Goal: Task Accomplishment & Management: Use online tool/utility

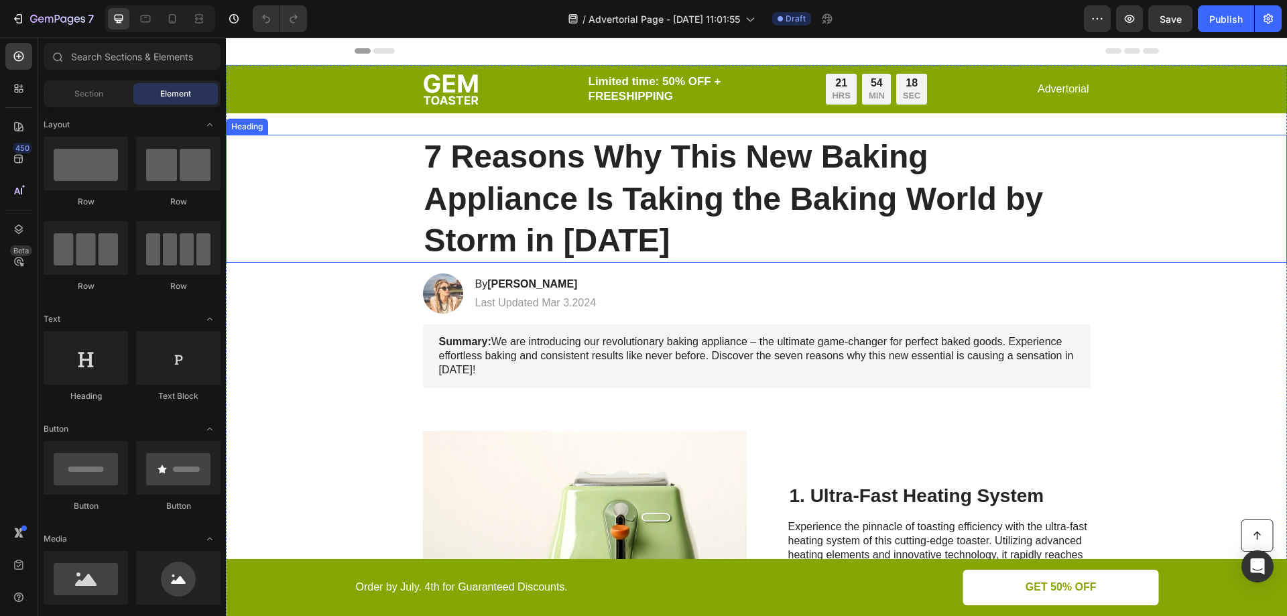
click at [583, 205] on h1 "7 Reasons Why This New Baking Appliance Is Taking the Baking World by Storm in …" at bounding box center [756, 199] width 667 height 128
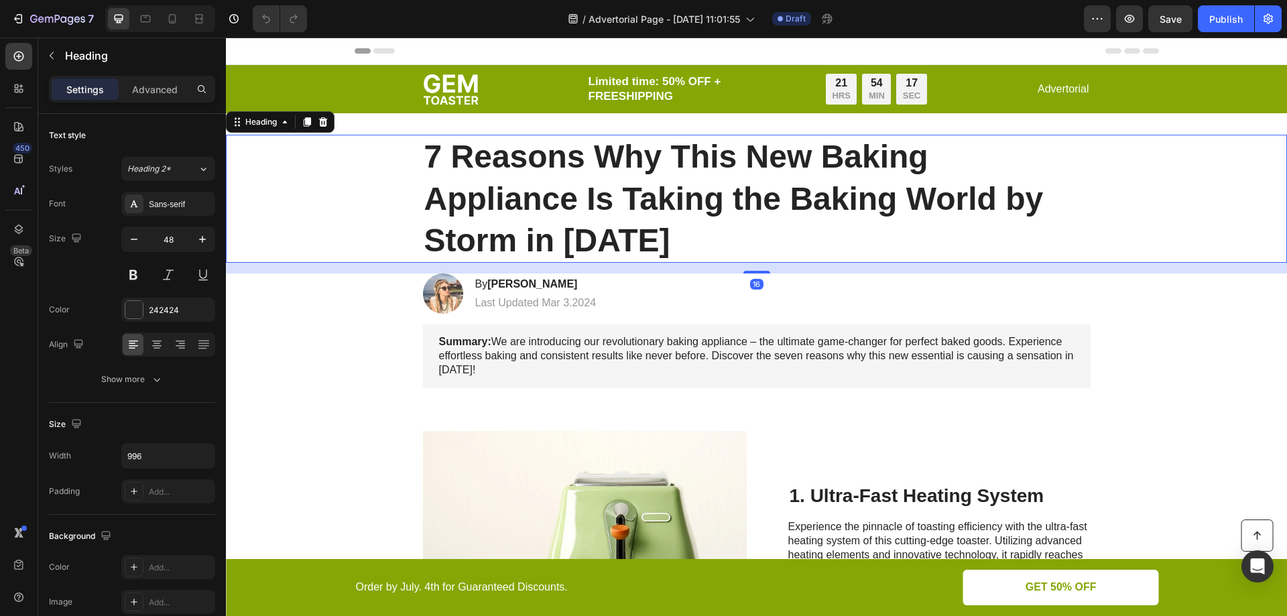
click at [634, 249] on h1 "7 Reasons Why This New Baking Appliance Is Taking the Baking World by Storm in …" at bounding box center [756, 199] width 667 height 128
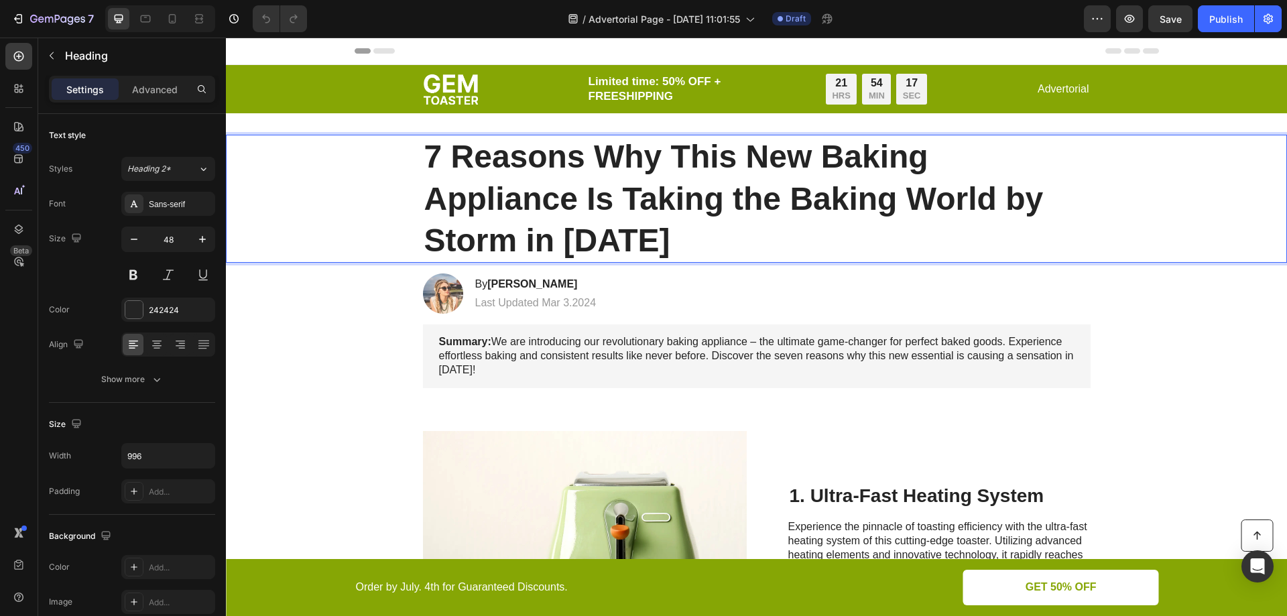
click at [634, 249] on p "7 Reasons Why This New Baking Appliance Is Taking the Baking World by Storm in …" at bounding box center [756, 198] width 665 height 125
click at [628, 244] on p "7 Reasons Why This New Baking Appliance Is Taking the Baking World by Storm in …" at bounding box center [756, 198] width 665 height 125
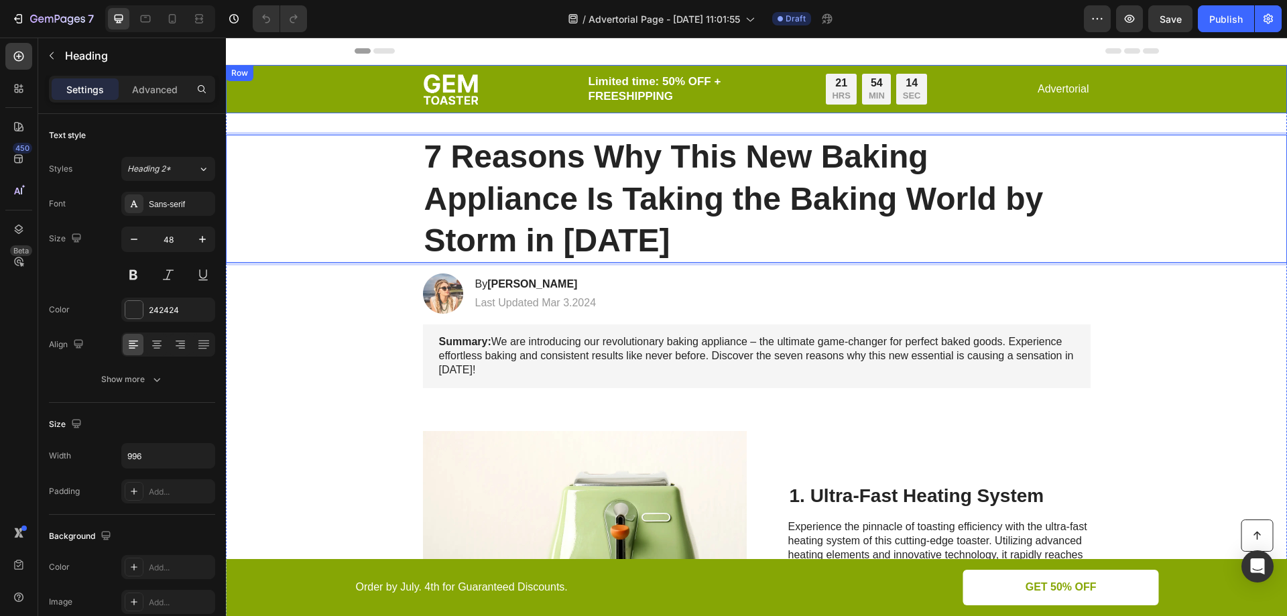
click at [452, 84] on img at bounding box center [450, 89] width 55 height 31
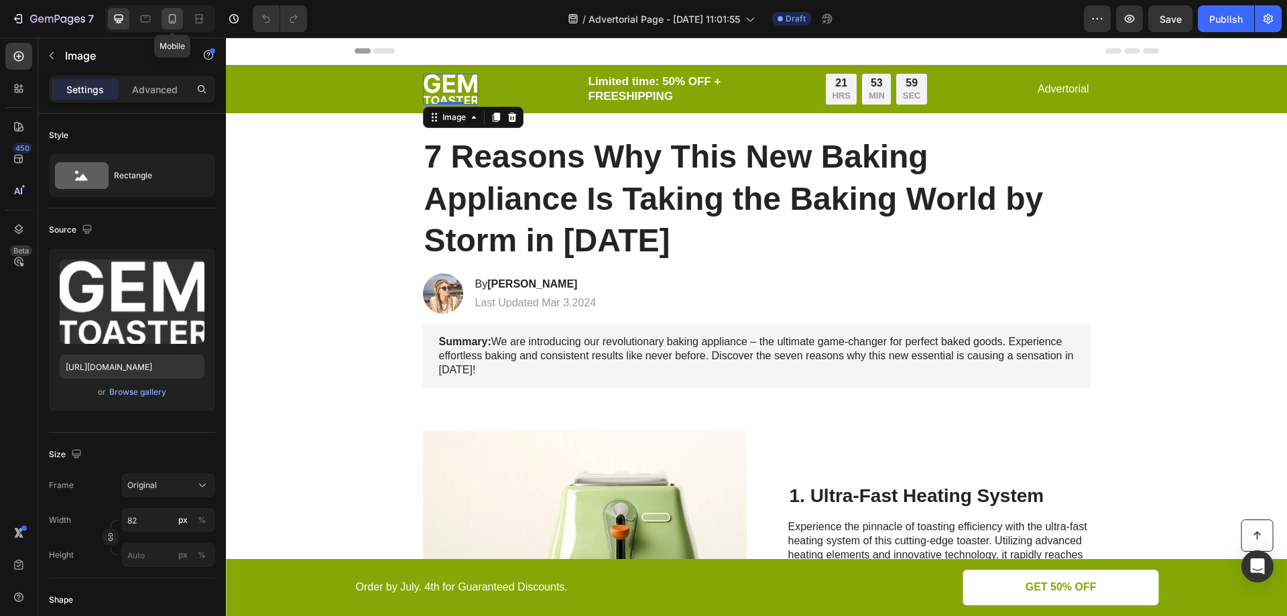
click at [176, 21] on icon at bounding box center [172, 18] width 7 height 9
type input "68"
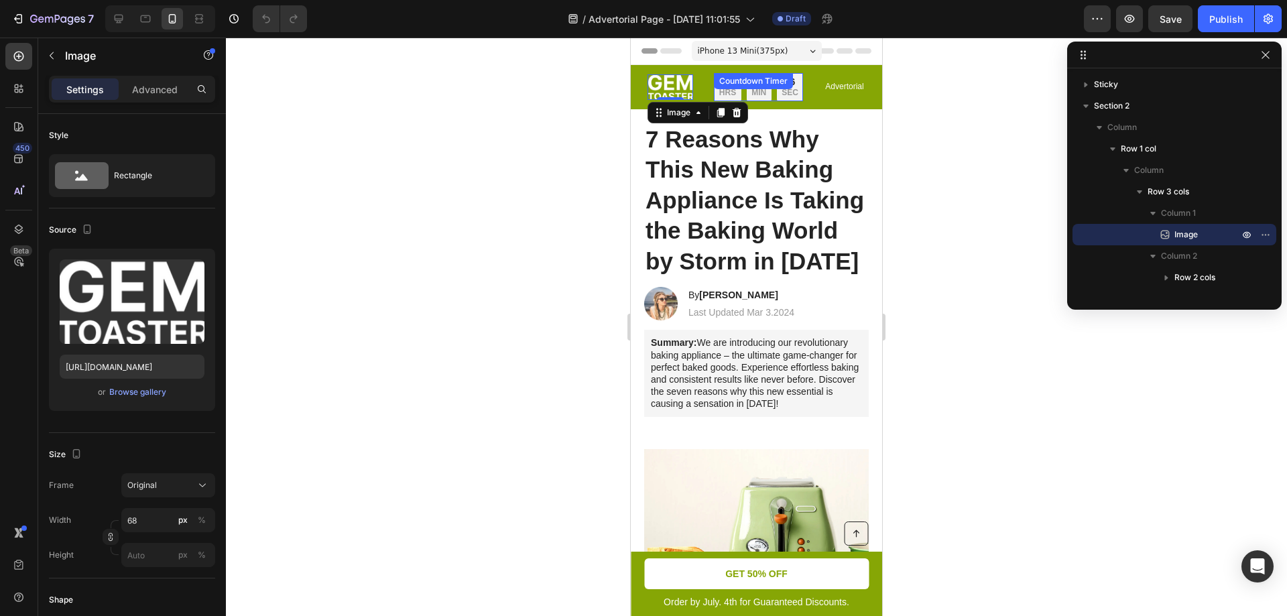
click at [779, 101] on div "21 HRS 53 MIN 56 SEC" at bounding box center [758, 87] width 89 height 28
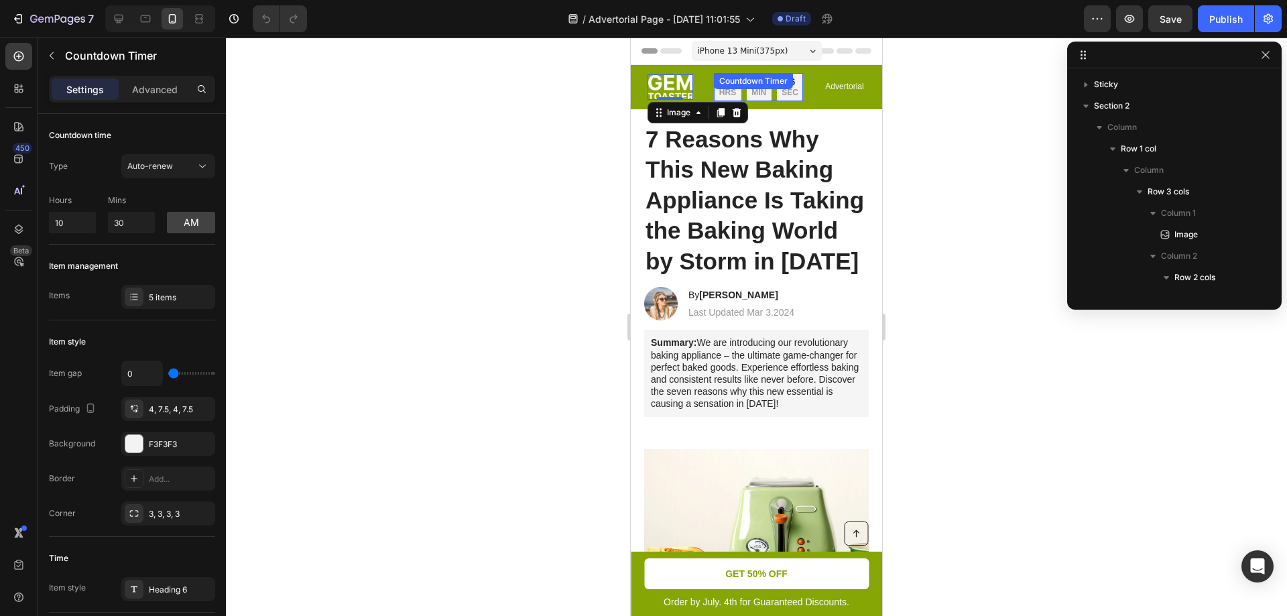
scroll to position [190, 0]
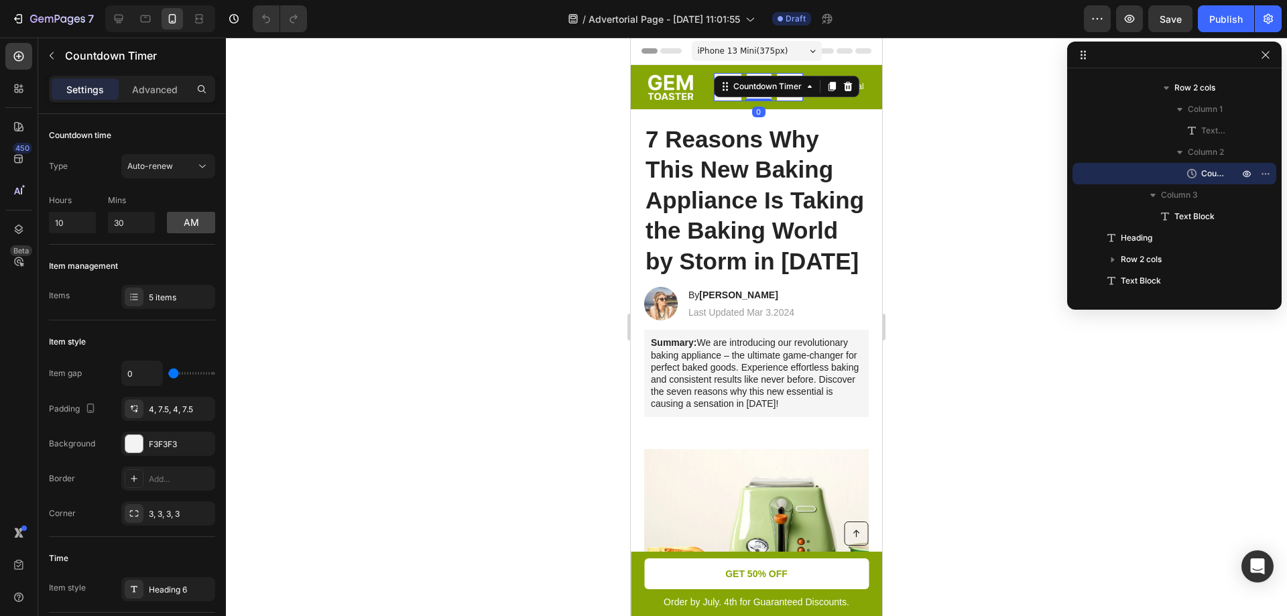
click at [788, 101] on div "21 HRS 53 MIN 54 SEC" at bounding box center [758, 87] width 89 height 28
click at [800, 88] on div "Countdown Timer" at bounding box center [767, 86] width 74 height 12
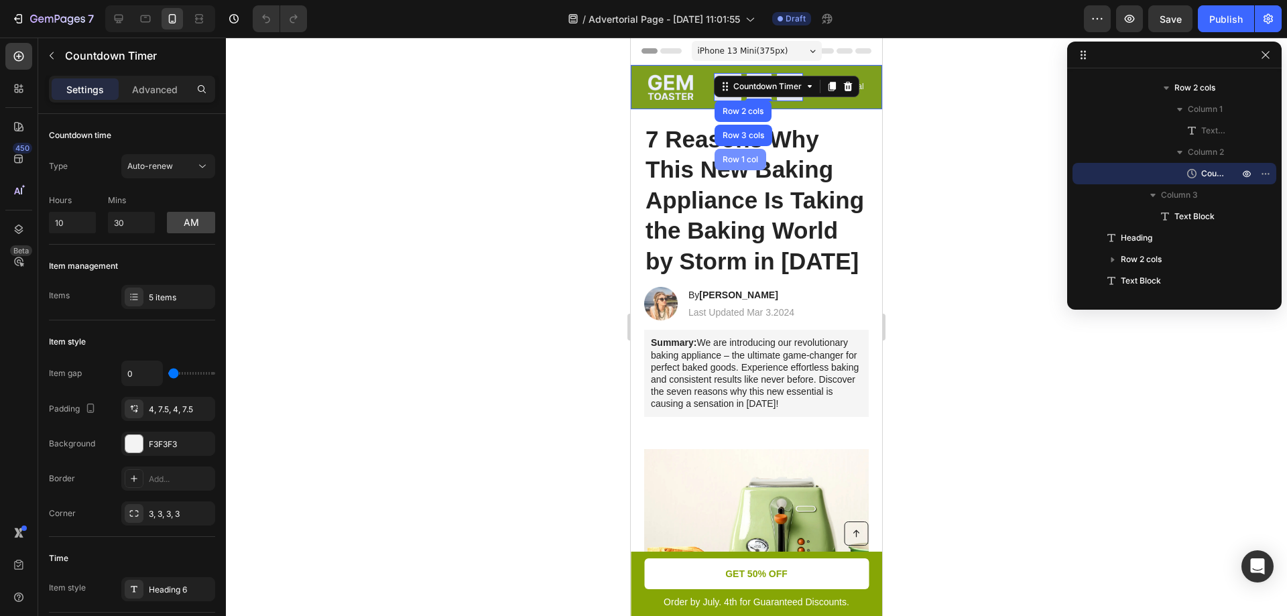
click at [744, 162] on div "Row 1 col" at bounding box center [740, 159] width 41 height 8
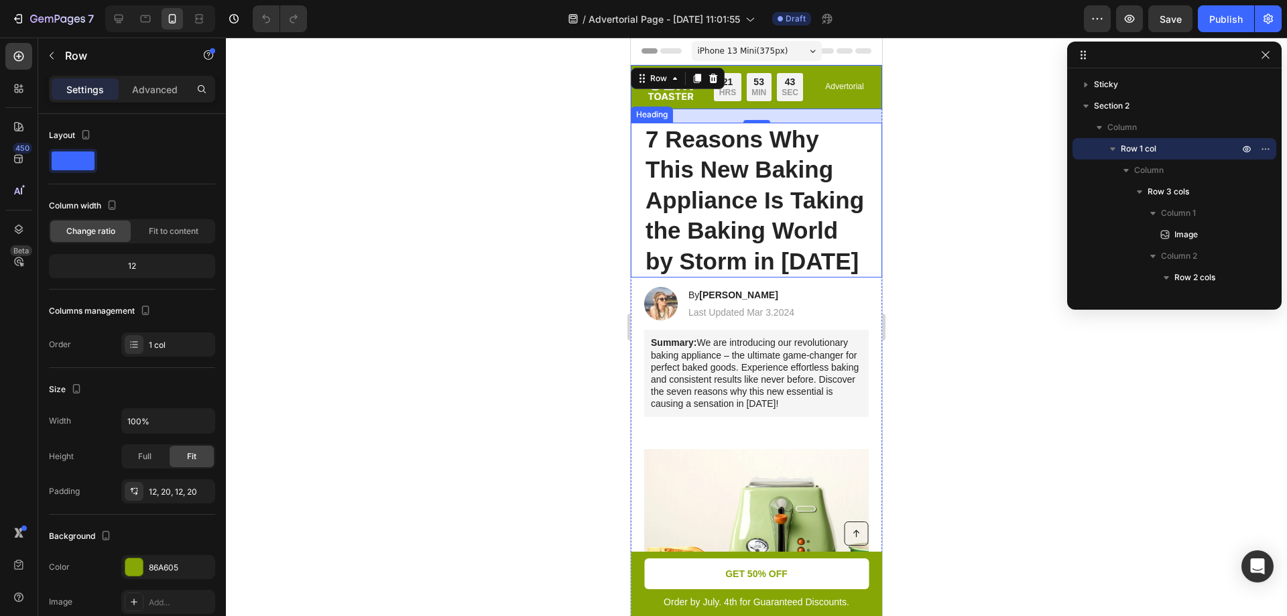
click at [567, 151] on div at bounding box center [756, 327] width 1061 height 578
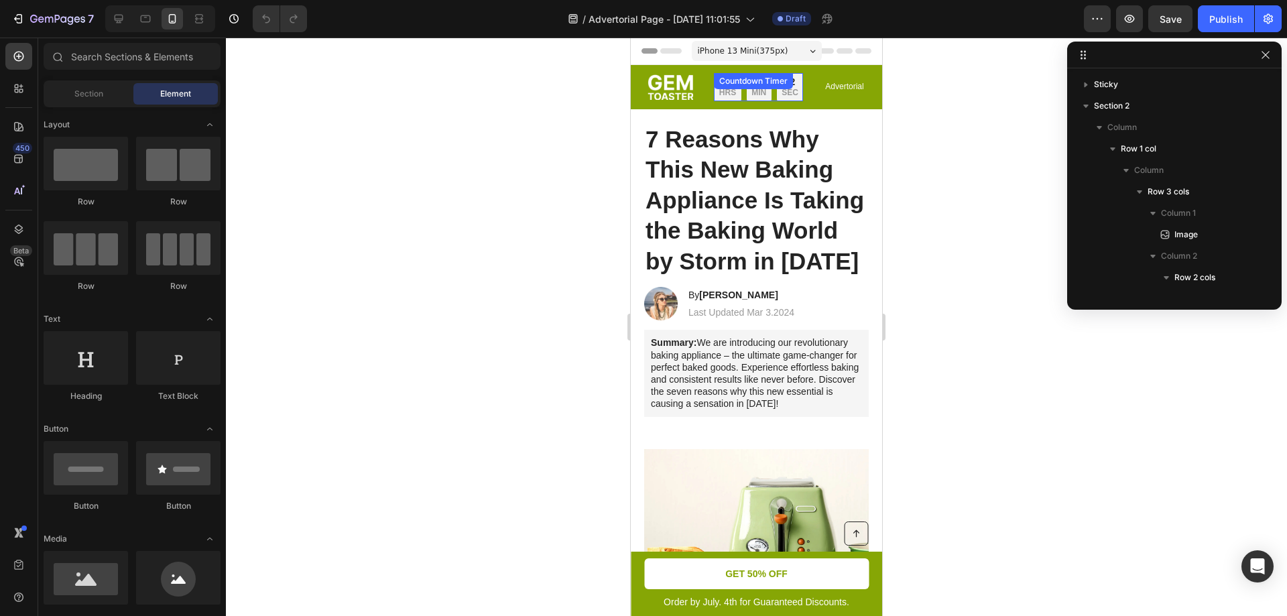
click at [791, 101] on div "21 HRS 53 MIN 42 SEC" at bounding box center [758, 87] width 89 height 28
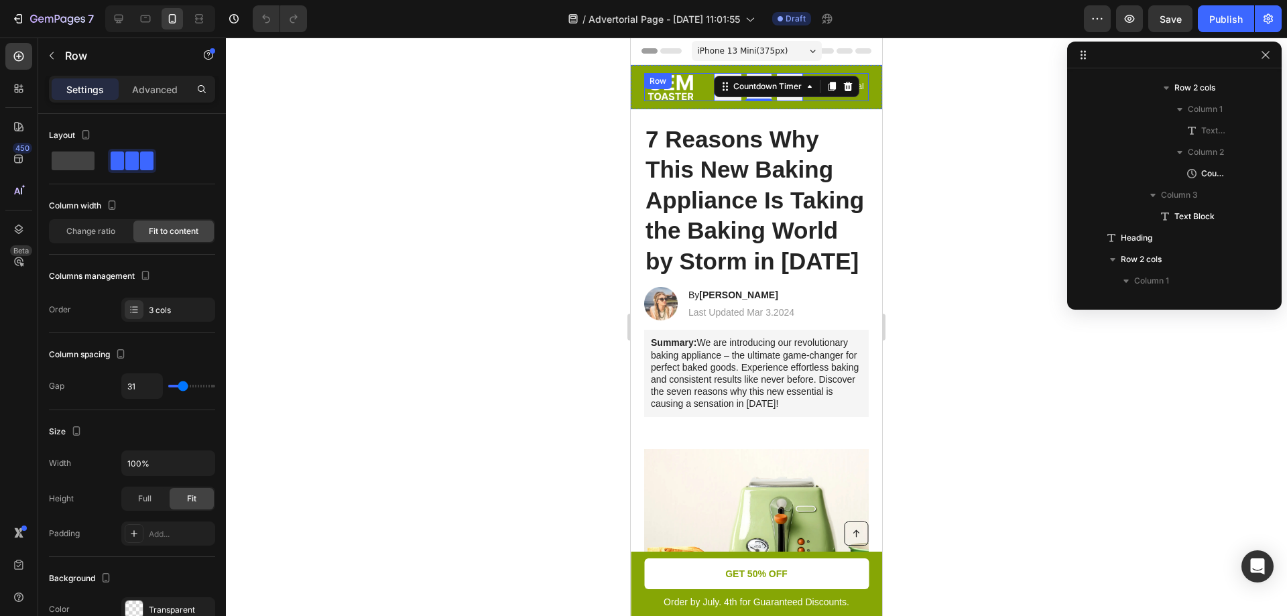
click at [837, 101] on div "Advertorial Text Block" at bounding box center [844, 87] width 41 height 28
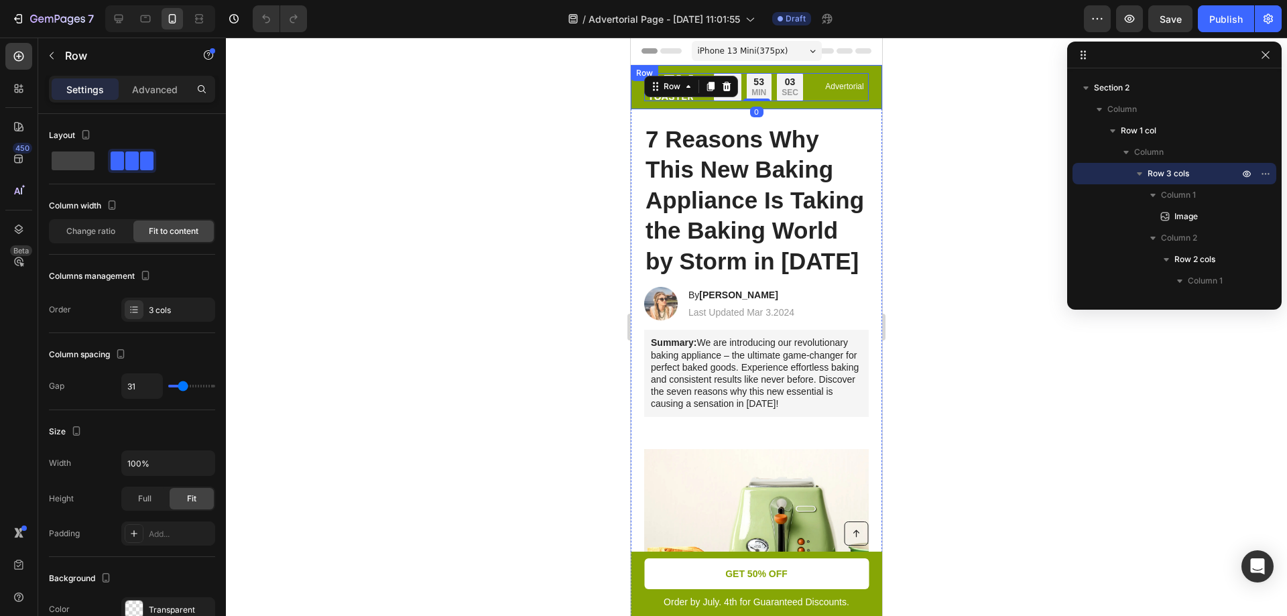
click at [637, 109] on div "Image Limited time: 50% OFF + FREESHIPPING Text Block 21 HRS 53 MIN 03 SEC Coun…" at bounding box center [756, 87] width 251 height 44
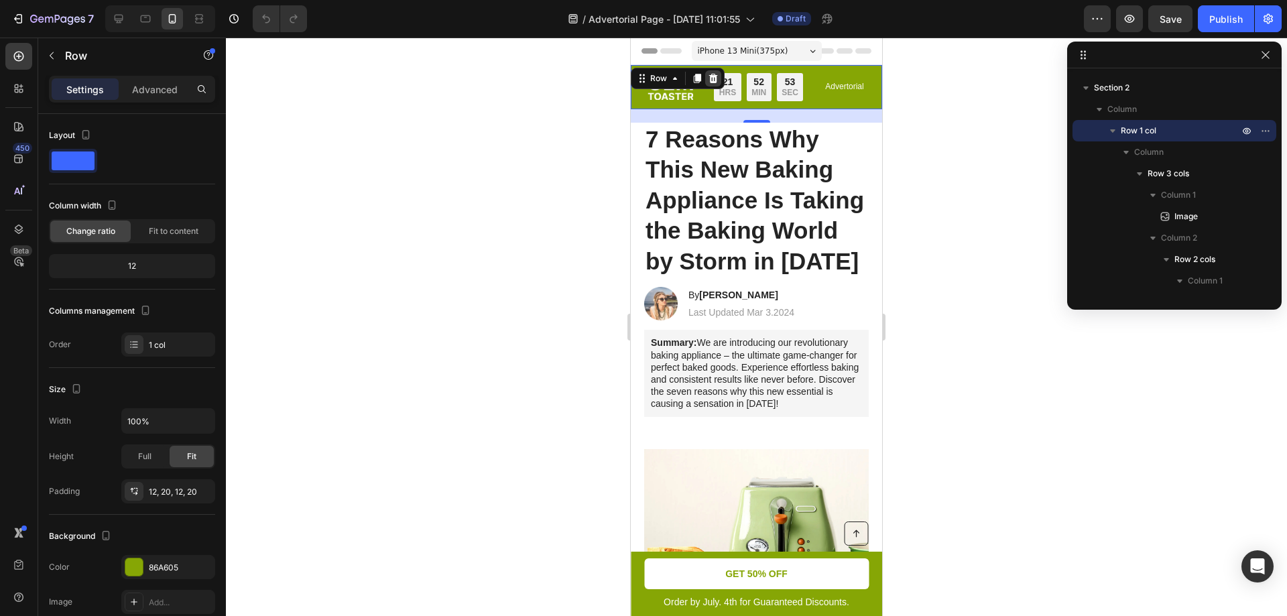
click at [715, 81] on icon at bounding box center [713, 78] width 9 height 9
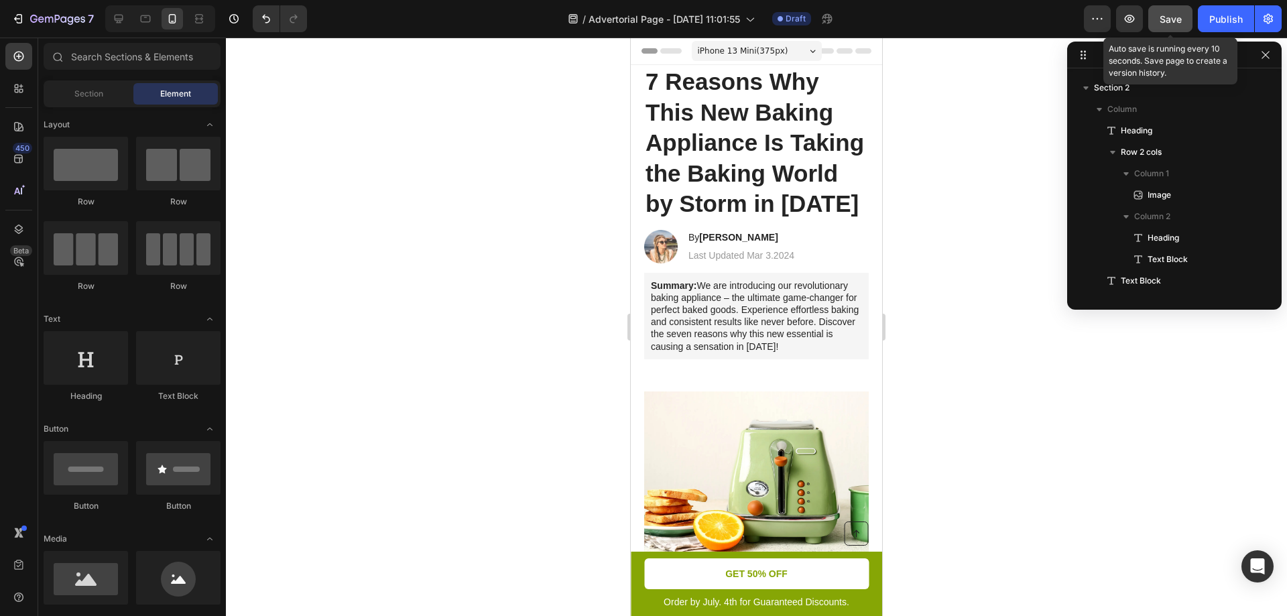
click at [1154, 26] on button "Save" at bounding box center [1170, 18] width 44 height 27
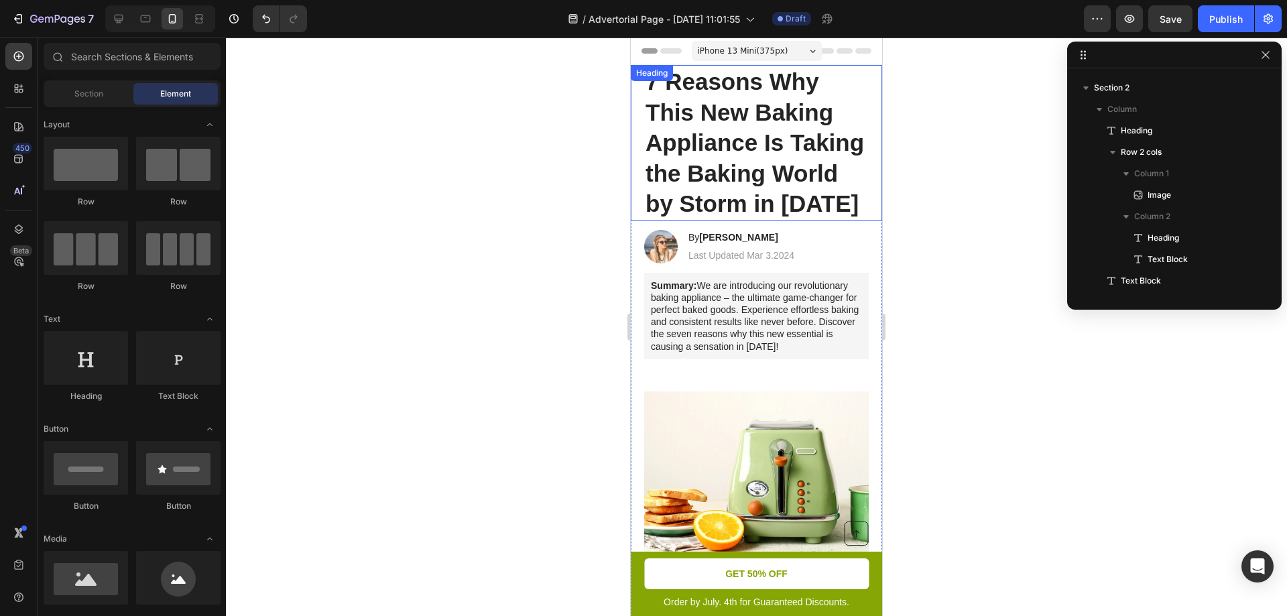
click at [710, 75] on div "7 Reasons Why This New Baking Appliance Is Taking the Baking World by Storm in …" at bounding box center [756, 142] width 251 height 155
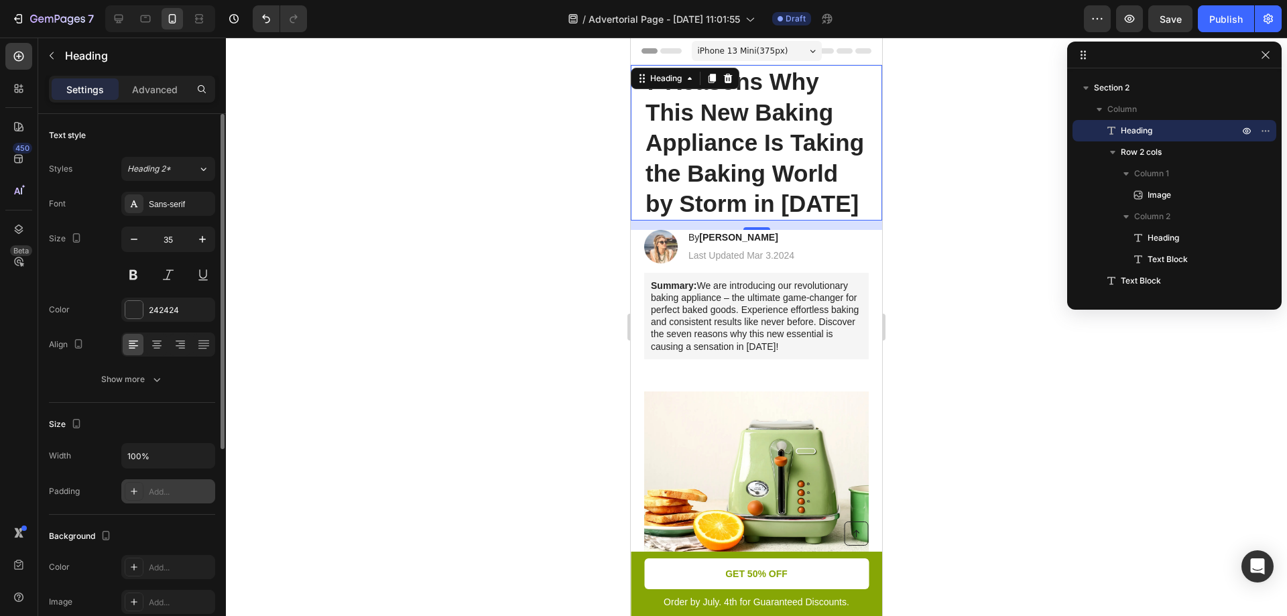
click at [165, 495] on div "Add..." at bounding box center [180, 492] width 63 height 12
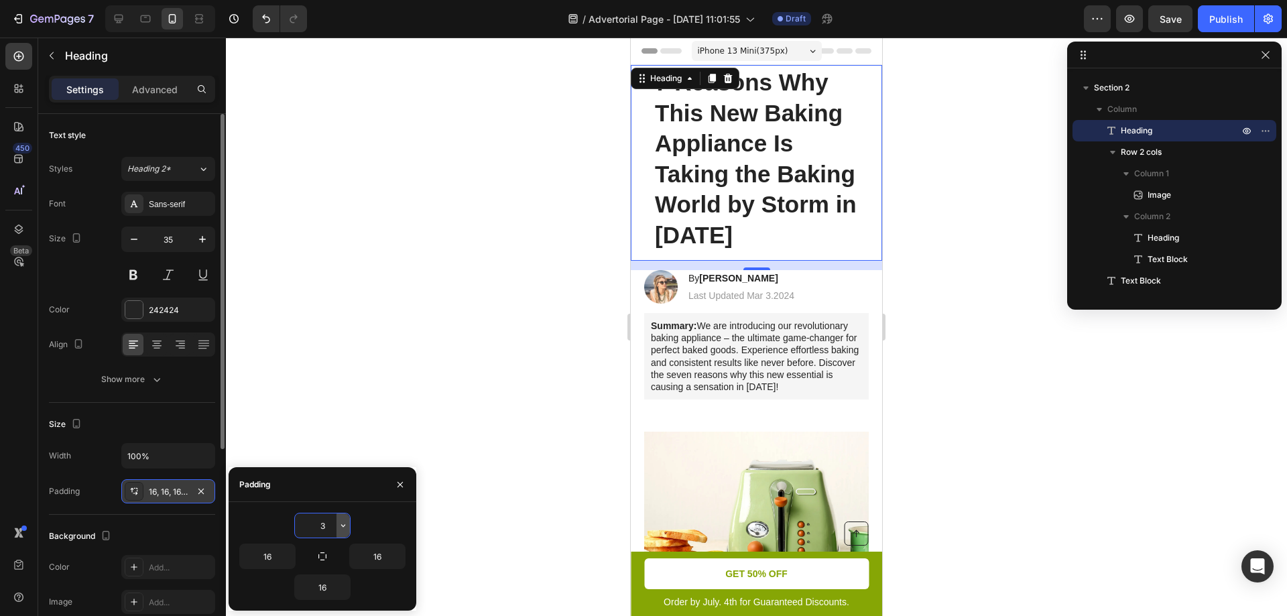
type input "30"
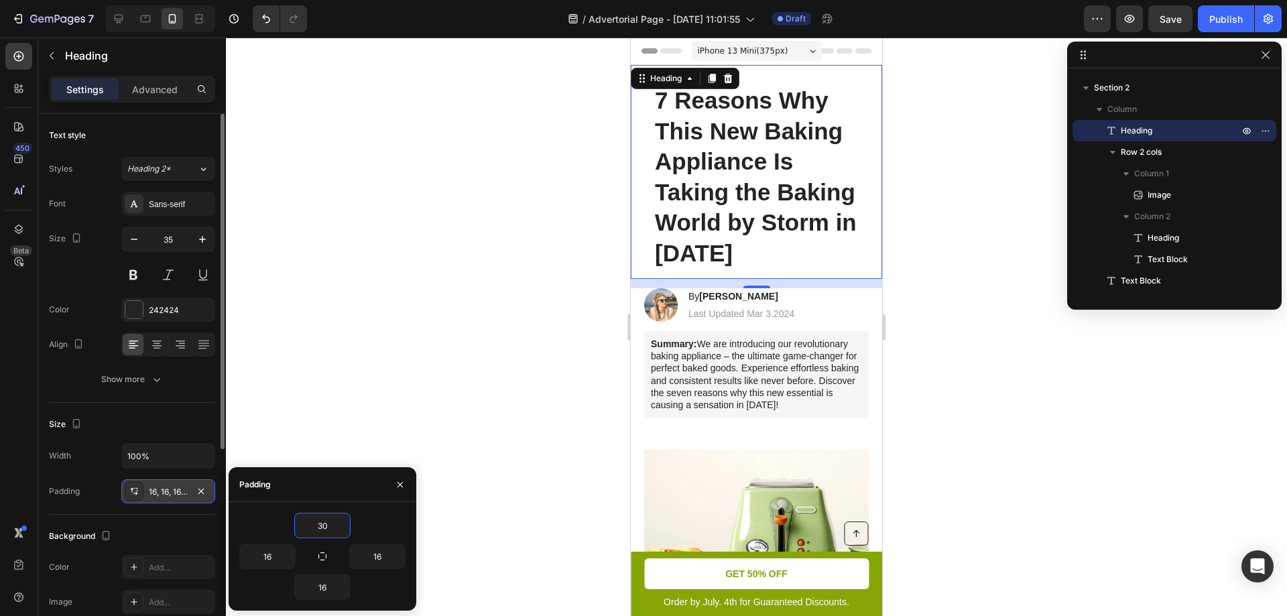
click at [349, 438] on div at bounding box center [756, 327] width 1061 height 578
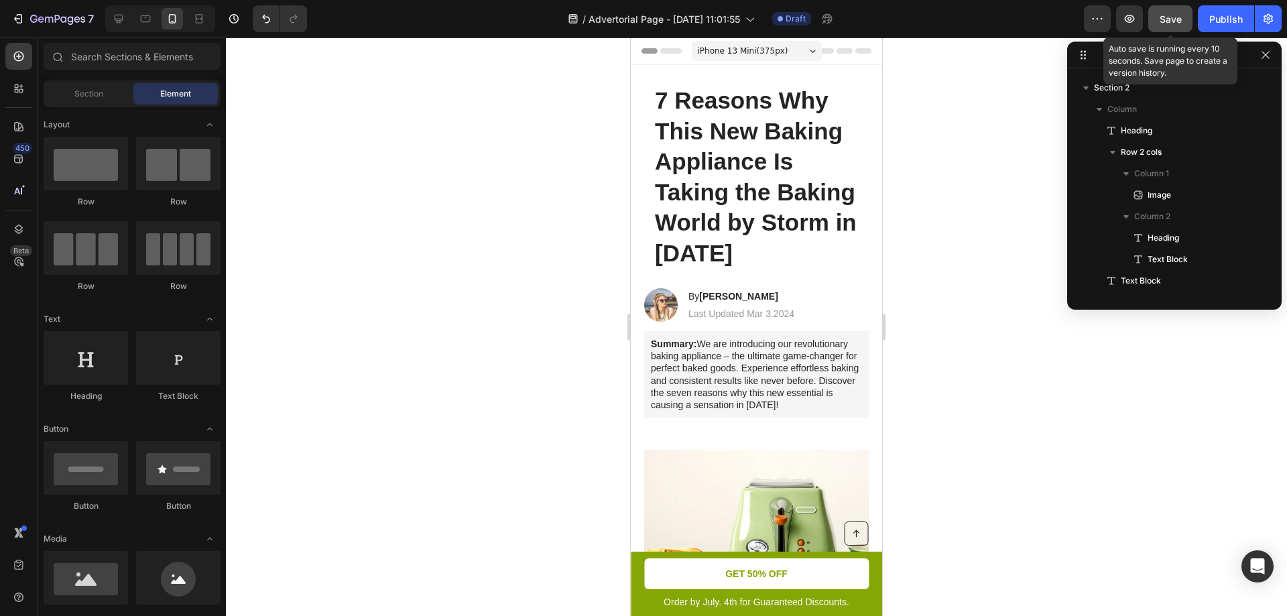
click at [1183, 21] on button "Save" at bounding box center [1170, 18] width 44 height 27
click at [1266, 58] on icon "button" at bounding box center [1265, 55] width 11 height 11
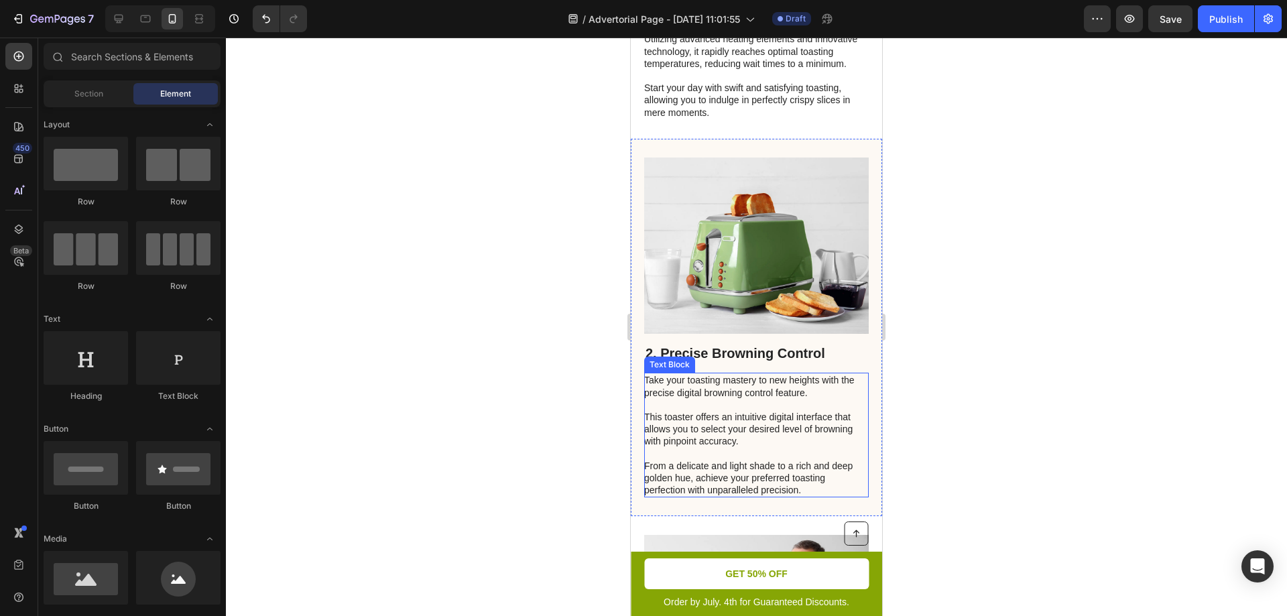
scroll to position [0, 0]
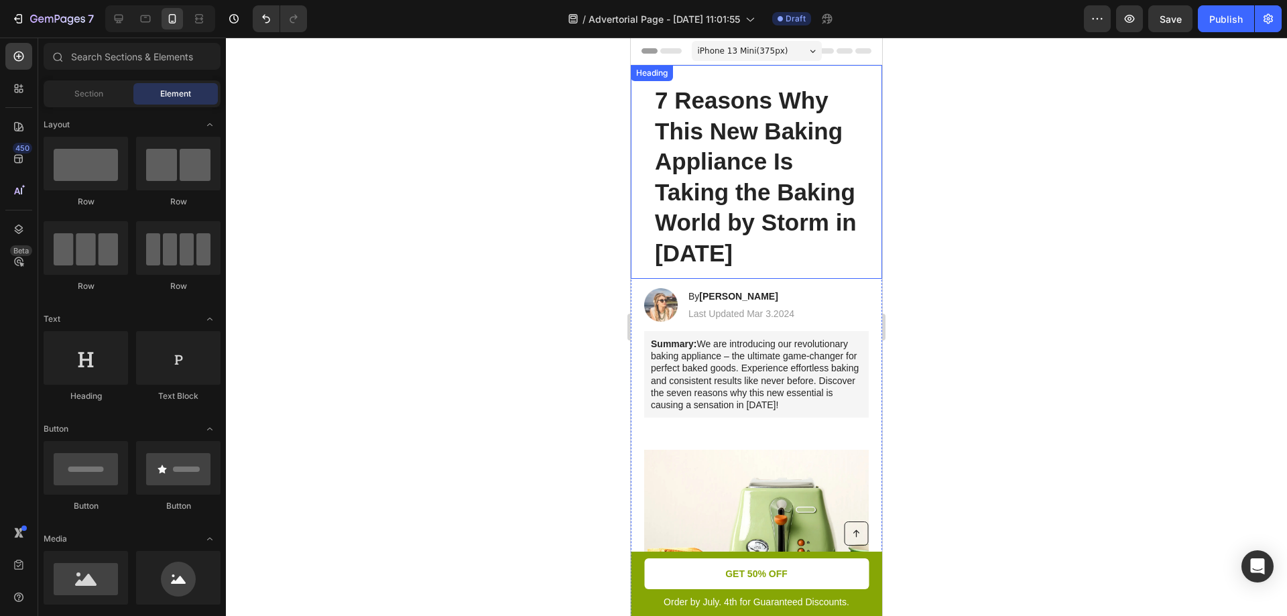
click at [727, 184] on h1 "7 Reasons Why This New Baking Appliance Is Taking the Baking World by Storm in …" at bounding box center [756, 172] width 224 height 214
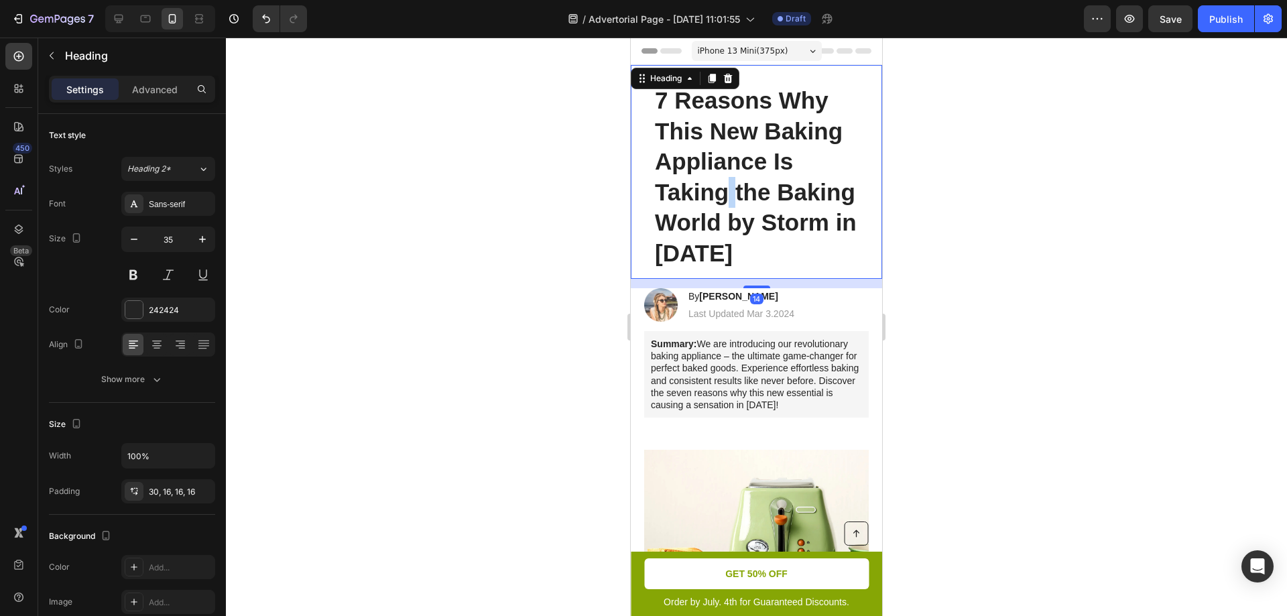
click at [727, 183] on h1 "7 Reasons Why This New Baking Appliance Is Taking the Baking World by Storm in …" at bounding box center [756, 172] width 224 height 214
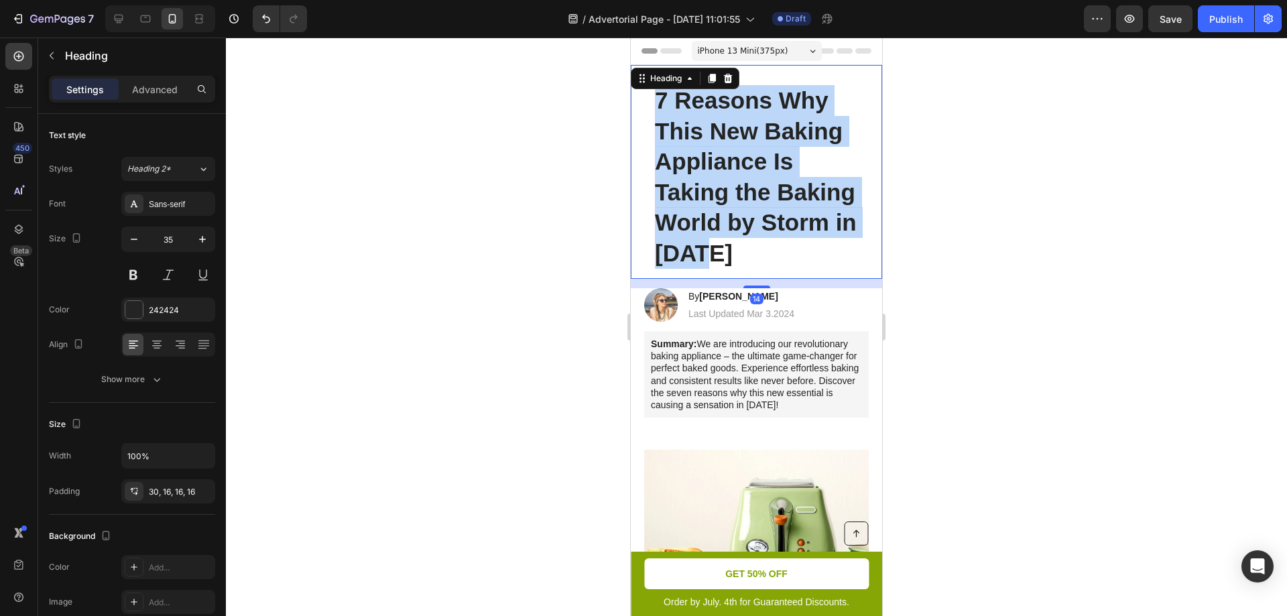
click at [727, 183] on p "7 Reasons Why This New Baking Appliance Is Taking the Baking World by Storm in …" at bounding box center [756, 176] width 203 height 183
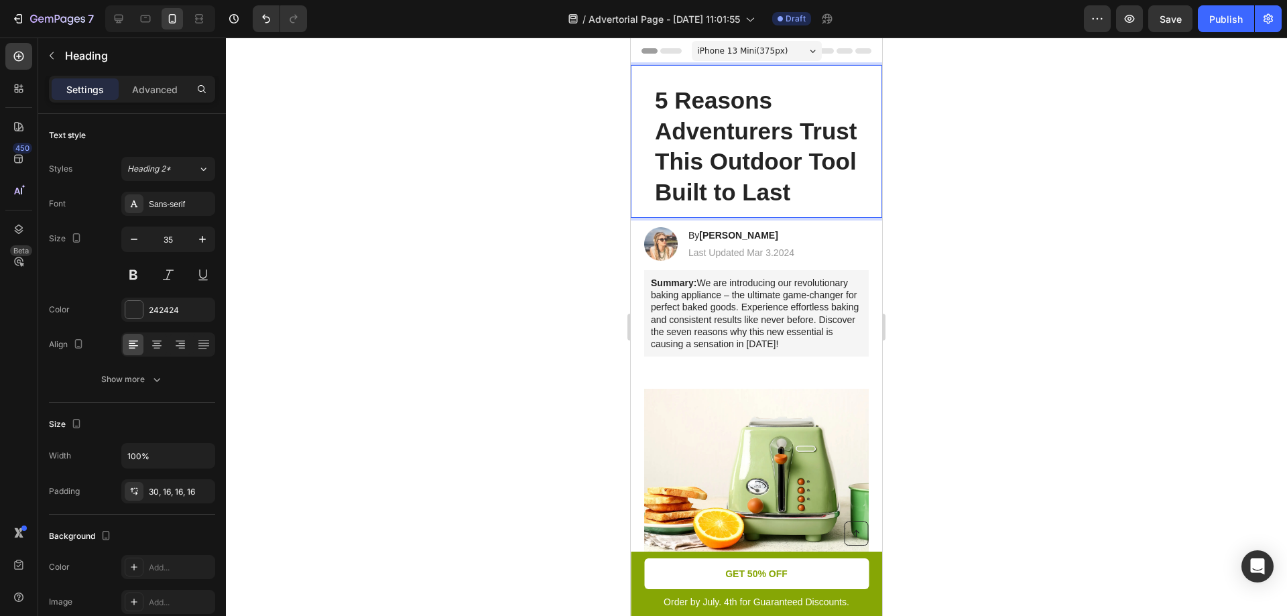
click at [965, 214] on div at bounding box center [756, 327] width 1061 height 578
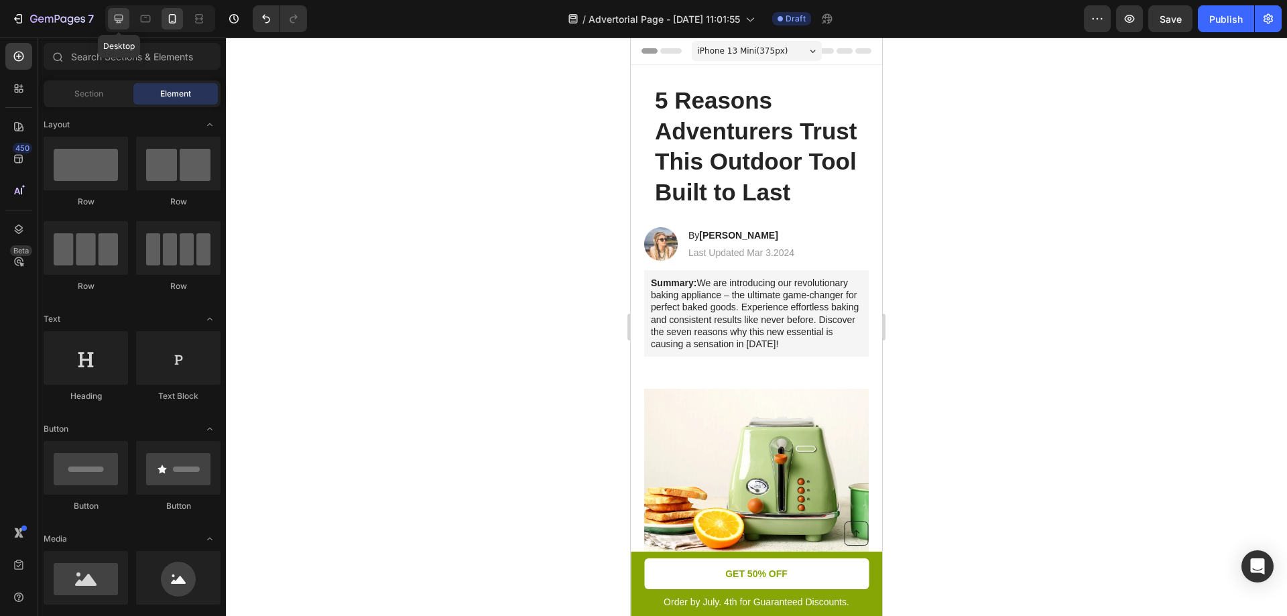
click at [121, 22] on icon at bounding box center [119, 19] width 9 height 9
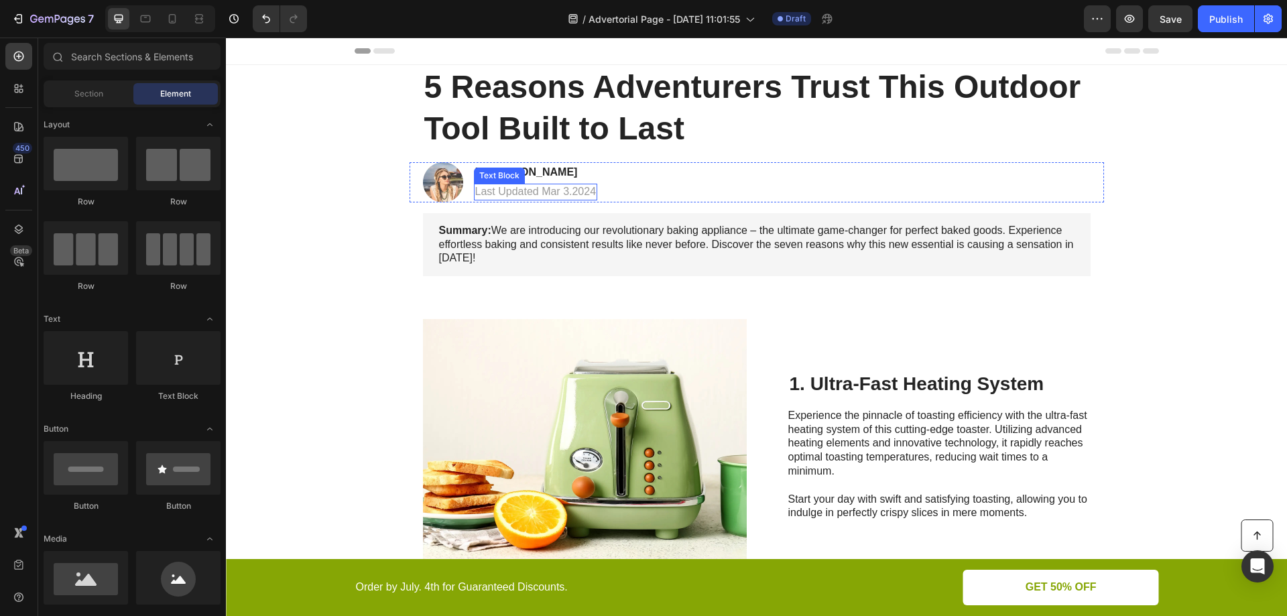
click at [524, 191] on p "Last Updated Mar 3.2024" at bounding box center [535, 192] width 121 height 14
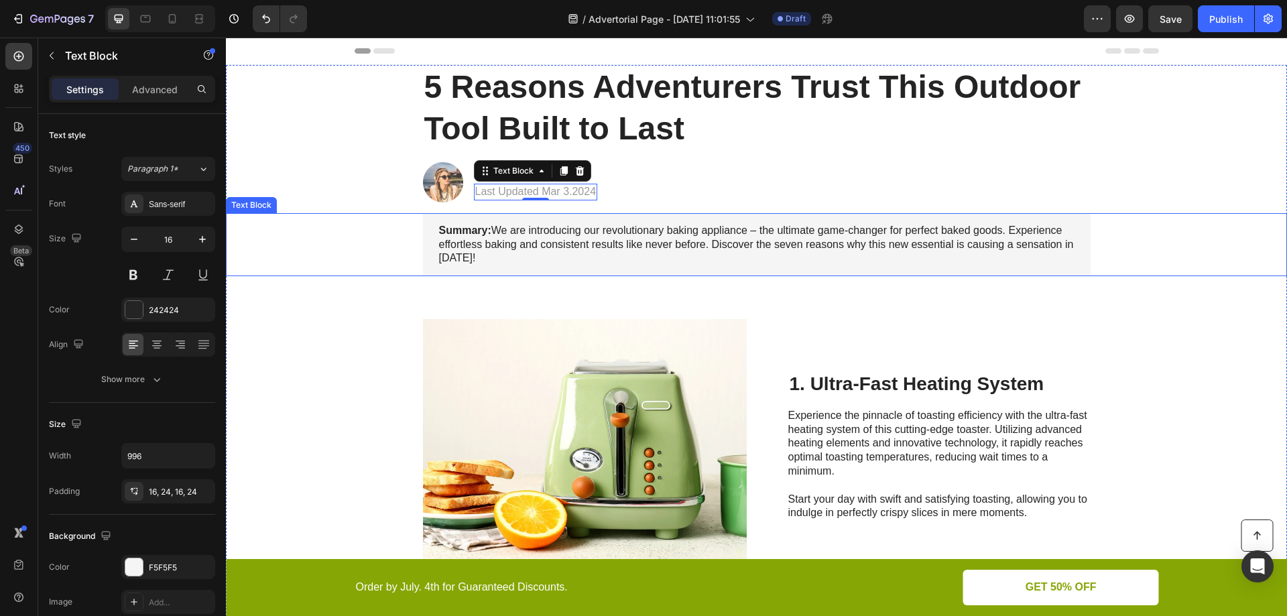
click at [529, 237] on p "Summary: We are introducing our revolutionary baking appliance – the ultimate g…" at bounding box center [756, 245] width 635 height 42
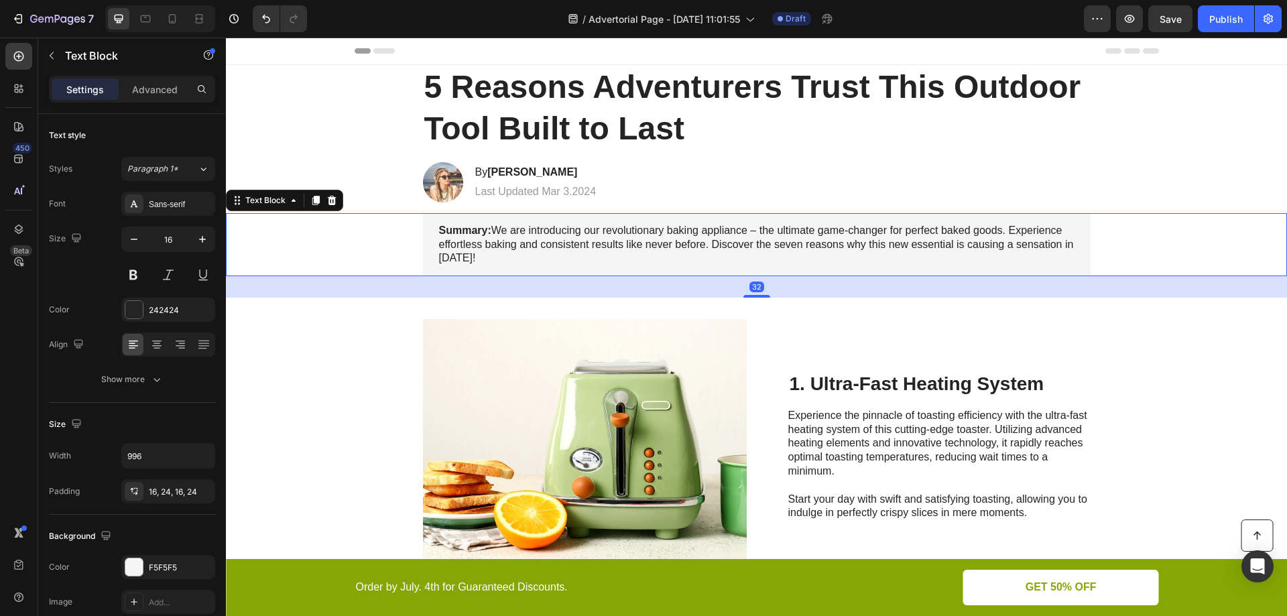
click at [529, 237] on p "Summary: We are introducing our revolutionary baking appliance – the ultimate g…" at bounding box center [756, 245] width 635 height 42
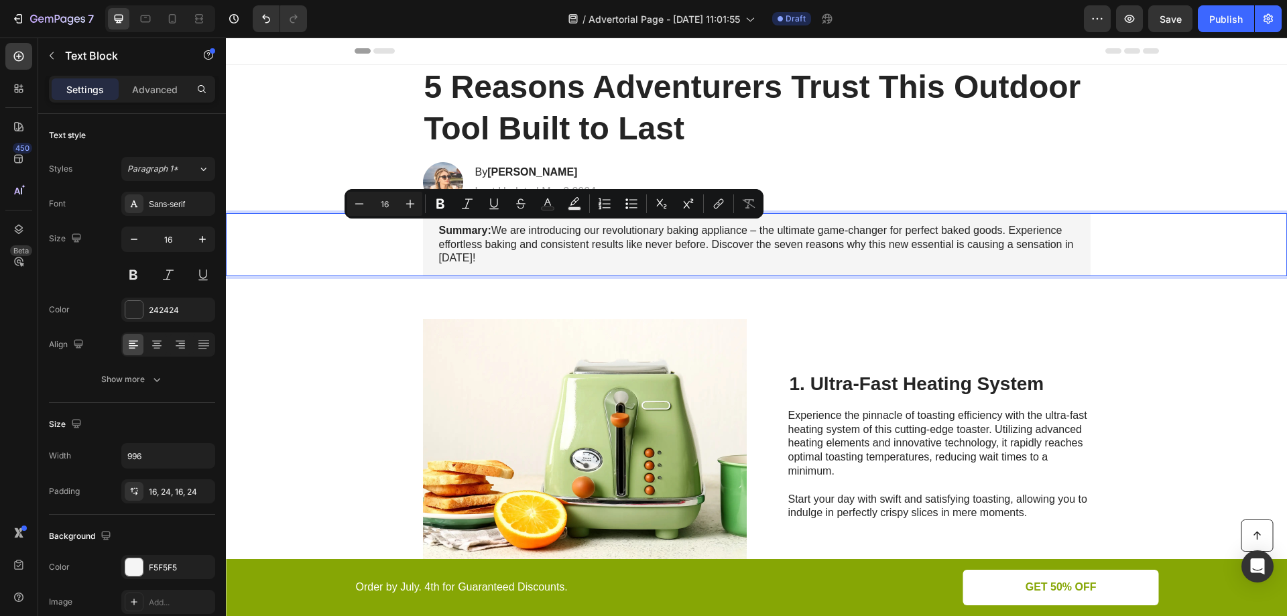
click at [484, 255] on p "Summary: We are introducing our revolutionary baking appliance – the ultimate g…" at bounding box center [756, 245] width 635 height 42
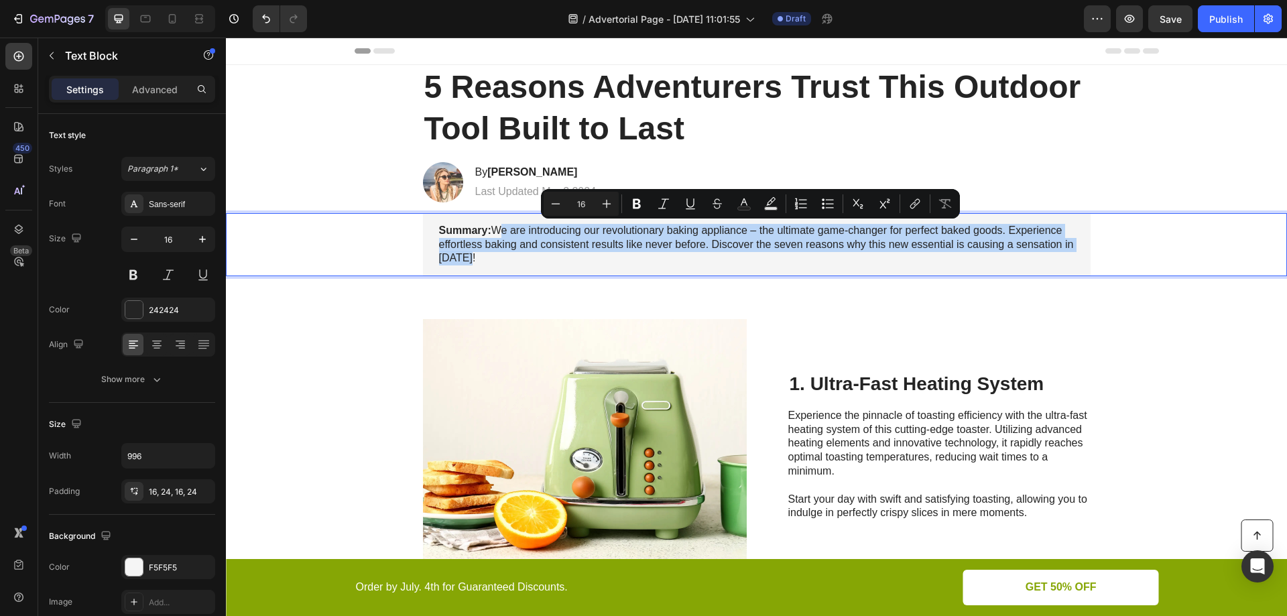
drag, startPoint x: 469, startPoint y: 256, endPoint x: 491, endPoint y: 235, distance: 30.3
click at [491, 235] on p "Summary: We are introducing our revolutionary baking appliance – the ultimate g…" at bounding box center [756, 245] width 635 height 42
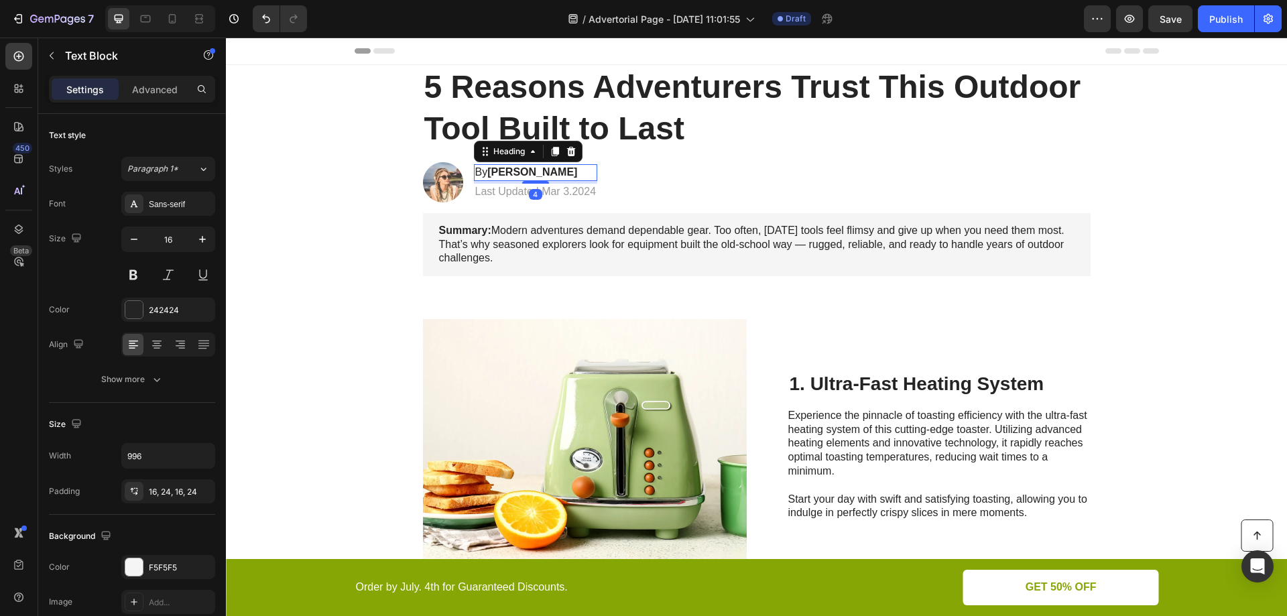
click at [505, 175] on strong "Jessica M." at bounding box center [532, 171] width 90 height 11
click at [544, 172] on h2 "By Jessica M." at bounding box center [536, 172] width 124 height 17
click at [544, 172] on p "By Jessica M." at bounding box center [535, 173] width 121 height 14
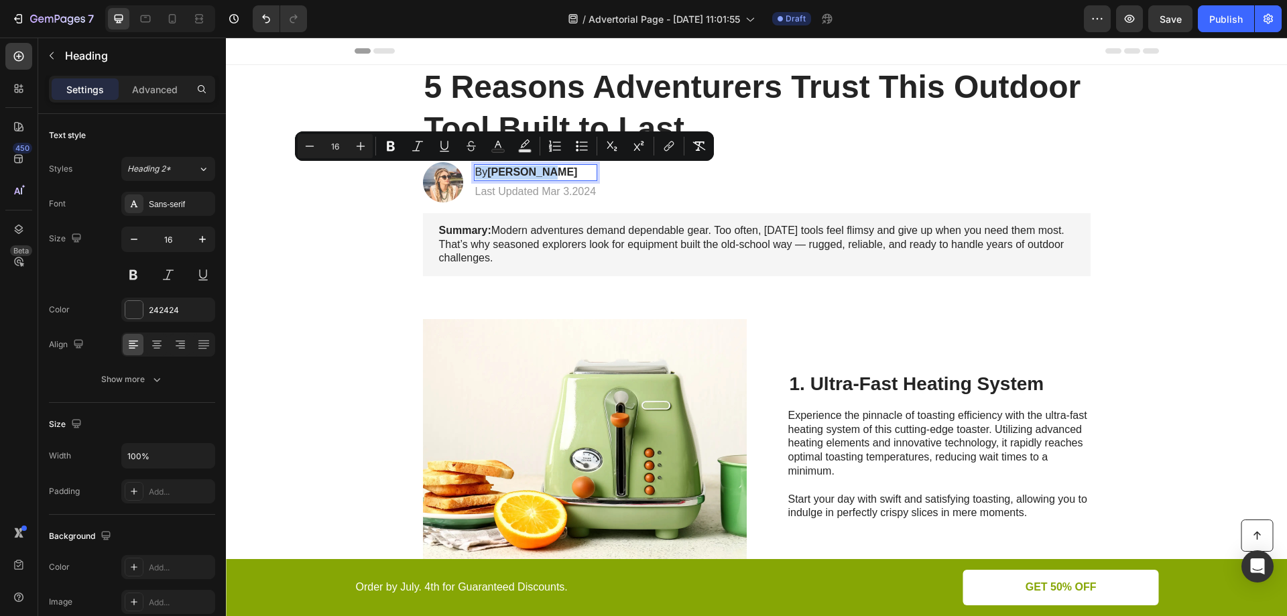
drag, startPoint x: 544, startPoint y: 172, endPoint x: 504, endPoint y: 172, distance: 40.2
click at [504, 172] on p "By Jessica M." at bounding box center [535, 173] width 121 height 14
click at [521, 172] on strong "Jessica M." at bounding box center [532, 171] width 90 height 11
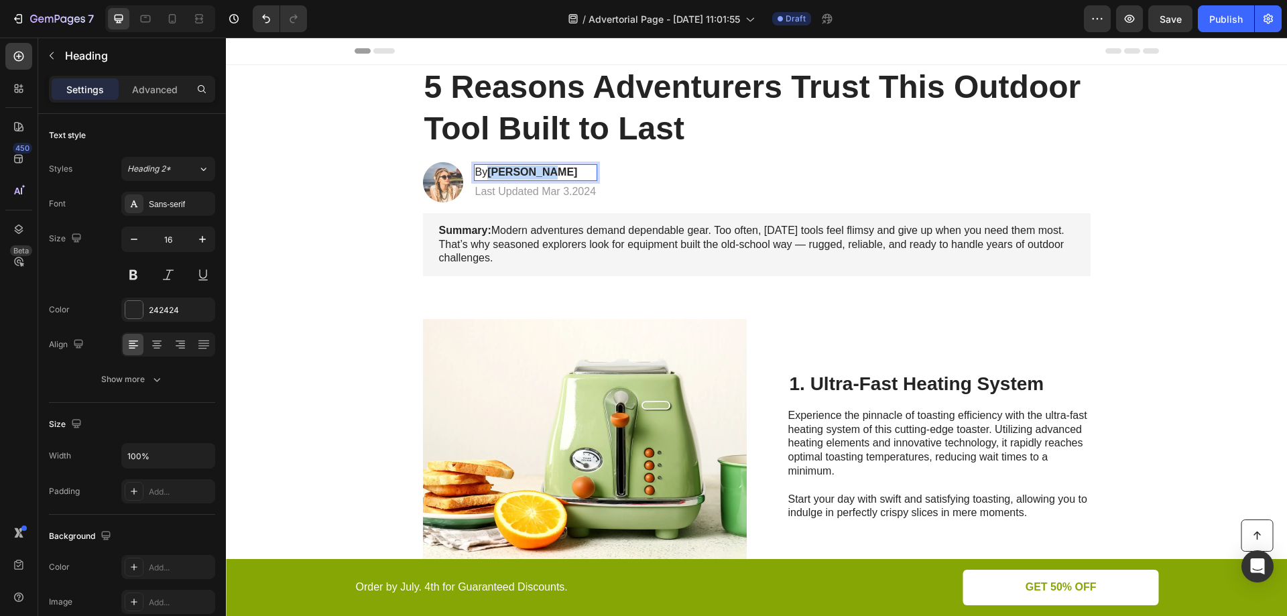
drag, startPoint x: 532, startPoint y: 172, endPoint x: 488, endPoint y: 172, distance: 44.2
click at [488, 172] on p "By Jessica M." at bounding box center [535, 173] width 121 height 14
click at [556, 192] on p "Last Updated Mar 3.2024" at bounding box center [535, 192] width 121 height 14
drag, startPoint x: 588, startPoint y: 192, endPoint x: 580, endPoint y: 192, distance: 7.4
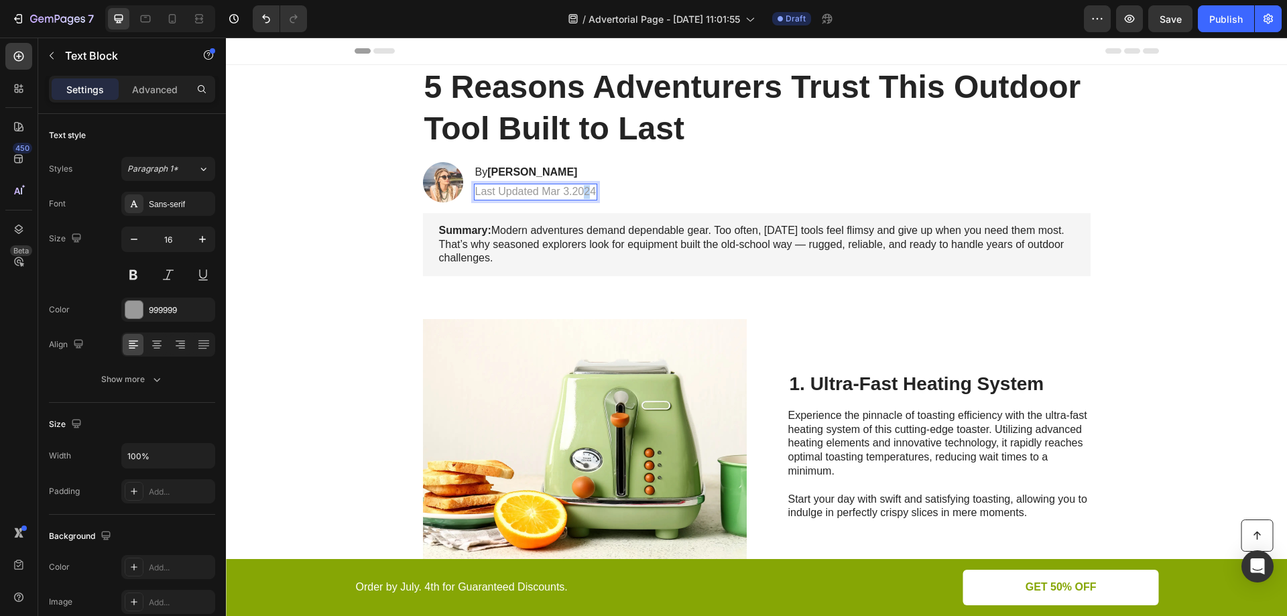
click at [580, 192] on p "Last Updated Mar 3.2024" at bounding box center [535, 192] width 121 height 14
click at [589, 192] on p "Last Updated Mar 3.2024" at bounding box center [535, 192] width 121 height 14
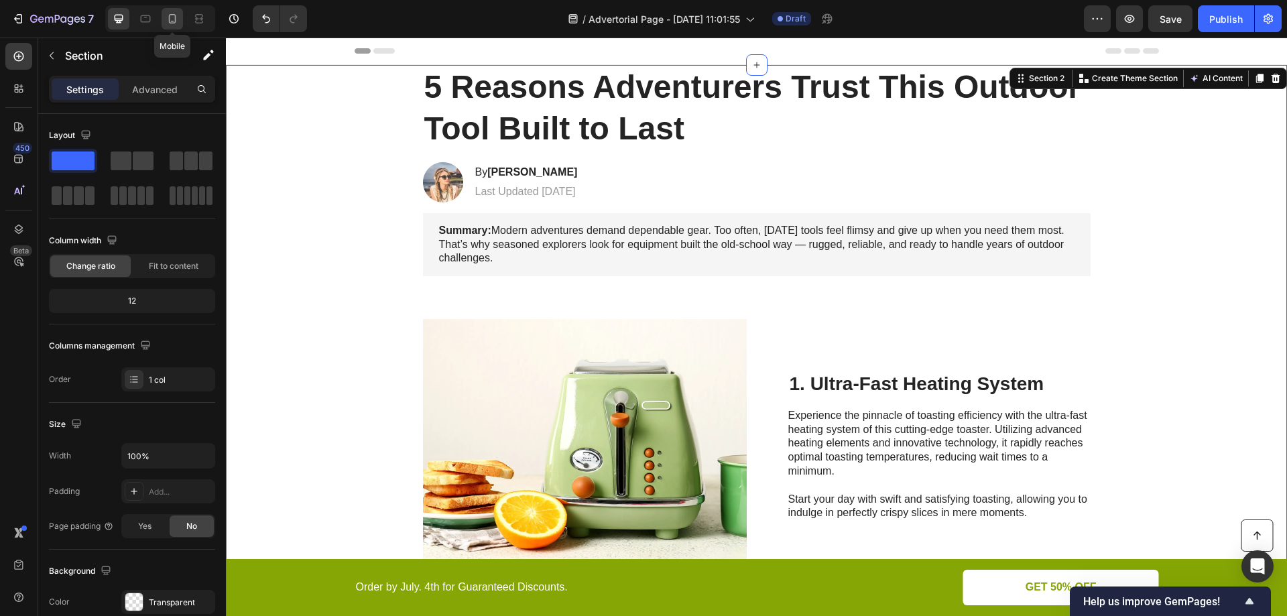
click at [172, 21] on icon at bounding box center [172, 21] width 3 height 1
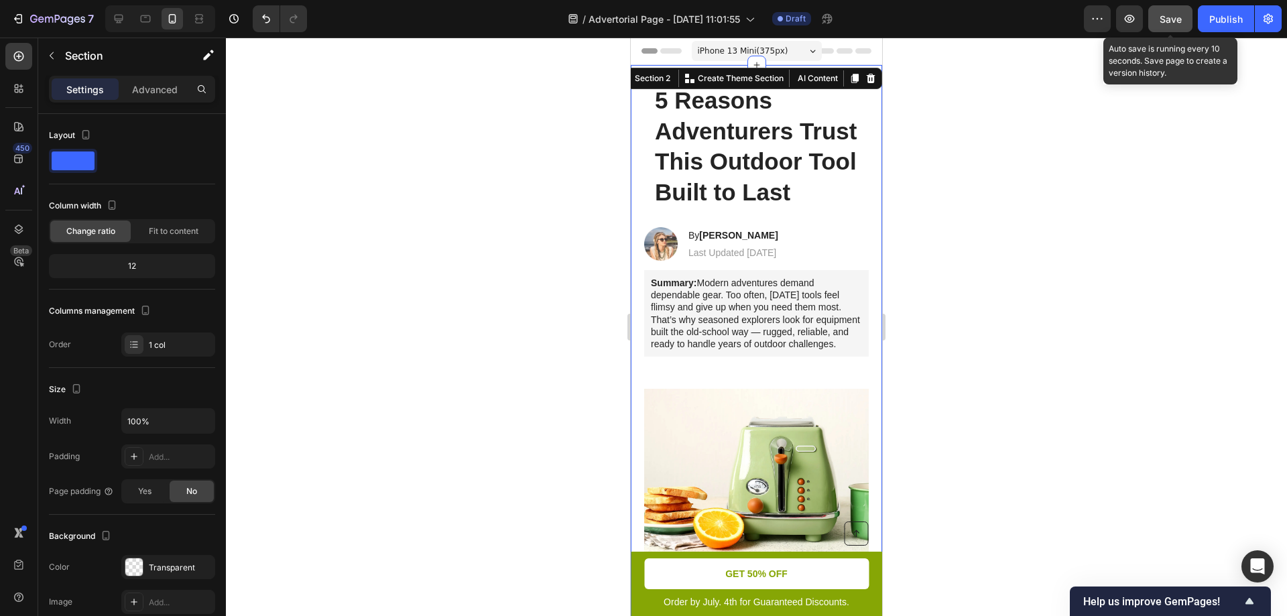
click at [1169, 24] on span "Save" at bounding box center [1170, 18] width 22 height 11
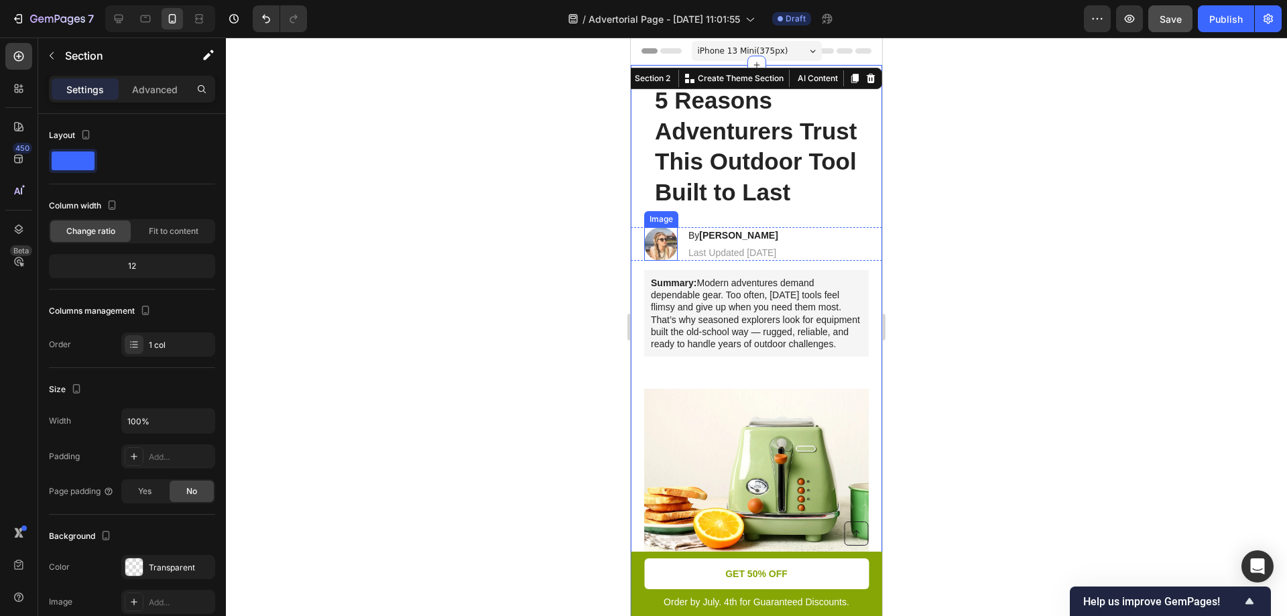
click at [663, 261] on img at bounding box center [661, 244] width 34 height 34
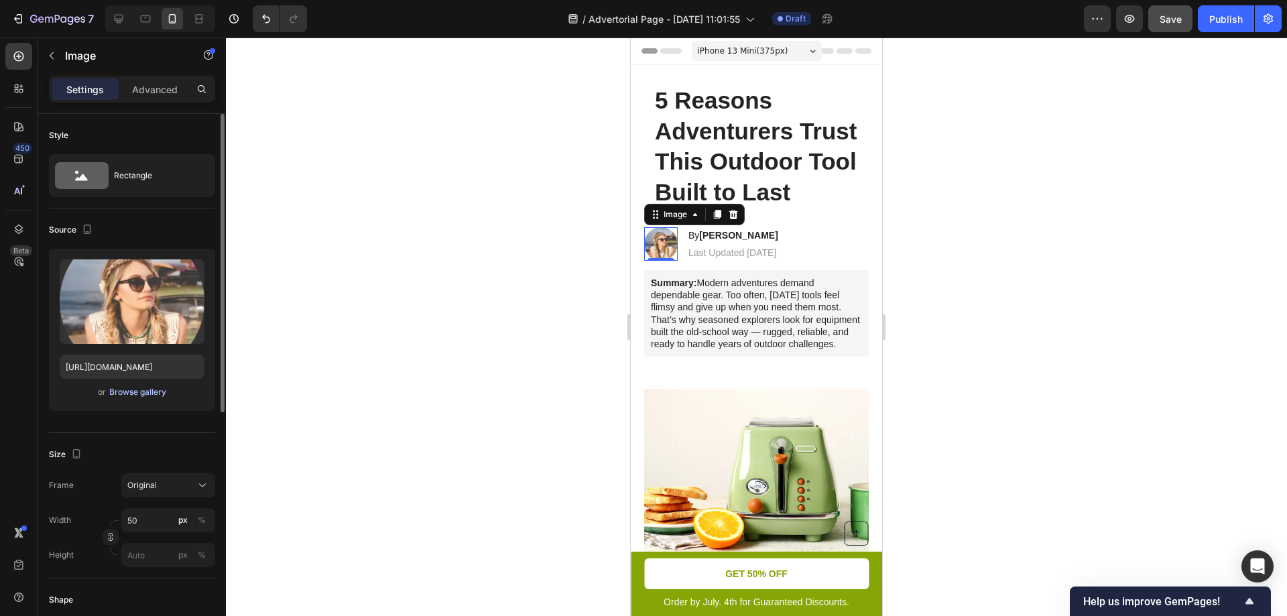
click at [133, 395] on div "Browse gallery" at bounding box center [137, 392] width 57 height 12
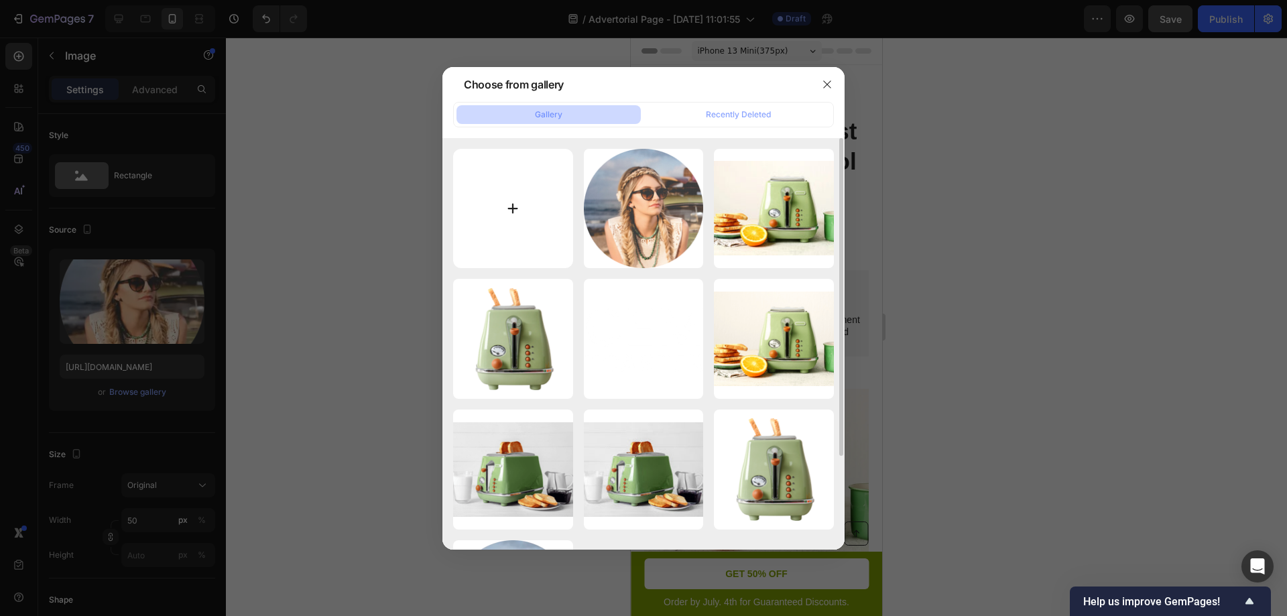
click at [537, 210] on input "file" at bounding box center [513, 209] width 120 height 120
type input "C:\fakepath\ChatGPT Image 27 sept 2025, 18_43_58.png"
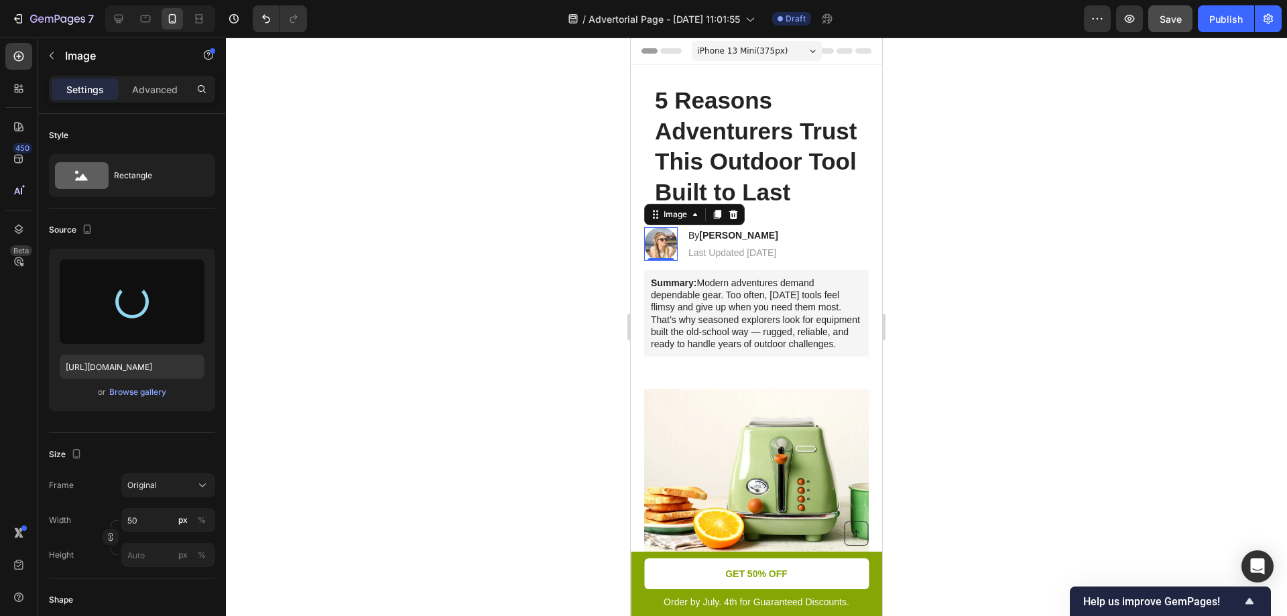
type input "https://cdn.shopify.com/s/files/1/0904/0917/3302/files/gempages_586287337667822…"
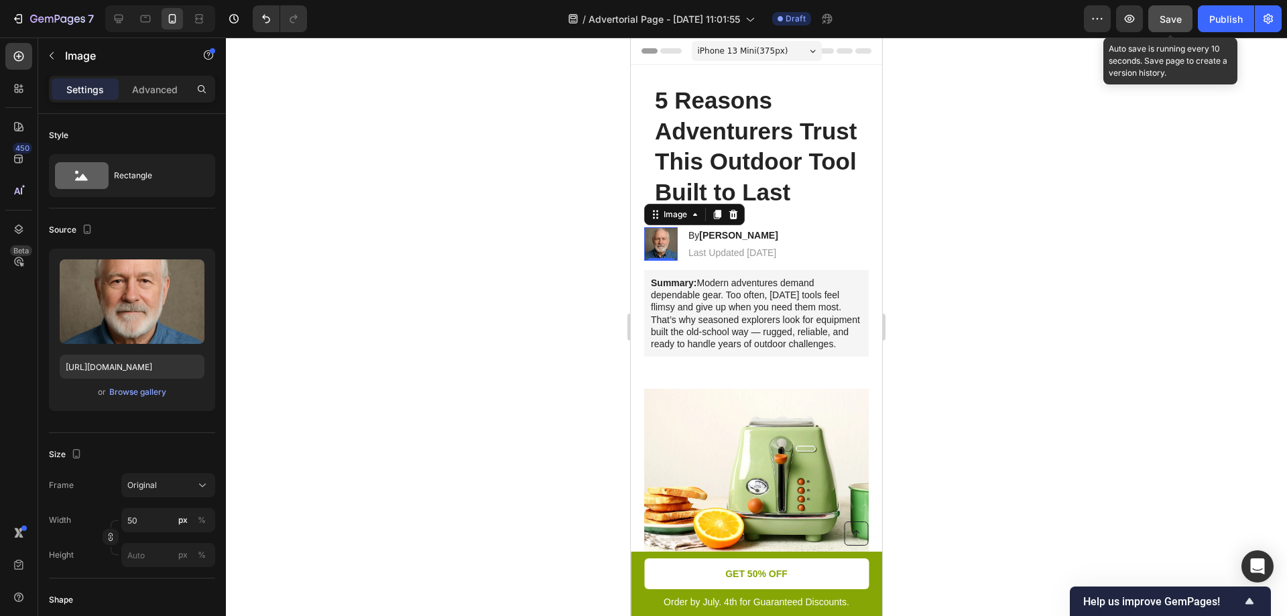
click at [1174, 21] on span "Save" at bounding box center [1170, 18] width 22 height 11
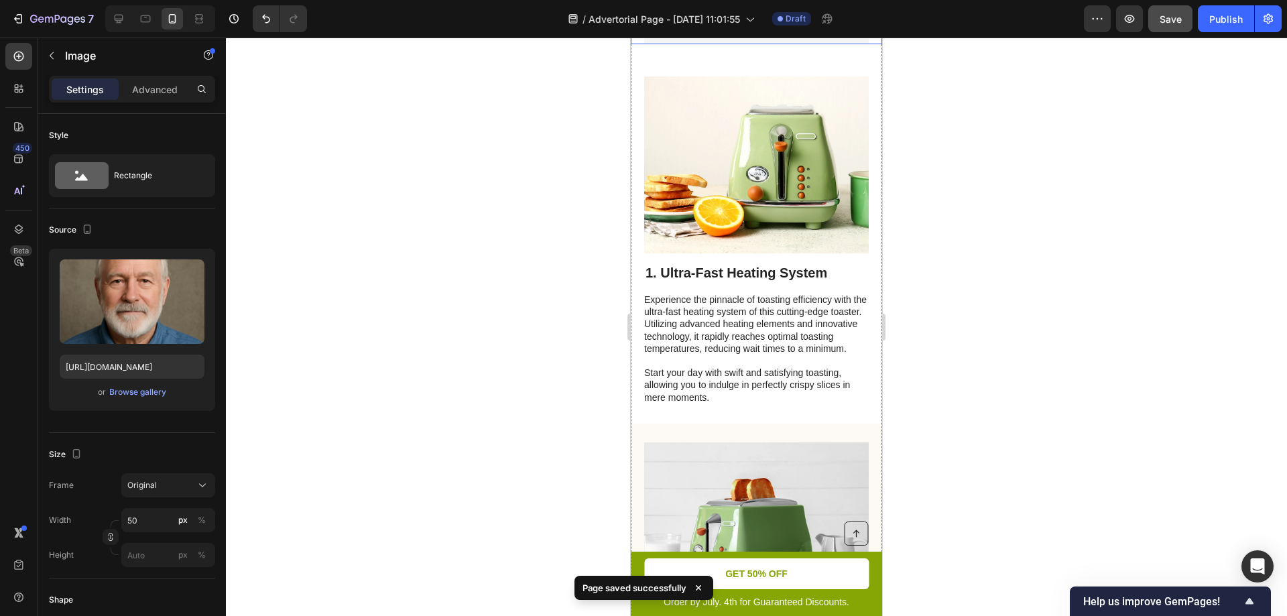
scroll to position [313, 0]
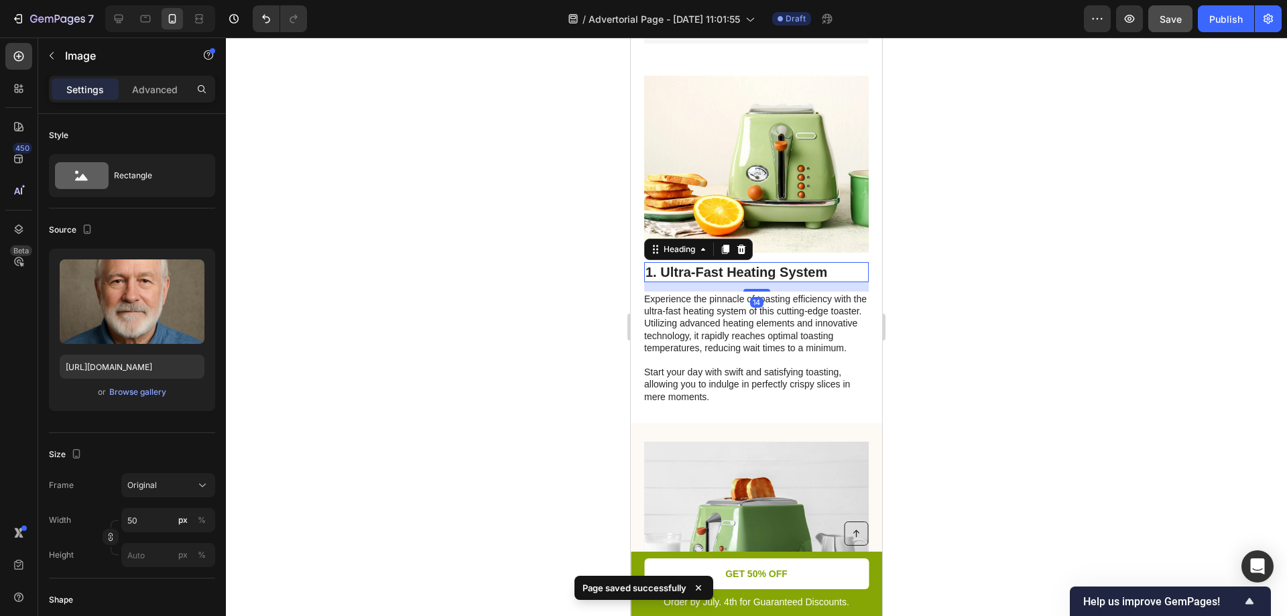
click at [755, 282] on h2 "1. Ultra-Fast Heating System" at bounding box center [756, 272] width 224 height 20
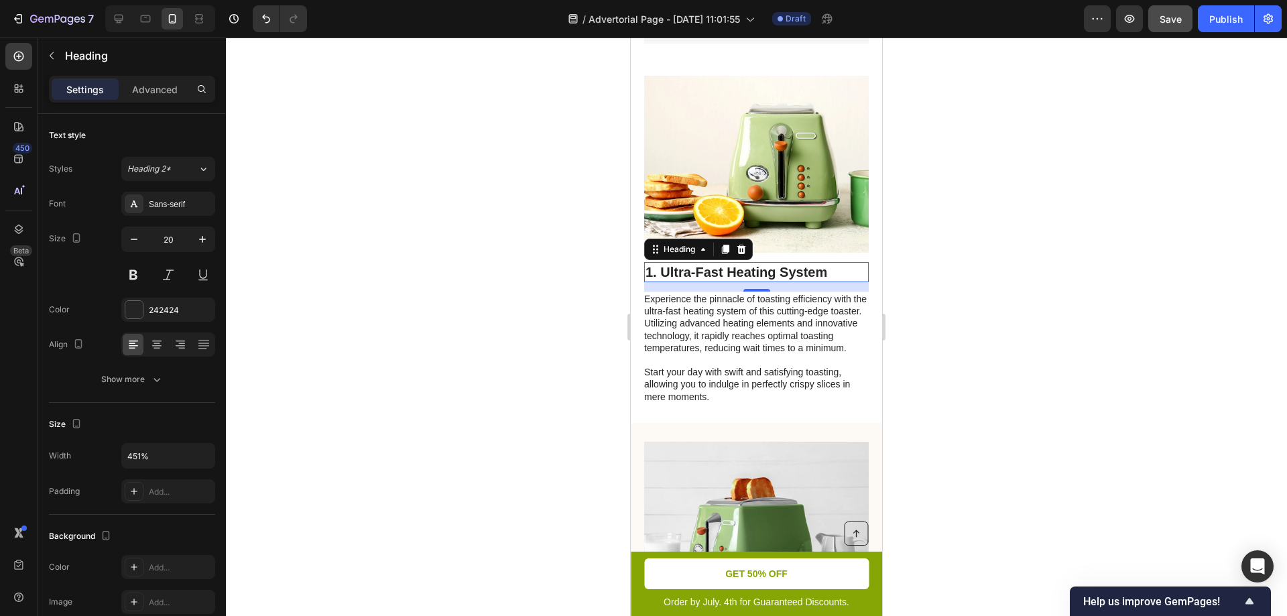
click at [825, 282] on h2 "1. Ultra-Fast Heating System" at bounding box center [756, 272] width 224 height 20
click at [825, 281] on p "1. Ultra-Fast Heating System" at bounding box center [756, 271] width 222 height 17
drag, startPoint x: 831, startPoint y: 305, endPoint x: 663, endPoint y: 302, distance: 167.6
click at [663, 281] on p "1. Ultra-Fast Heating System" at bounding box center [756, 271] width 222 height 17
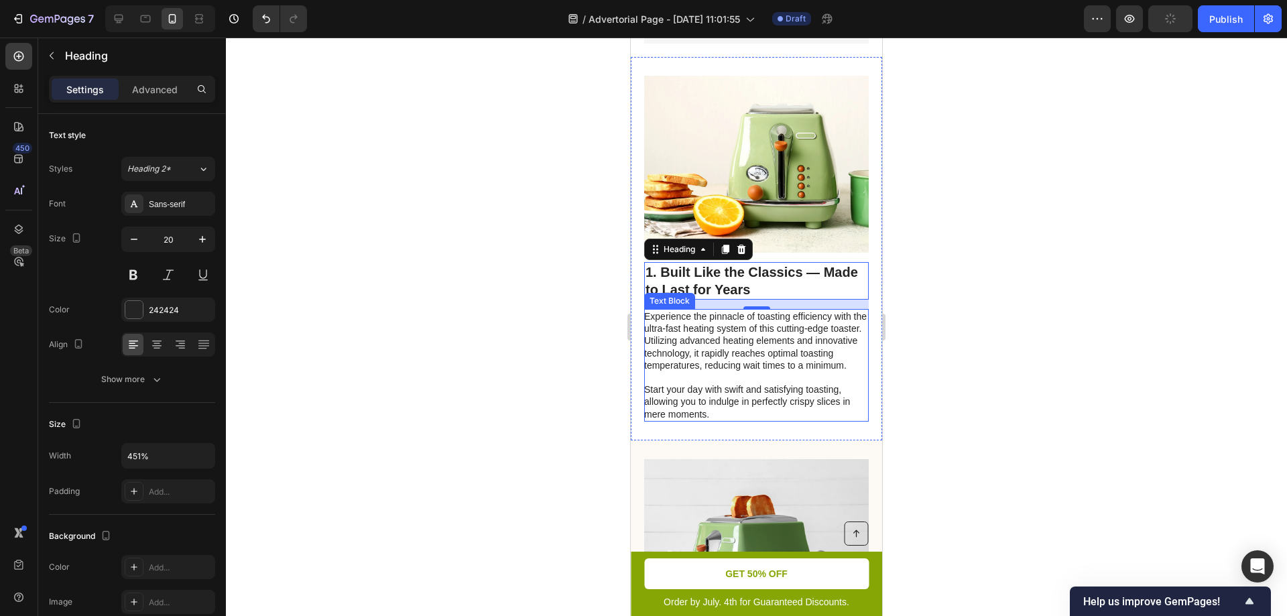
click at [749, 383] on p "Experience the pinnacle of toasting efficiency with the ultra-fast heating syst…" at bounding box center [755, 365] width 223 height 110
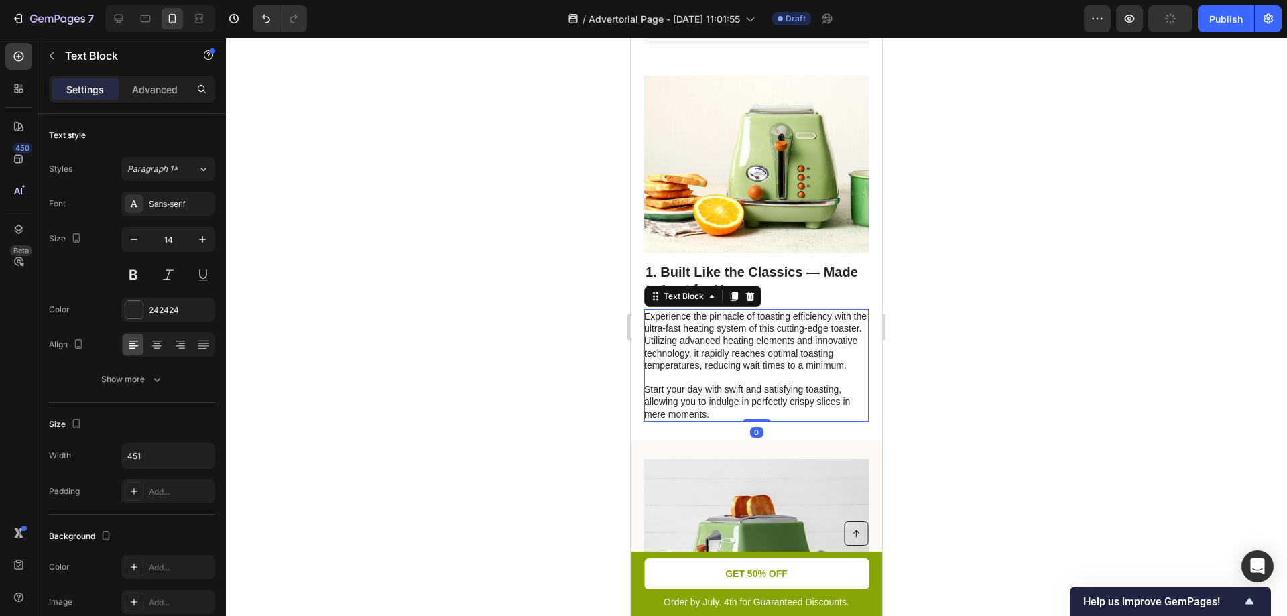
click at [726, 420] on p "Experience the pinnacle of toasting efficiency with the ultra-fast heating syst…" at bounding box center [755, 365] width 223 height 110
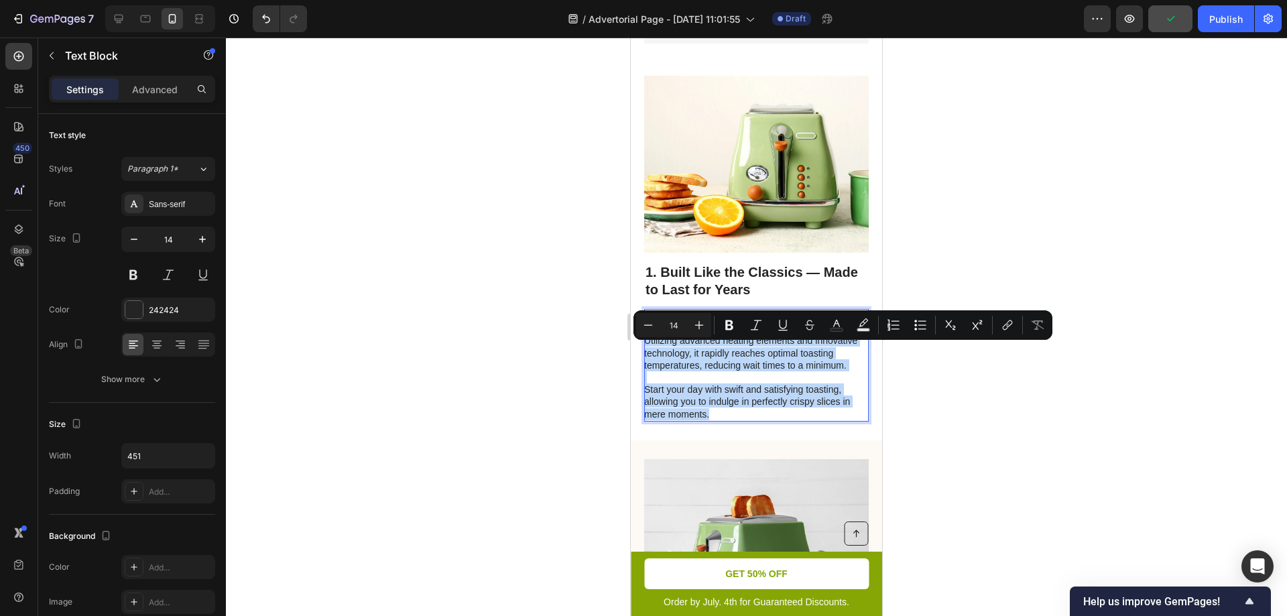
drag, startPoint x: 721, startPoint y: 460, endPoint x: 647, endPoint y: 354, distance: 128.8
click at [647, 354] on p "Experience the pinnacle of toasting efficiency with the ultra-fast heating syst…" at bounding box center [755, 365] width 223 height 110
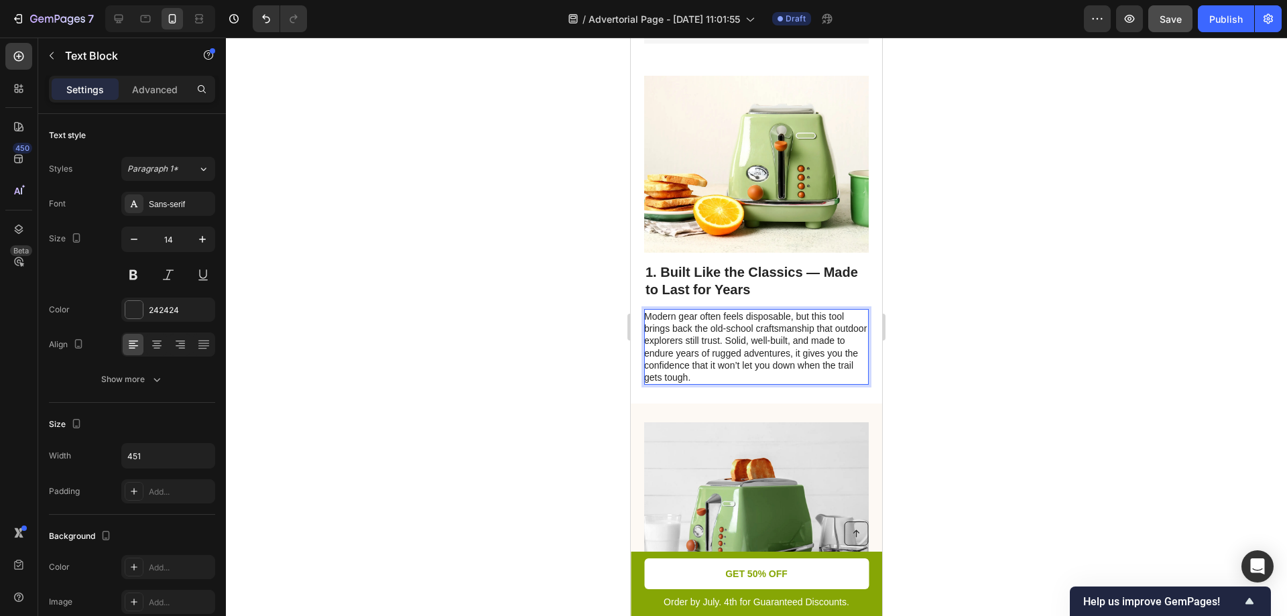
click at [761, 377] on p "Modern gear often feels disposable, but this tool brings back the old-school cr…" at bounding box center [755, 346] width 223 height 73
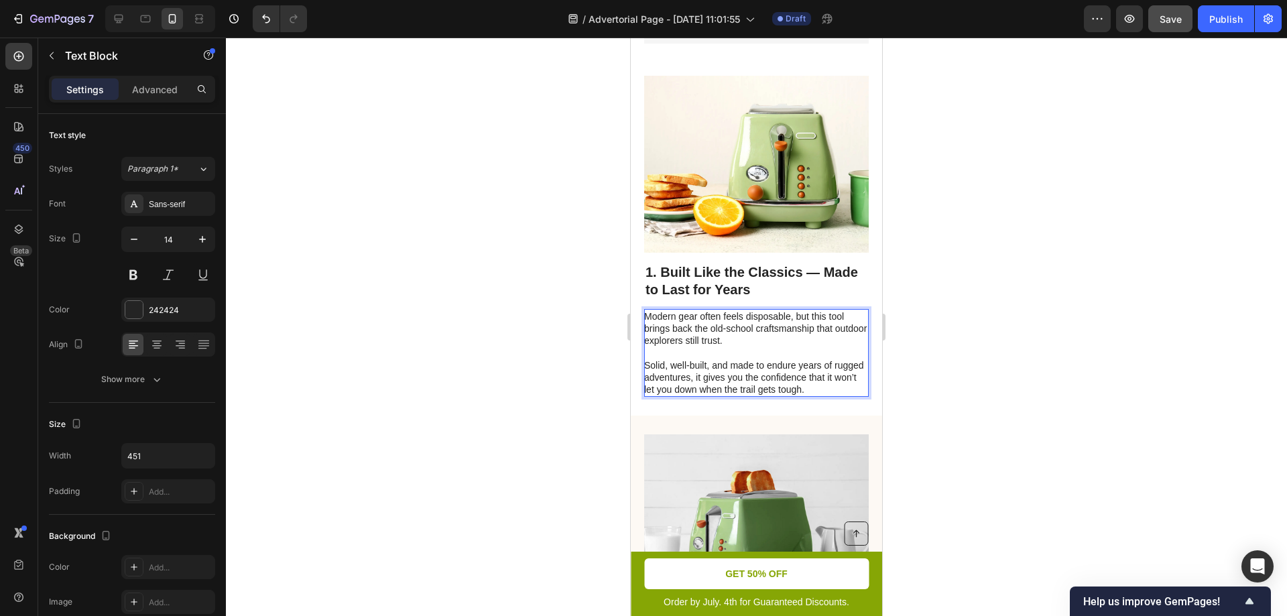
click at [966, 404] on div at bounding box center [756, 327] width 1061 height 578
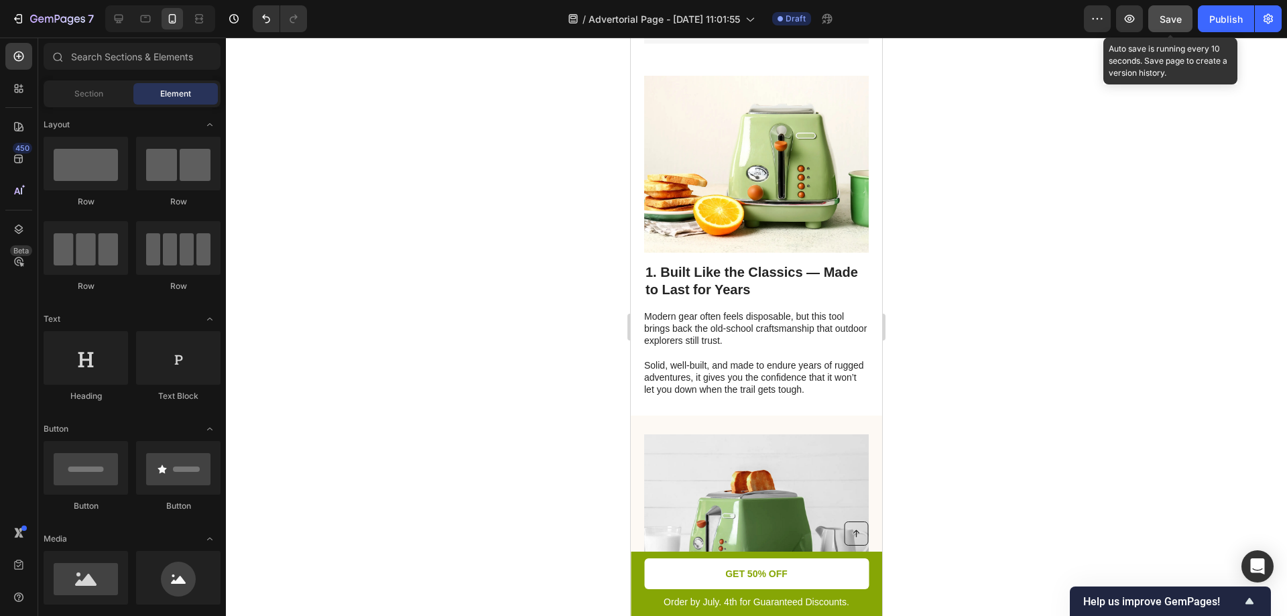
click at [1163, 27] on button "Save" at bounding box center [1170, 18] width 44 height 27
click at [415, 614] on div at bounding box center [756, 327] width 1061 height 578
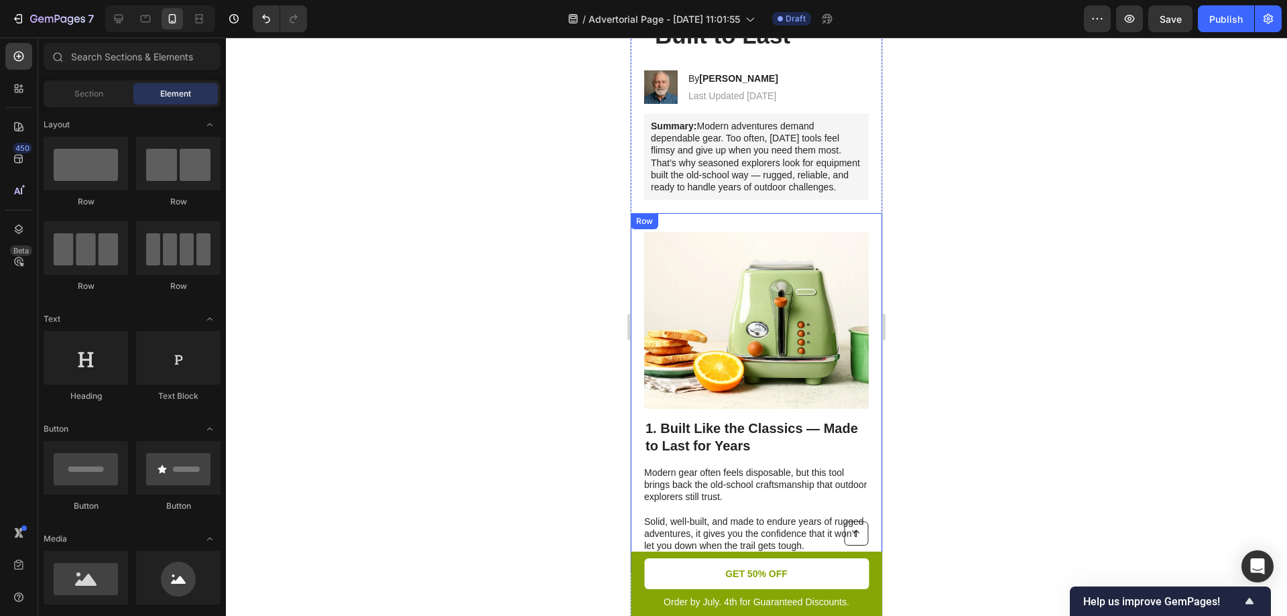
scroll to position [156, 0]
click at [783, 320] on img at bounding box center [756, 321] width 224 height 177
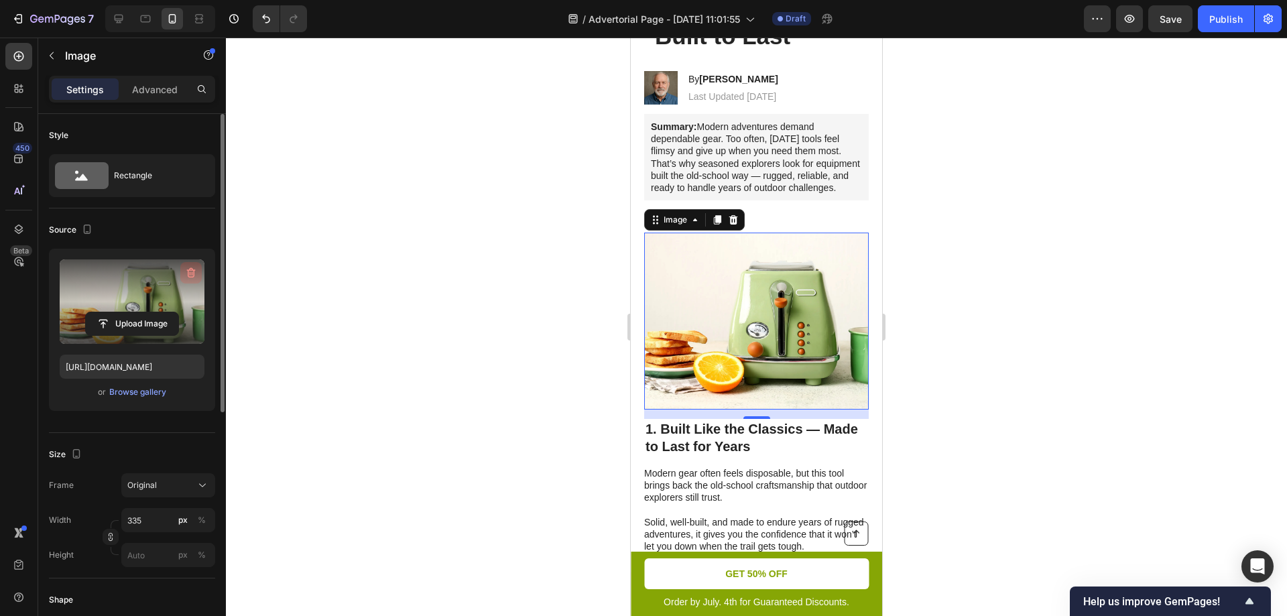
click at [189, 274] on icon "button" at bounding box center [190, 272] width 13 height 13
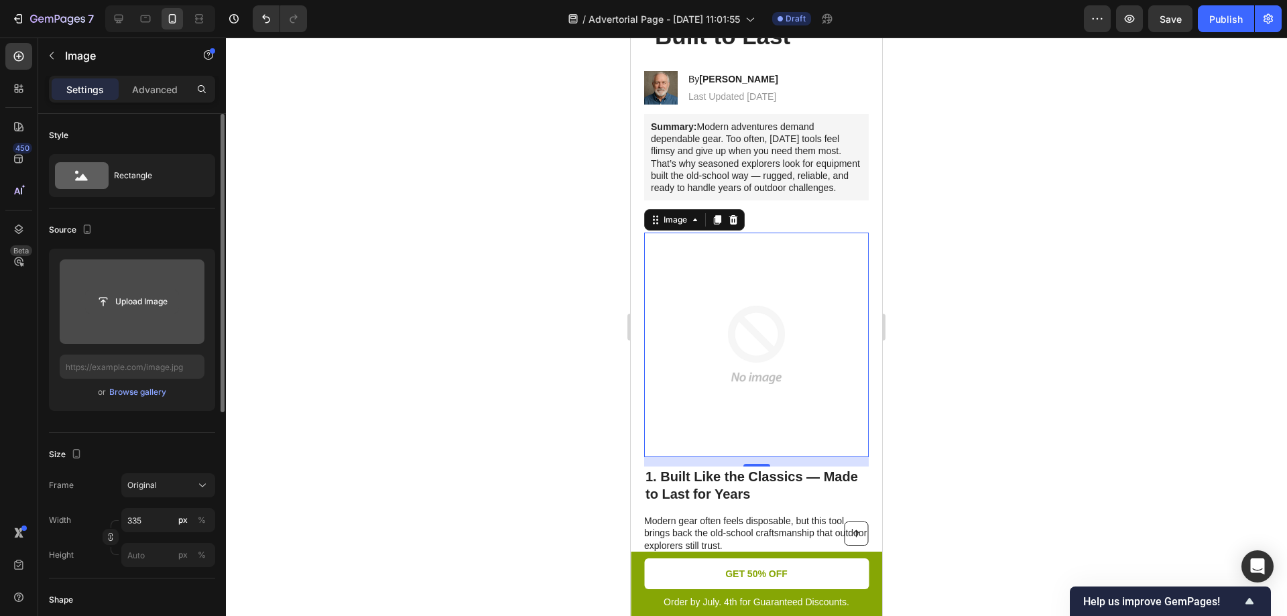
click at [131, 306] on input "file" at bounding box center [132, 301] width 92 height 23
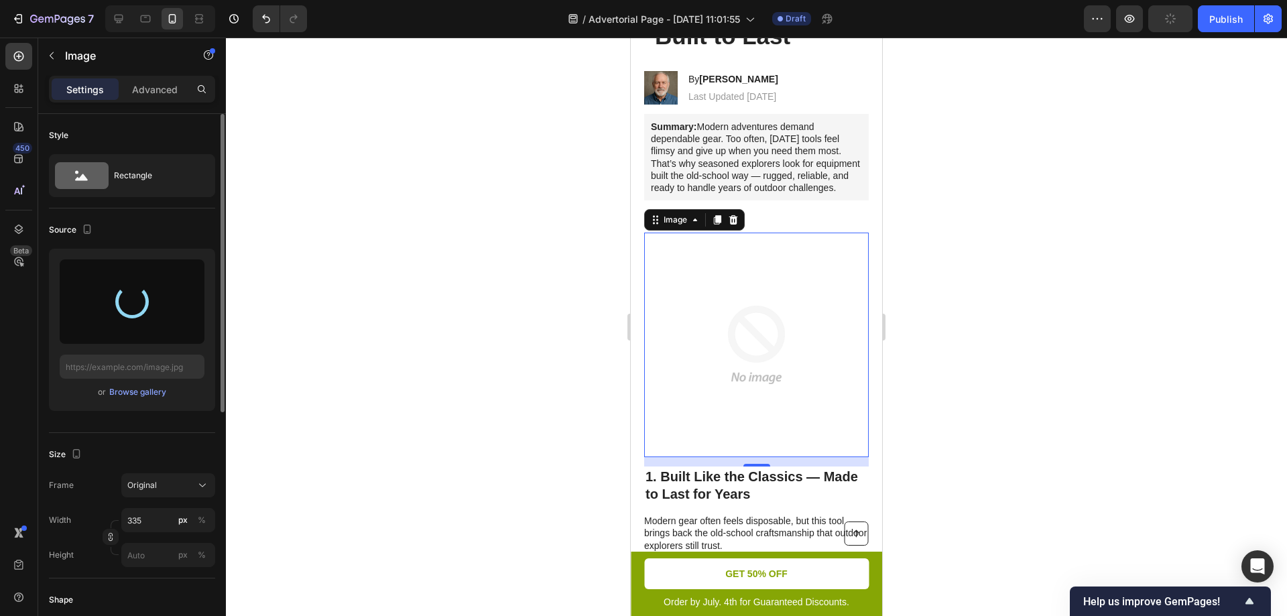
scroll to position [0, 0]
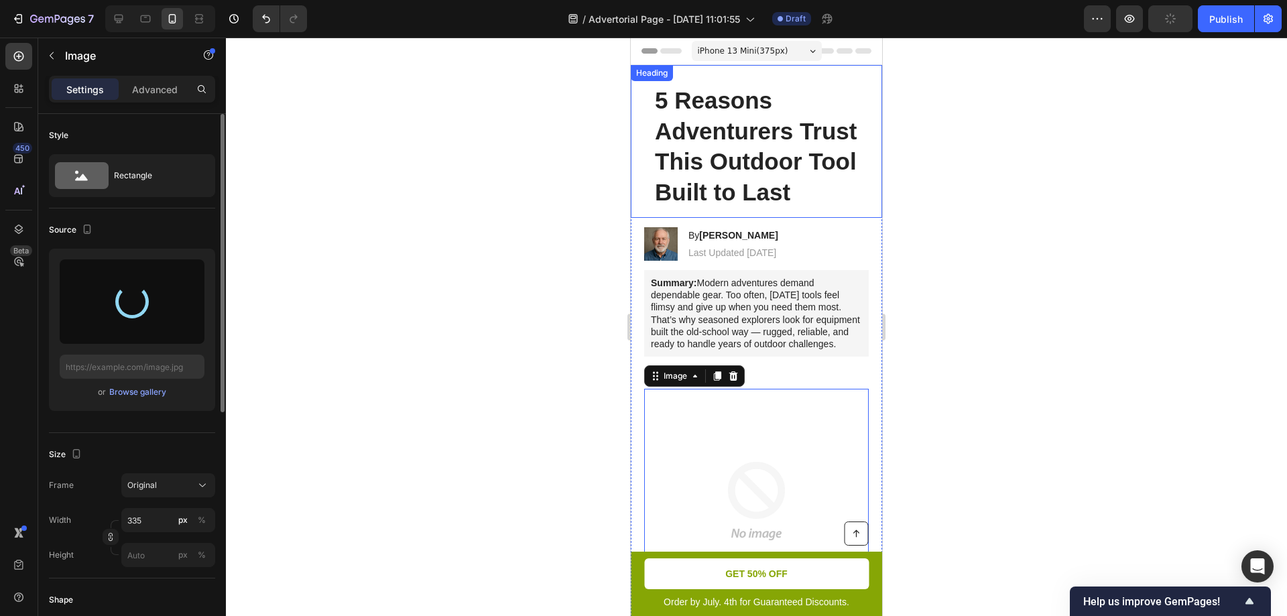
click at [777, 207] on p "5 Reasons Adventurers Trust This Outdoor Tool Built to Last" at bounding box center [756, 146] width 203 height 122
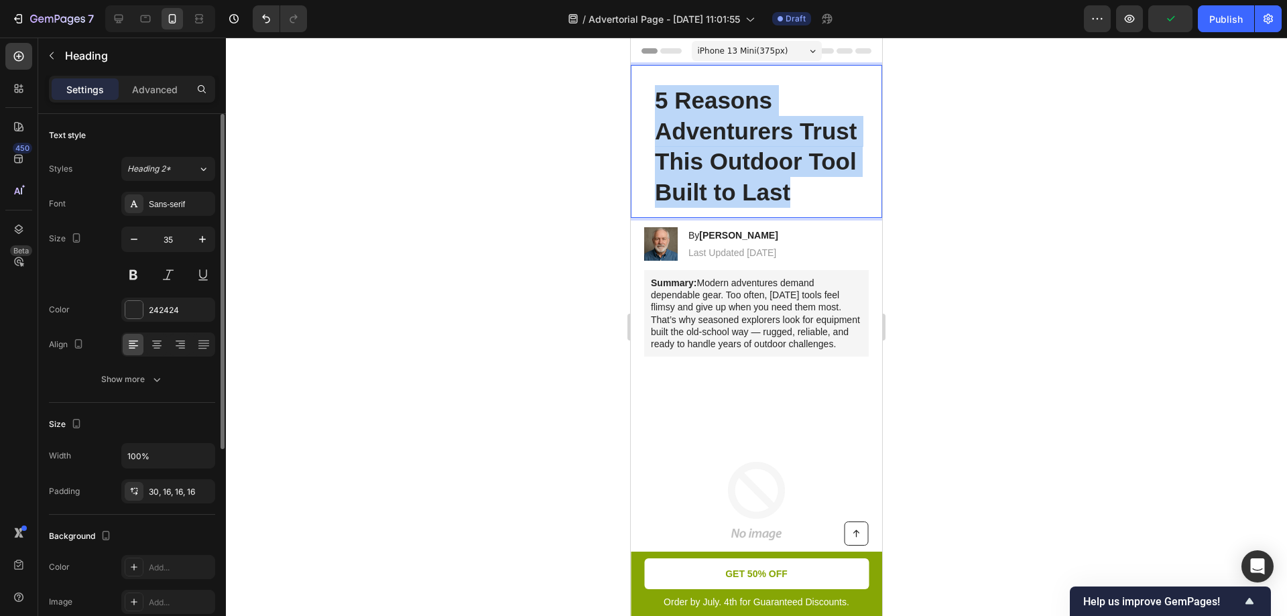
drag, startPoint x: 797, startPoint y: 222, endPoint x: 656, endPoint y: 105, distance: 183.7
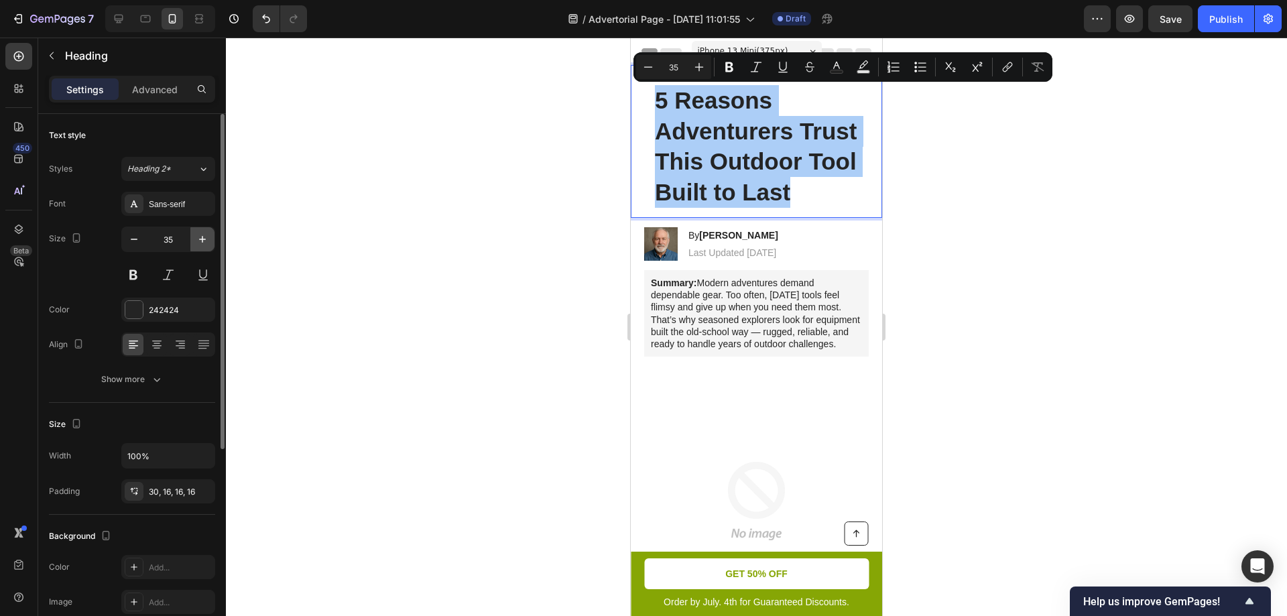
click at [196, 243] on icon "button" at bounding box center [202, 239] width 13 height 13
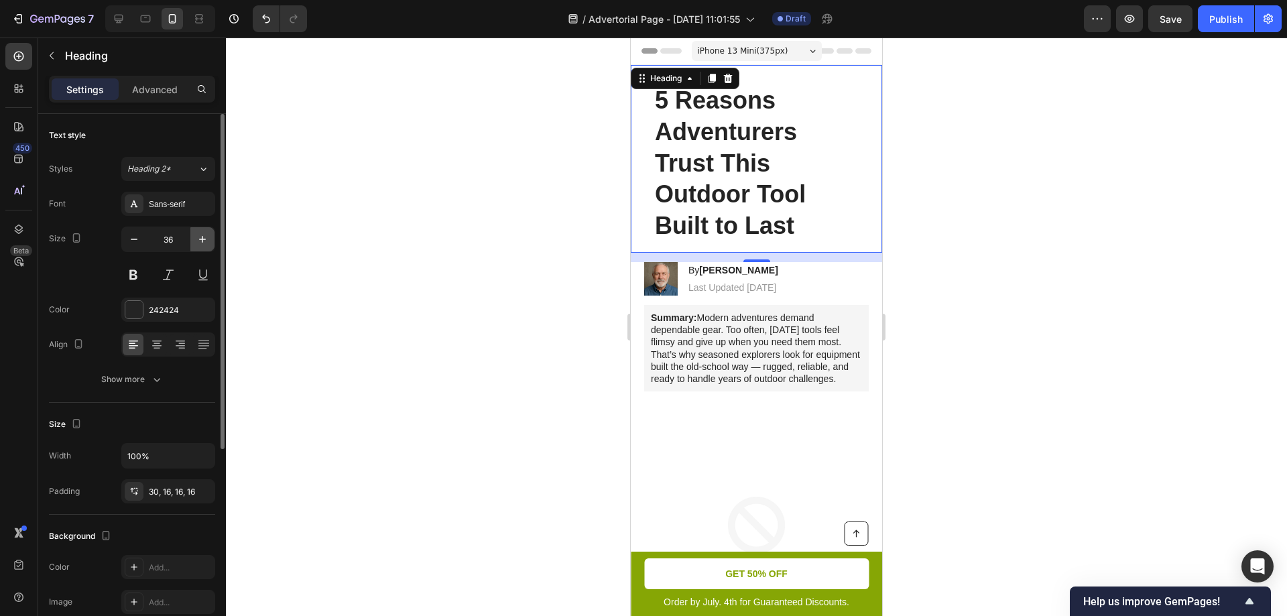
click at [196, 243] on icon "button" at bounding box center [202, 239] width 13 height 13
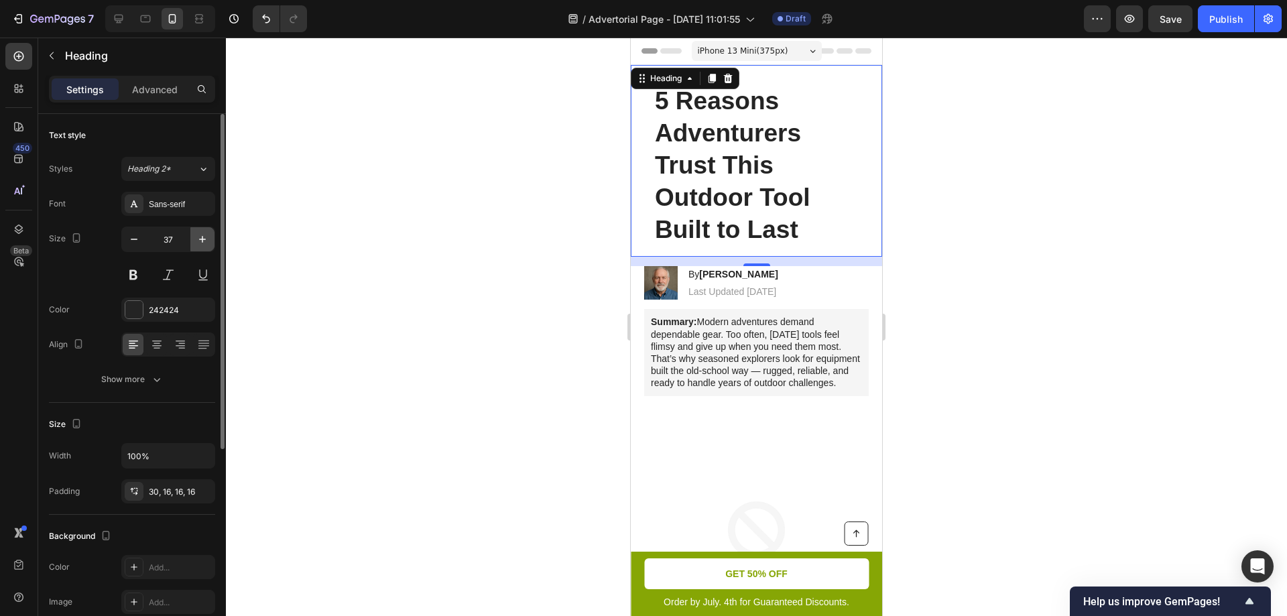
click at [196, 243] on icon "button" at bounding box center [202, 239] width 13 height 13
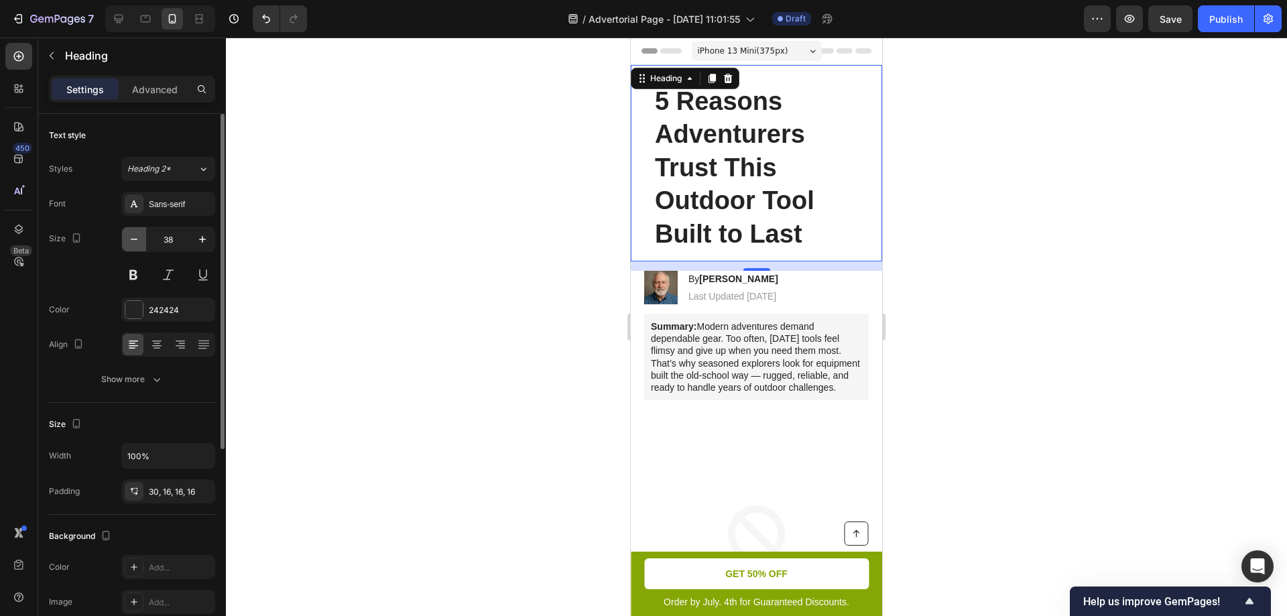
click at [137, 243] on icon "button" at bounding box center [133, 239] width 13 height 13
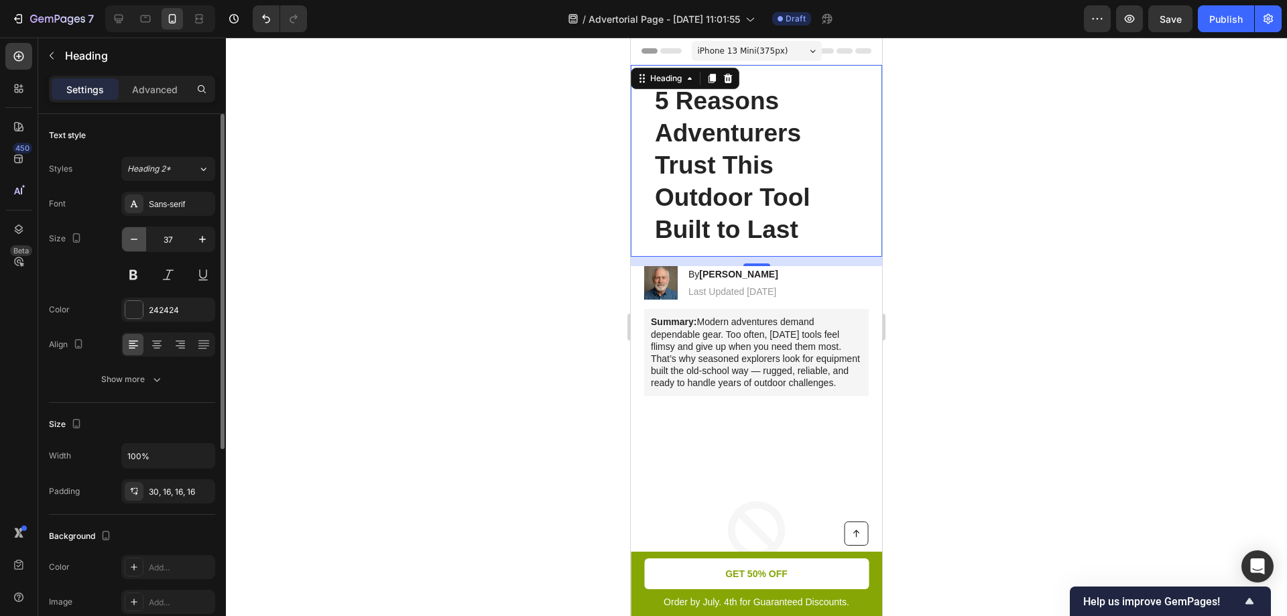
click at [138, 243] on icon "button" at bounding box center [133, 239] width 13 height 13
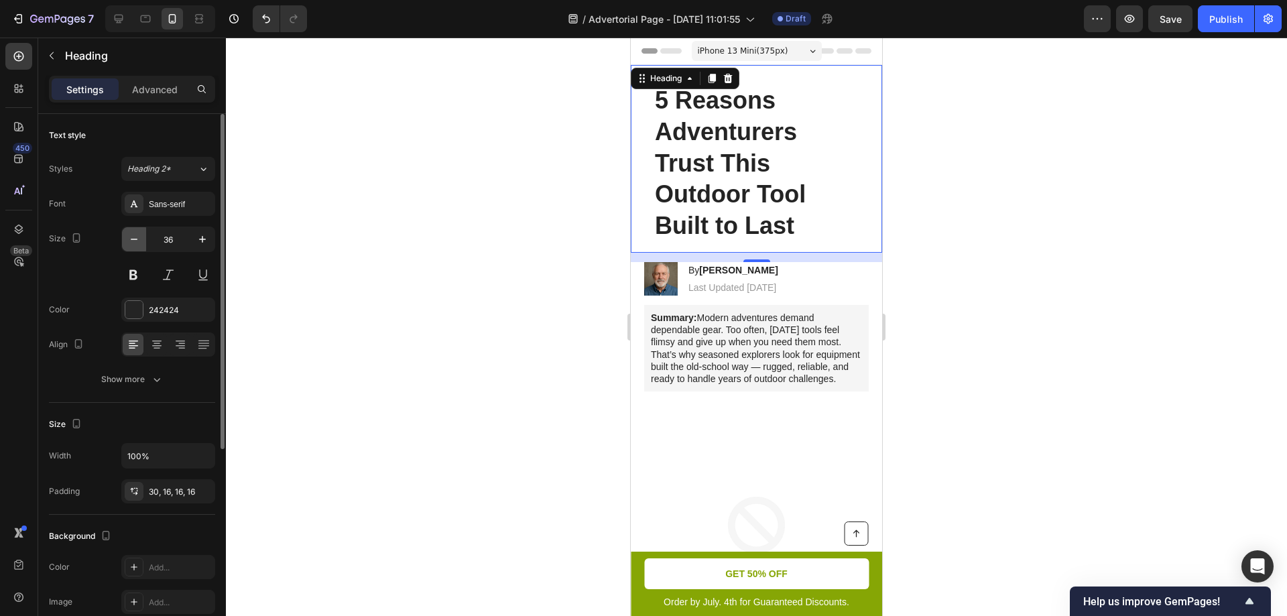
click at [138, 243] on icon "button" at bounding box center [133, 239] width 13 height 13
type input "35"
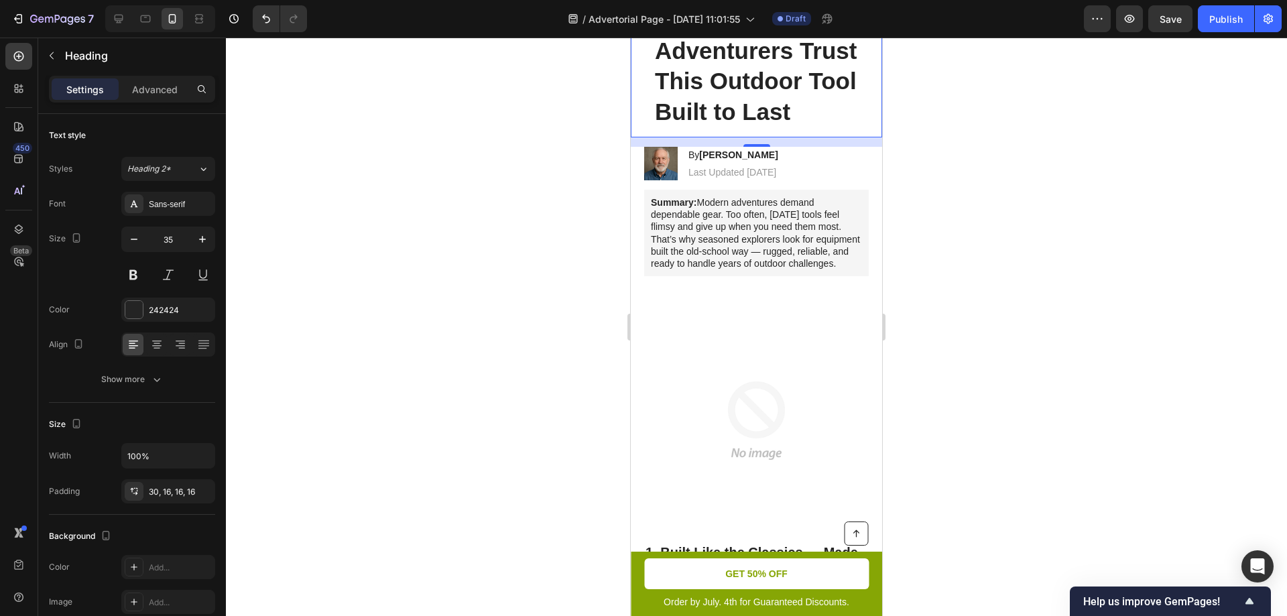
scroll to position [156, 0]
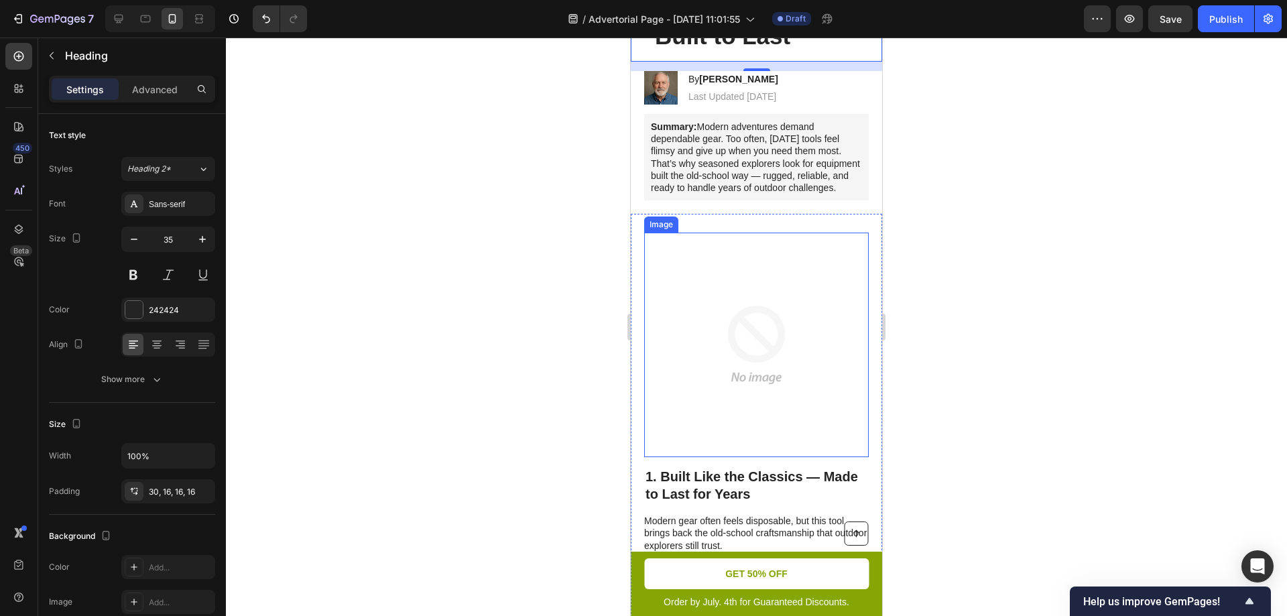
click at [763, 352] on img at bounding box center [756, 345] width 224 height 224
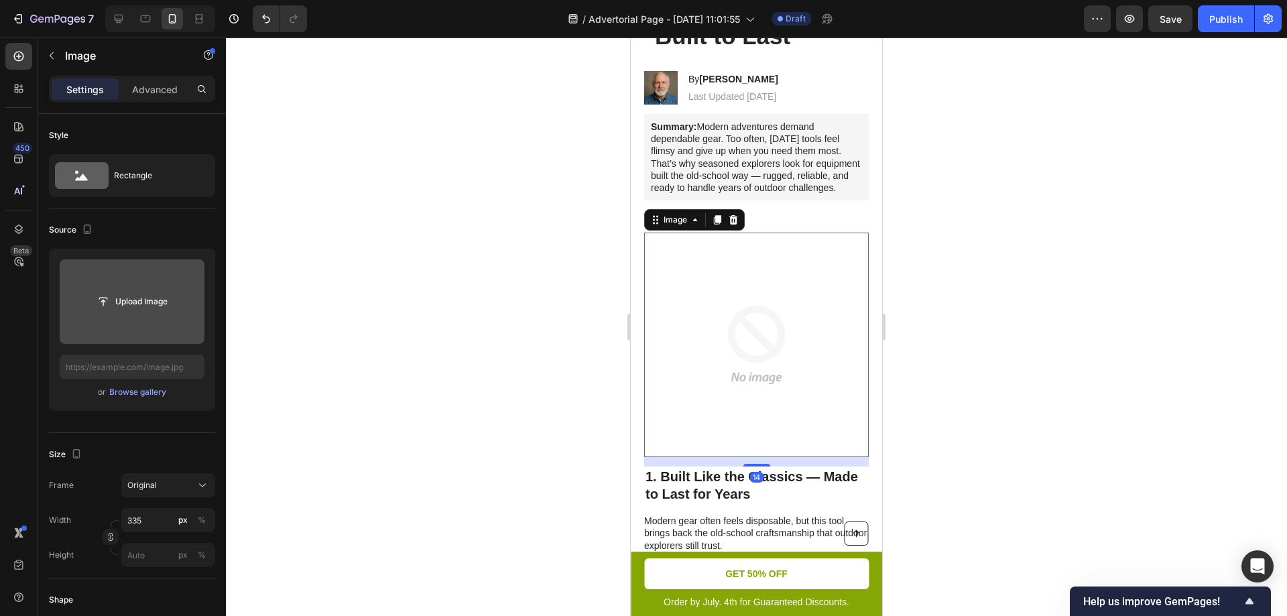
click at [104, 306] on input "file" at bounding box center [132, 301] width 92 height 23
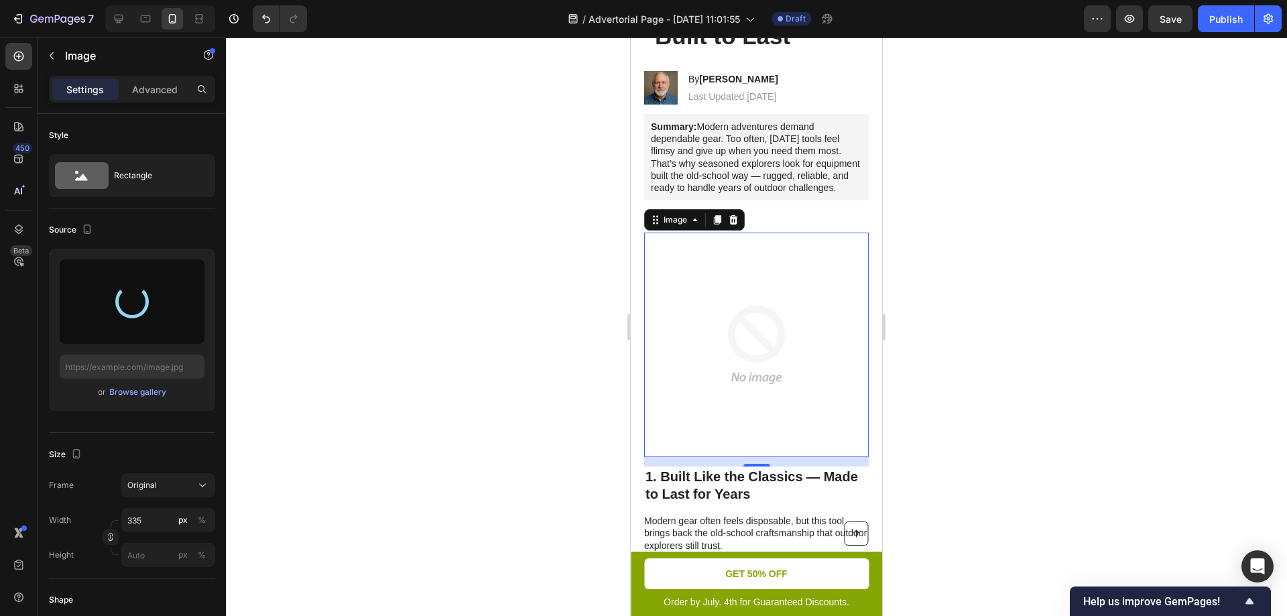
type input "https://cdn.shopify.com/s/files/1/0904/0917/3302/files/gempages_586287337667822…"
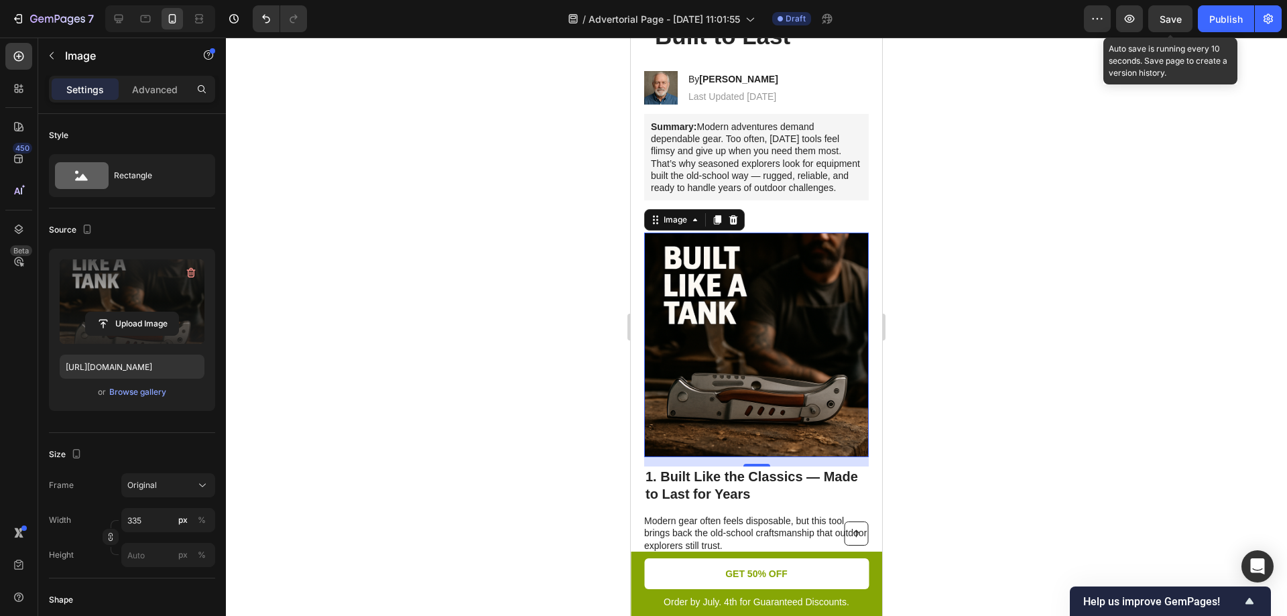
click at [1176, 20] on span "Save" at bounding box center [1170, 18] width 22 height 11
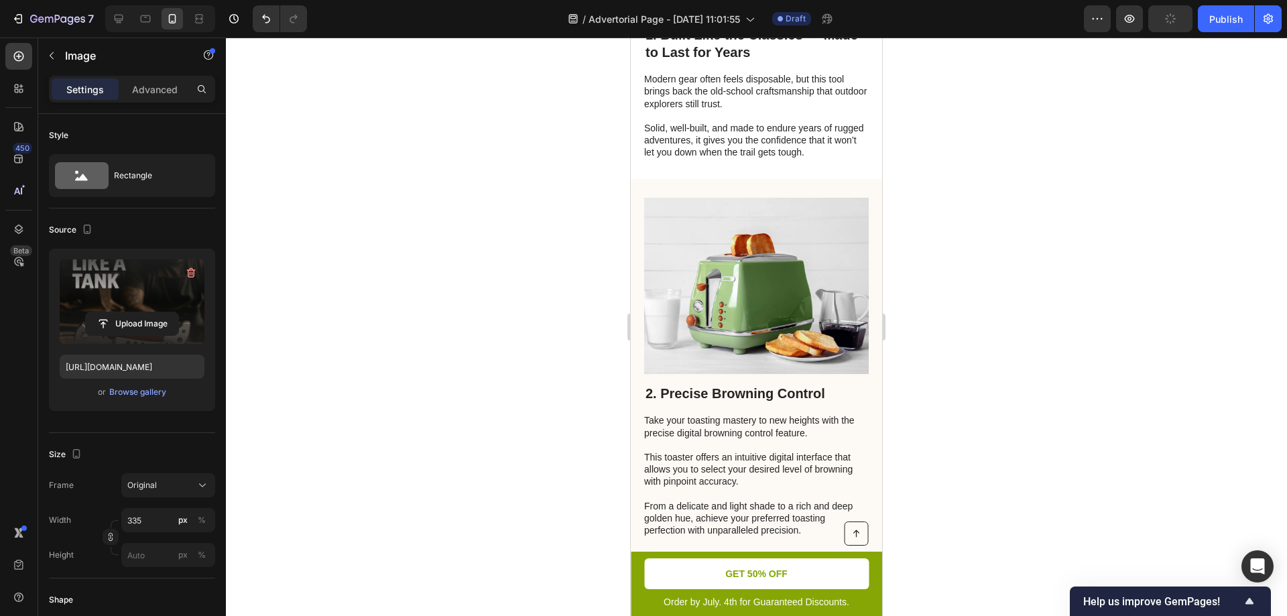
scroll to position [625, 0]
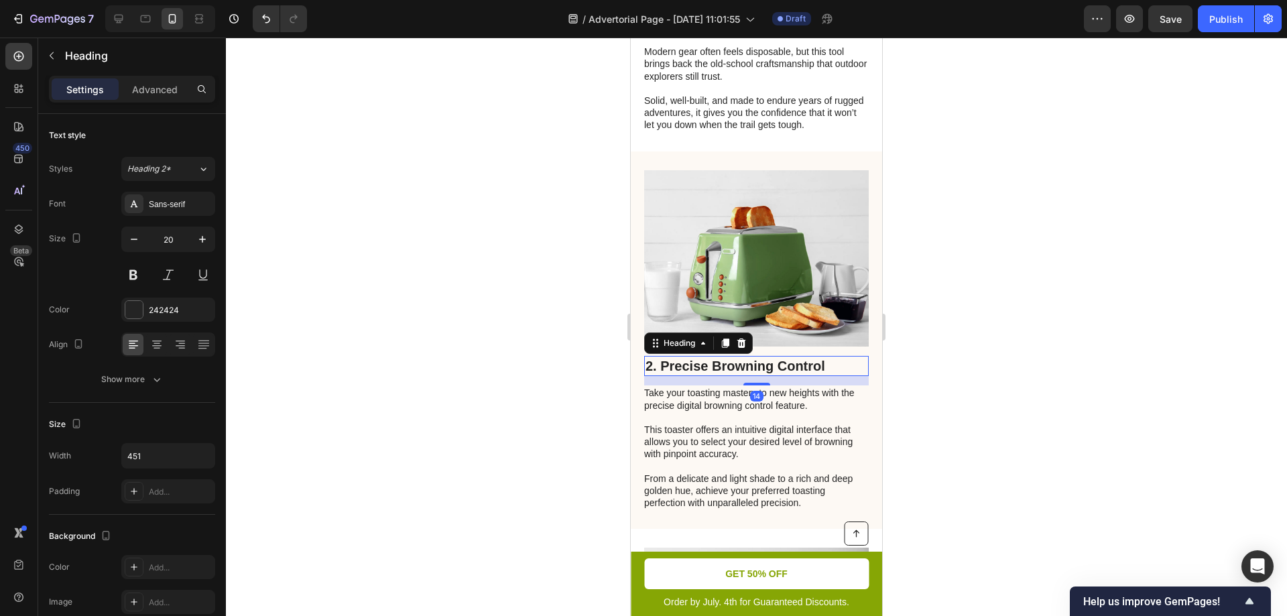
click at [747, 376] on h2 "2. Precise Browning Control" at bounding box center [756, 366] width 224 height 20
click at [834, 376] on h2 "2. Precise Browning Control" at bounding box center [756, 366] width 224 height 20
click at [834, 375] on p "2. Precise Browning Control" at bounding box center [756, 365] width 222 height 17
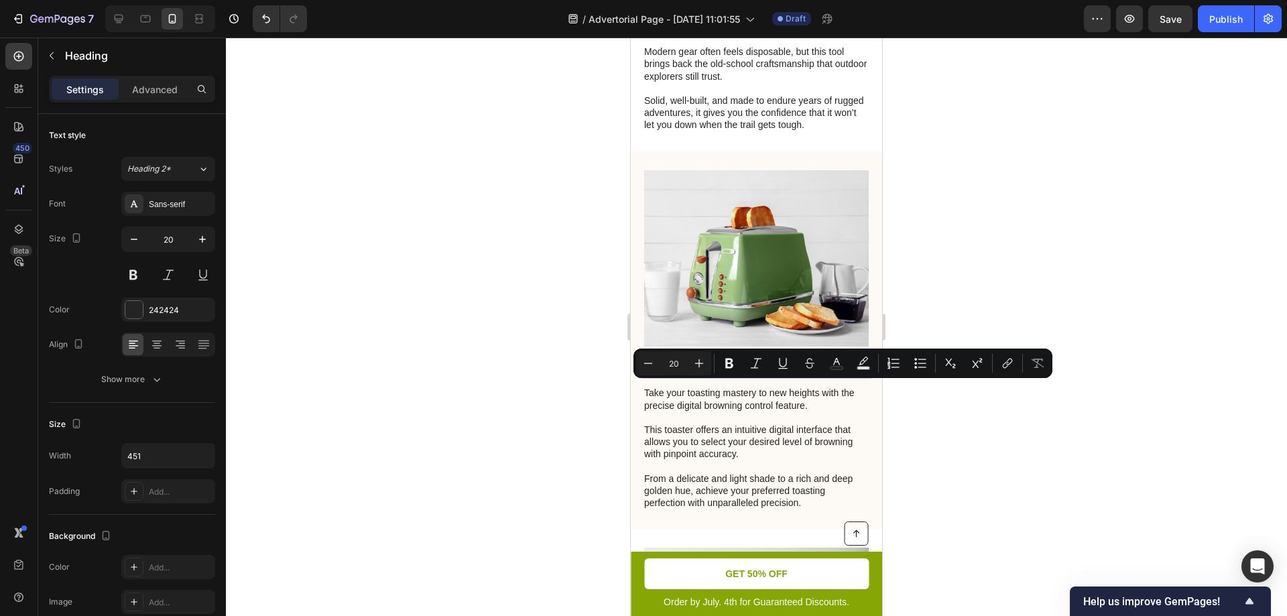
drag, startPoint x: 830, startPoint y: 389, endPoint x: 663, endPoint y: 388, distance: 166.9
click at [663, 375] on p "2. Precise Browning Control" at bounding box center [756, 365] width 222 height 17
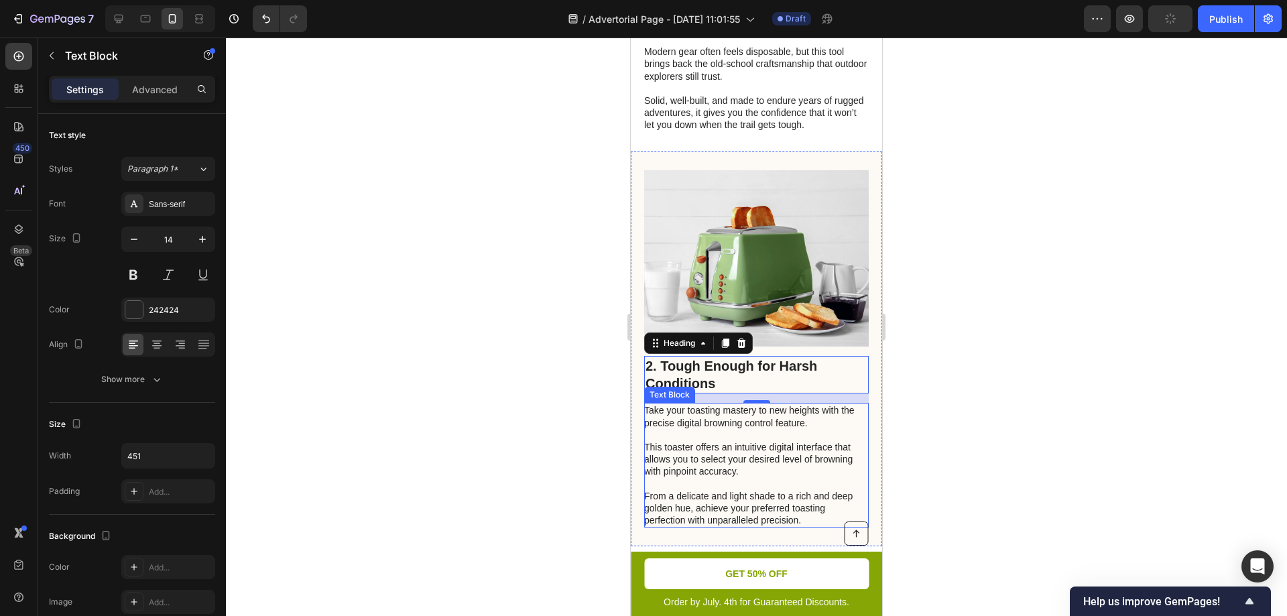
click at [734, 476] on p "Take your toasting mastery to new heights with the precise digital browning con…" at bounding box center [755, 465] width 223 height 122
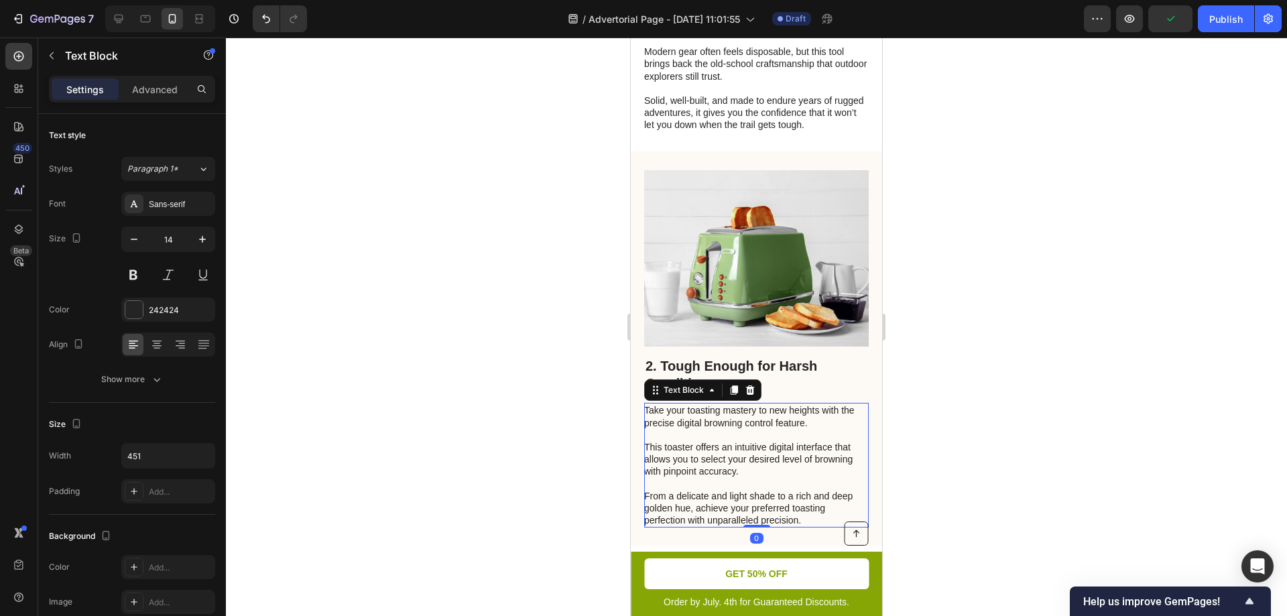
scroll to position [782, 0]
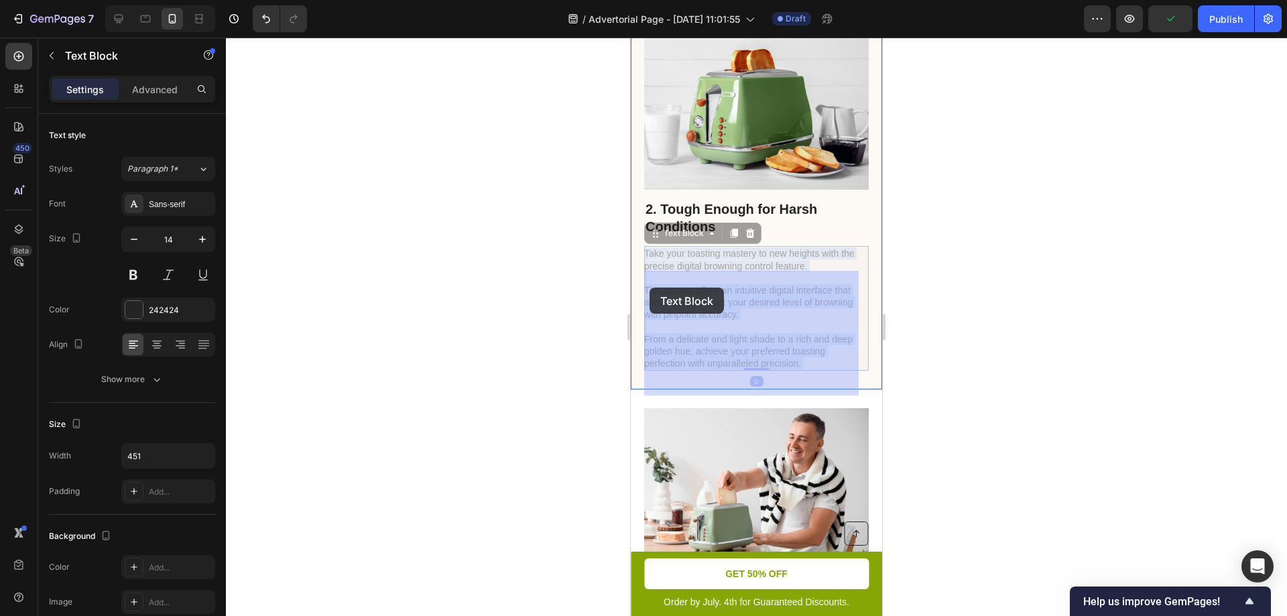
drag, startPoint x: 807, startPoint y: 390, endPoint x: 649, endPoint y: 287, distance: 188.5
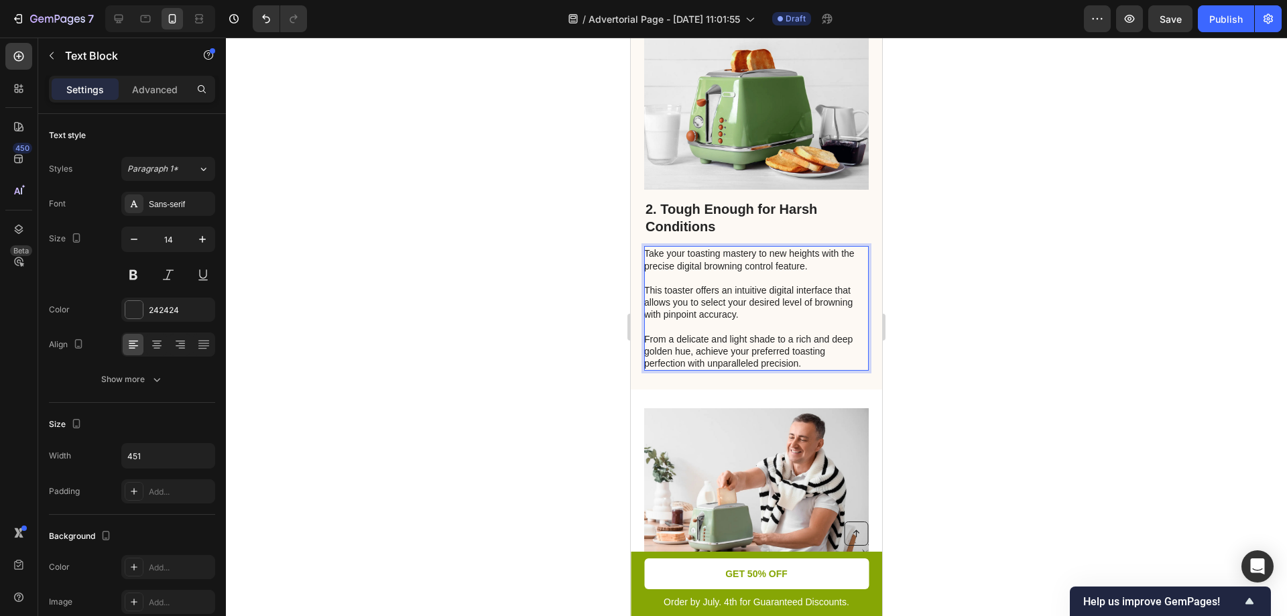
click at [808, 369] on p "Take your toasting mastery to new heights with the precise digital browning con…" at bounding box center [755, 308] width 223 height 122
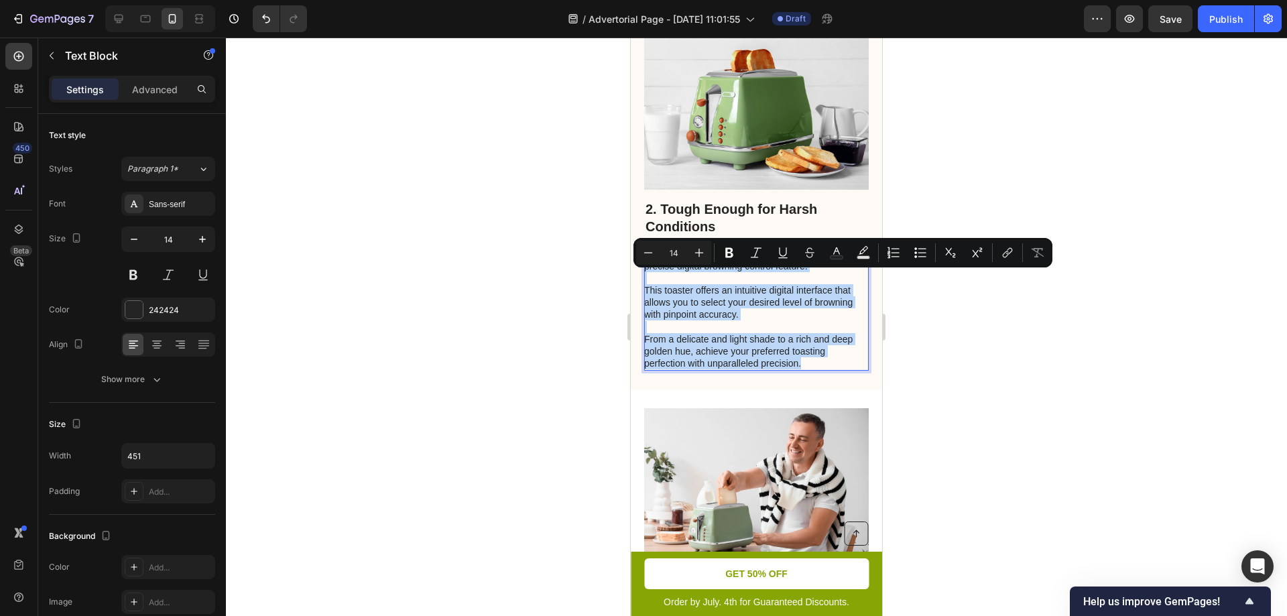
drag, startPoint x: 808, startPoint y: 389, endPoint x: 646, endPoint y: 280, distance: 195.1
click at [646, 280] on p "Take your toasting mastery to new heights with the precise digital browning con…" at bounding box center [755, 308] width 223 height 122
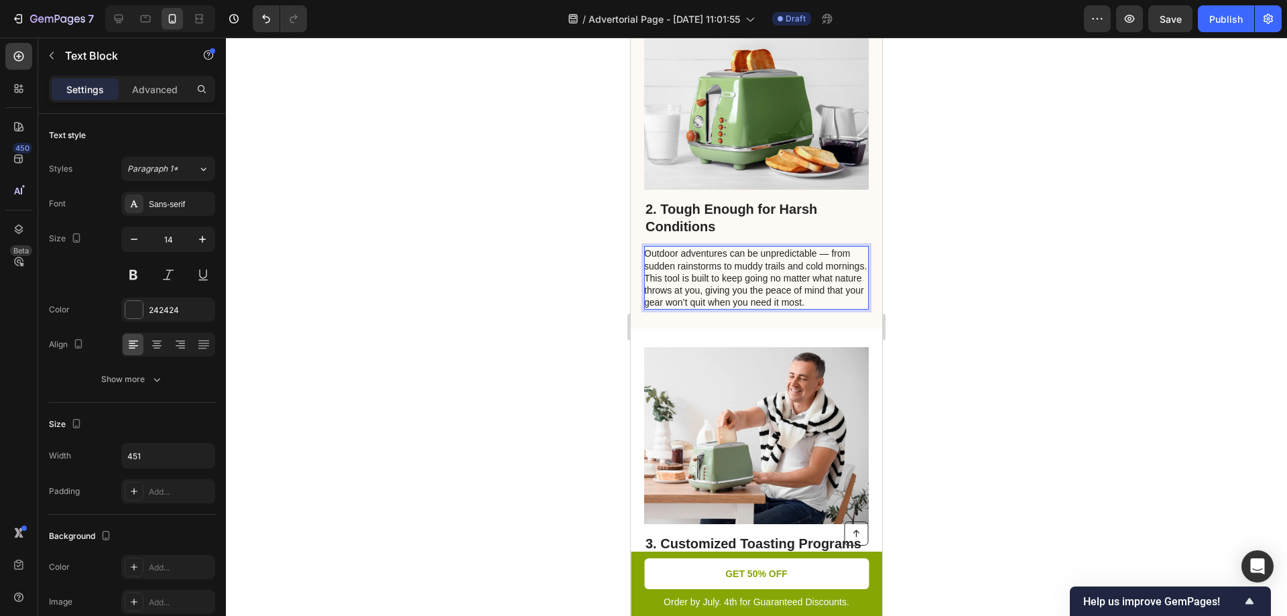
click at [690, 303] on p "Outdoor adventures can be unpredictable — from sudden rainstorms to muddy trail…" at bounding box center [755, 277] width 223 height 61
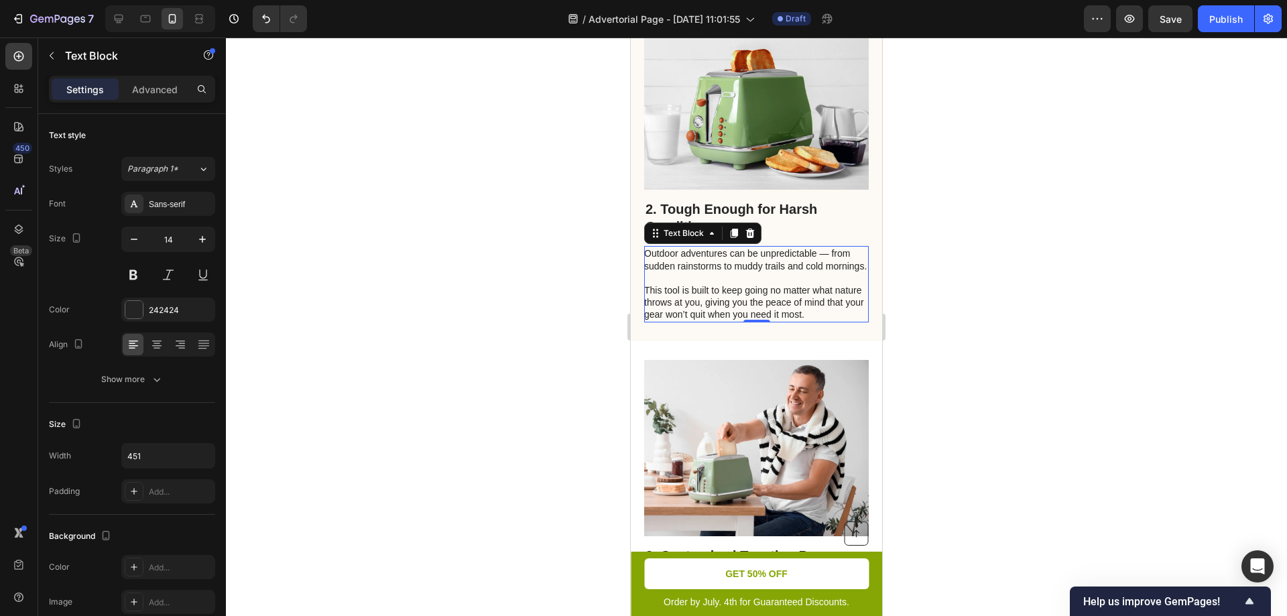
click at [1021, 381] on div at bounding box center [756, 327] width 1061 height 578
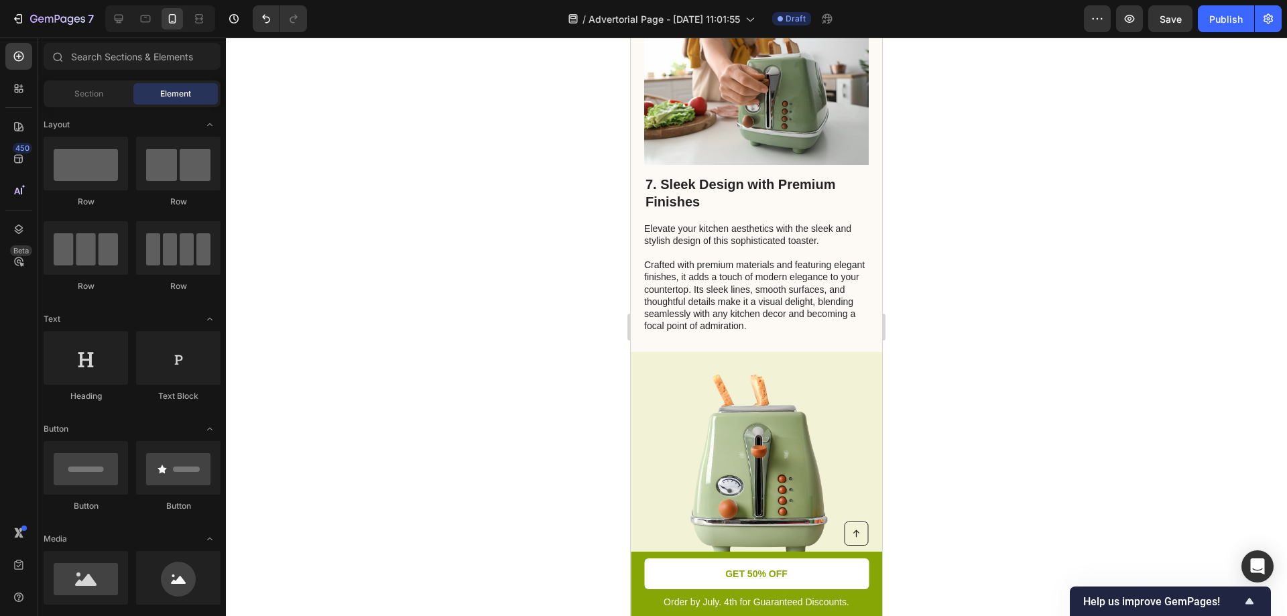
scroll to position [3127, 0]
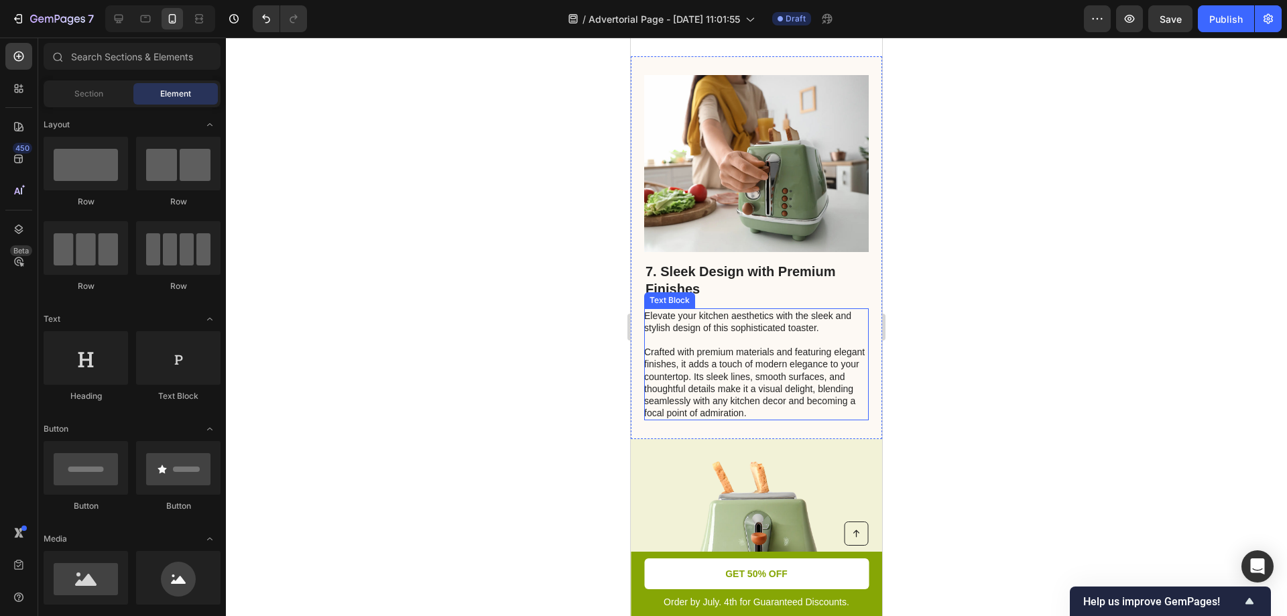
click at [735, 332] on p "Elevate your kitchen aesthetics with the sleek and stylish design of this sophi…" at bounding box center [755, 365] width 223 height 110
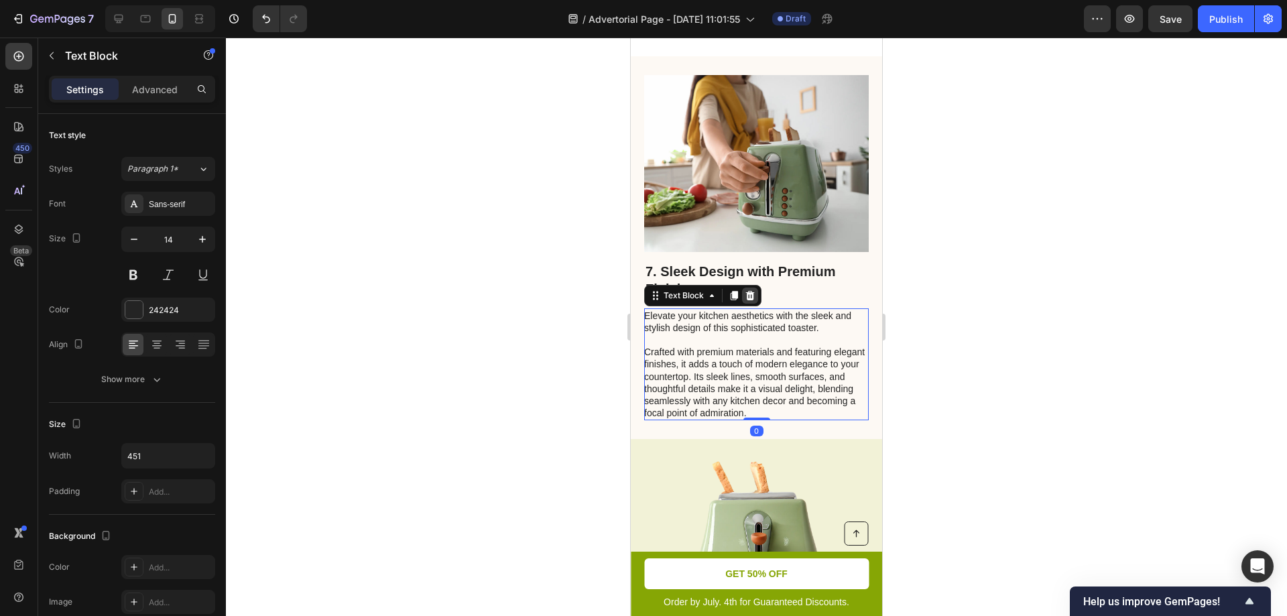
click at [748, 290] on icon at bounding box center [750, 294] width 9 height 9
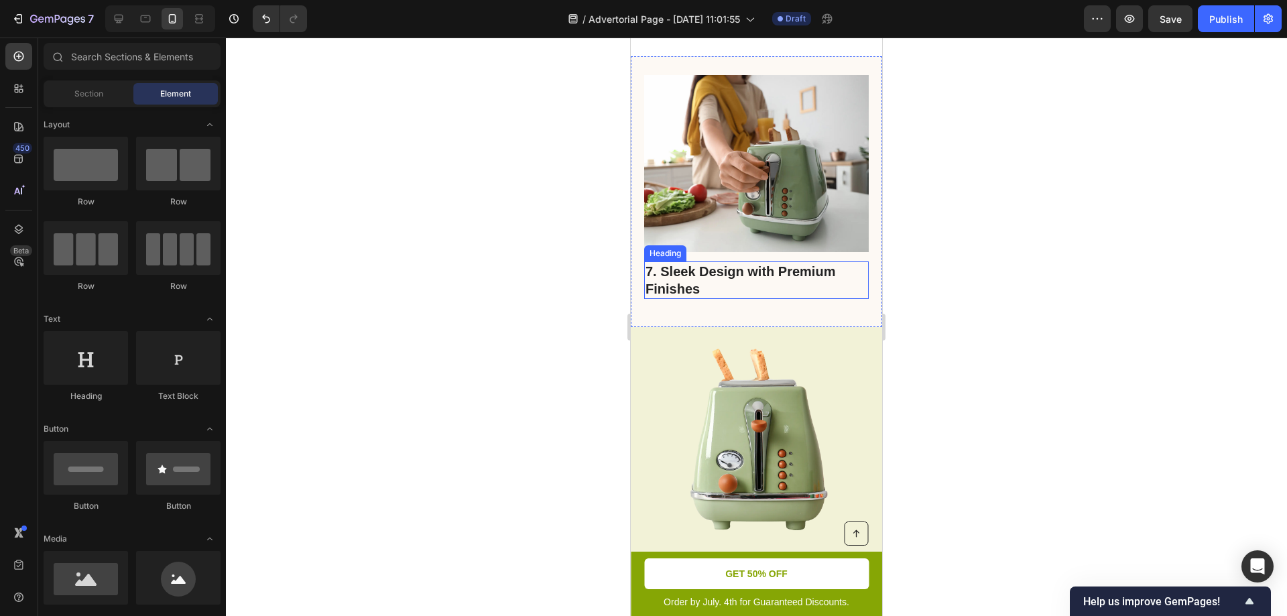
click at [826, 267] on h2 "7. Sleek Design with Premium Finishes" at bounding box center [756, 280] width 224 height 38
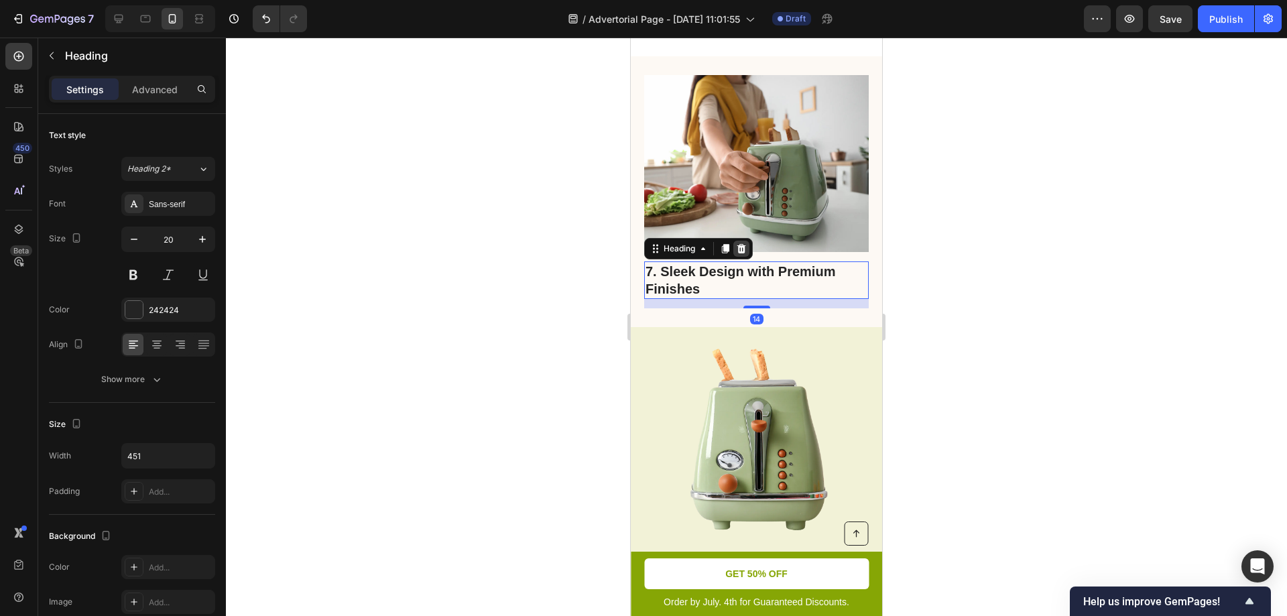
click at [743, 243] on icon at bounding box center [741, 248] width 11 height 11
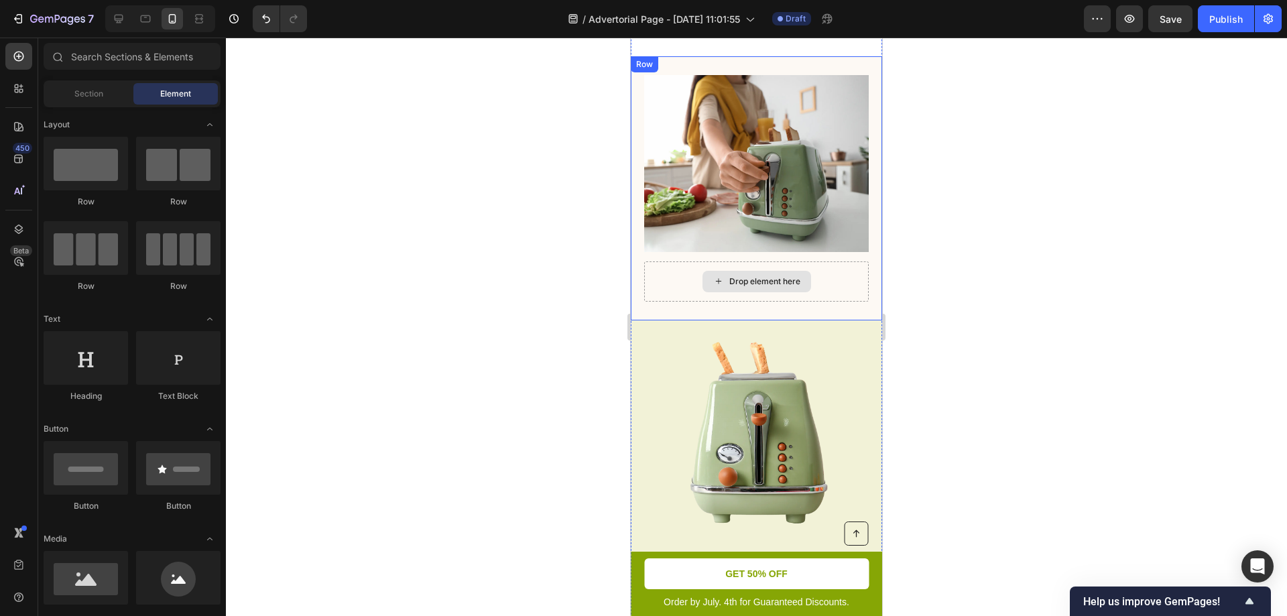
scroll to position [2971, 0]
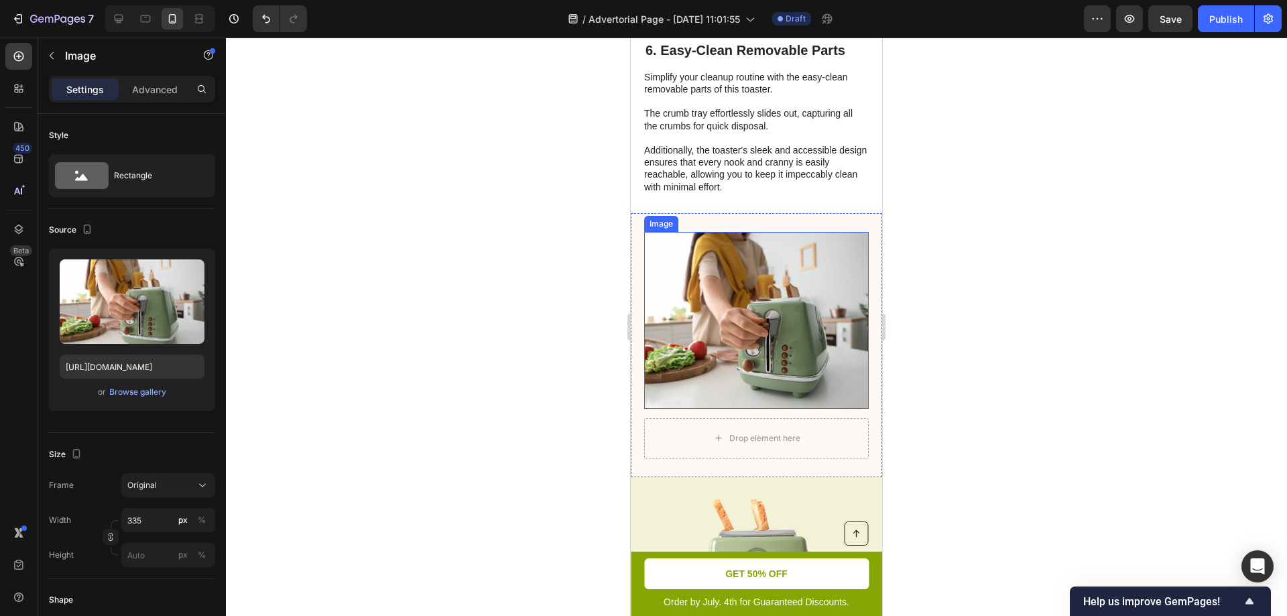
click at [755, 295] on img at bounding box center [756, 320] width 224 height 177
click at [736, 216] on icon at bounding box center [733, 218] width 9 height 9
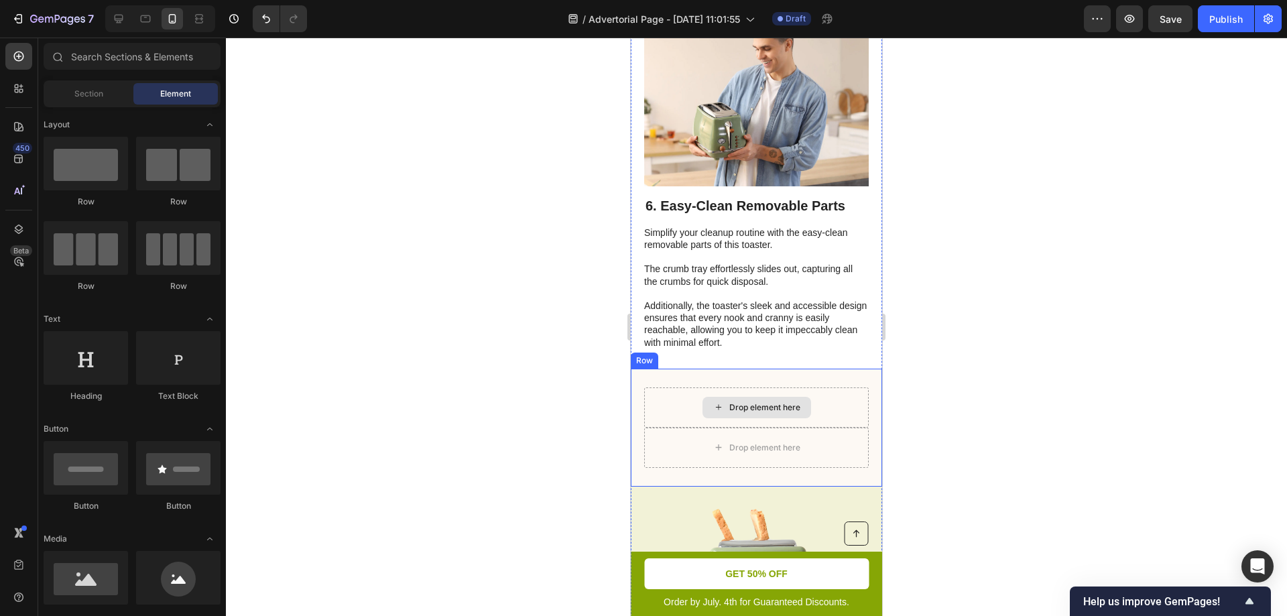
scroll to position [2814, 0]
click at [734, 247] on p "Simplify your cleanup routine with the easy-clean removable parts of this toast…" at bounding box center [755, 288] width 223 height 122
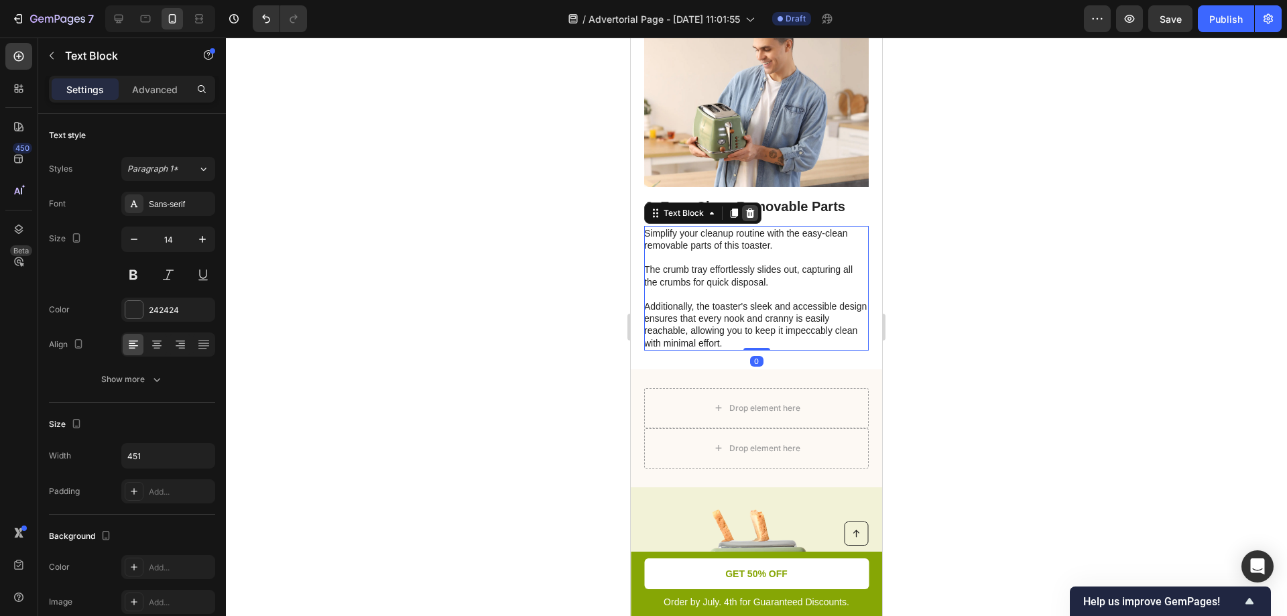
click at [747, 213] on icon at bounding box center [750, 212] width 9 height 9
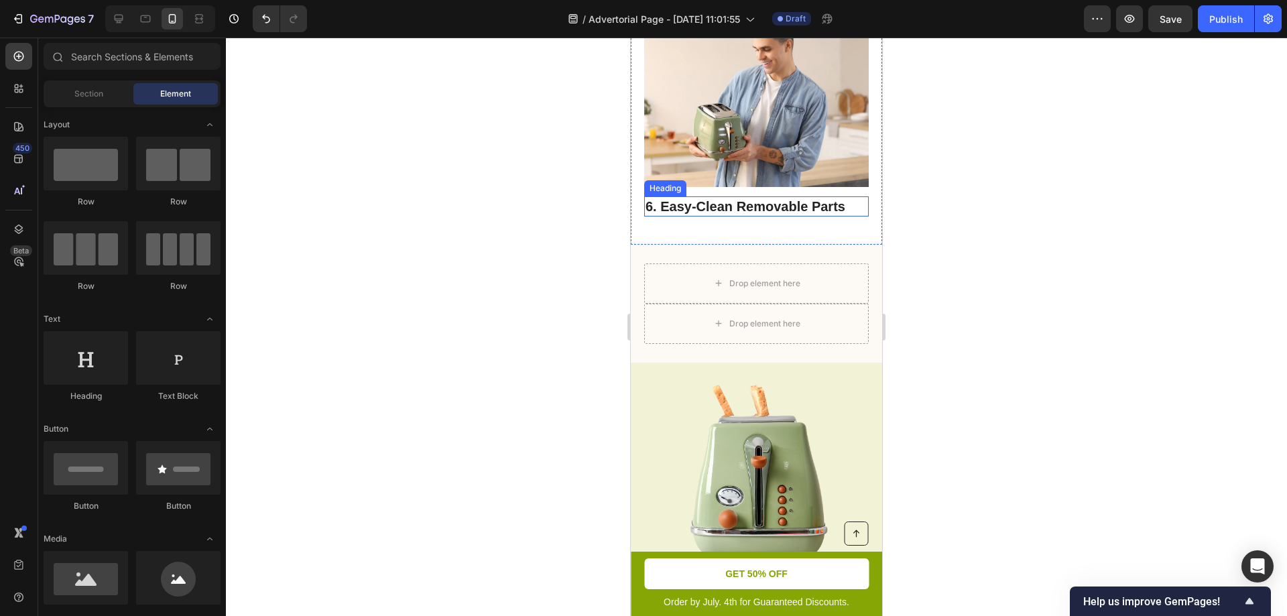
click at [757, 205] on h2 "6. Easy-Clean Removable Parts" at bounding box center [756, 206] width 224 height 20
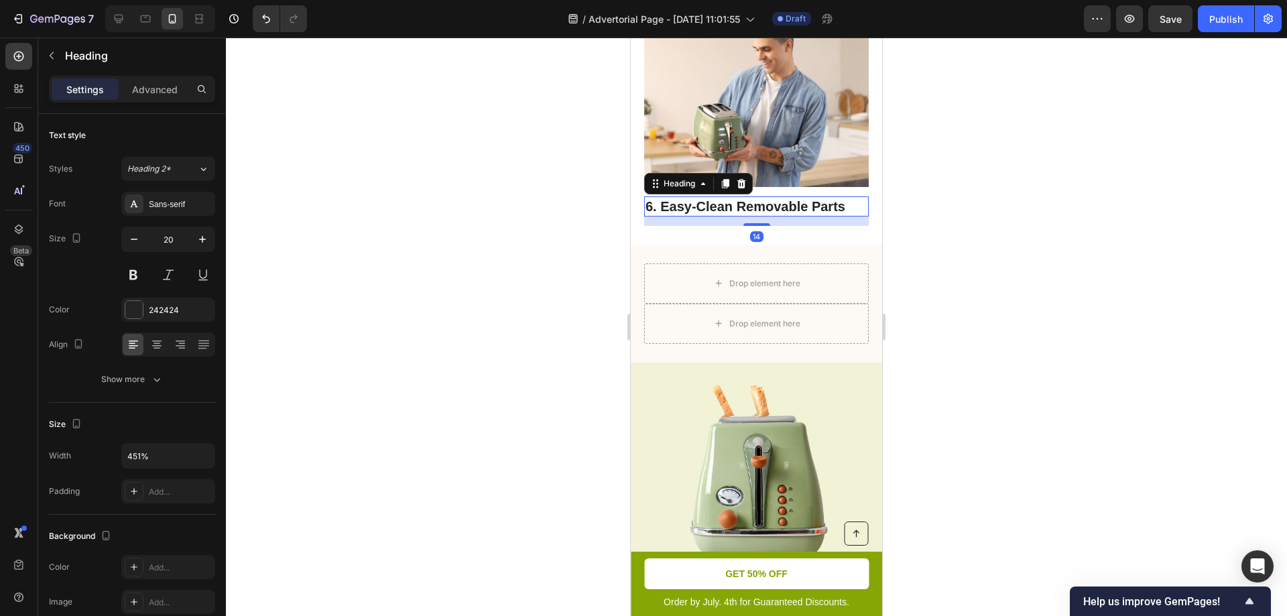
click at [751, 184] on div "Heading" at bounding box center [698, 183] width 109 height 21
click at [740, 181] on icon at bounding box center [741, 183] width 11 height 11
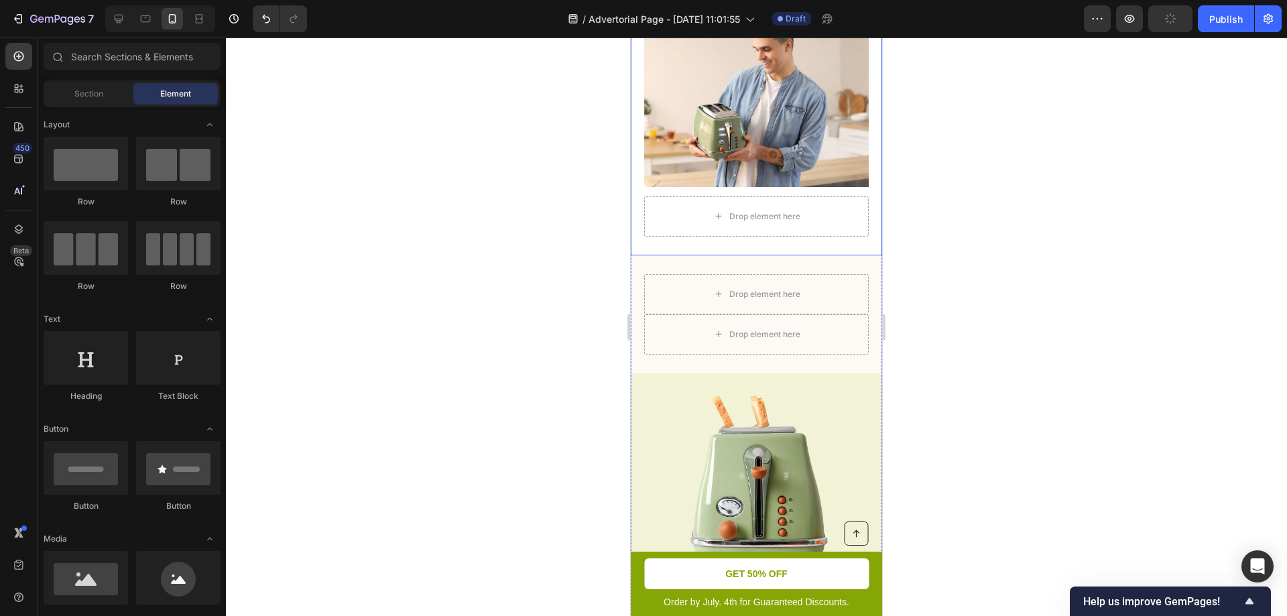
click at [850, 237] on div "Image Drop element here Row" at bounding box center [756, 123] width 251 height 264
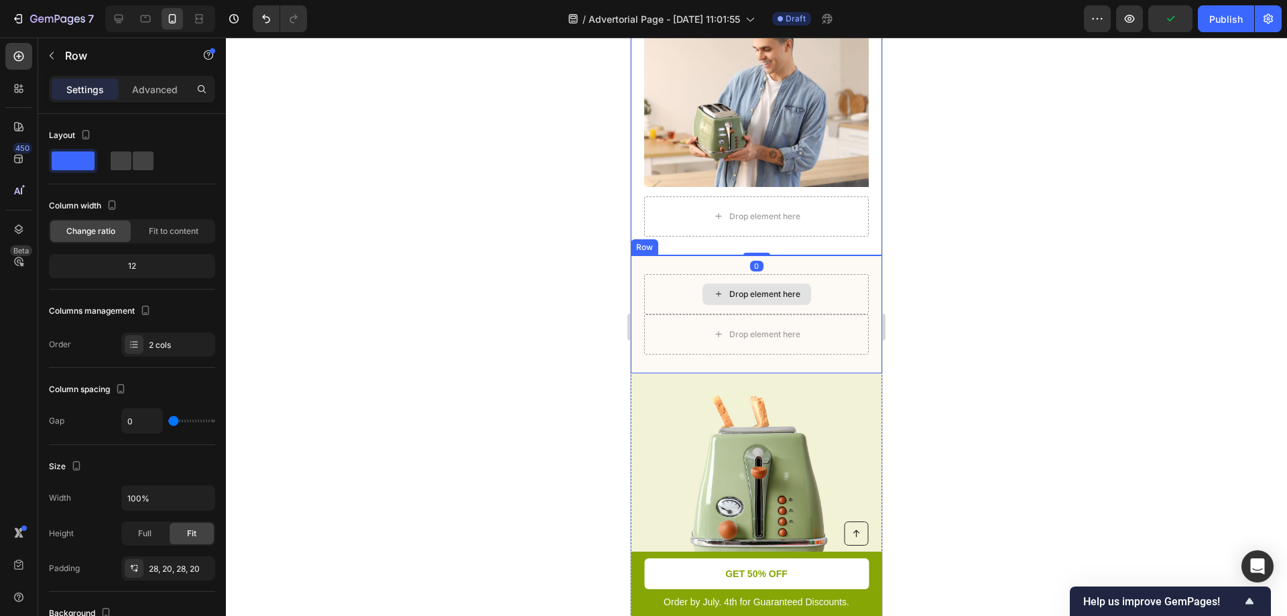
click at [820, 283] on div "Drop element here" at bounding box center [756, 294] width 224 height 40
click at [715, 241] on icon at bounding box center [713, 242] width 9 height 9
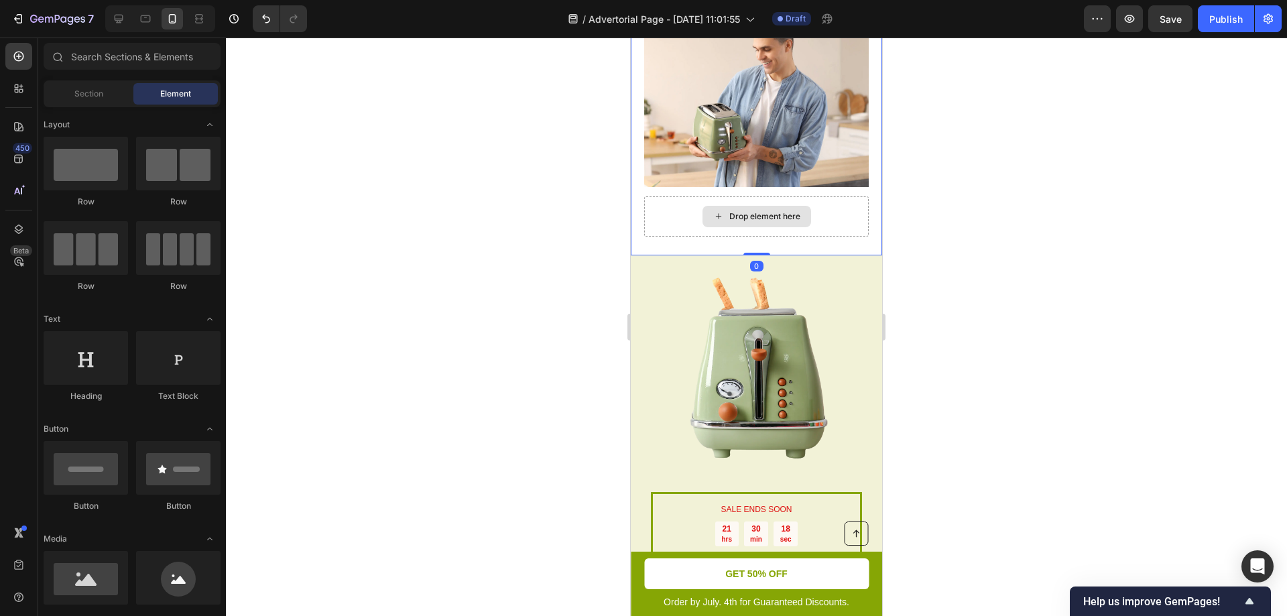
click at [838, 214] on div "Drop element here" at bounding box center [756, 216] width 224 height 40
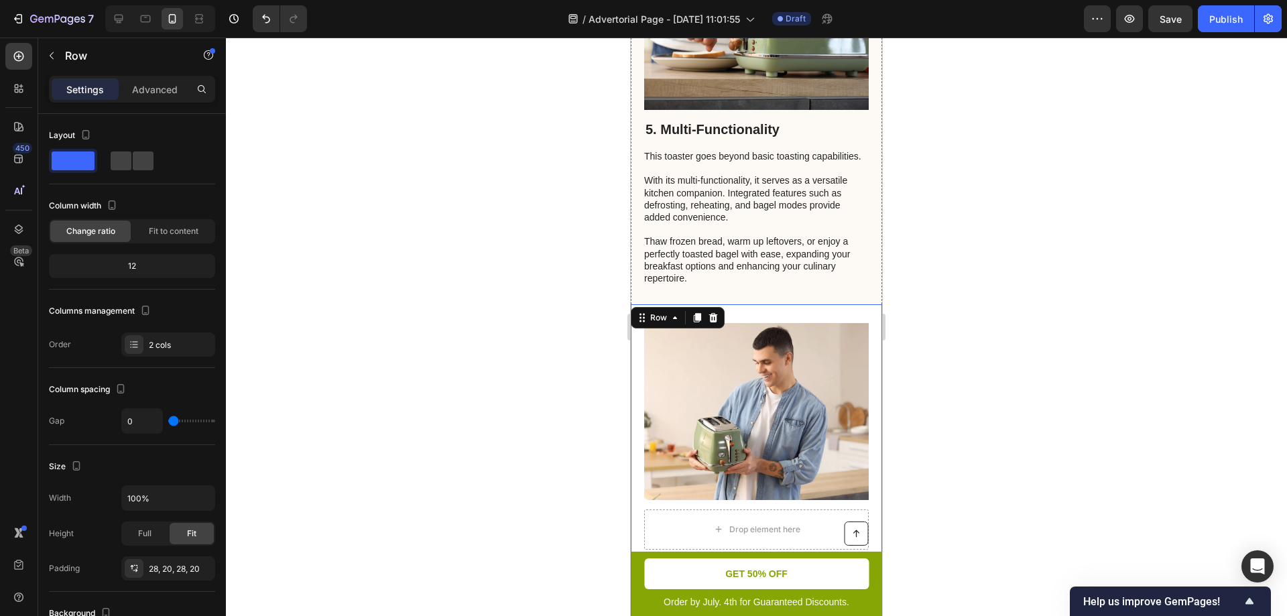
scroll to position [2658, 0]
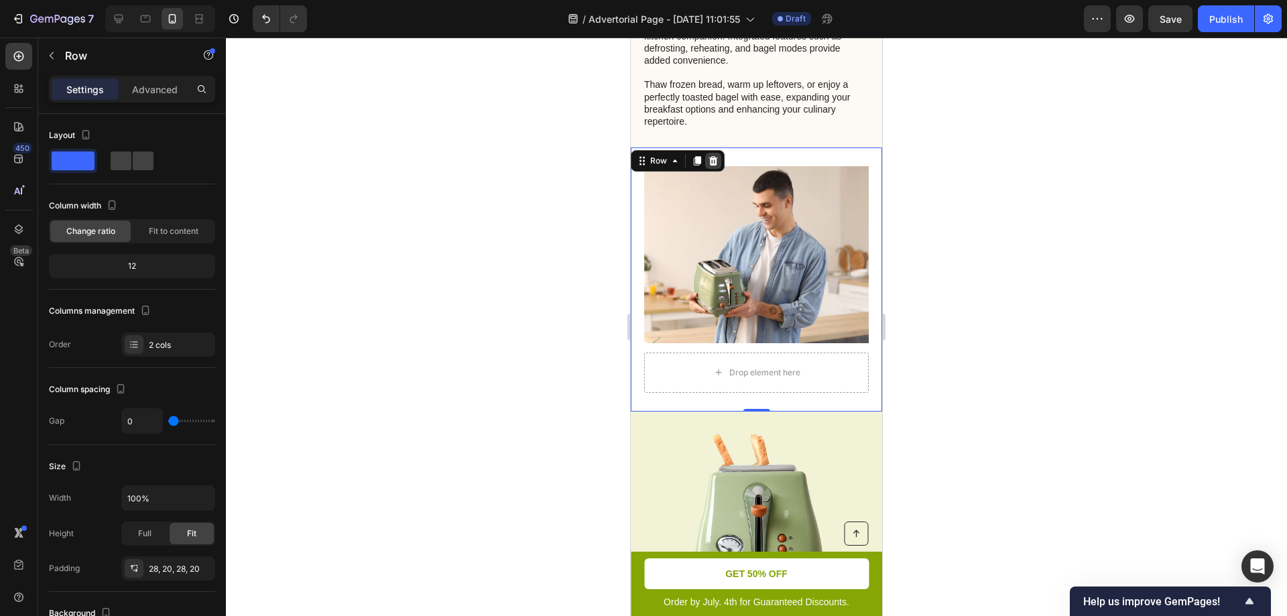
click at [710, 166] on icon at bounding box center [713, 160] width 9 height 9
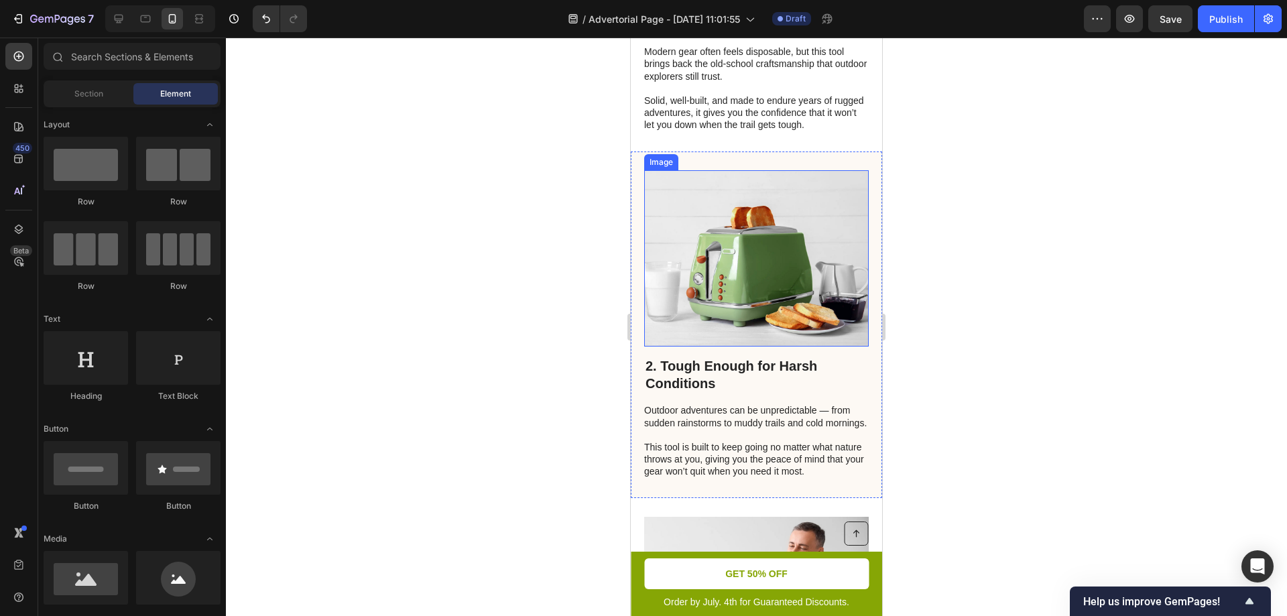
scroll to position [782, 0]
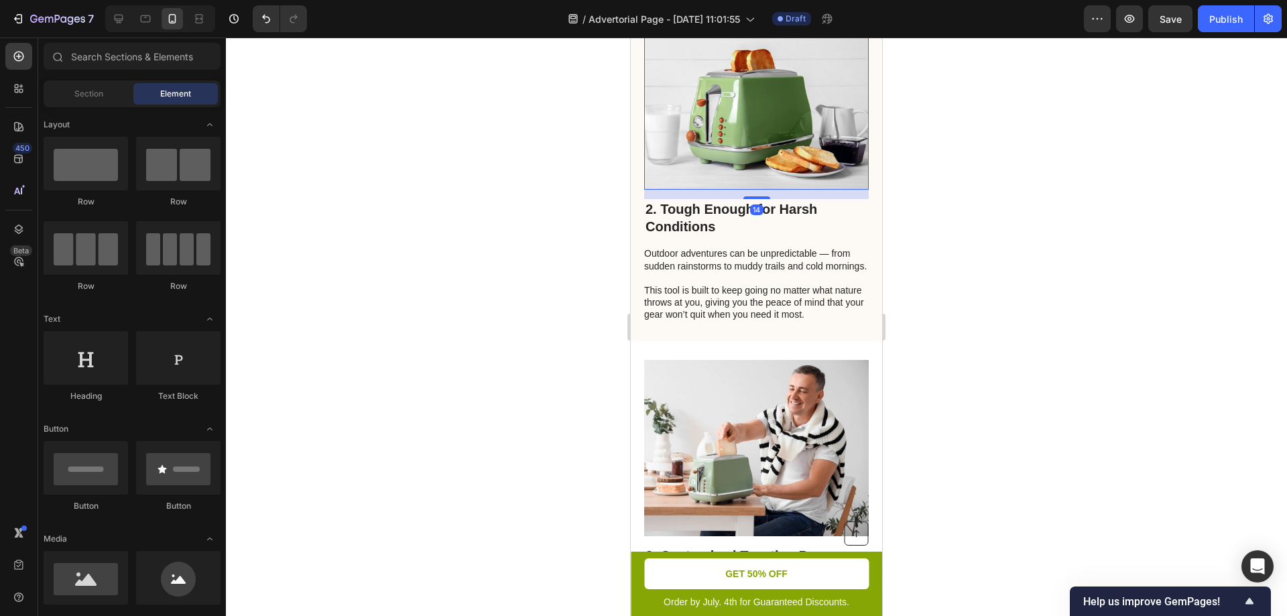
click at [764, 158] on img at bounding box center [756, 101] width 224 height 177
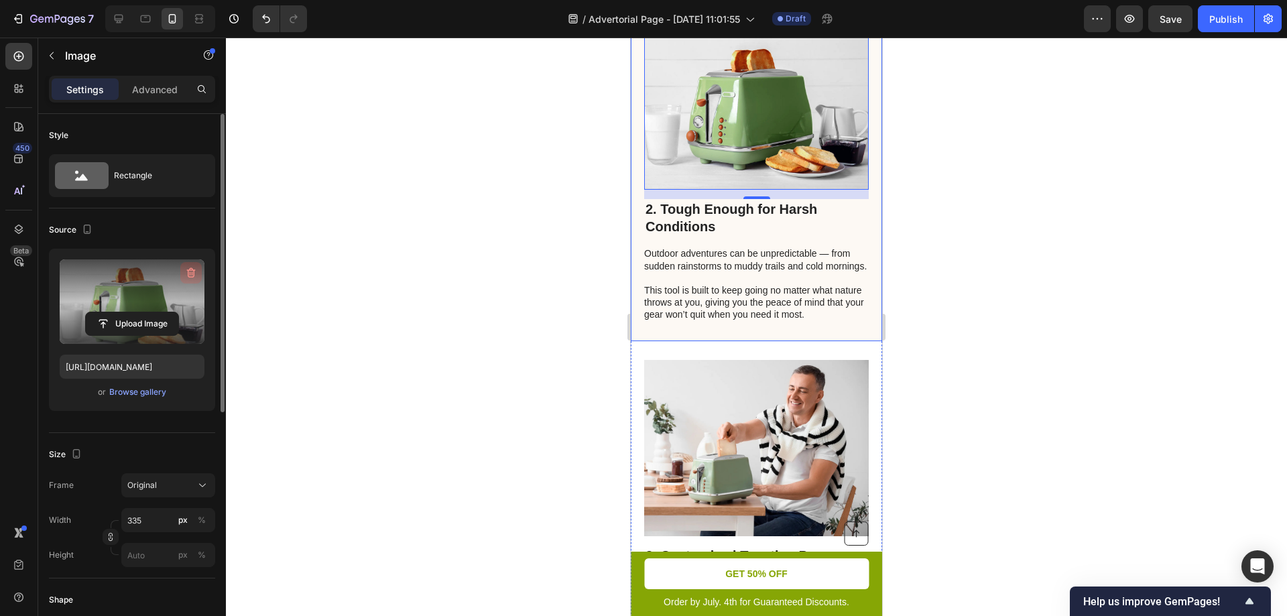
click at [194, 269] on icon "button" at bounding box center [190, 272] width 13 height 13
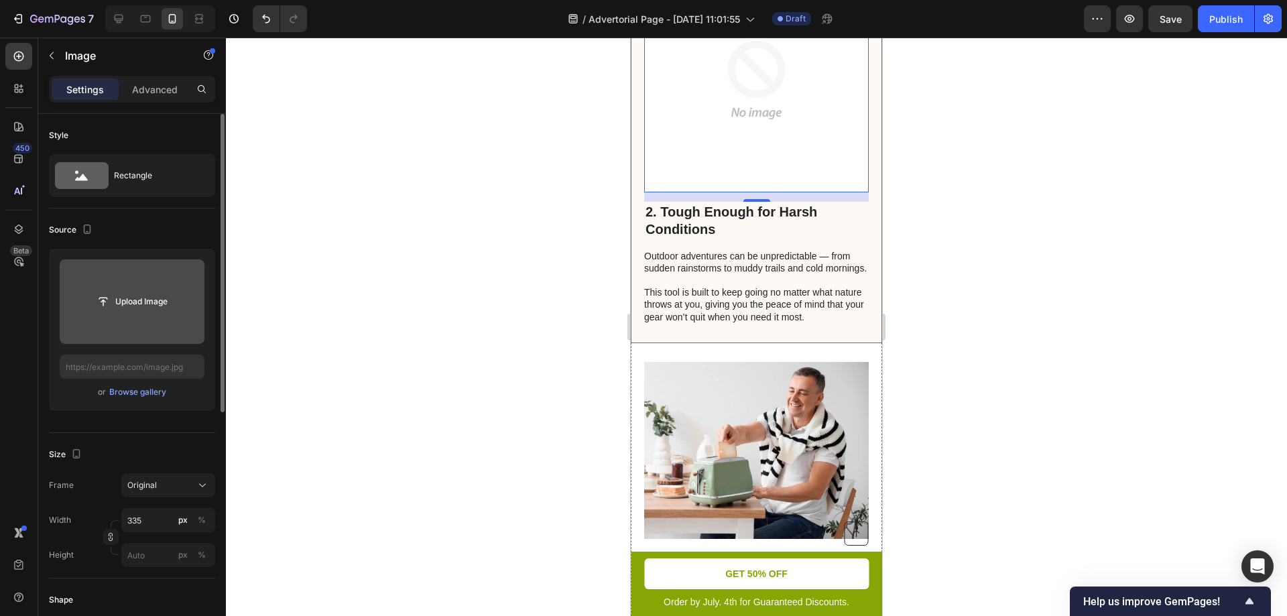
click at [127, 308] on input "file" at bounding box center [132, 301] width 92 height 23
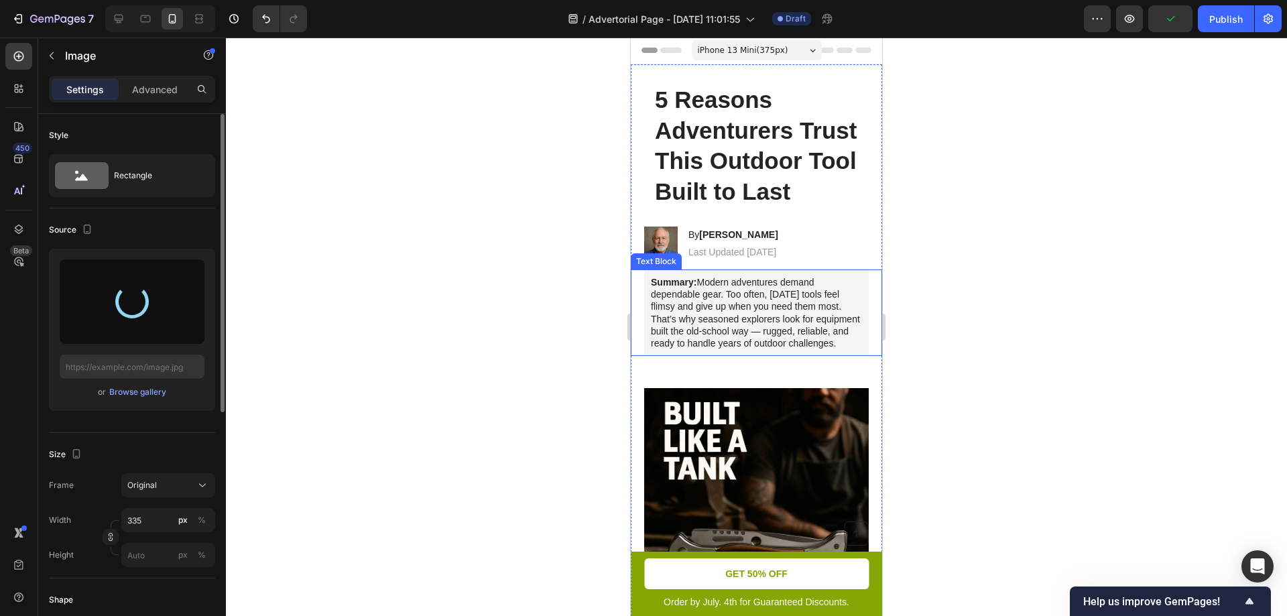
scroll to position [0, 0]
type input "https://cdn.shopify.com/s/files/1/0904/0917/3302/files/gempages_586287337667822…"
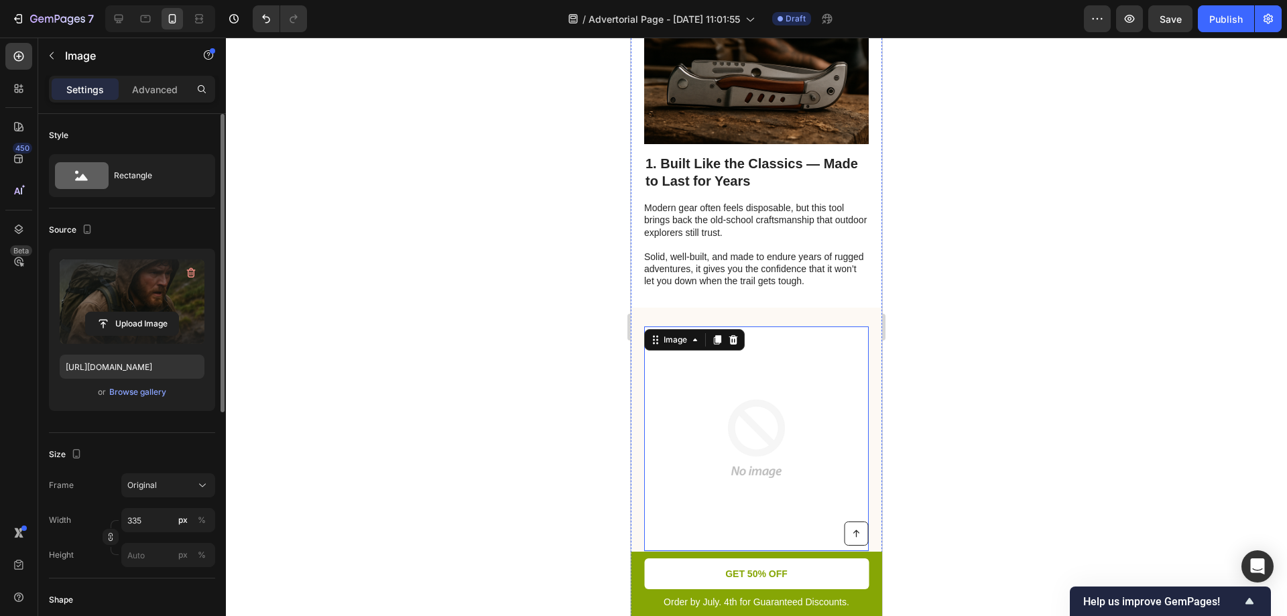
scroll to position [625, 0]
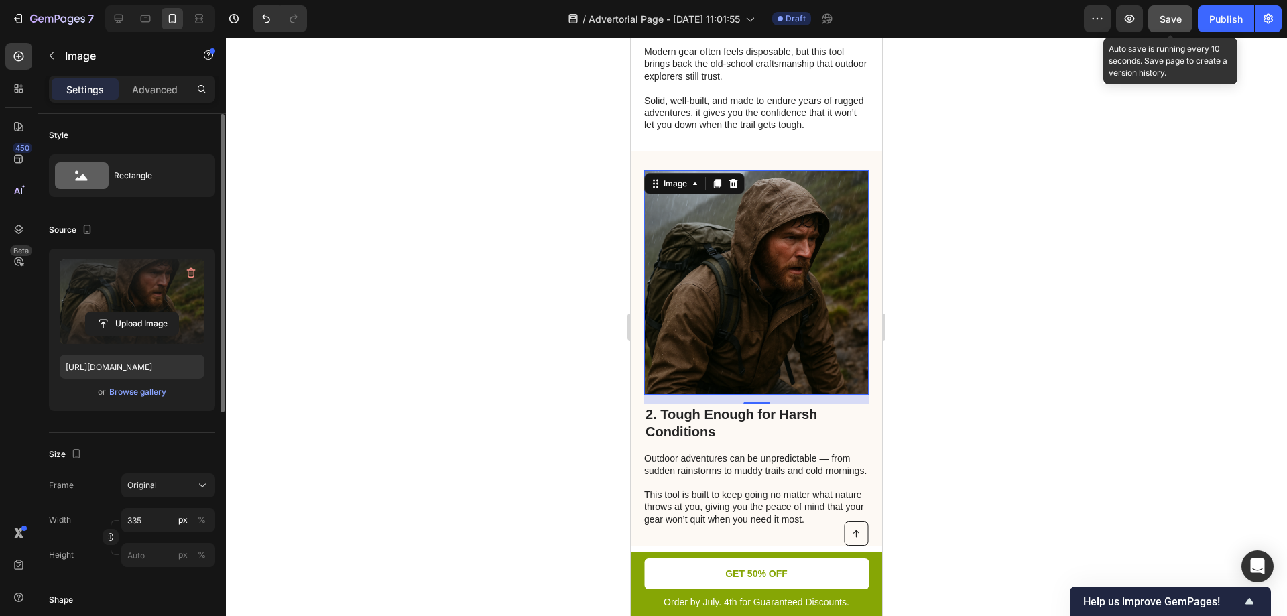
click at [1180, 27] on button "Save" at bounding box center [1170, 18] width 44 height 27
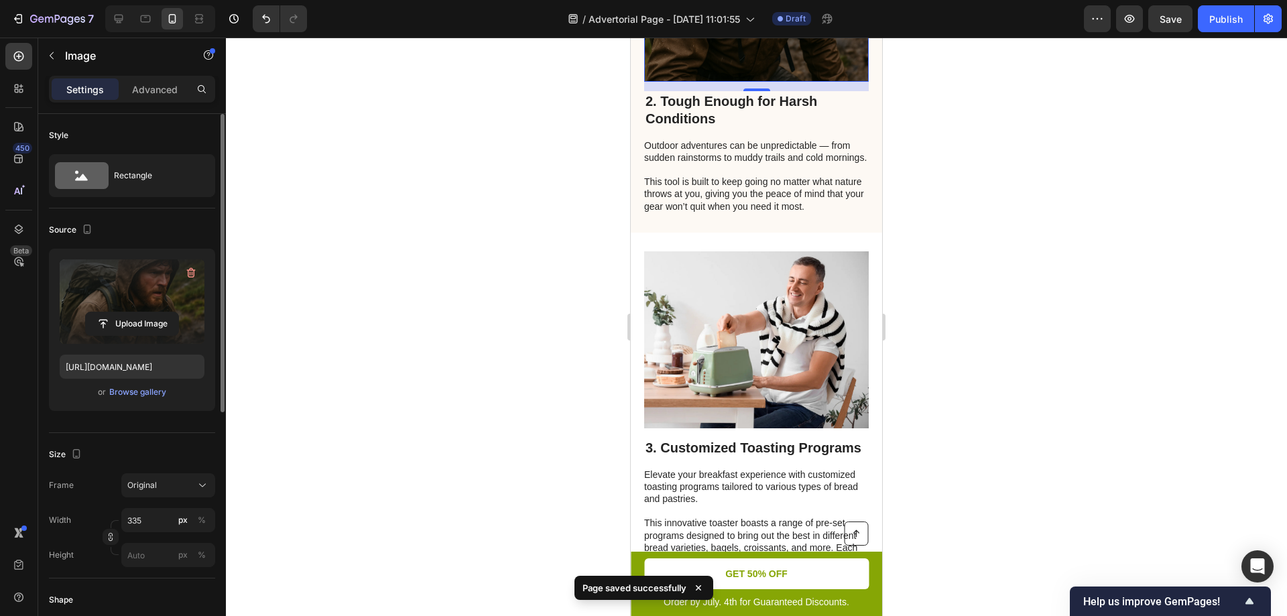
scroll to position [1094, 0]
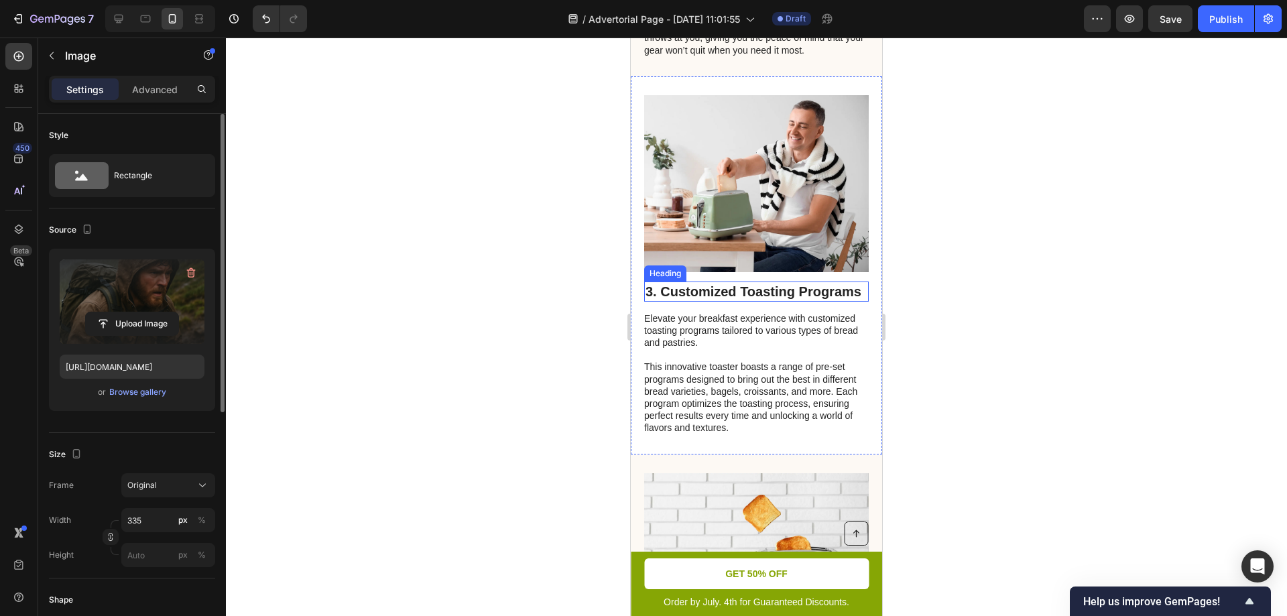
click at [716, 302] on h2 "3. Customized Toasting Programs" at bounding box center [756, 291] width 224 height 20
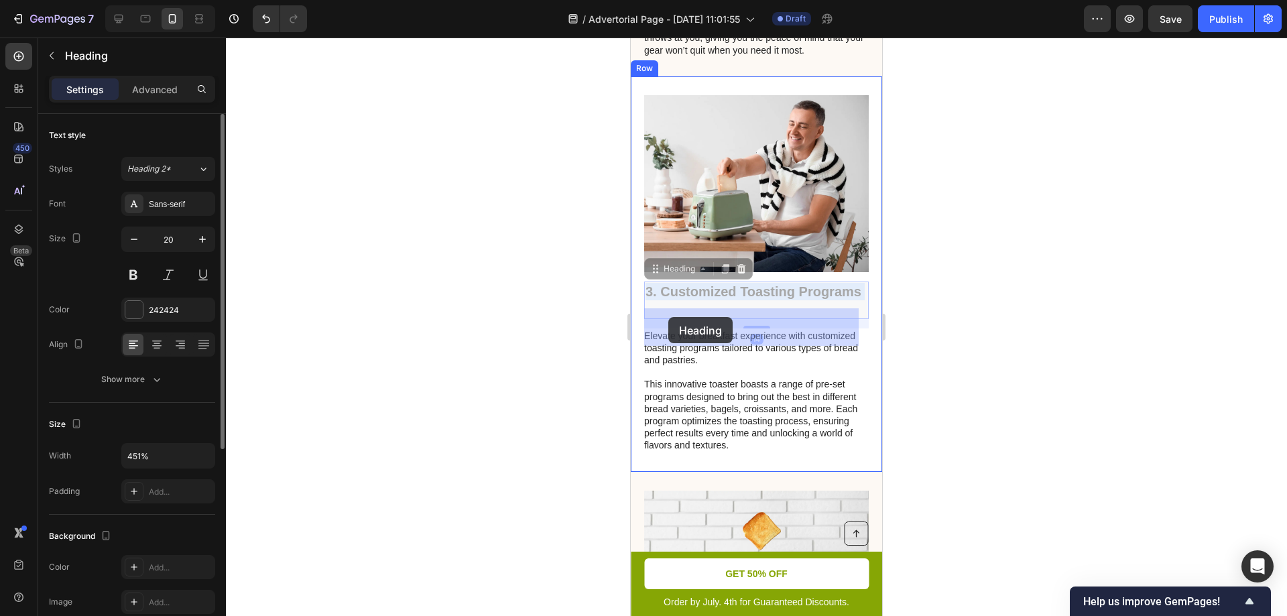
drag, startPoint x: 714, startPoint y: 334, endPoint x: 668, endPoint y: 317, distance: 48.8
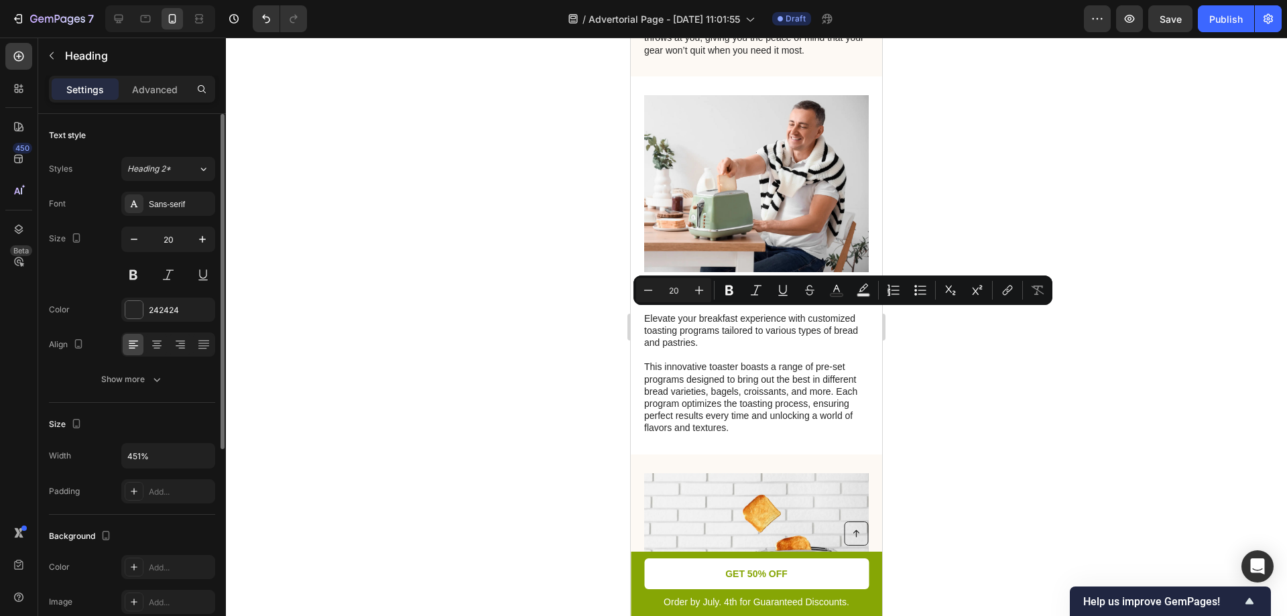
drag, startPoint x: 713, startPoint y: 338, endPoint x: 663, endPoint y: 320, distance: 52.6
click at [663, 300] on p "3. Customized Toasting Programs" at bounding box center [756, 291] width 222 height 17
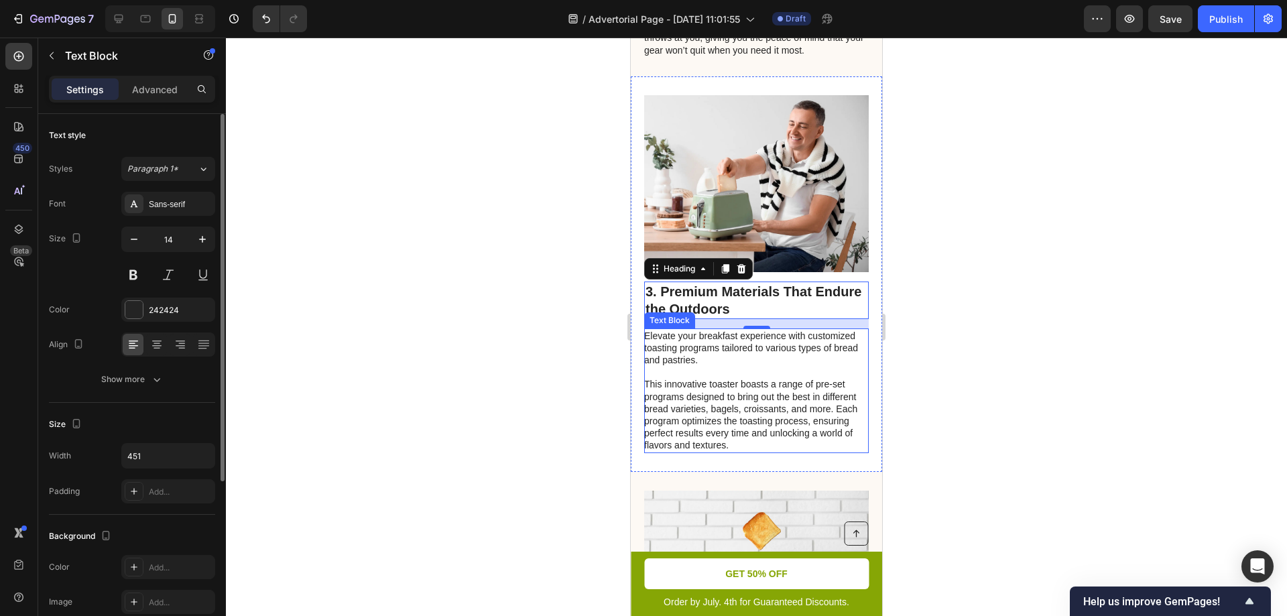
click at [789, 446] on p "This innovative toaster boasts a range of pre-set programs designed to bring ou…" at bounding box center [755, 414] width 223 height 73
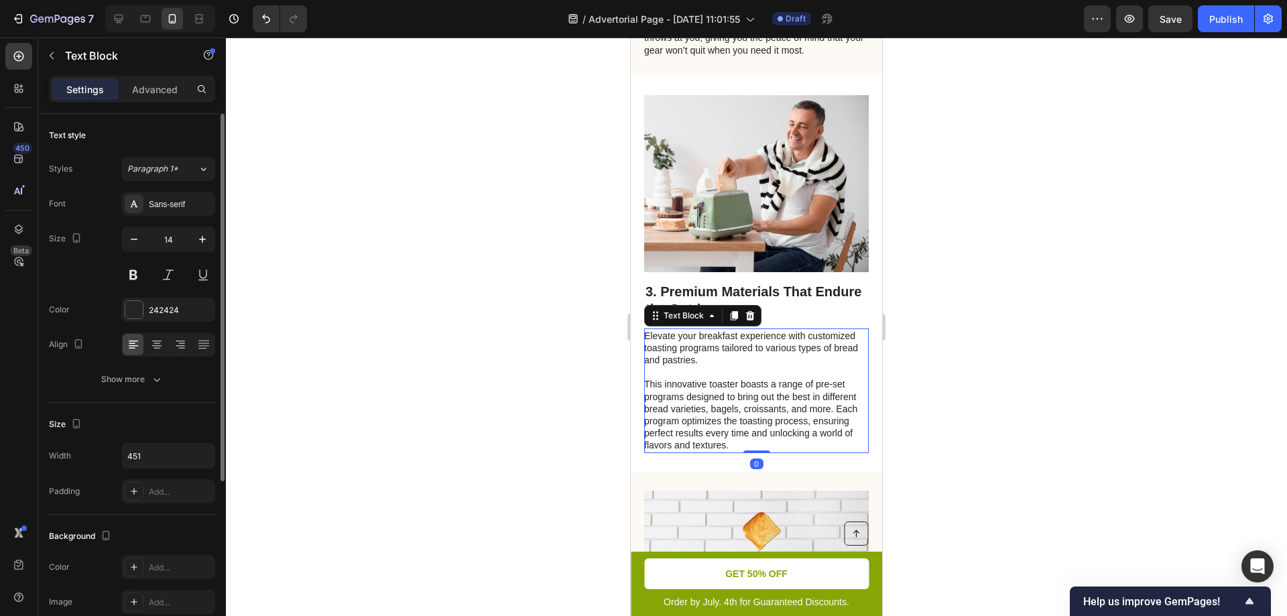
click at [773, 451] on p "This innovative toaster boasts a range of pre-set programs designed to bring ou…" at bounding box center [755, 414] width 223 height 73
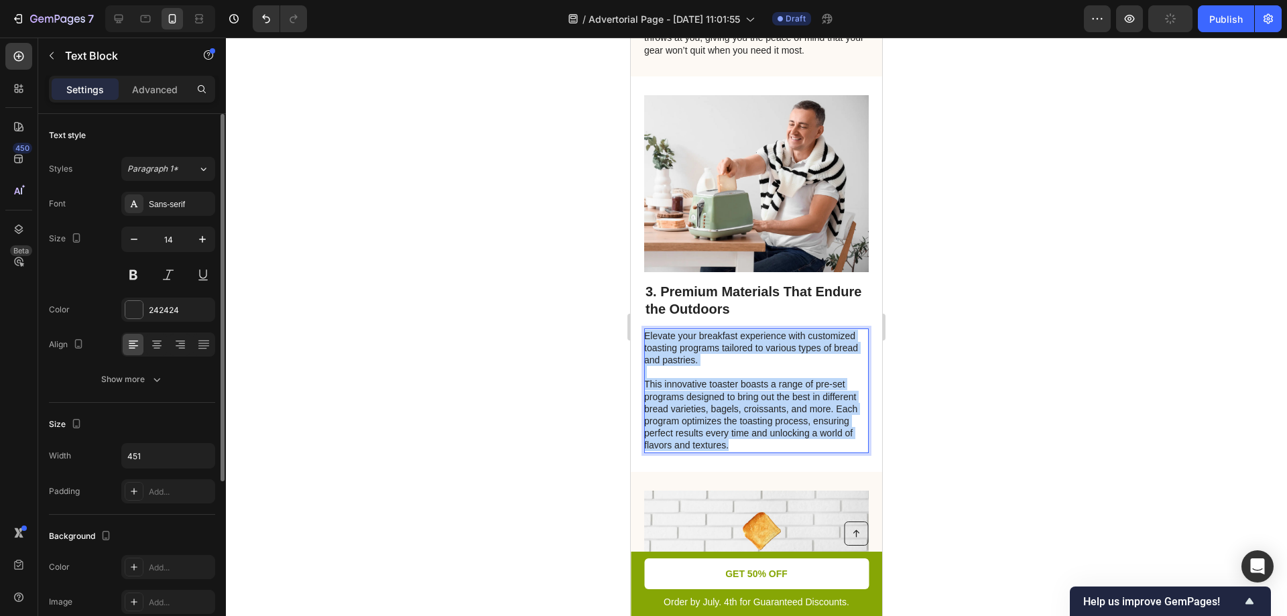
drag, startPoint x: 773, startPoint y: 470, endPoint x: 646, endPoint y: 365, distance: 164.7
click at [646, 365] on div "Elevate your breakfast experience with customized toasting programs tailored to…" at bounding box center [756, 390] width 224 height 125
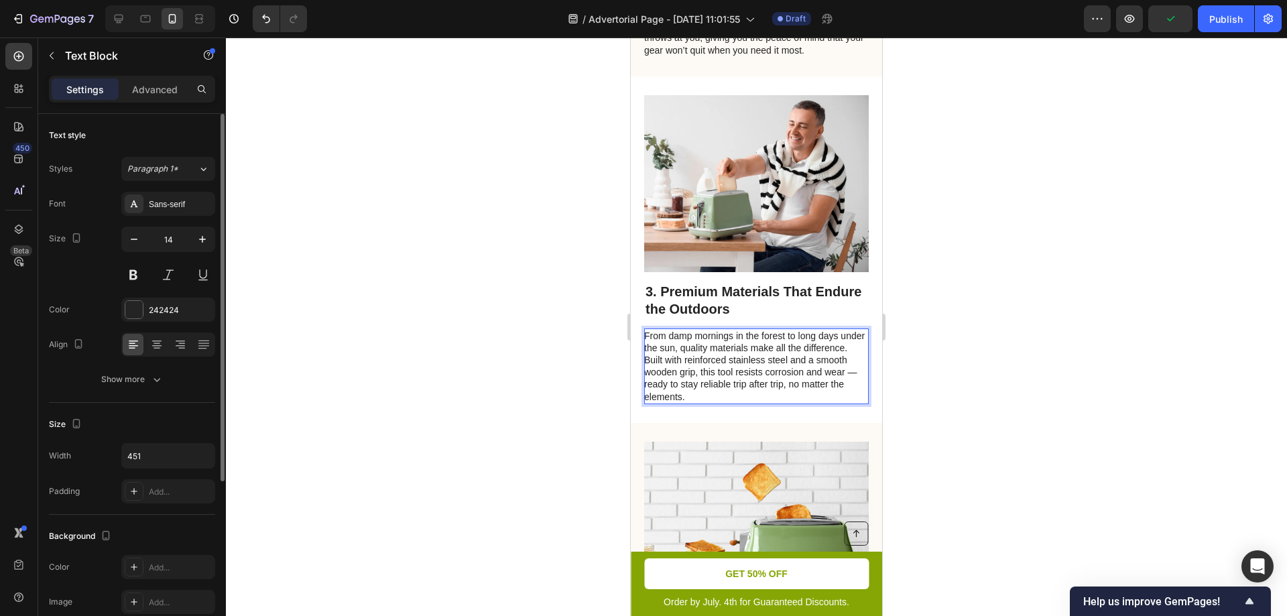
click at [692, 388] on p "From damp mornings in the forest to long days under the sun, quality materials …" at bounding box center [755, 366] width 223 height 73
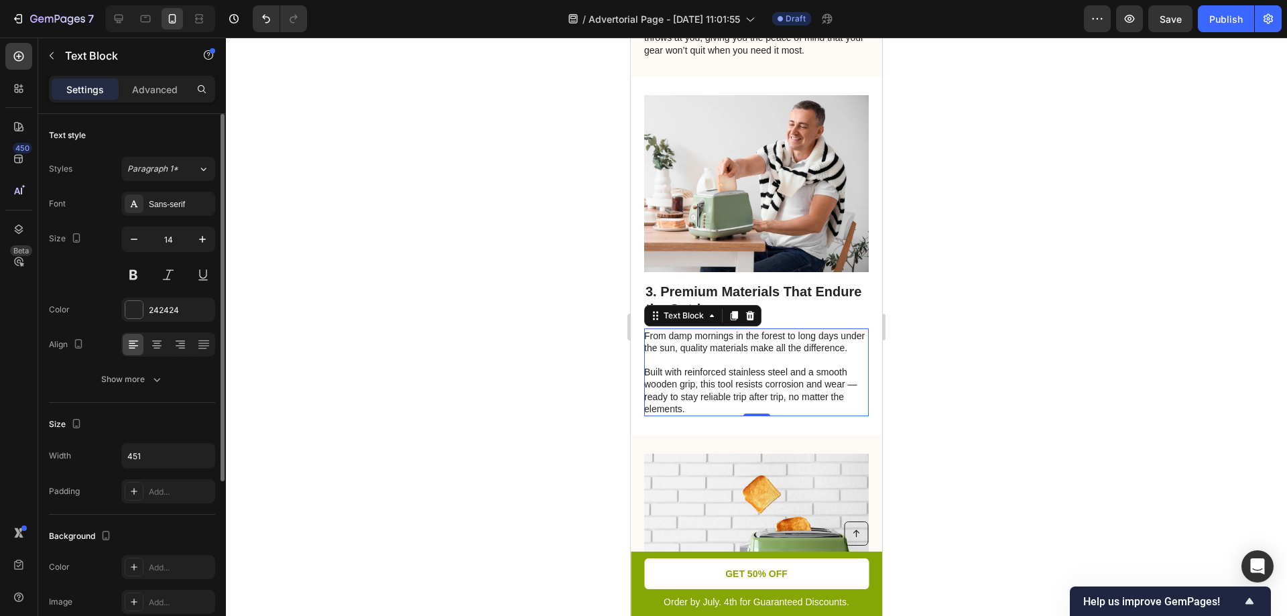
click at [1016, 423] on div at bounding box center [756, 327] width 1061 height 578
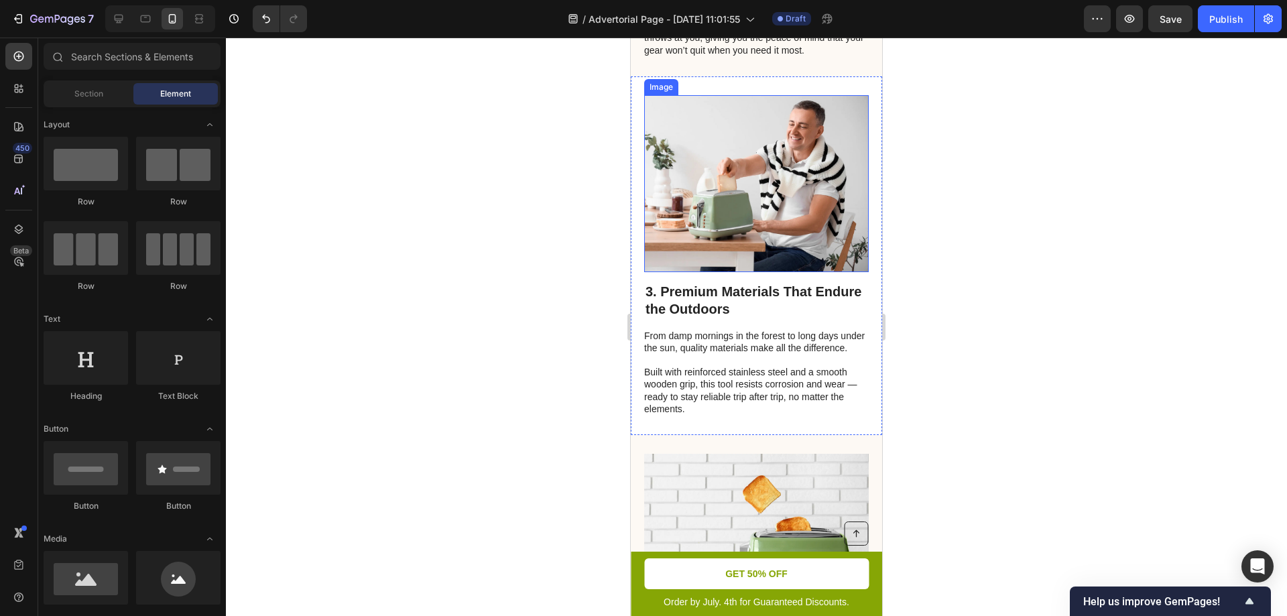
click at [752, 229] on img at bounding box center [756, 183] width 224 height 177
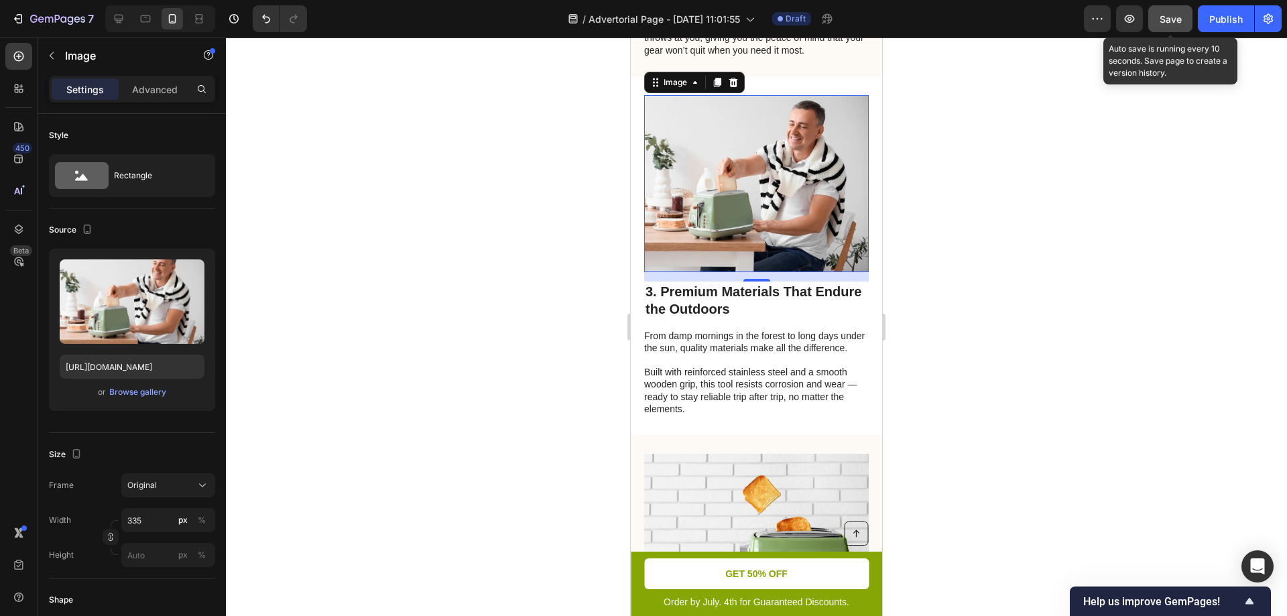
click at [1165, 15] on span "Save" at bounding box center [1170, 18] width 22 height 11
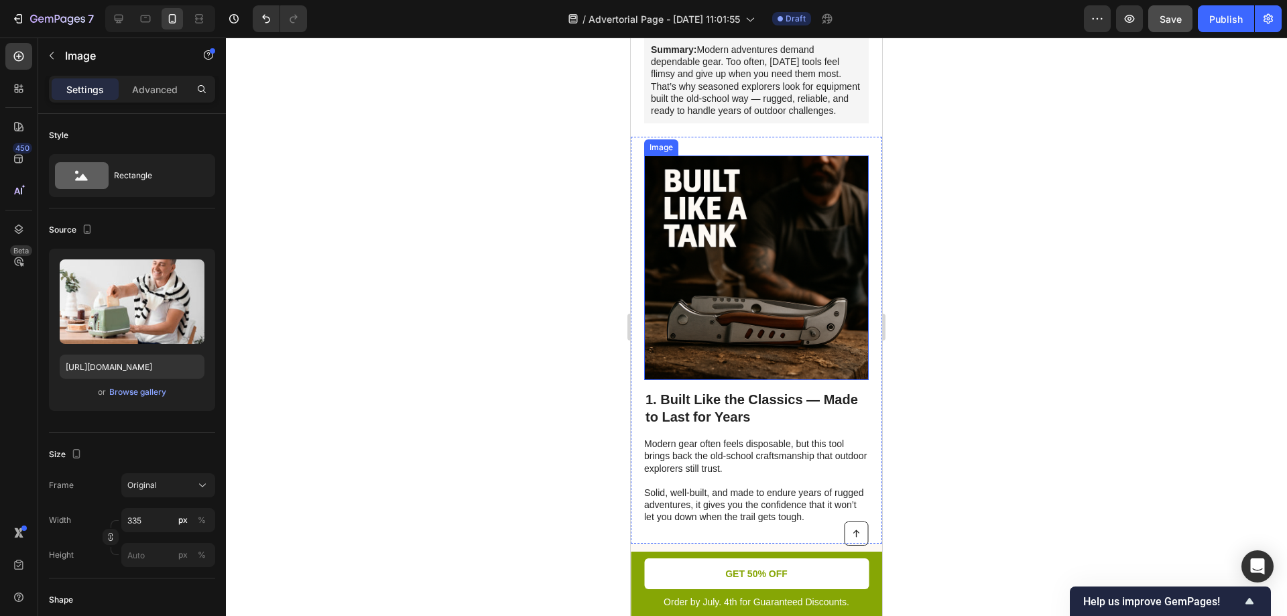
scroll to position [313, 0]
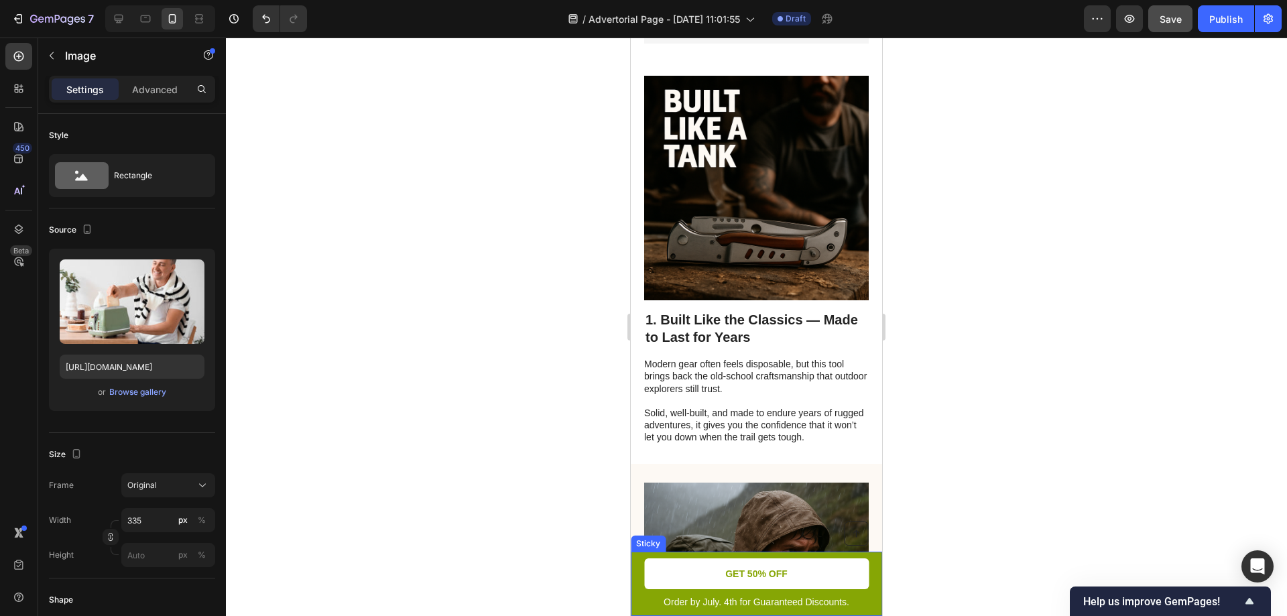
click at [865, 602] on div "Button Order by July. 4th for Guaranteed Discounts. Text Block GET 50% OFF Butt…" at bounding box center [756, 584] width 251 height 64
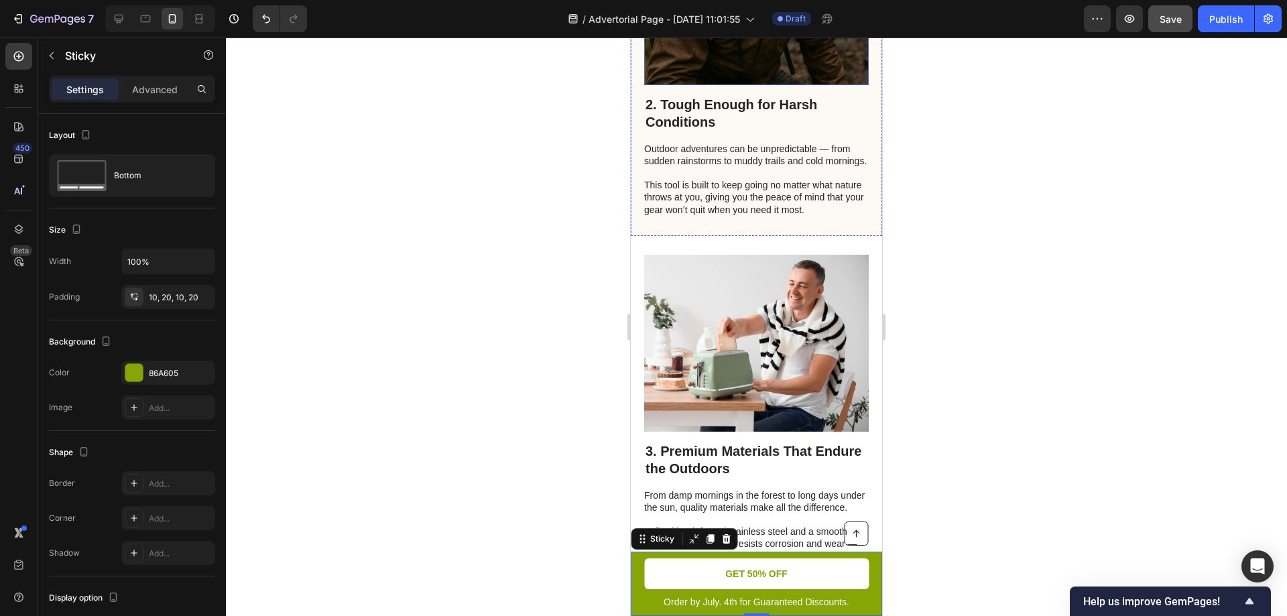
scroll to position [938, 0]
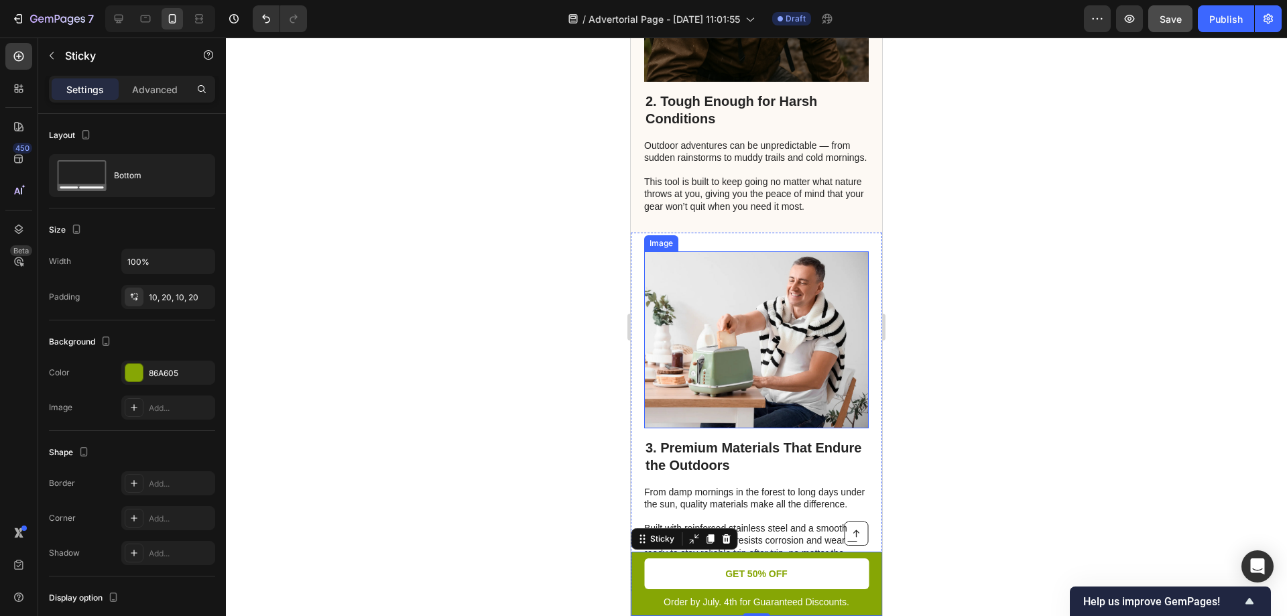
click at [765, 373] on img at bounding box center [756, 339] width 224 height 177
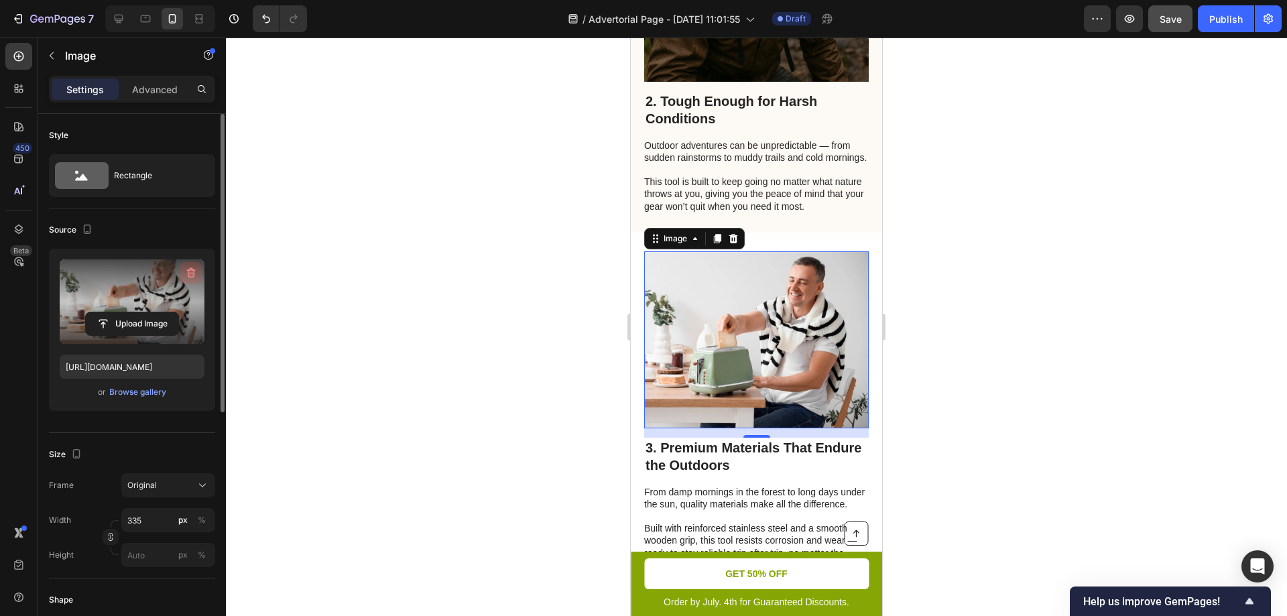
click at [190, 272] on icon "button" at bounding box center [190, 273] width 1 height 4
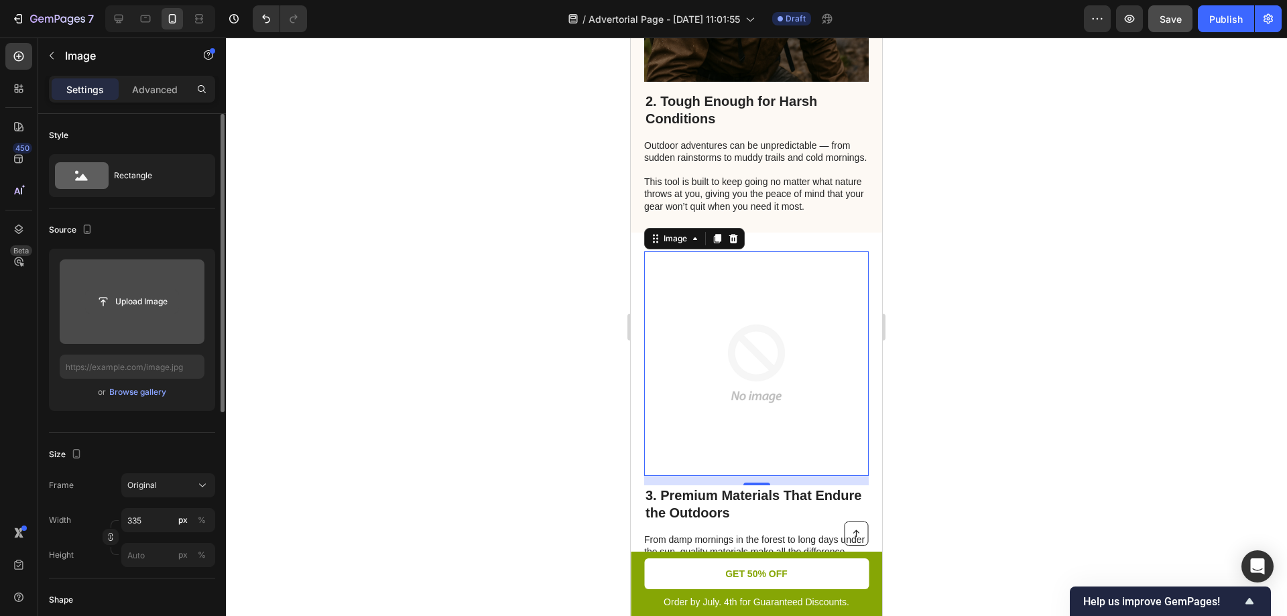
click at [143, 304] on input "file" at bounding box center [132, 301] width 92 height 23
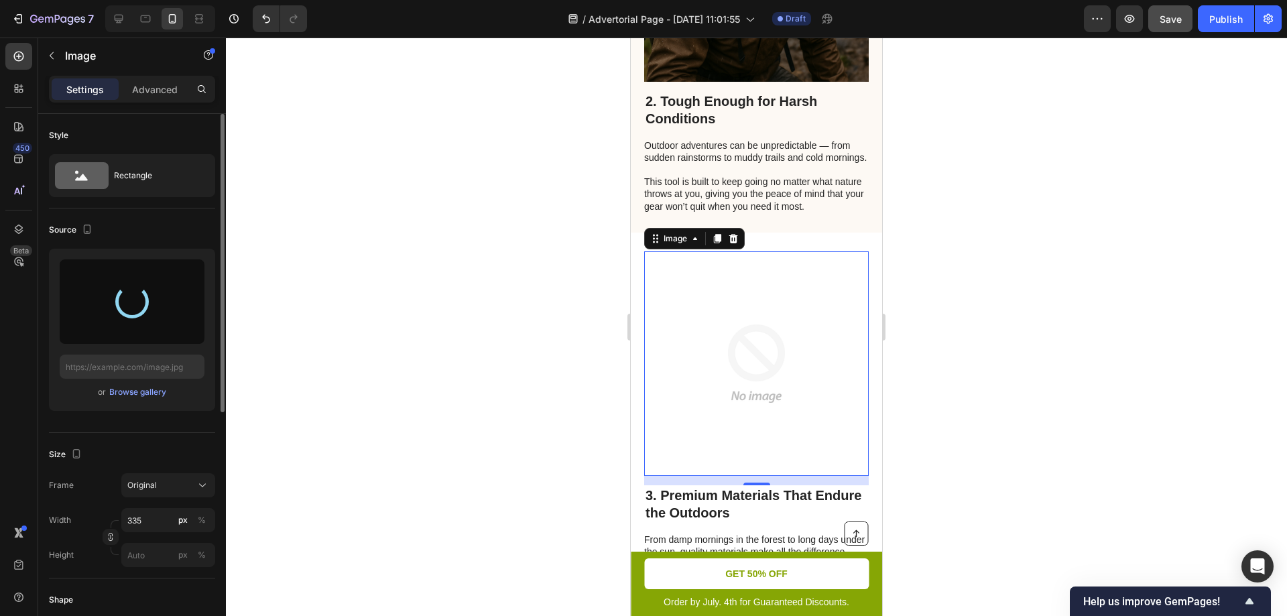
type input "https://cdn.shopify.com/s/files/1/0904/0917/3302/files/gempages_586287337667822…"
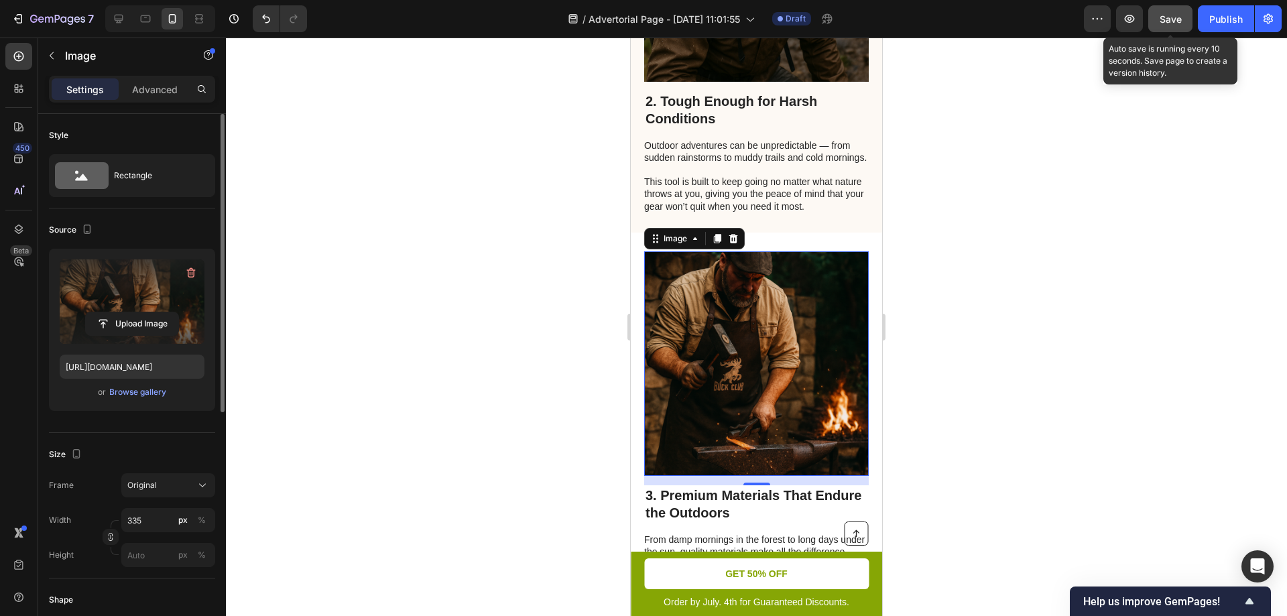
click at [1175, 21] on span "Save" at bounding box center [1170, 18] width 22 height 11
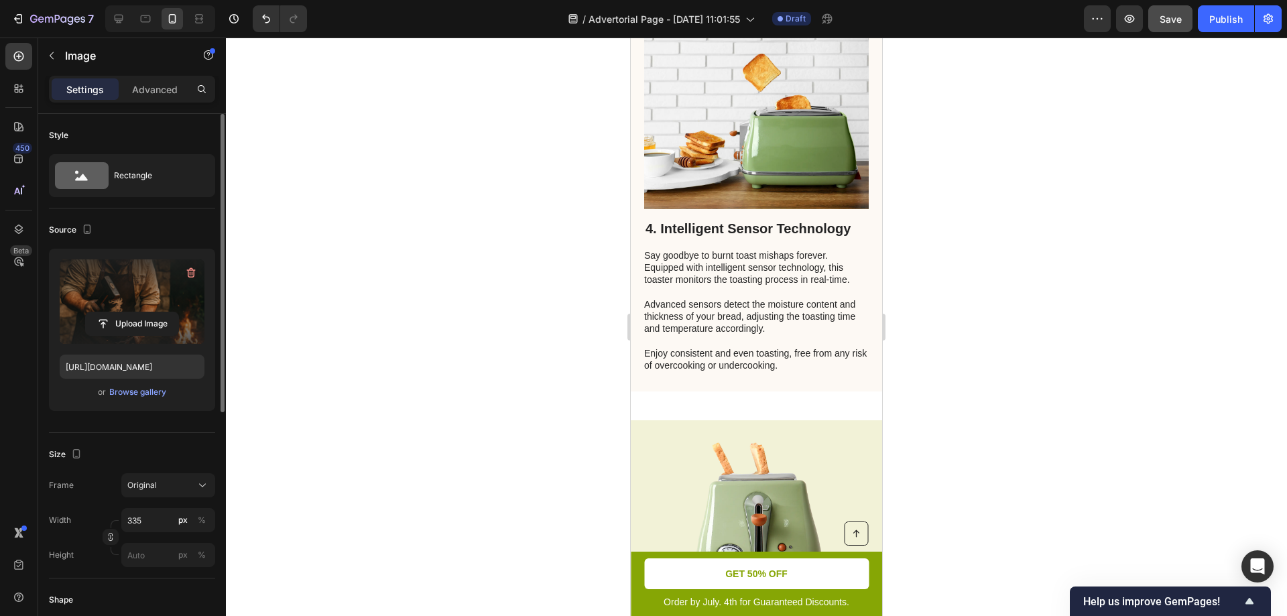
scroll to position [1407, 0]
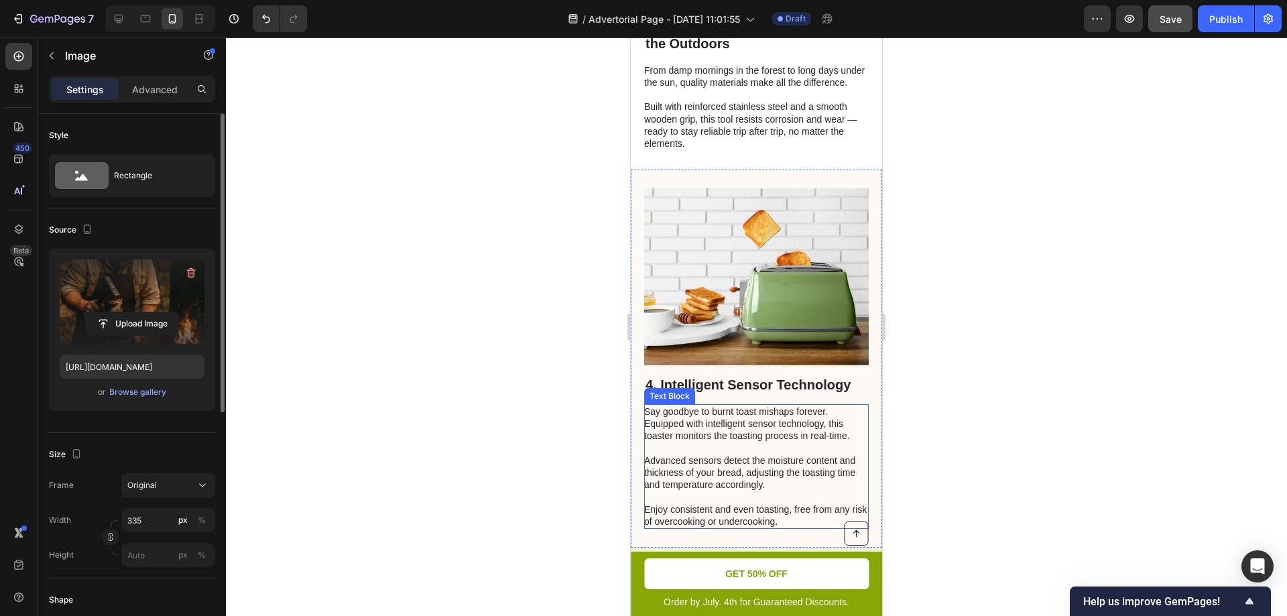
click at [755, 462] on p "Say goodbye to burnt toast mishaps forever. Equipped with intelligent sensor te…" at bounding box center [755, 466] width 223 height 122
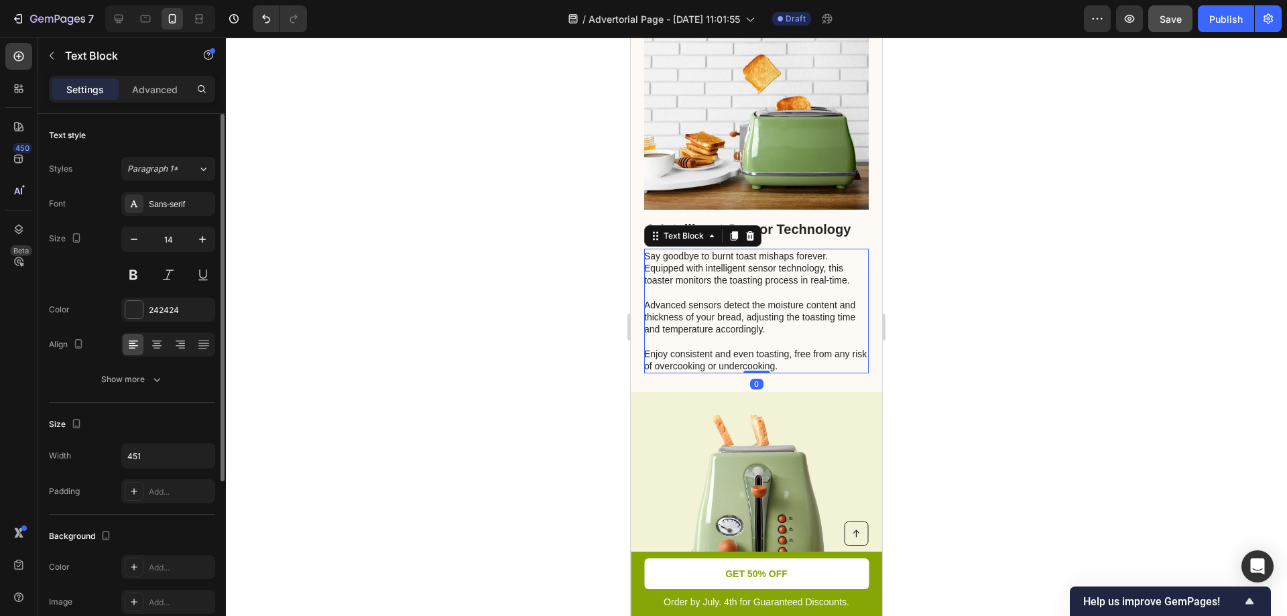
scroll to position [1563, 0]
click at [795, 371] on p "Say goodbye to burnt toast mishaps forever. Equipped with intelligent sensor te…" at bounding box center [755, 310] width 223 height 122
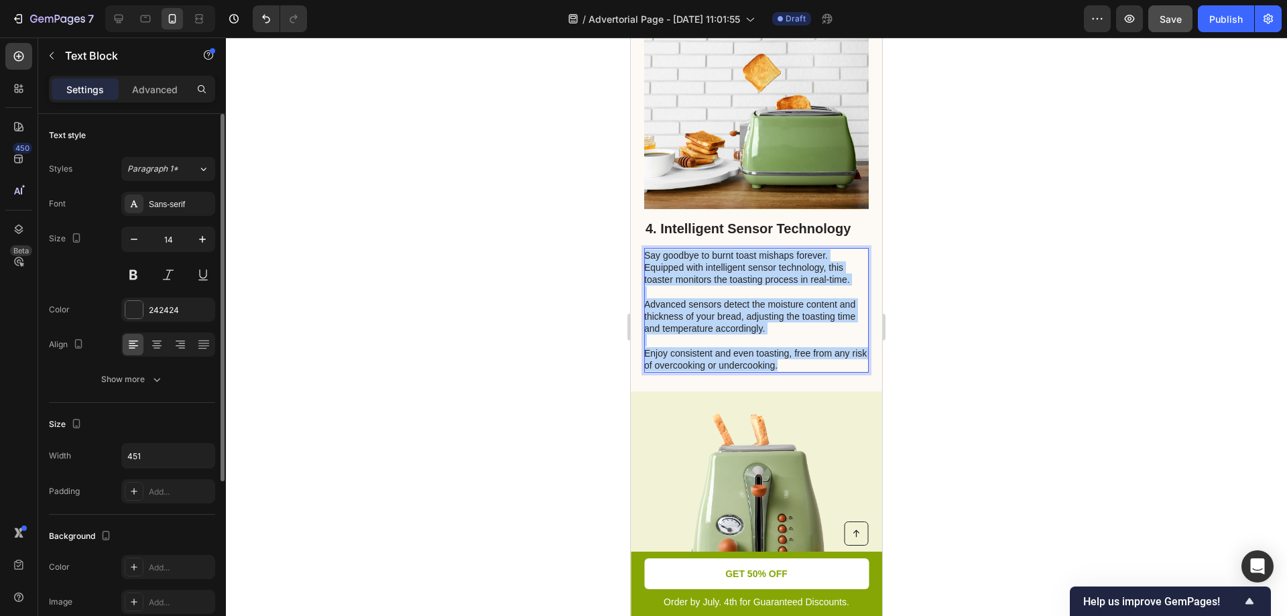
drag, startPoint x: 800, startPoint y: 393, endPoint x: 647, endPoint y: 287, distance: 186.1
click at [647, 287] on p "Say goodbye to burnt toast mishaps forever. Equipped with intelligent sensor te…" at bounding box center [755, 310] width 223 height 122
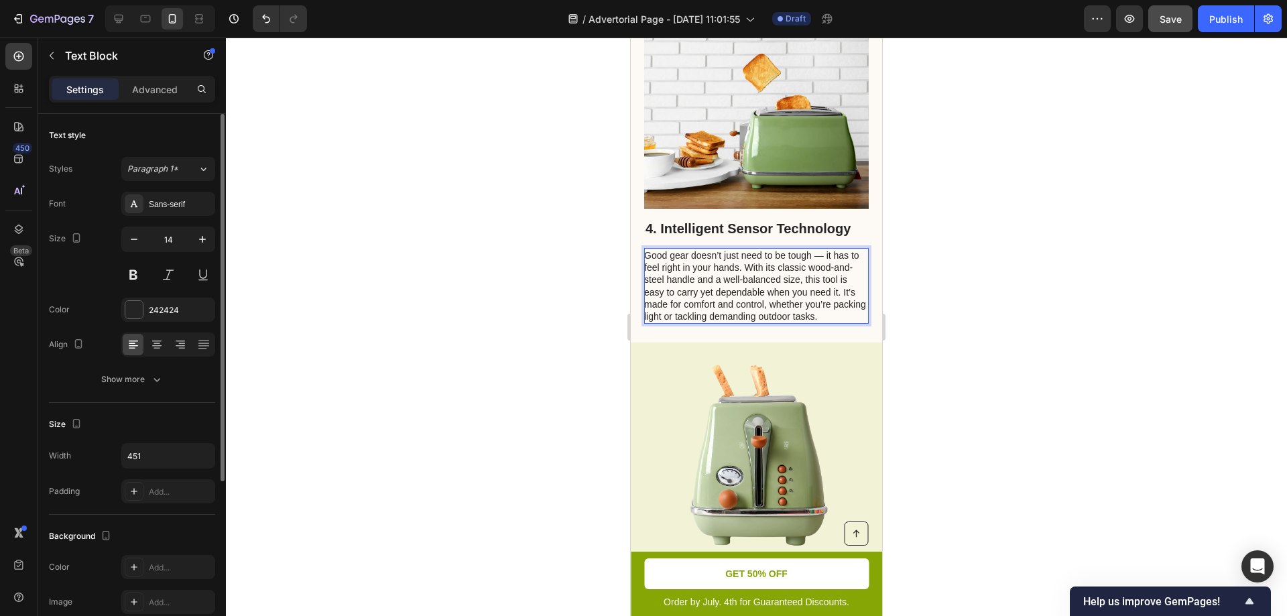
click at [849, 322] on p "Good gear doesn’t just need to be tough — it has to feel right in your hands. W…" at bounding box center [755, 285] width 223 height 73
click at [854, 322] on p "Good gear doesn’t just need to be tough — it has to feel right in your hands. W…" at bounding box center [755, 285] width 223 height 73
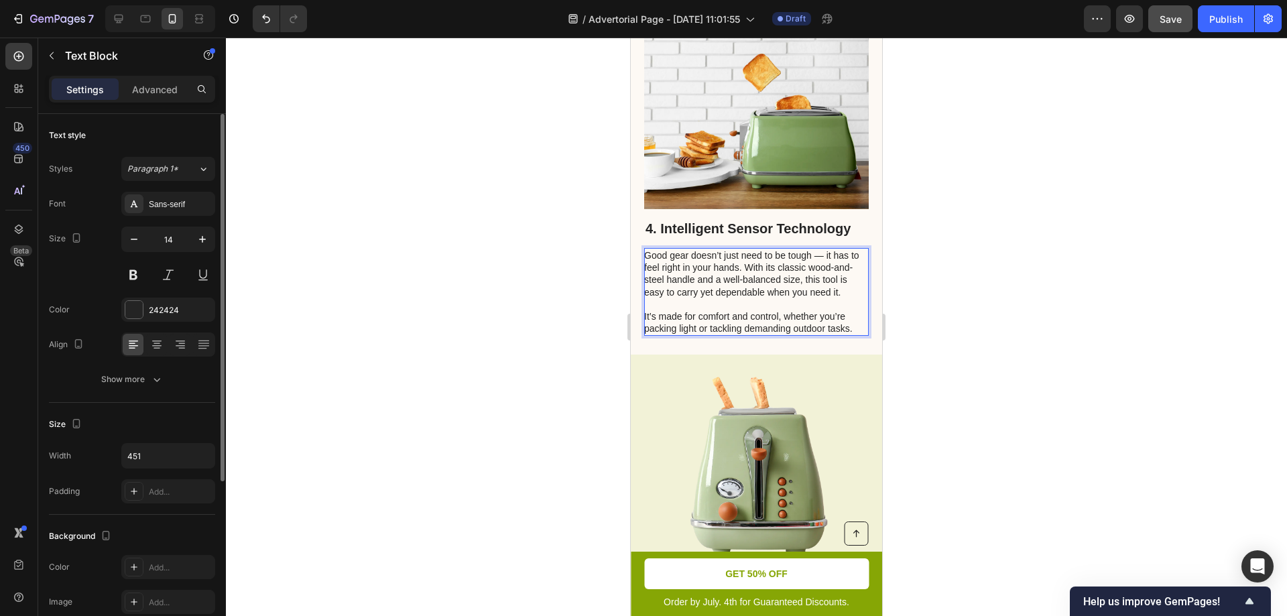
click at [648, 334] on p "Good gear doesn’t just need to be tough — it has to feel right in your hands. W…" at bounding box center [755, 291] width 223 height 85
click at [647, 334] on p "Good gear doesn’t just need to be tough — it has to feel right in your hands. W…" at bounding box center [755, 291] width 223 height 85
click at [959, 393] on div at bounding box center [756, 327] width 1061 height 578
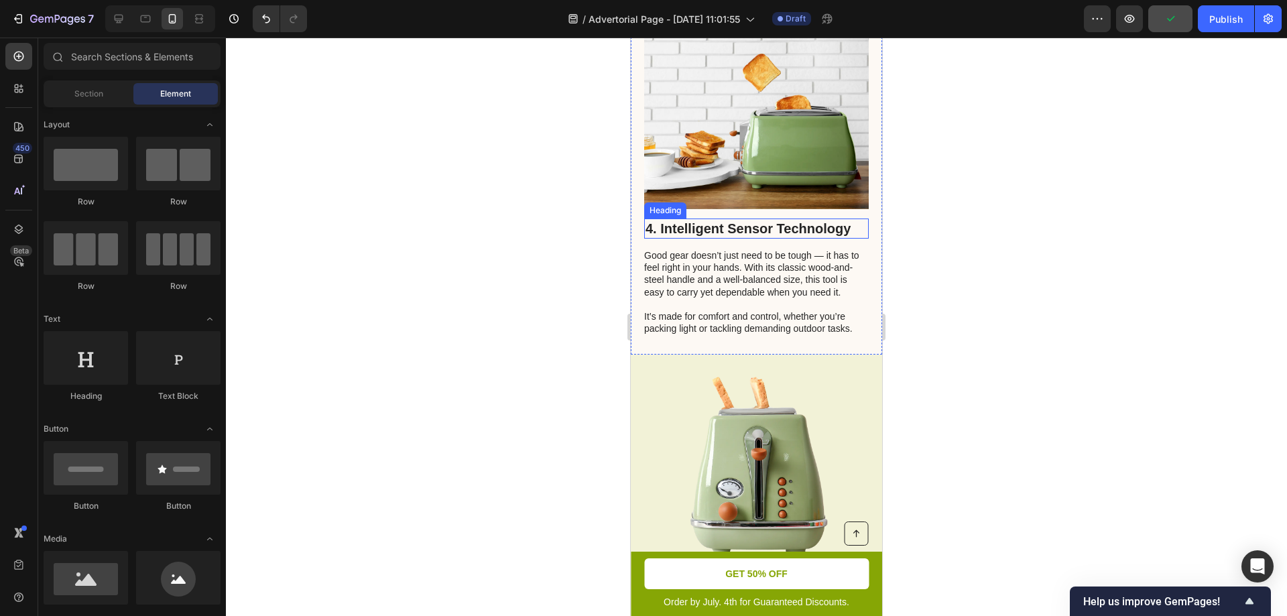
click at [716, 239] on h2 "4. Intelligent Sensor Technology" at bounding box center [756, 228] width 224 height 20
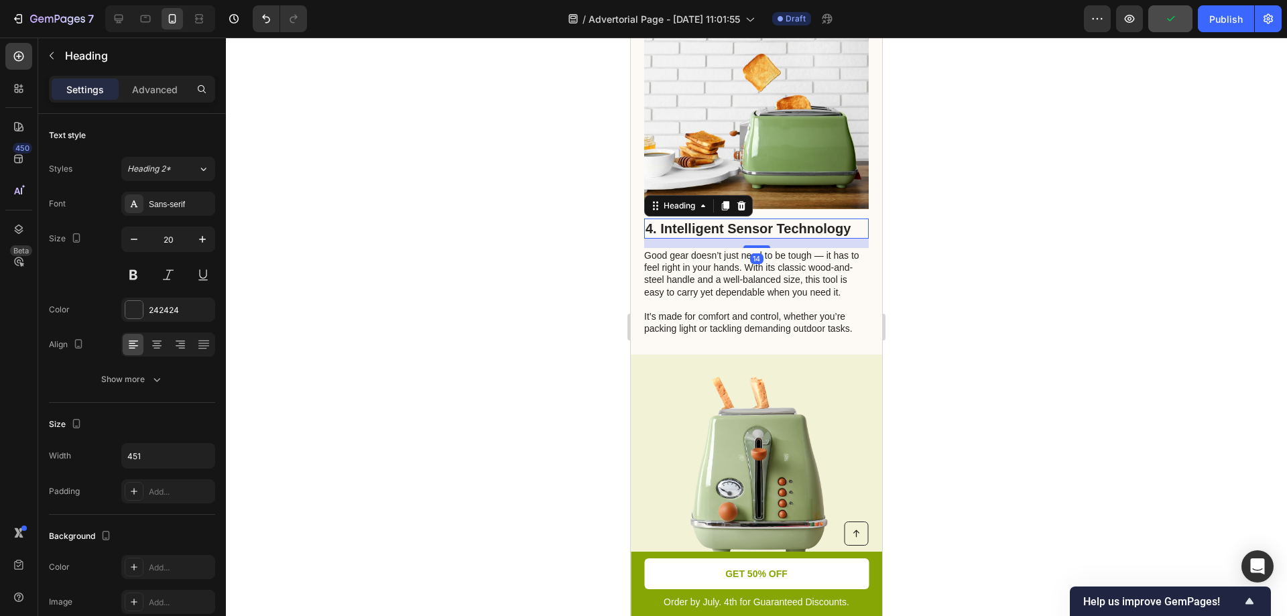
click at [830, 239] on h2 "4. Intelligent Sensor Technology" at bounding box center [756, 228] width 224 height 20
click at [830, 237] on p "4. Intelligent Sensor Technology" at bounding box center [756, 228] width 222 height 17
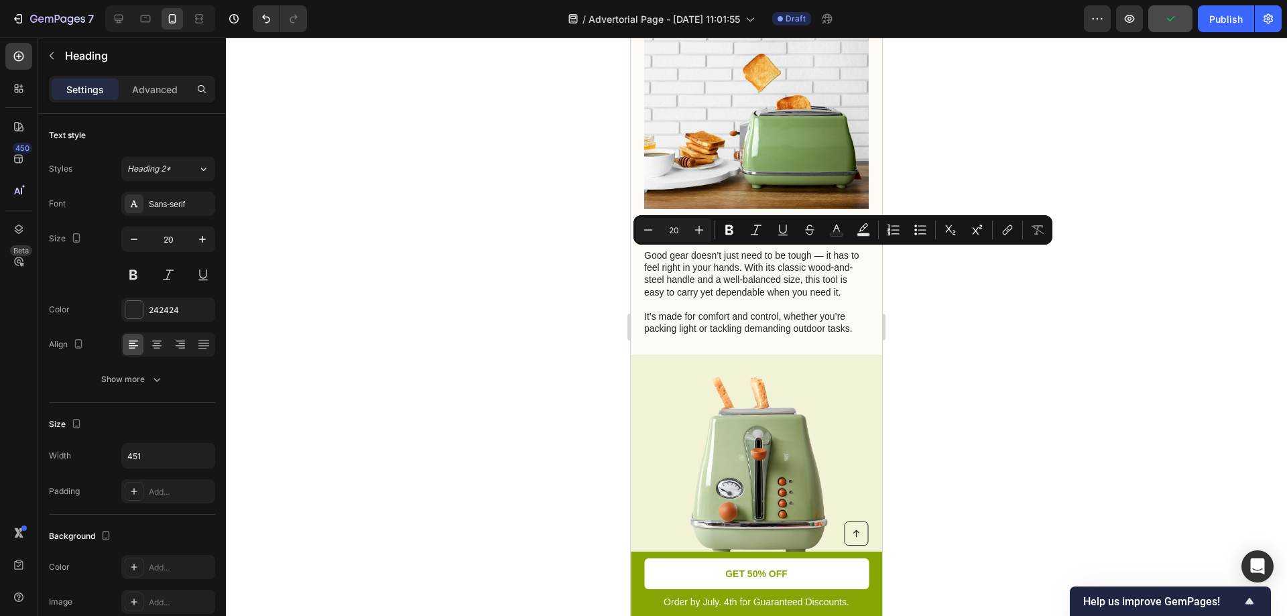
click at [850, 237] on p "4. Intelligent Sensor Technology" at bounding box center [756, 228] width 222 height 17
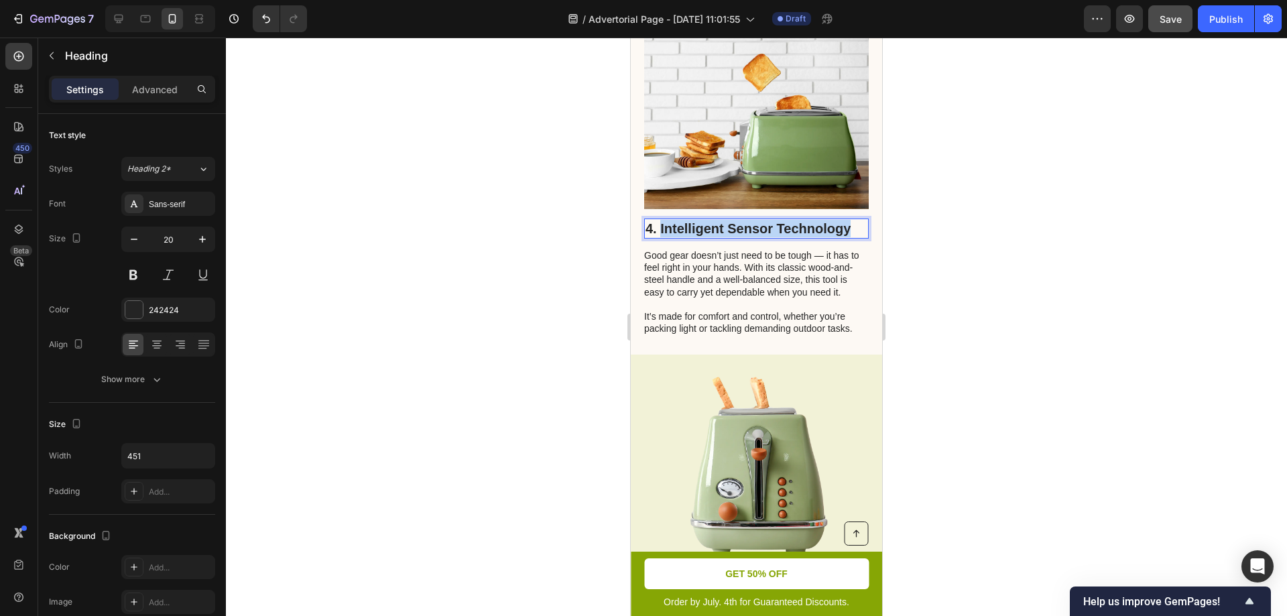
drag, startPoint x: 851, startPoint y: 261, endPoint x: 661, endPoint y: 258, distance: 189.7
click at [661, 237] on p "4. Intelligent Sensor Technology" at bounding box center [756, 228] width 222 height 17
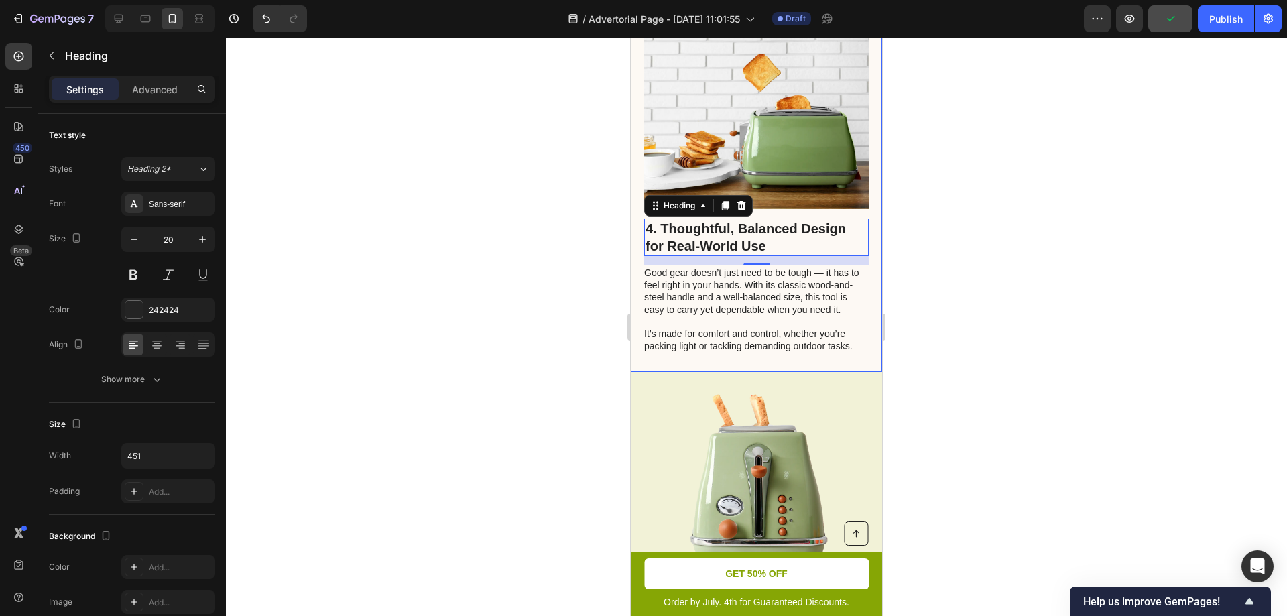
click at [1045, 342] on div at bounding box center [756, 327] width 1061 height 578
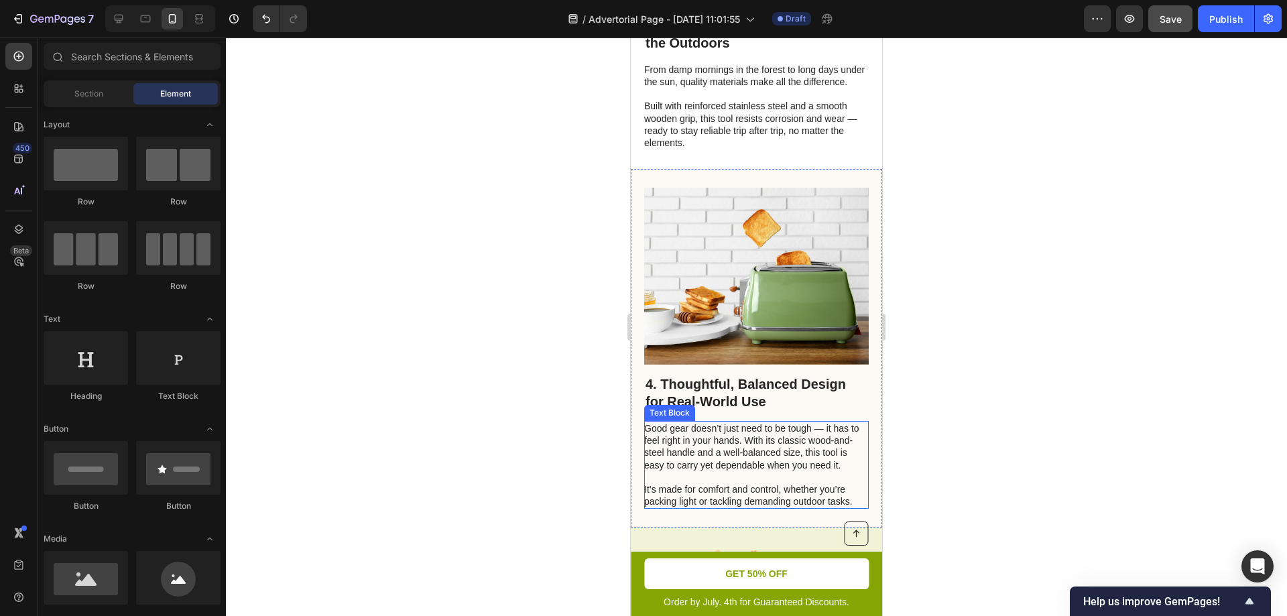
scroll to position [1407, 0]
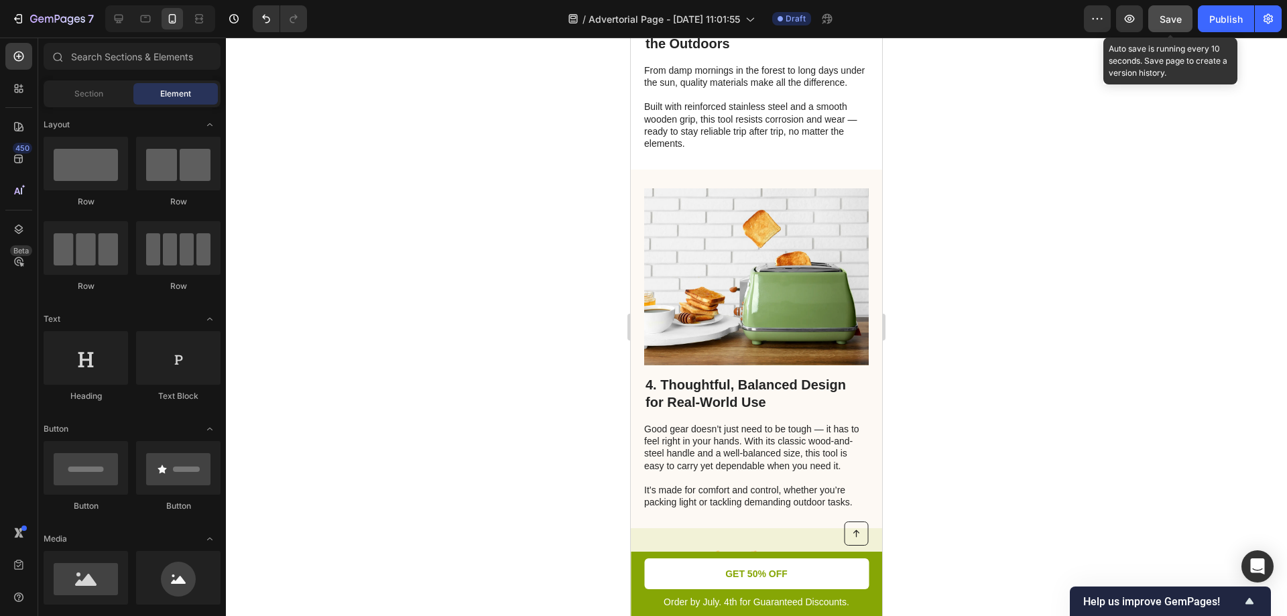
click at [1179, 25] on div "Save" at bounding box center [1170, 19] width 22 height 14
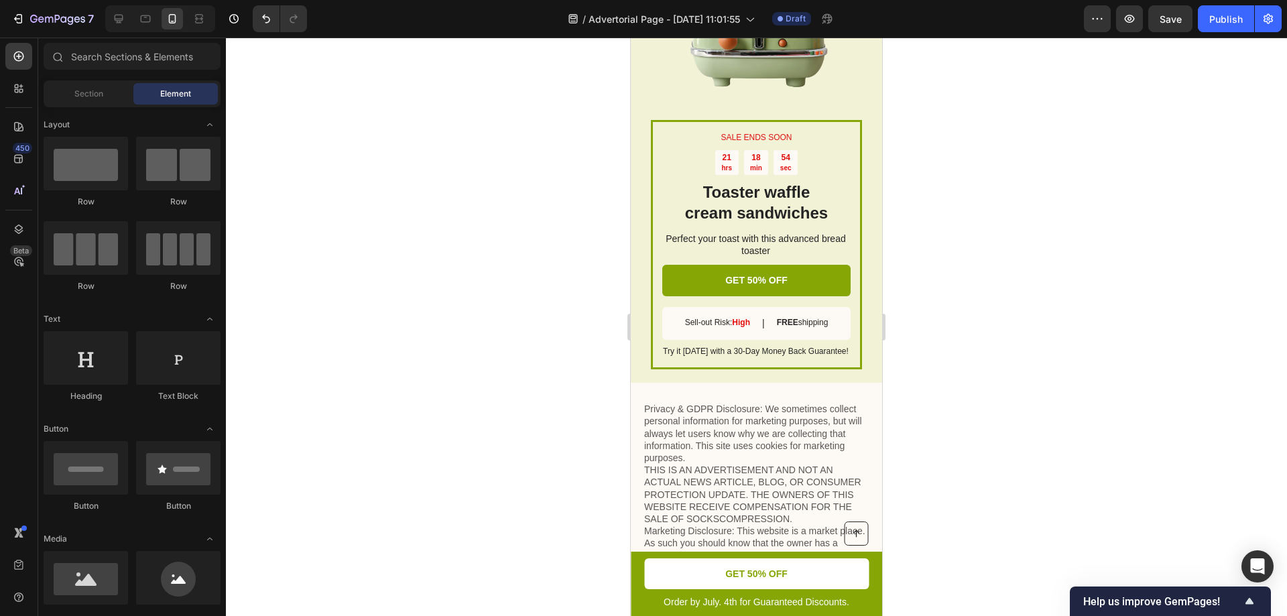
scroll to position [3127, 0]
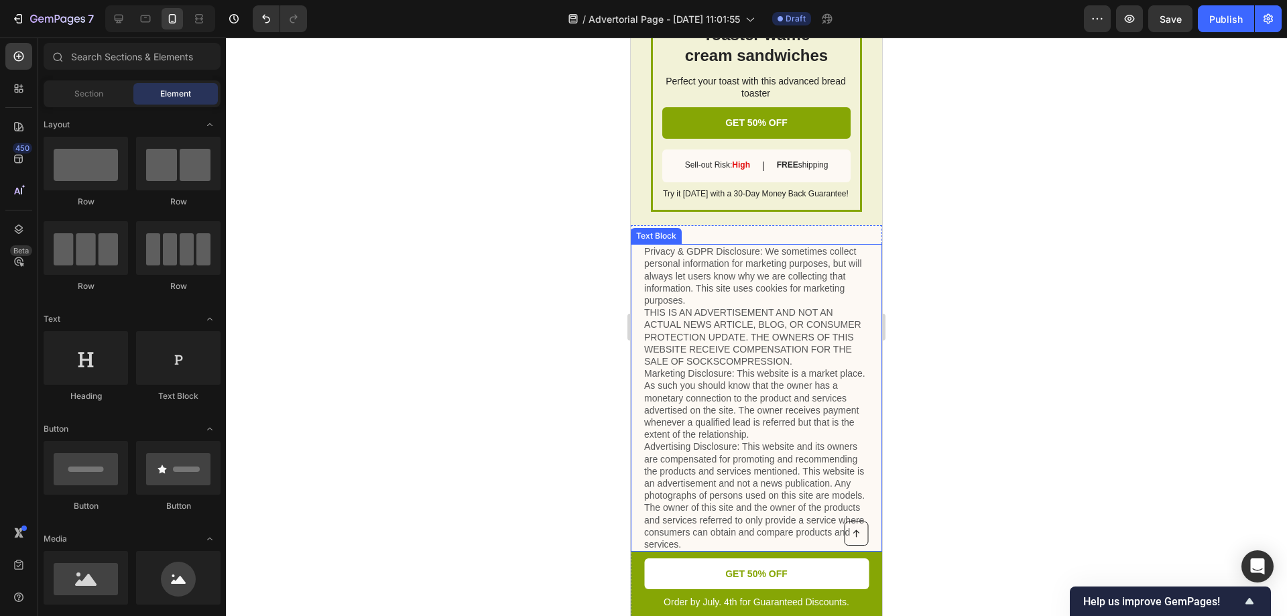
click at [745, 281] on p "Privacy & GDPR Disclosure: We sometimes collect personal information for market…" at bounding box center [756, 397] width 224 height 305
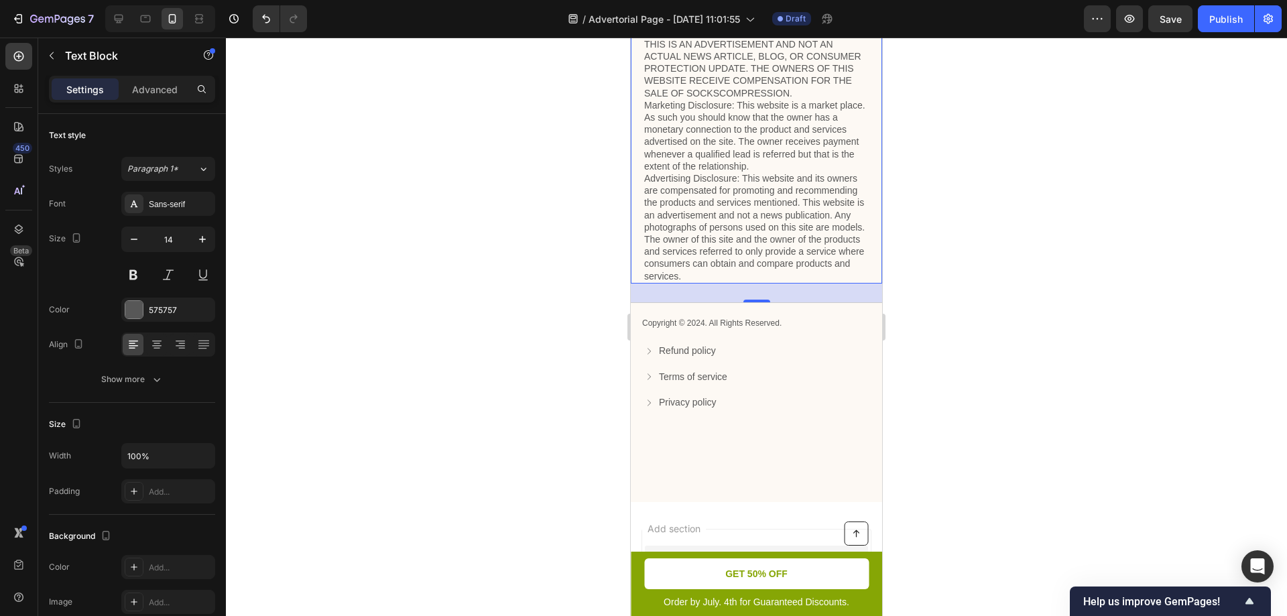
scroll to position [3440, 0]
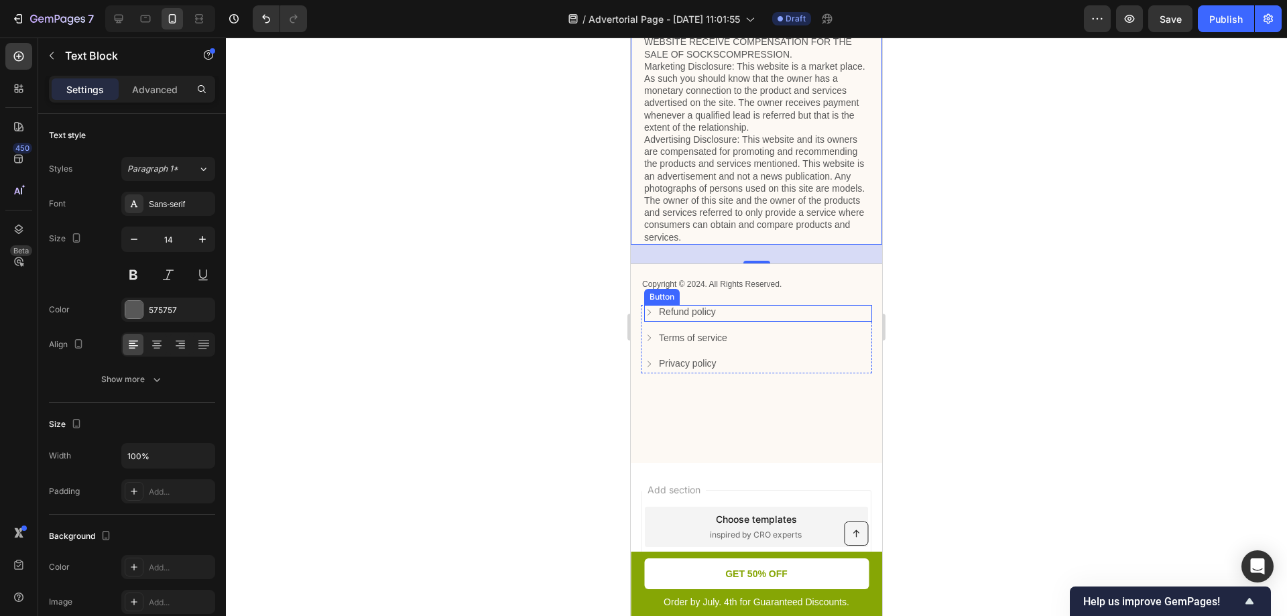
click at [652, 317] on icon at bounding box center [648, 312] width 9 height 9
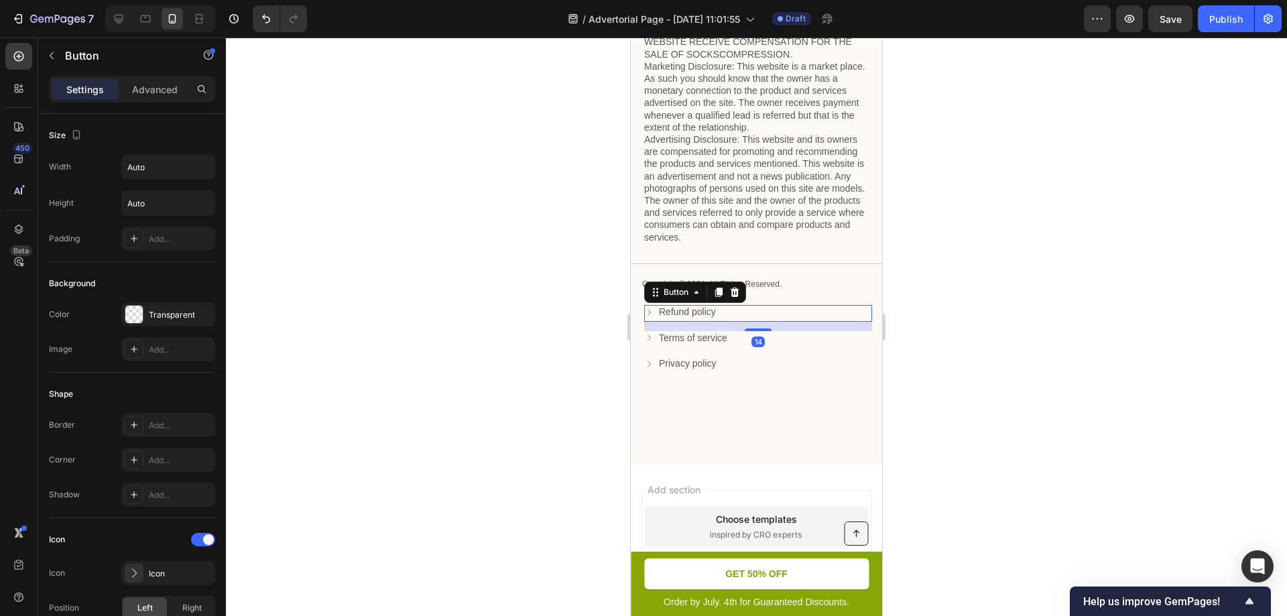
click at [649, 317] on icon at bounding box center [648, 312] width 9 height 9
click at [718, 322] on div "Refund policy Button 14" at bounding box center [758, 313] width 228 height 17
click at [742, 331] on div "14" at bounding box center [758, 326] width 228 height 9
click at [647, 317] on icon at bounding box center [648, 312] width 9 height 9
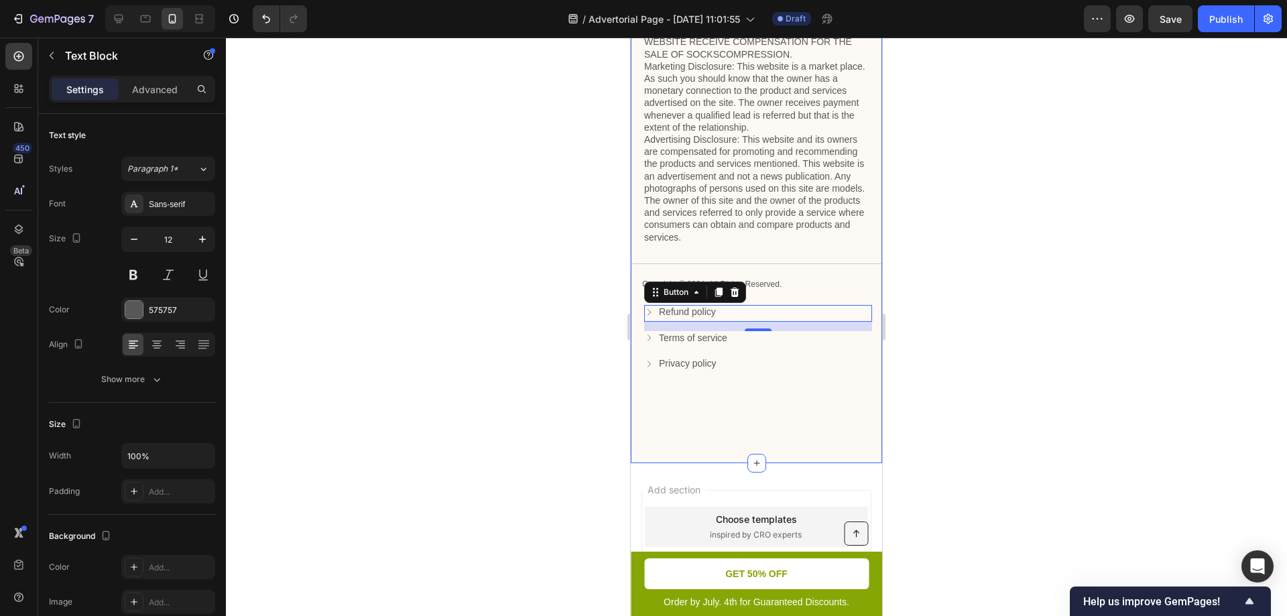
click at [804, 290] on p "Copyright © 2024. All Rights Reserved." at bounding box center [756, 284] width 229 height 11
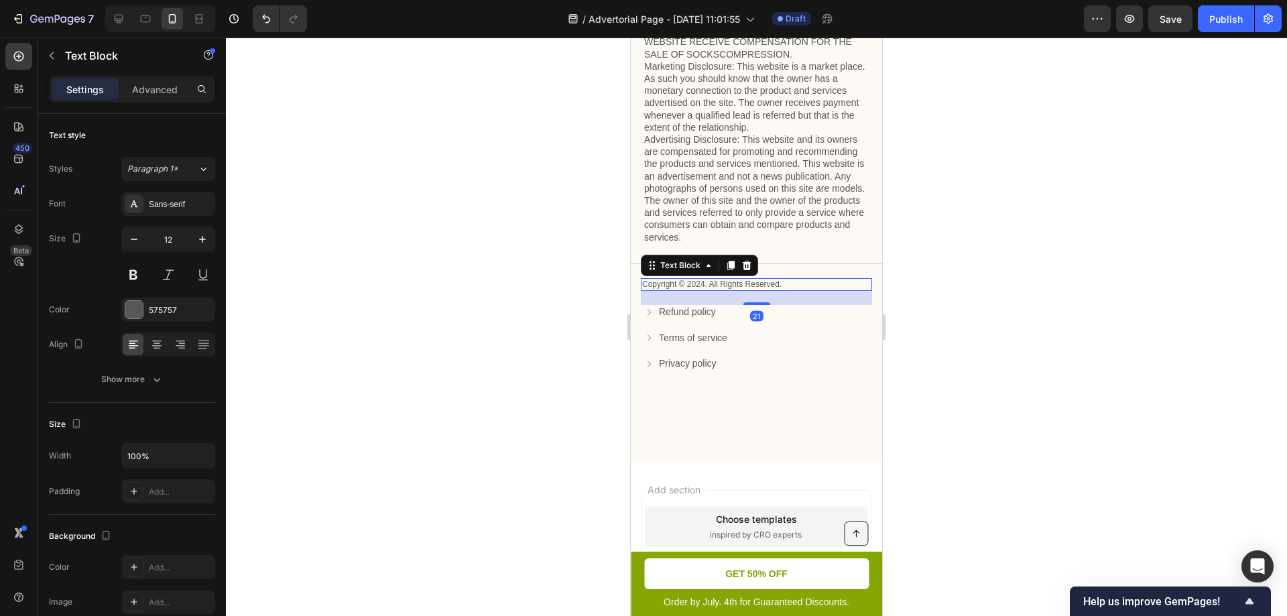
click at [705, 290] on p "Copyright © 2024. All Rights Reserved." at bounding box center [756, 284] width 229 height 11
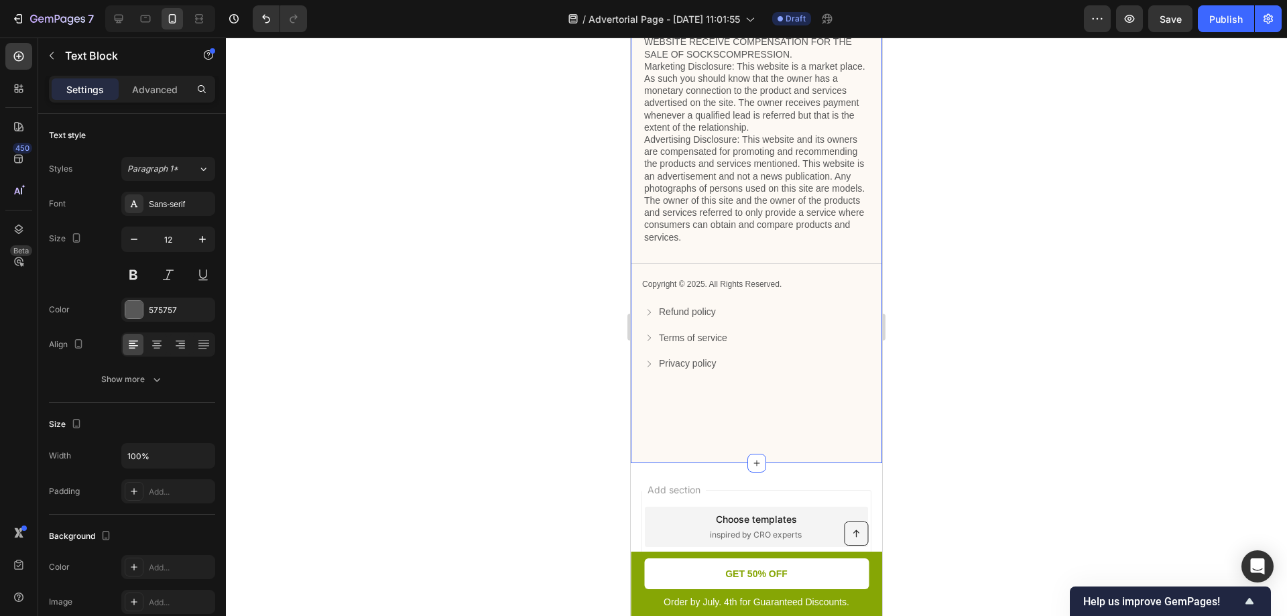
click at [655, 281] on div "Privacy & GDPR Disclosure: We sometimes collect personal information for market…" at bounding box center [756, 162] width 251 height 450
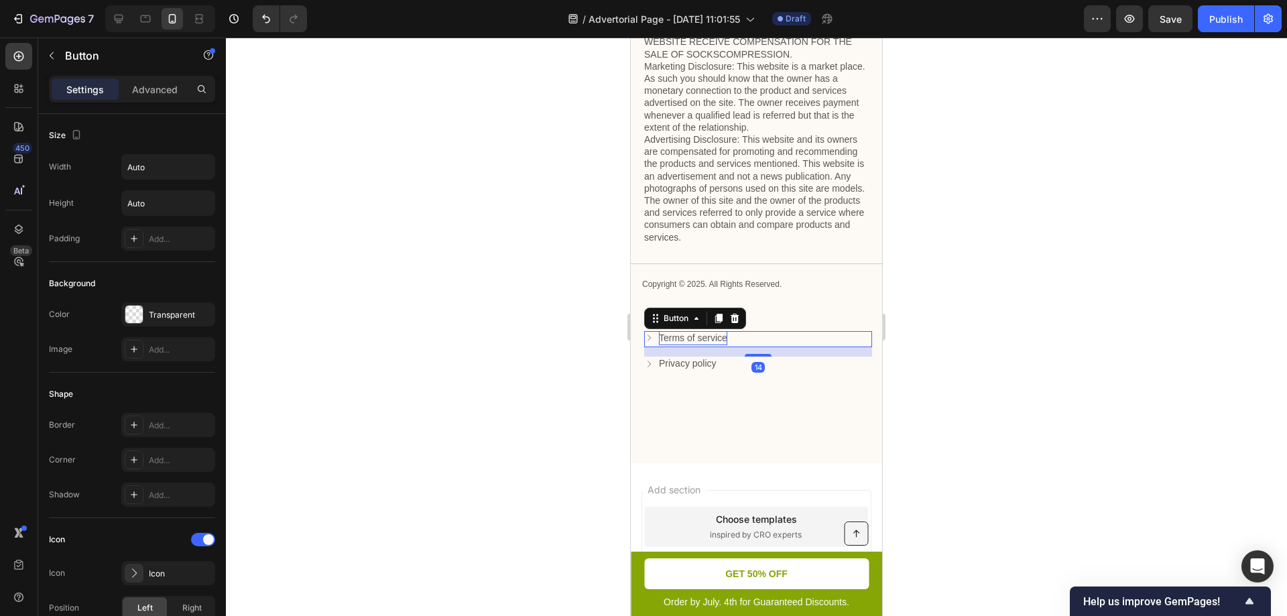
click at [666, 345] on p "Terms of service" at bounding box center [693, 338] width 68 height 14
click at [648, 342] on icon at bounding box center [648, 337] width 9 height 9
click at [677, 357] on div "14" at bounding box center [758, 351] width 228 height 9
click at [732, 348] on div "Terms of service Button 14" at bounding box center [758, 339] width 228 height 17
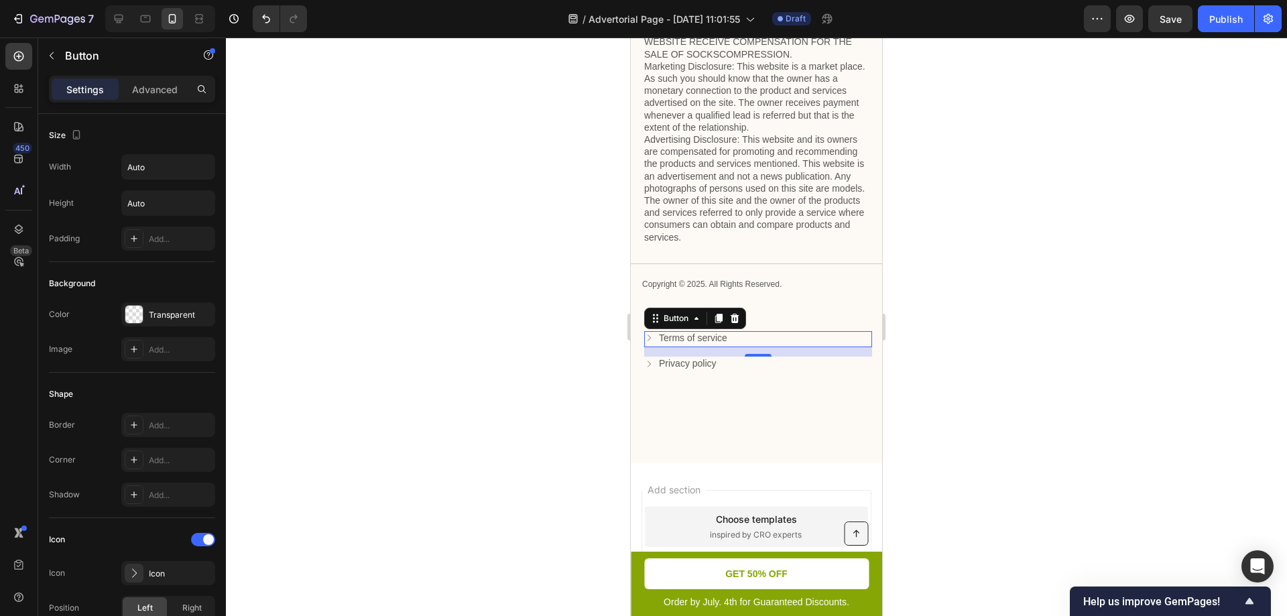
click at [730, 348] on div "Terms of service Button 14" at bounding box center [758, 339] width 228 height 17
click at [704, 345] on p "Terms of service" at bounding box center [693, 338] width 68 height 14
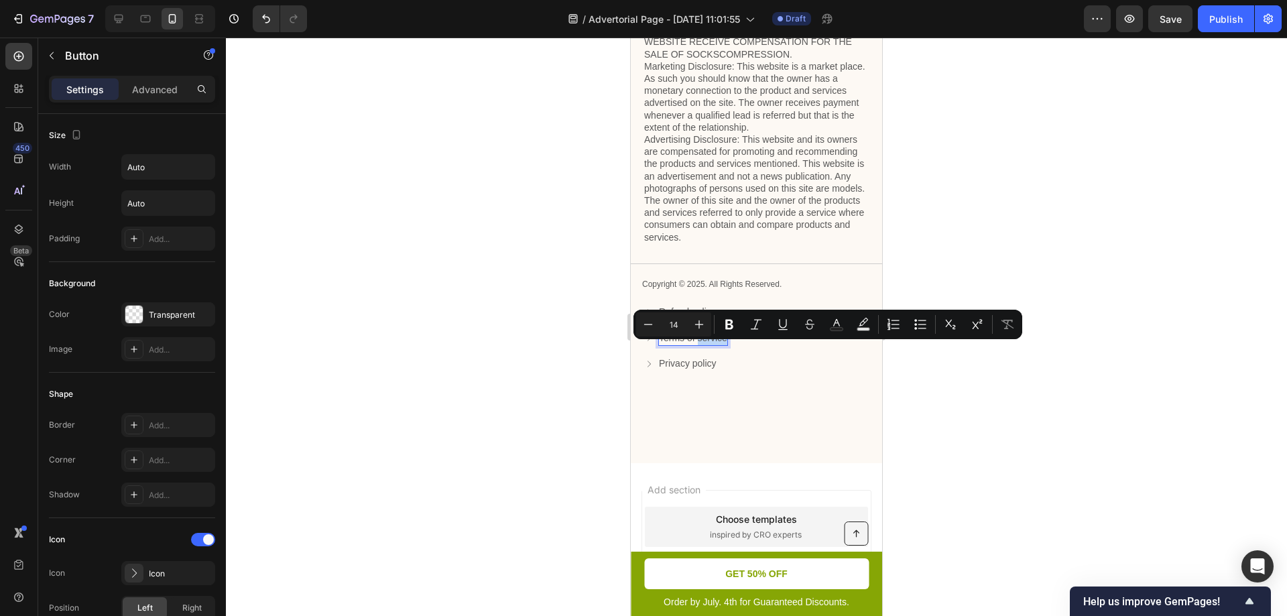
click at [712, 345] on p "Terms of service" at bounding box center [693, 338] width 68 height 14
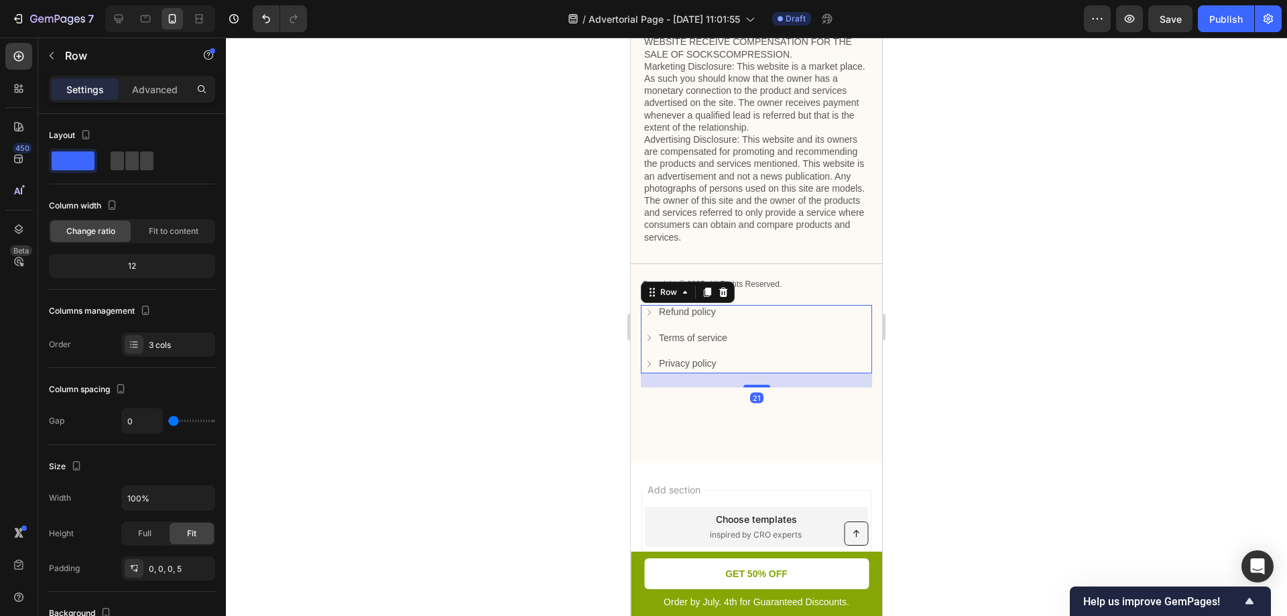
click at [722, 357] on div "Terms of service Button" at bounding box center [758, 344] width 228 height 26
click at [695, 370] on p "Privacy policy" at bounding box center [688, 364] width 58 height 14
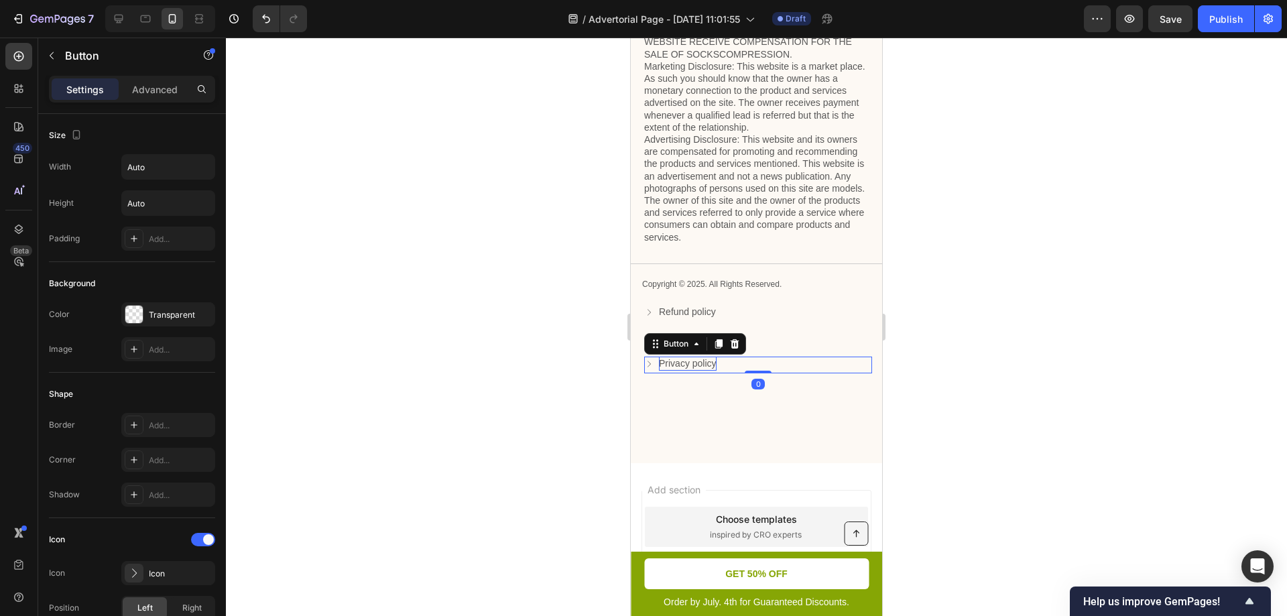
click at [695, 371] on p "Privacy policy" at bounding box center [688, 364] width 58 height 14
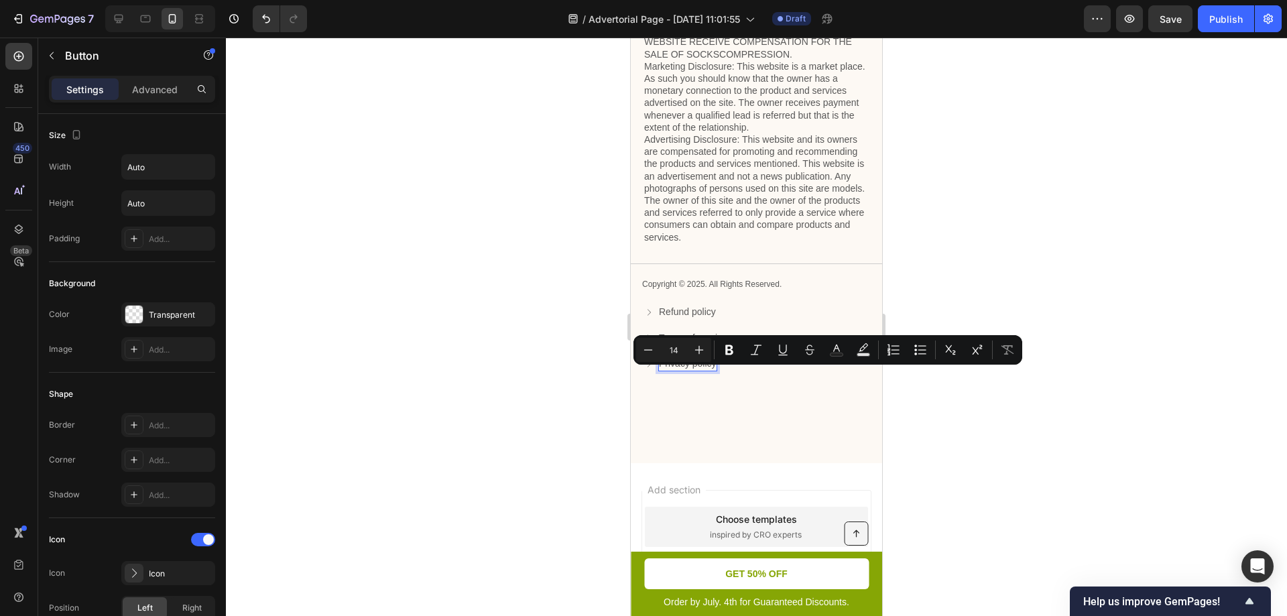
click at [683, 371] on p "Privacy policy" at bounding box center [688, 364] width 58 height 14
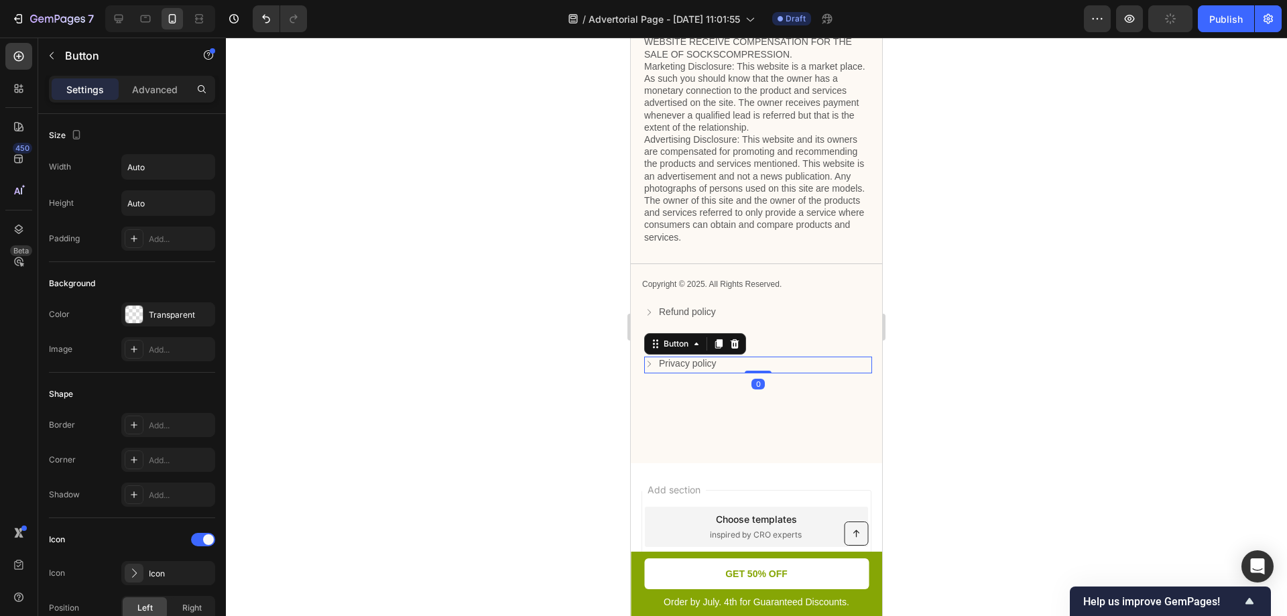
click at [648, 369] on icon at bounding box center [648, 363] width 9 height 9
click at [710, 428] on div "Privacy & GDPR Disclosure: We sometimes collect personal information for market…" at bounding box center [756, 190] width 251 height 545
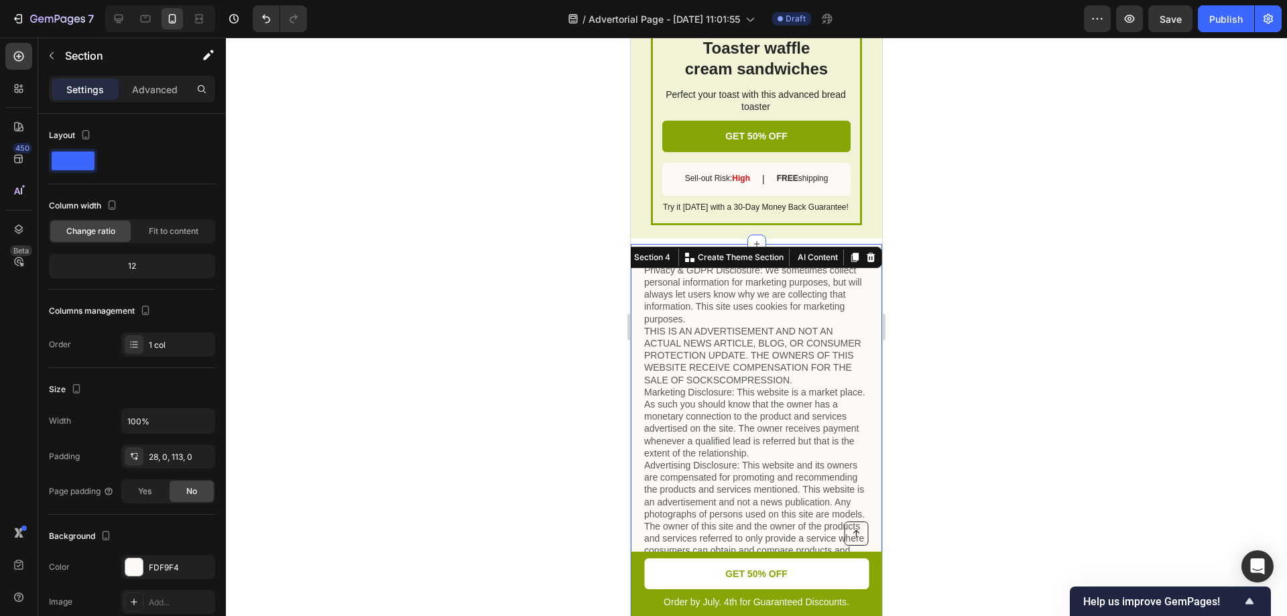
scroll to position [2958, 0]
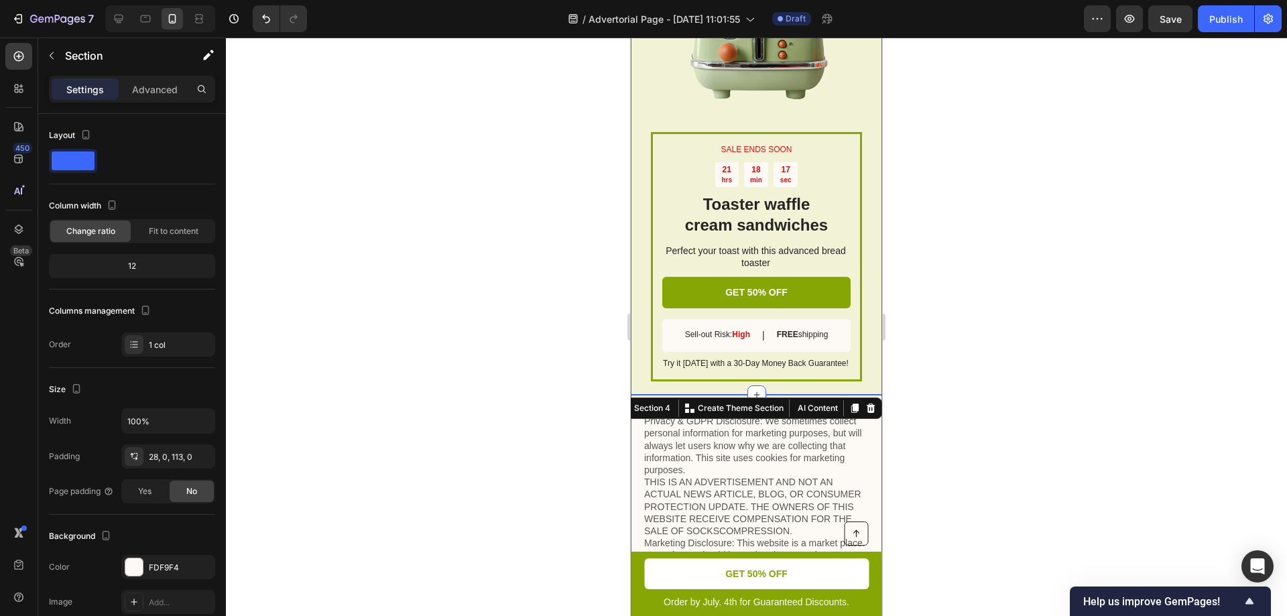
click at [861, 385] on div "SALE ENDS SOON Text Block 21 hrs 18 min 17 sec Countdown Timer Toaster waffle c…" at bounding box center [756, 144] width 251 height 499
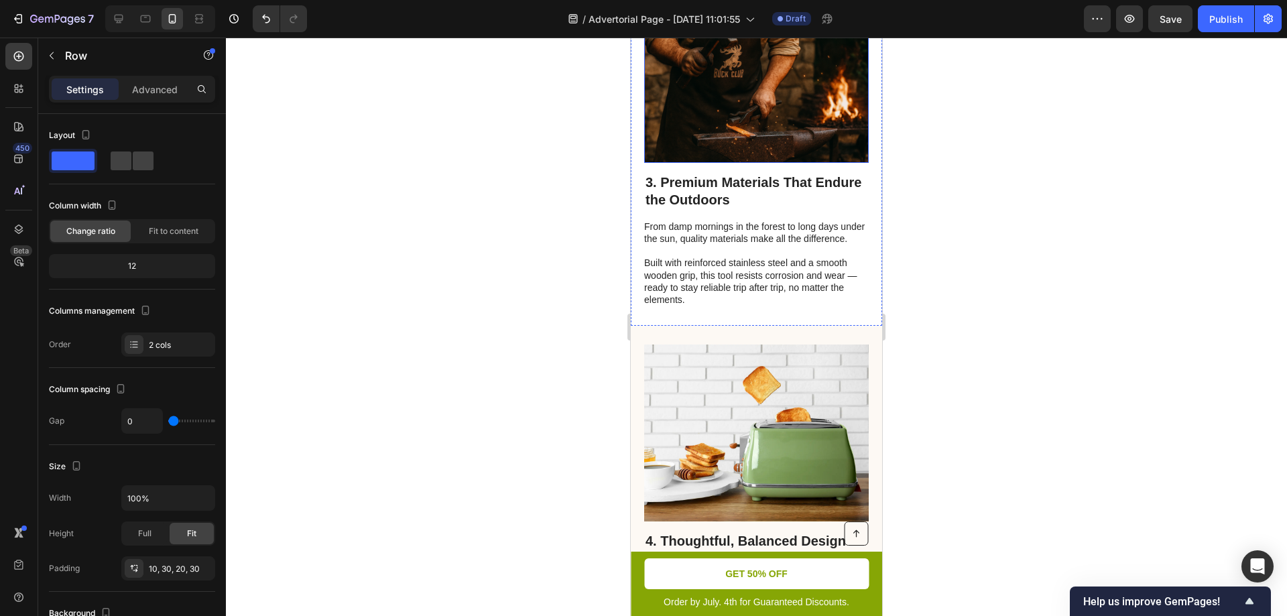
scroll to position [1407, 0]
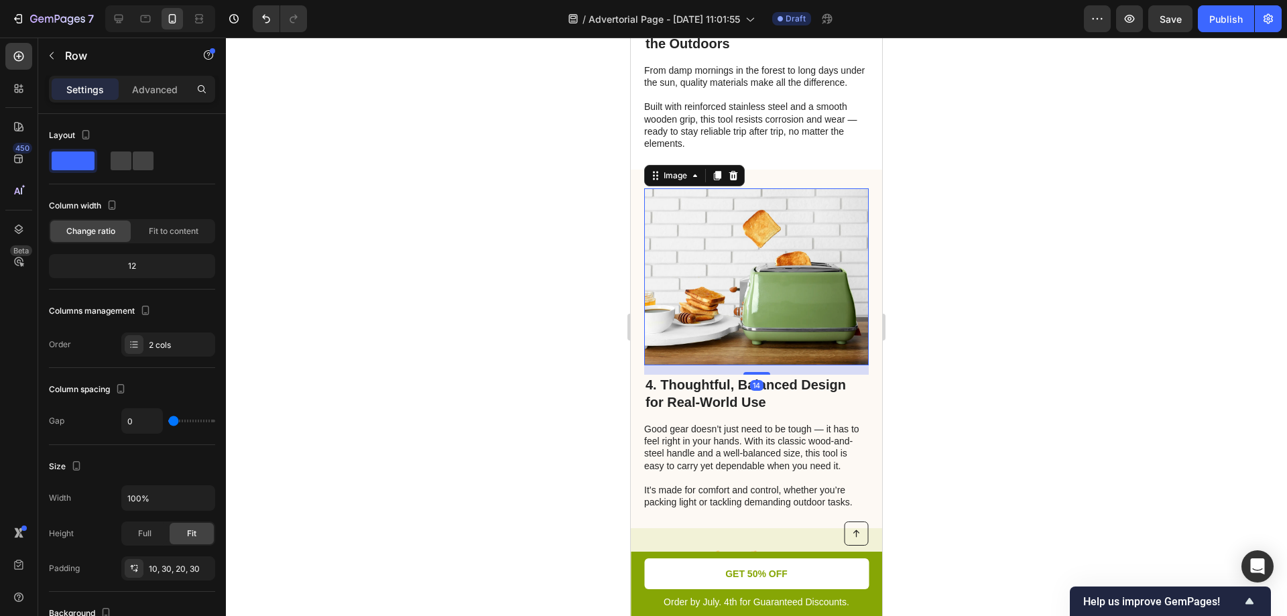
click at [749, 324] on img at bounding box center [756, 276] width 224 height 177
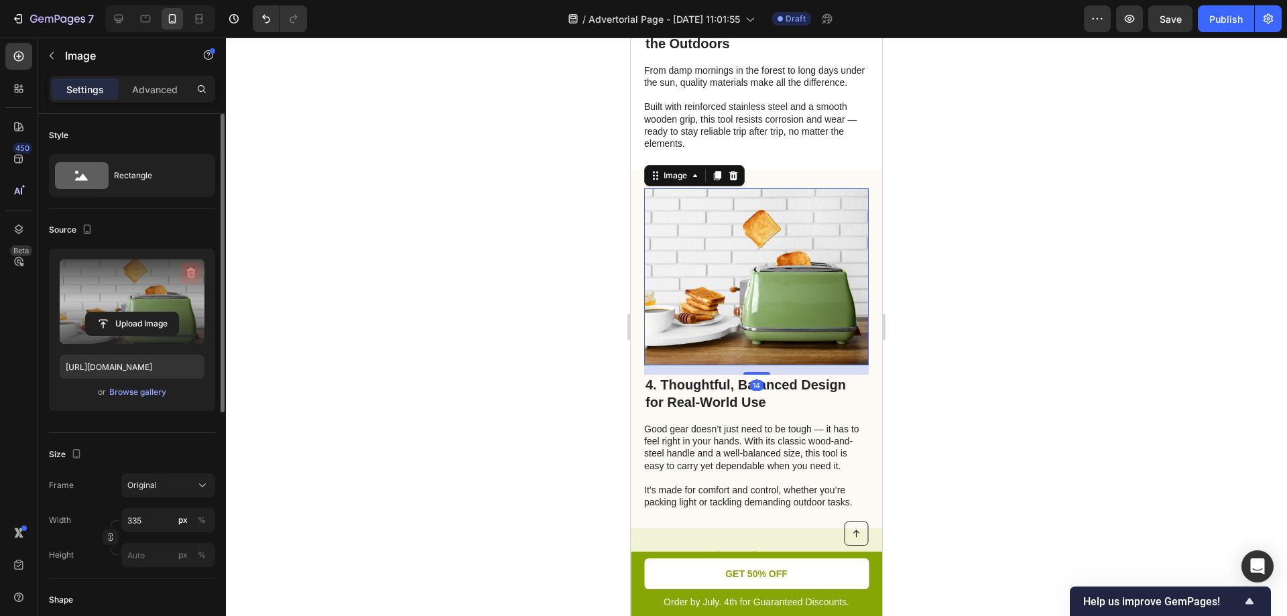
click at [192, 273] on icon "button" at bounding box center [192, 273] width 1 height 4
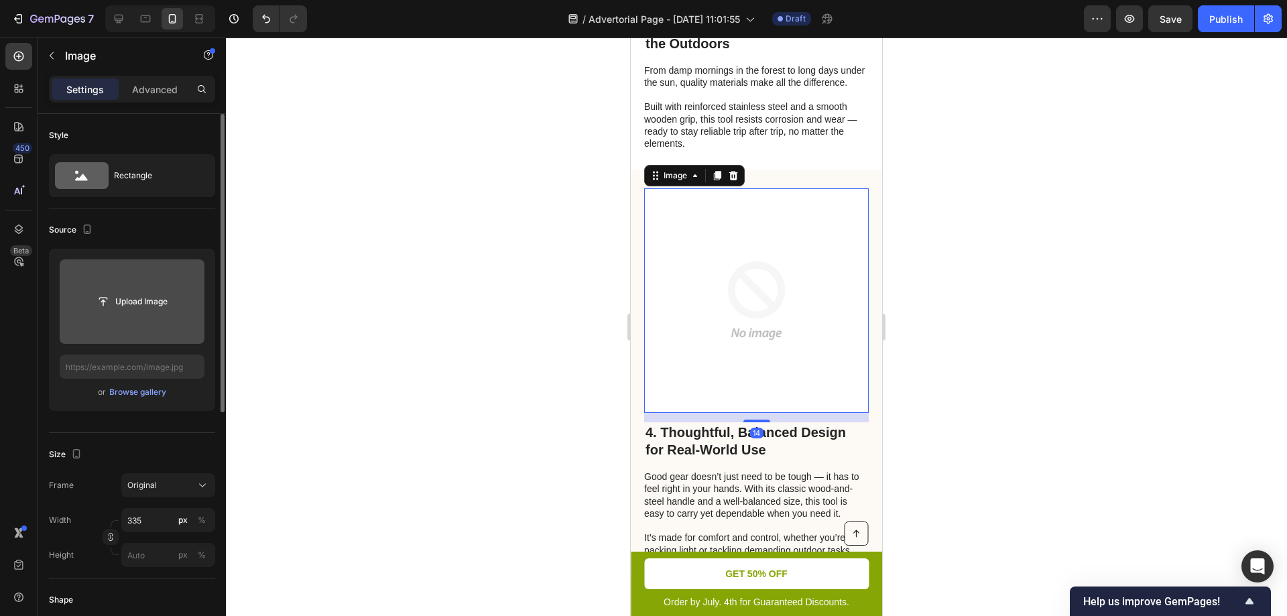
click at [133, 304] on input "file" at bounding box center [132, 301] width 92 height 23
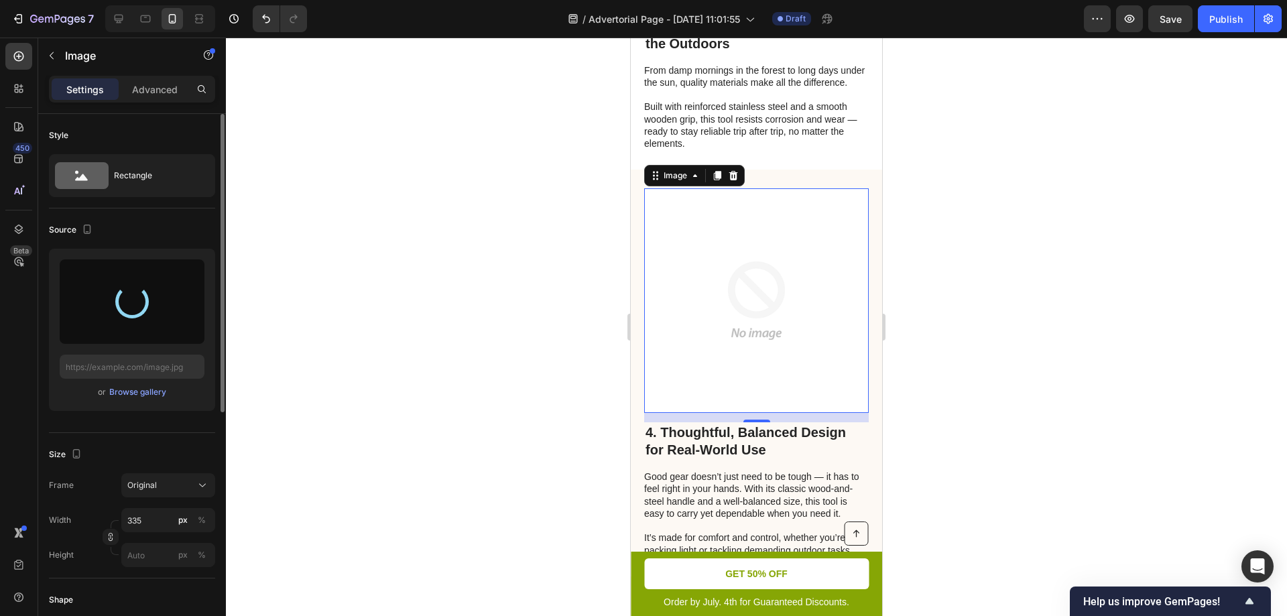
type input "https://cdn.shopify.com/s/files/1/0904/0917/3302/files/gempages_586287337667822…"
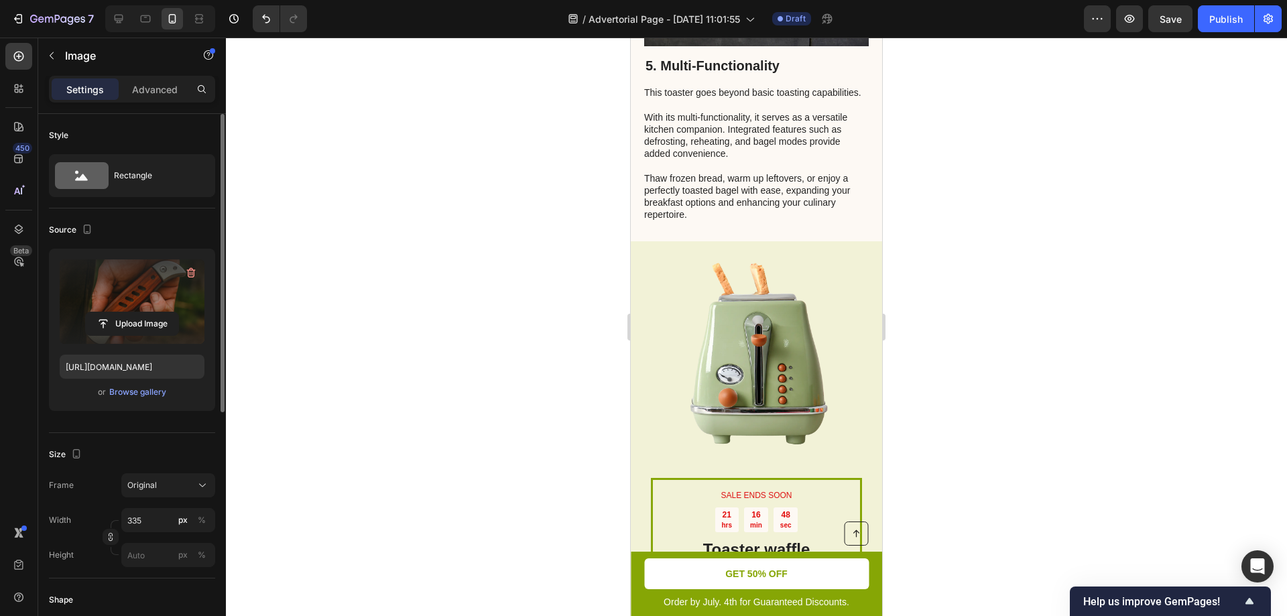
scroll to position [2814, 0]
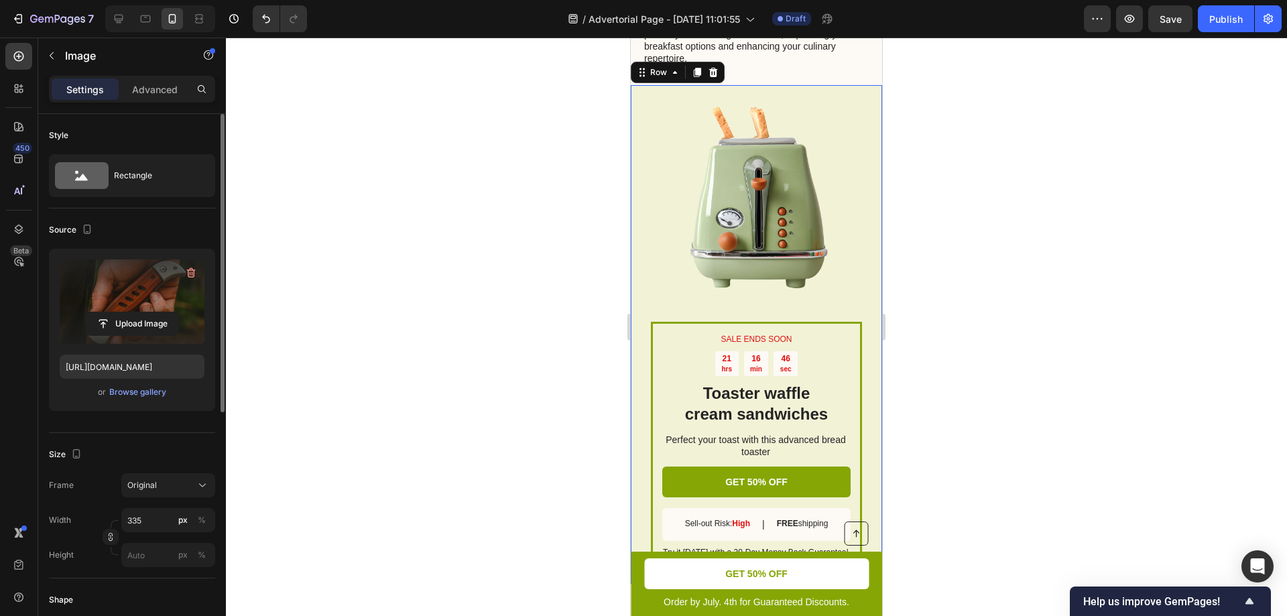
click at [866, 376] on div "SALE ENDS SOON Text Block 21 hrs 16 min 46 sec Countdown Timer Toaster waffle c…" at bounding box center [756, 334] width 251 height 499
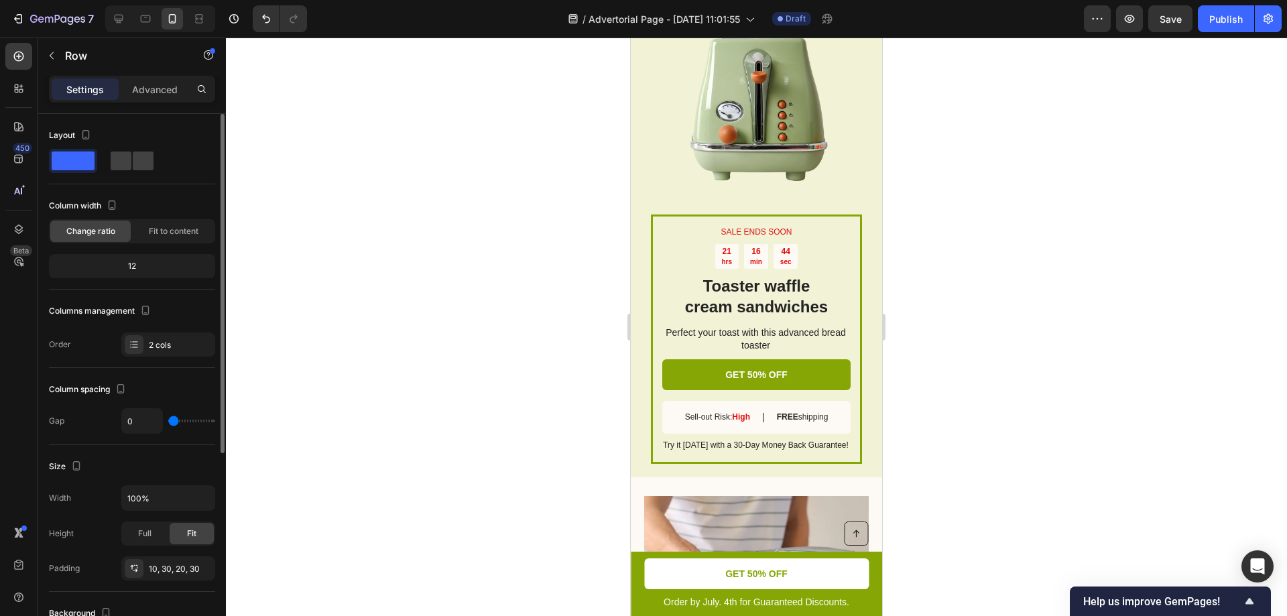
scroll to position [1876, 0]
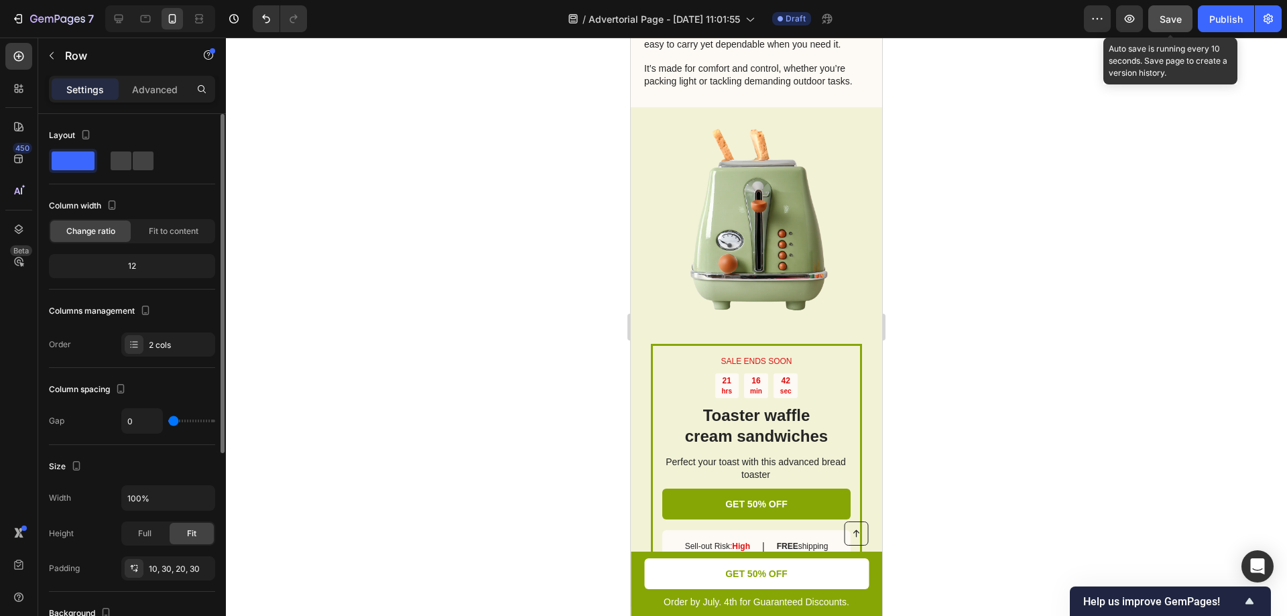
click at [1174, 27] on button "Save" at bounding box center [1170, 18] width 44 height 27
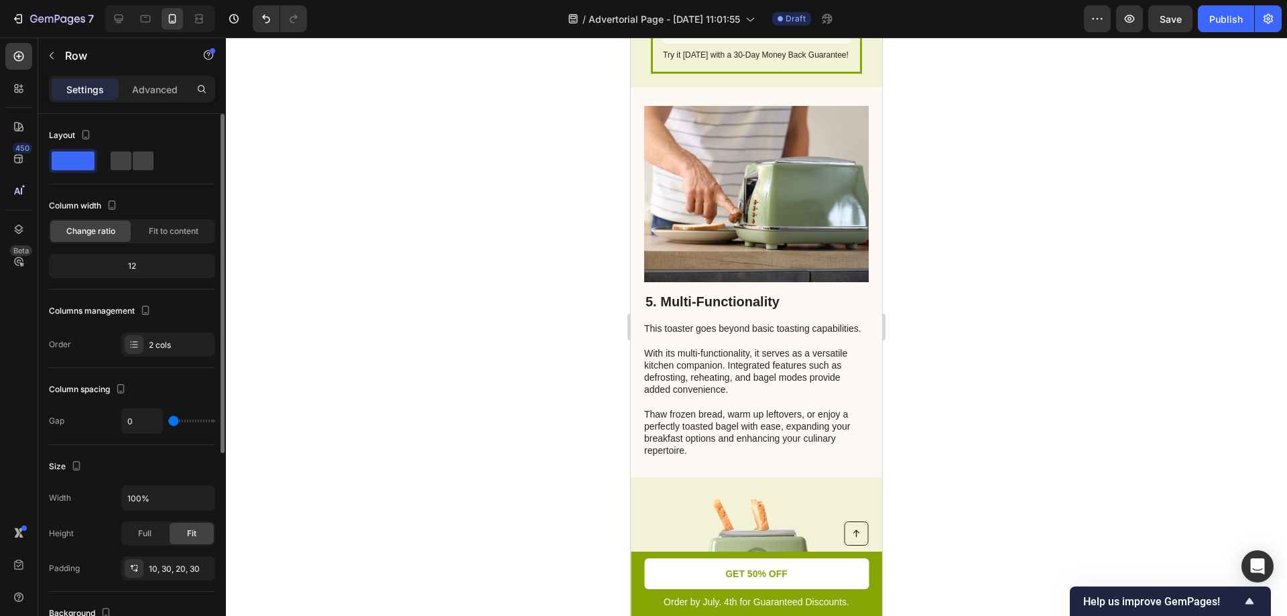
scroll to position [2502, 0]
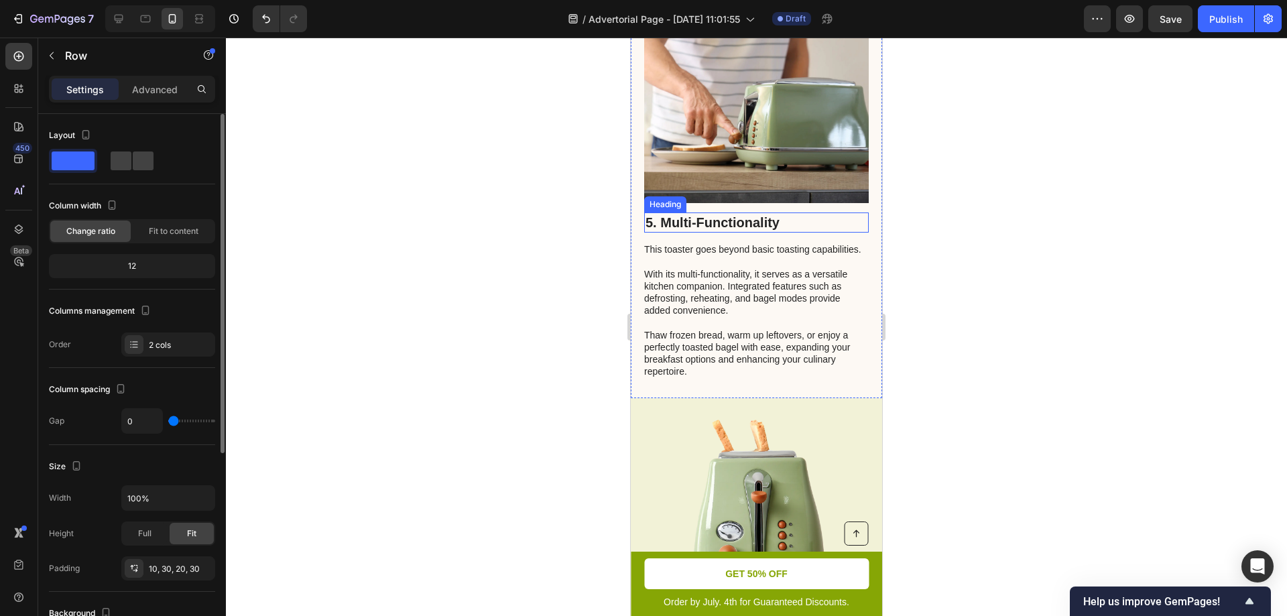
click at [696, 212] on h2 "5. Multi-Functionality" at bounding box center [756, 222] width 224 height 20
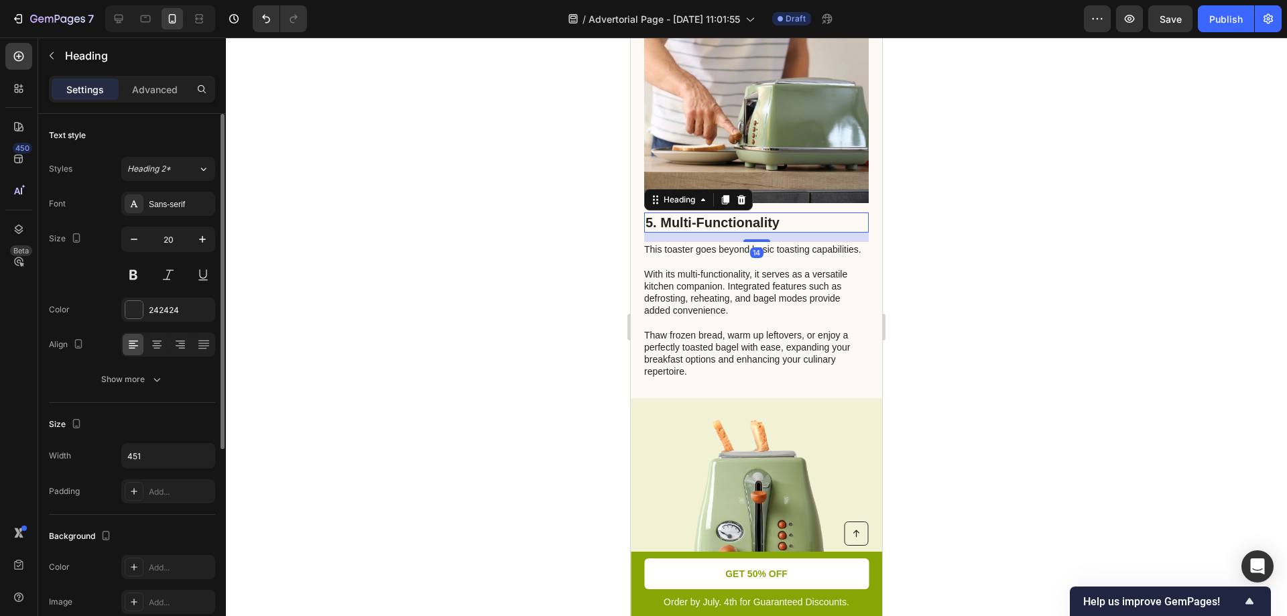
click at [704, 213] on h2 "5. Multi-Functionality" at bounding box center [756, 222] width 224 height 20
click at [704, 214] on p "5. Multi-Functionality" at bounding box center [756, 222] width 222 height 17
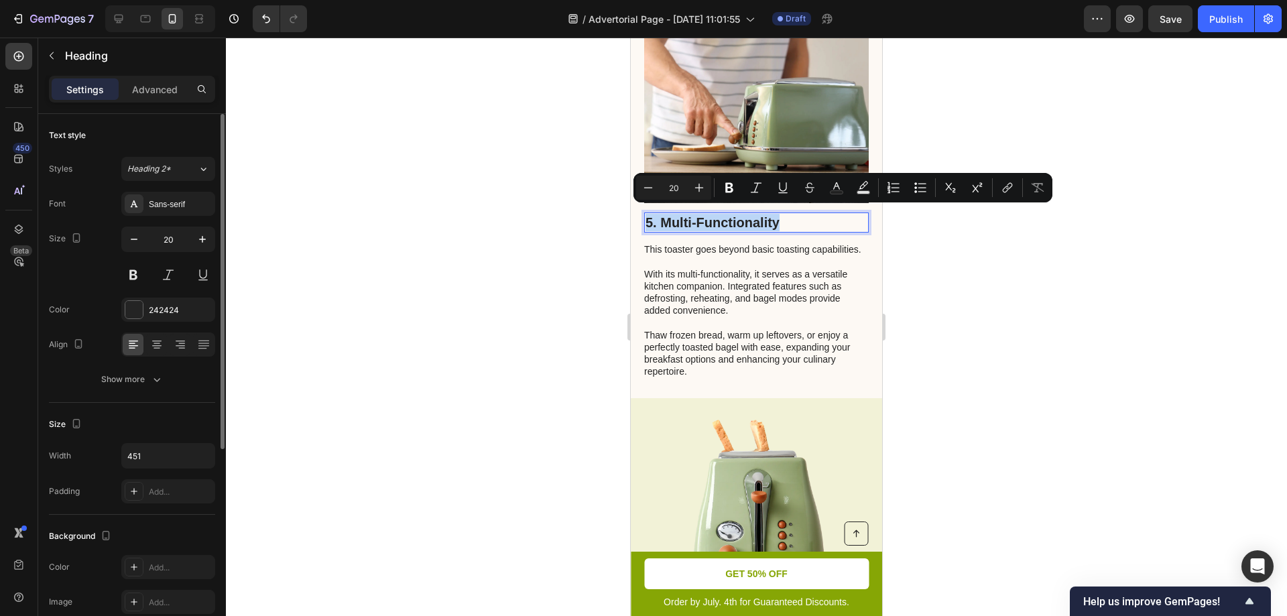
click at [704, 214] on p "5. Multi-Functionality" at bounding box center [756, 222] width 222 height 17
click at [797, 216] on p "5. Multi-Functionality" at bounding box center [756, 222] width 222 height 17
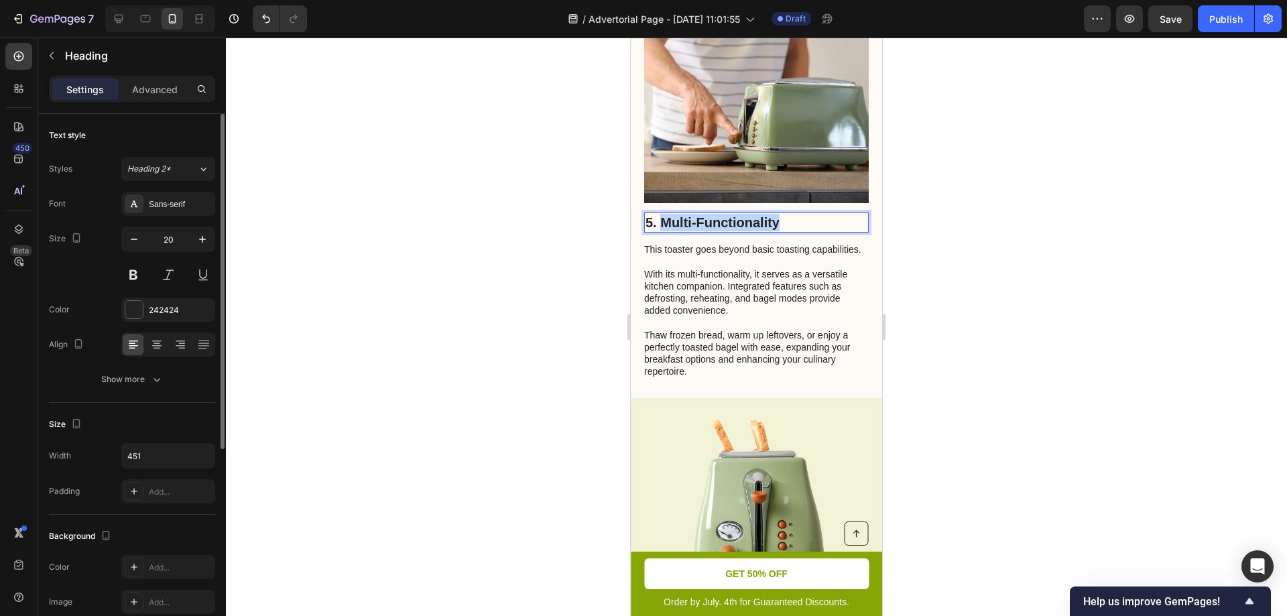
drag, startPoint x: 799, startPoint y: 216, endPoint x: 665, endPoint y: 216, distance: 134.0
click at [665, 216] on p "5. Multi-Functionality" at bounding box center [756, 222] width 222 height 17
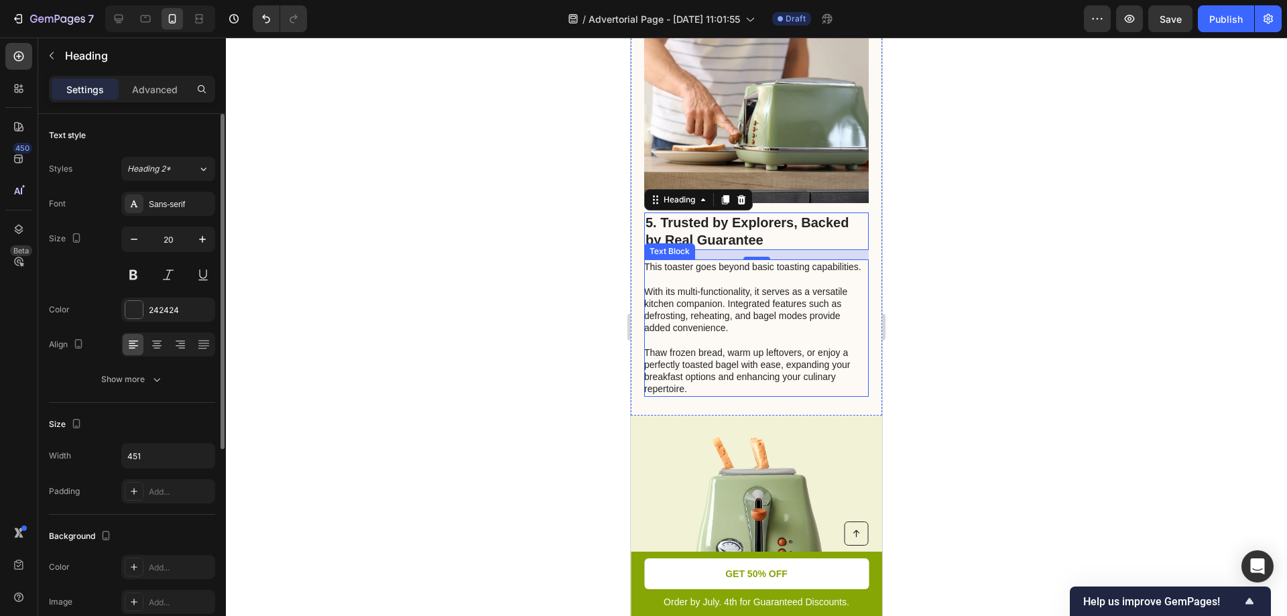
click at [768, 340] on p "This toaster goes beyond basic toasting capabilities. With its multi-functional…" at bounding box center [755, 328] width 223 height 134
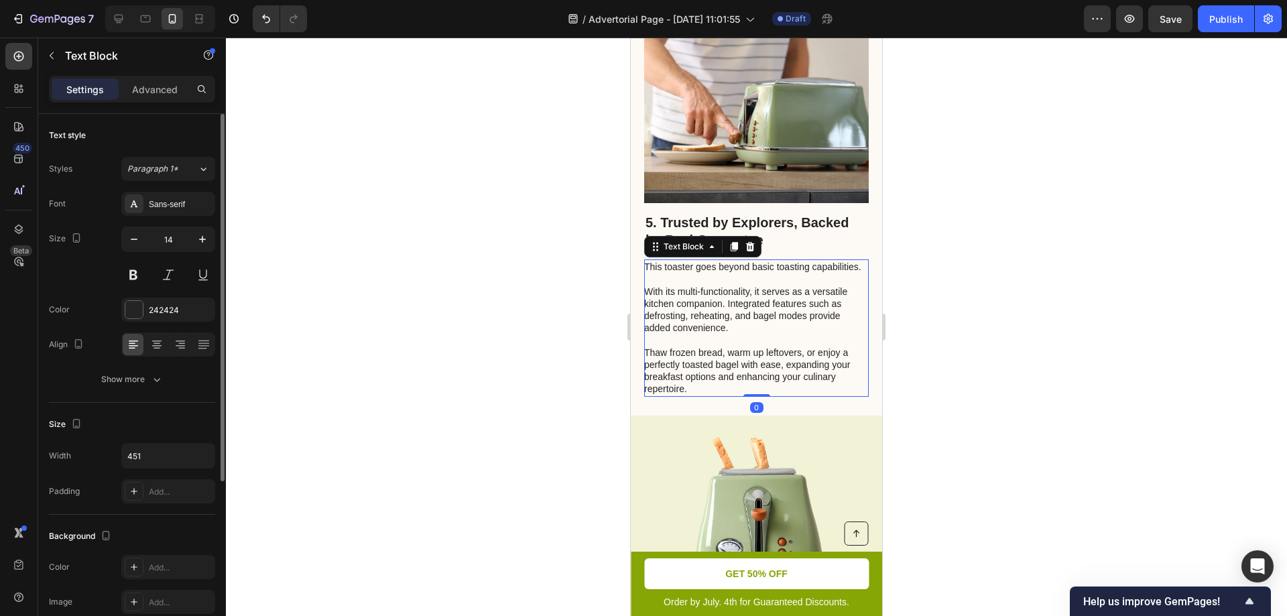
click at [696, 392] on p "This toaster goes beyond basic toasting capabilities. With its multi-functional…" at bounding box center [755, 328] width 223 height 134
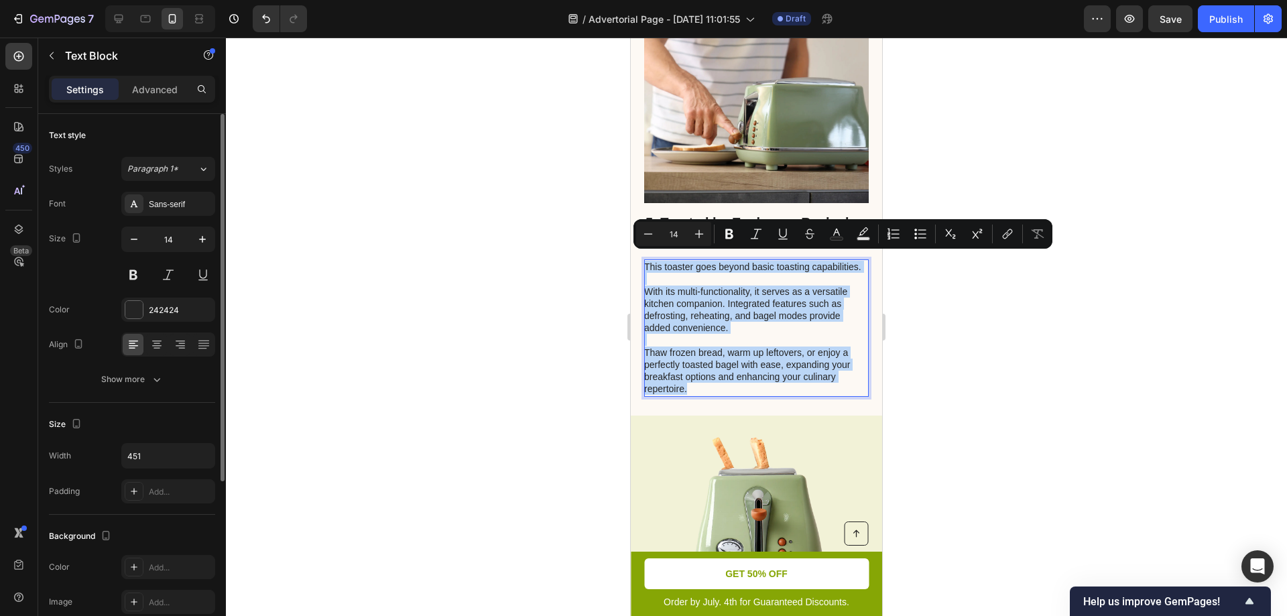
drag, startPoint x: 695, startPoint y: 393, endPoint x: 646, endPoint y: 260, distance: 142.0
click at [646, 261] on p "This toaster goes beyond basic toasting capabilities. With its multi-functional…" at bounding box center [755, 328] width 223 height 134
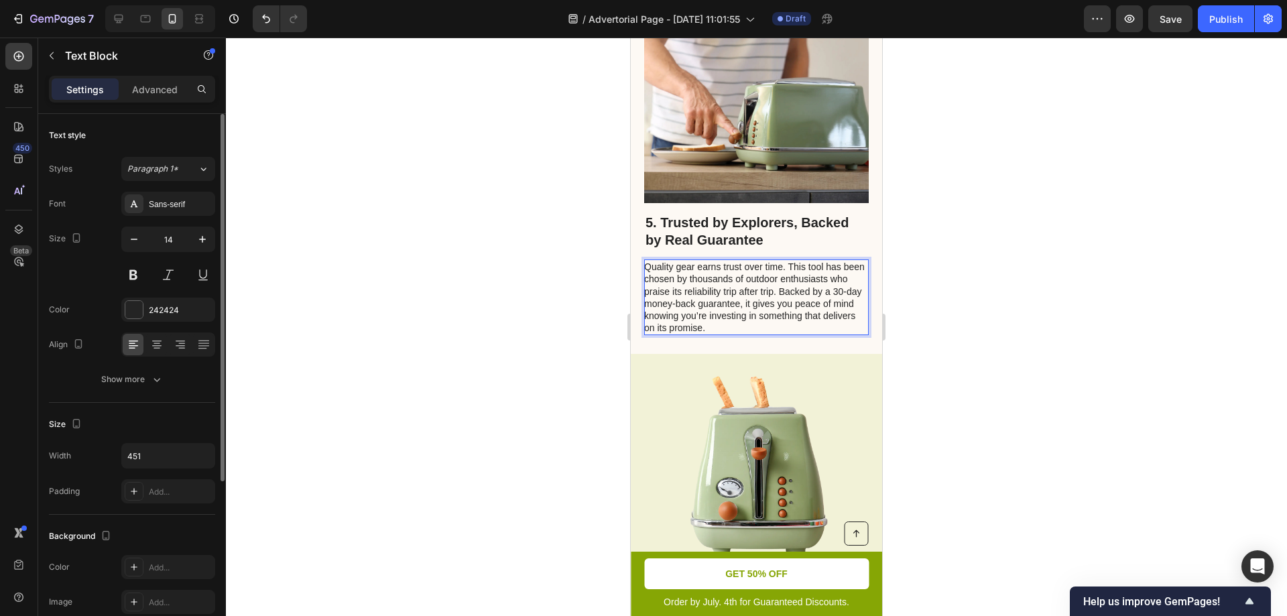
click at [800, 283] on p "Quality gear earns trust over time. This tool has been chosen by thousands of o…" at bounding box center [755, 297] width 223 height 73
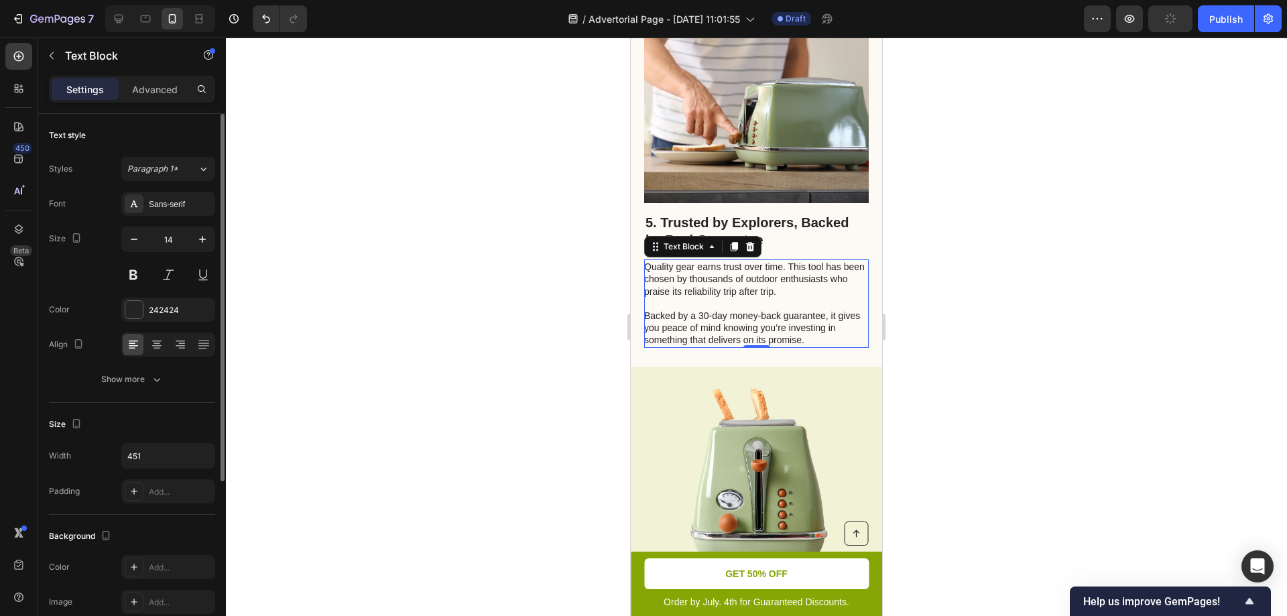
click at [976, 373] on div at bounding box center [756, 327] width 1061 height 578
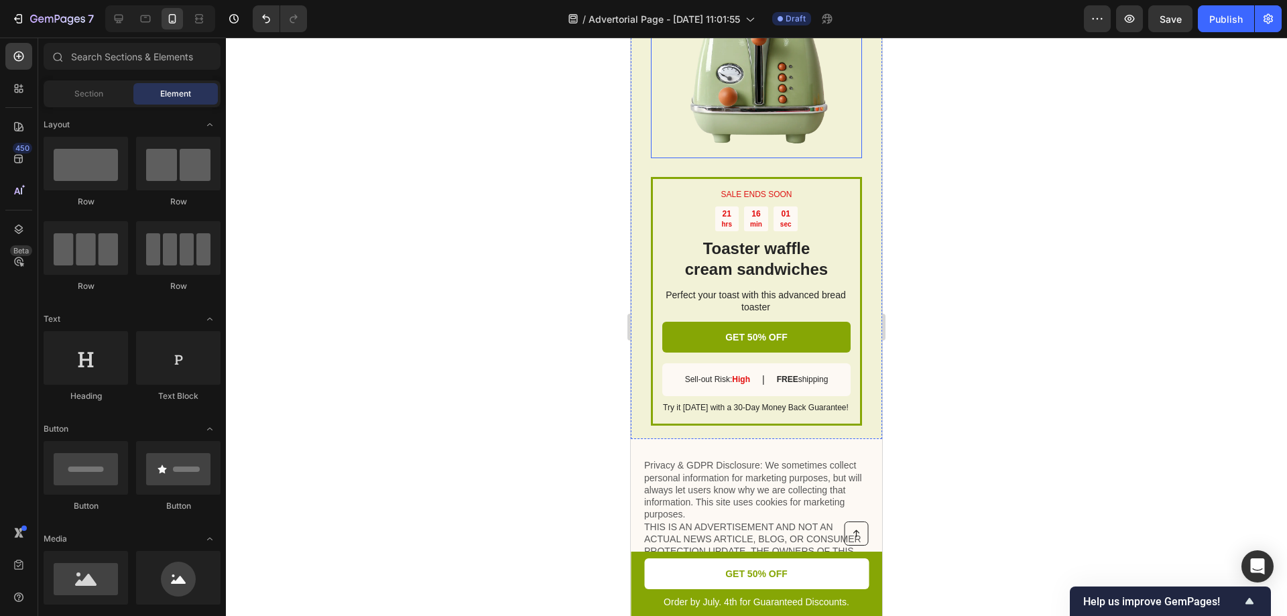
scroll to position [2971, 0]
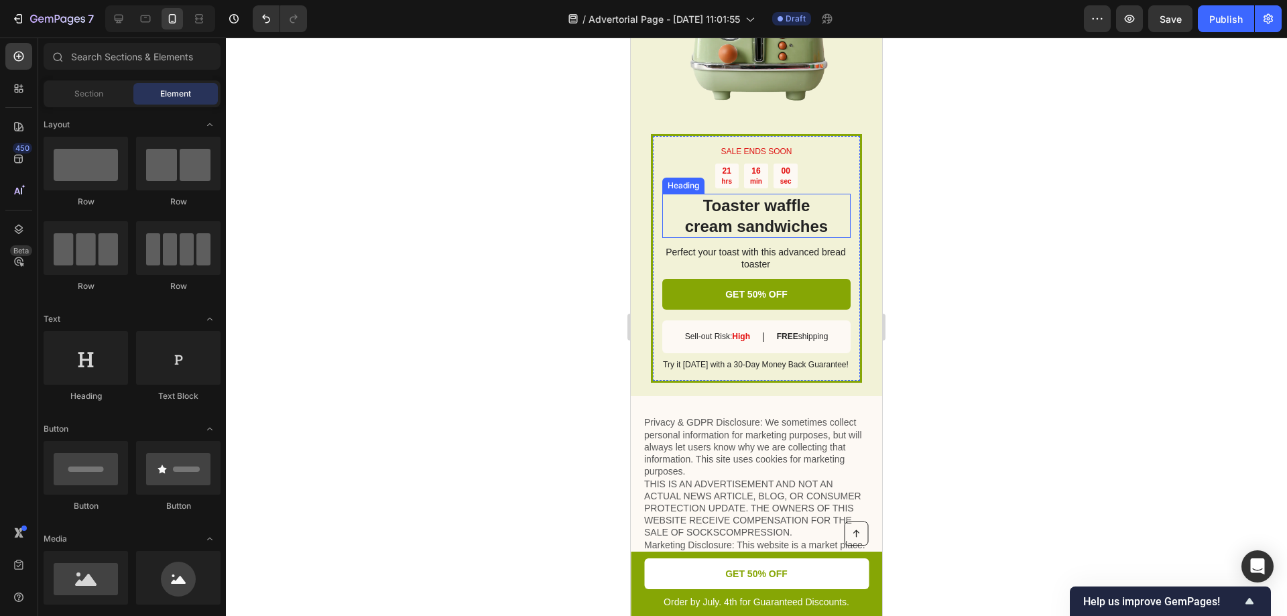
click at [838, 207] on h2 "Toaster waffle cream sandwiches" at bounding box center [756, 216] width 188 height 44
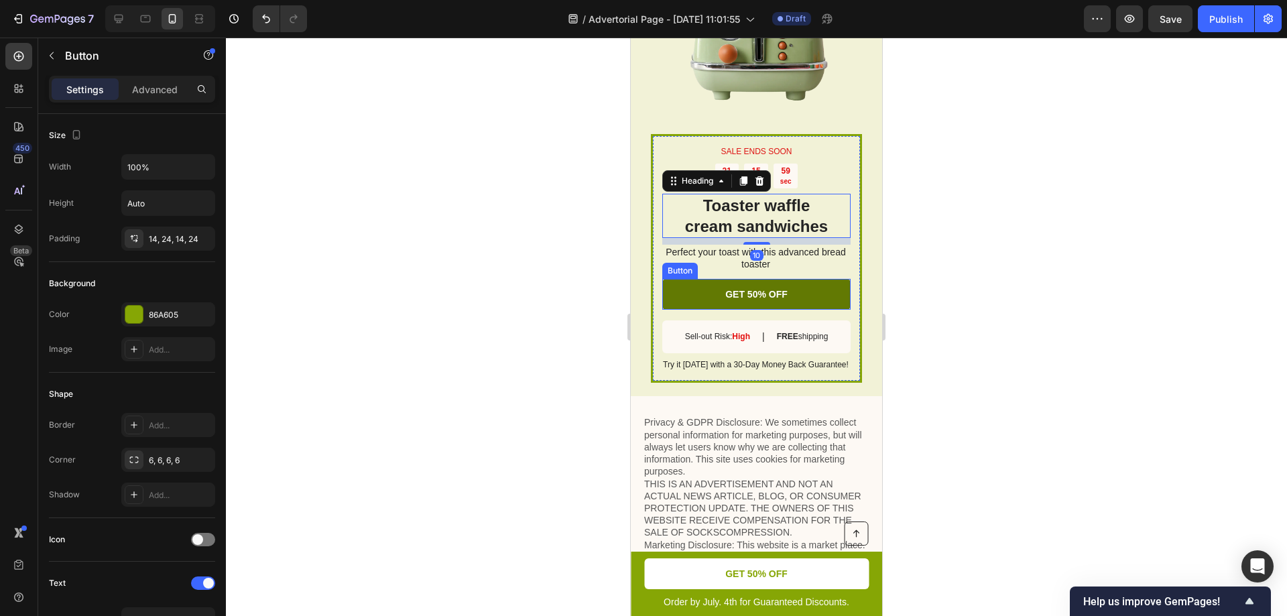
click at [828, 279] on link "GET 50% OFF" at bounding box center [756, 294] width 188 height 31
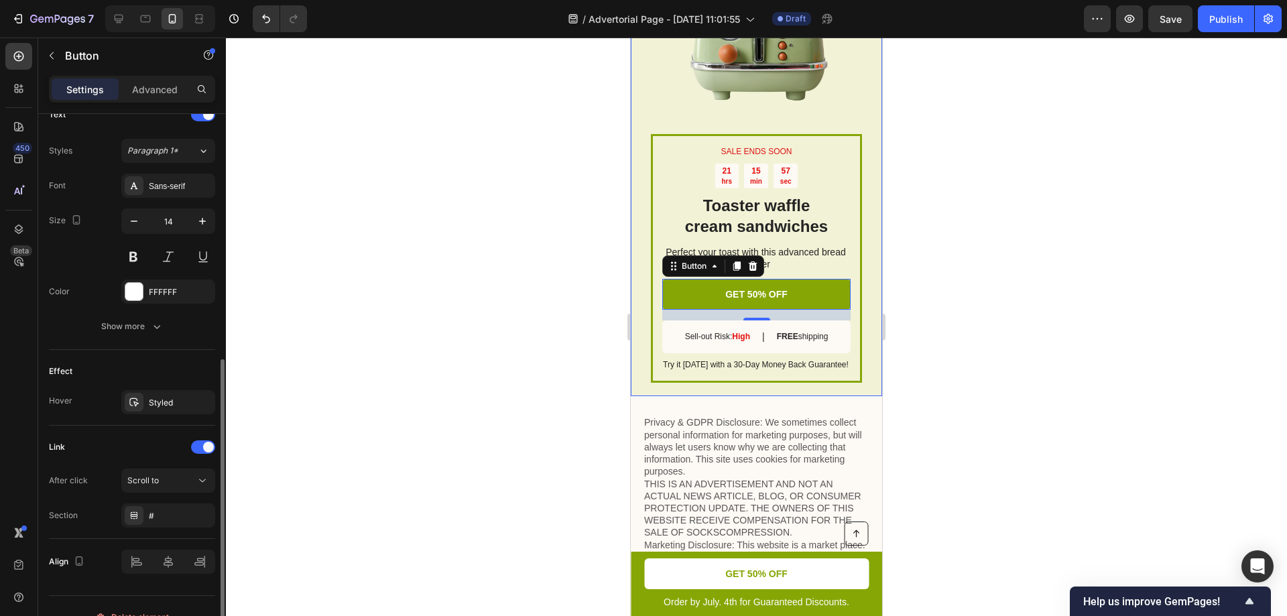
scroll to position [491, 0]
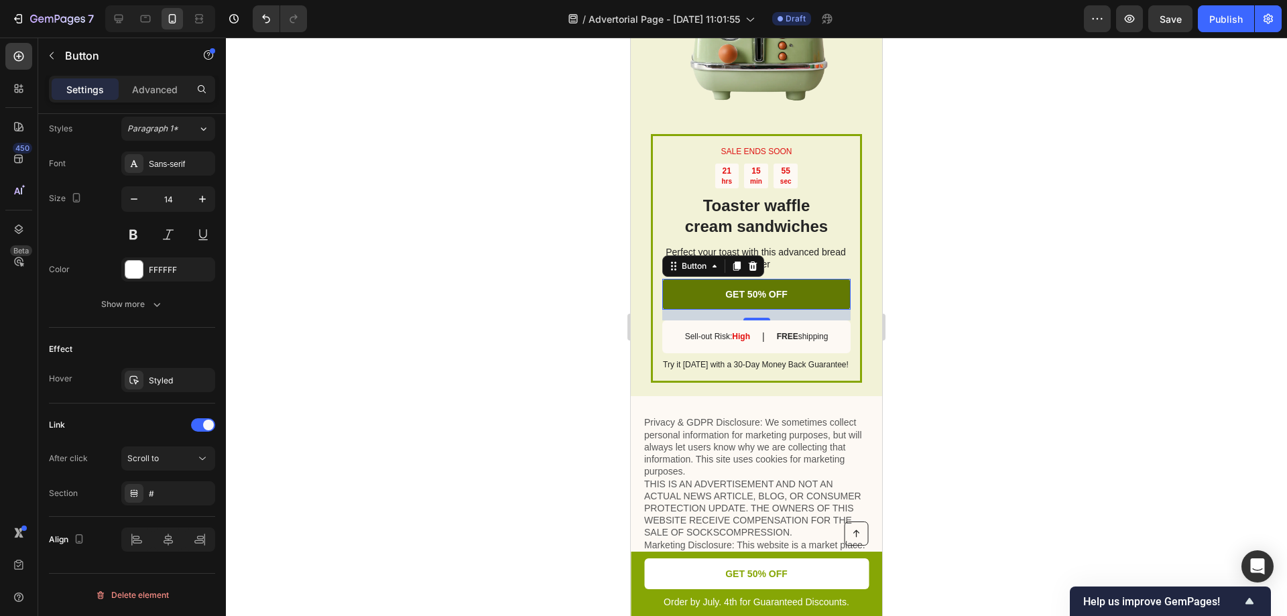
click at [709, 279] on link "GET 50% OFF" at bounding box center [756, 294] width 188 height 31
click at [705, 279] on link "GET 50% OFF" at bounding box center [756, 294] width 188 height 31
click at [545, 334] on div at bounding box center [756, 327] width 1061 height 578
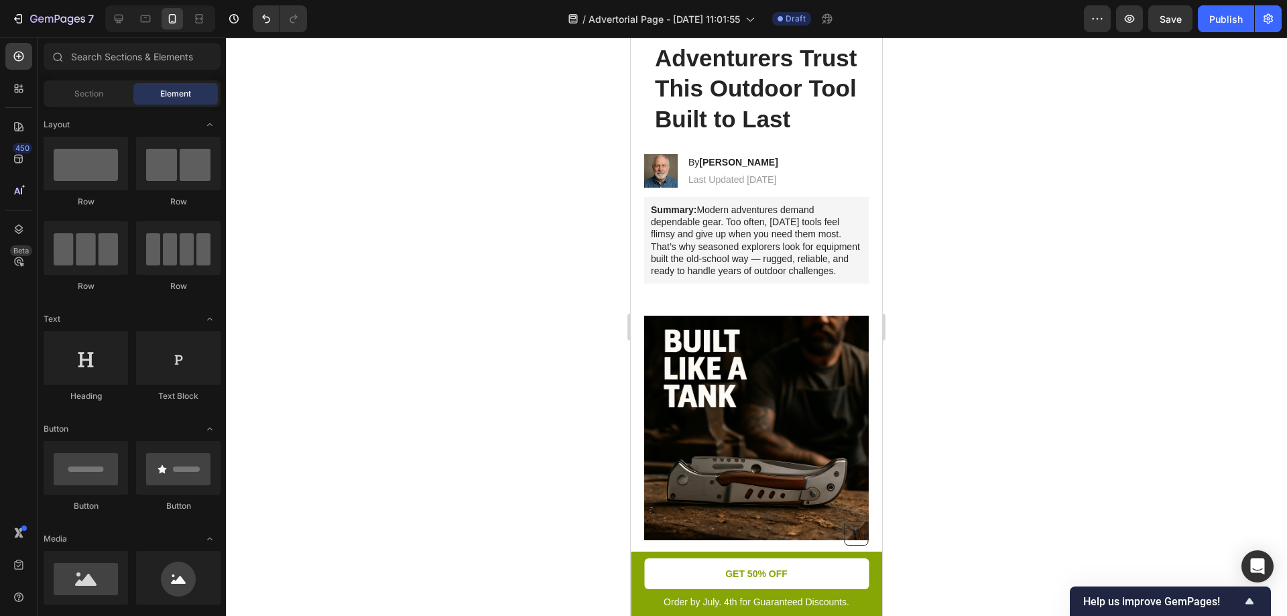
scroll to position [0, 0]
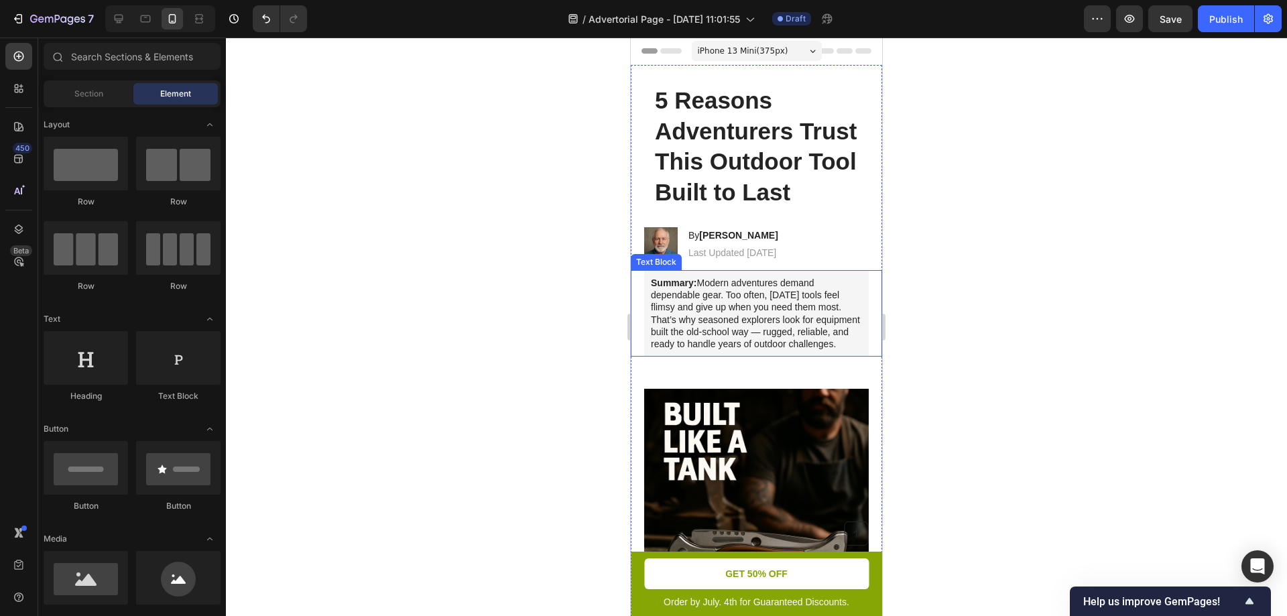
click at [1045, 247] on div at bounding box center [756, 327] width 1061 height 578
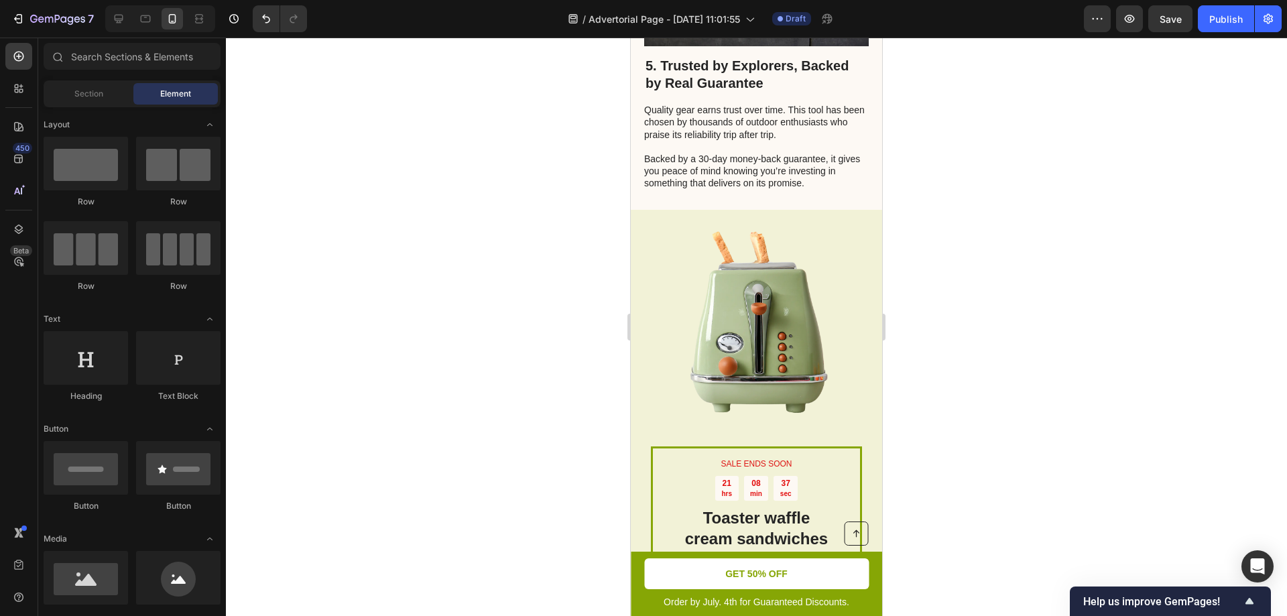
scroll to position [2345, 0]
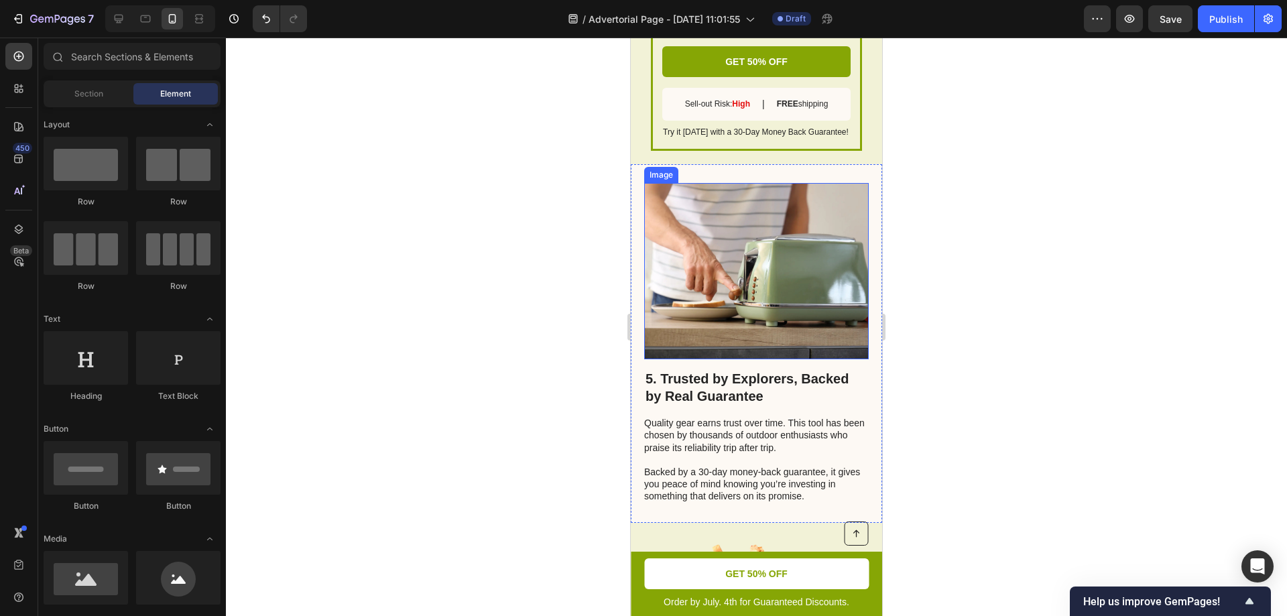
click at [743, 289] on img at bounding box center [756, 271] width 224 height 177
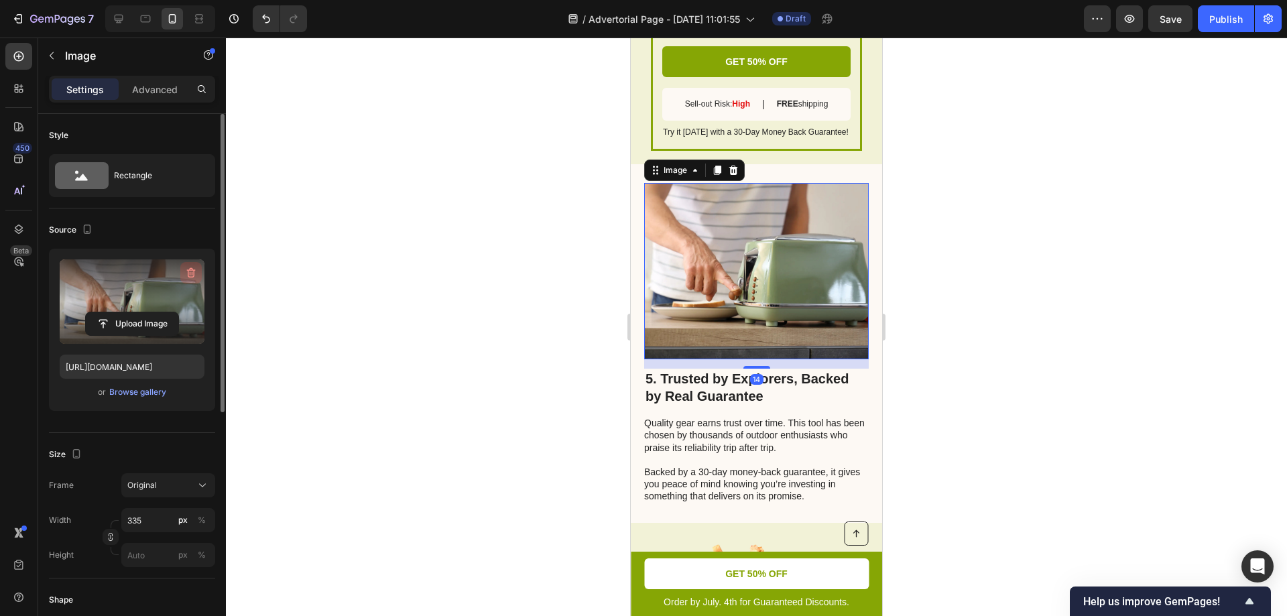
click at [192, 269] on icon "button" at bounding box center [191, 273] width 9 height 10
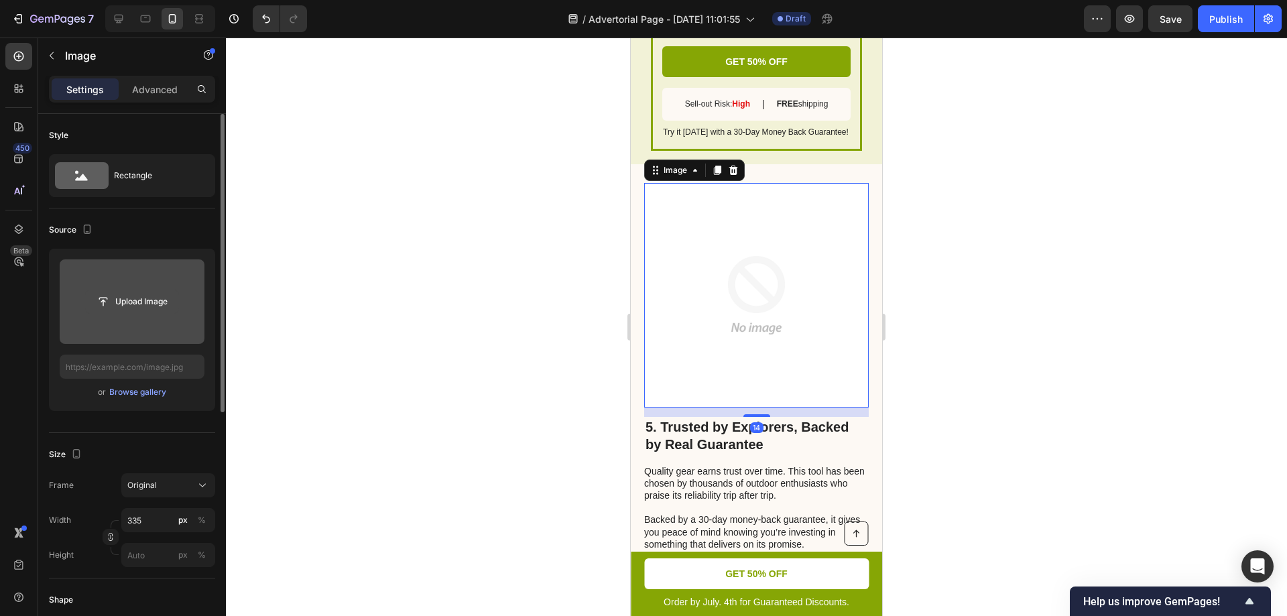
click at [136, 300] on input "file" at bounding box center [132, 301] width 92 height 23
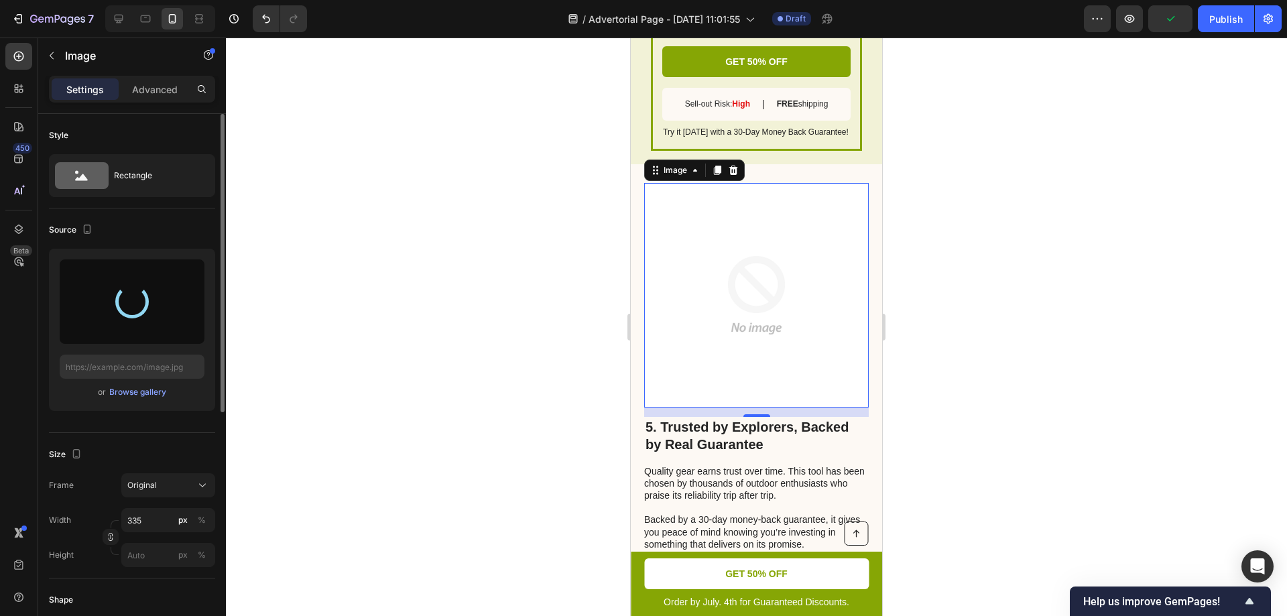
type input "https://cdn.shopify.com/s/files/1/0904/0917/3302/files/gempages_586287337667822…"
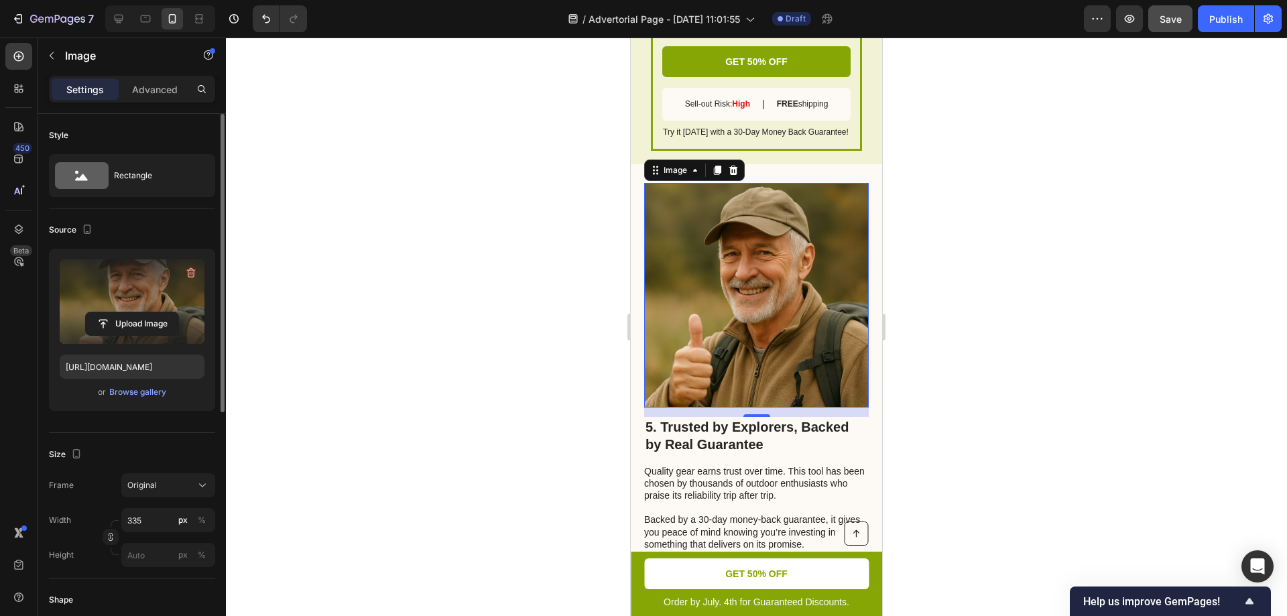
click at [1171, 26] on button "Save" at bounding box center [1170, 18] width 44 height 27
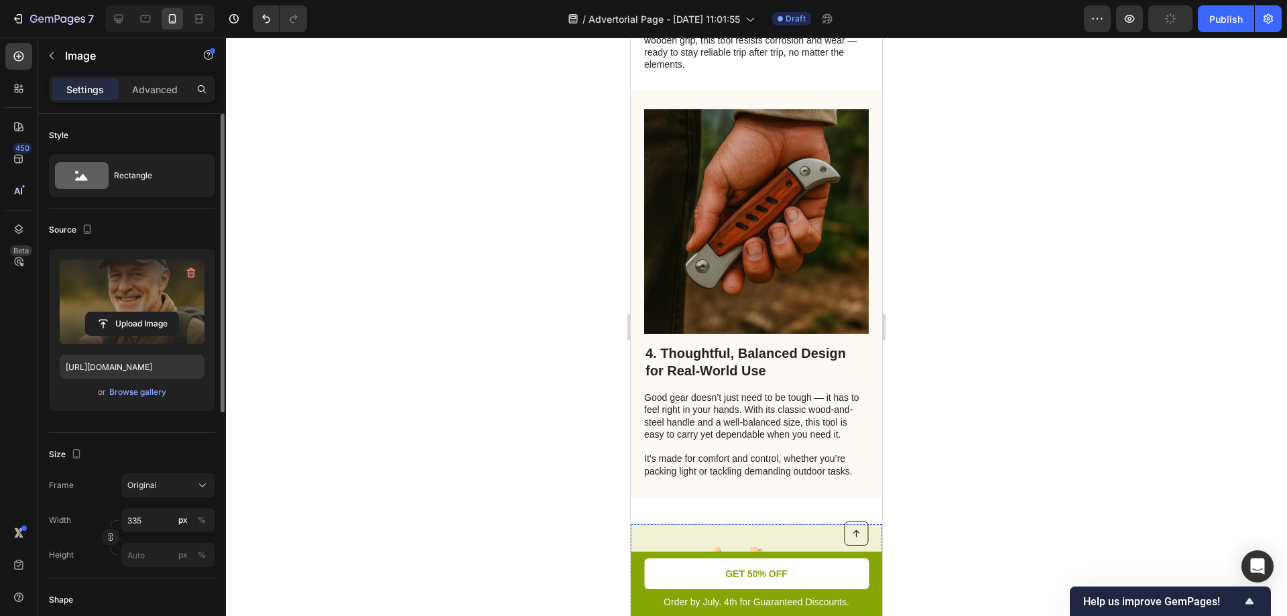
scroll to position [1407, 0]
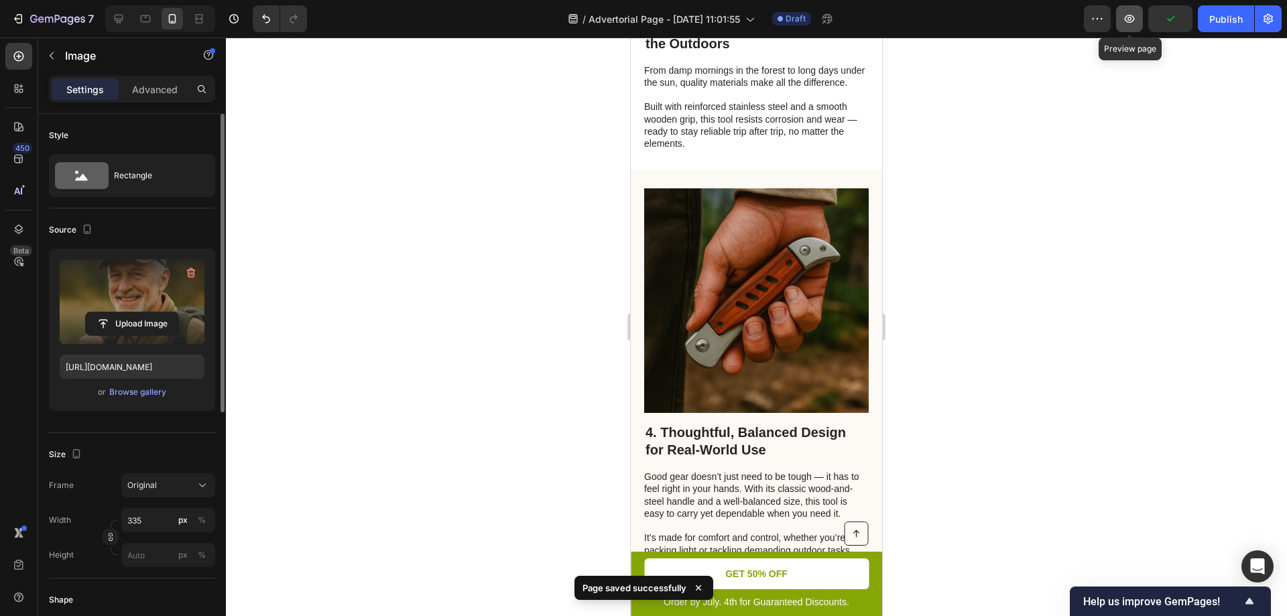
click at [1128, 24] on icon "button" at bounding box center [1128, 18] width 13 height 13
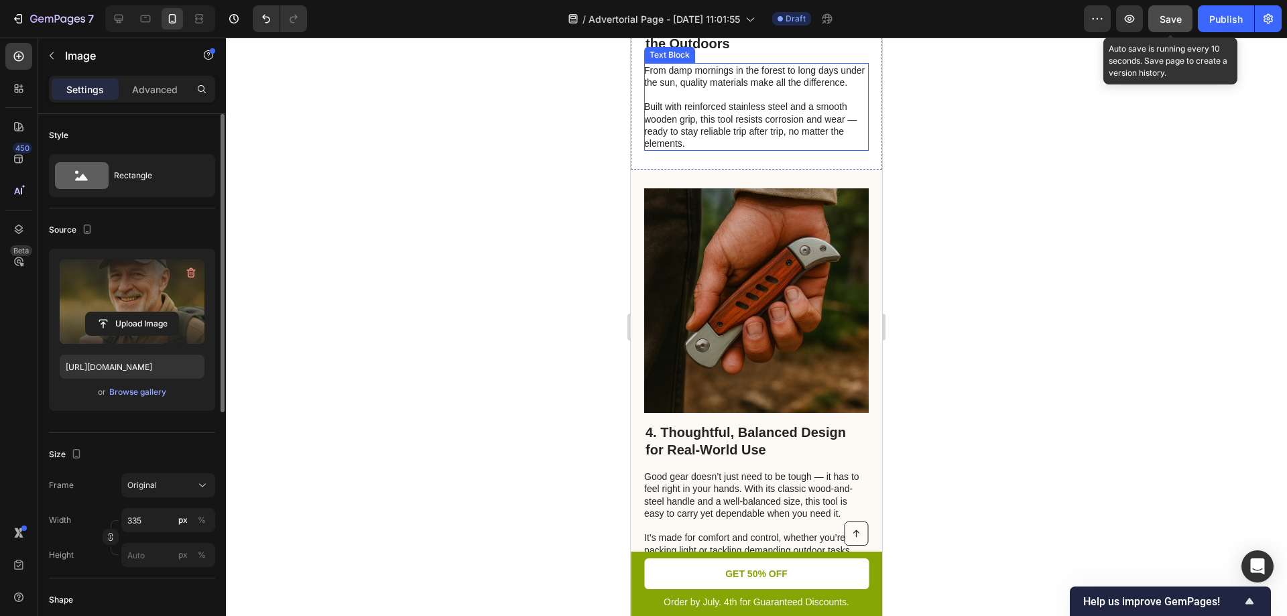
click at [1158, 27] on button "Save" at bounding box center [1170, 18] width 44 height 27
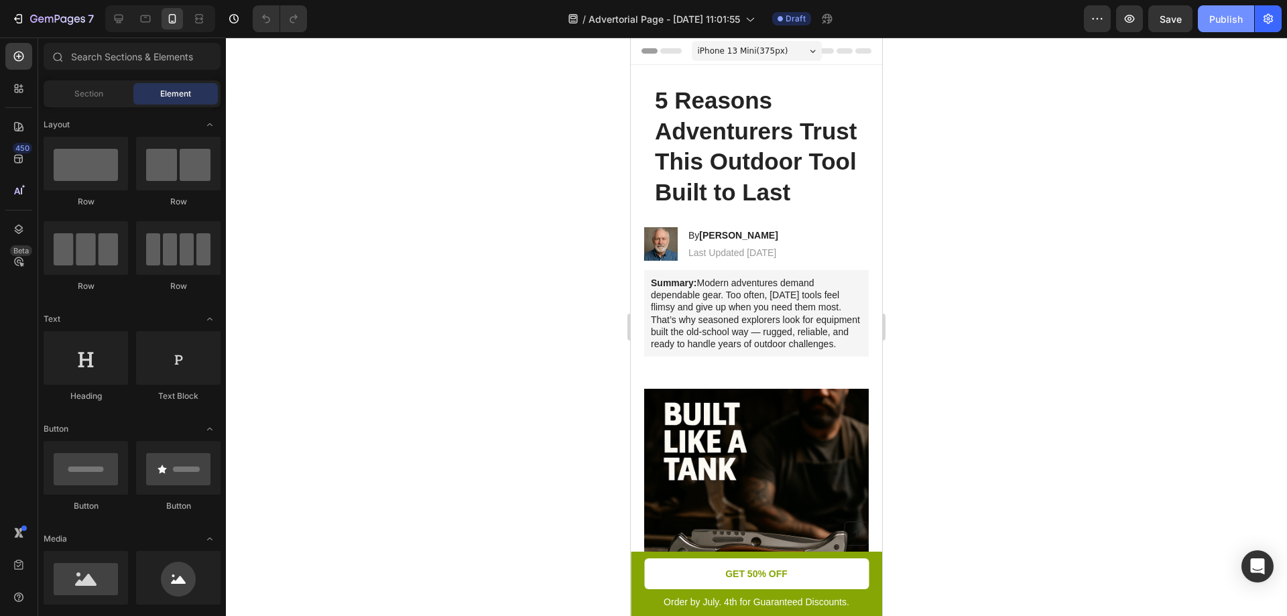
click at [1219, 23] on div "Publish" at bounding box center [1226, 19] width 34 height 14
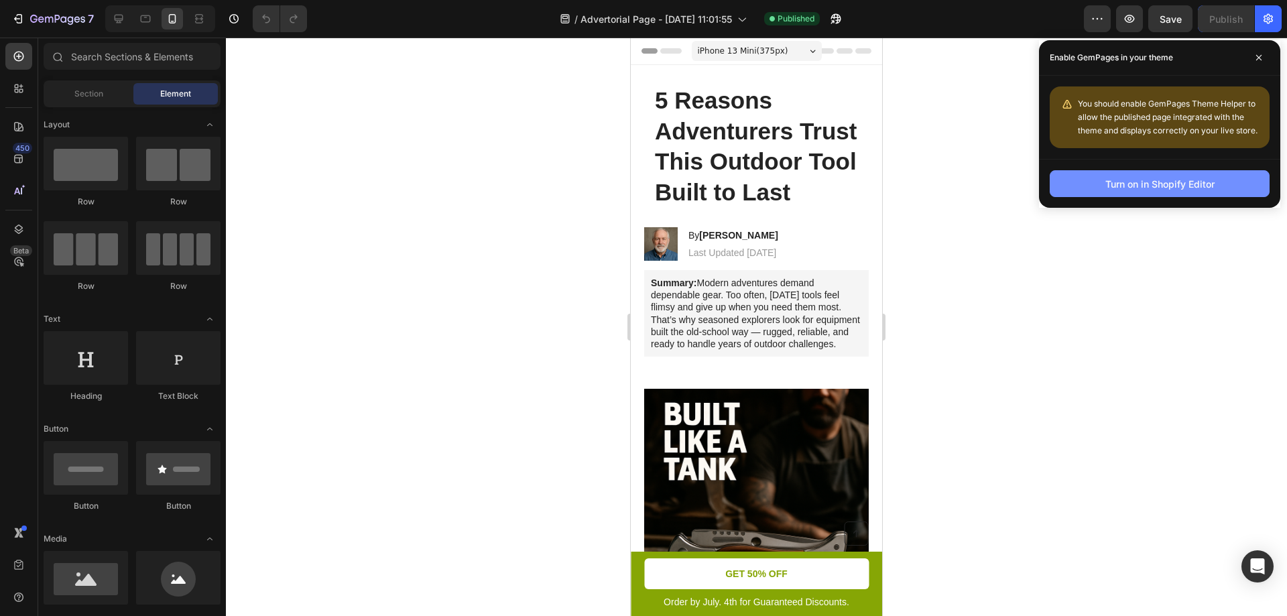
click at [1151, 184] on div "Turn on in Shopify Editor" at bounding box center [1159, 184] width 109 height 14
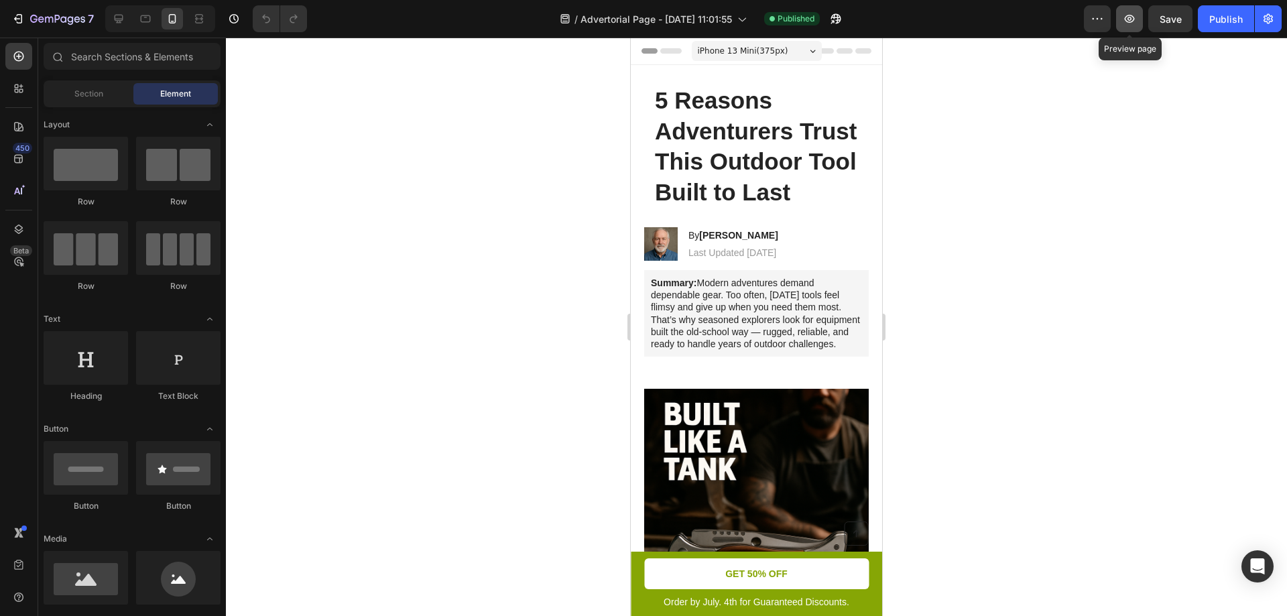
click at [1130, 23] on icon "button" at bounding box center [1128, 18] width 13 height 13
click at [820, 483] on img at bounding box center [756, 501] width 224 height 224
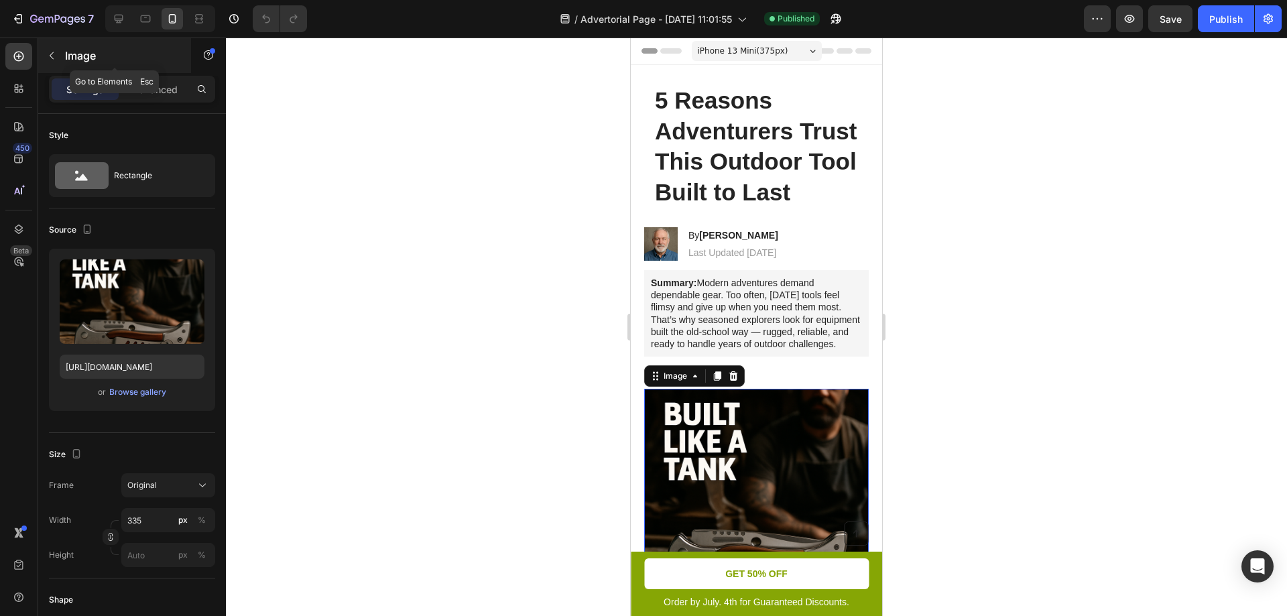
click at [53, 59] on icon "button" at bounding box center [52, 55] width 4 height 7
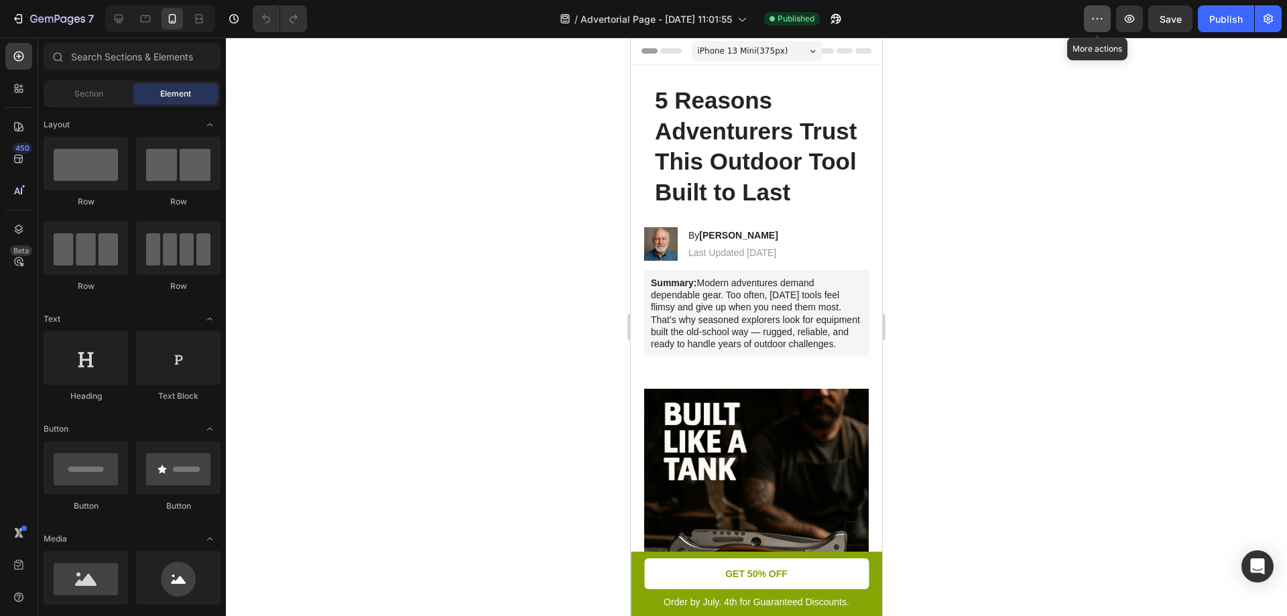
click at [1102, 19] on icon "button" at bounding box center [1101, 18] width 2 height 1
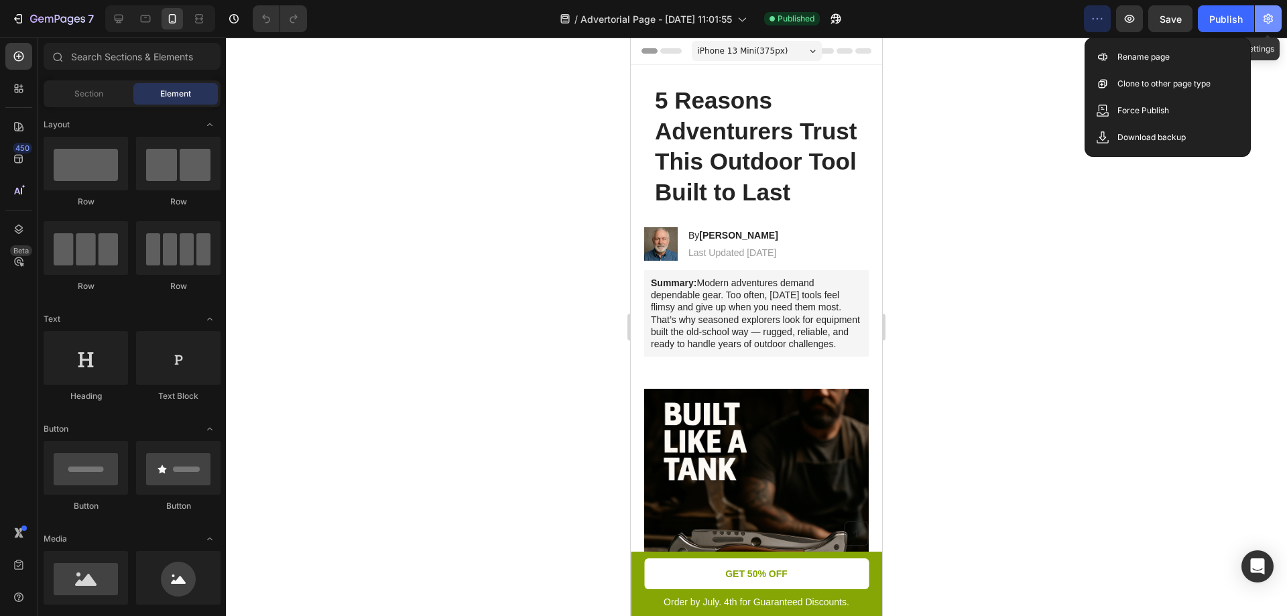
click at [1280, 22] on button "button" at bounding box center [1267, 18] width 27 height 27
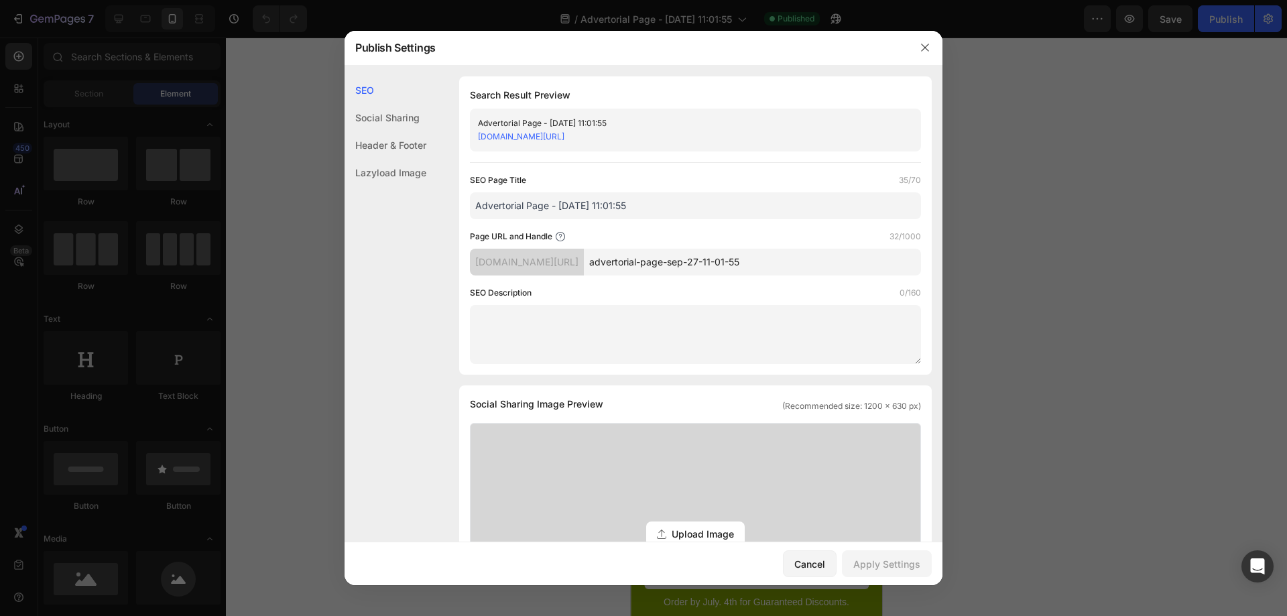
click at [713, 261] on input "advertorial-page-sep-27-11-01-55" at bounding box center [752, 262] width 337 height 27
click at [665, 265] on input "advertorial-page-sep-27-11-01-55" at bounding box center [752, 262] width 337 height 27
click at [765, 264] on input "advertorial-page-sep-27-11-01-55" at bounding box center [752, 262] width 337 height 27
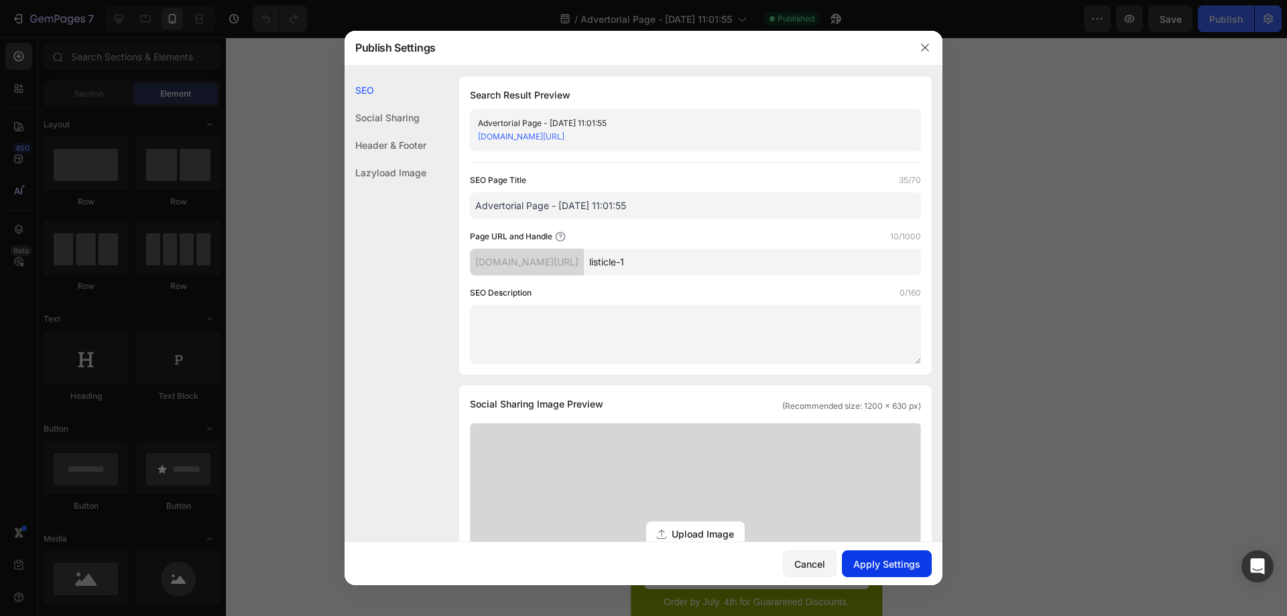
type input "listicle-1"
click at [902, 568] on div "Apply Settings" at bounding box center [886, 564] width 67 height 14
click at [564, 138] on link "[DOMAIN_NAME][URL]" at bounding box center [521, 136] width 86 height 10
click at [925, 52] on icon "button" at bounding box center [924, 47] width 11 height 11
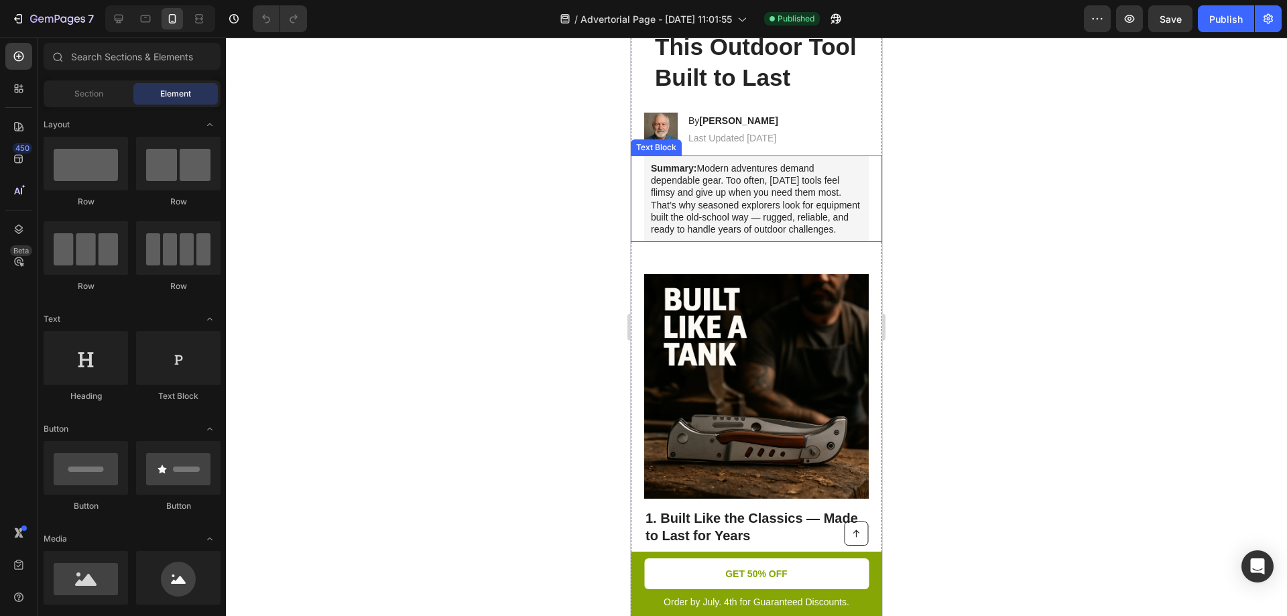
scroll to position [156, 0]
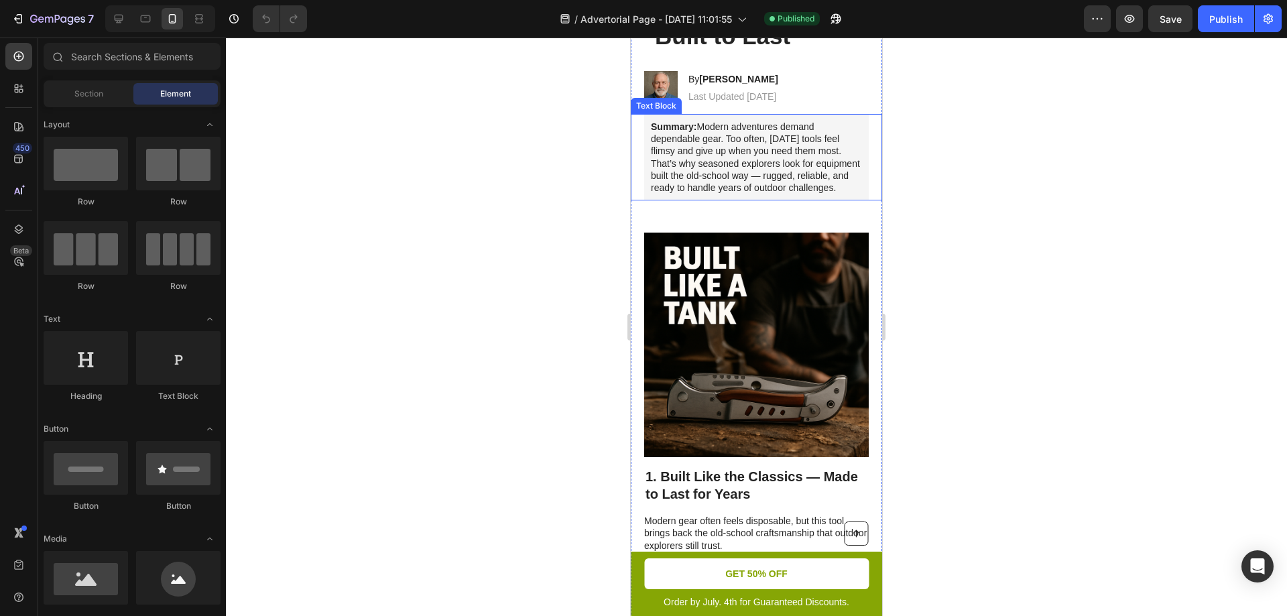
click at [785, 319] on img at bounding box center [756, 345] width 224 height 224
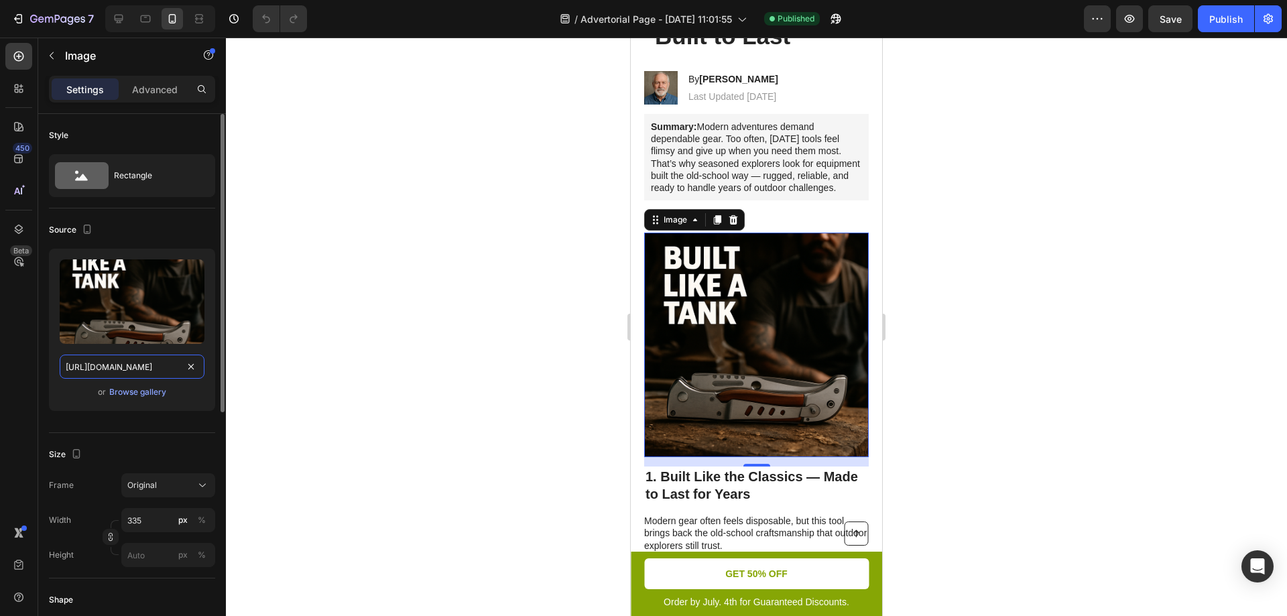
click at [133, 373] on input "https://cdn.shopify.com/s/files/1/0904/0917/3302/files/gempages_586287337667822…" at bounding box center [132, 366] width 145 height 24
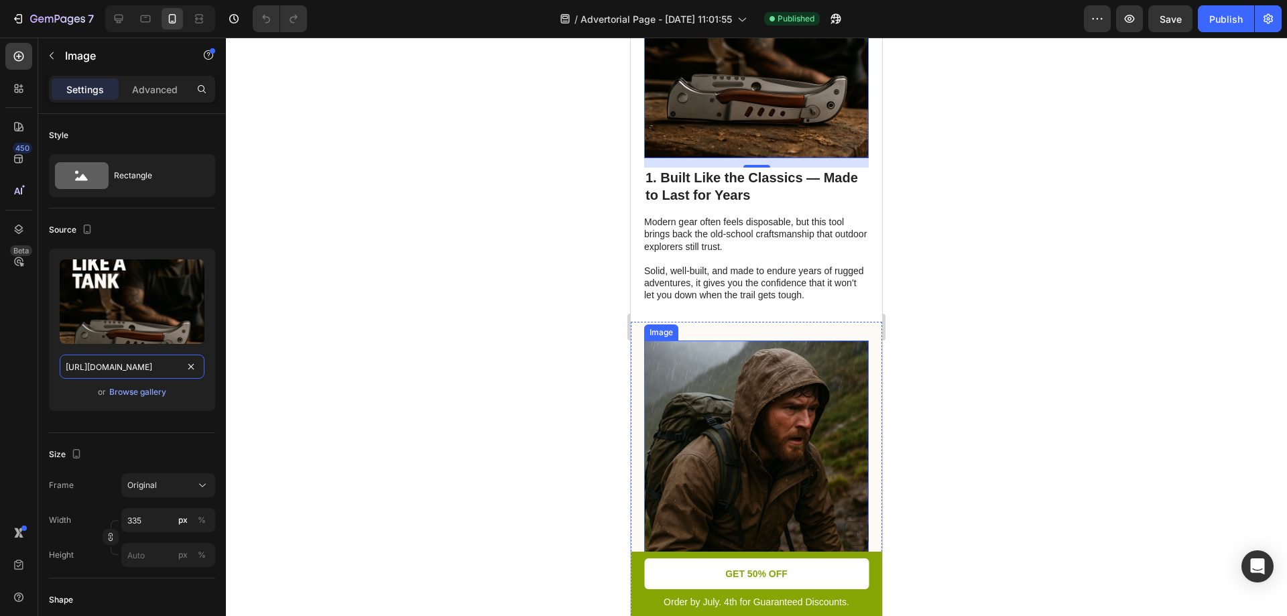
scroll to position [625, 0]
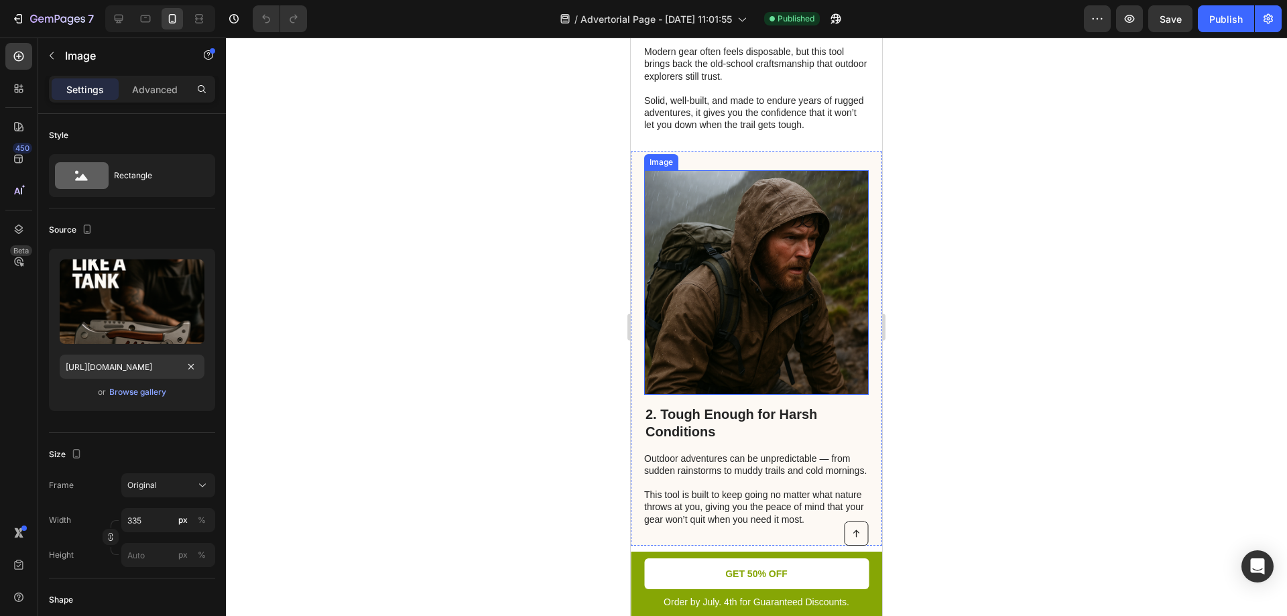
click at [736, 317] on img at bounding box center [756, 282] width 224 height 224
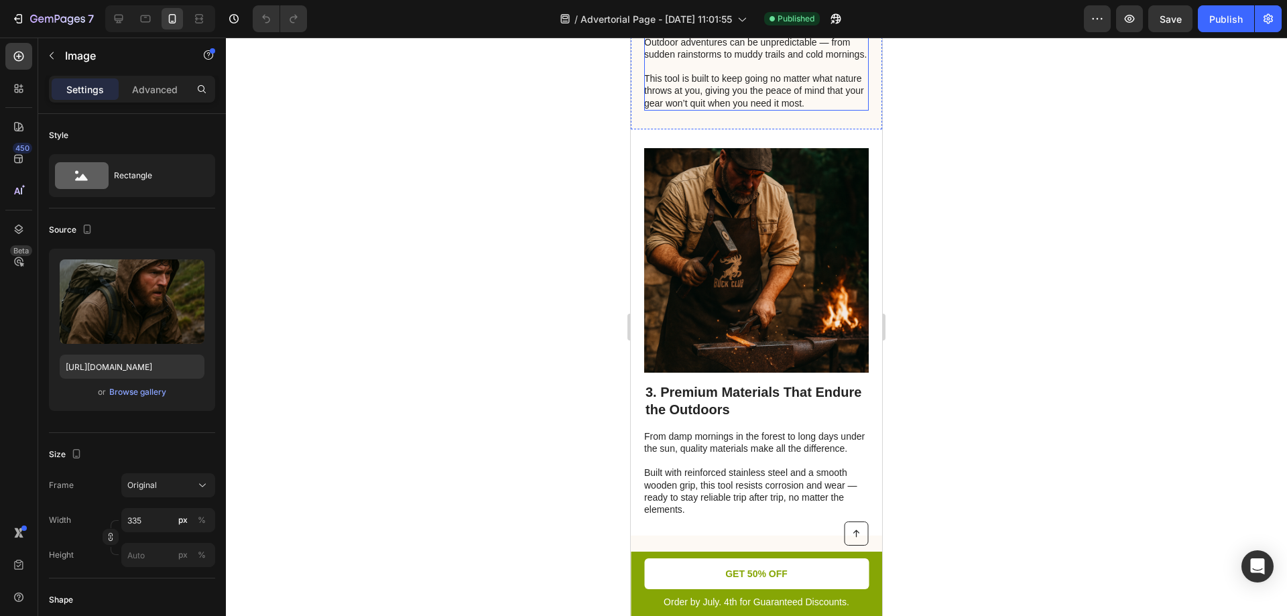
scroll to position [1094, 0]
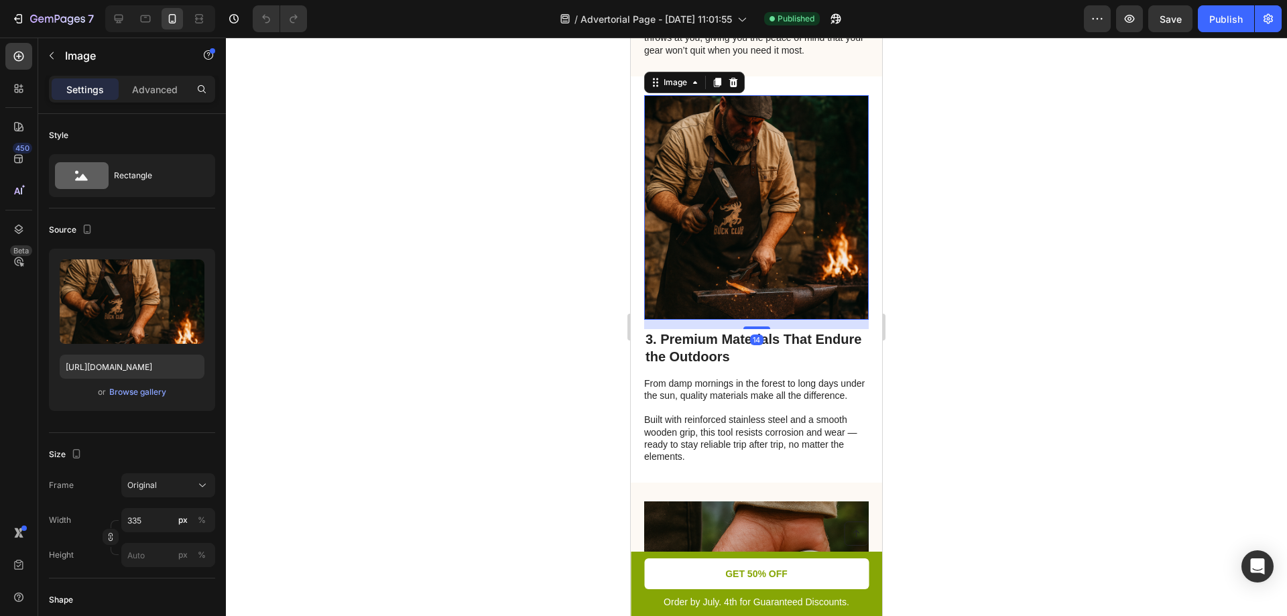
click at [750, 272] on img at bounding box center [756, 207] width 224 height 224
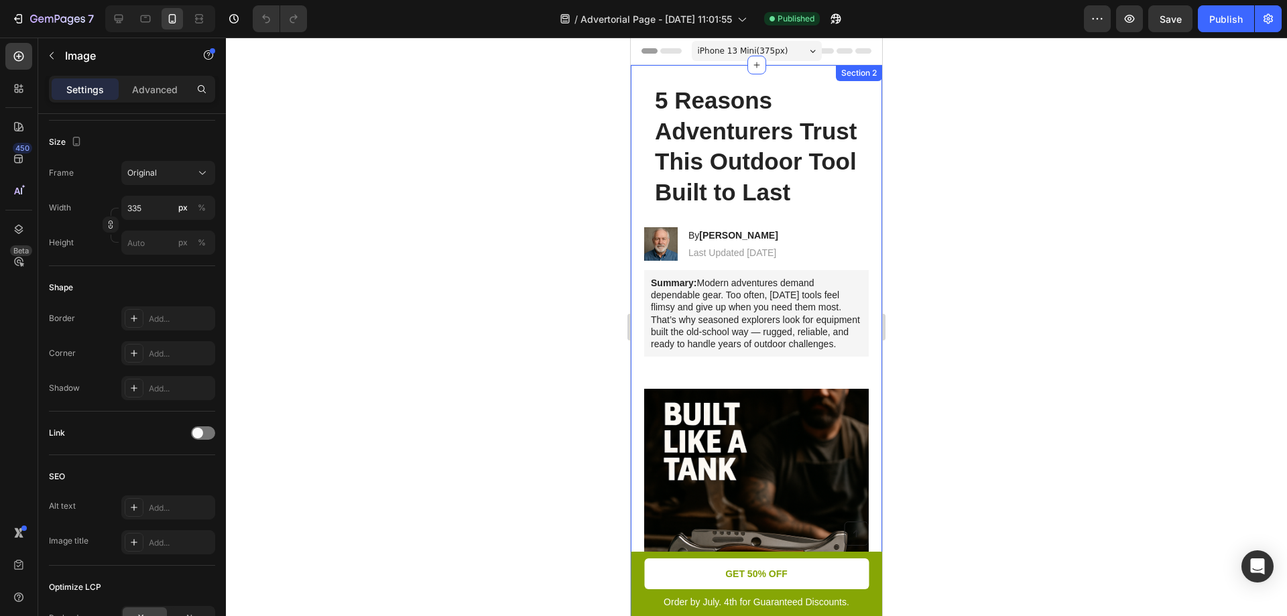
scroll to position [156, 0]
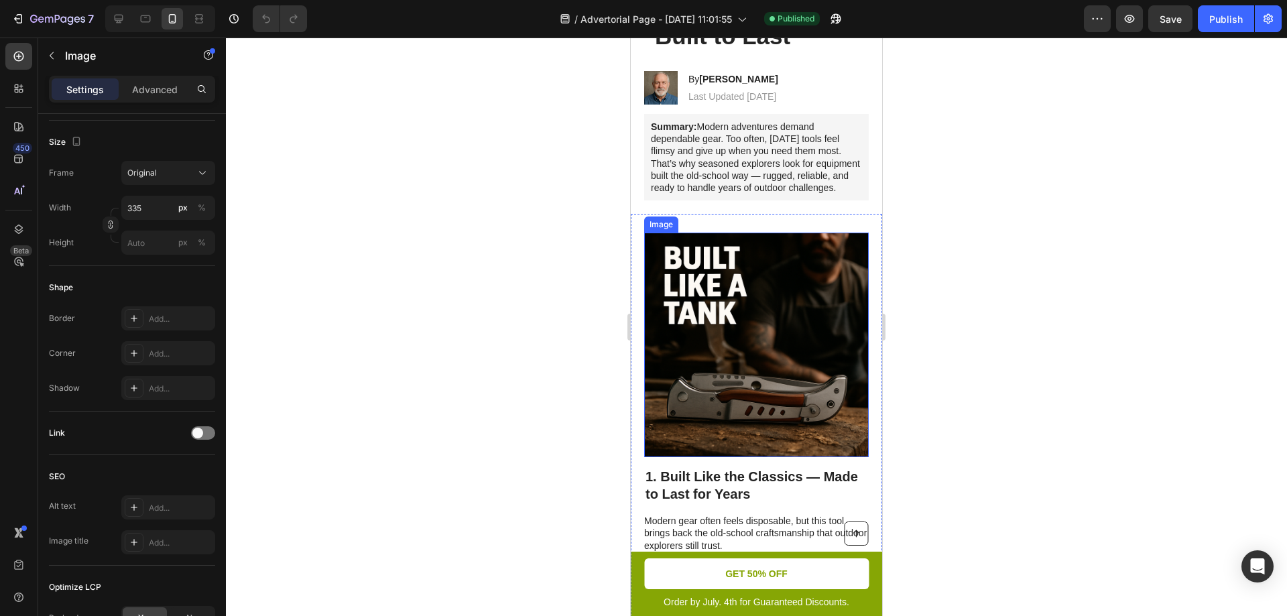
click at [824, 307] on img at bounding box center [756, 345] width 224 height 224
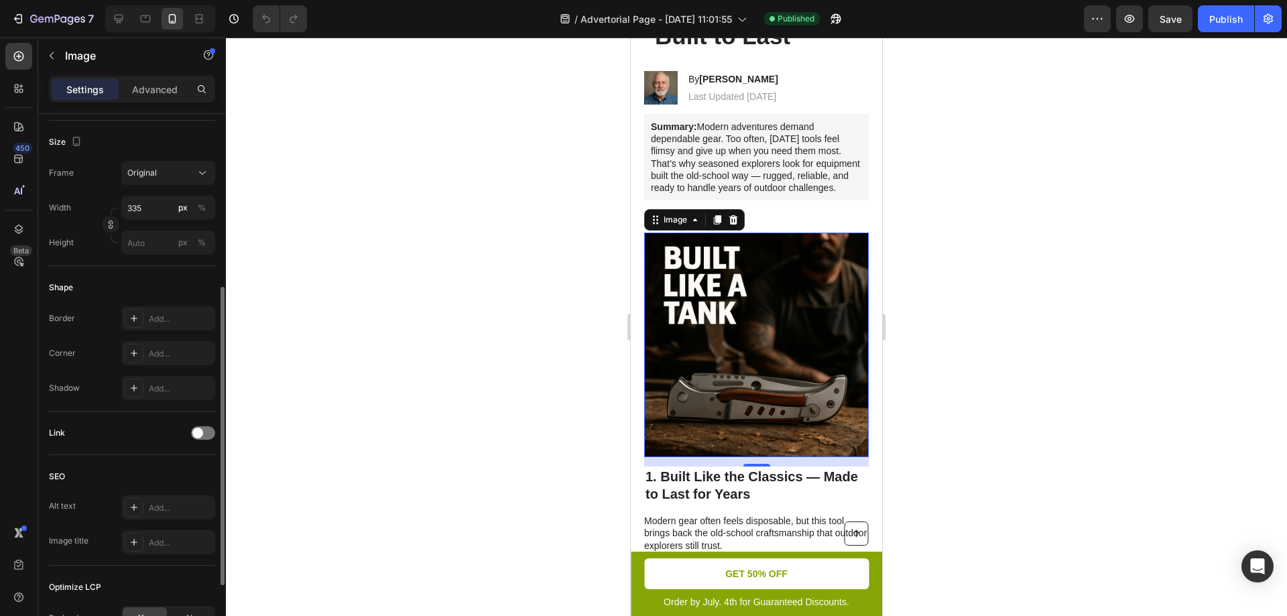
scroll to position [0, 0]
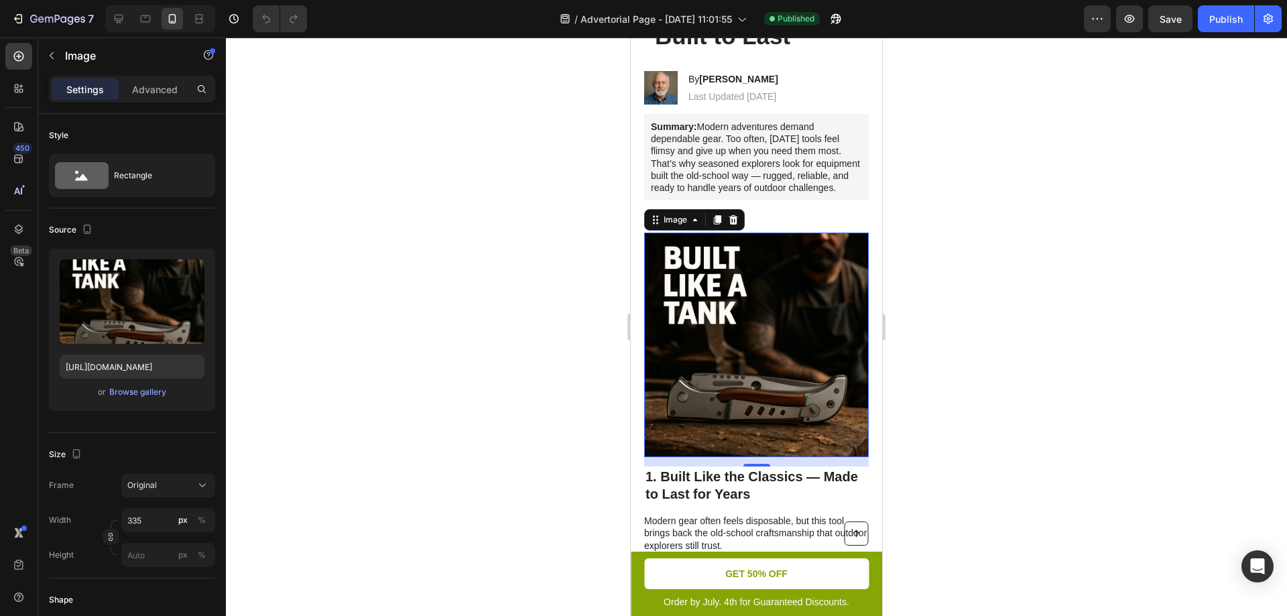
click at [785, 323] on img at bounding box center [756, 345] width 224 height 224
click at [151, 393] on div "Browse gallery" at bounding box center [137, 392] width 57 height 12
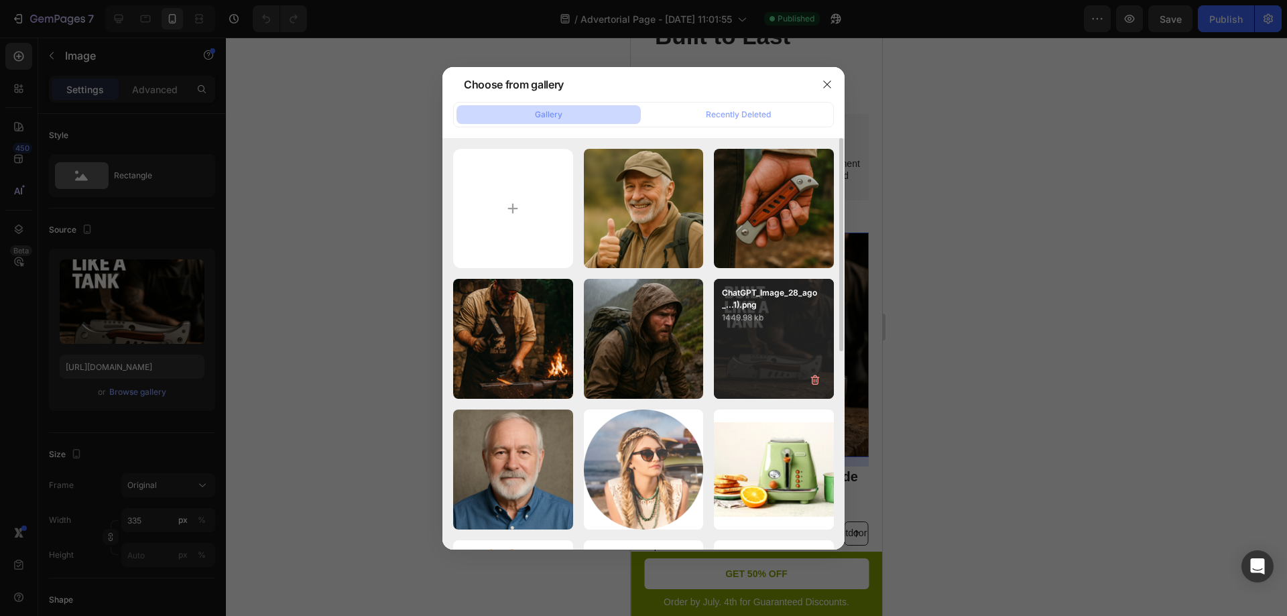
click at [775, 342] on div "ChatGPT_Image_28_ago_...1).png 1449.98 kb" at bounding box center [774, 339] width 120 height 120
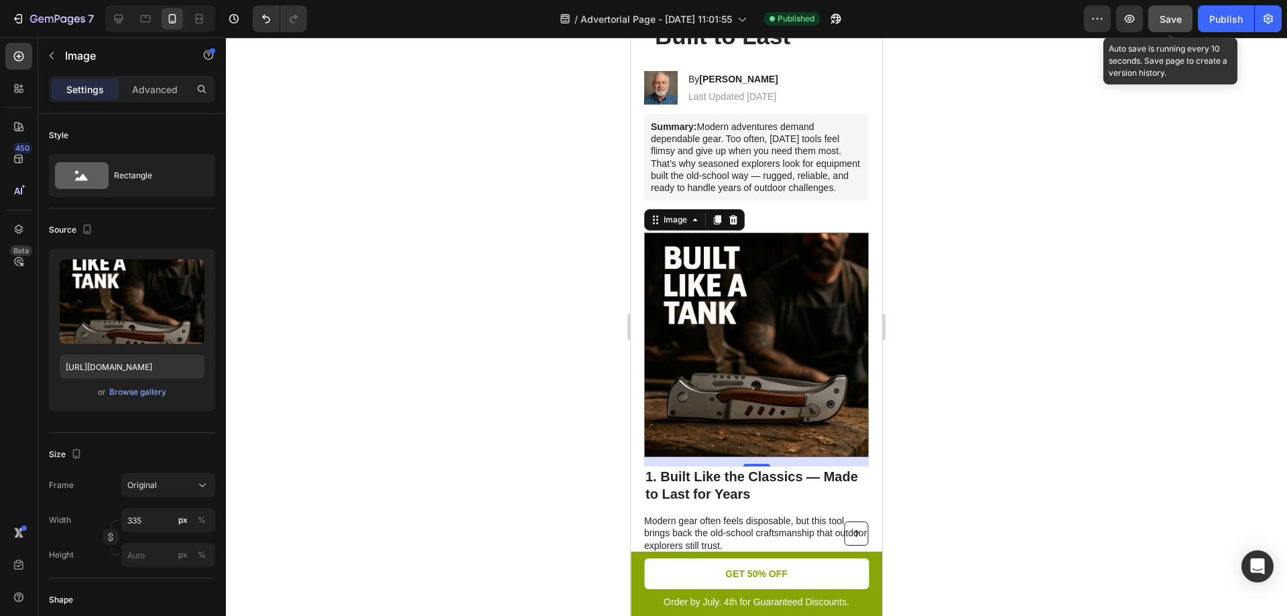
click at [1180, 24] on span "Save" at bounding box center [1170, 18] width 22 height 11
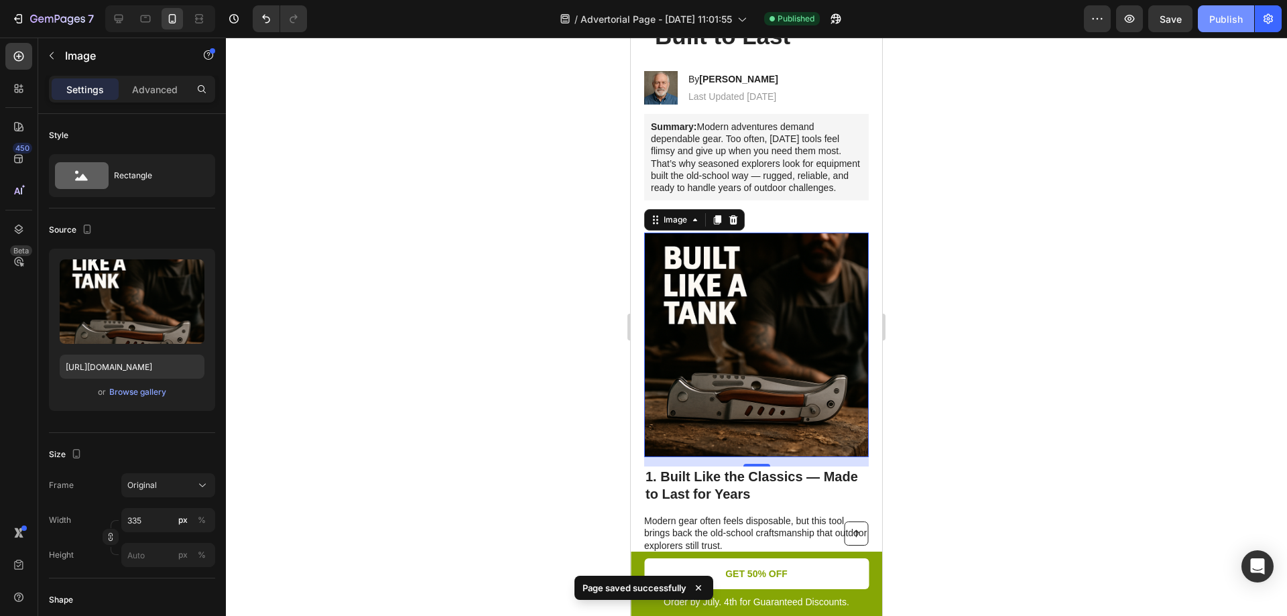
click at [1211, 25] on div "Publish" at bounding box center [1226, 19] width 34 height 14
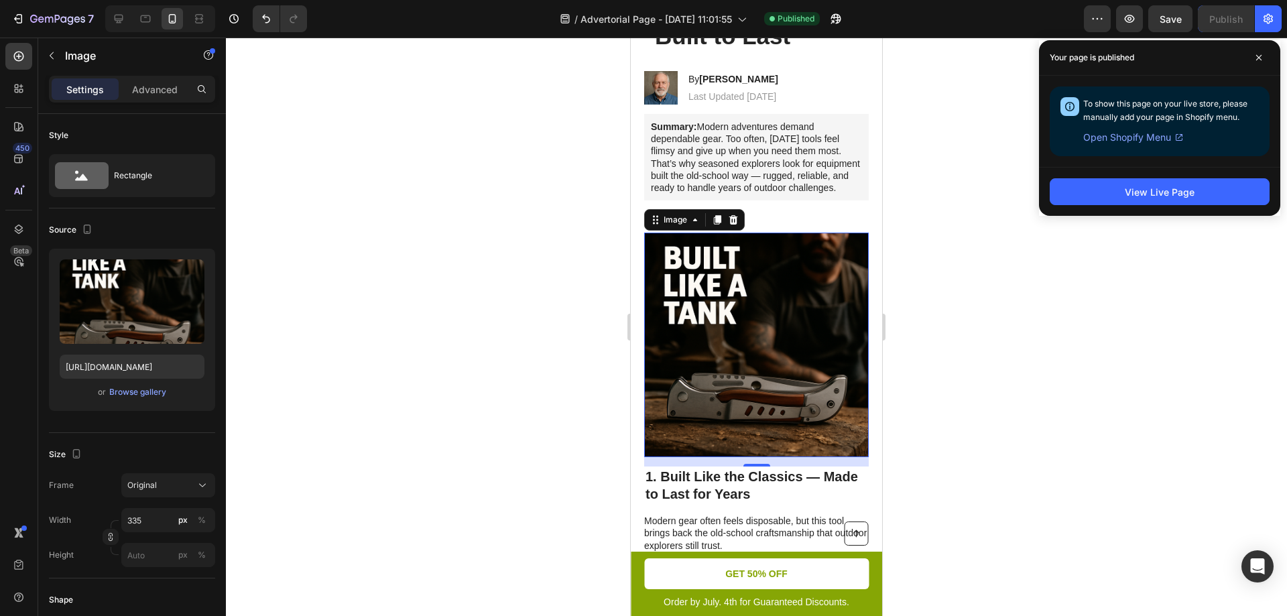
click at [1178, 141] on icon at bounding box center [1178, 137] width 7 height 7
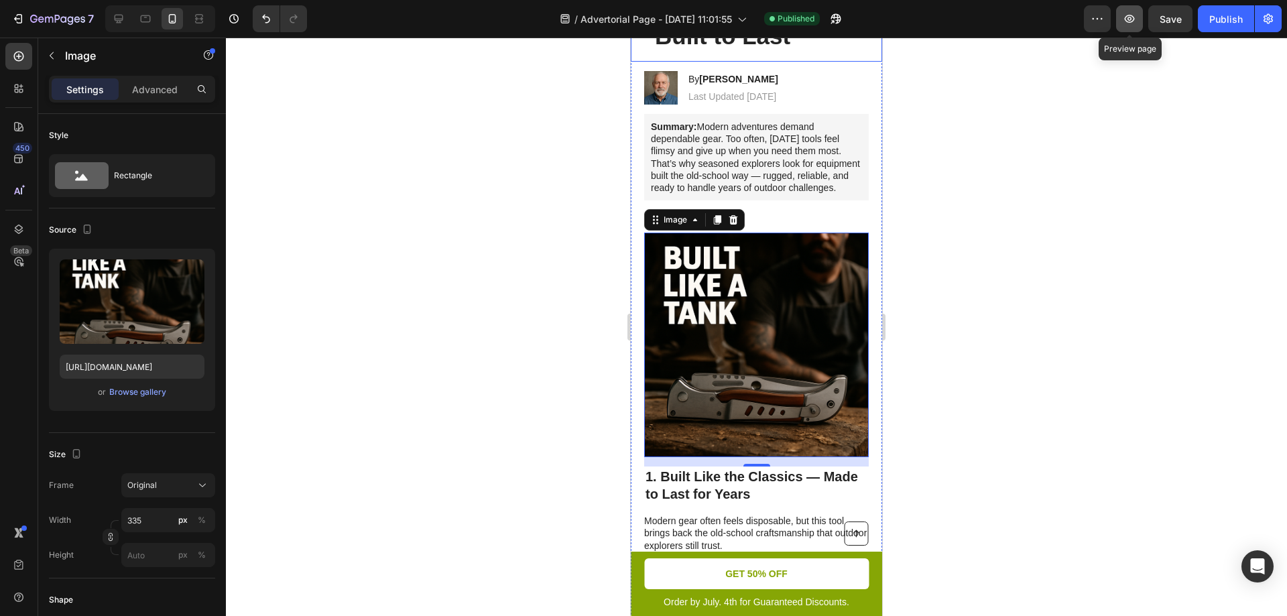
click at [1133, 21] on icon "button" at bounding box center [1128, 18] width 13 height 13
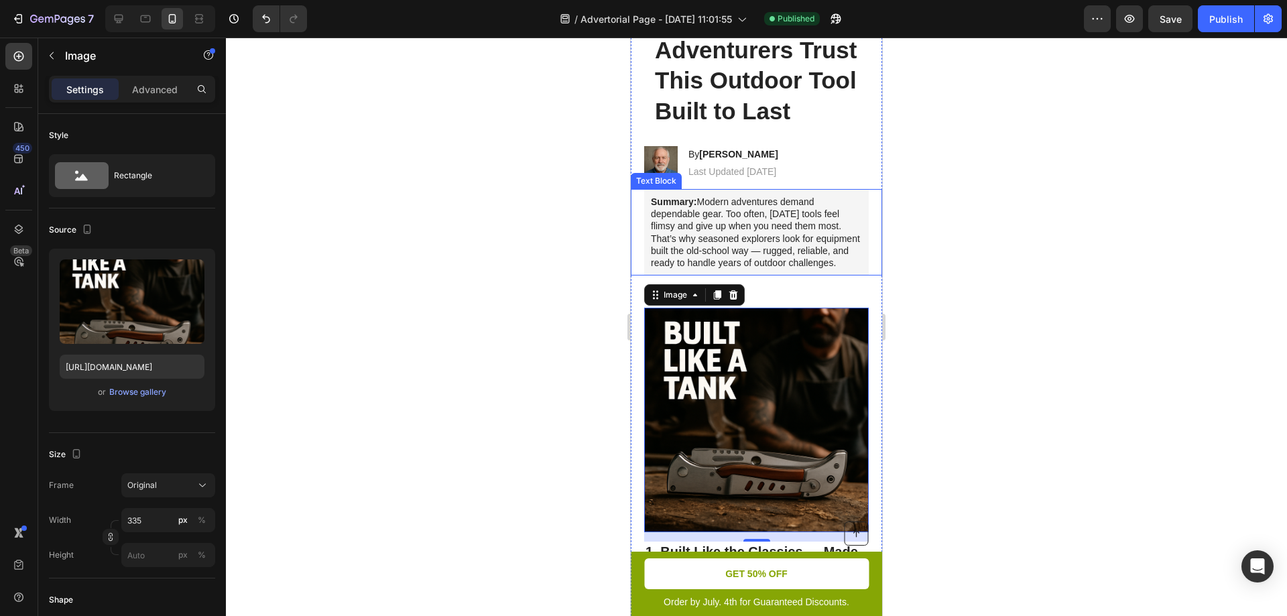
scroll to position [156, 0]
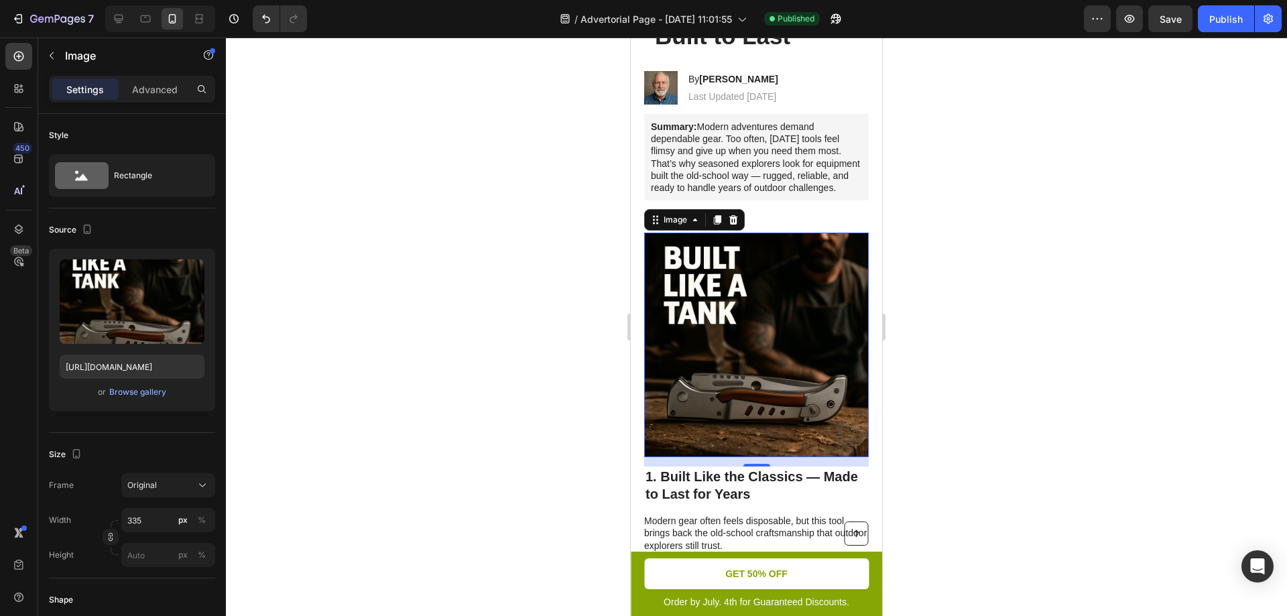
click at [805, 332] on img at bounding box center [756, 345] width 224 height 224
click at [119, 369] on input "https://cdn.shopify.com/s/files/1/0904/0917/3302/files/gempages_586287337667822…" at bounding box center [132, 366] width 145 height 24
click at [125, 397] on div "Browse gallery" at bounding box center [137, 392] width 57 height 12
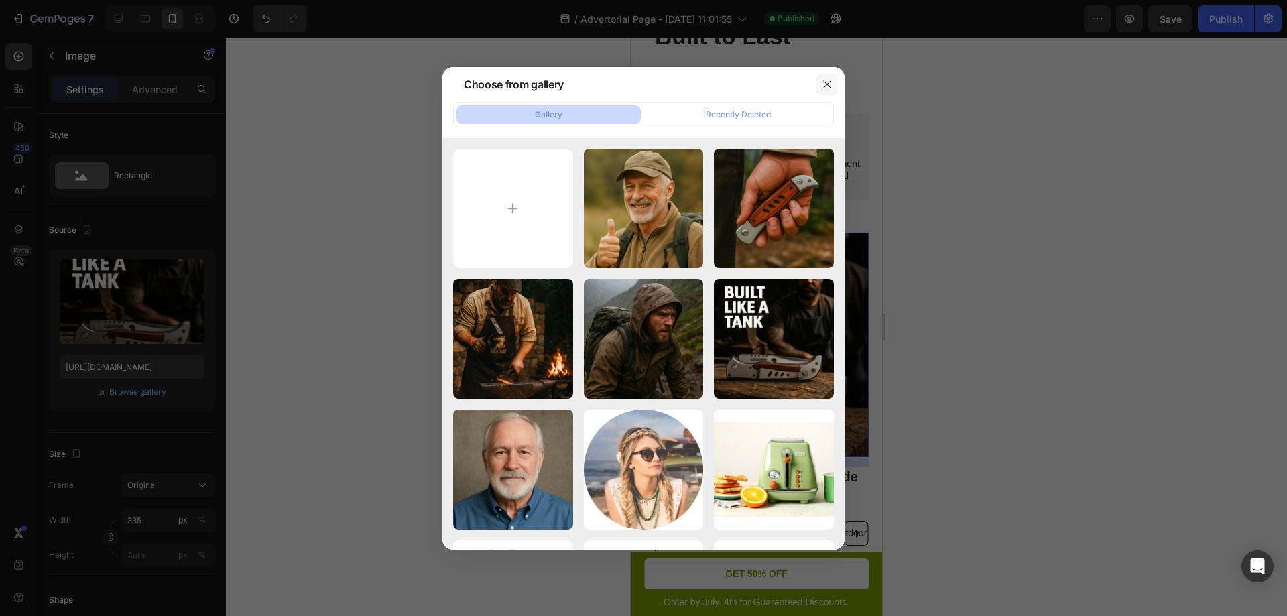
click at [830, 86] on icon "button" at bounding box center [827, 84] width 11 height 11
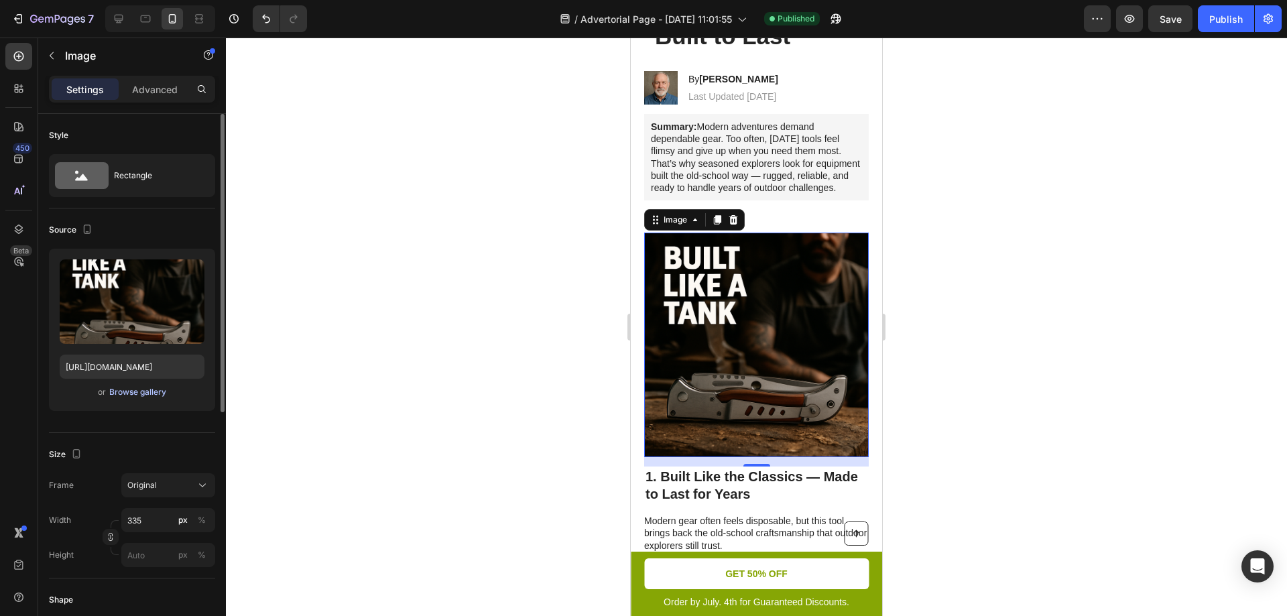
click at [140, 391] on div "Browse gallery" at bounding box center [137, 392] width 57 height 12
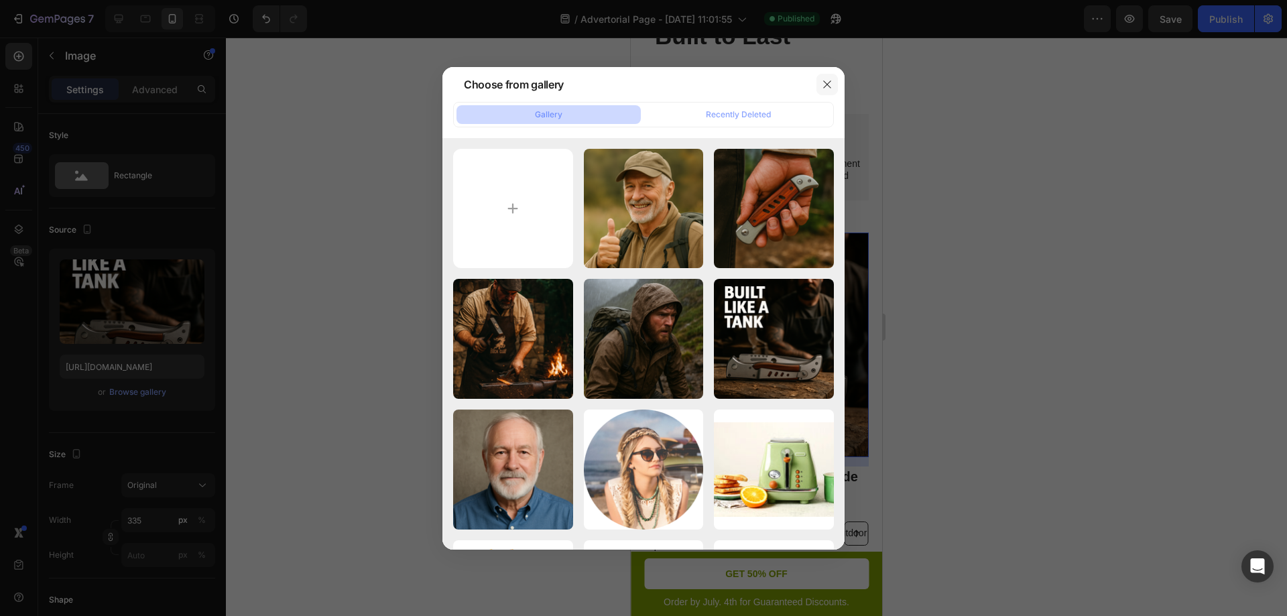
click at [829, 88] on icon "button" at bounding box center [827, 84] width 11 height 11
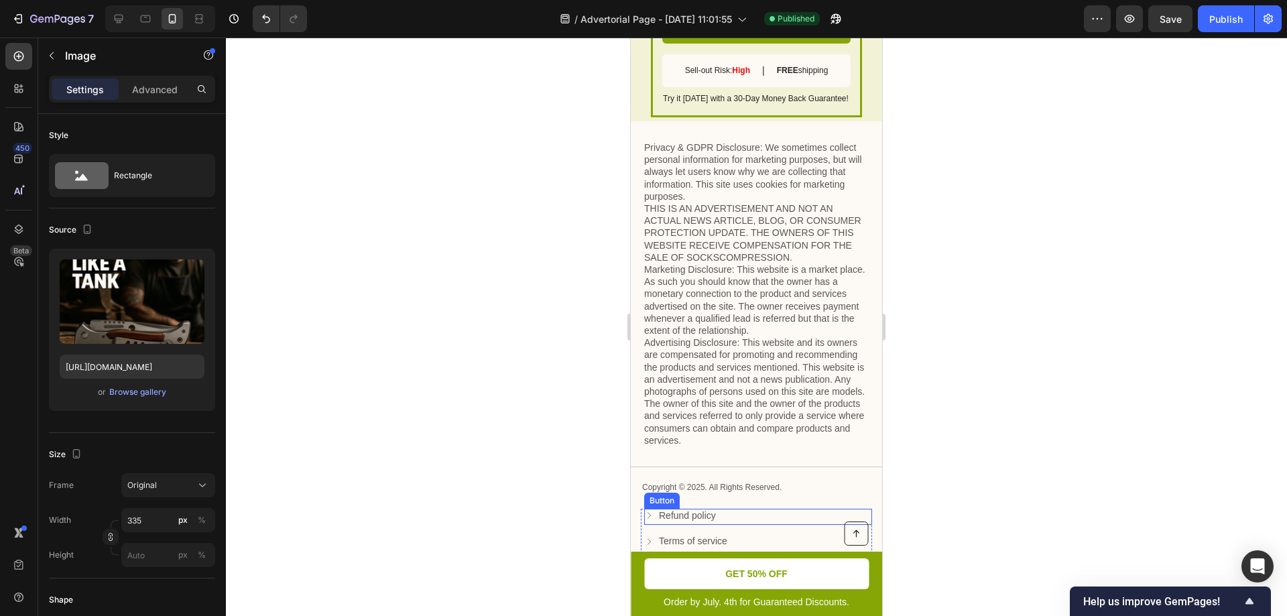
scroll to position [3284, 0]
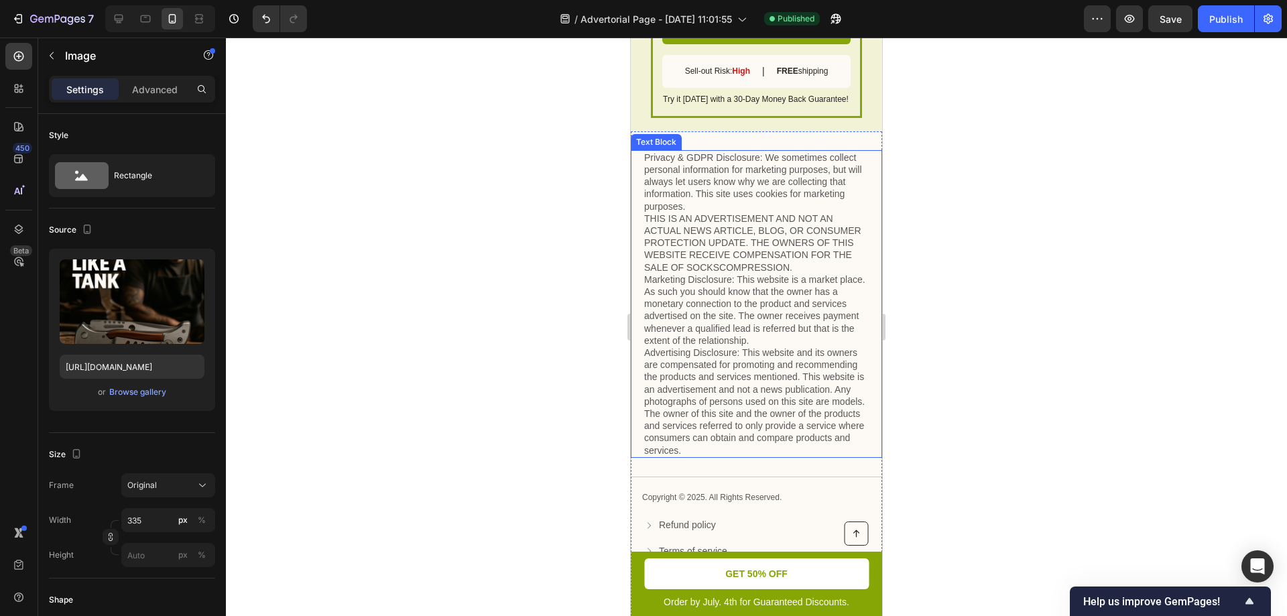
click at [1091, 350] on div at bounding box center [756, 327] width 1061 height 578
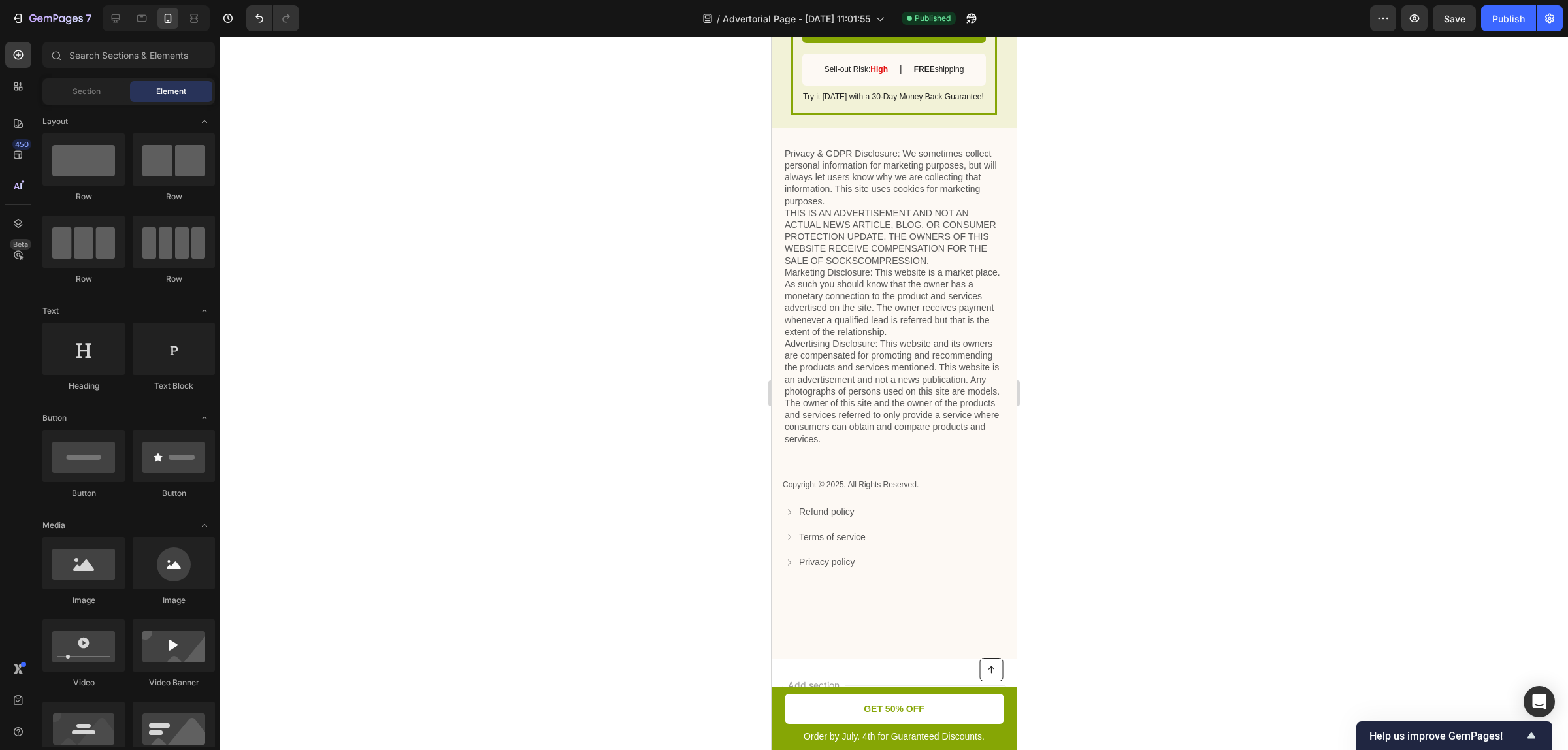
click at [1216, 447] on div at bounding box center [894, 394] width 1348 height 714
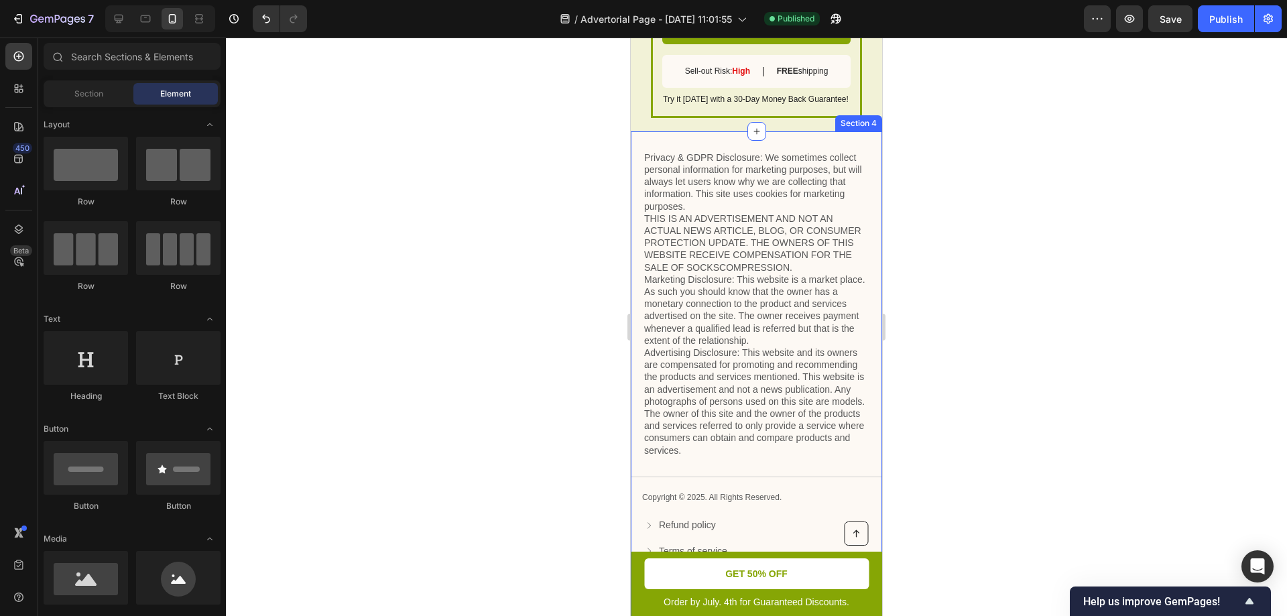
click at [797, 133] on div "Privacy & GDPR Disclosure: We sometimes collect personal information for market…" at bounding box center [756, 403] width 251 height 545
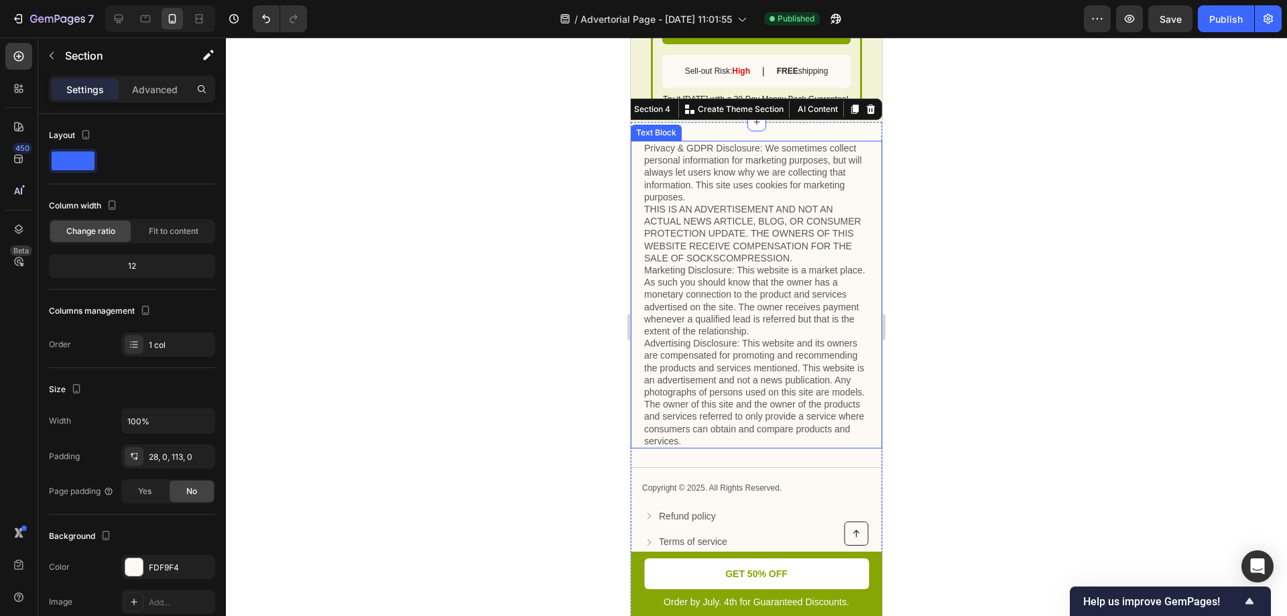
scroll to position [3127, 0]
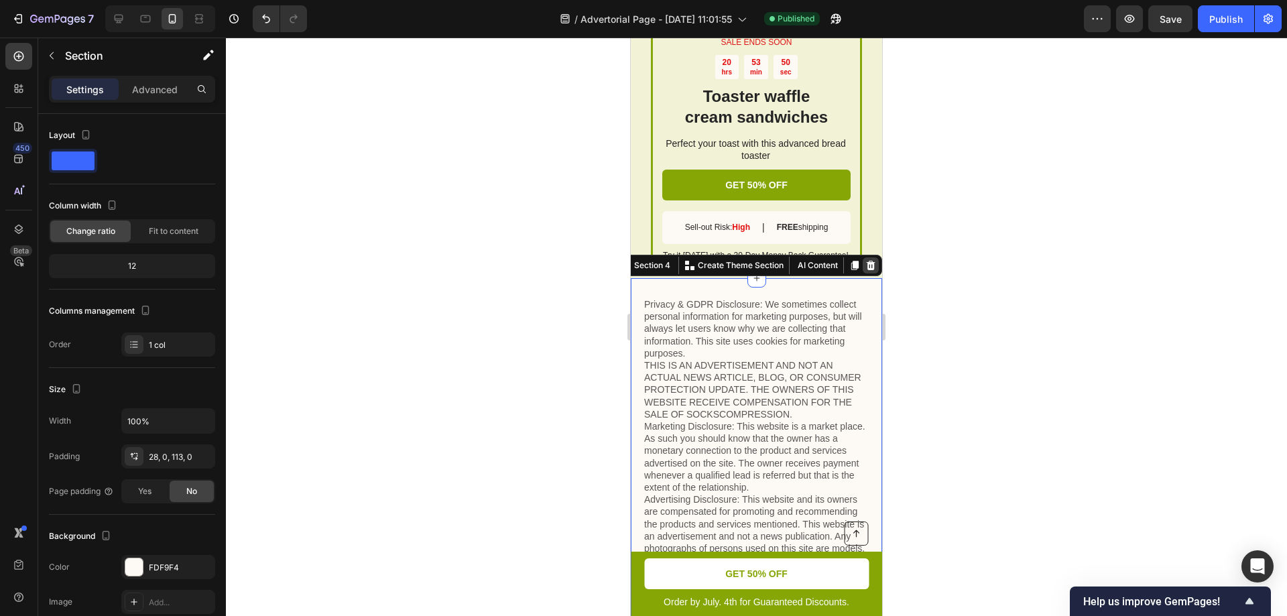
click at [865, 265] on icon at bounding box center [870, 265] width 11 height 11
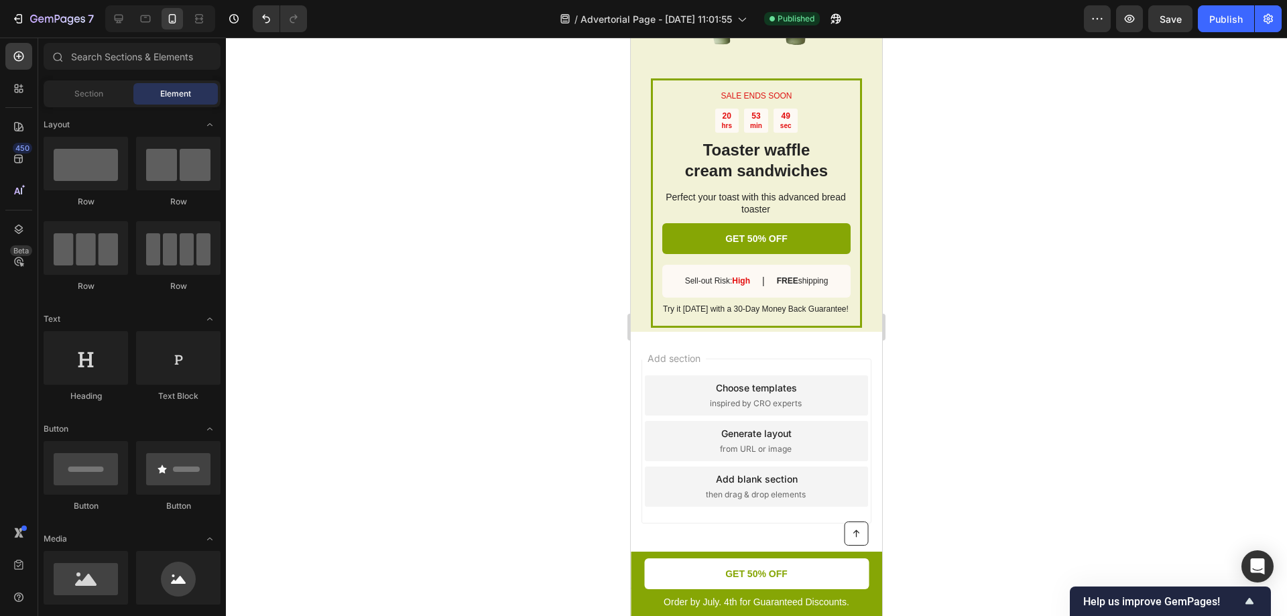
scroll to position [3074, 0]
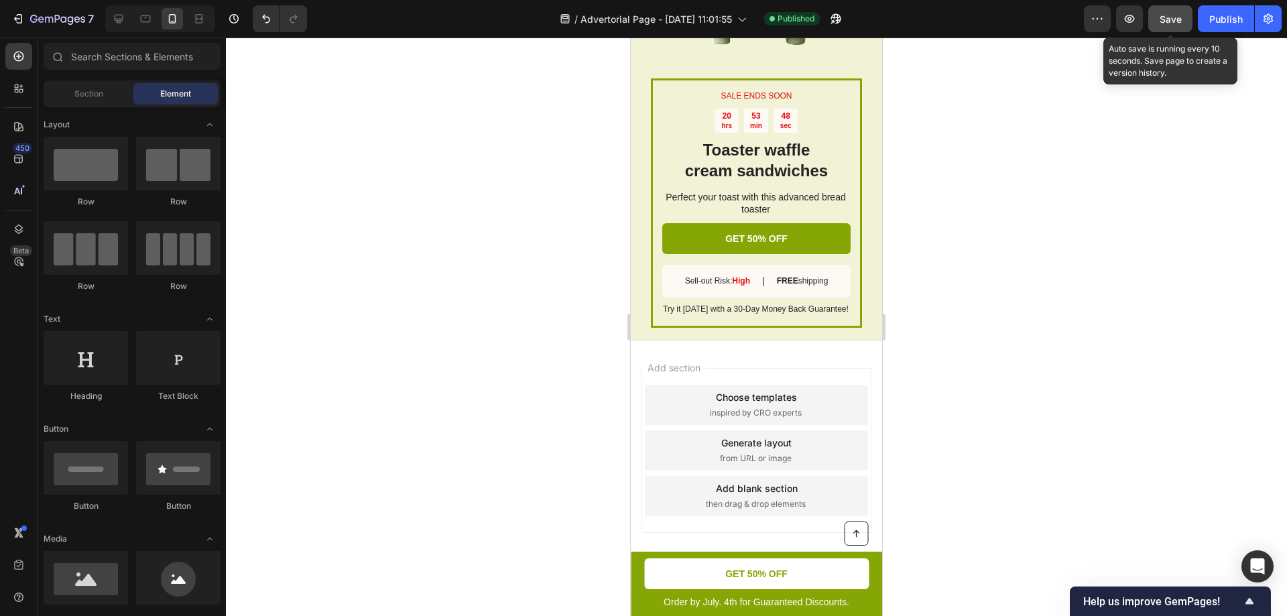
click at [1166, 27] on button "Save" at bounding box center [1170, 18] width 44 height 27
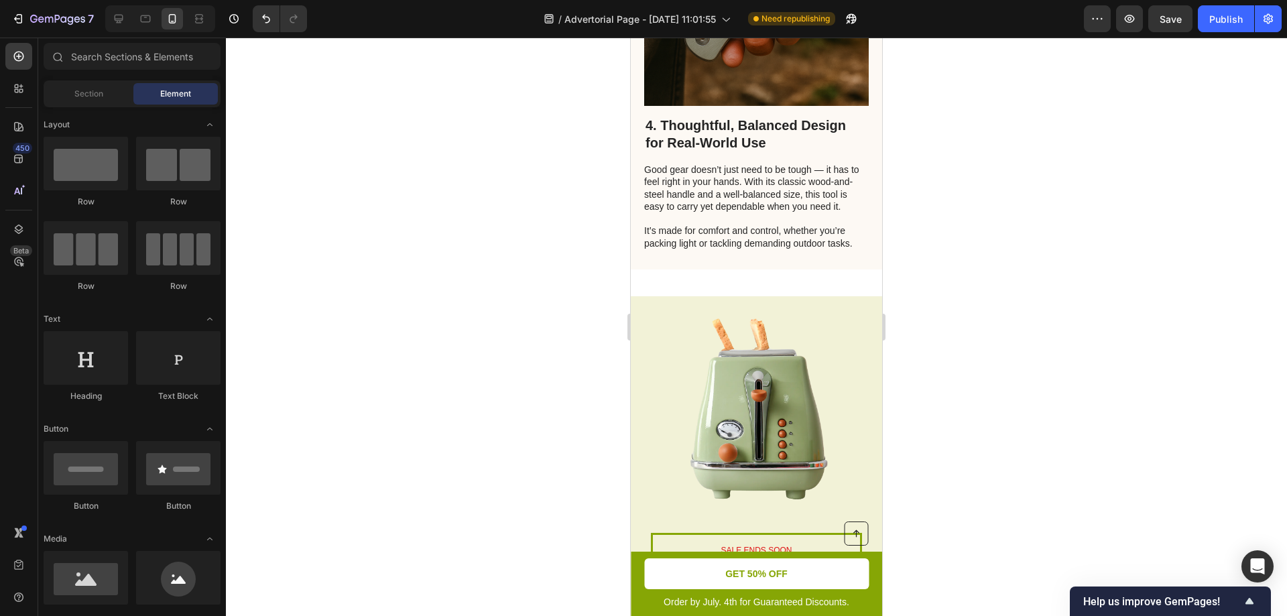
scroll to position [1823, 0]
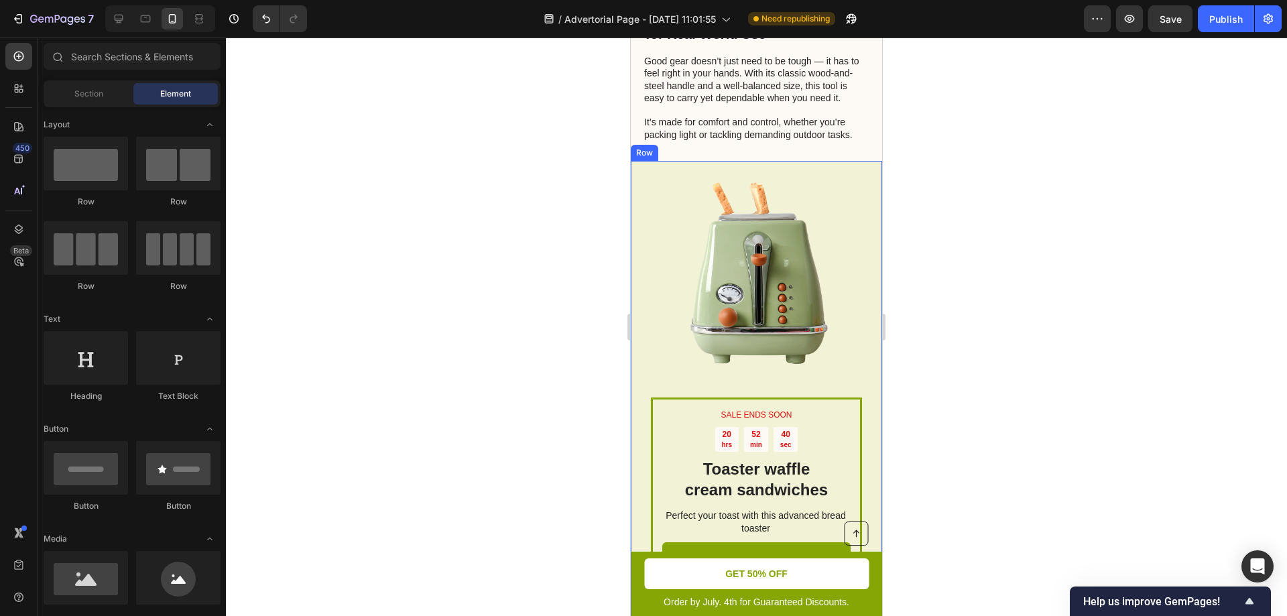
click at [858, 194] on div "SALE ENDS SOON Text Block 20 hrs 52 min 40 sec Countdown Timer Toaster waffle c…" at bounding box center [756, 410] width 251 height 499
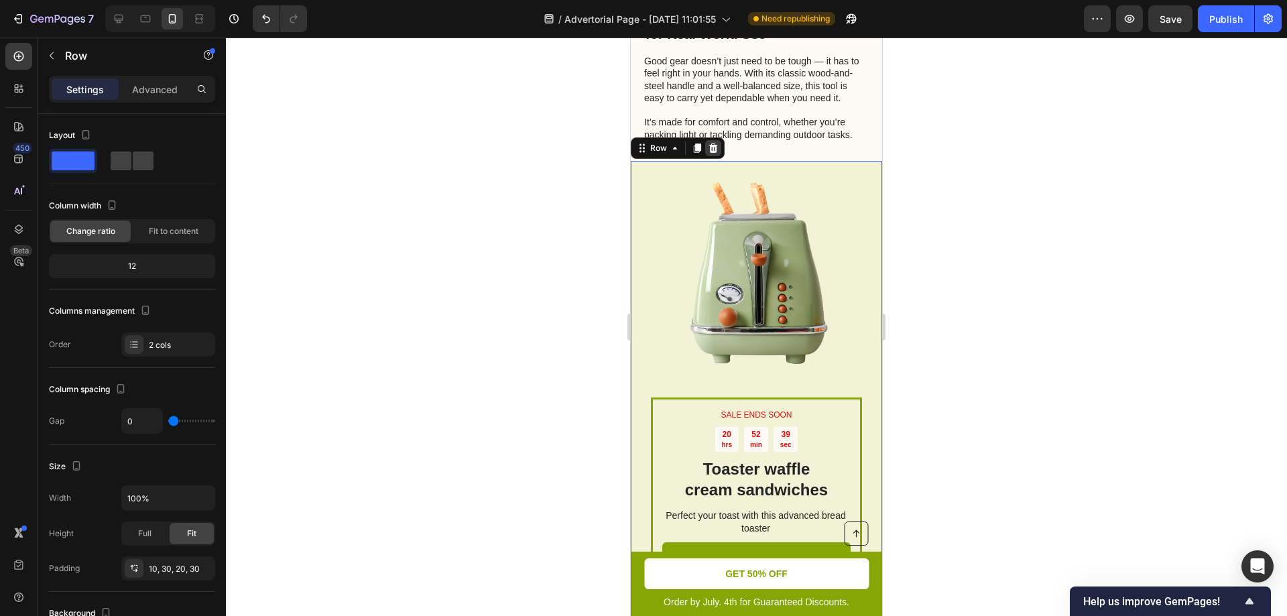
click at [716, 153] on icon at bounding box center [713, 148] width 11 height 11
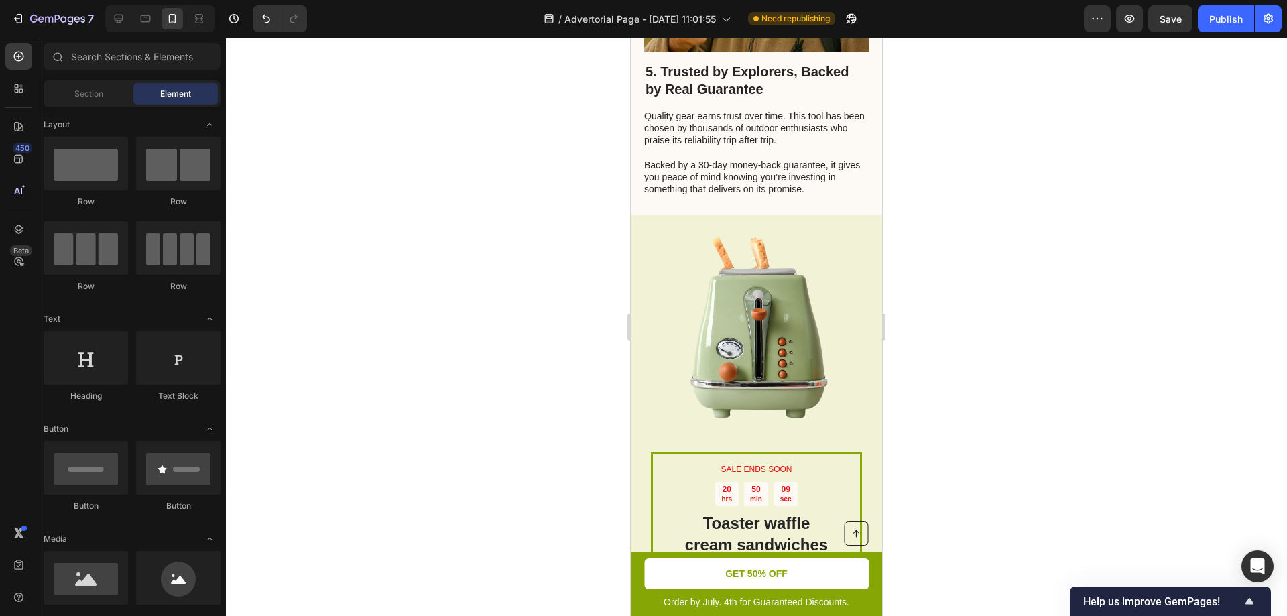
scroll to position [2292, 0]
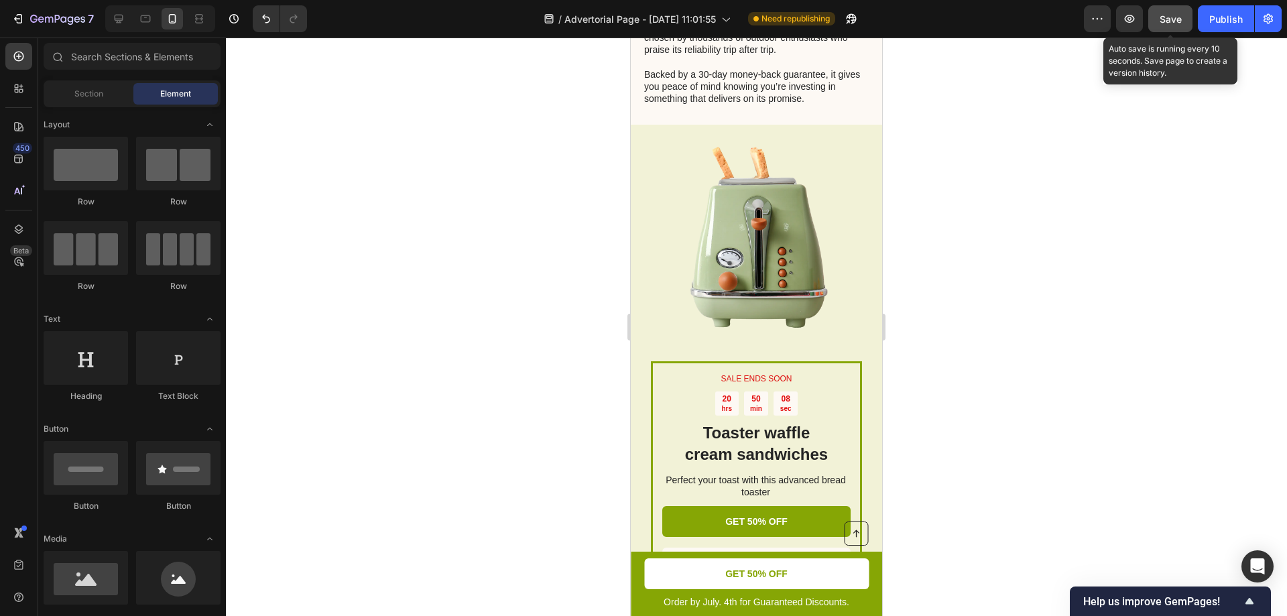
click at [1165, 26] on button "Save" at bounding box center [1170, 18] width 44 height 27
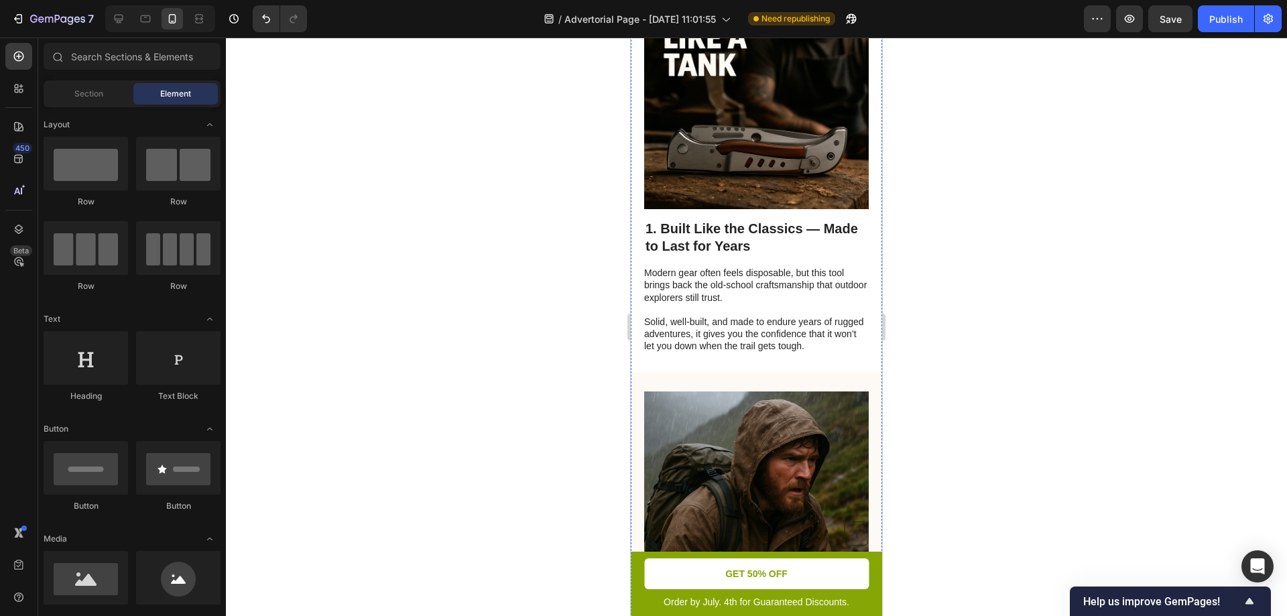
scroll to position [469, 0]
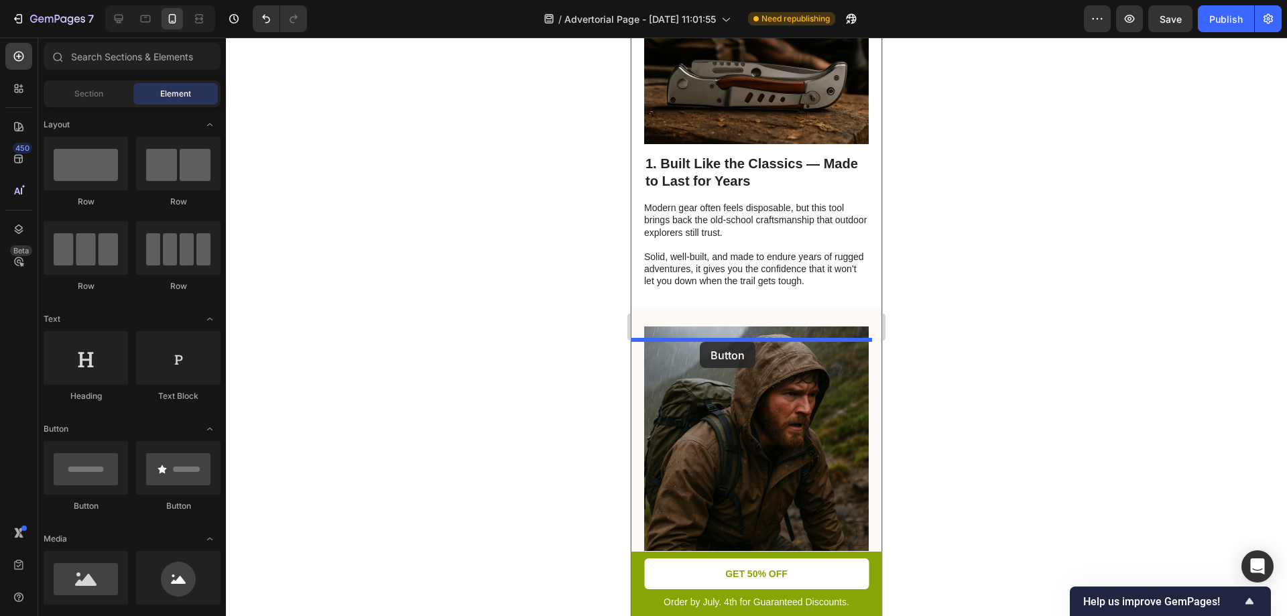
drag, startPoint x: 723, startPoint y: 517, endPoint x: 700, endPoint y: 342, distance: 177.1
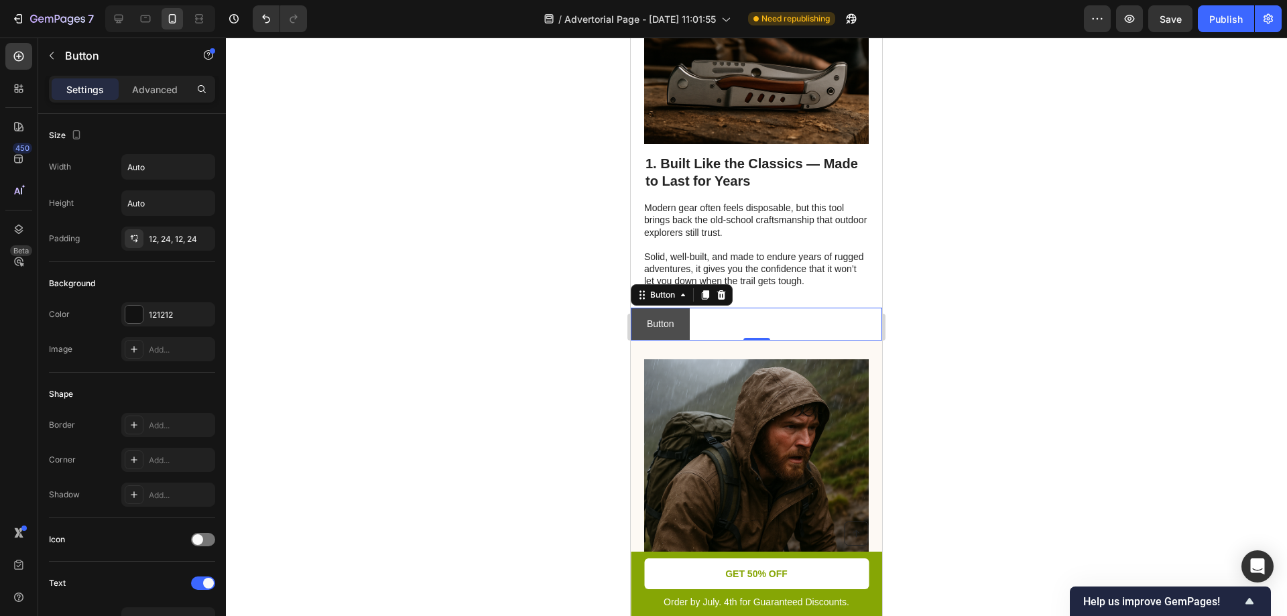
click at [684, 340] on button "Button" at bounding box center [660, 324] width 59 height 33
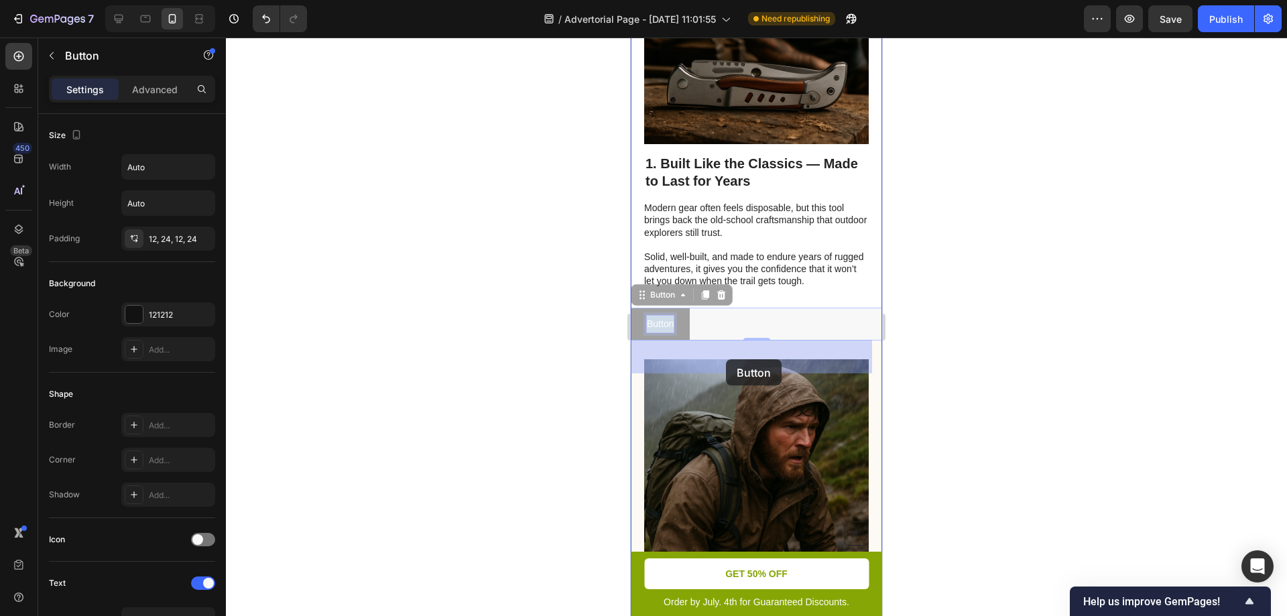
drag, startPoint x: 669, startPoint y: 358, endPoint x: 726, endPoint y: 359, distance: 57.0
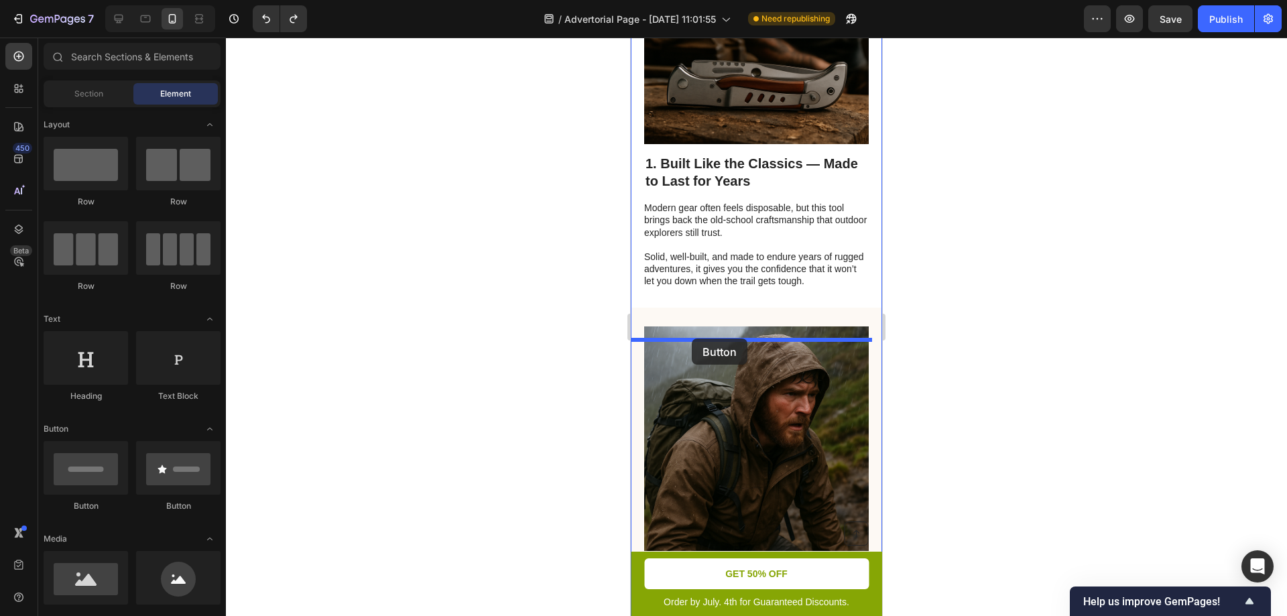
drag, startPoint x: 812, startPoint y: 509, endPoint x: 686, endPoint y: 342, distance: 209.1
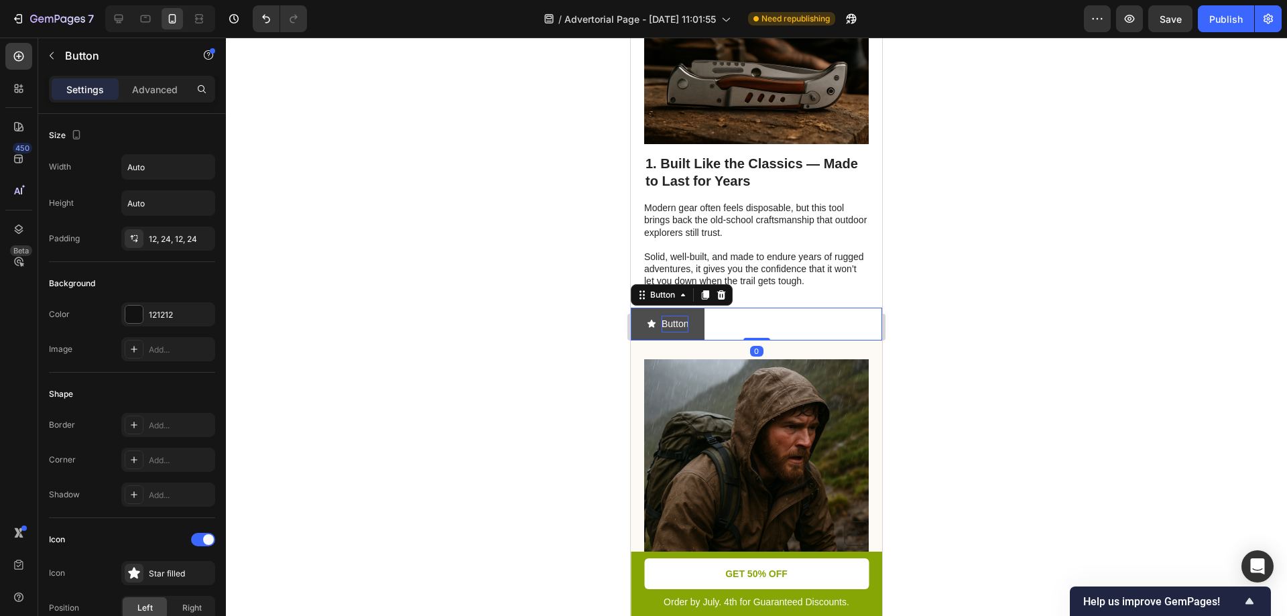
click at [682, 332] on p "Button" at bounding box center [674, 324] width 27 height 17
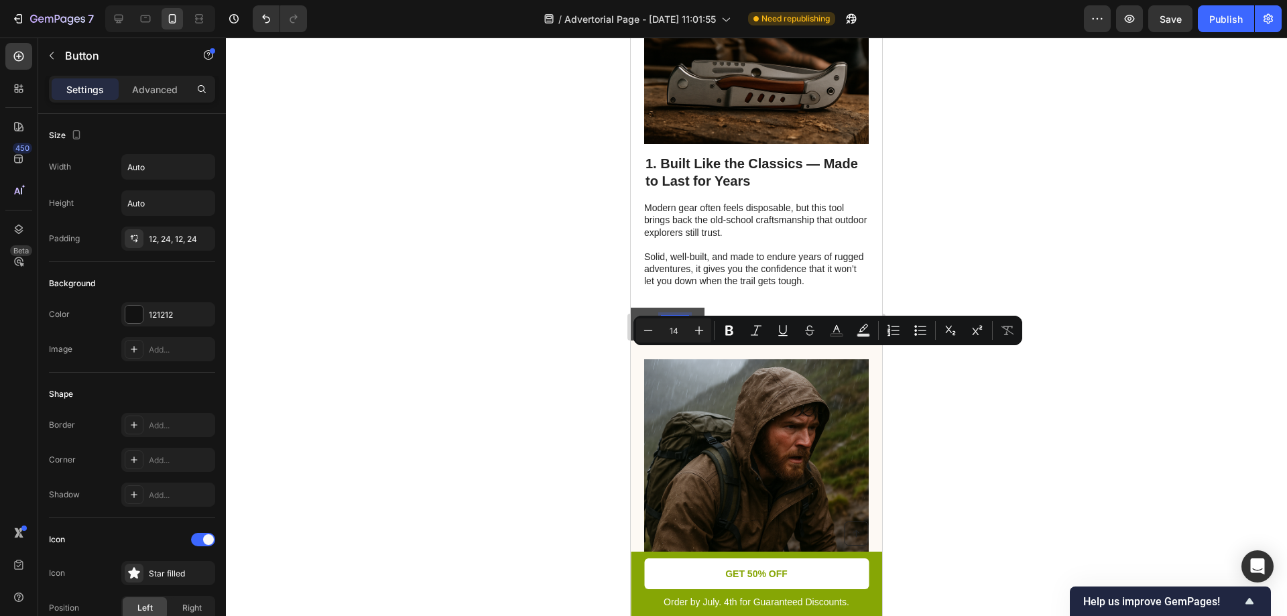
click at [682, 332] on p "Button" at bounding box center [674, 324] width 27 height 17
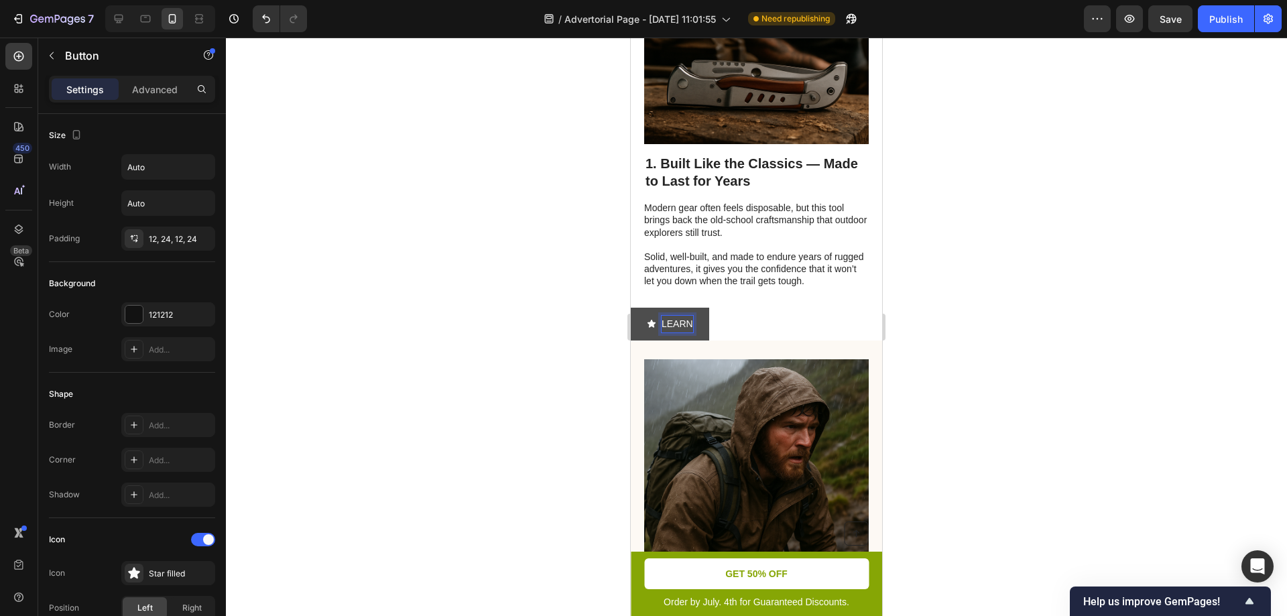
click at [631, 308] on button "LEARN" at bounding box center [670, 324] width 78 height 33
click at [611, 367] on div at bounding box center [756, 327] width 1061 height 578
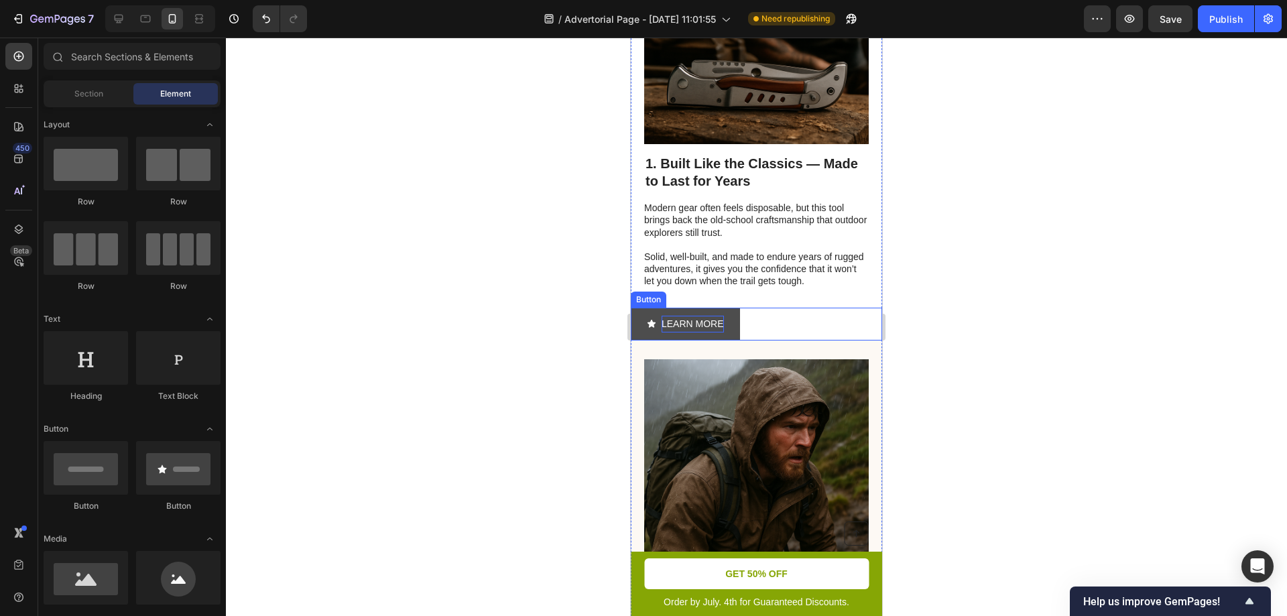
click at [728, 340] on button "LEARN MORE" at bounding box center [685, 324] width 109 height 33
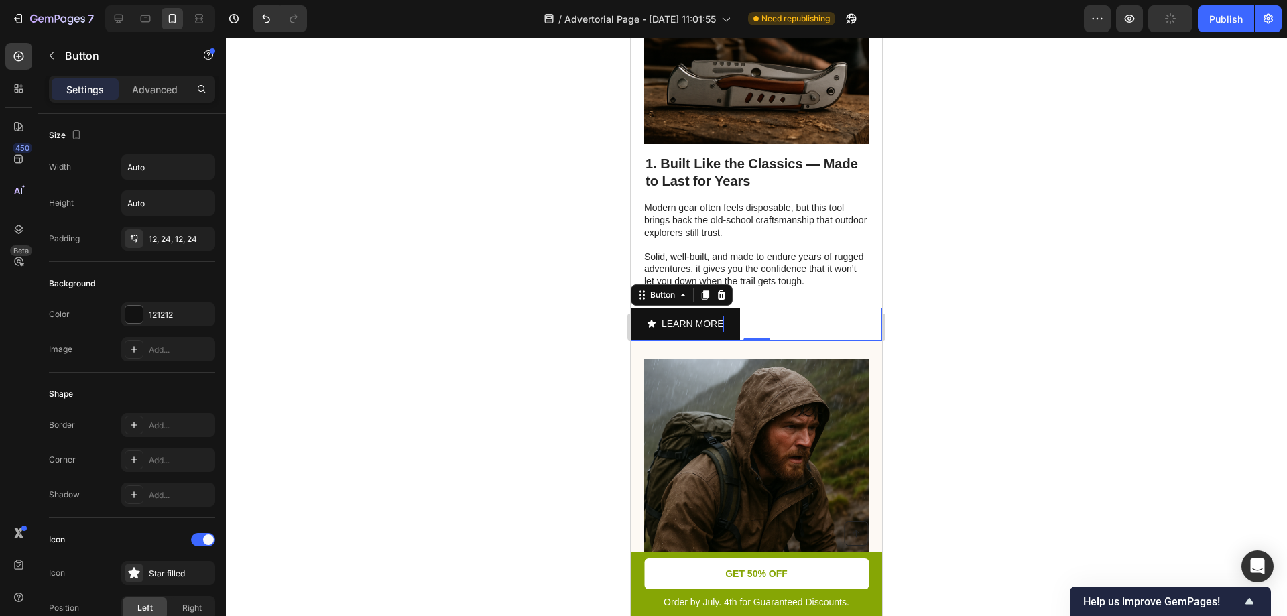
click at [767, 340] on div "LEARN MORE Button 0" at bounding box center [756, 324] width 251 height 33
click at [735, 340] on button "LEARN MORE" at bounding box center [685, 324] width 109 height 33
click at [729, 340] on button "LEARN MORE" at bounding box center [685, 324] width 109 height 33
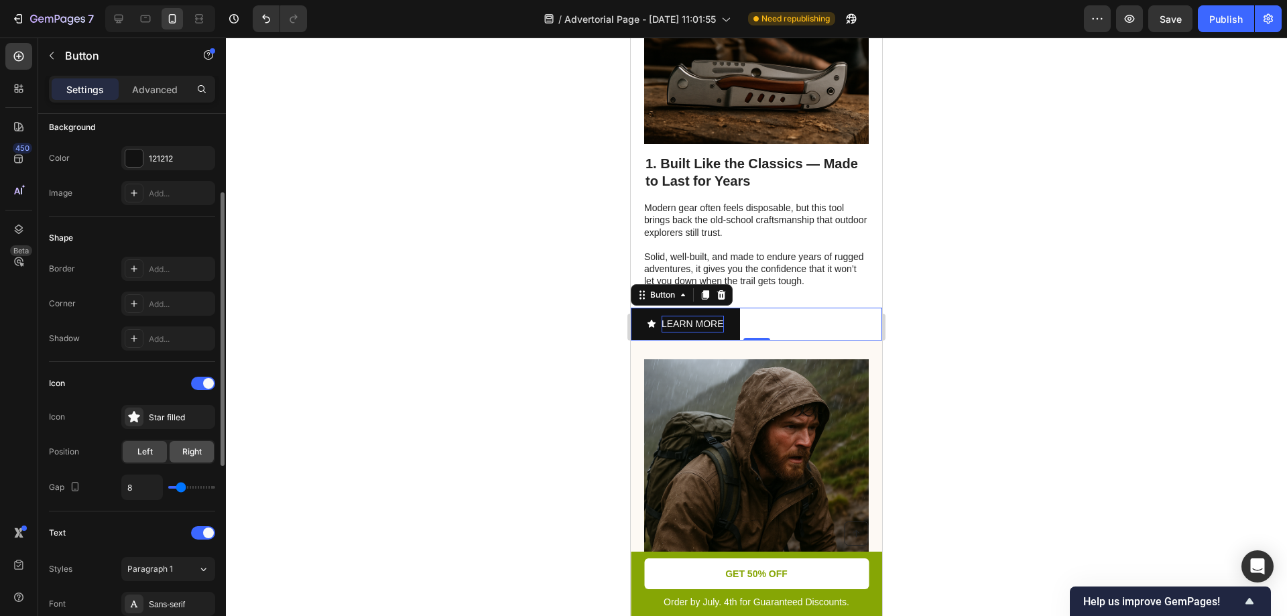
click at [186, 453] on span "Right" at bounding box center [191, 452] width 19 height 12
click at [153, 454] on div "Left" at bounding box center [145, 451] width 44 height 21
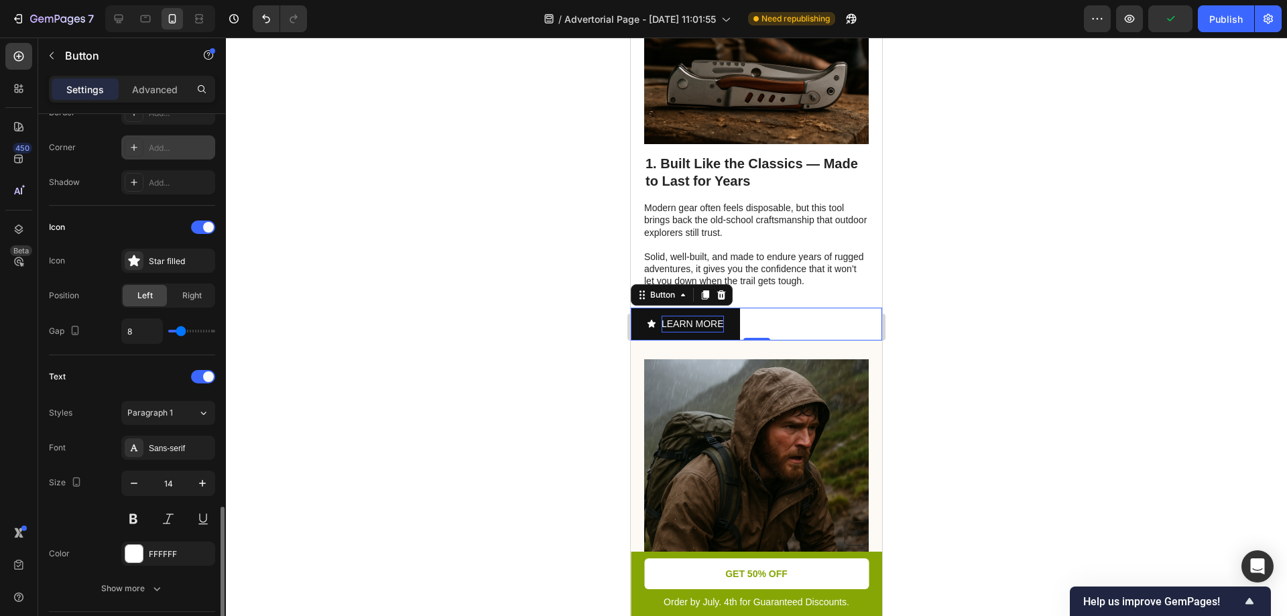
scroll to position [468, 0]
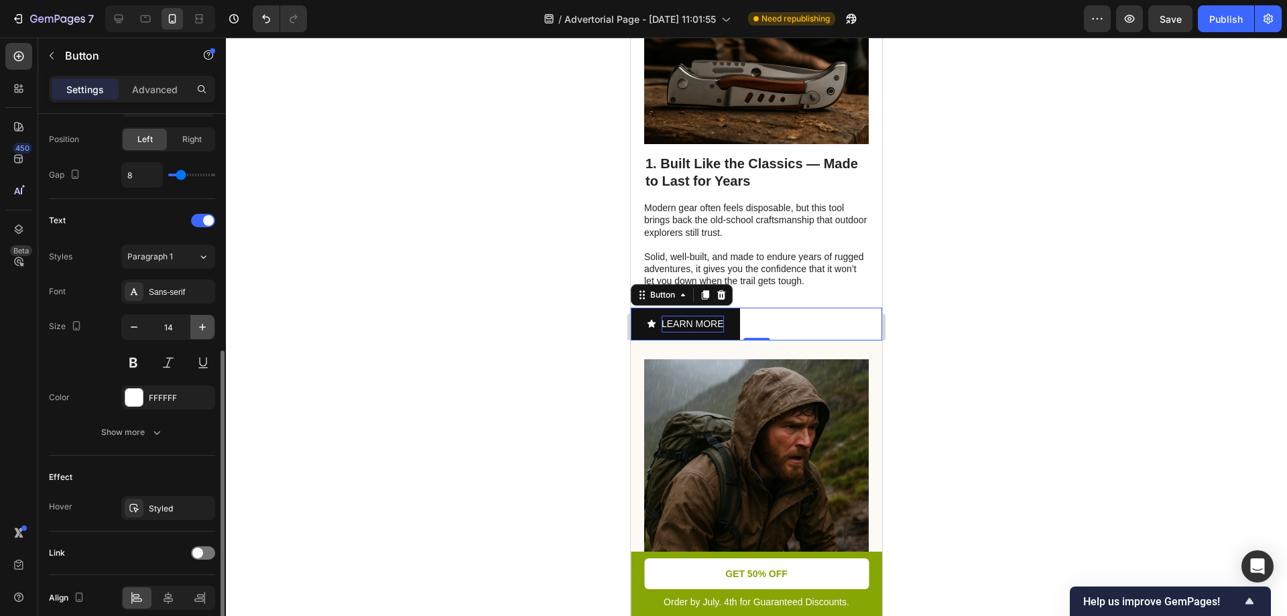
click at [202, 329] on icon "button" at bounding box center [202, 327] width 7 height 7
type input "16"
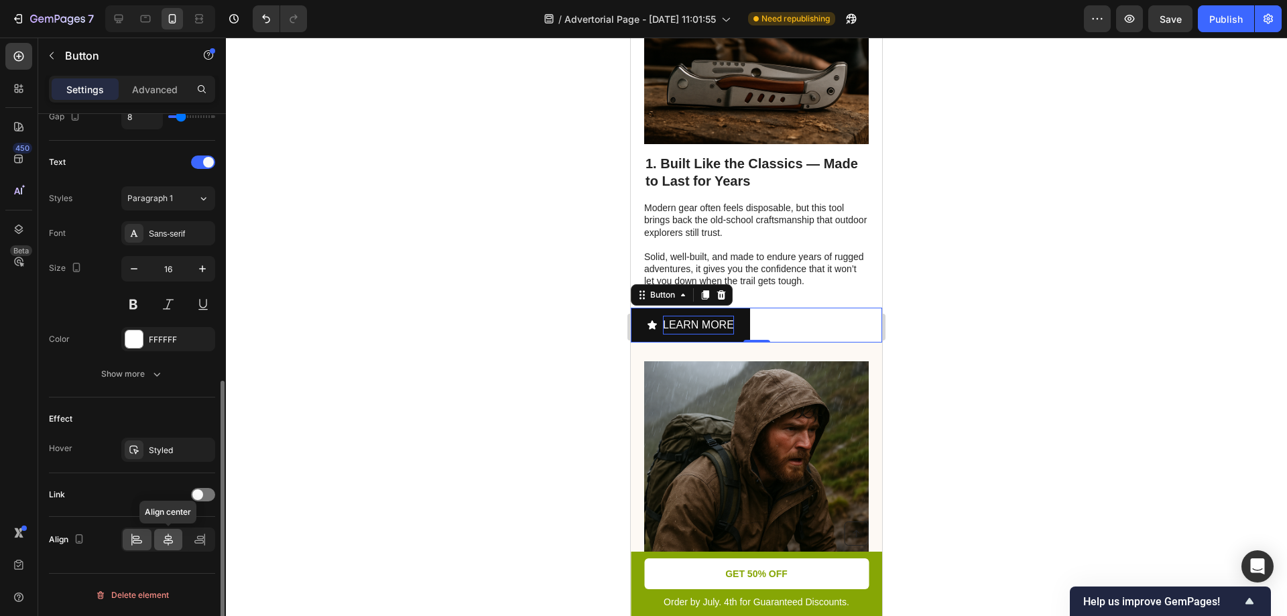
click at [170, 540] on icon at bounding box center [168, 539] width 9 height 12
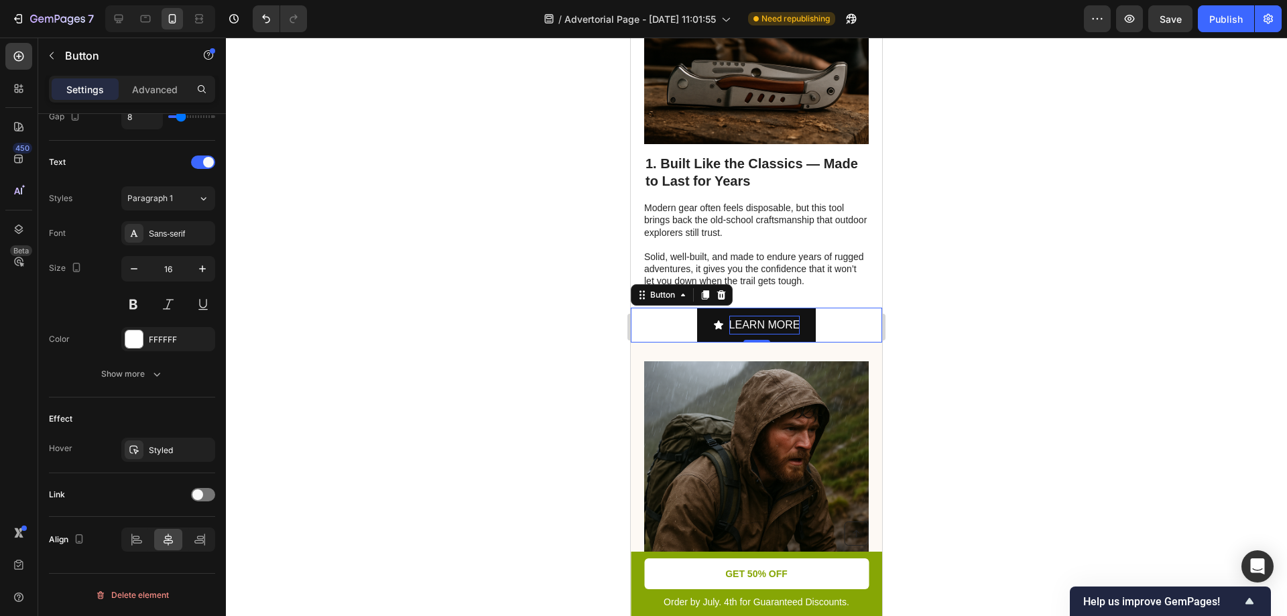
click at [714, 329] on icon "<p>LEARN MORE</p>" at bounding box center [718, 324] width 9 height 9
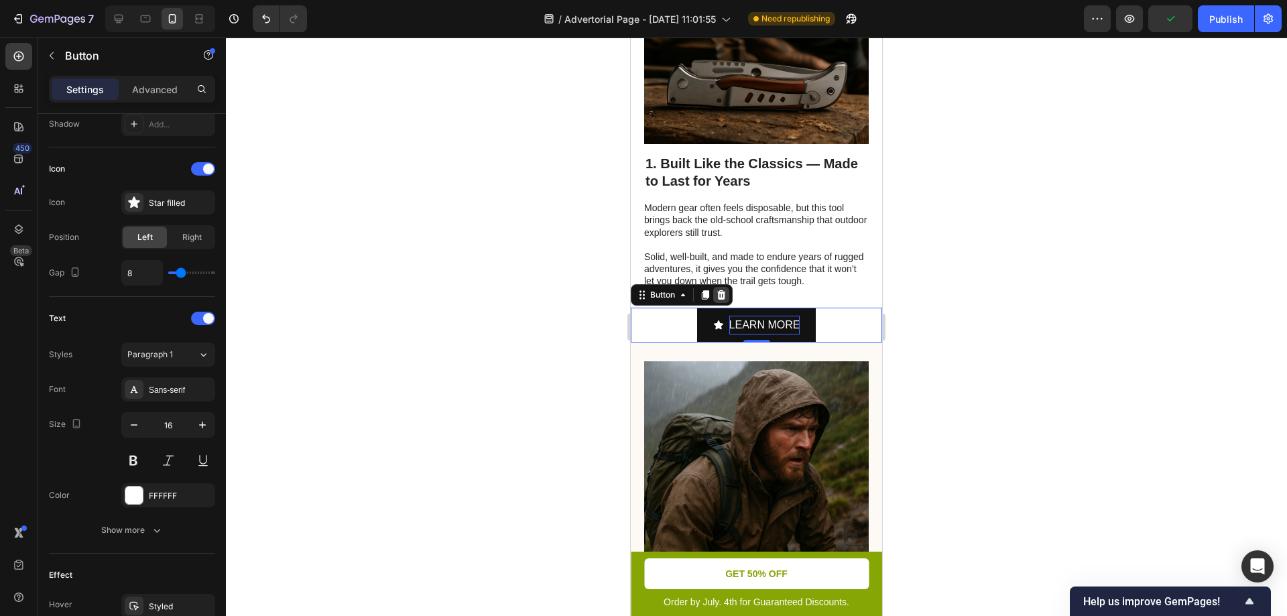
click at [724, 300] on icon at bounding box center [721, 294] width 9 height 9
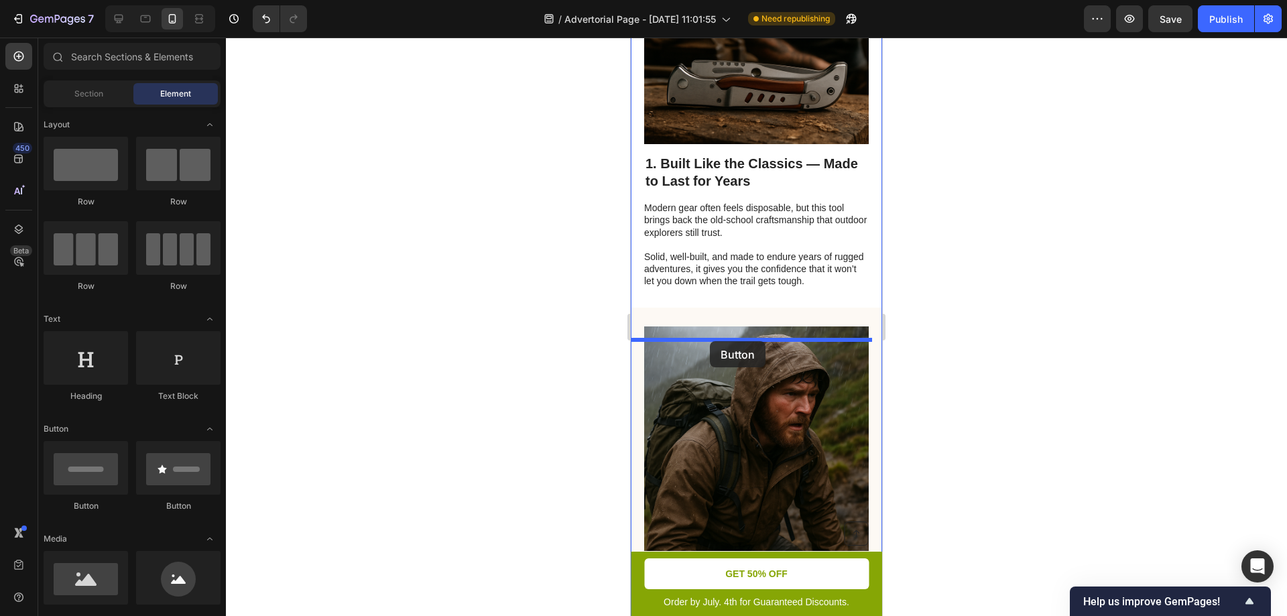
drag, startPoint x: 728, startPoint y: 503, endPoint x: 710, endPoint y: 340, distance: 163.9
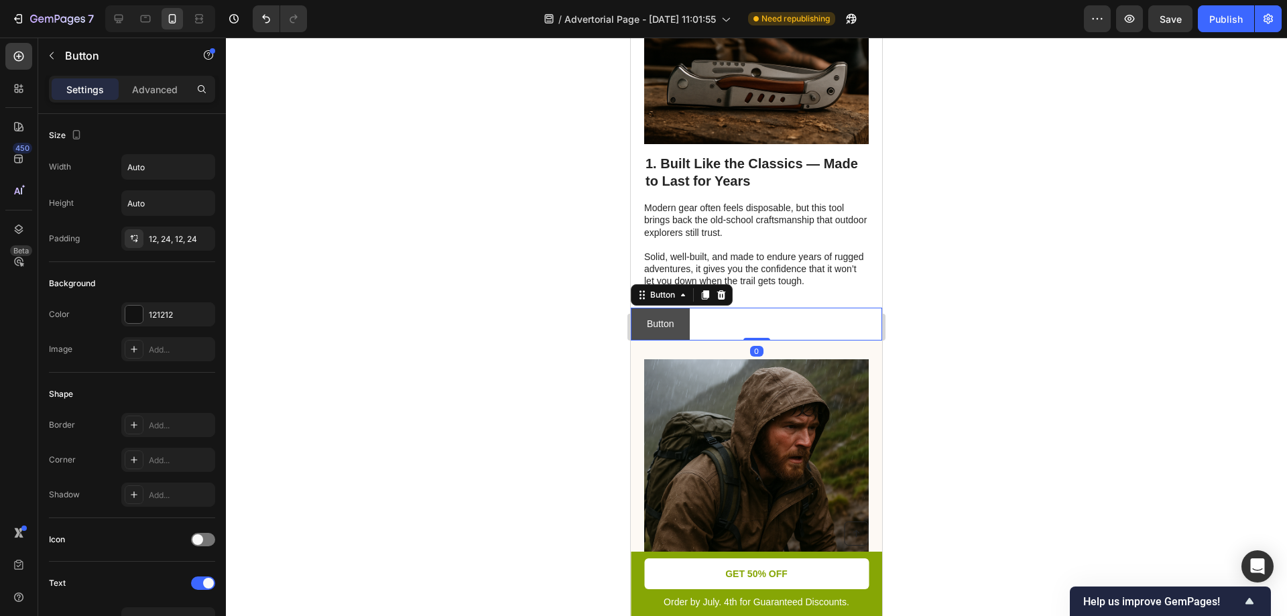
click at [679, 340] on button "Button" at bounding box center [660, 324] width 59 height 33
click at [661, 332] on p "Button" at bounding box center [660, 324] width 27 height 17
click at [631, 308] on button "LEARN" at bounding box center [663, 324] width 64 height 33
click at [584, 361] on div at bounding box center [756, 327] width 1061 height 578
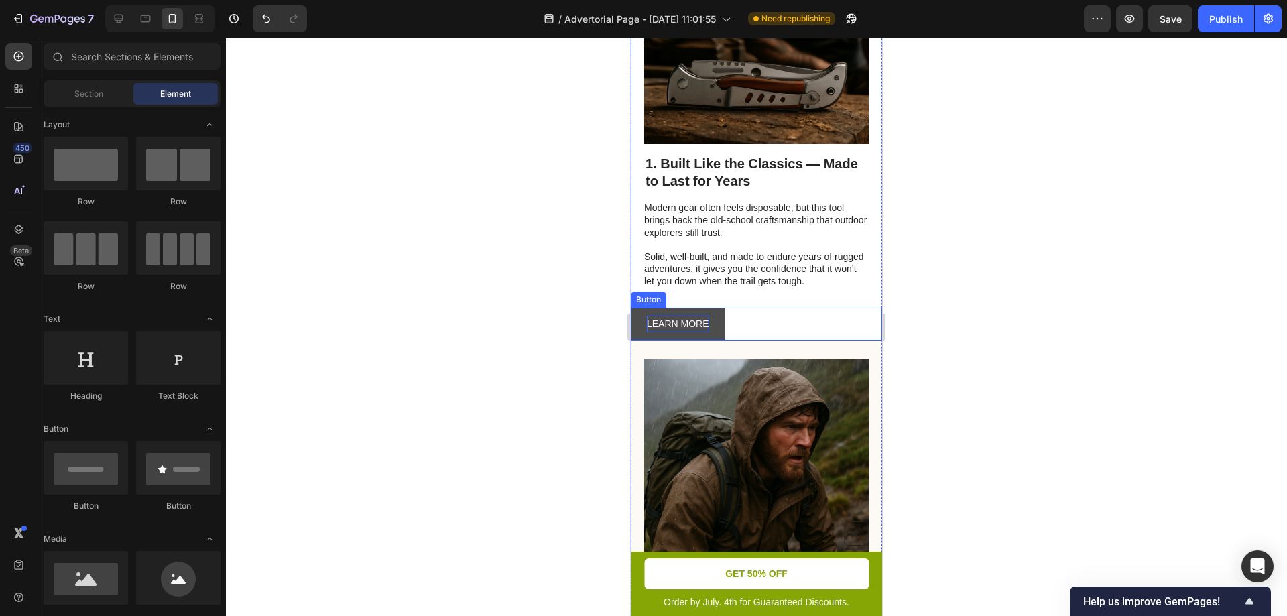
click at [717, 340] on button "LEARN MORE" at bounding box center [678, 324] width 94 height 33
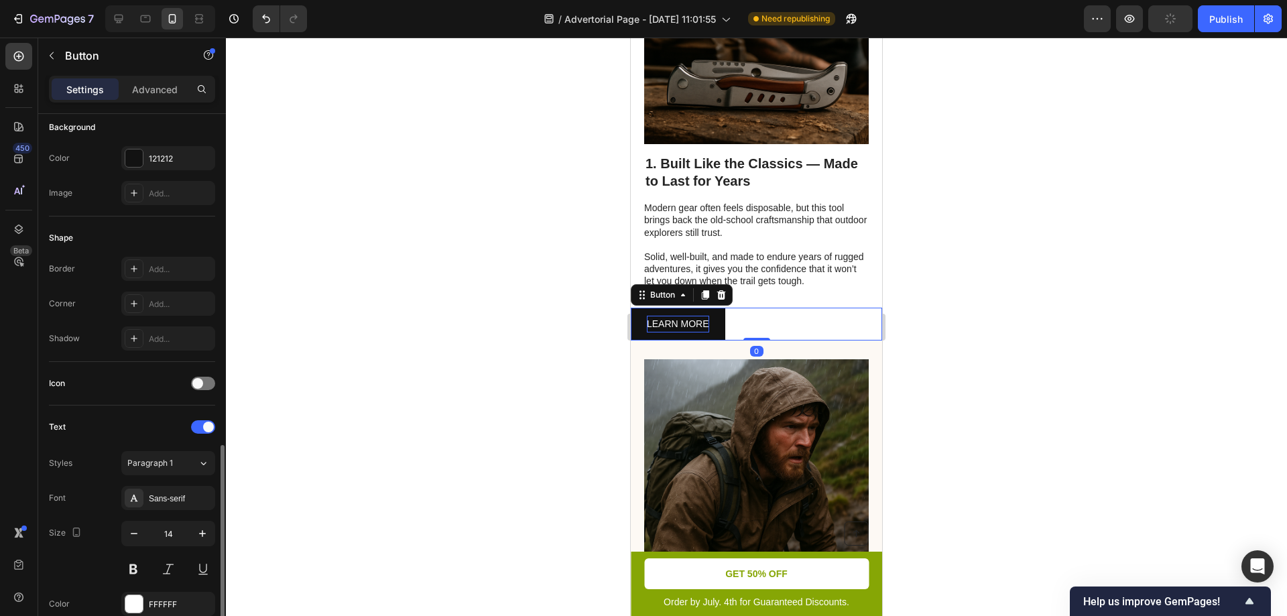
scroll to position [312, 0]
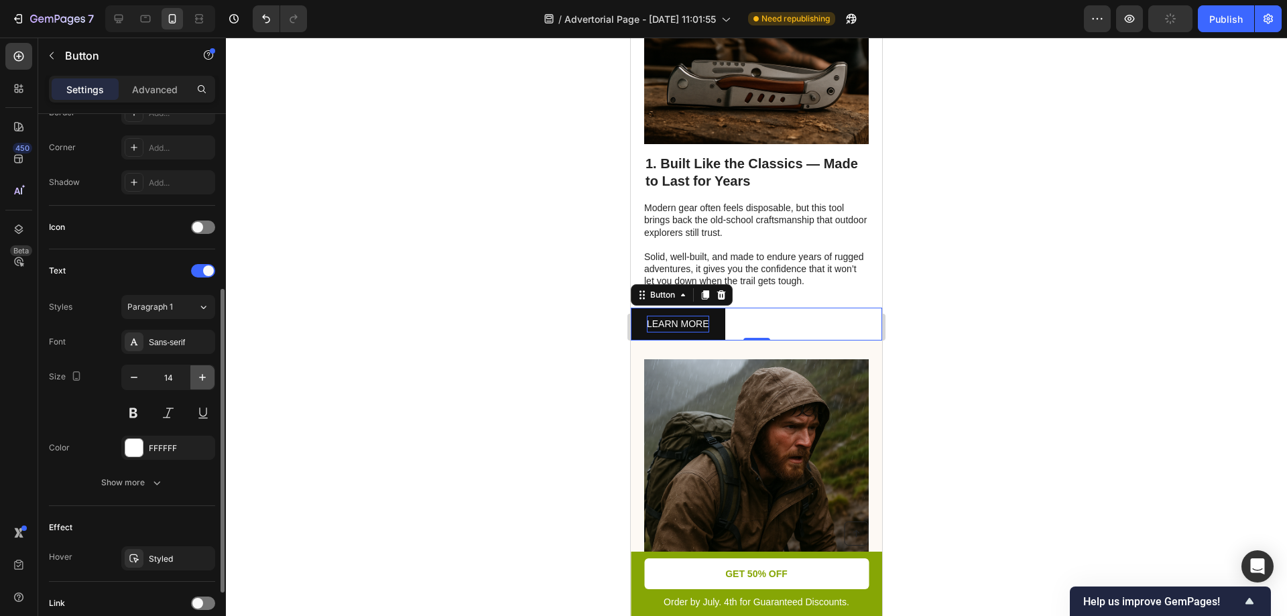
click at [206, 379] on icon "button" at bounding box center [202, 377] width 13 height 13
type input "16"
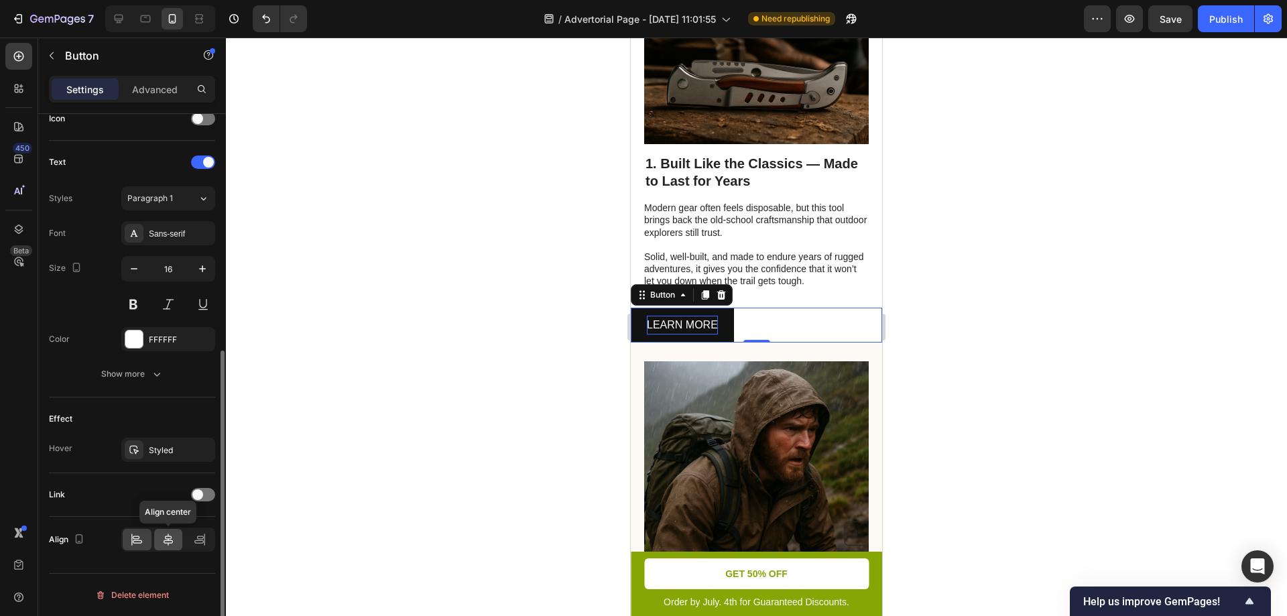
click at [169, 539] on icon at bounding box center [167, 539] width 13 height 13
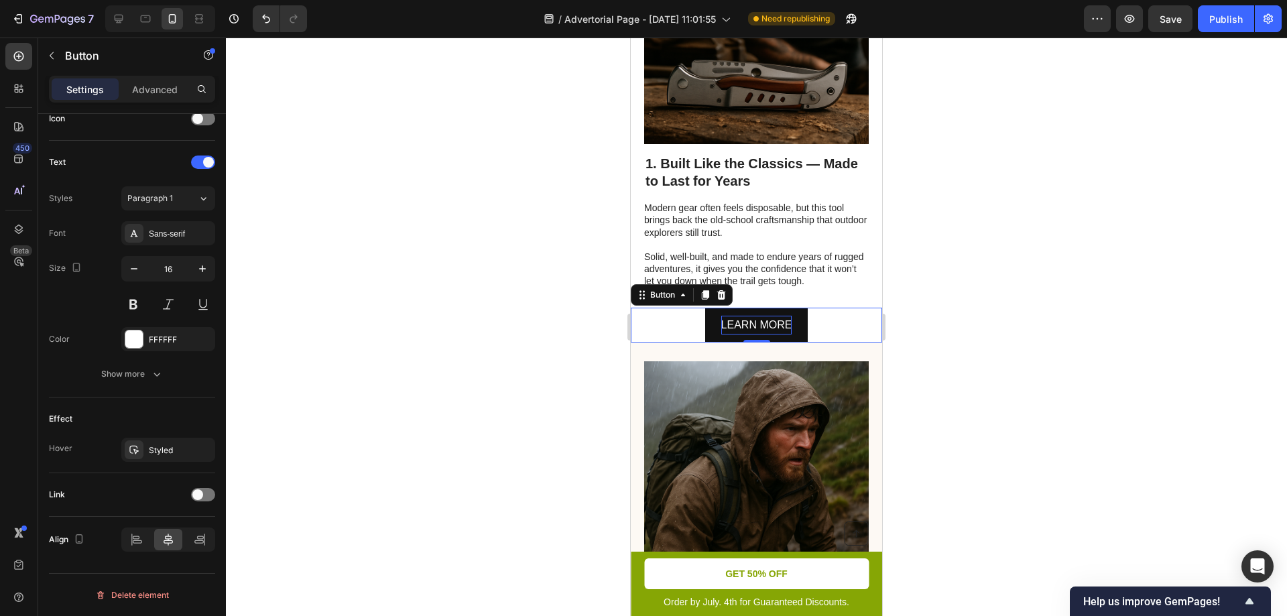
click at [498, 344] on div at bounding box center [756, 327] width 1061 height 578
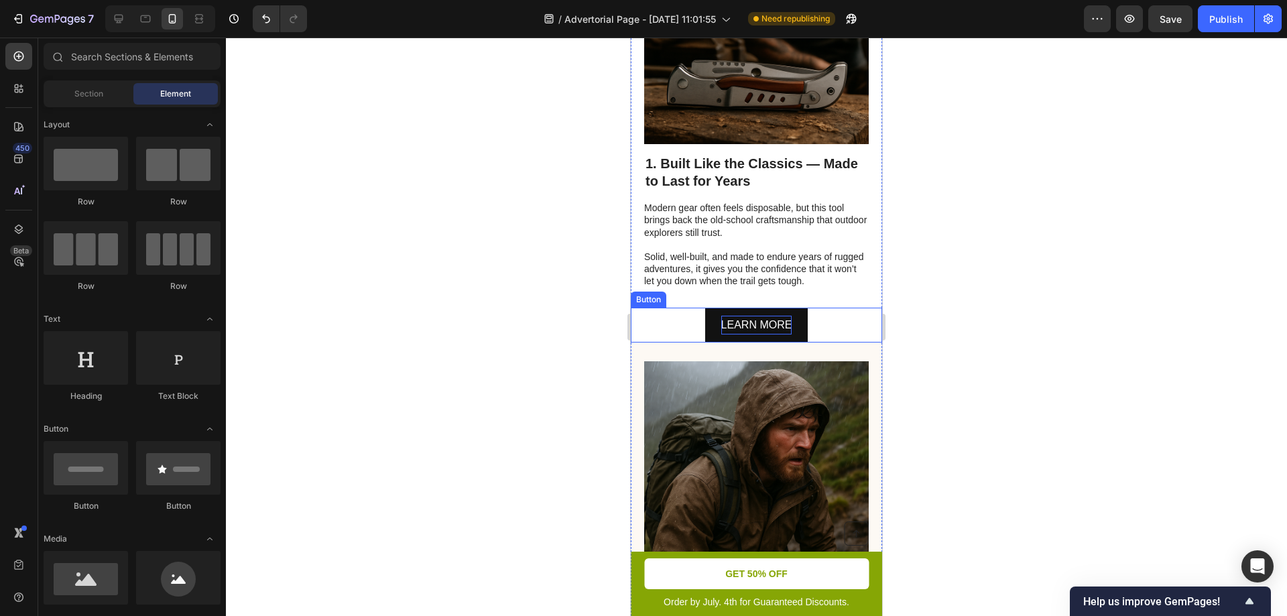
click at [824, 343] on div "LEARN MORE Button" at bounding box center [756, 326] width 251 height 36
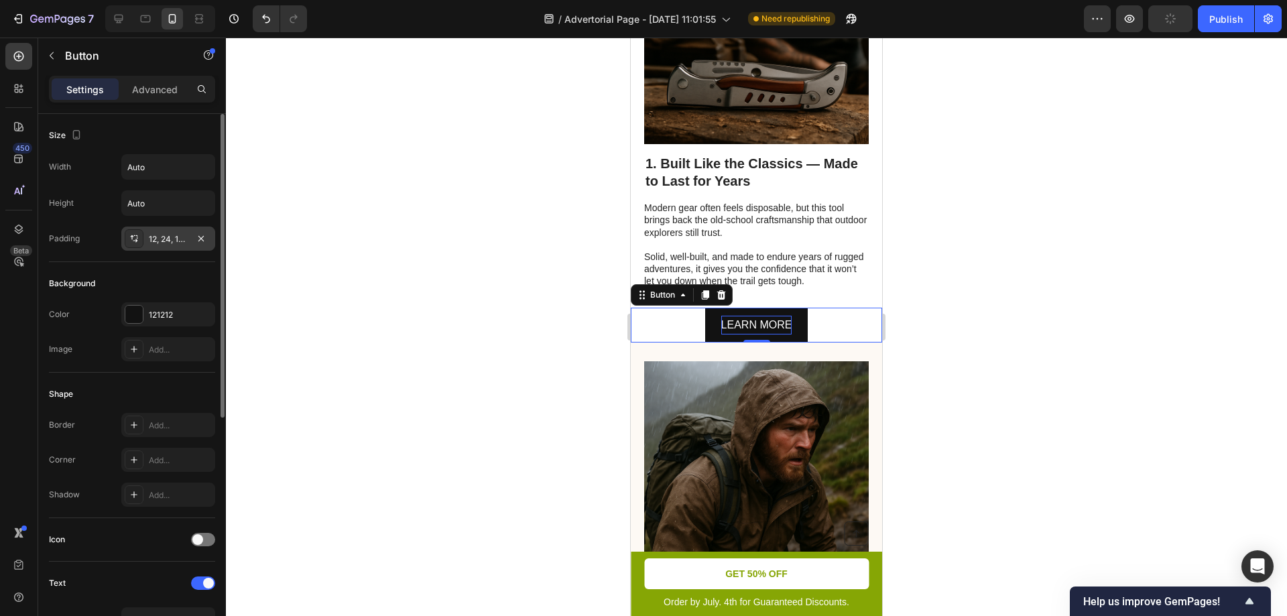
click at [151, 241] on div "12, 24, 12, 24" at bounding box center [168, 239] width 39 height 12
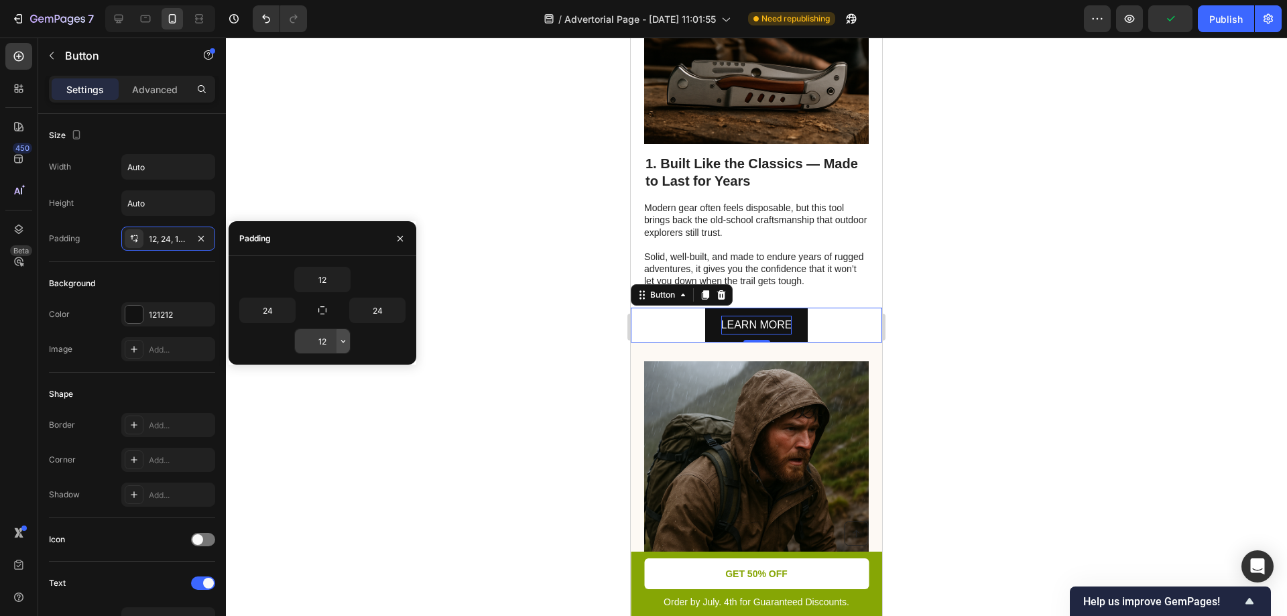
click at [337, 344] on button "button" at bounding box center [342, 341] width 13 height 24
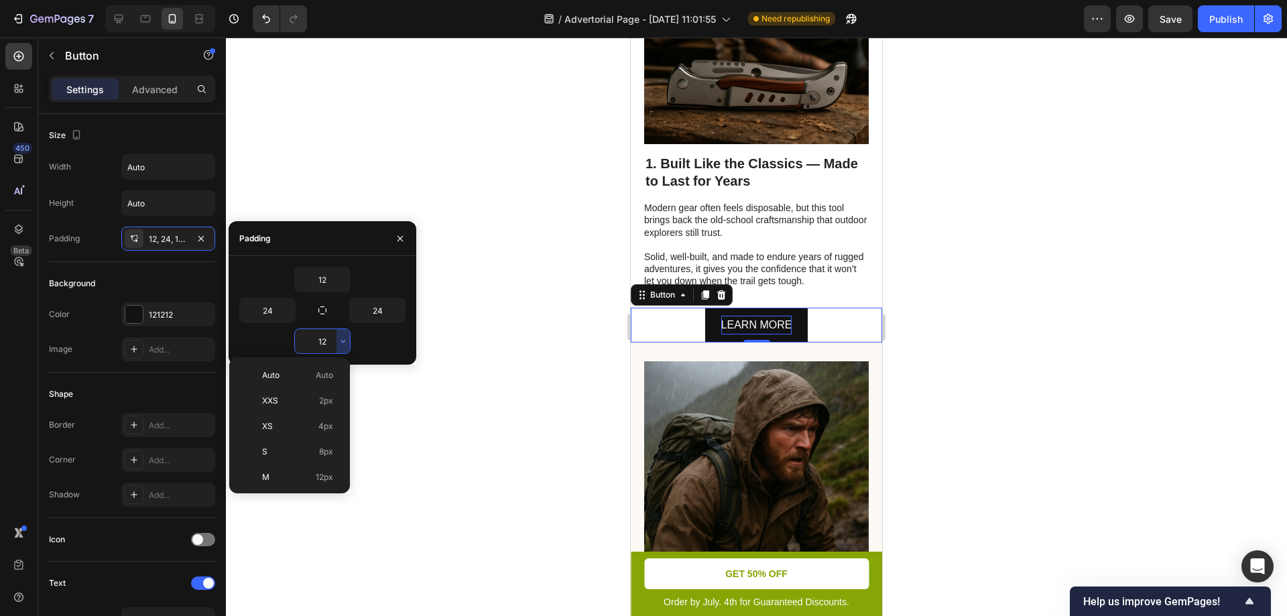
click at [322, 342] on input "12" at bounding box center [322, 341] width 55 height 24
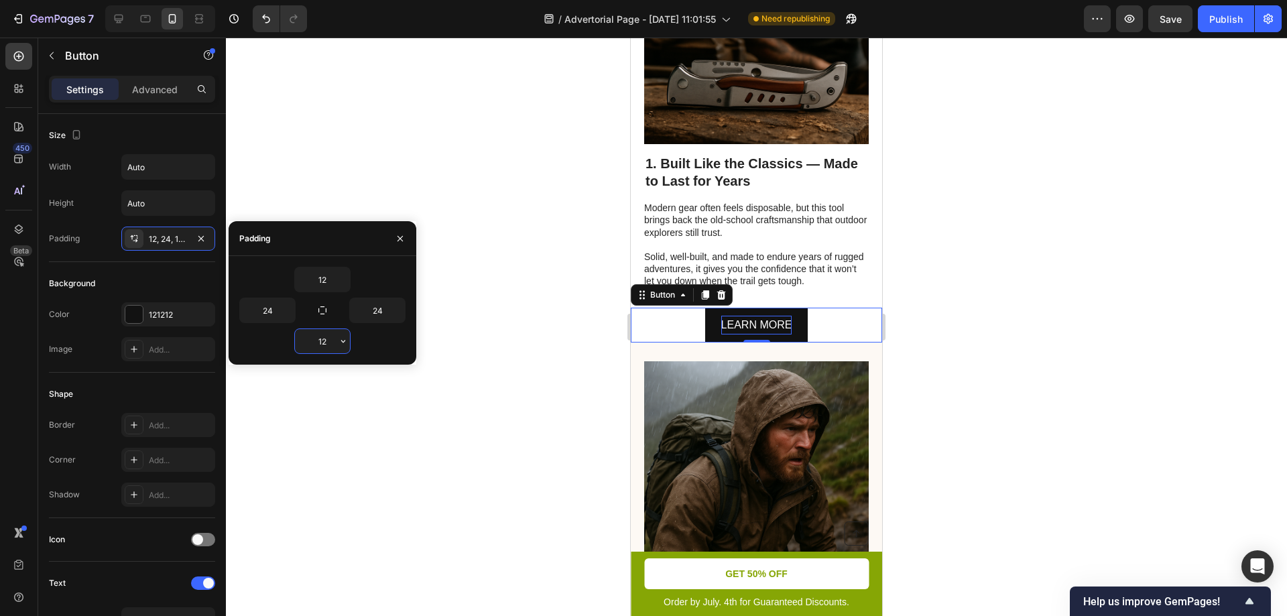
click at [322, 342] on input "12" at bounding box center [322, 341] width 55 height 24
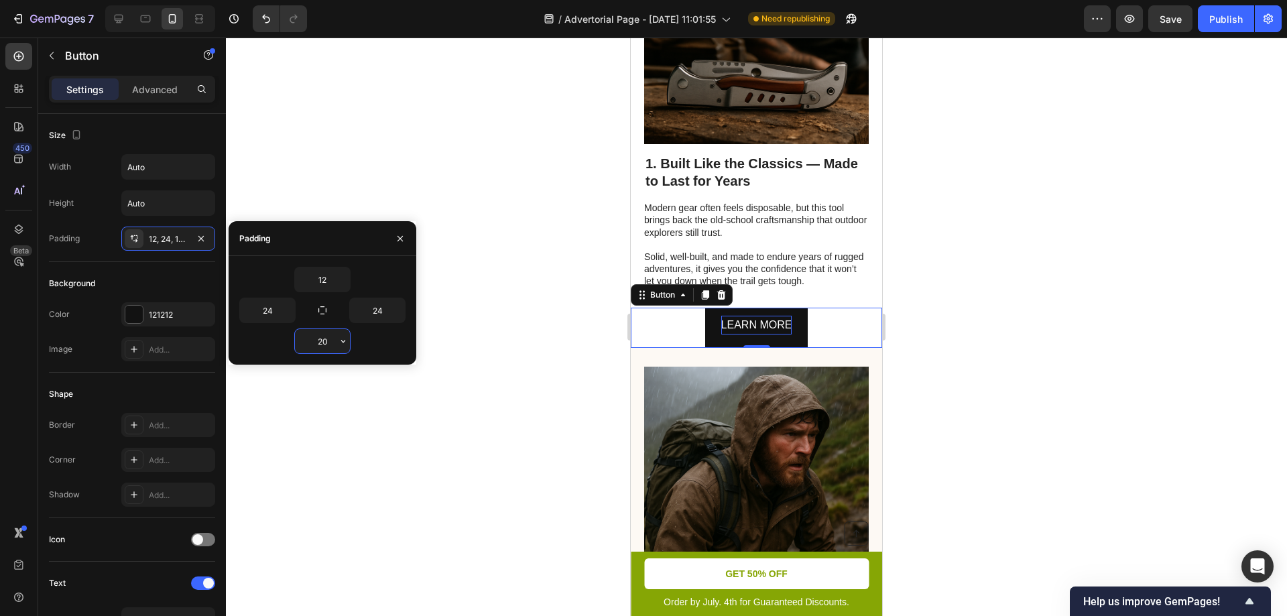
type input "12"
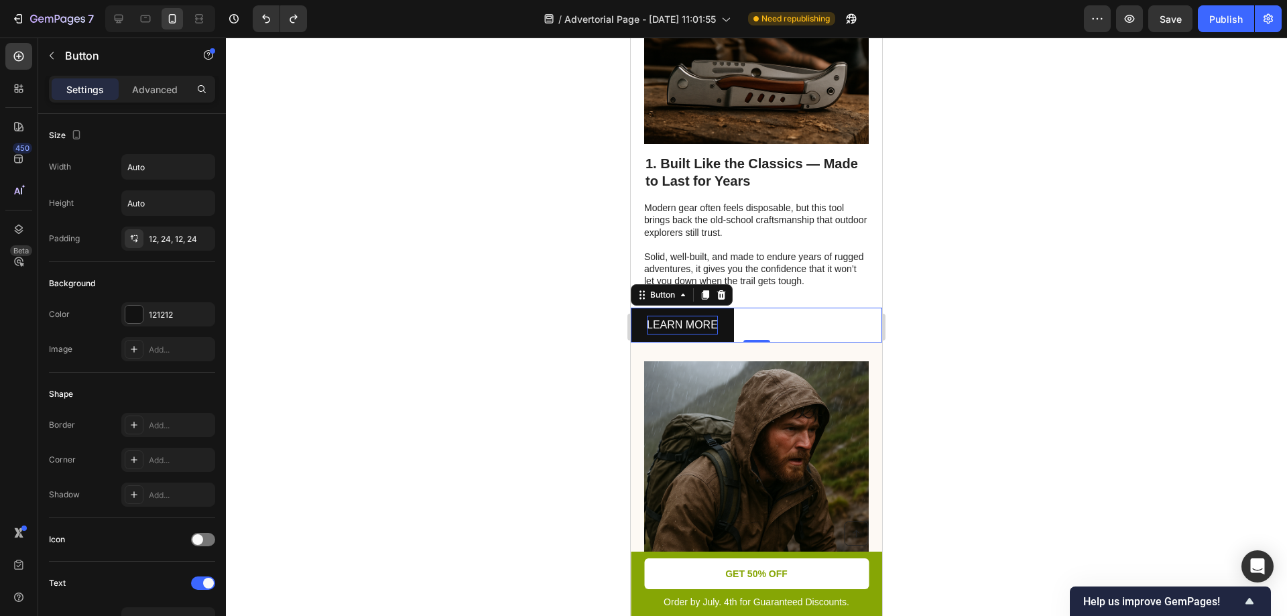
click at [469, 332] on div at bounding box center [756, 327] width 1061 height 578
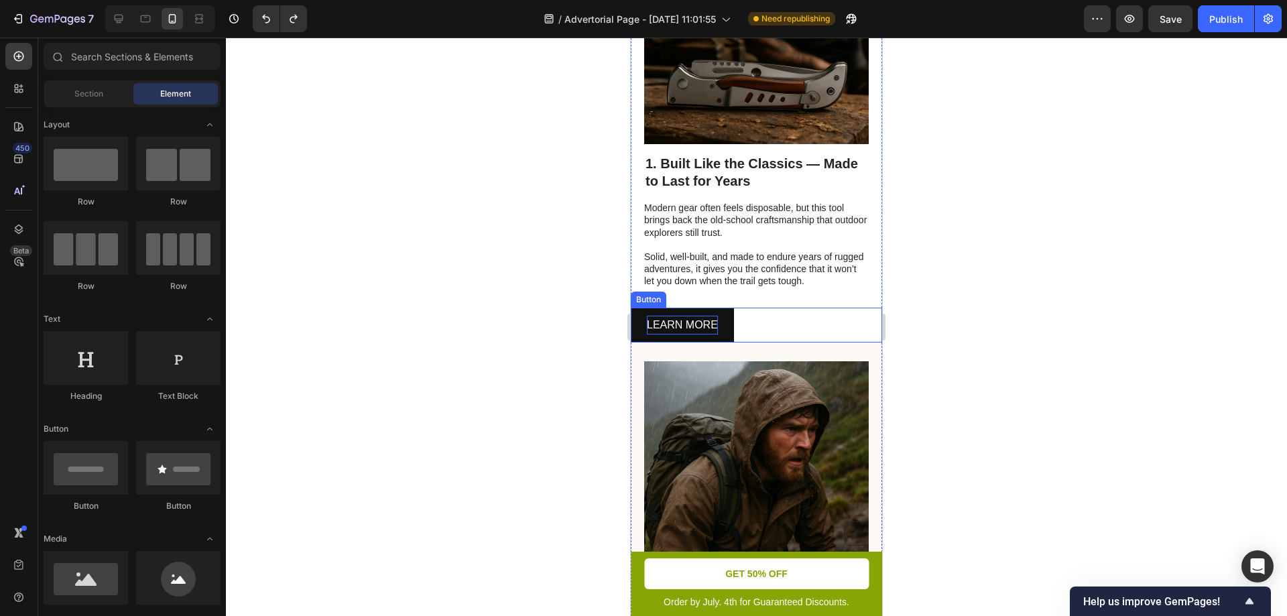
click at [761, 343] on div "LEARN MORE Button" at bounding box center [756, 326] width 251 height 36
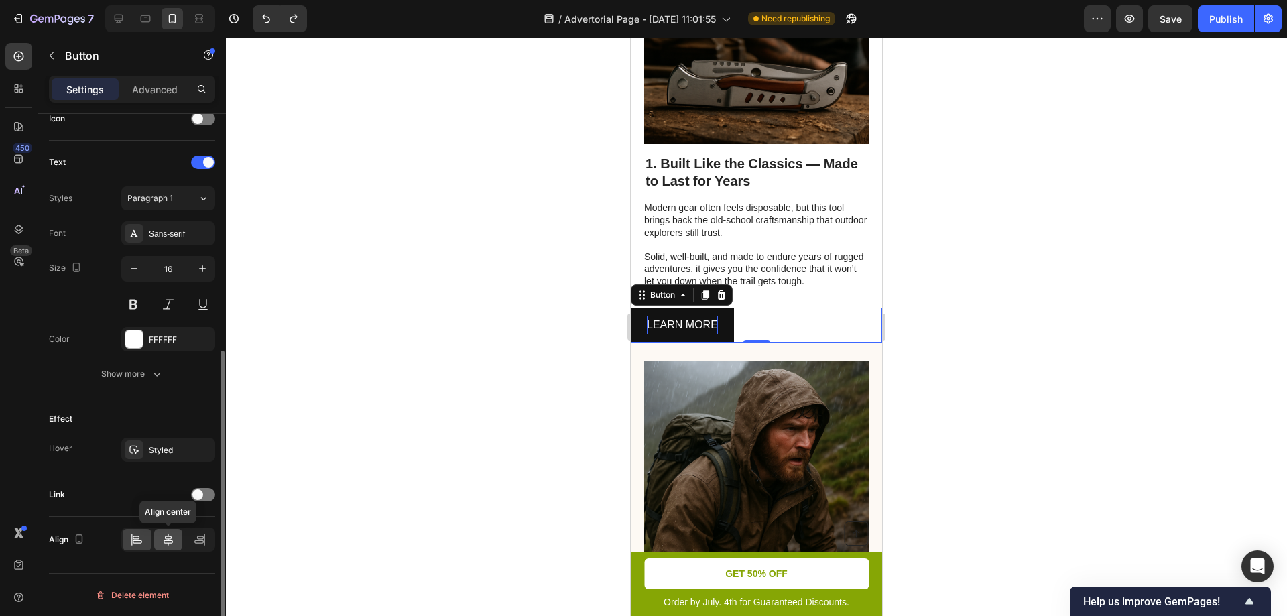
click at [166, 539] on icon at bounding box center [168, 539] width 9 height 12
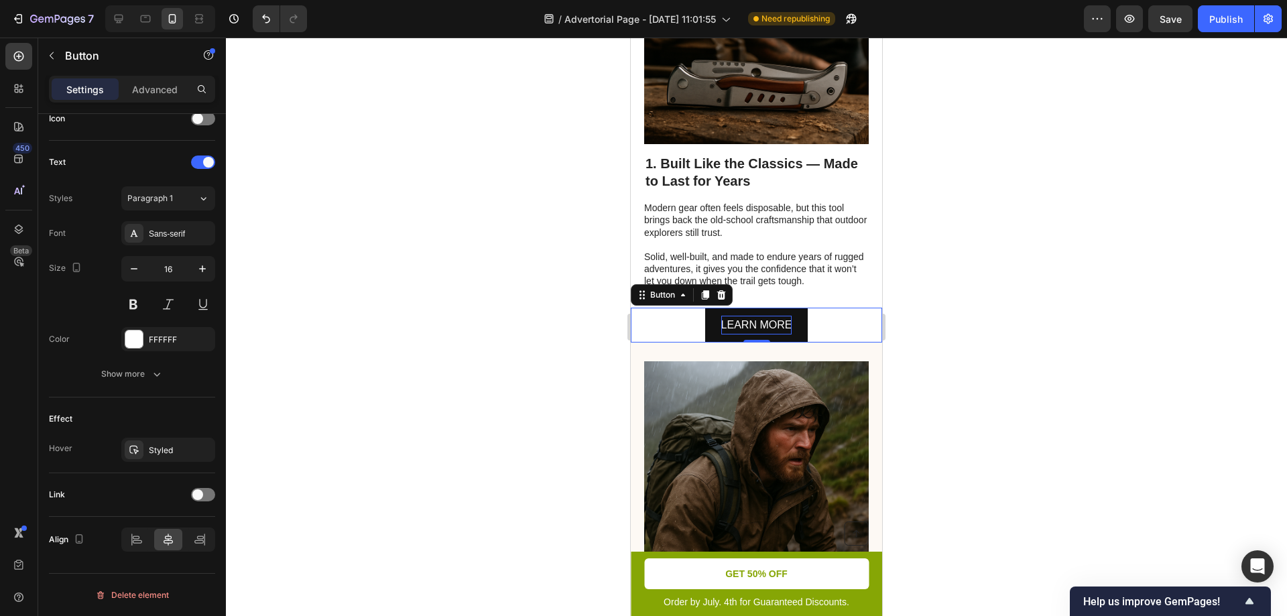
click at [1003, 407] on div at bounding box center [756, 327] width 1061 height 578
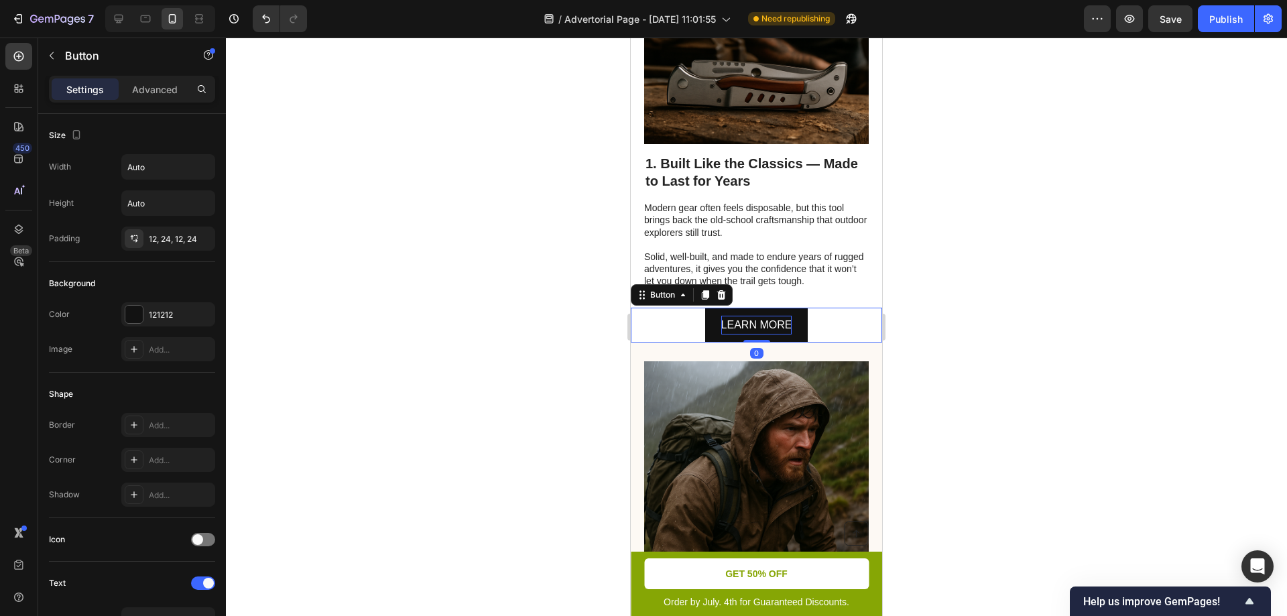
click at [845, 343] on div "LEARN MORE Button 0" at bounding box center [756, 326] width 251 height 36
click at [165, 86] on p "Advanced" at bounding box center [155, 89] width 46 height 14
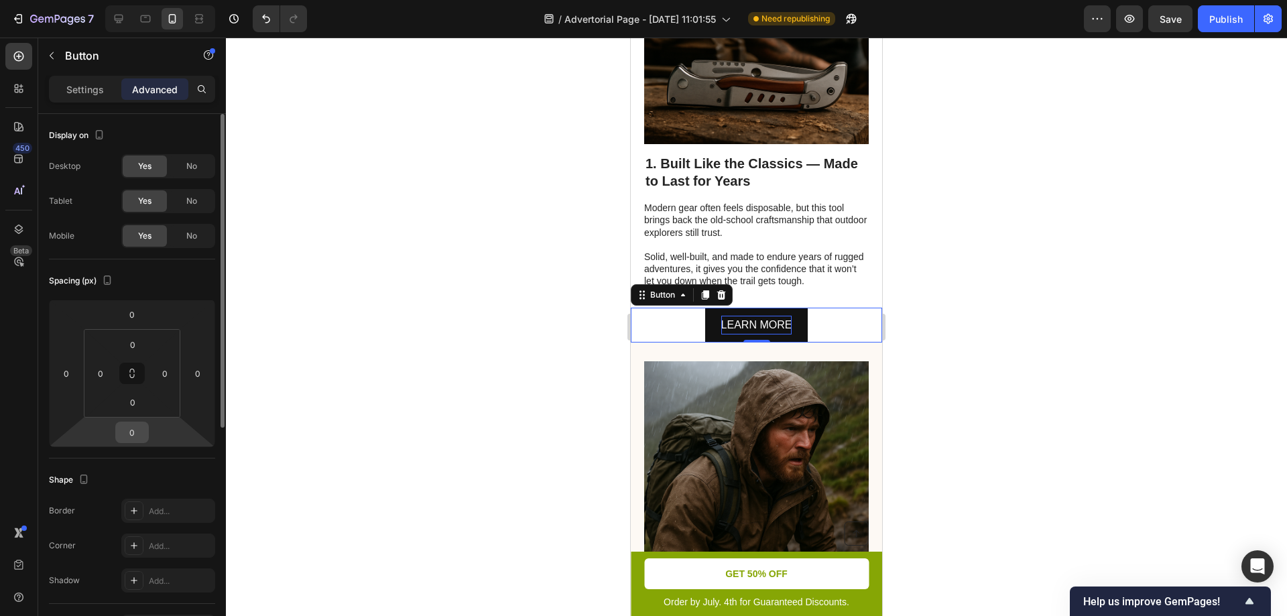
click at [135, 436] on input "0" at bounding box center [132, 432] width 27 height 20
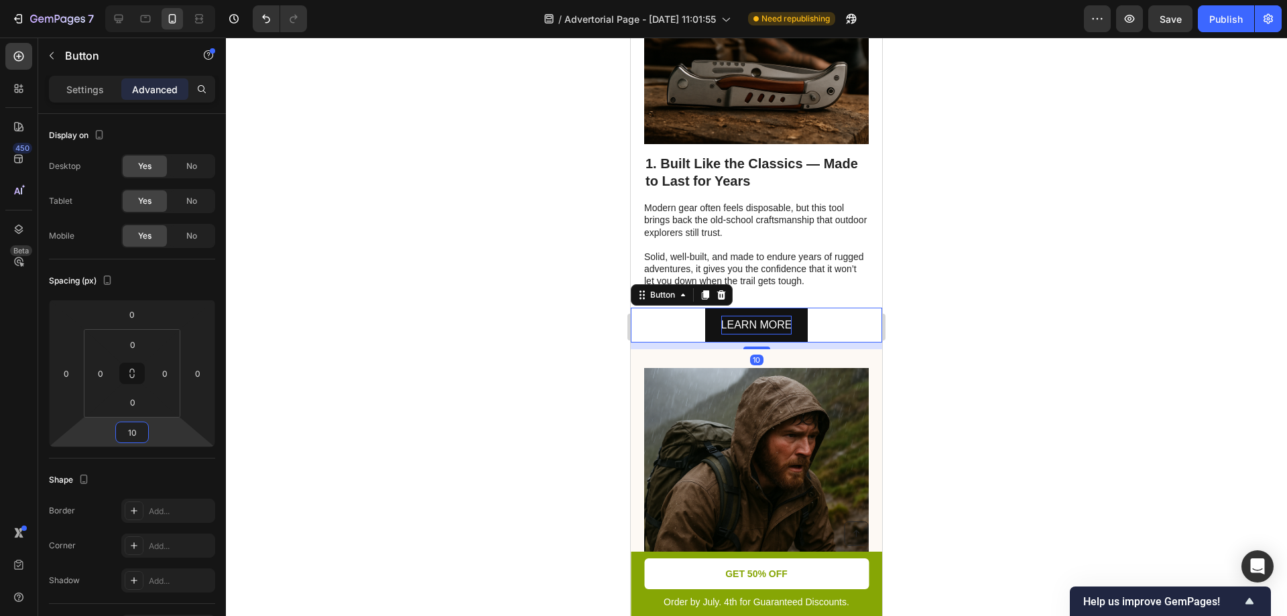
type input "10"
click at [492, 405] on div at bounding box center [756, 327] width 1061 height 578
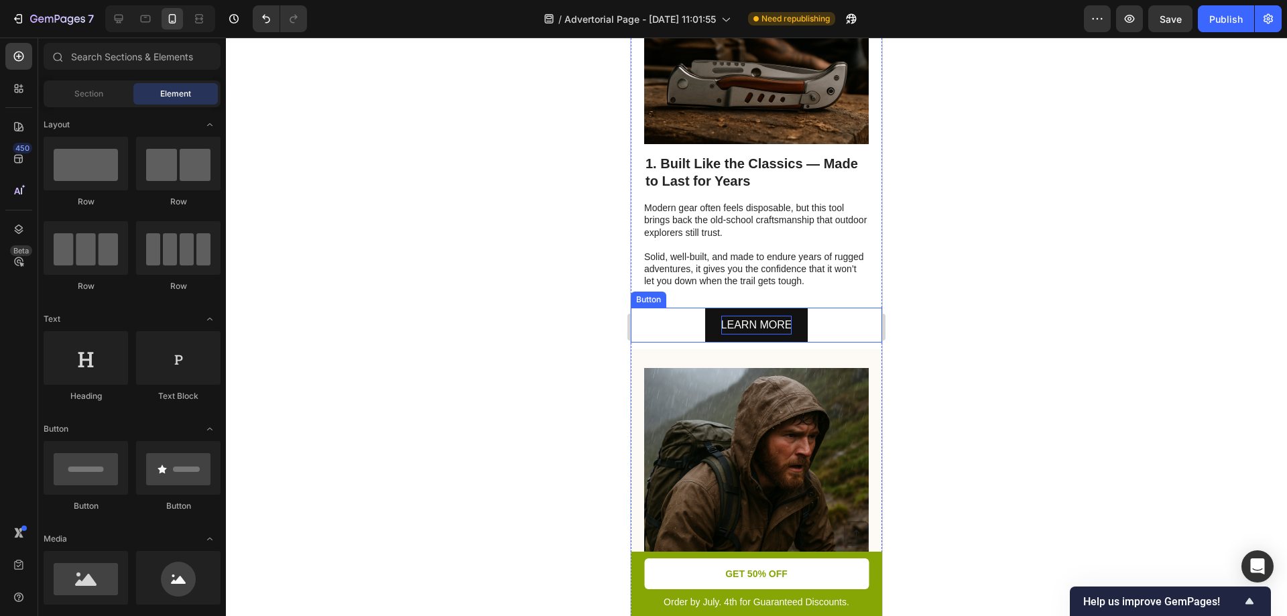
click at [679, 343] on div "LEARN MORE Button" at bounding box center [756, 326] width 251 height 36
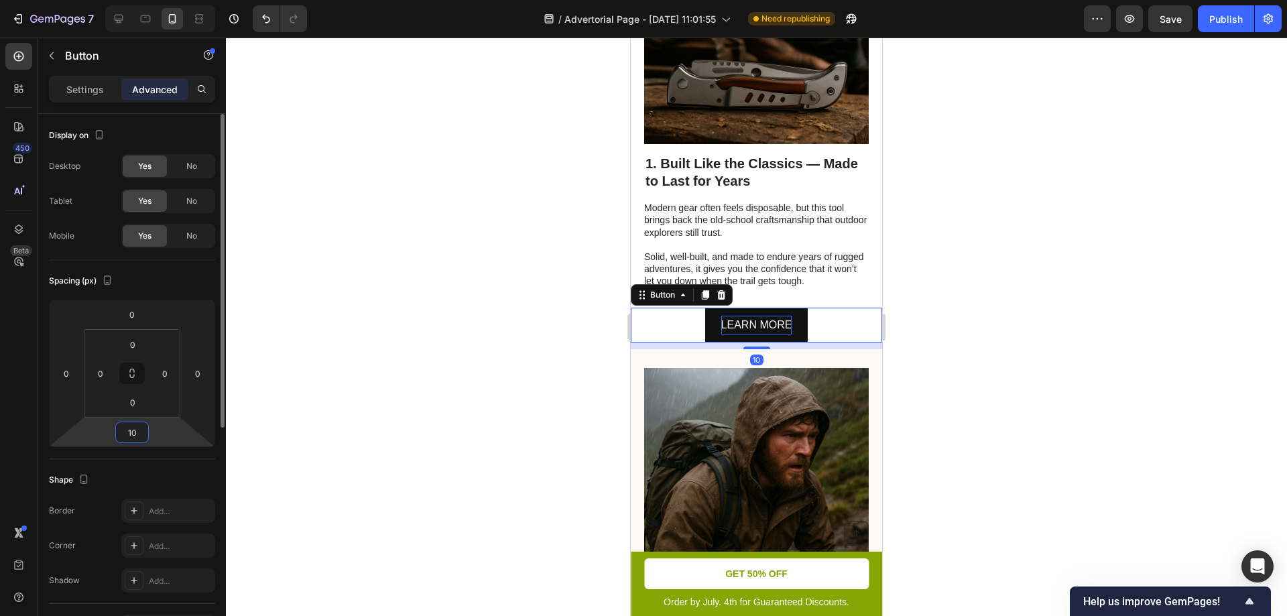
click at [143, 435] on input "10" at bounding box center [132, 432] width 27 height 20
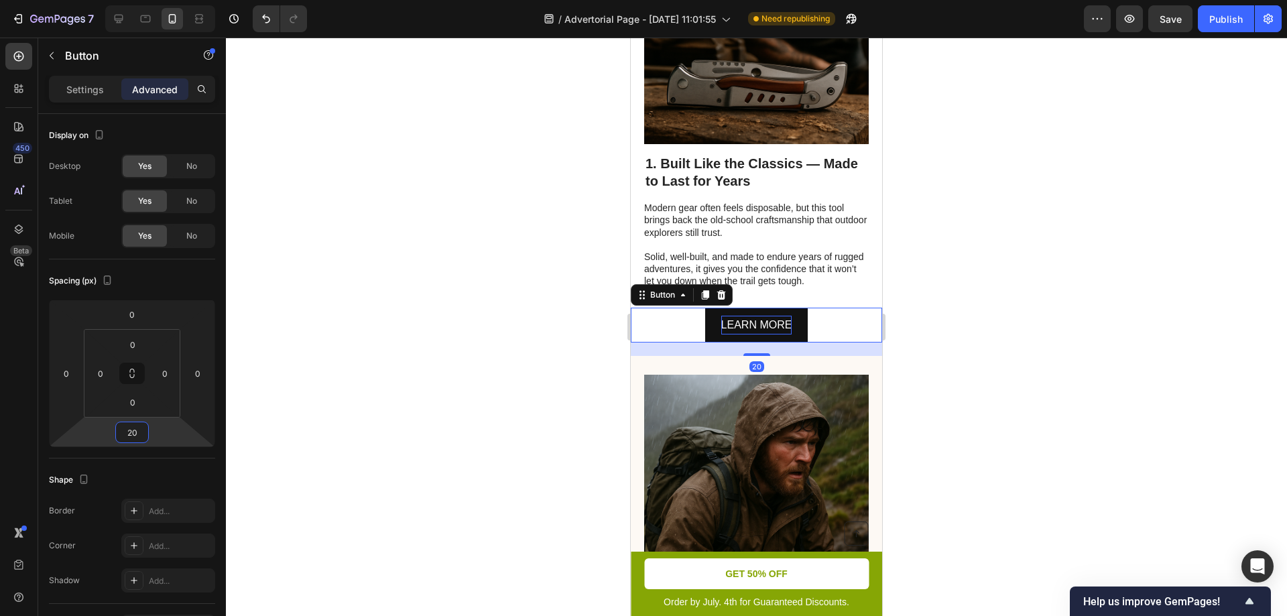
type input "20"
click at [568, 373] on div at bounding box center [756, 327] width 1061 height 578
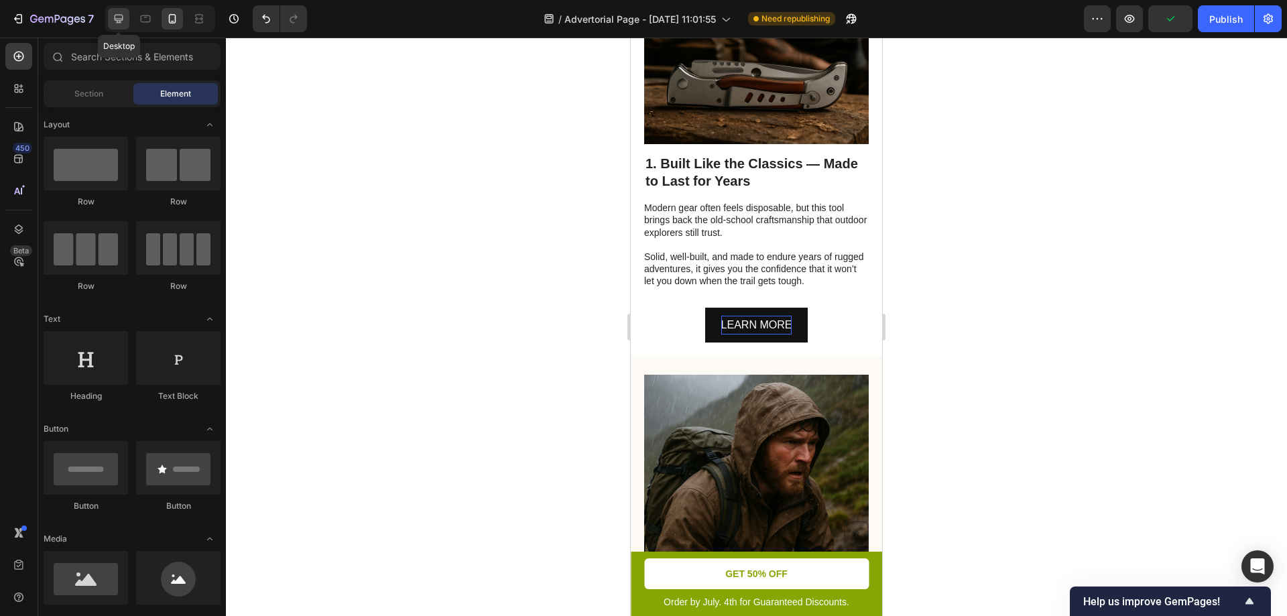
click at [121, 21] on icon at bounding box center [118, 18] width 13 height 13
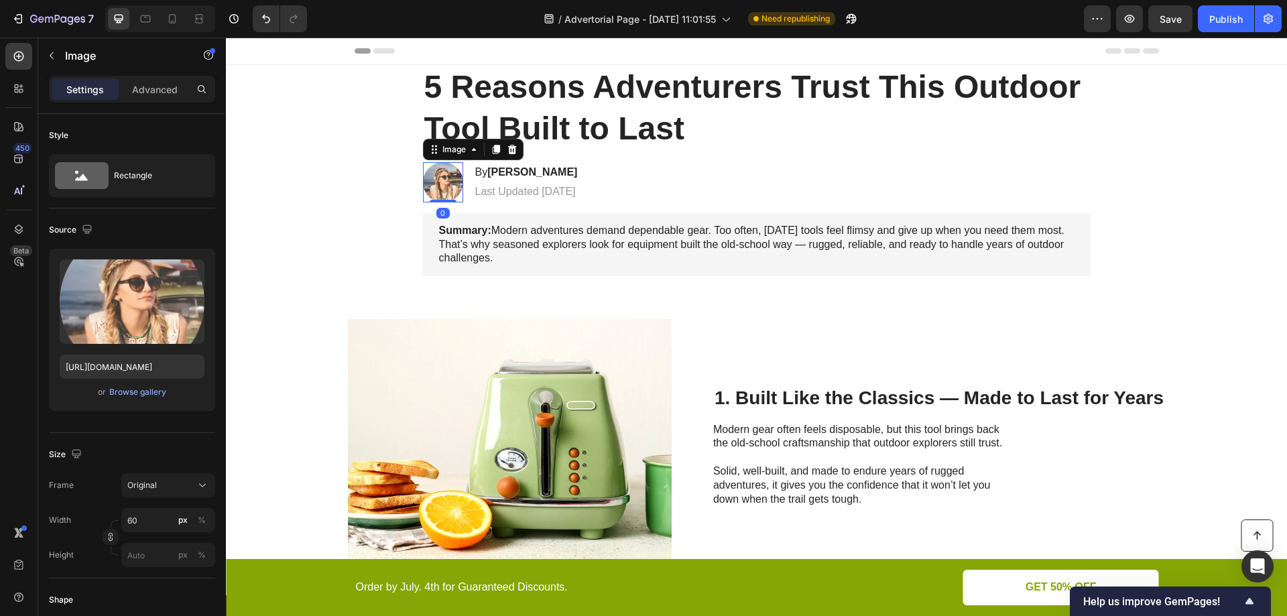
click at [452, 186] on img at bounding box center [443, 182] width 40 height 40
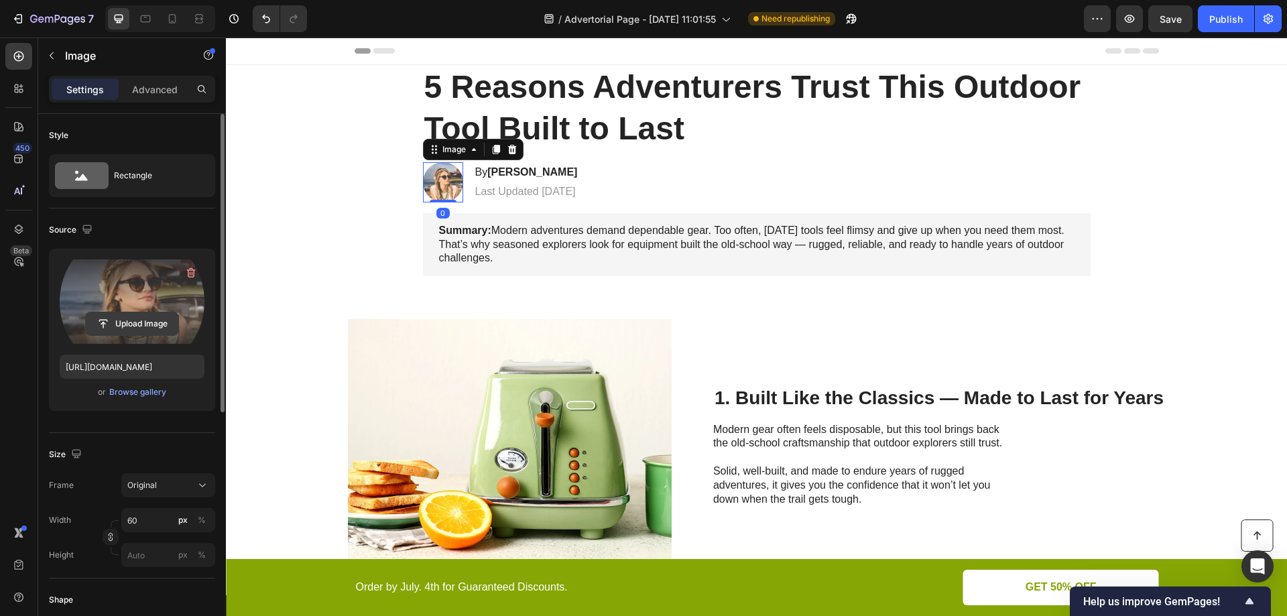
click at [139, 327] on input "file" at bounding box center [132, 323] width 92 height 23
click at [190, 272] on icon "button" at bounding box center [190, 273] width 1 height 4
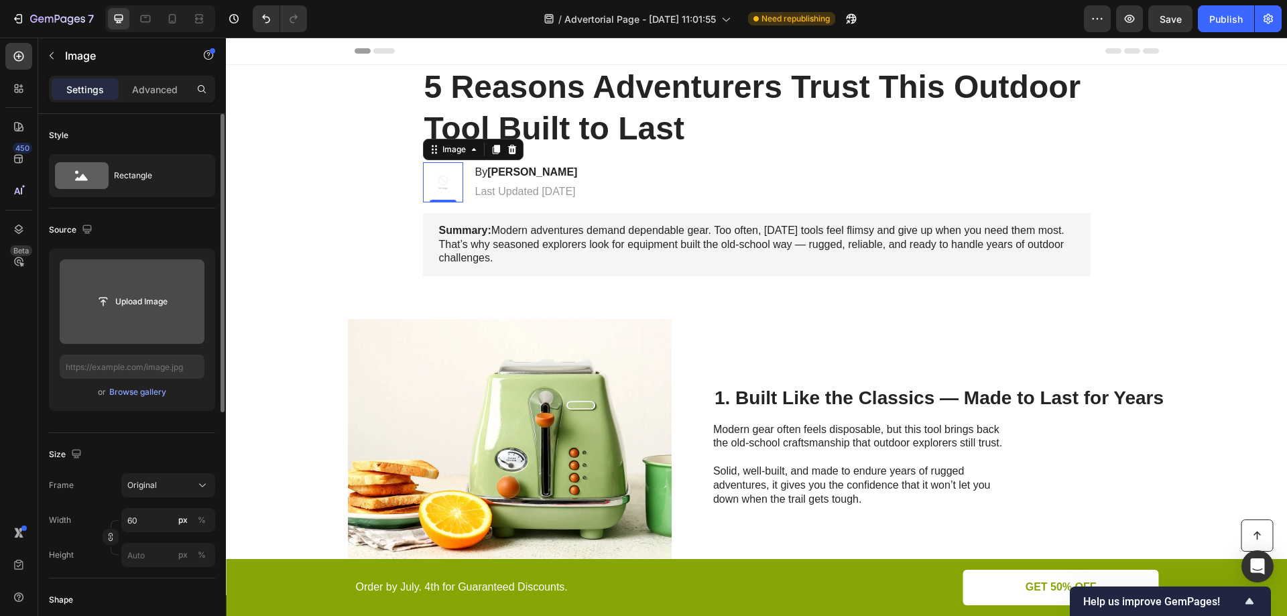
click at [144, 303] on input "file" at bounding box center [132, 301] width 92 height 23
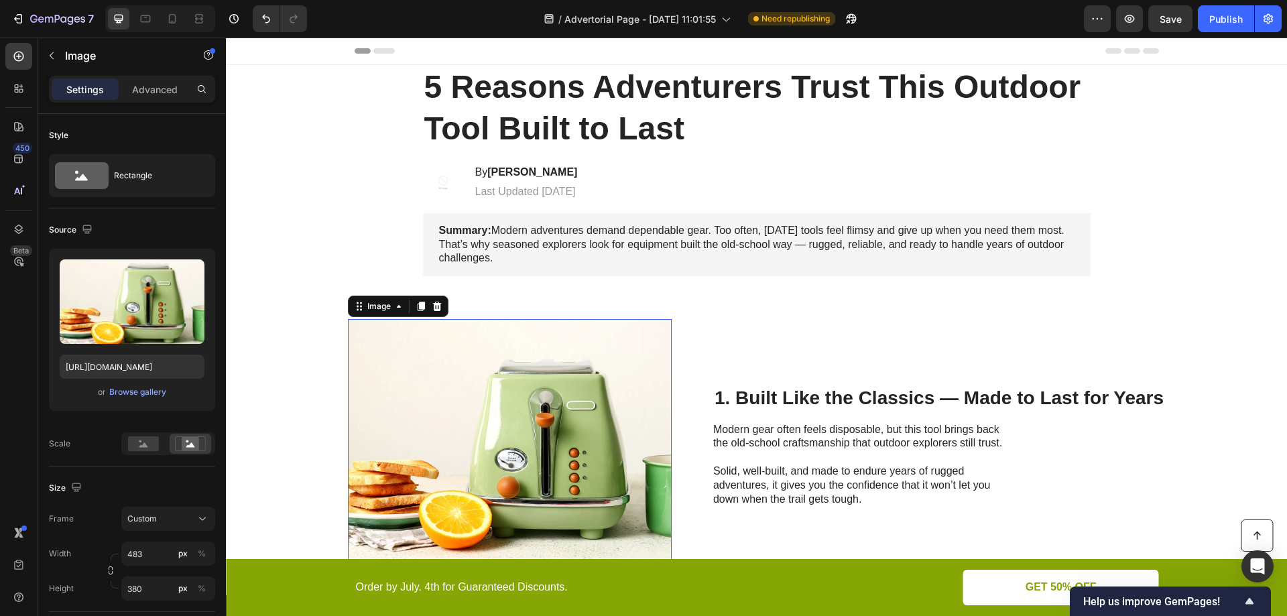
click at [541, 397] on img at bounding box center [510, 446] width 324 height 255
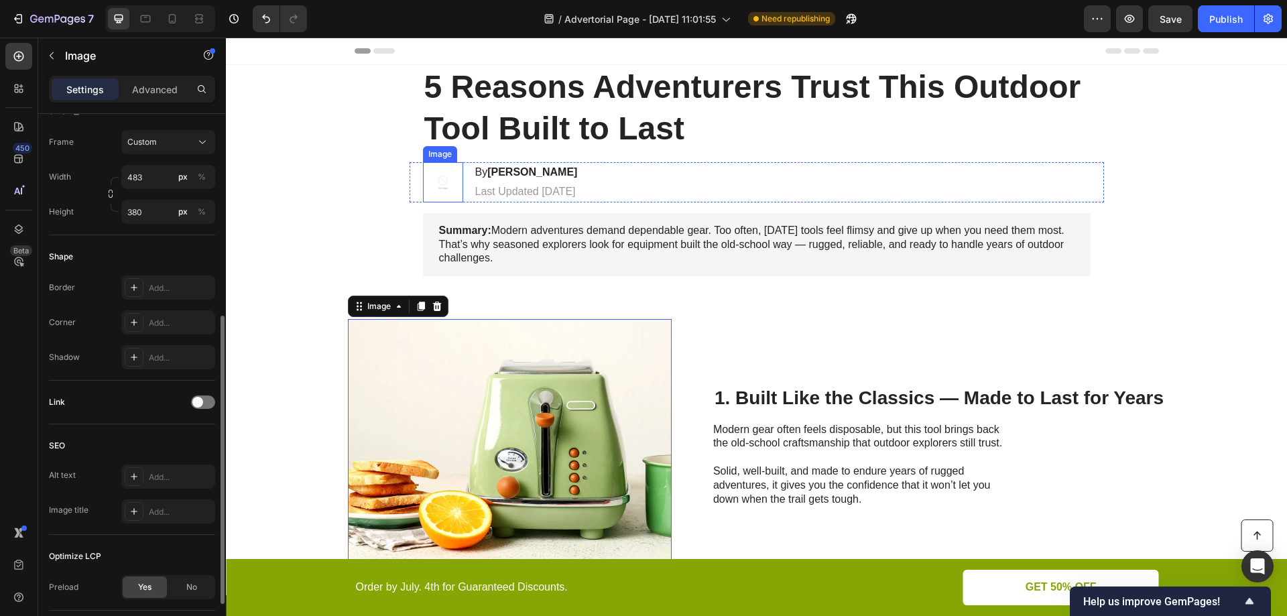
click at [432, 180] on img at bounding box center [443, 182] width 40 height 40
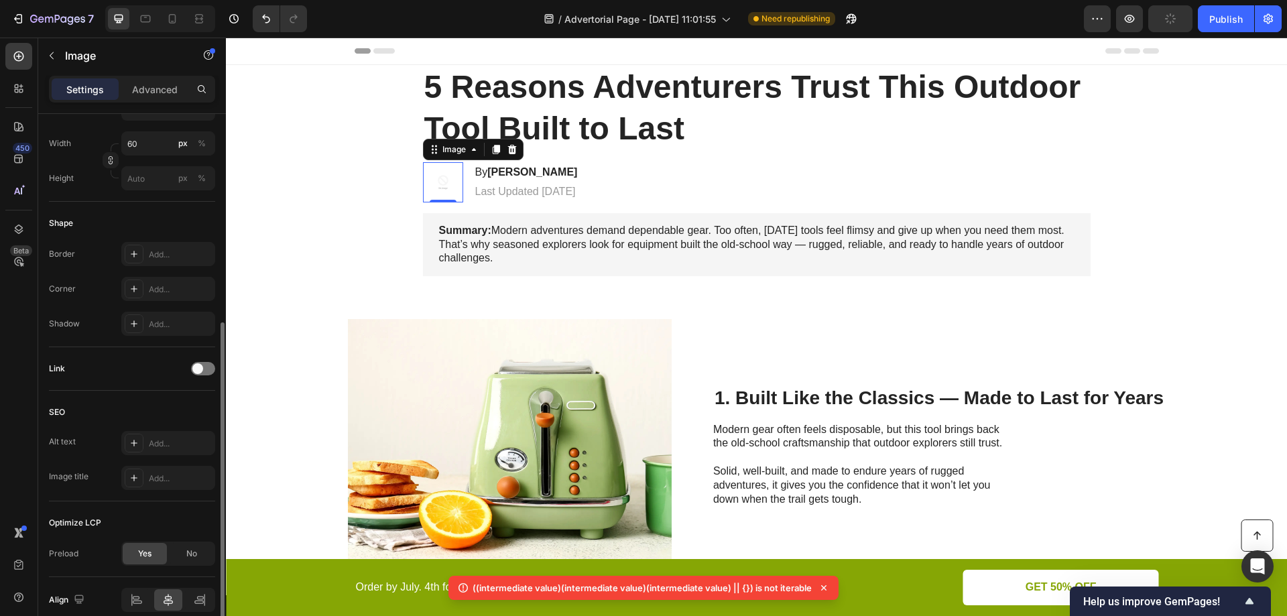
click at [442, 190] on img at bounding box center [443, 182] width 40 height 40
click at [436, 184] on img at bounding box center [443, 182] width 40 height 40
click at [52, 56] on icon "button" at bounding box center [51, 55] width 11 height 11
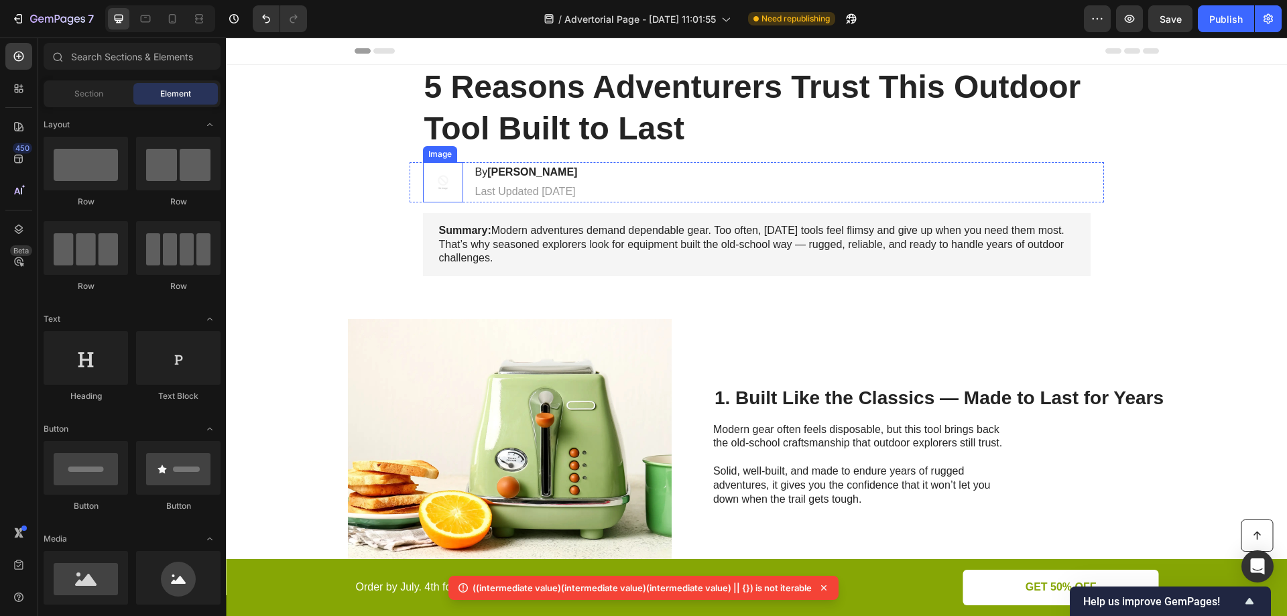
click at [452, 187] on img at bounding box center [443, 182] width 40 height 40
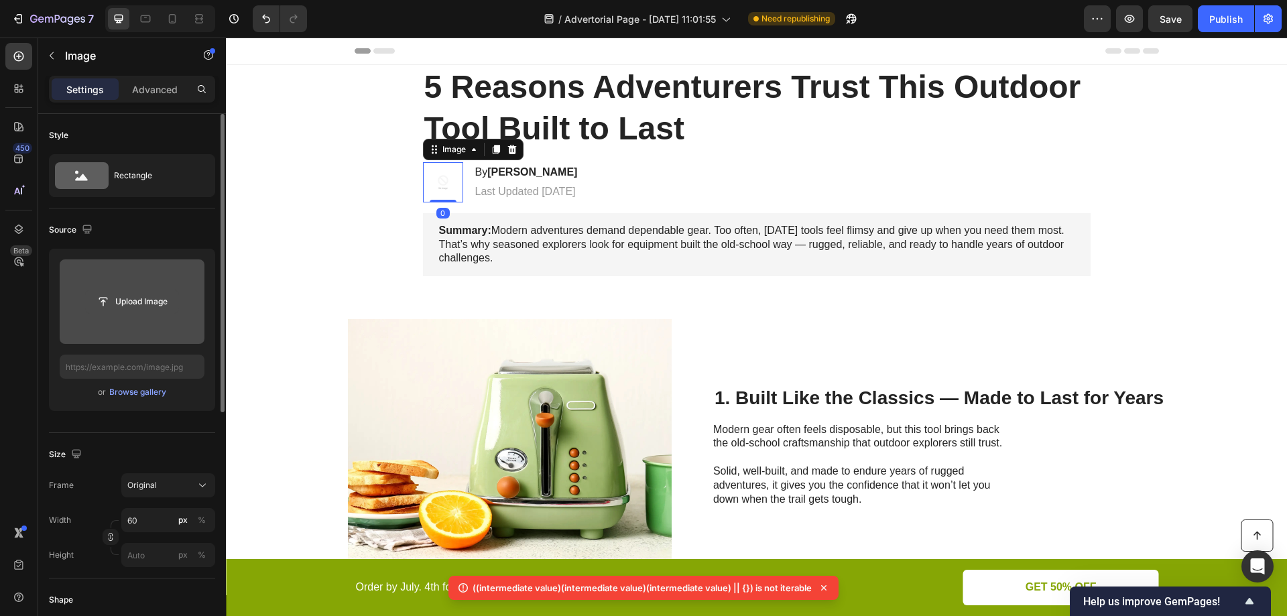
click at [146, 302] on input "file" at bounding box center [132, 301] width 92 height 23
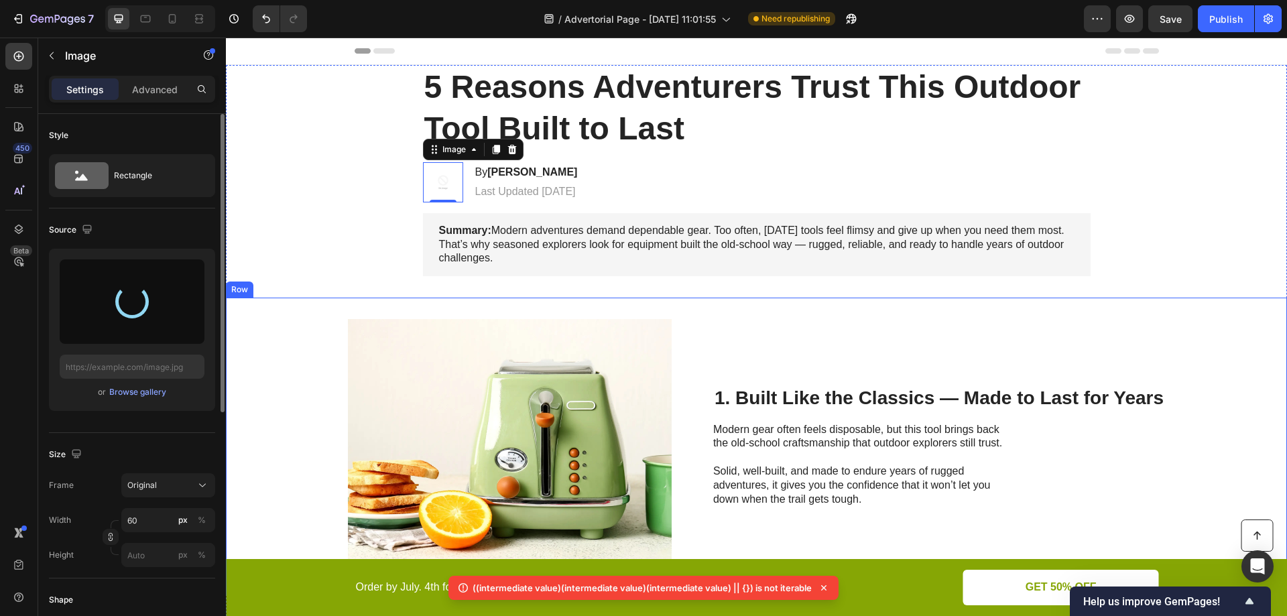
type input "https://cdn.shopify.com/s/files/1/0904/0917/3302/files/gempages_586287337667822…"
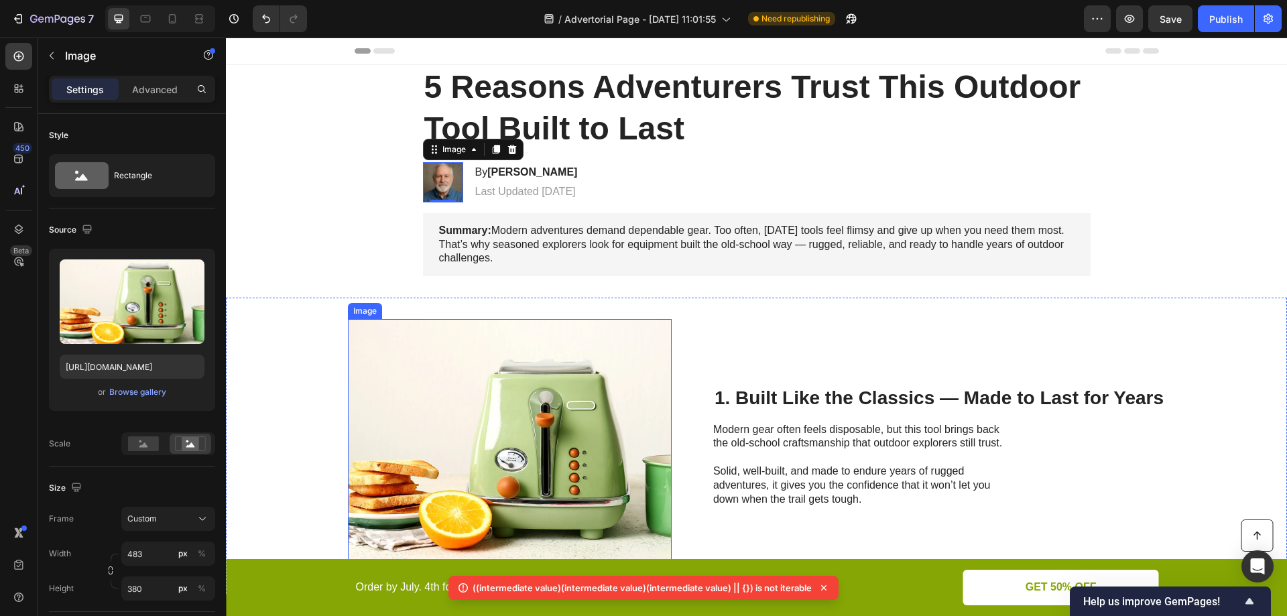
click at [592, 383] on img at bounding box center [510, 446] width 324 height 255
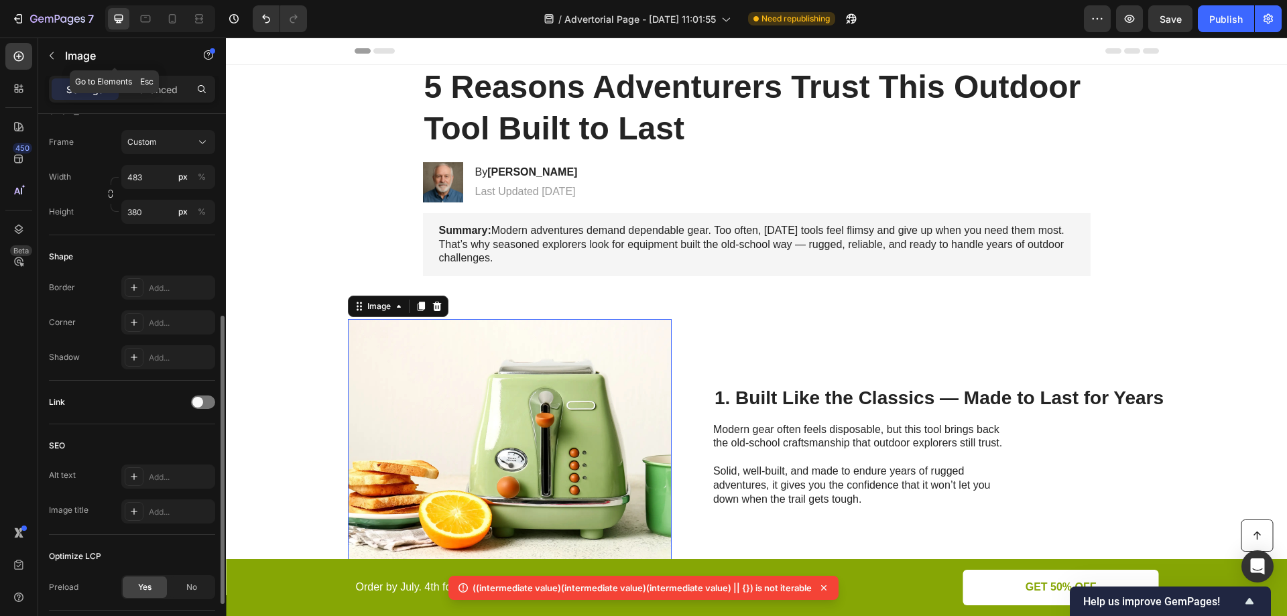
click at [50, 59] on icon "button" at bounding box center [51, 55] width 11 height 11
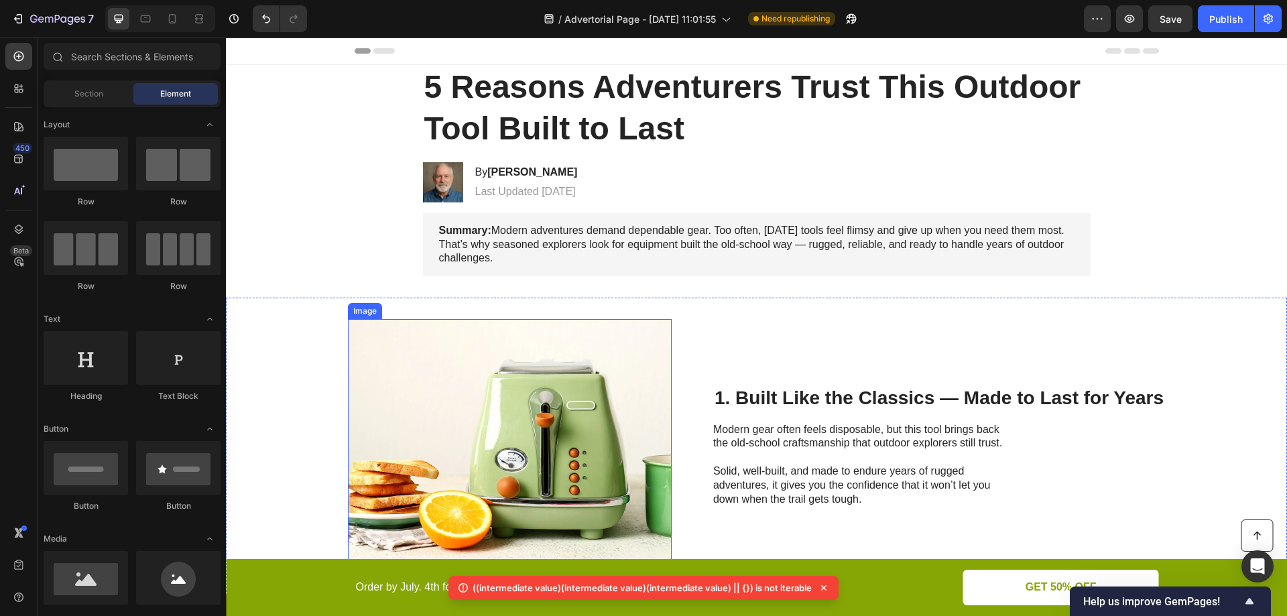
click at [481, 448] on img at bounding box center [510, 446] width 324 height 255
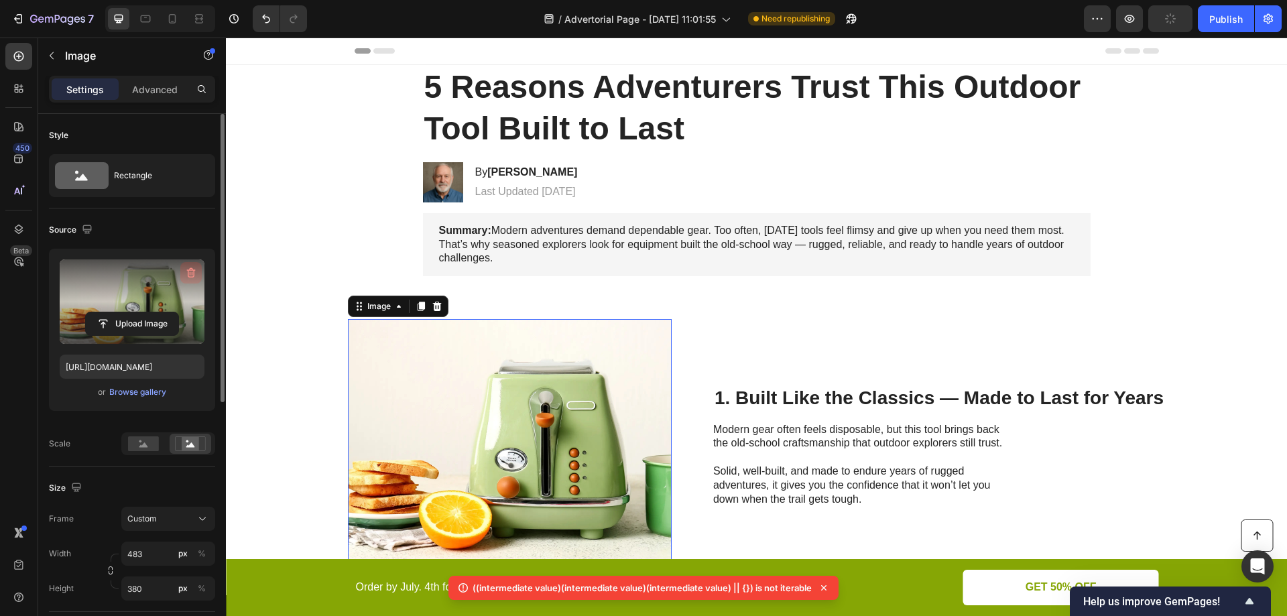
click at [191, 269] on icon "button" at bounding box center [191, 273] width 9 height 10
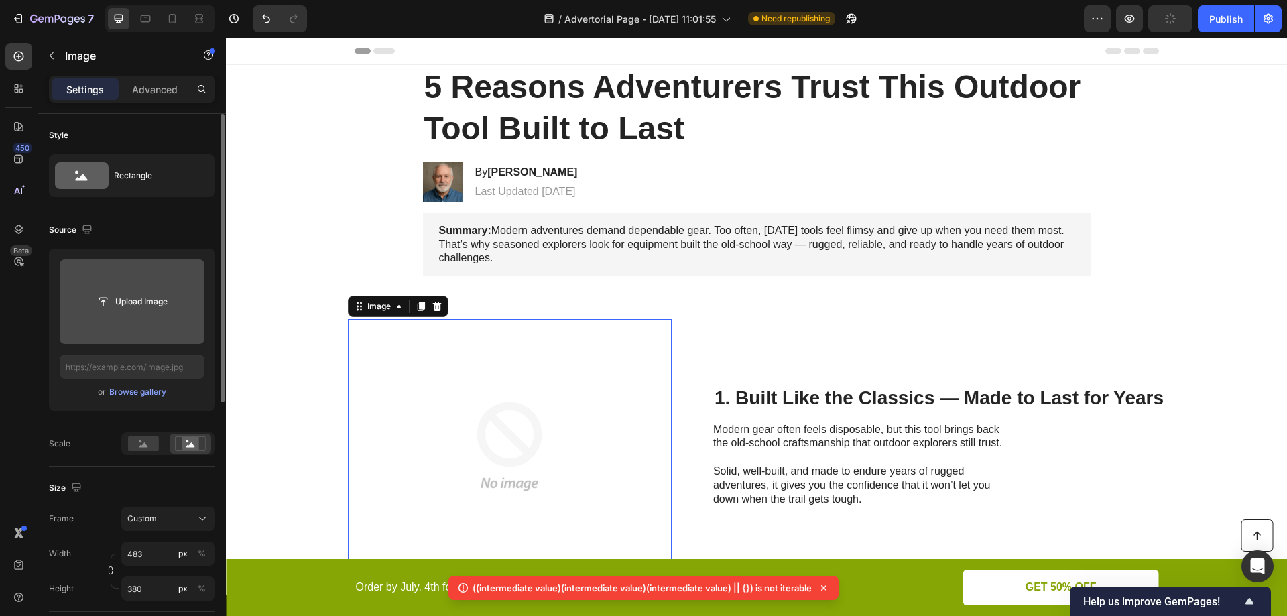
click at [133, 303] on input "file" at bounding box center [132, 301] width 92 height 23
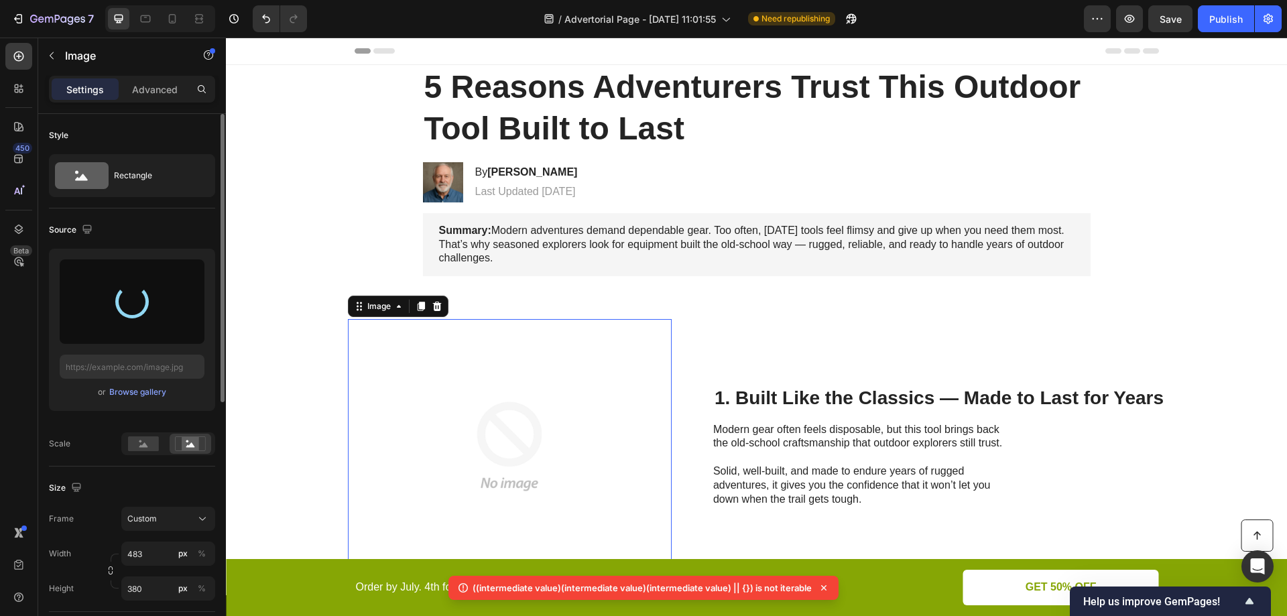
click at [822, 588] on icon at bounding box center [823, 587] width 13 height 13
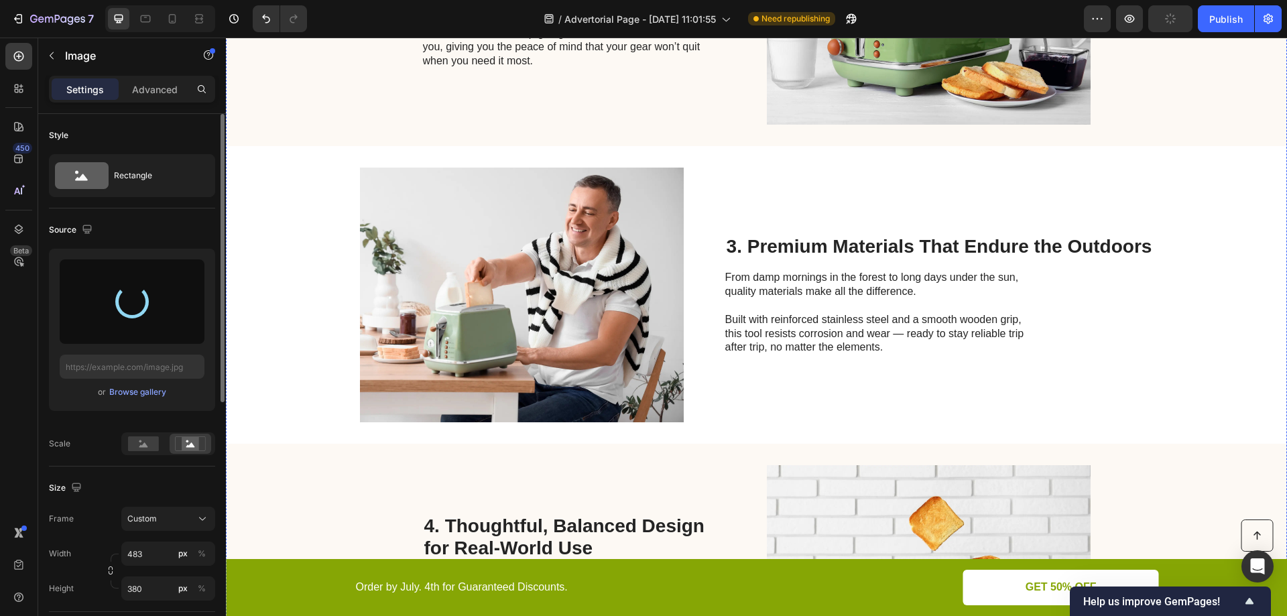
type input "https://cdn.shopify.com/s/files/1/0904/0917/3302/files/gempages_586287337667822…"
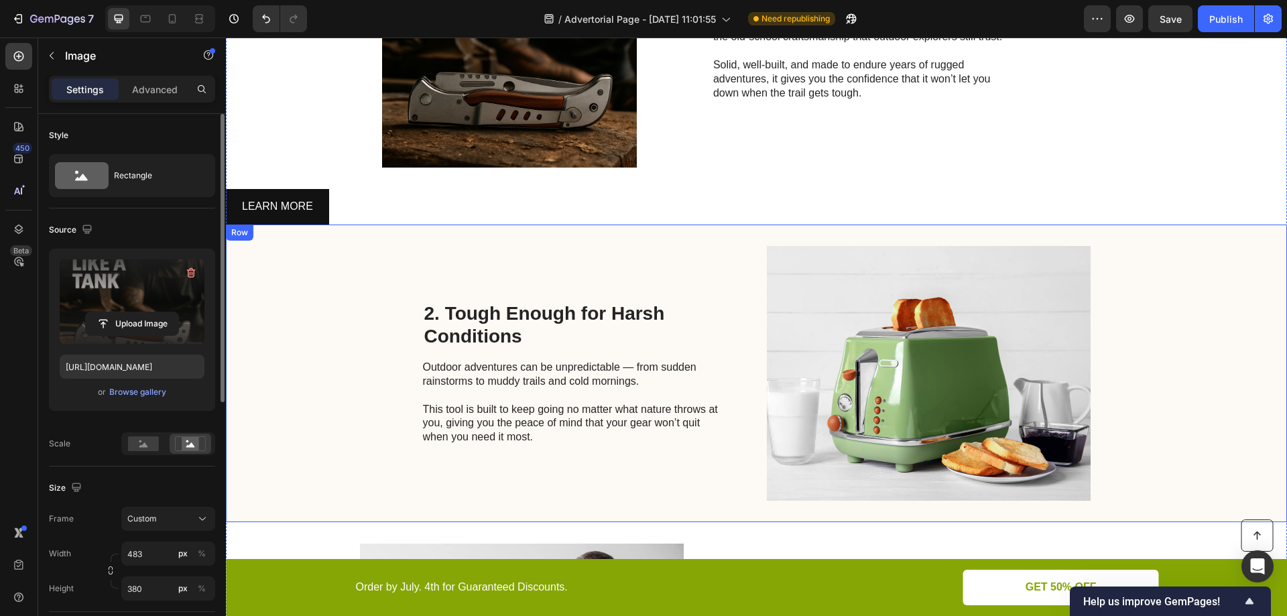
scroll to position [625, 0]
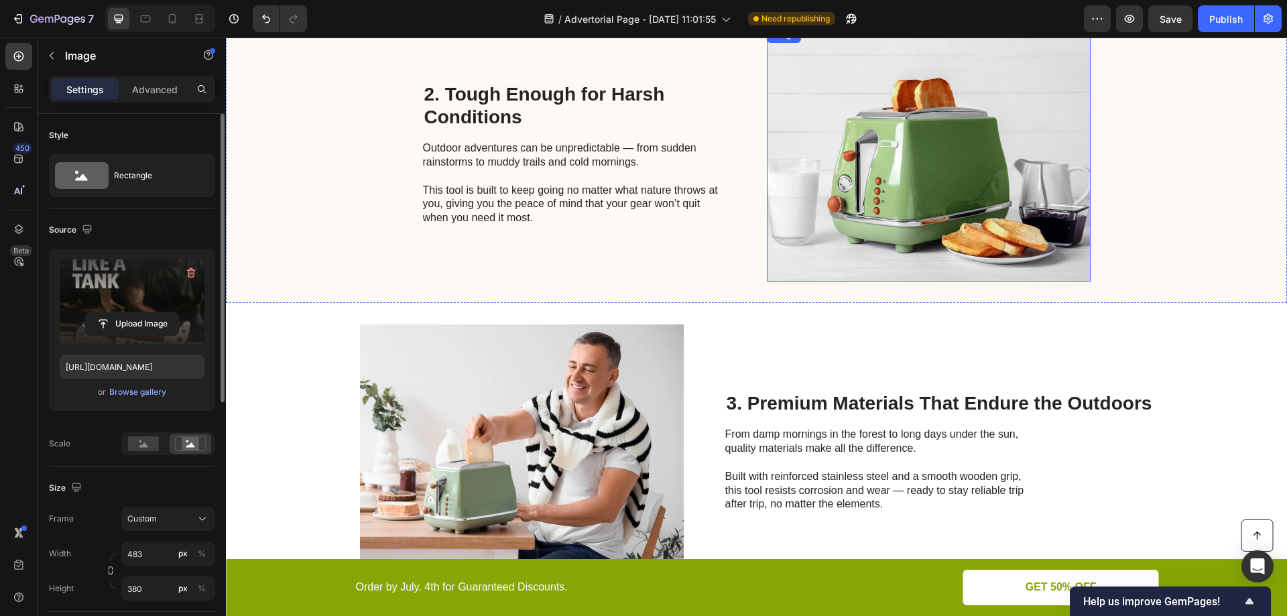
click at [825, 227] on img at bounding box center [929, 154] width 324 height 255
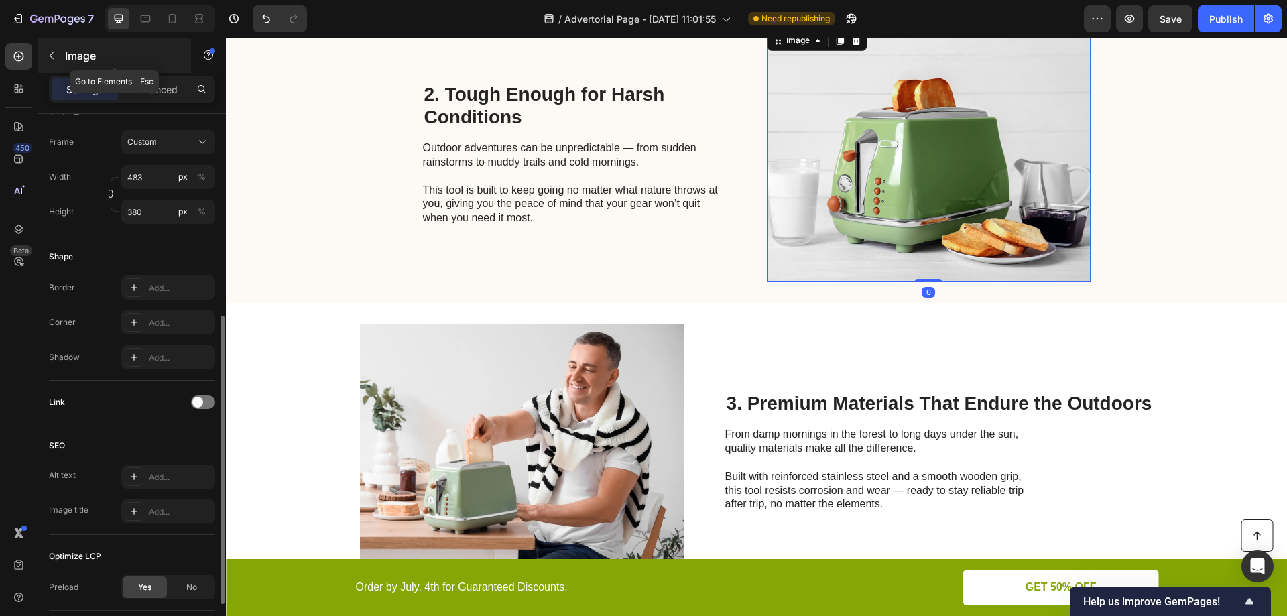
click at [55, 53] on icon "button" at bounding box center [51, 55] width 11 height 11
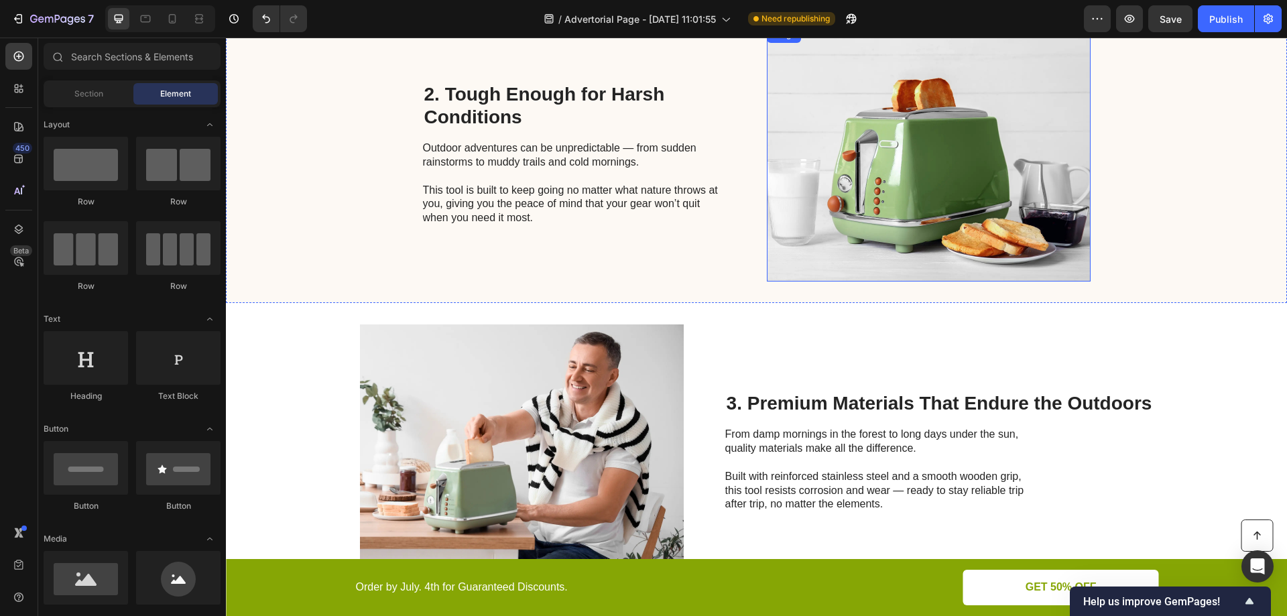
click at [841, 189] on img at bounding box center [929, 154] width 324 height 255
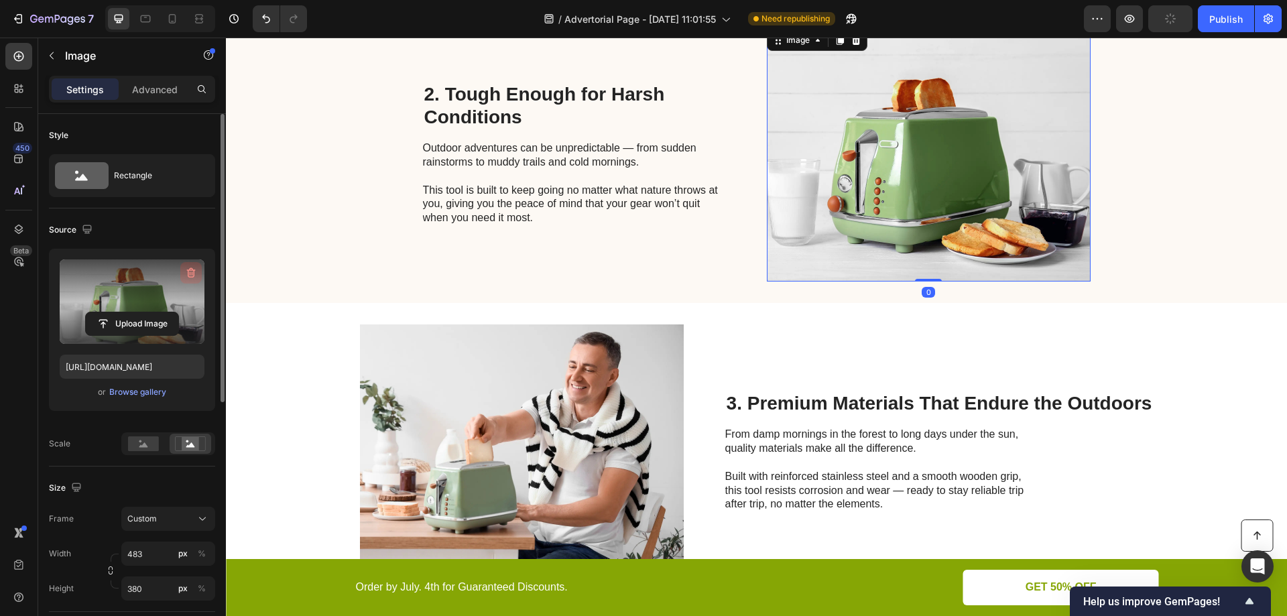
click at [189, 270] on icon "button" at bounding box center [191, 273] width 9 height 10
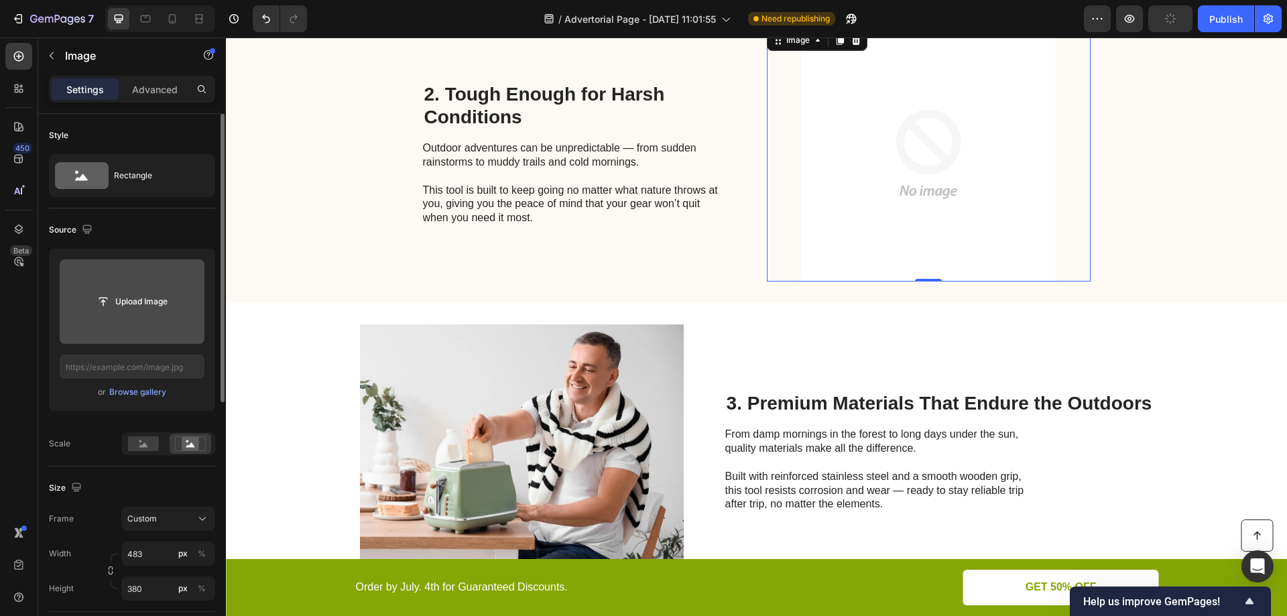
click at [134, 304] on input "file" at bounding box center [132, 301] width 92 height 23
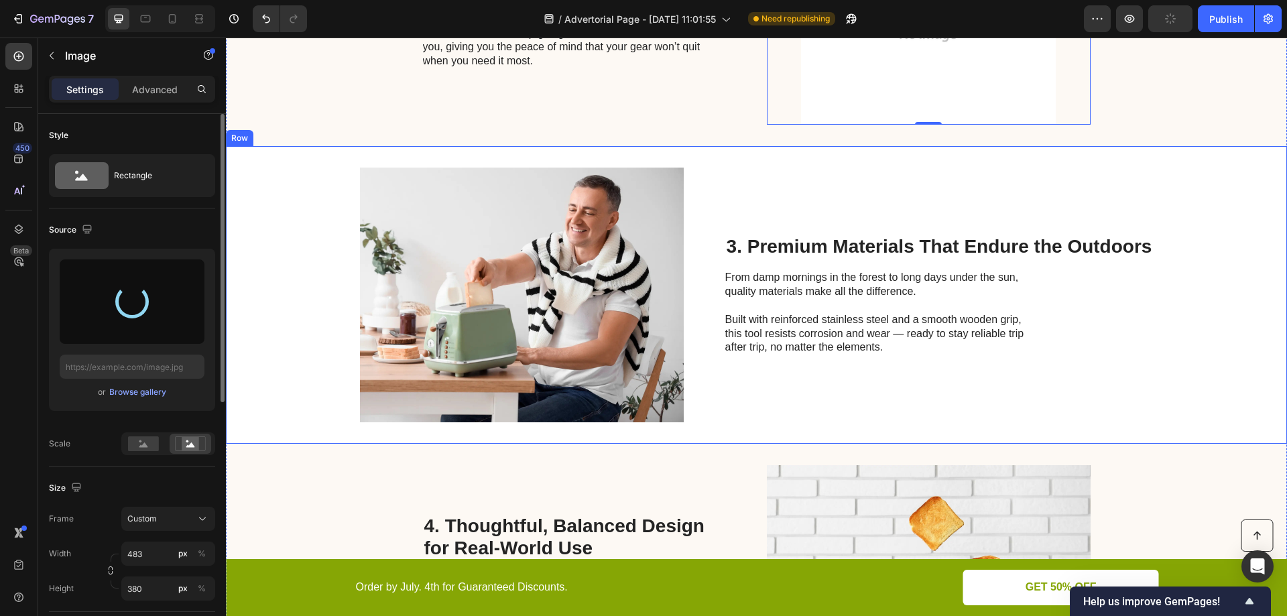
type input "https://cdn.shopify.com/s/files/1/0904/0917/3302/files/gempages_586287337667822…"
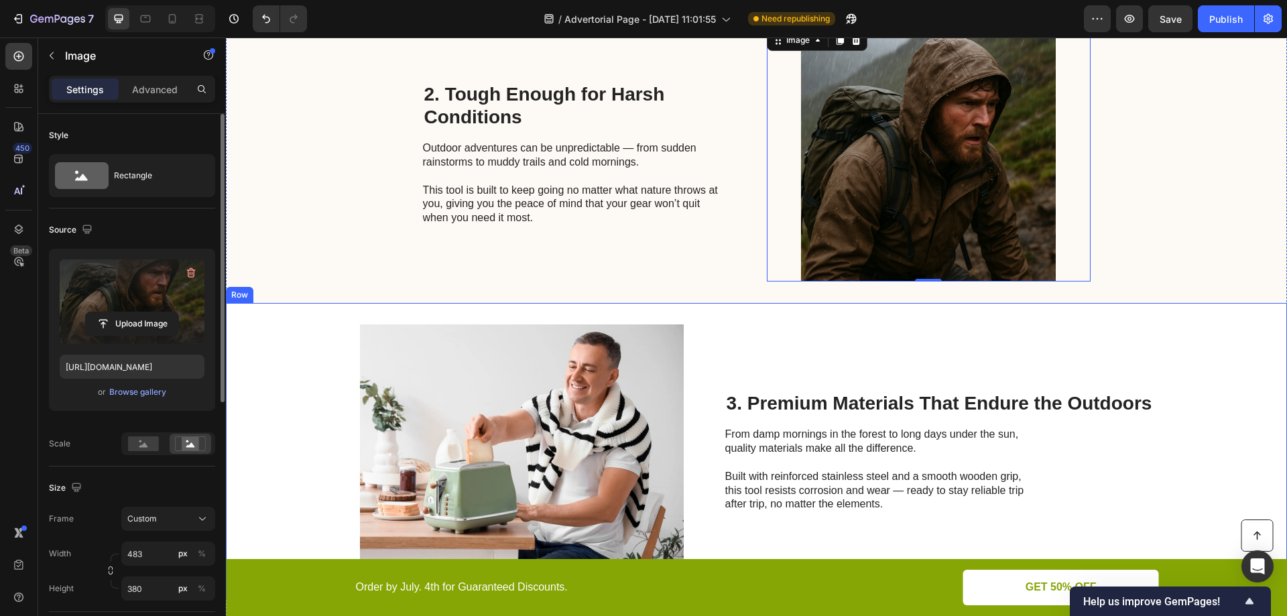
scroll to position [782, 0]
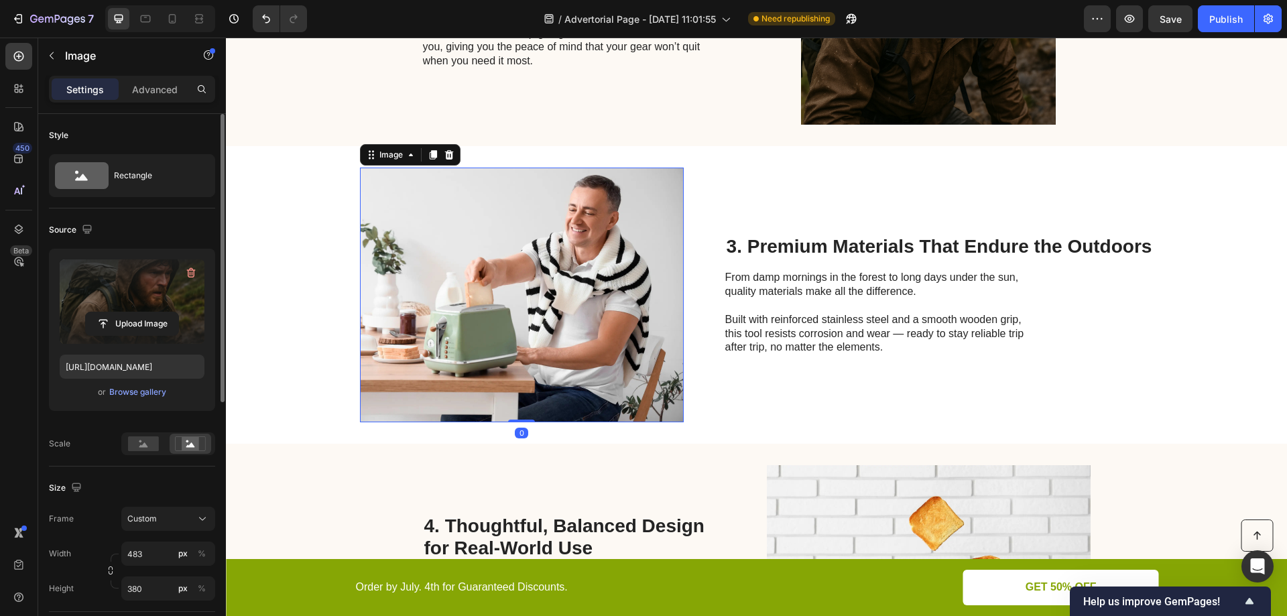
click at [600, 275] on img at bounding box center [522, 295] width 324 height 255
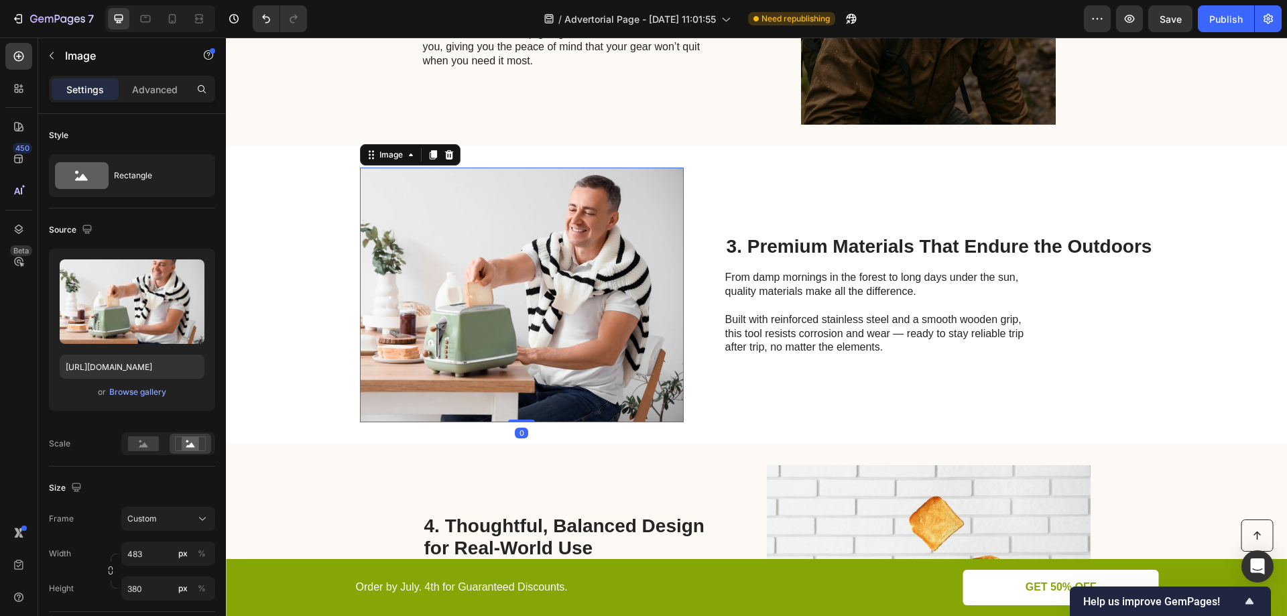
scroll to position [377, 0]
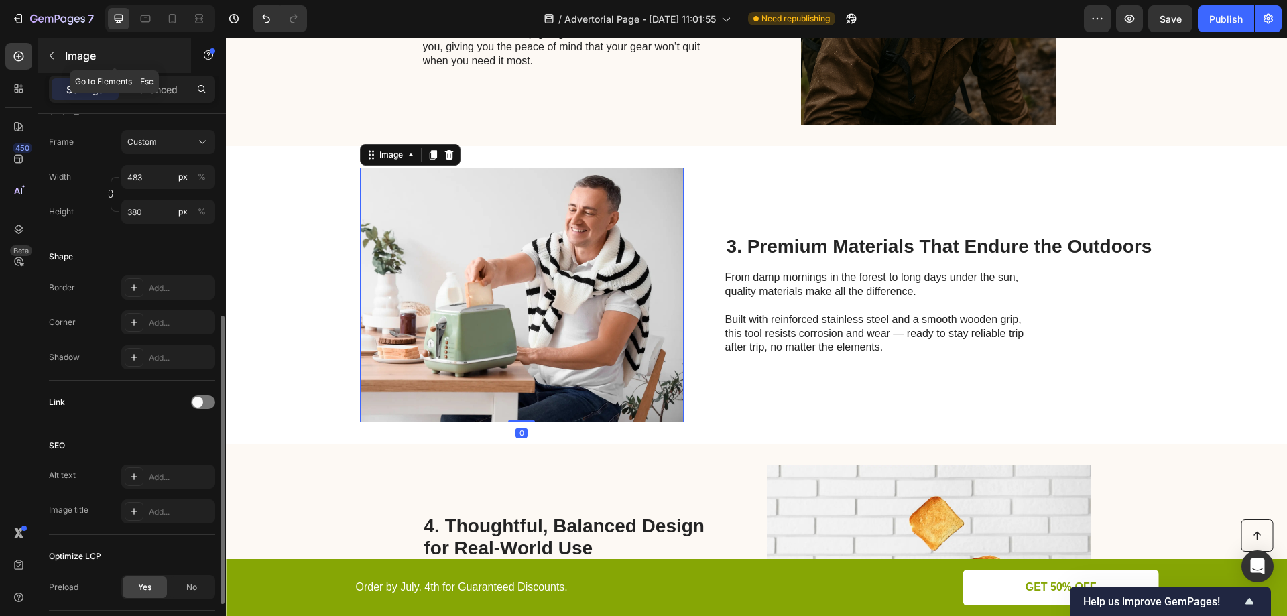
click at [48, 54] on icon "button" at bounding box center [51, 55] width 11 height 11
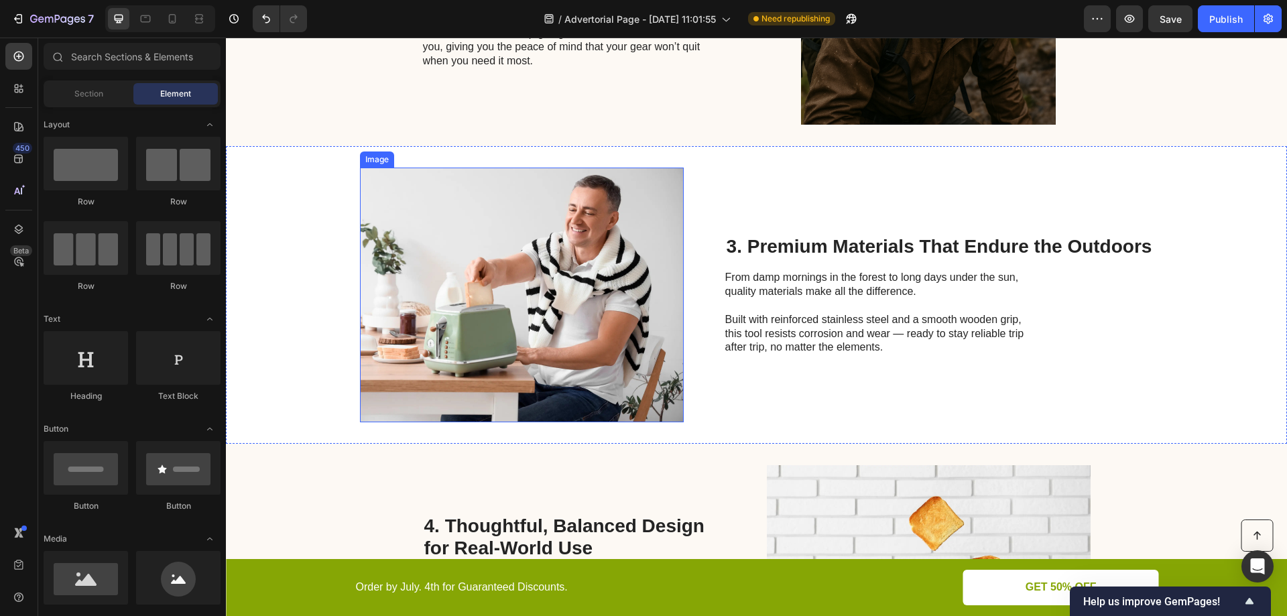
click at [484, 257] on img at bounding box center [522, 295] width 324 height 255
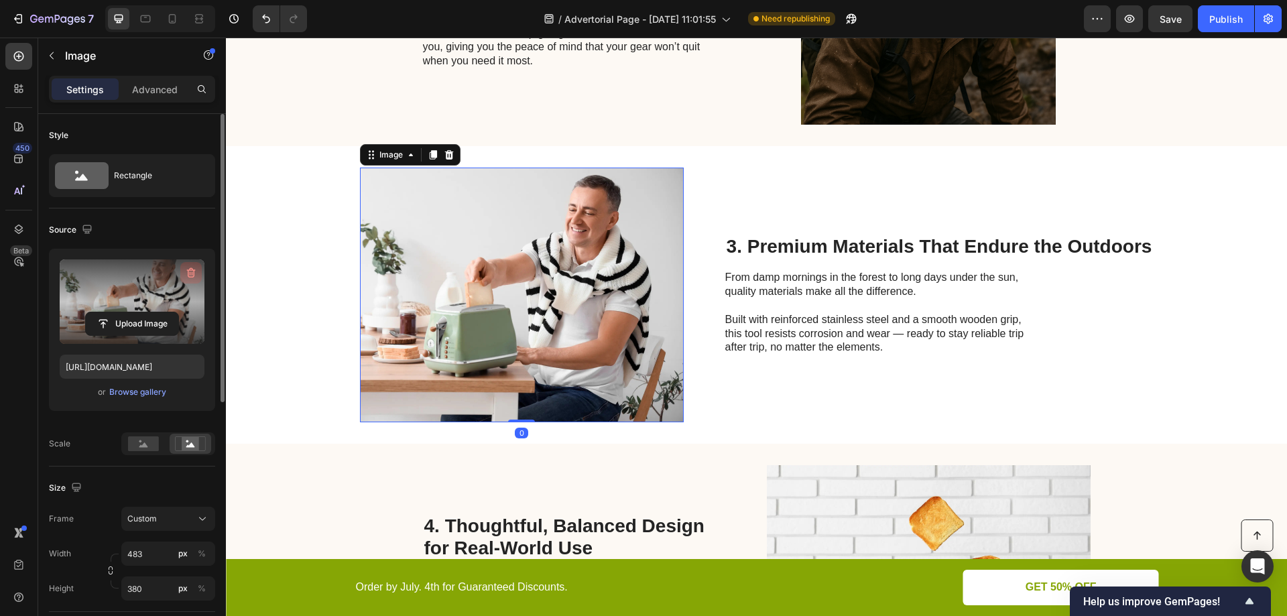
click at [190, 275] on icon "button" at bounding box center [190, 272] width 13 height 13
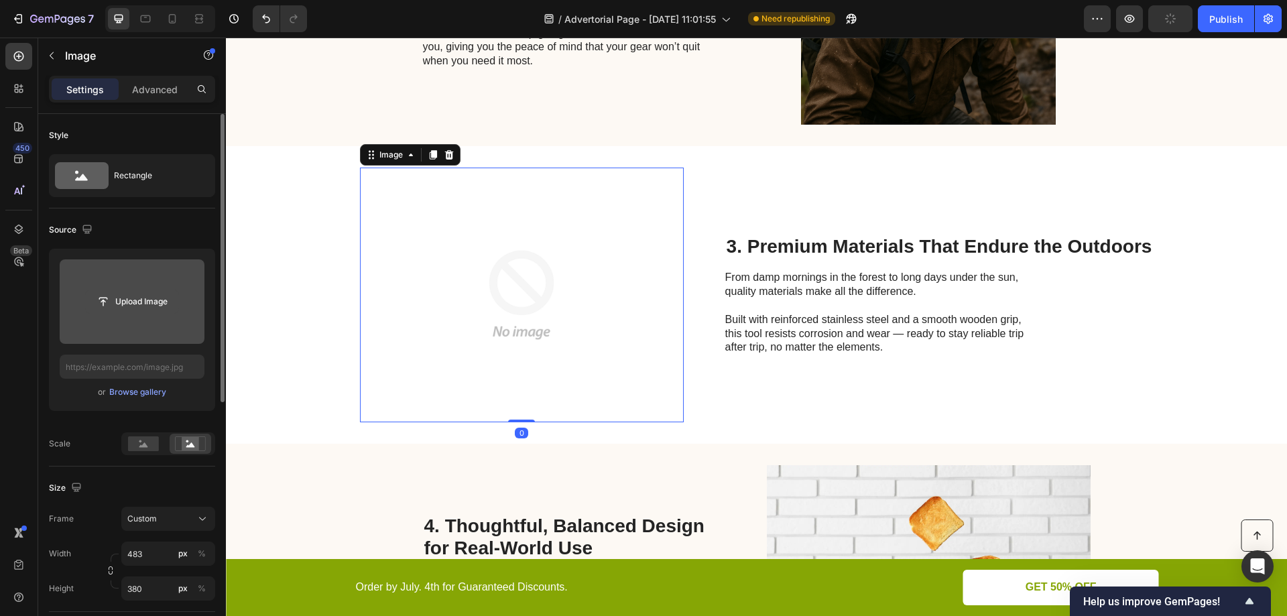
click at [143, 302] on input "file" at bounding box center [132, 301] width 92 height 23
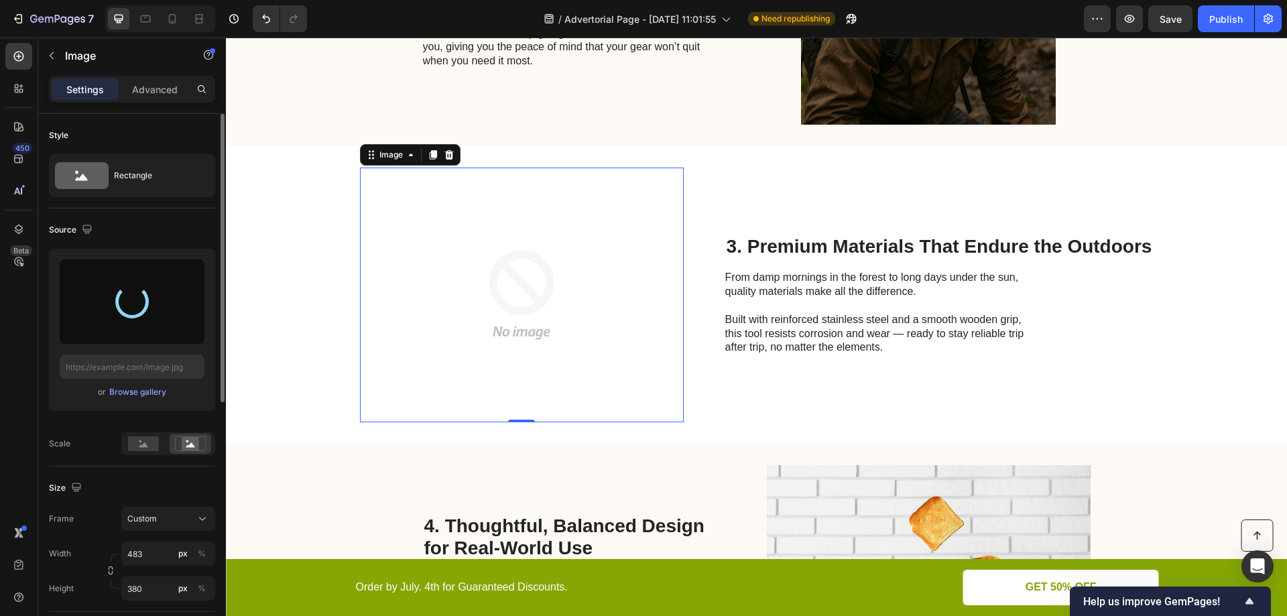
type input "https://cdn.shopify.com/s/files/1/0904/0917/3302/files/gempages_586287337667822…"
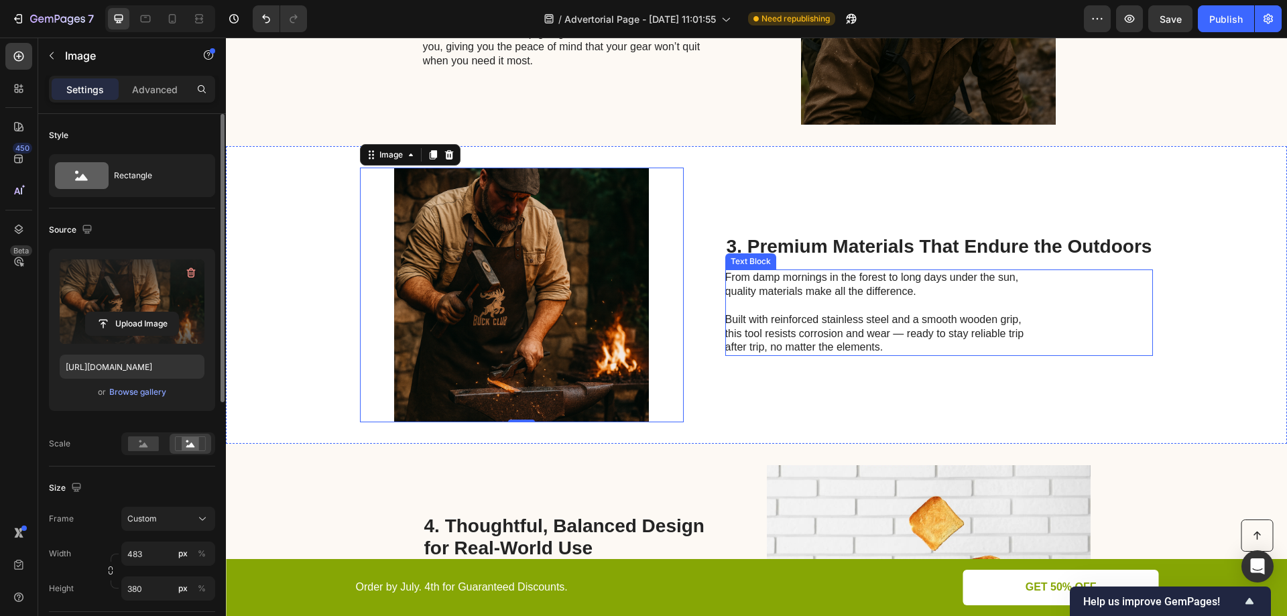
scroll to position [938, 0]
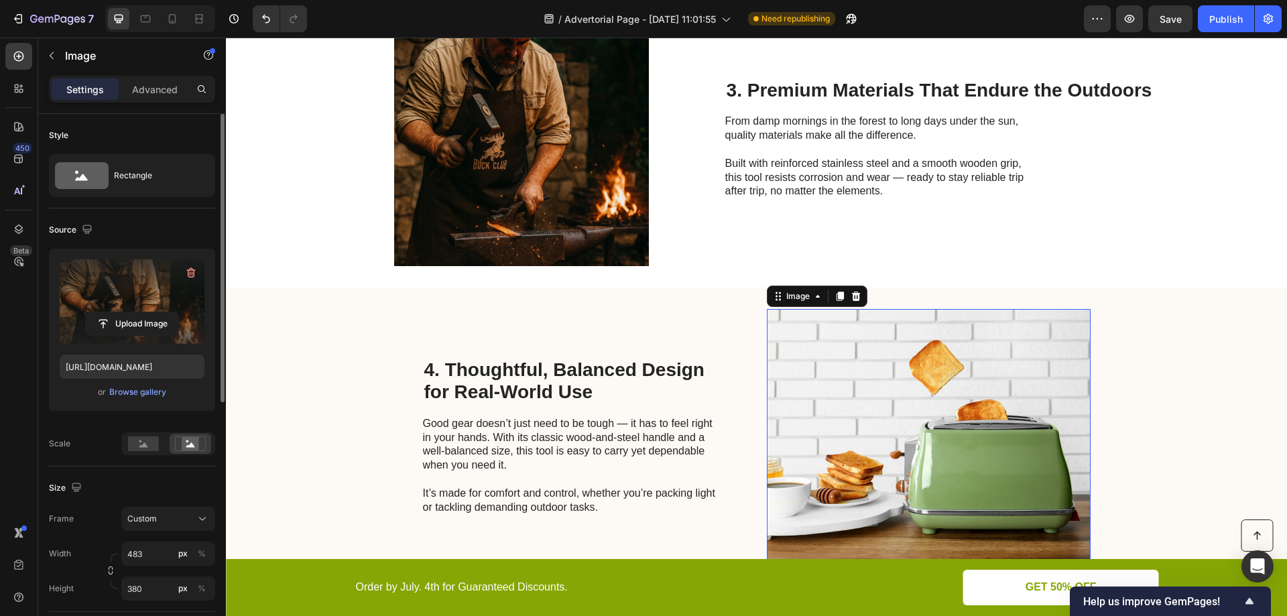
click at [799, 370] on img at bounding box center [929, 436] width 324 height 255
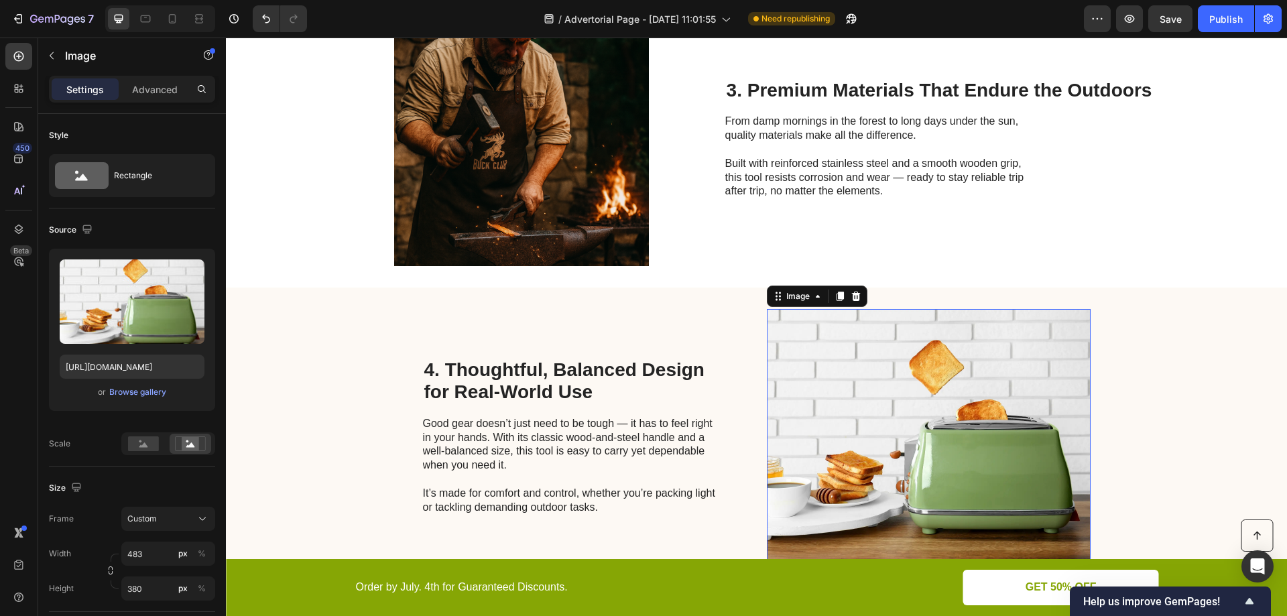
scroll to position [377, 0]
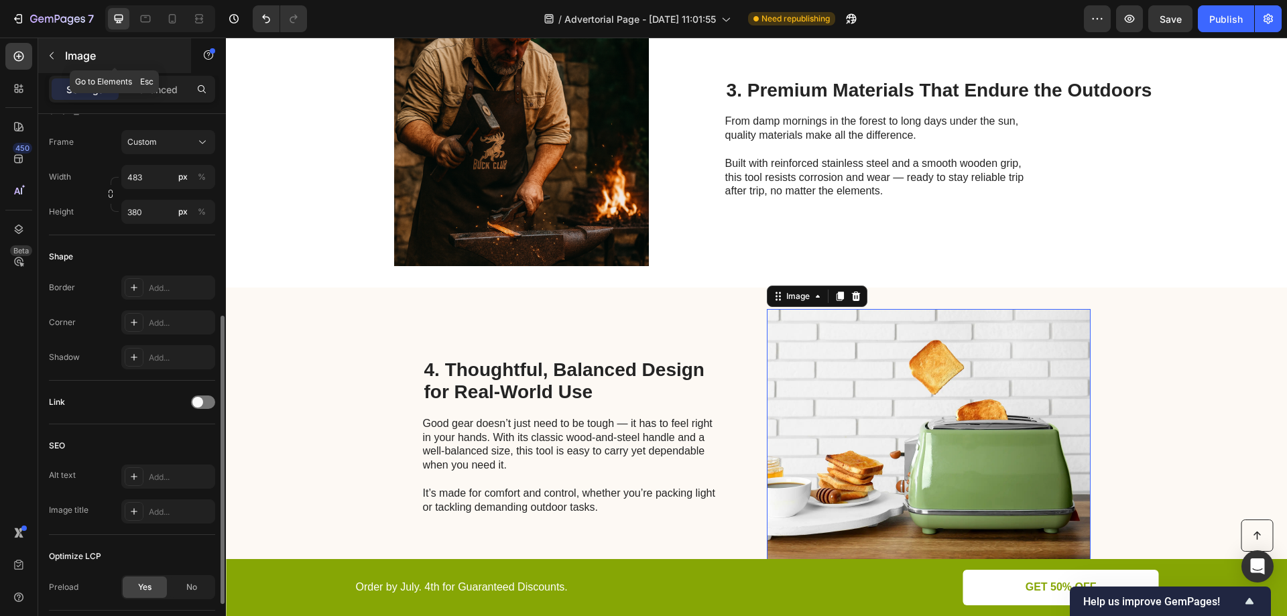
click at [52, 56] on icon "button" at bounding box center [51, 55] width 11 height 11
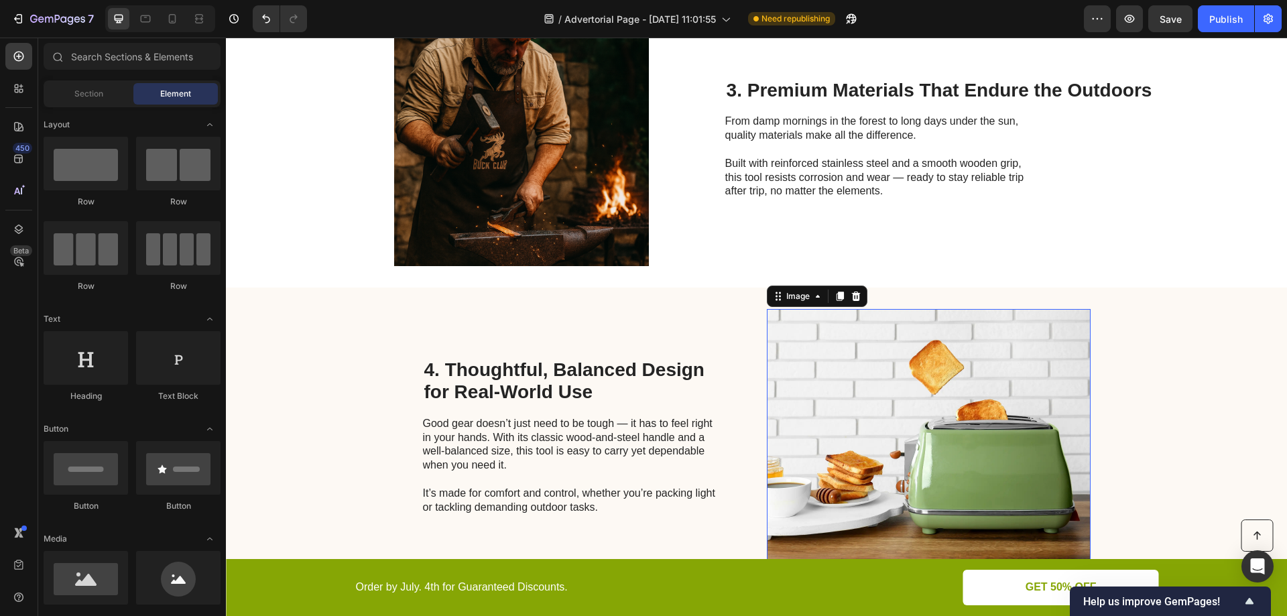
click at [793, 447] on img at bounding box center [929, 436] width 324 height 255
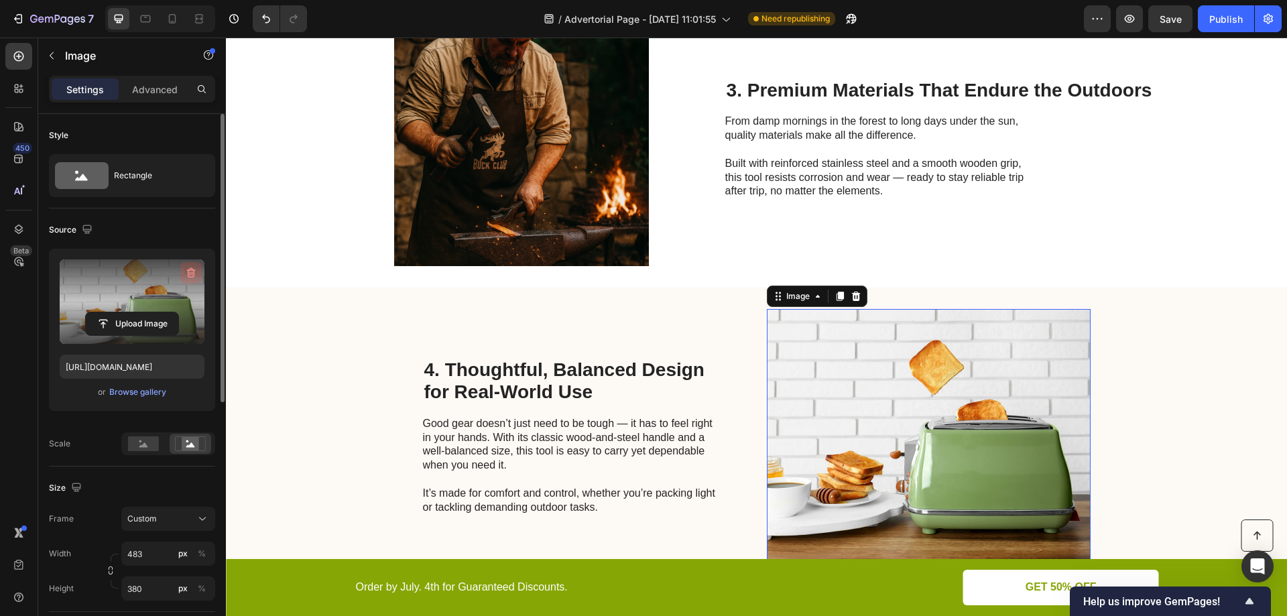
click at [188, 271] on icon "button" at bounding box center [191, 273] width 9 height 10
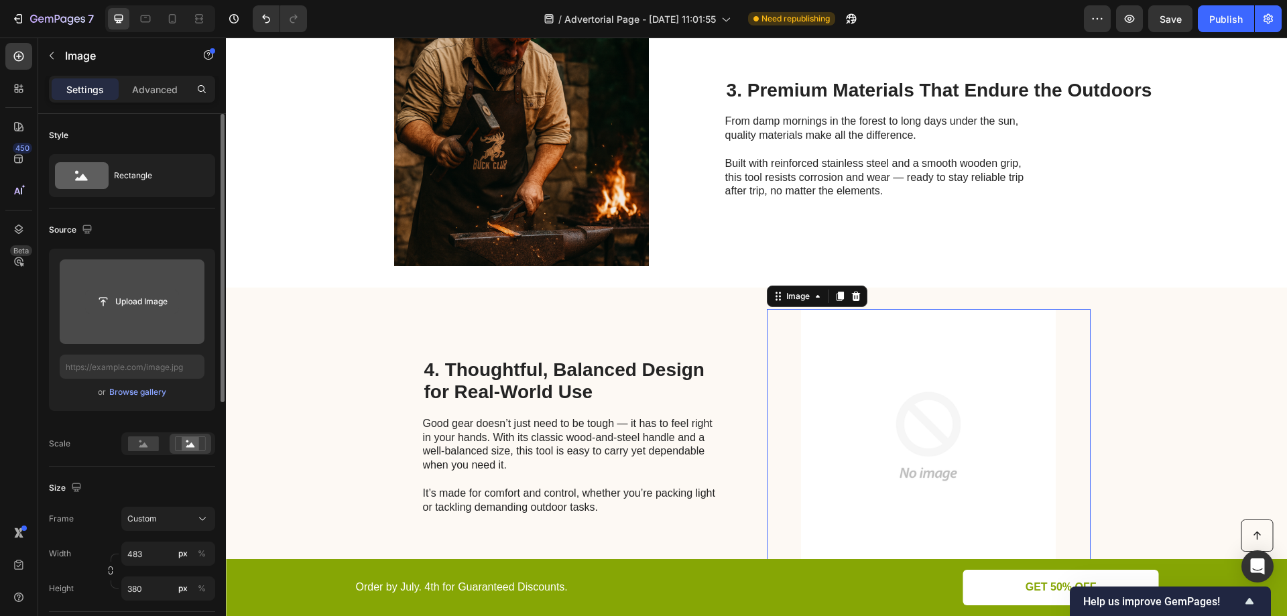
click at [150, 298] on input "file" at bounding box center [132, 301] width 92 height 23
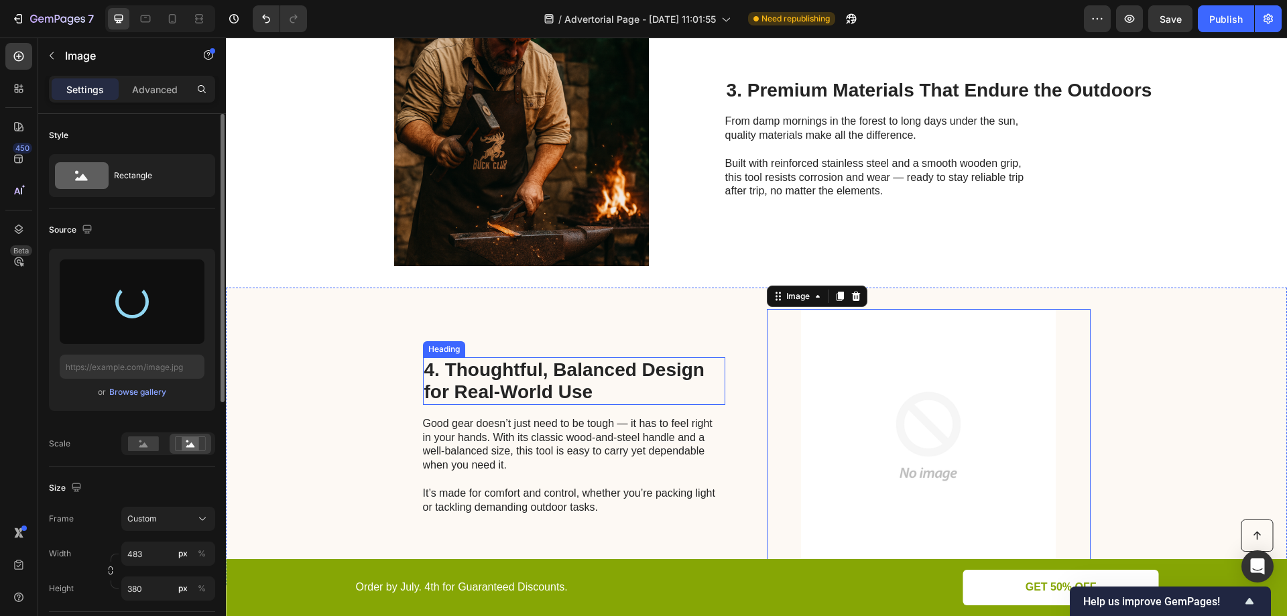
type input "https://cdn.shopify.com/s/files/1/0904/0917/3302/files/gempages_586287337667822…"
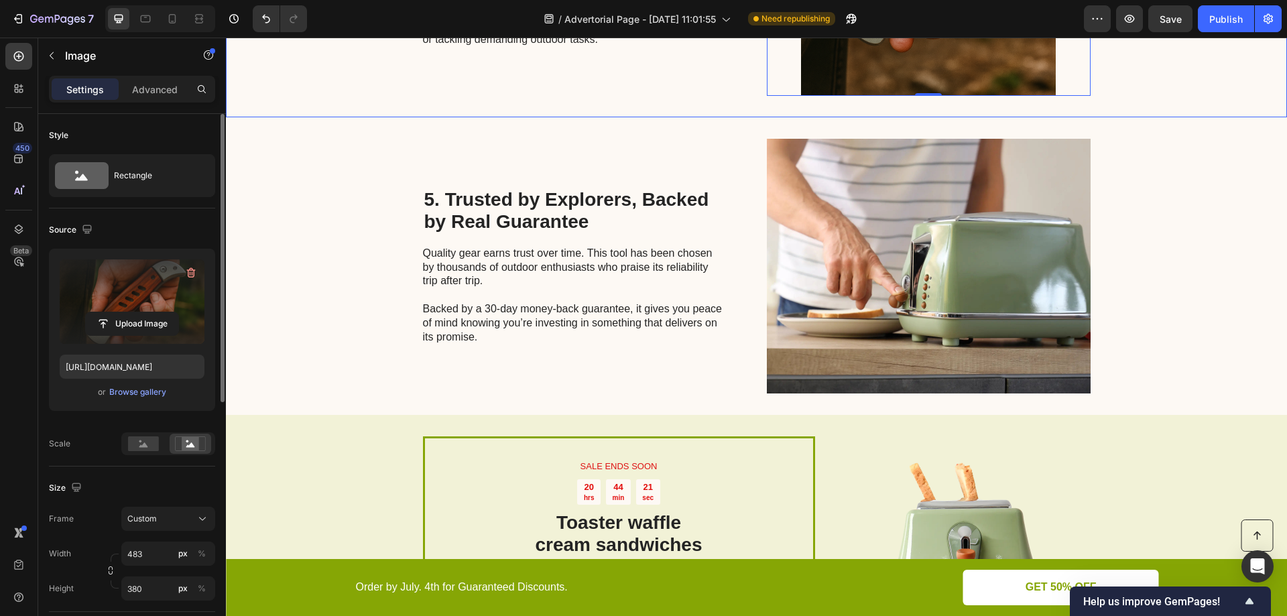
scroll to position [1407, 0]
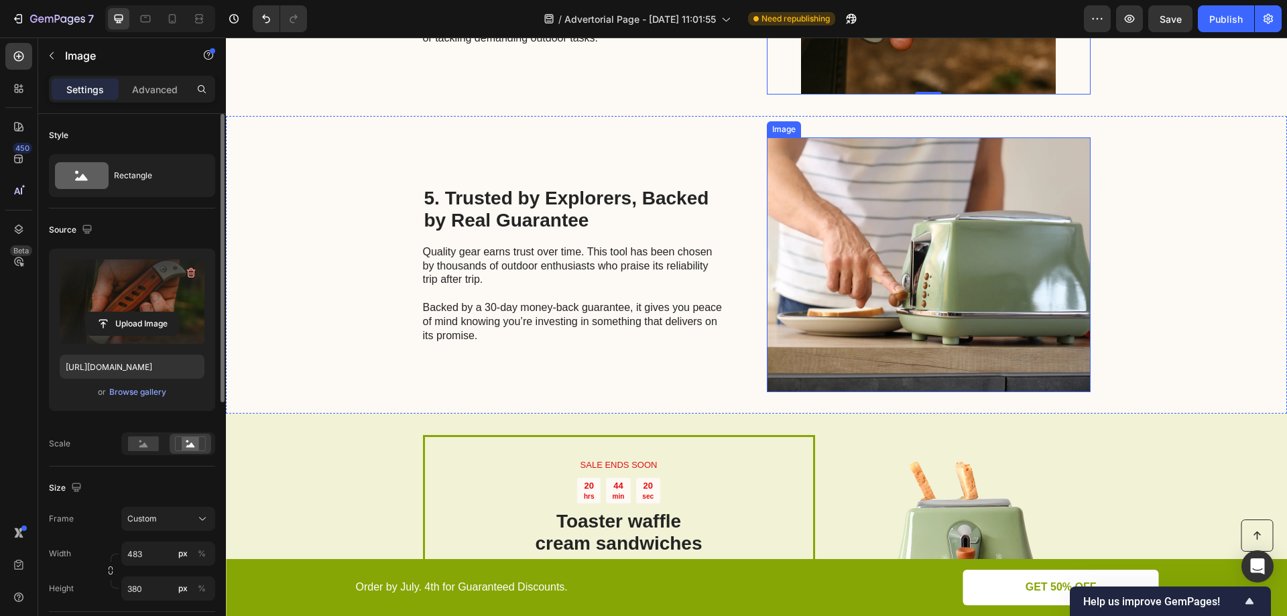
click at [816, 292] on img at bounding box center [929, 264] width 324 height 255
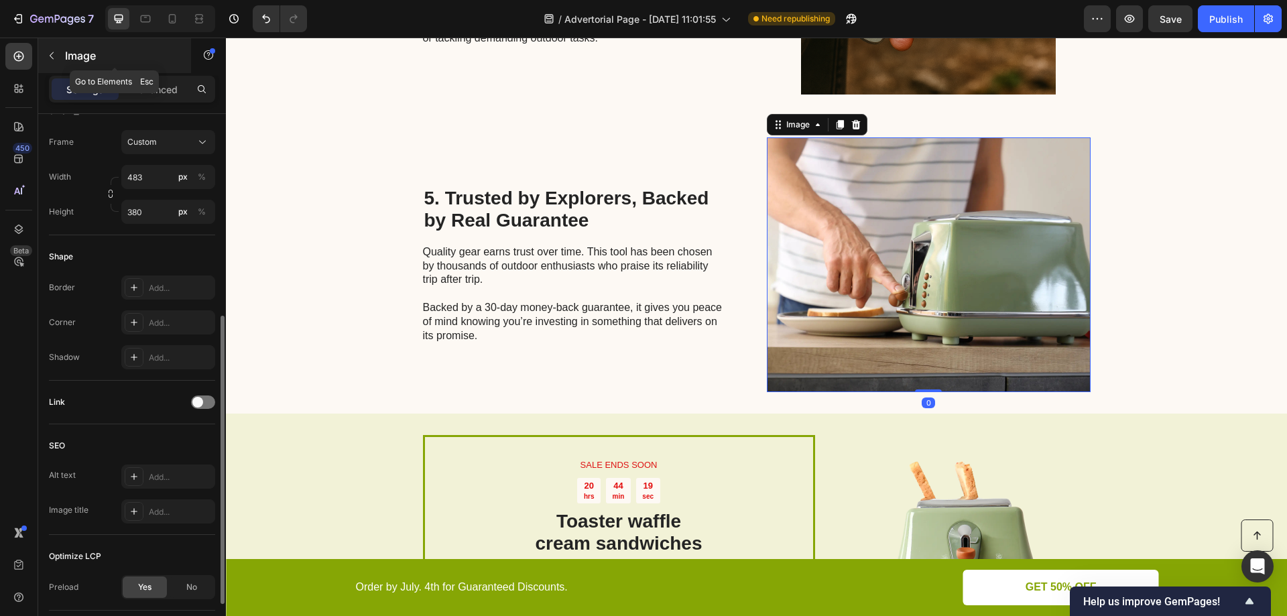
click at [49, 58] on icon "button" at bounding box center [51, 55] width 11 height 11
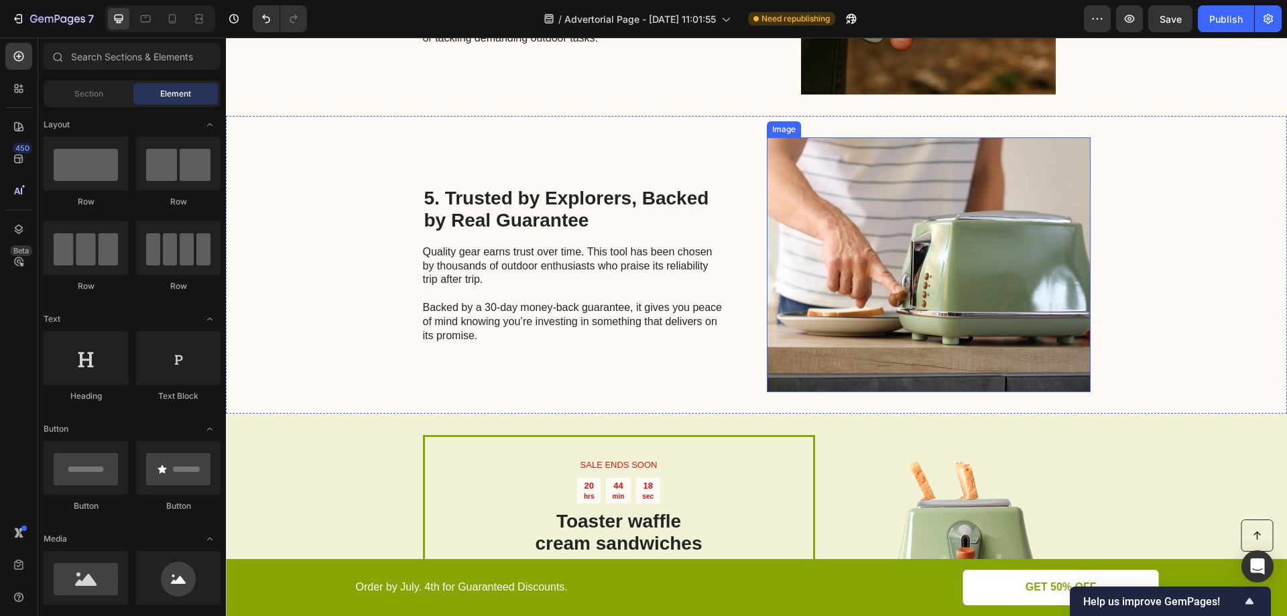
click at [868, 245] on img at bounding box center [929, 264] width 324 height 255
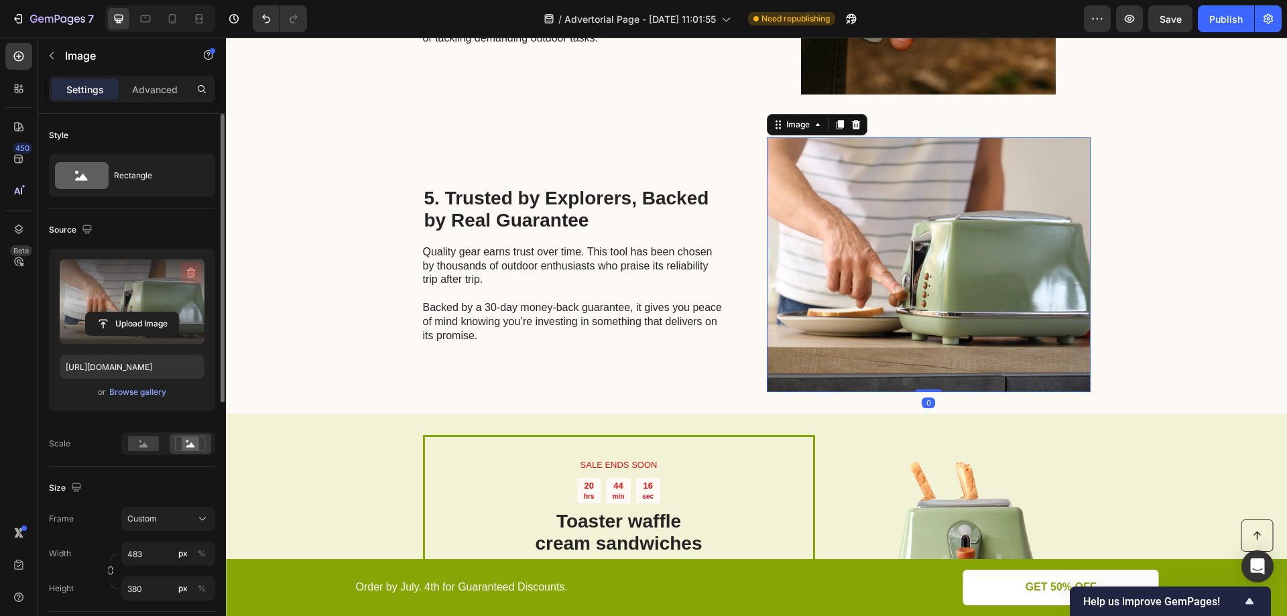
click at [190, 273] on icon "button" at bounding box center [190, 273] width 1 height 4
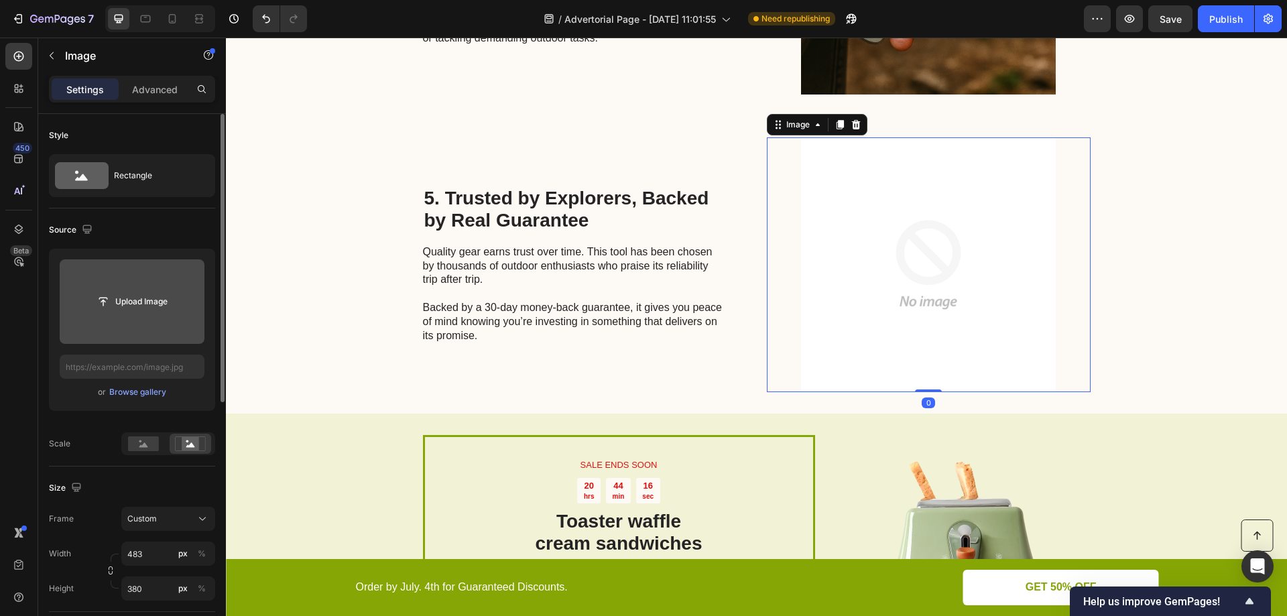
click at [139, 305] on input "file" at bounding box center [132, 301] width 92 height 23
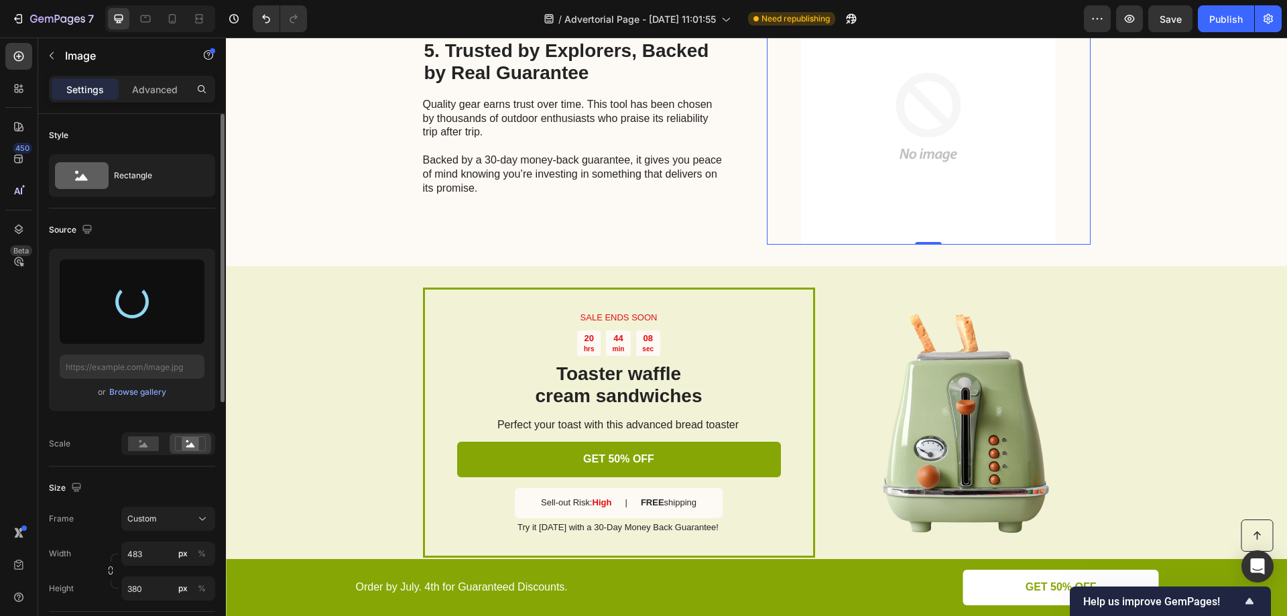
scroll to position [1398, 0]
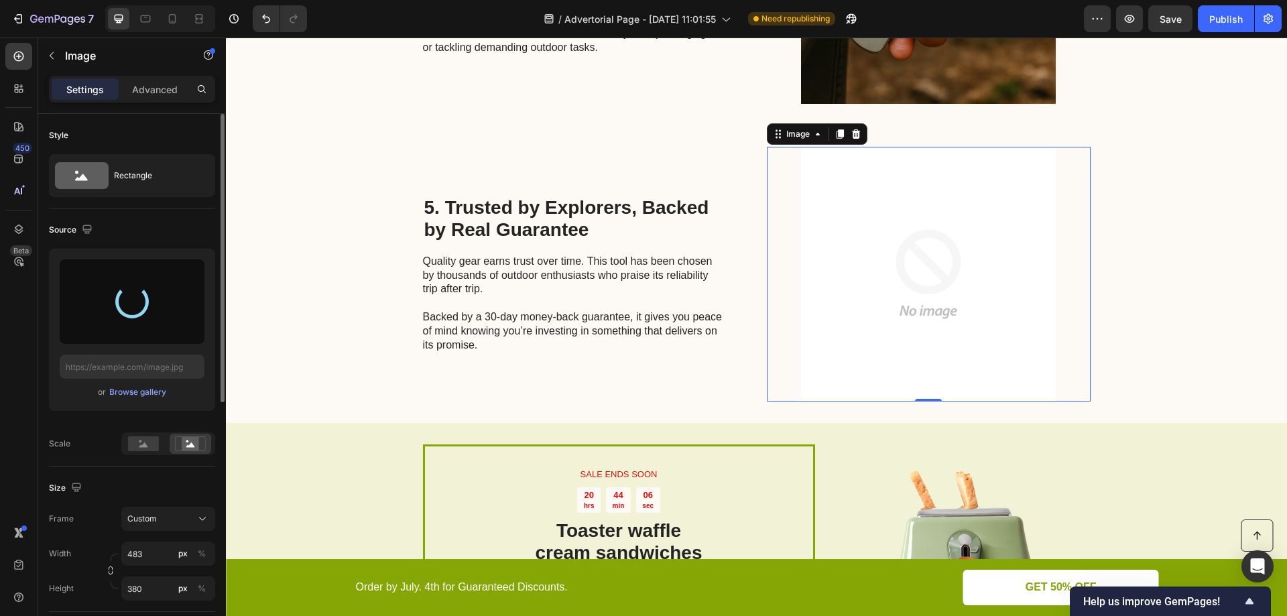
type input "https://cdn.shopify.com/s/files/1/0904/0917/3302/files/gempages_586287337667822…"
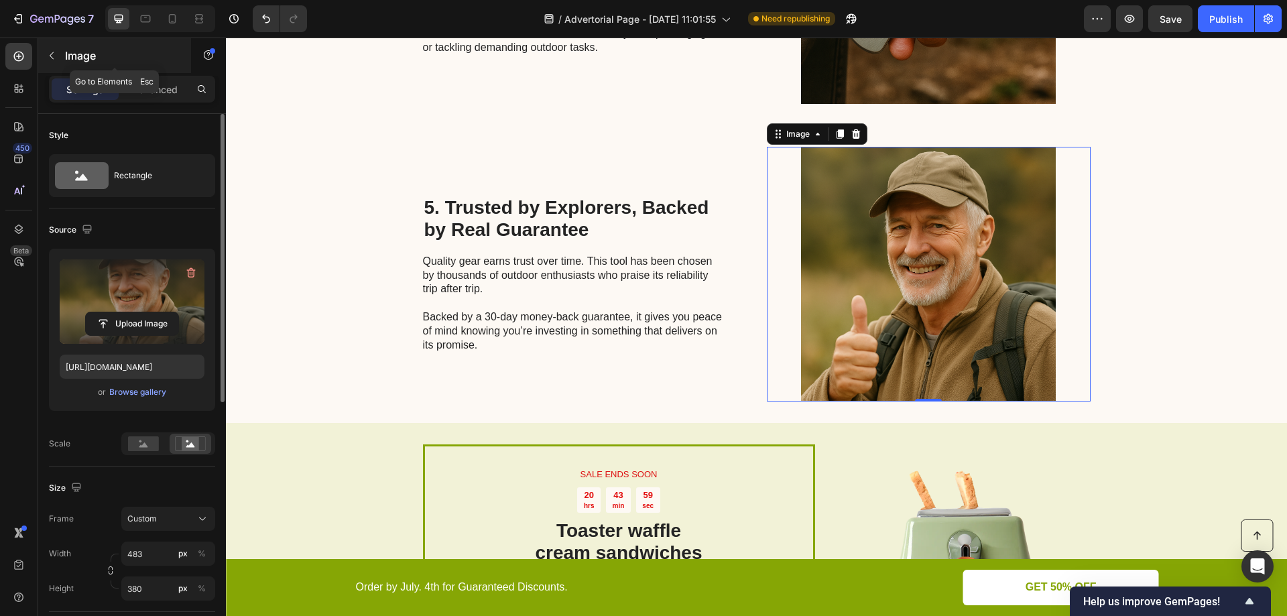
click at [52, 58] on icon "button" at bounding box center [52, 55] width 4 height 7
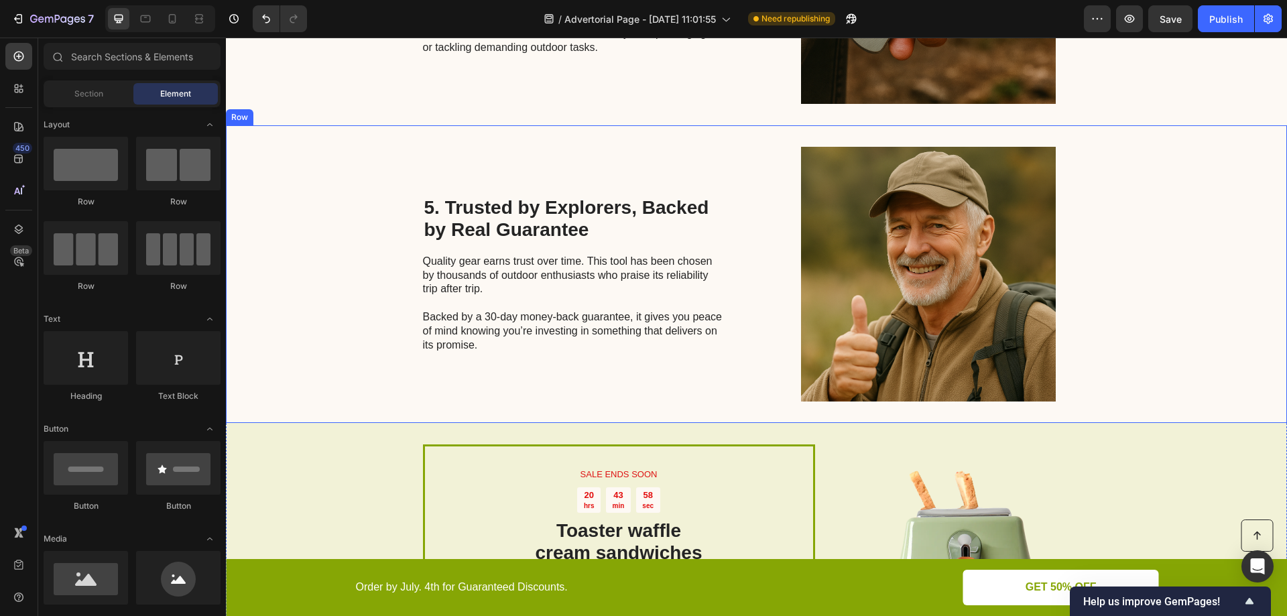
click at [612, 161] on div "5. Trusted by Explorers, Backed by Real Guarantee Heading Quality gear earns tr…" at bounding box center [574, 274] width 302 height 255
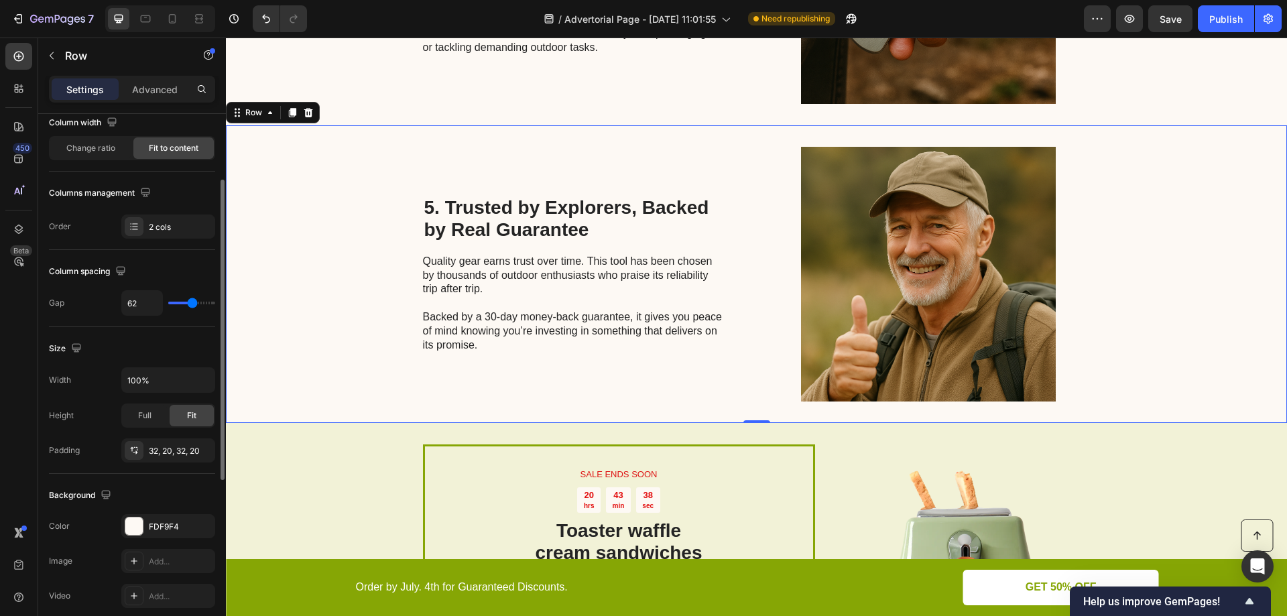
scroll to position [0, 0]
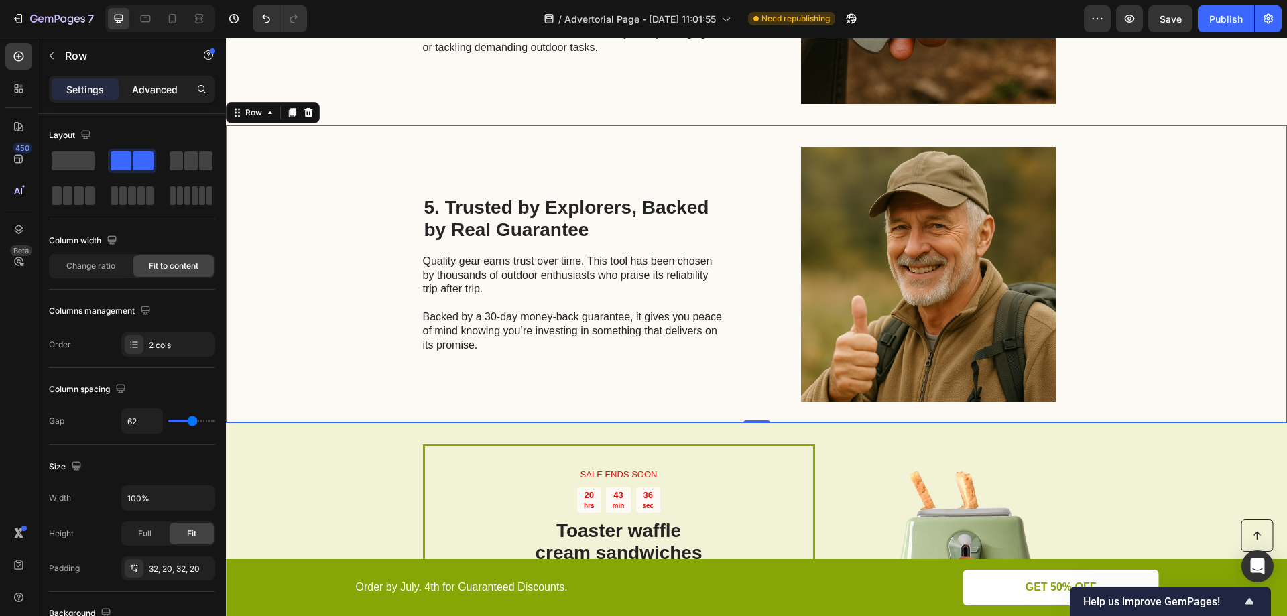
click at [143, 88] on p "Advanced" at bounding box center [155, 89] width 46 height 14
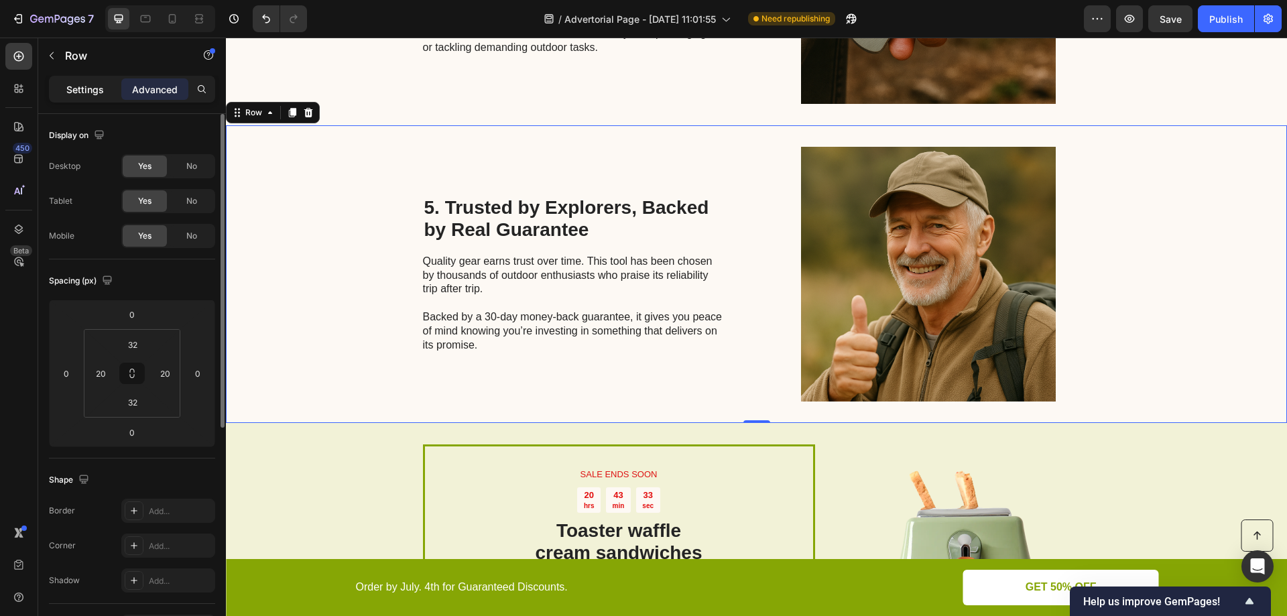
click at [84, 88] on p "Settings" at bounding box center [85, 89] width 38 height 14
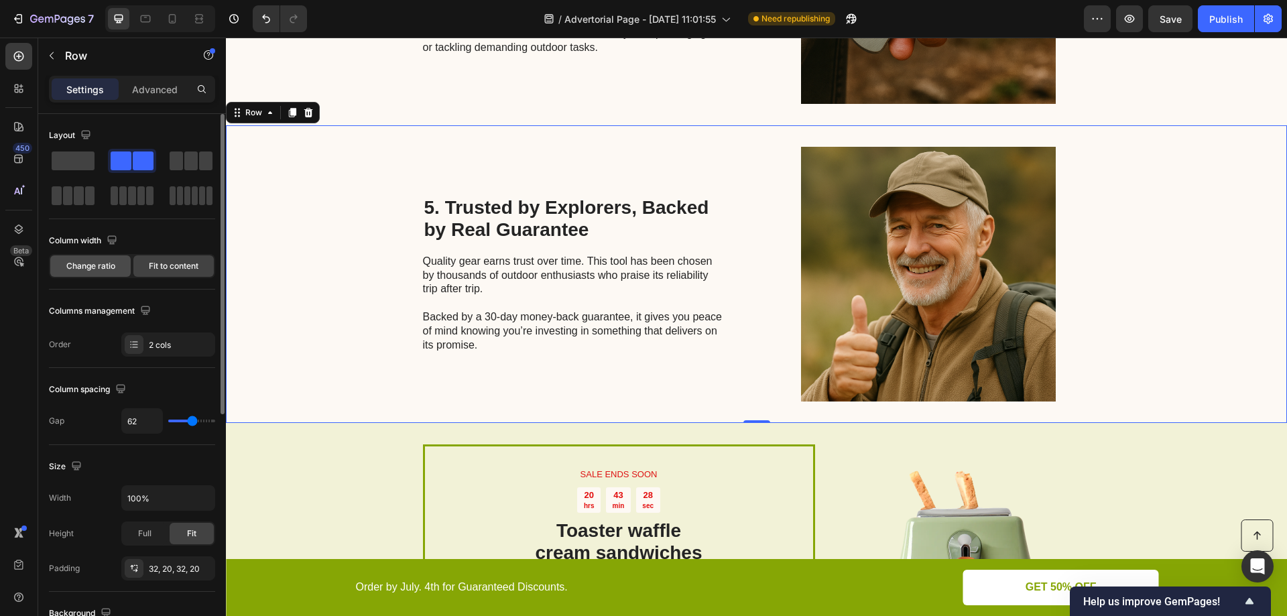
click at [117, 265] on div "Change ratio" at bounding box center [90, 265] width 80 height 21
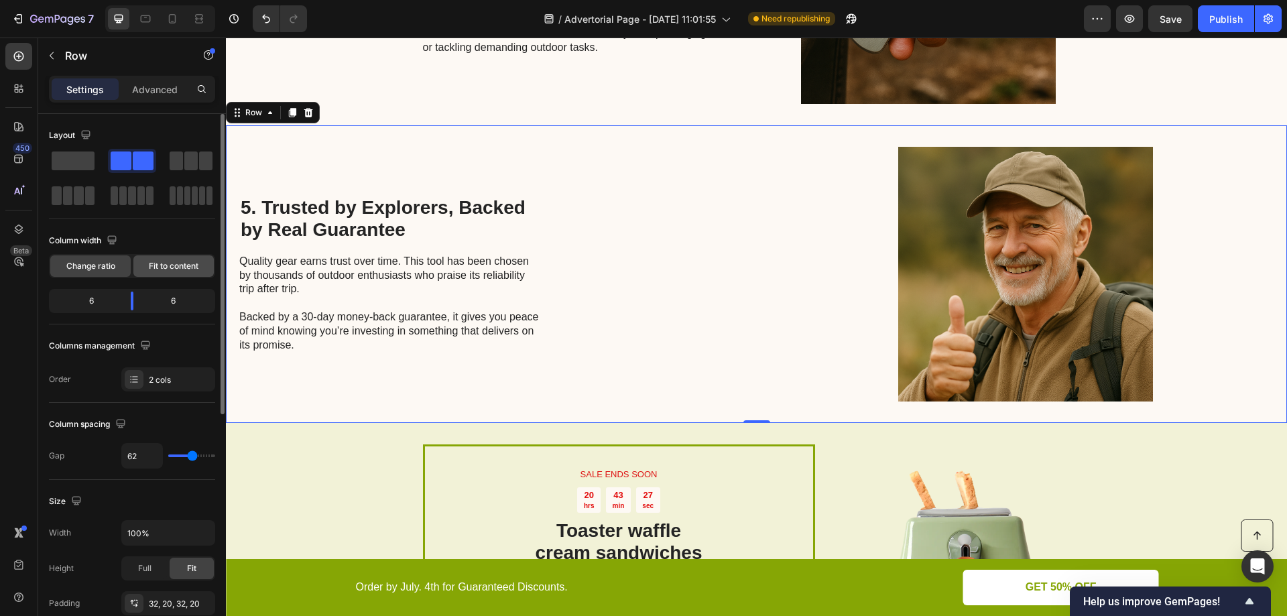
click at [156, 265] on span "Fit to content" at bounding box center [174, 266] width 50 height 12
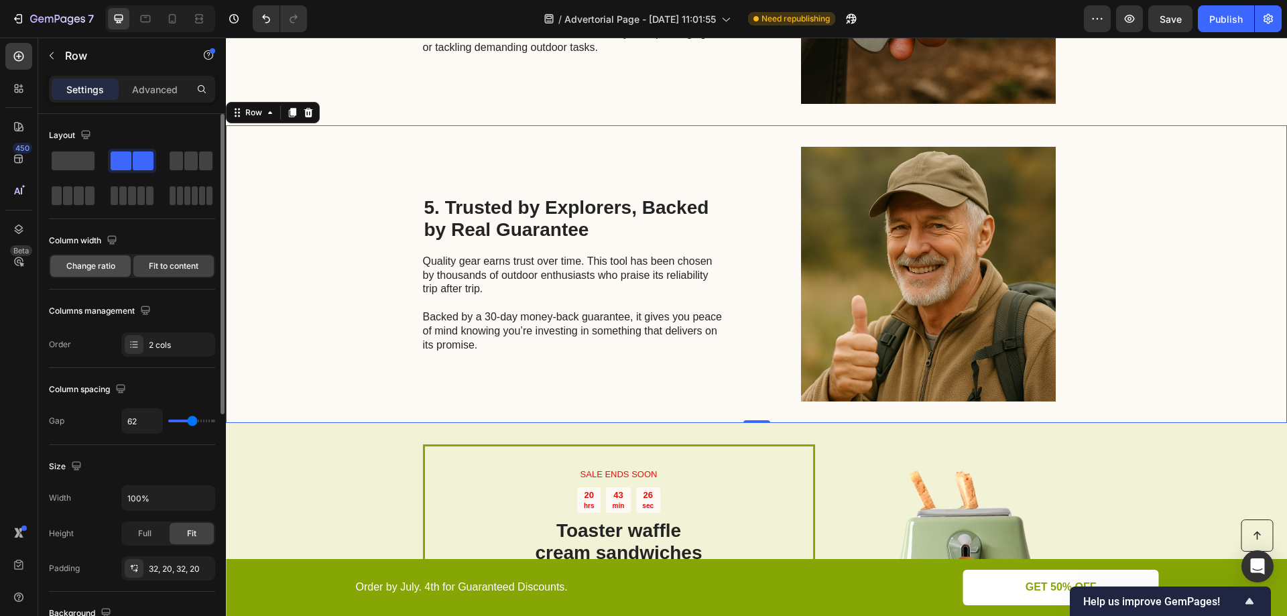
click at [108, 263] on span "Change ratio" at bounding box center [90, 266] width 49 height 12
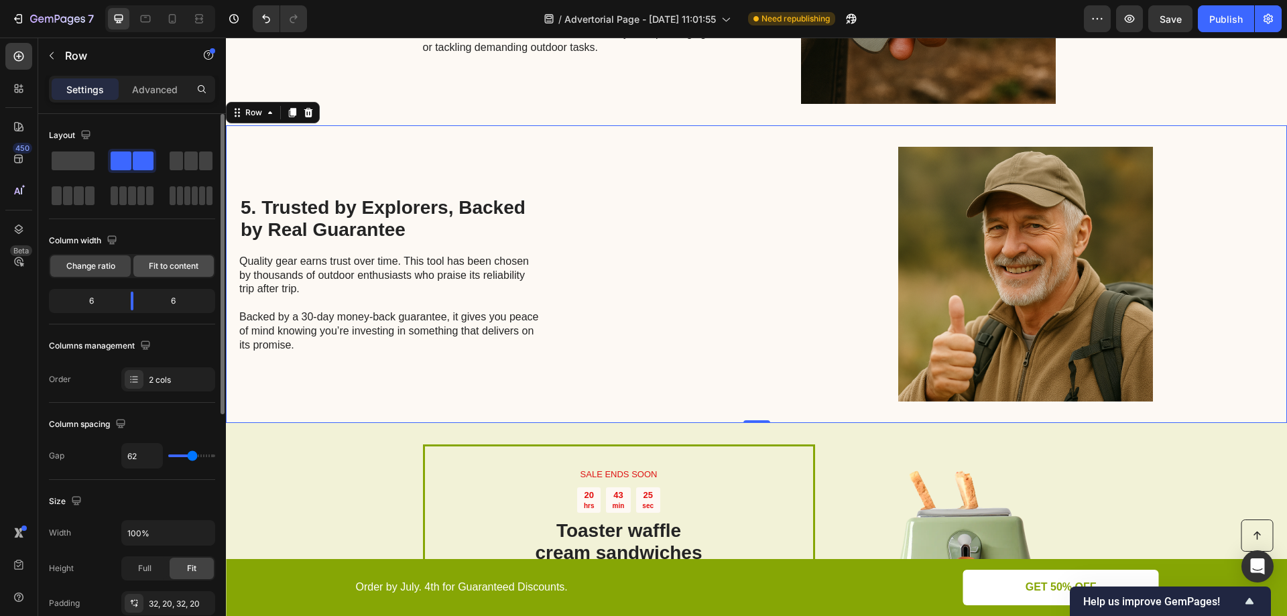
click at [141, 264] on div "Fit to content" at bounding box center [173, 265] width 80 height 21
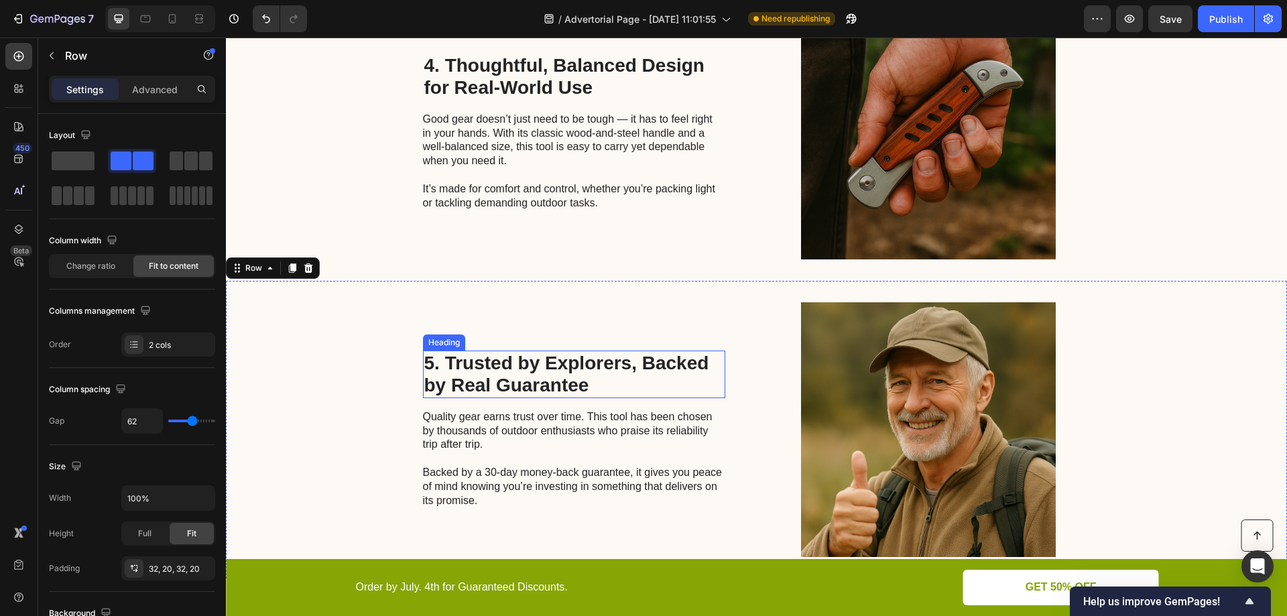
scroll to position [1242, 0]
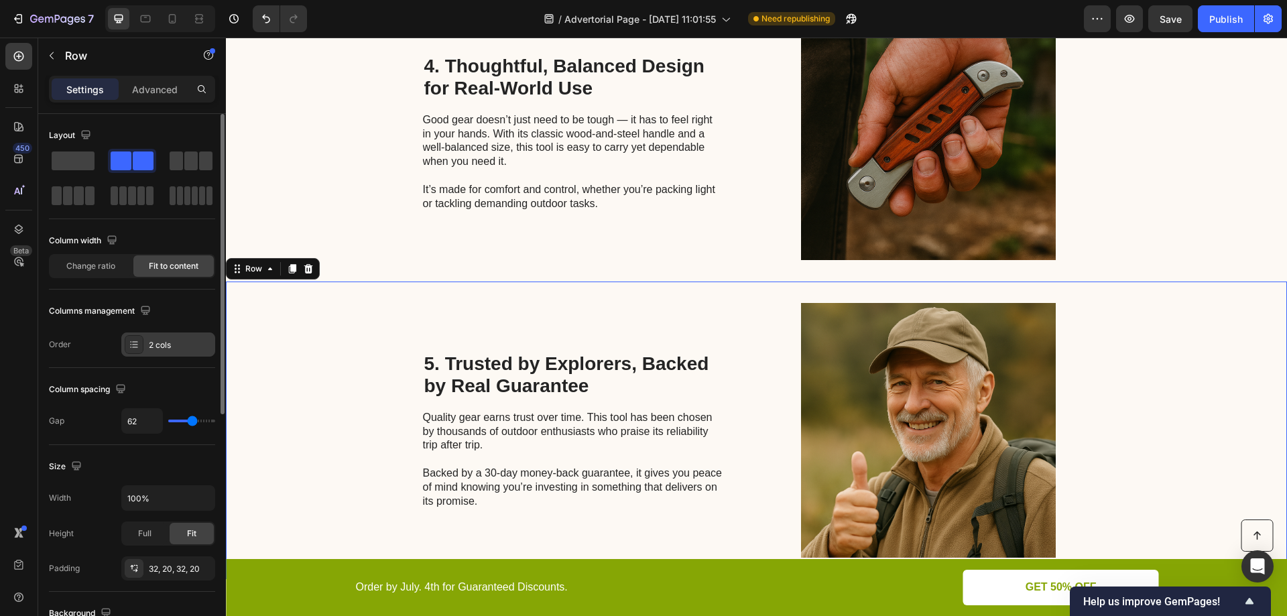
click at [166, 348] on div "2 cols" at bounding box center [180, 345] width 63 height 12
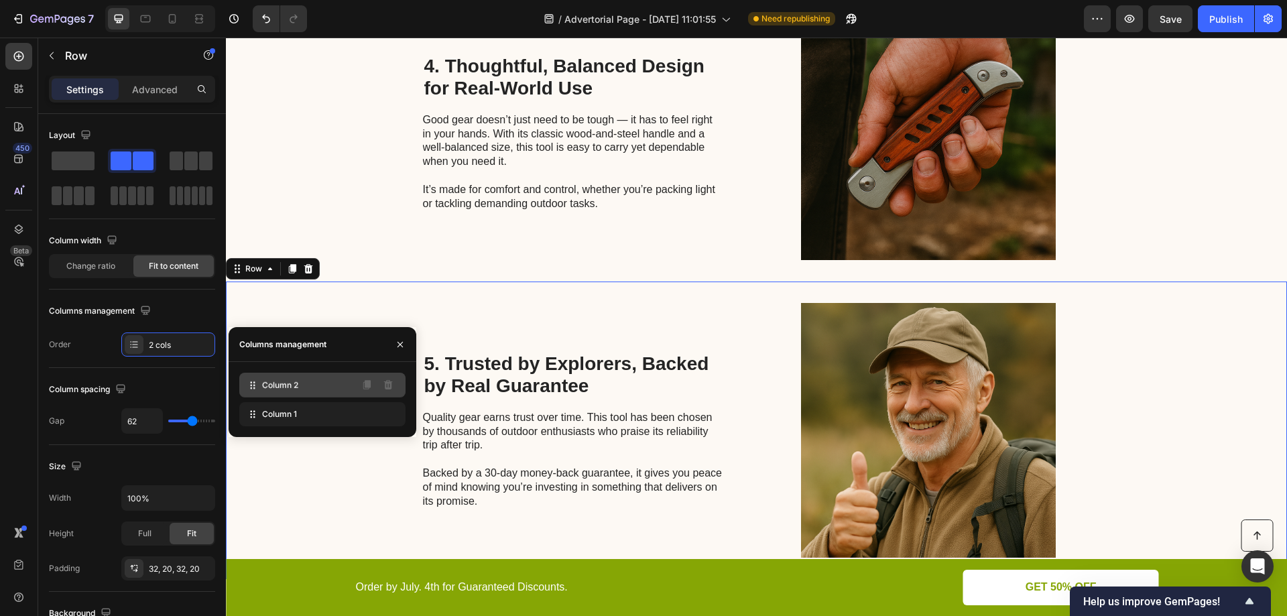
drag, startPoint x: 251, startPoint y: 415, endPoint x: 251, endPoint y: 385, distance: 30.2
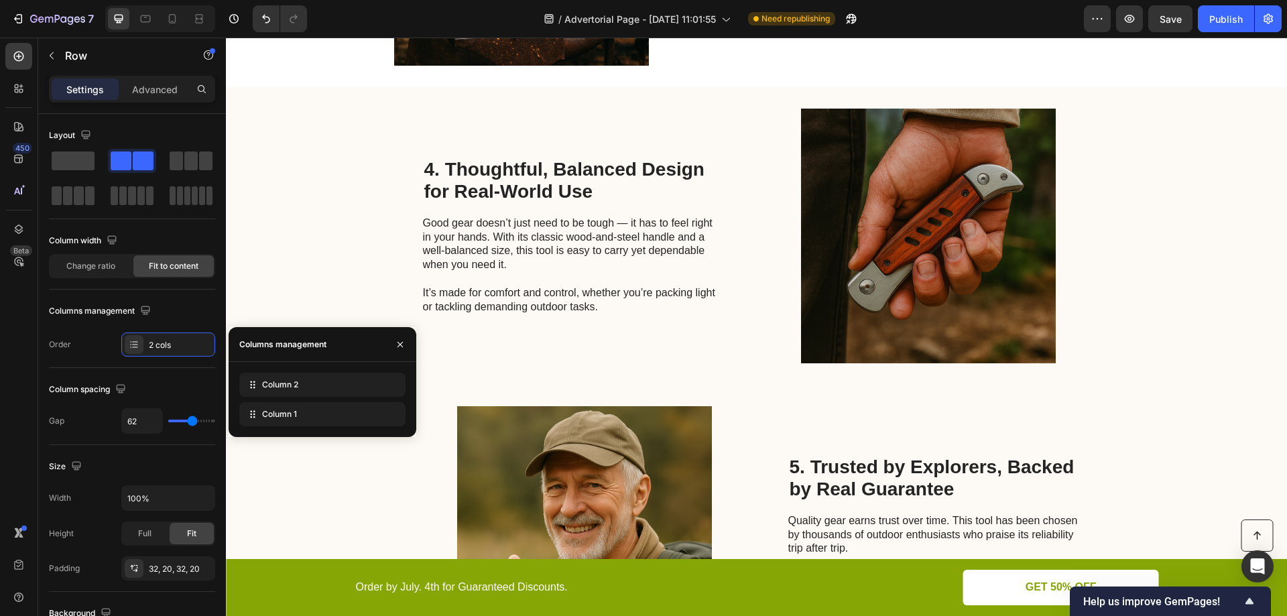
scroll to position [1251, 0]
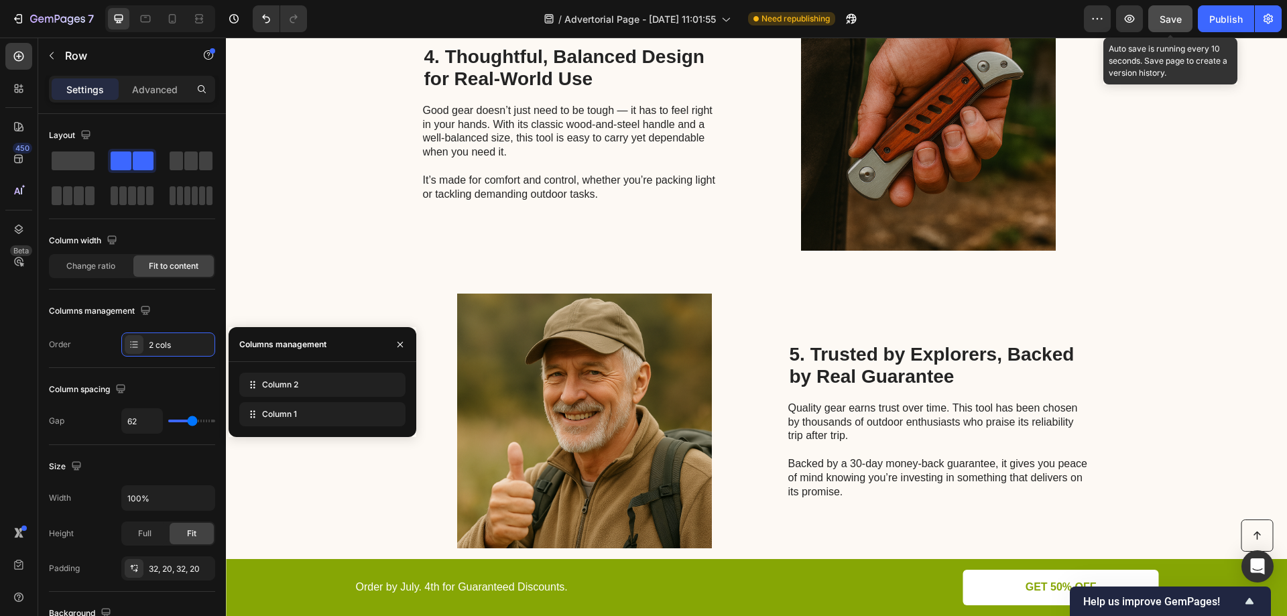
click at [1176, 15] on span "Save" at bounding box center [1170, 18] width 22 height 11
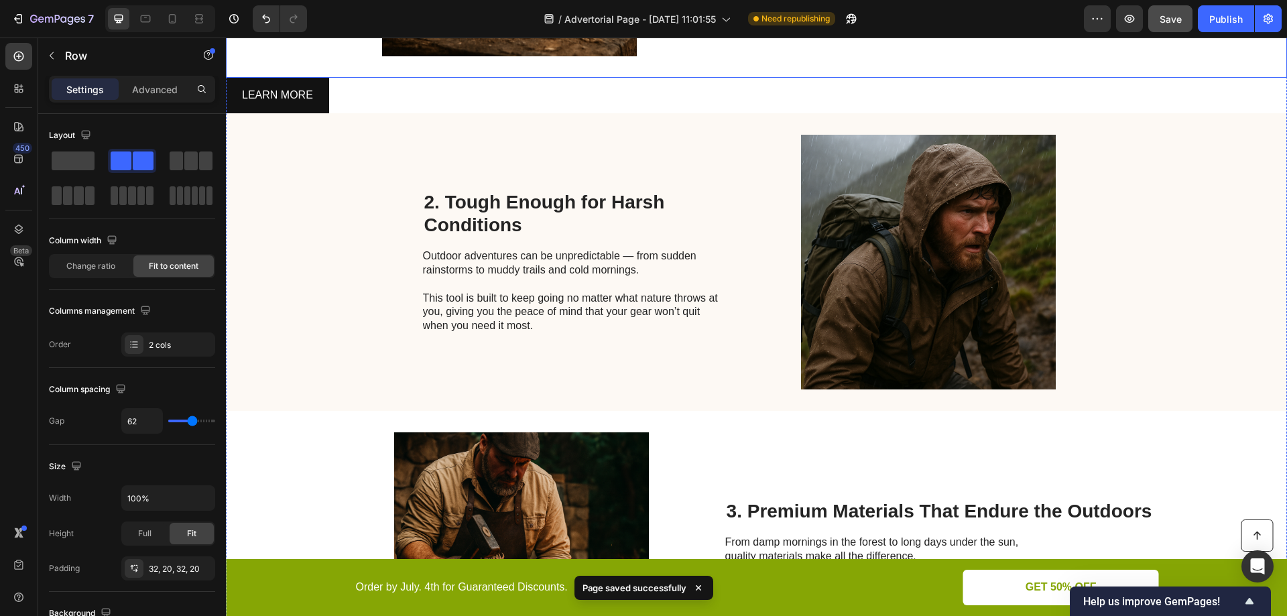
scroll to position [0, 0]
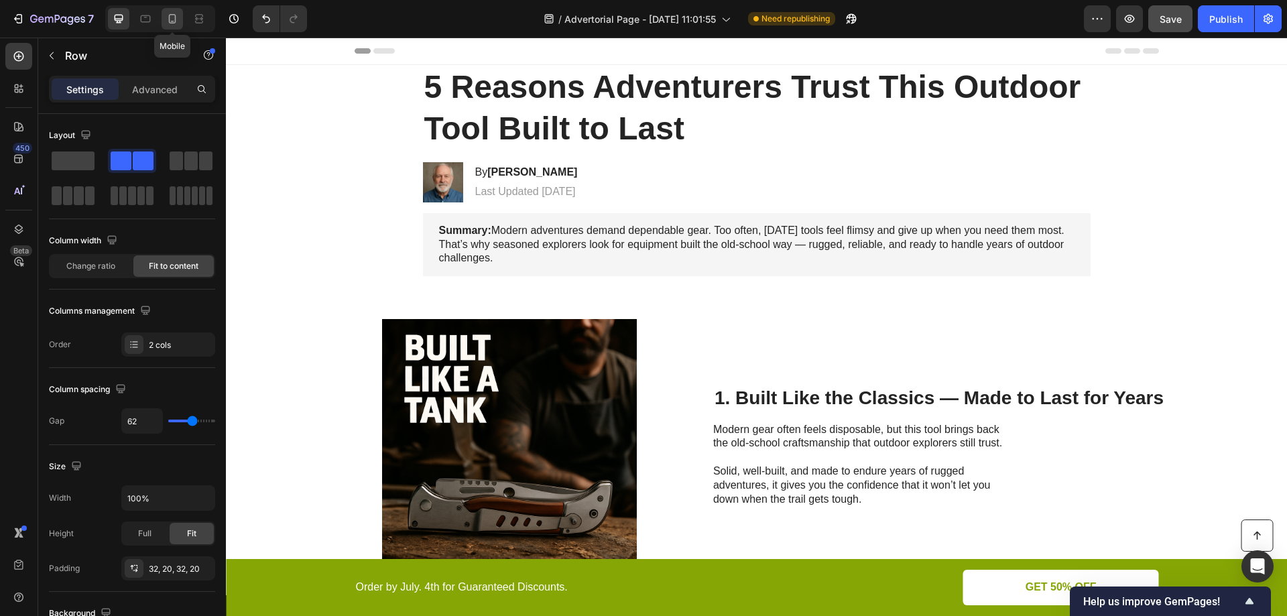
click at [169, 23] on icon at bounding box center [172, 18] width 13 height 13
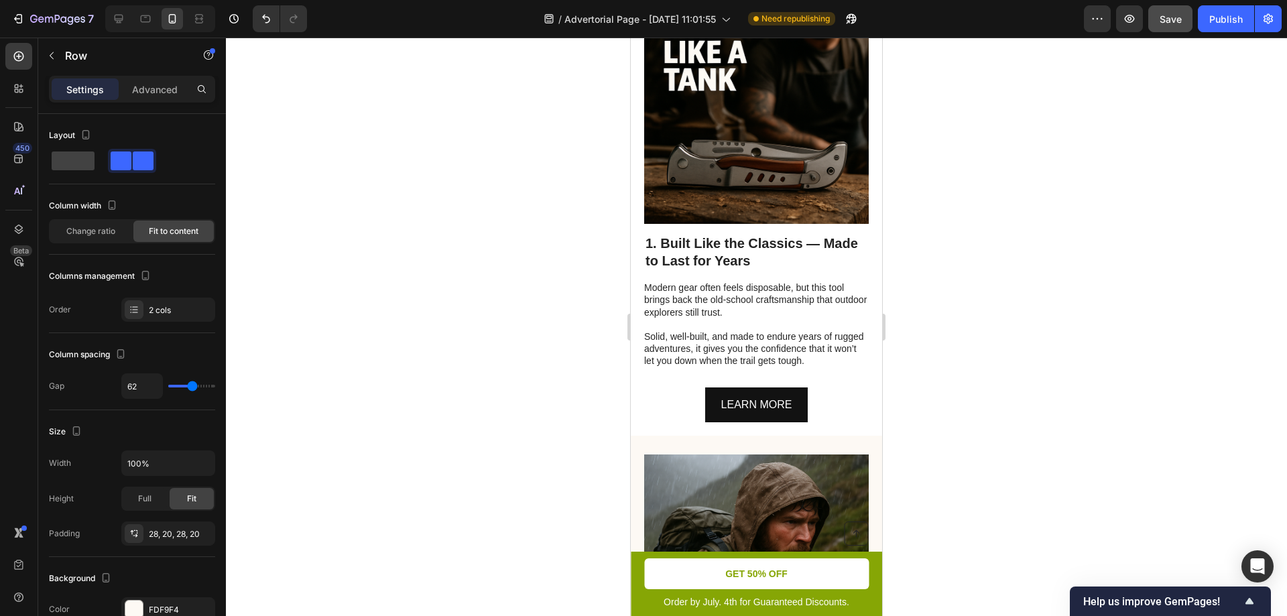
scroll to position [469, 0]
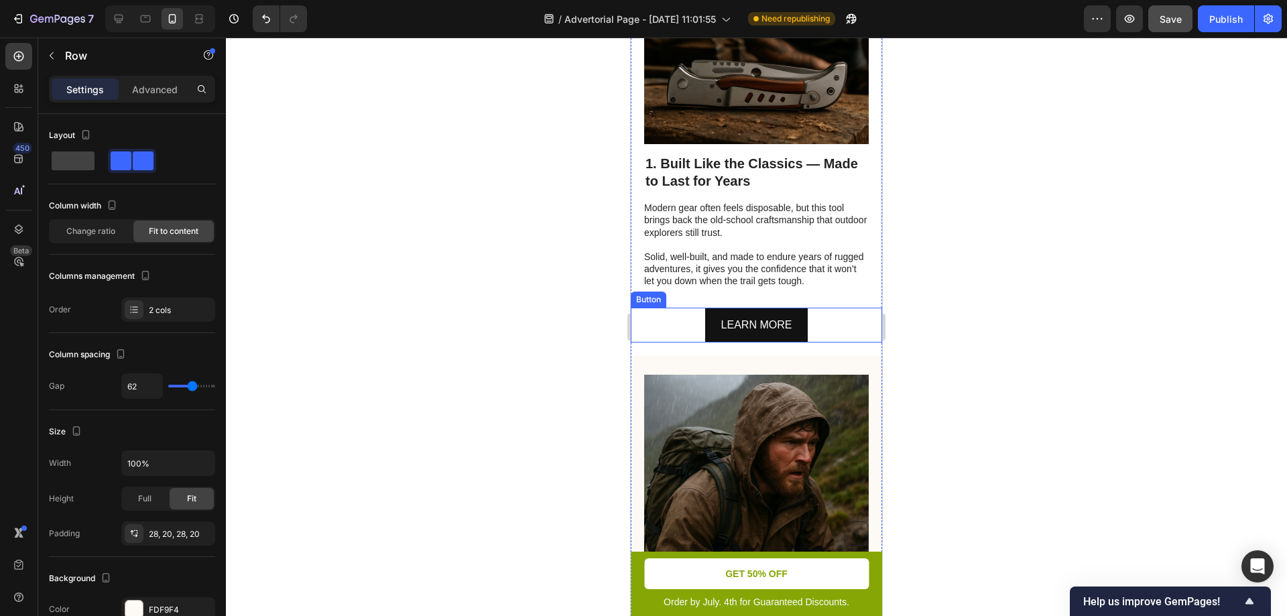
click at [832, 343] on div "LEARN MORE Button" at bounding box center [756, 326] width 251 height 36
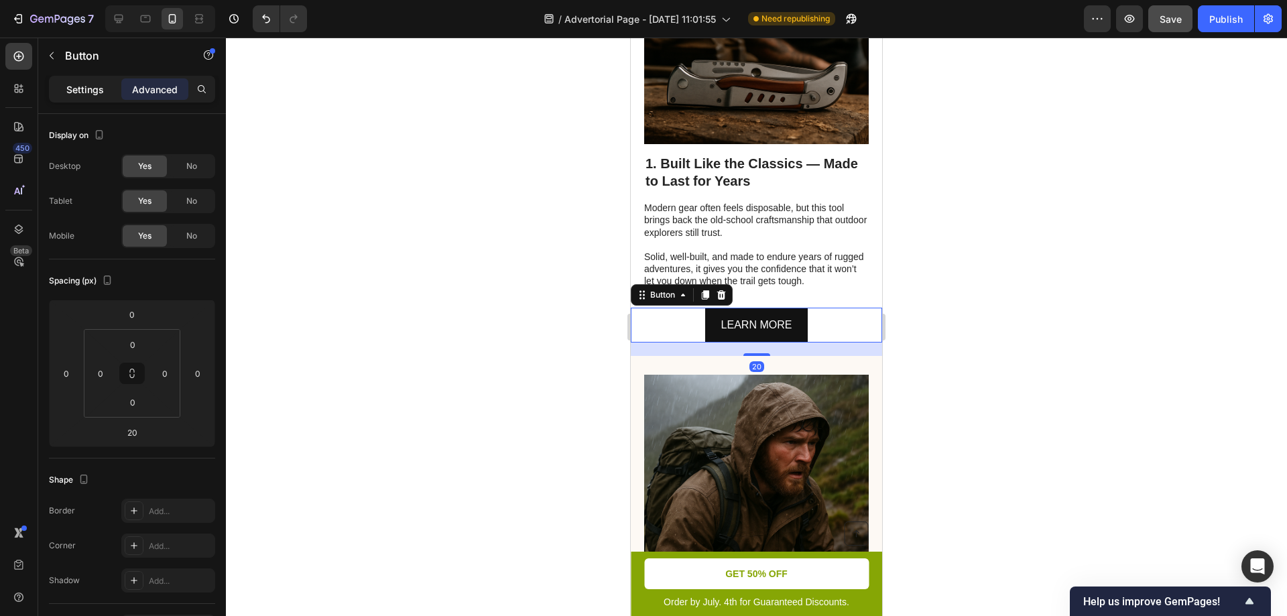
click at [101, 88] on p "Settings" at bounding box center [85, 89] width 38 height 14
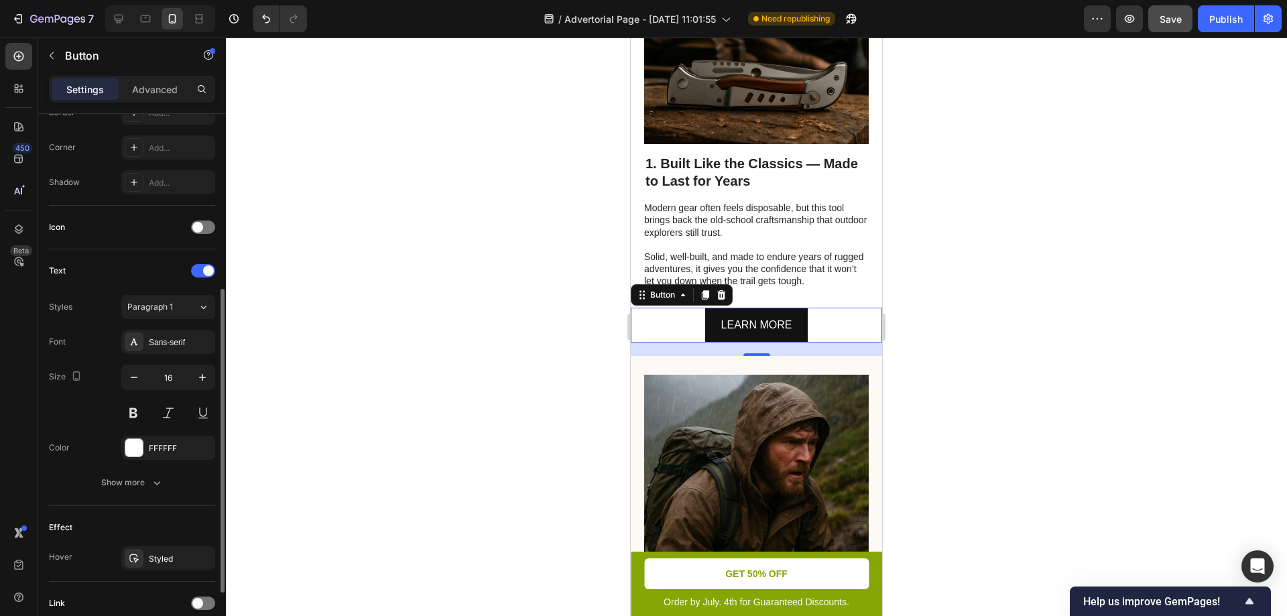
scroll to position [421, 0]
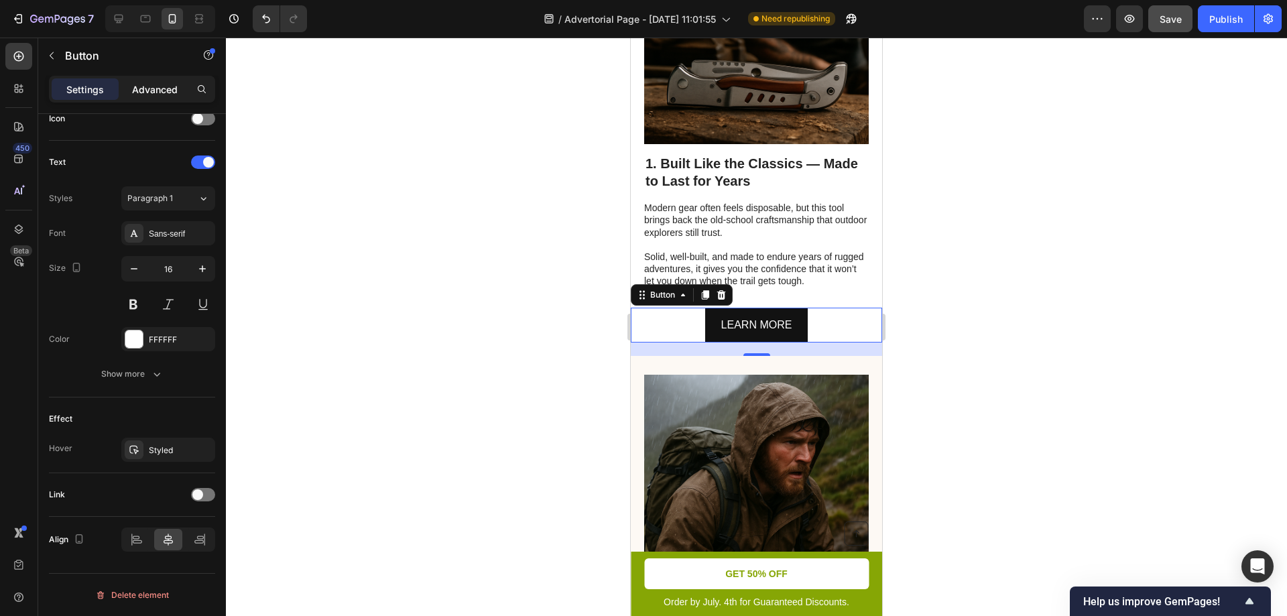
click at [144, 85] on p "Advanced" at bounding box center [155, 89] width 46 height 14
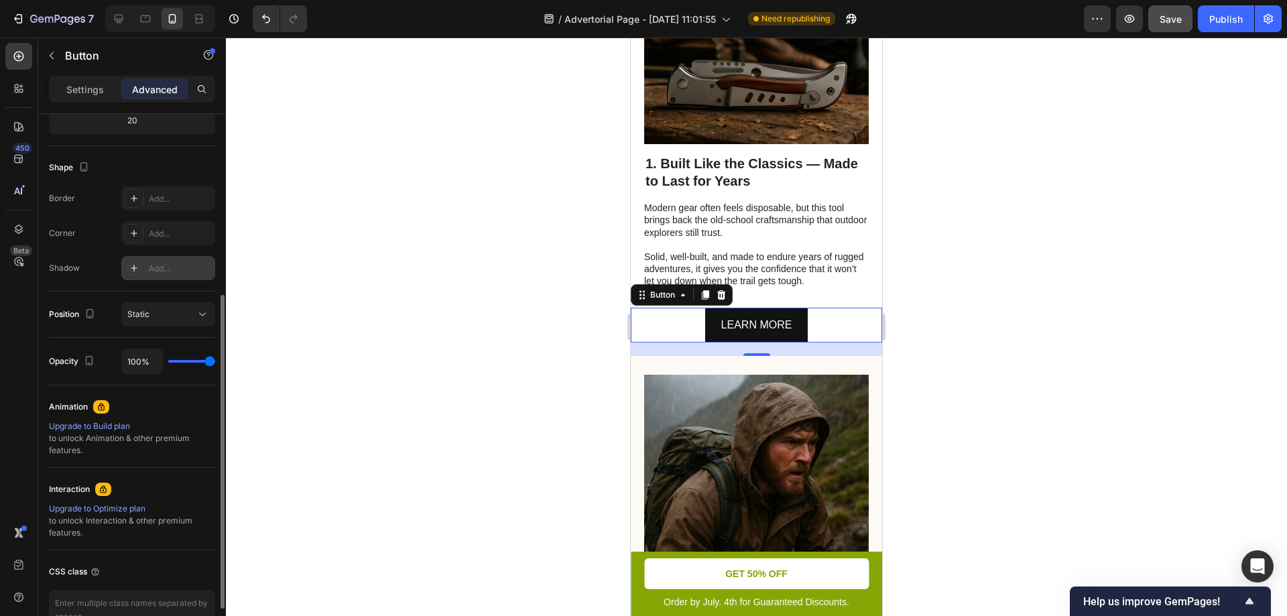
scroll to position [390, 0]
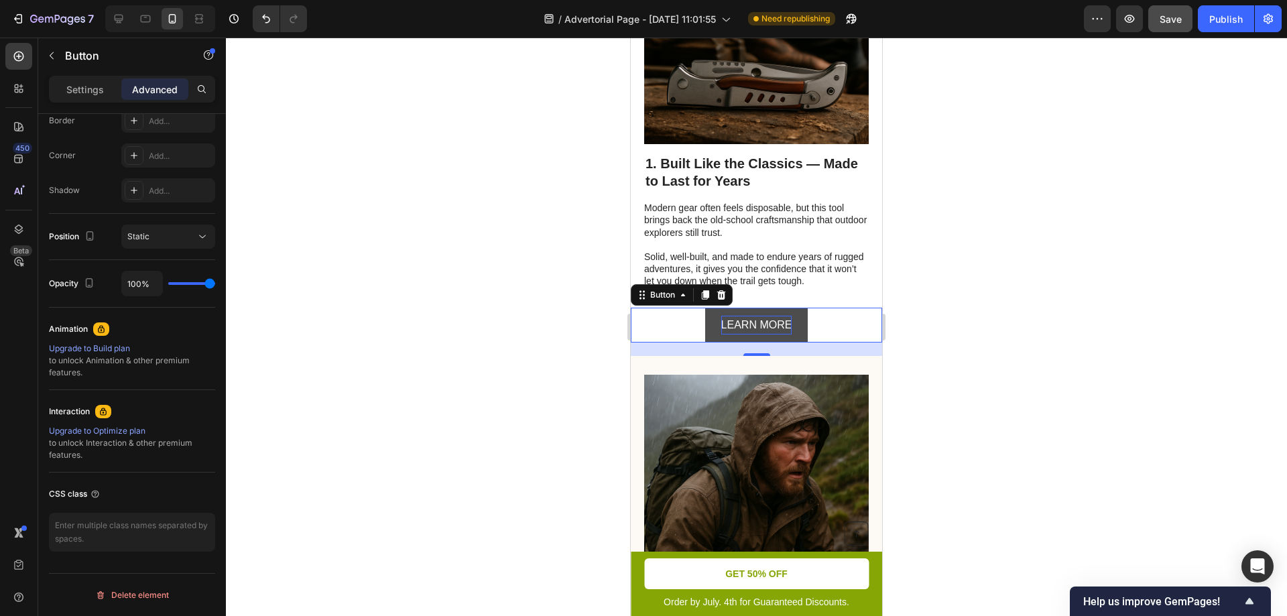
click at [755, 335] on p "LEARN MORE" at bounding box center [756, 325] width 71 height 19
click at [510, 338] on div at bounding box center [756, 327] width 1061 height 578
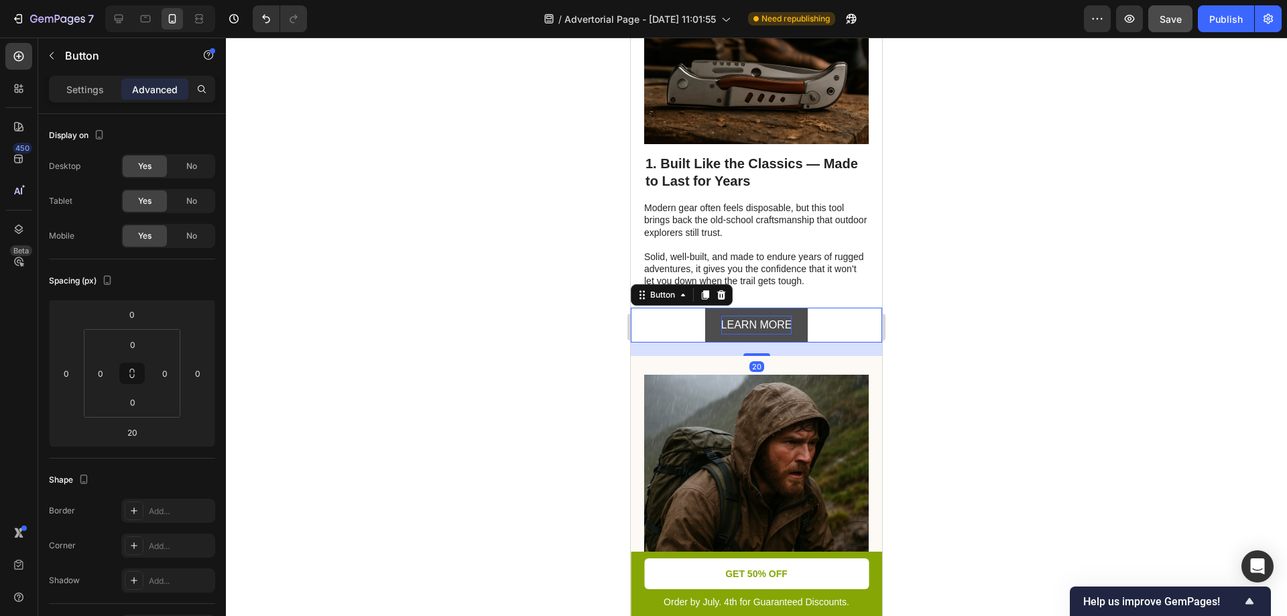
click at [772, 335] on p "LEARN MORE" at bounding box center [756, 325] width 71 height 19
click at [834, 343] on div "LEARN MORE Button 20" at bounding box center [756, 326] width 251 height 36
click at [442, 326] on div at bounding box center [756, 327] width 1061 height 578
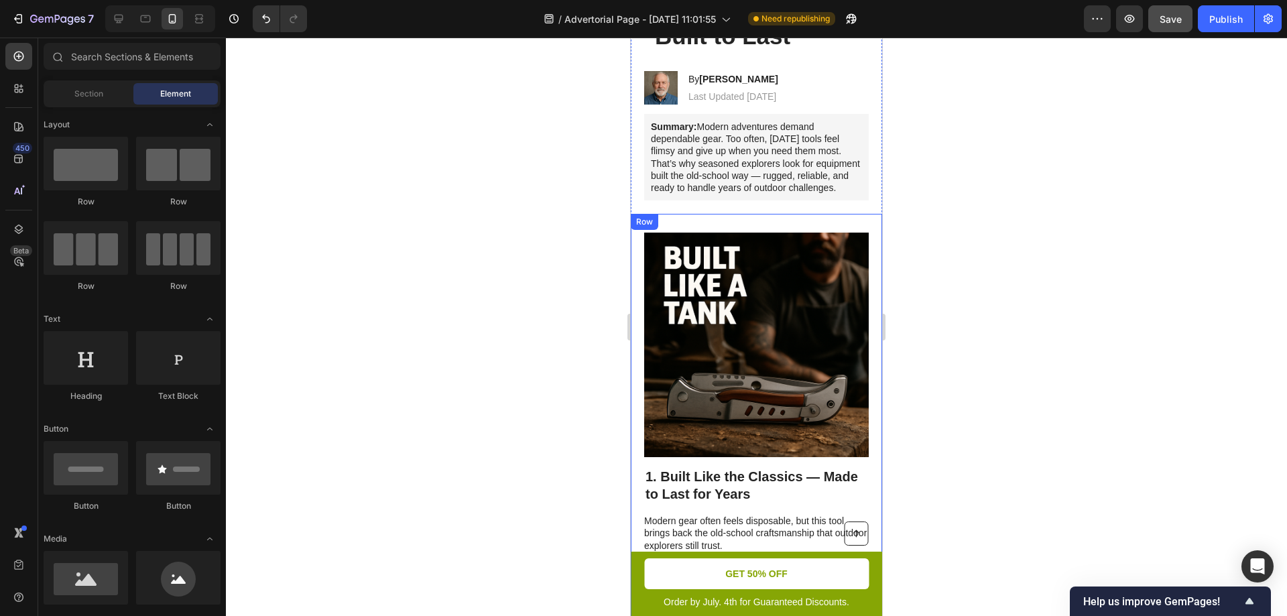
scroll to position [313, 0]
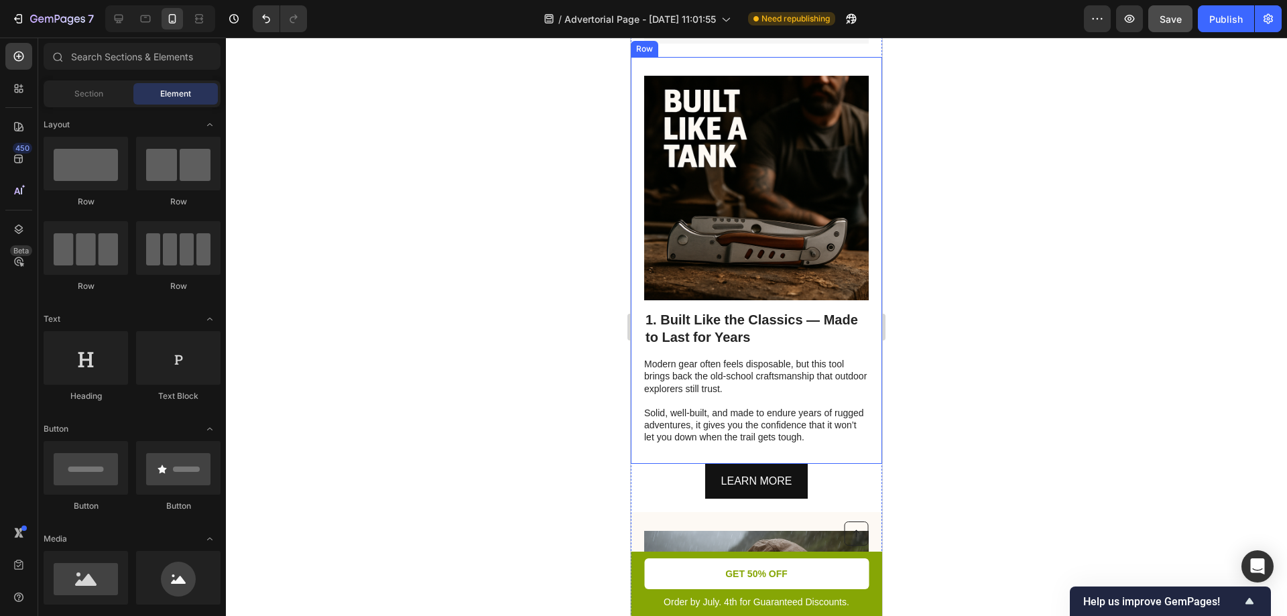
click at [476, 267] on div at bounding box center [756, 327] width 1061 height 578
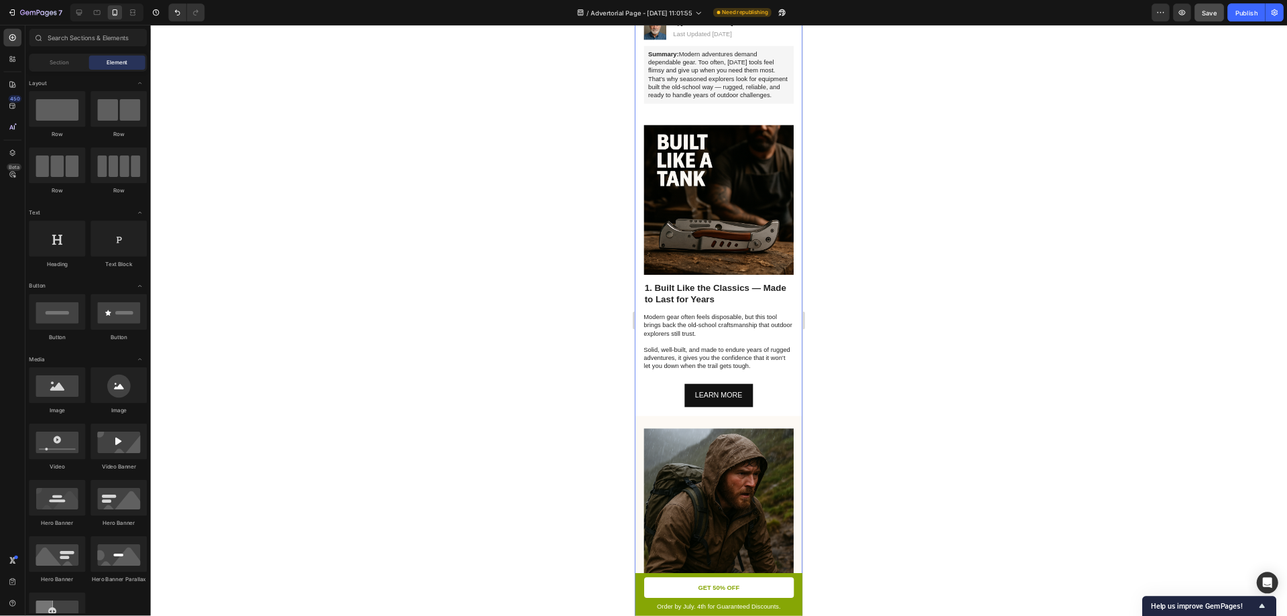
scroll to position [0, 0]
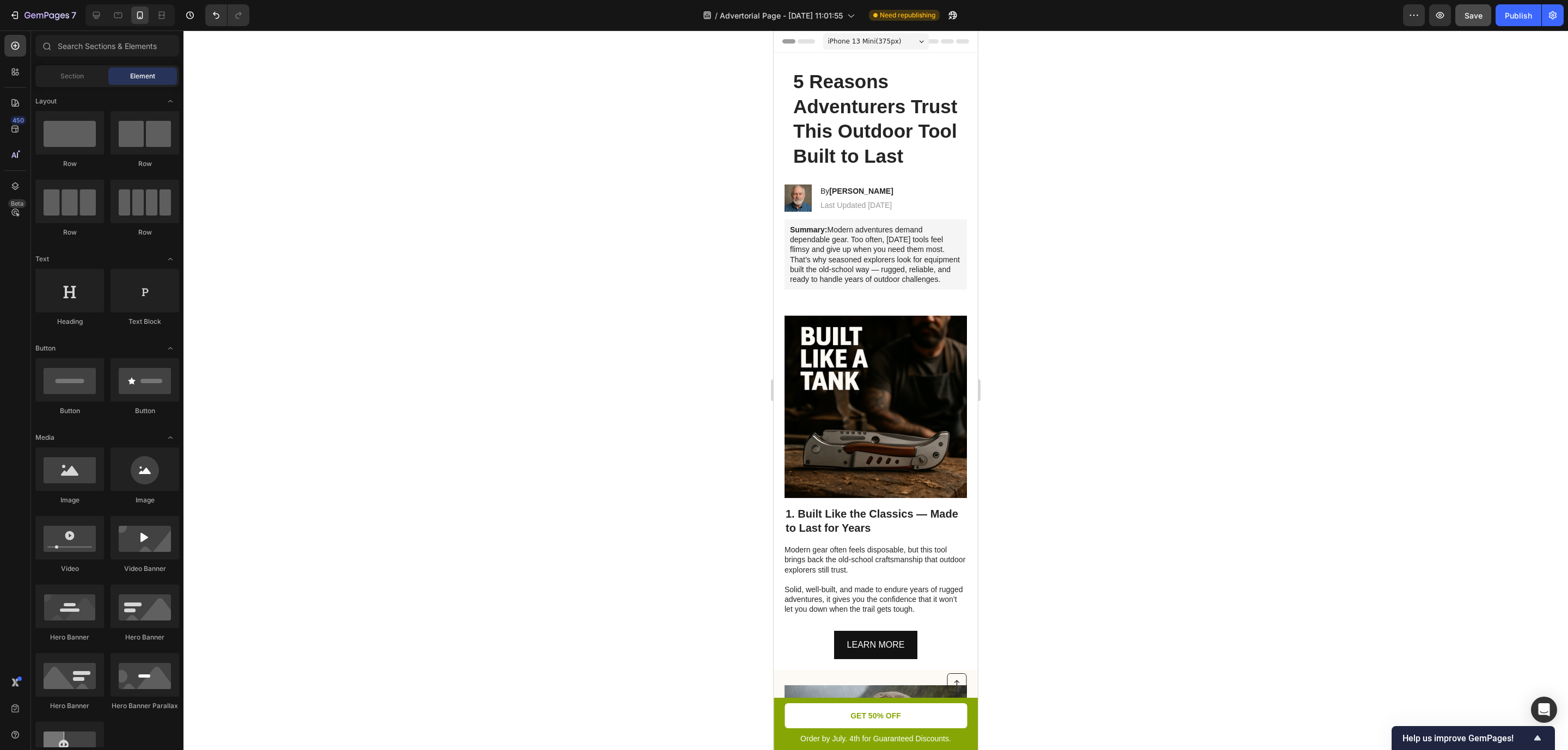
click at [1045, 358] on div at bounding box center [876, 391] width 1384 height 720
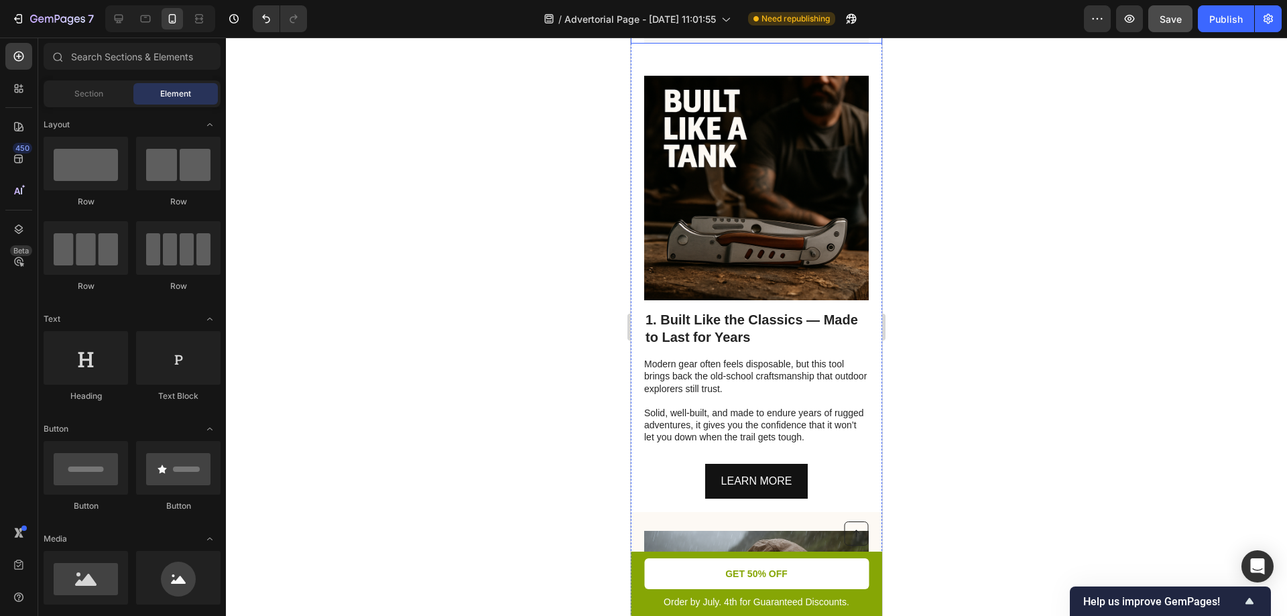
scroll to position [469, 0]
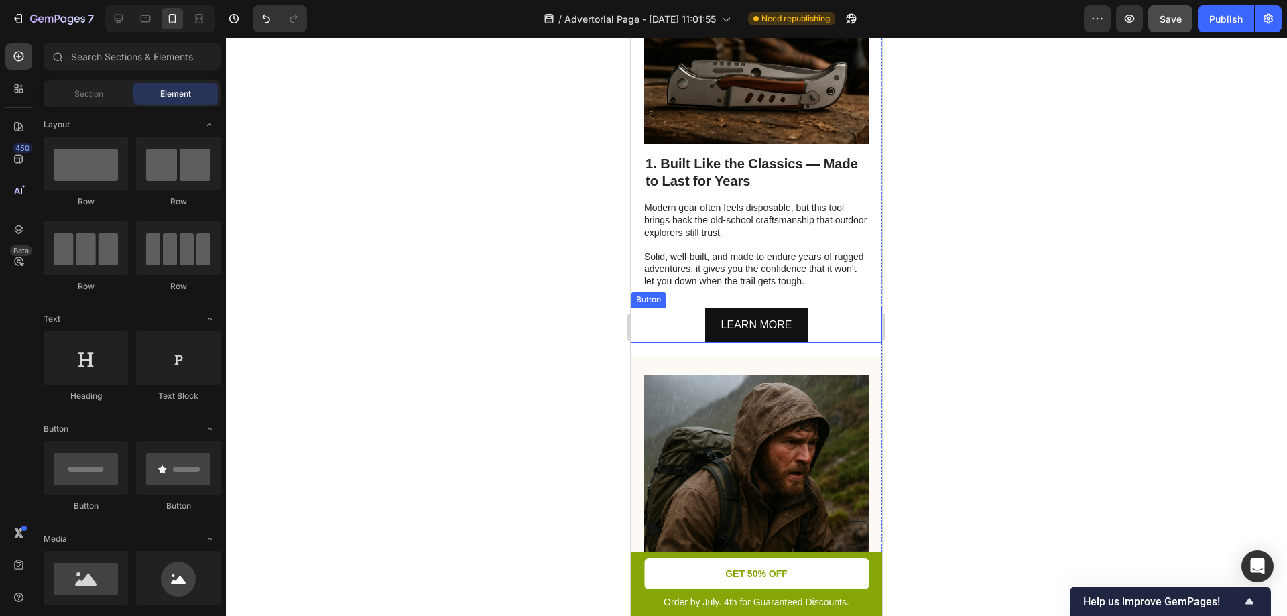
click at [818, 343] on div "LEARN MORE Button" at bounding box center [756, 326] width 251 height 36
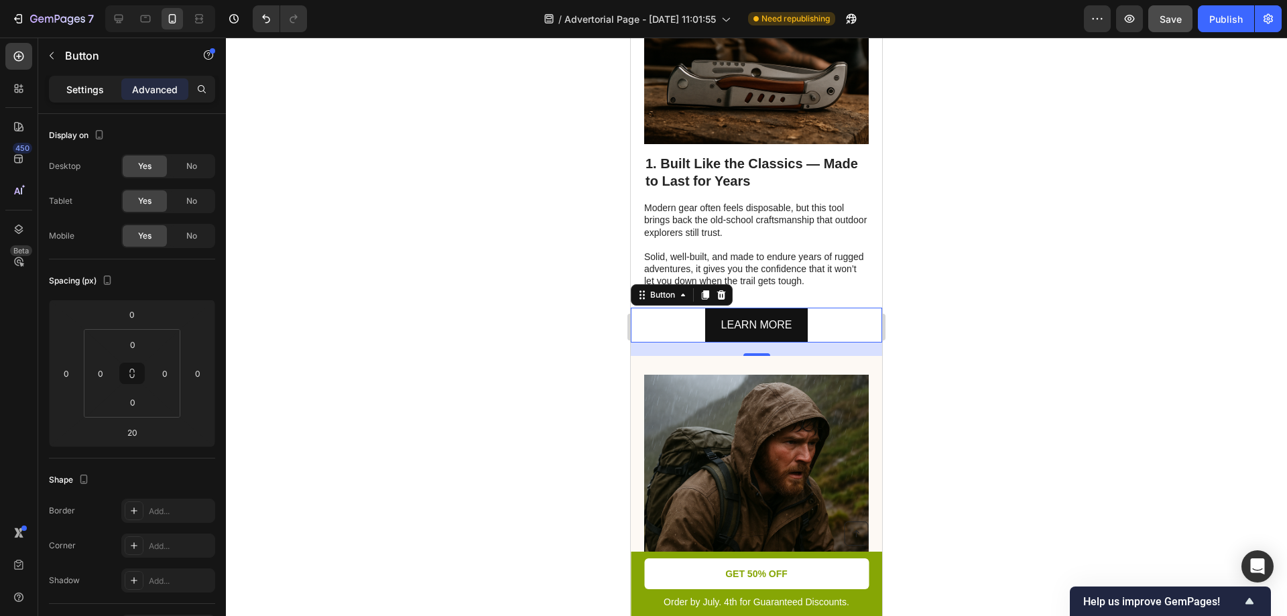
click at [77, 90] on p "Settings" at bounding box center [85, 89] width 38 height 14
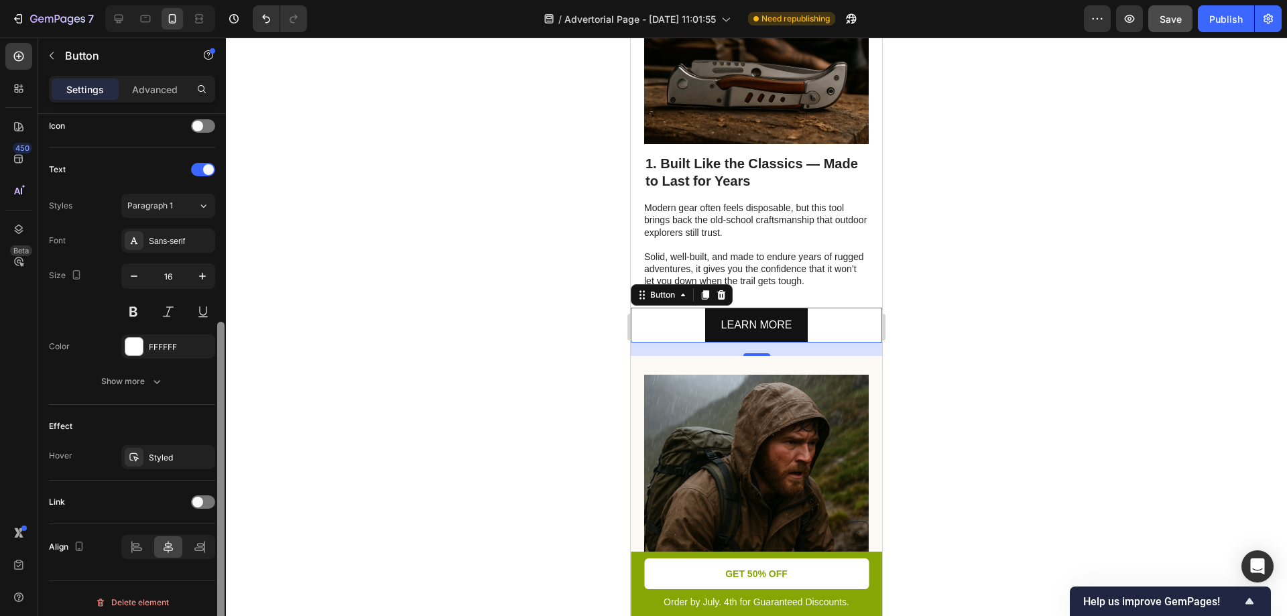
scroll to position [421, 0]
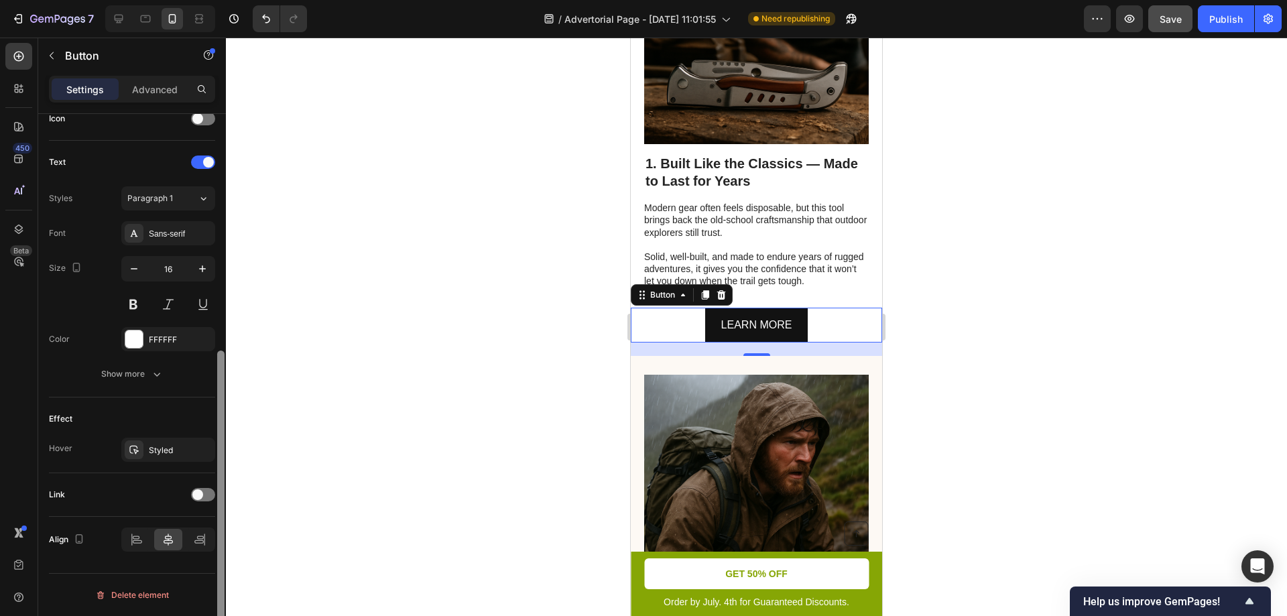
drag, startPoint x: 221, startPoint y: 161, endPoint x: 226, endPoint y: 431, distance: 269.4
click at [226, 0] on div "7 / Advertorial Page - Sep 27, 11:01:55 Need republishing Preview Save Publish …" at bounding box center [643, 0] width 1287 height 0
click at [206, 497] on div at bounding box center [203, 494] width 24 height 13
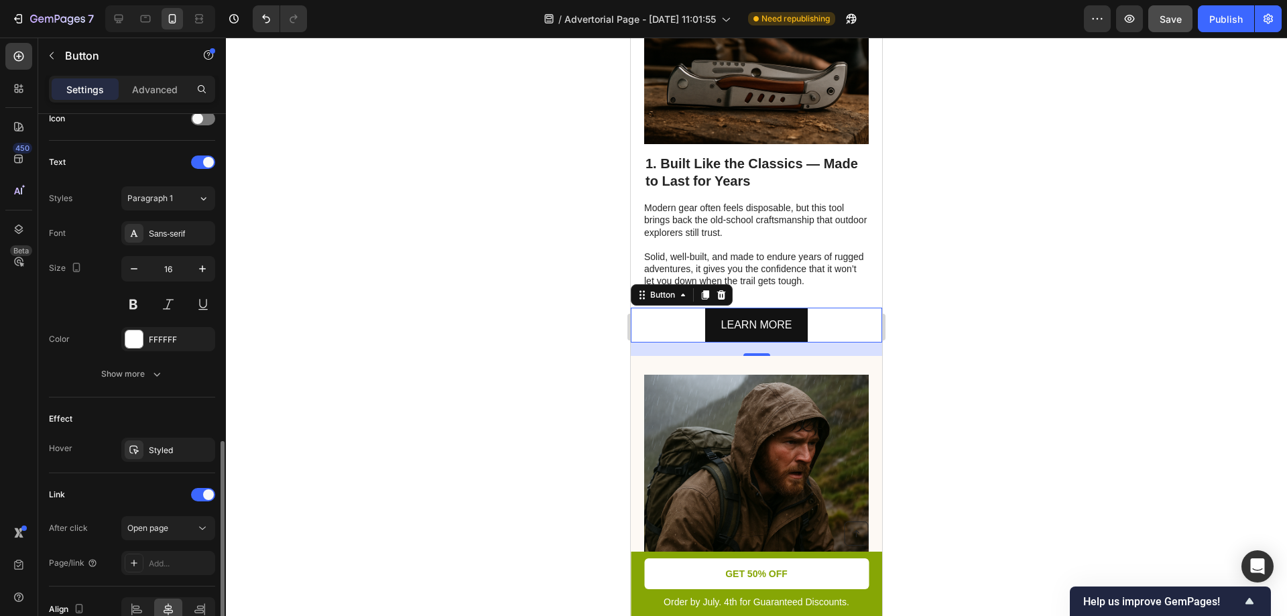
scroll to position [491, 0]
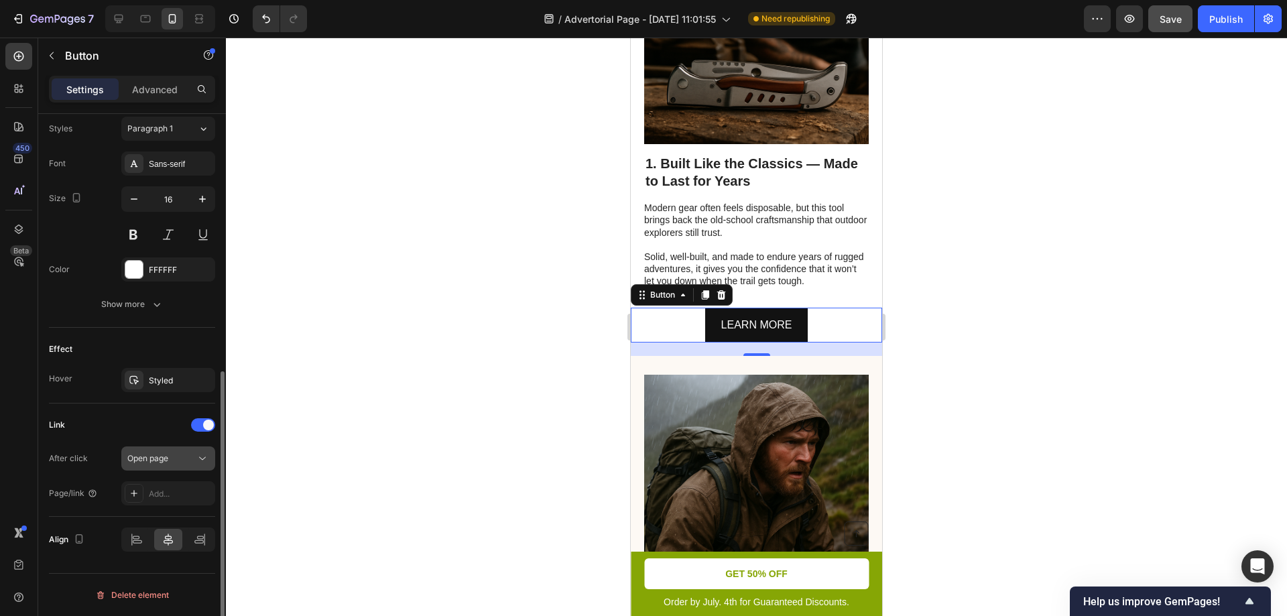
click at [144, 461] on span "Open page" at bounding box center [147, 458] width 41 height 10
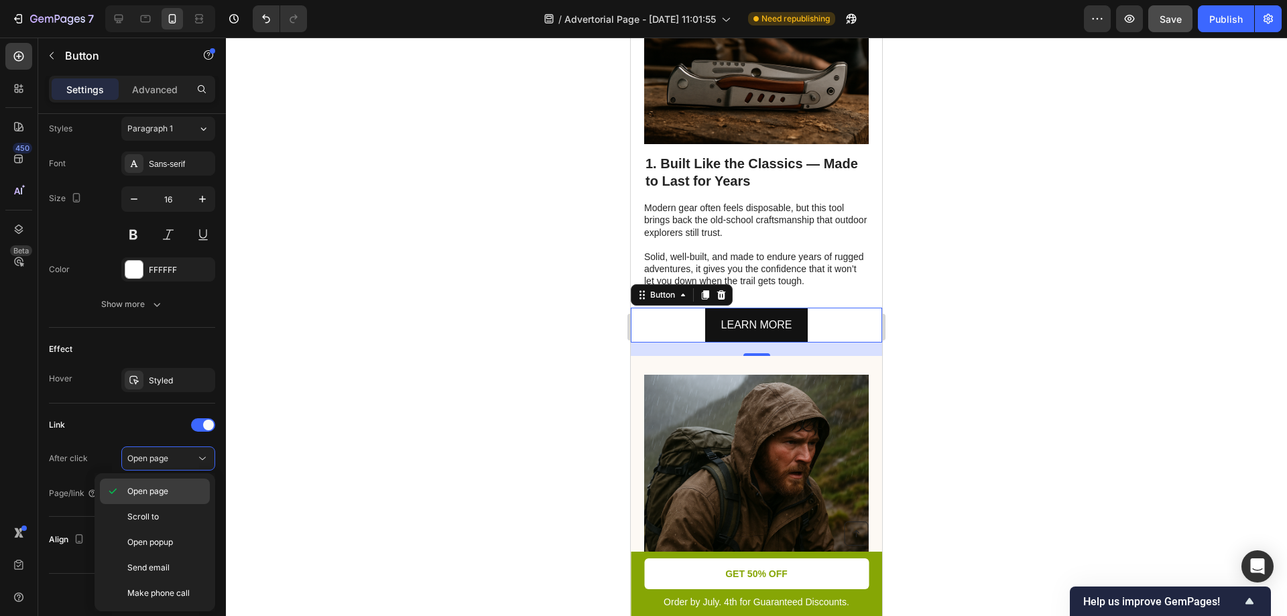
click at [176, 493] on p "Open page" at bounding box center [165, 491] width 76 height 12
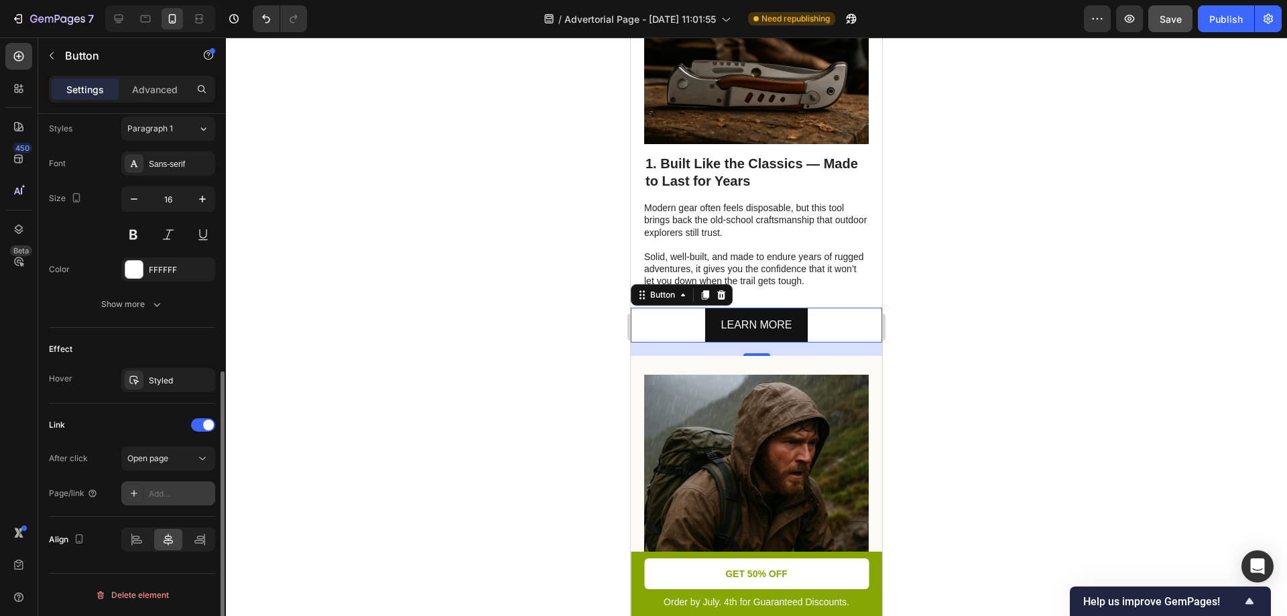
click at [164, 494] on div "Add..." at bounding box center [180, 494] width 63 height 12
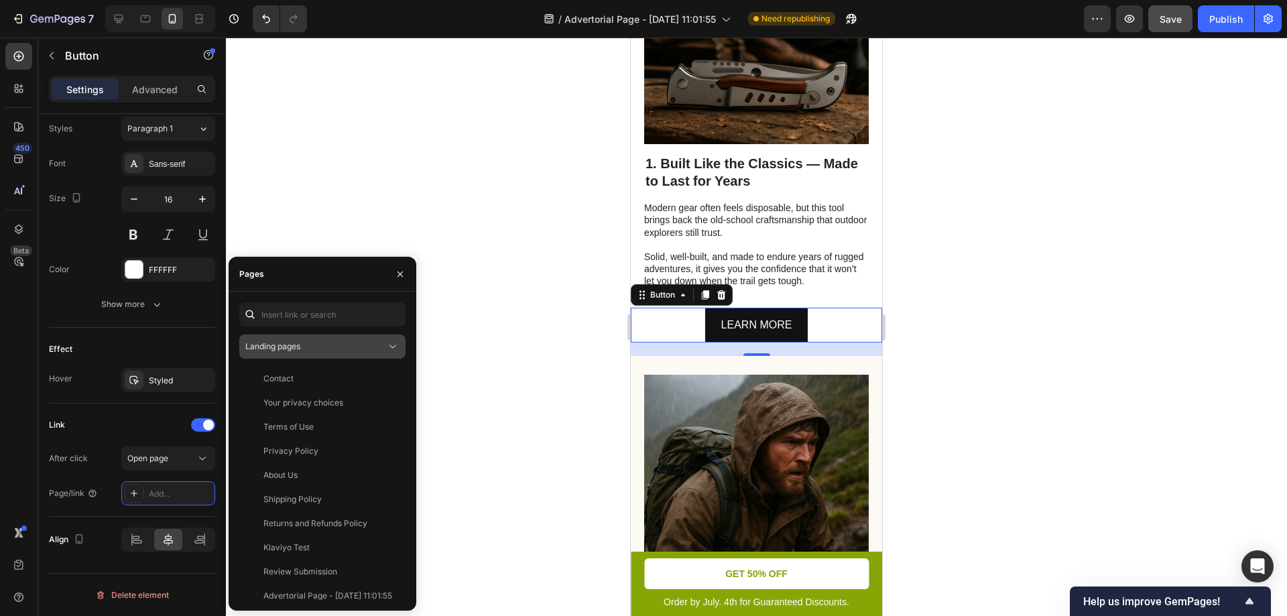
click at [317, 347] on div "Landing pages" at bounding box center [315, 346] width 141 height 12
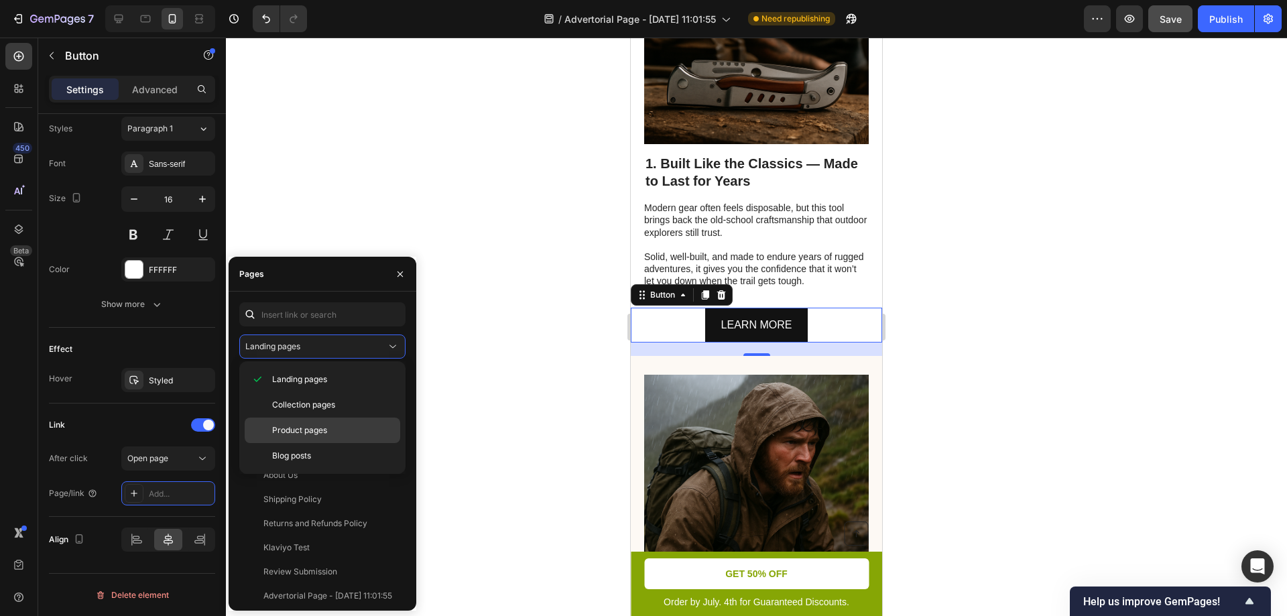
click at [313, 428] on span "Product pages" at bounding box center [299, 430] width 55 height 12
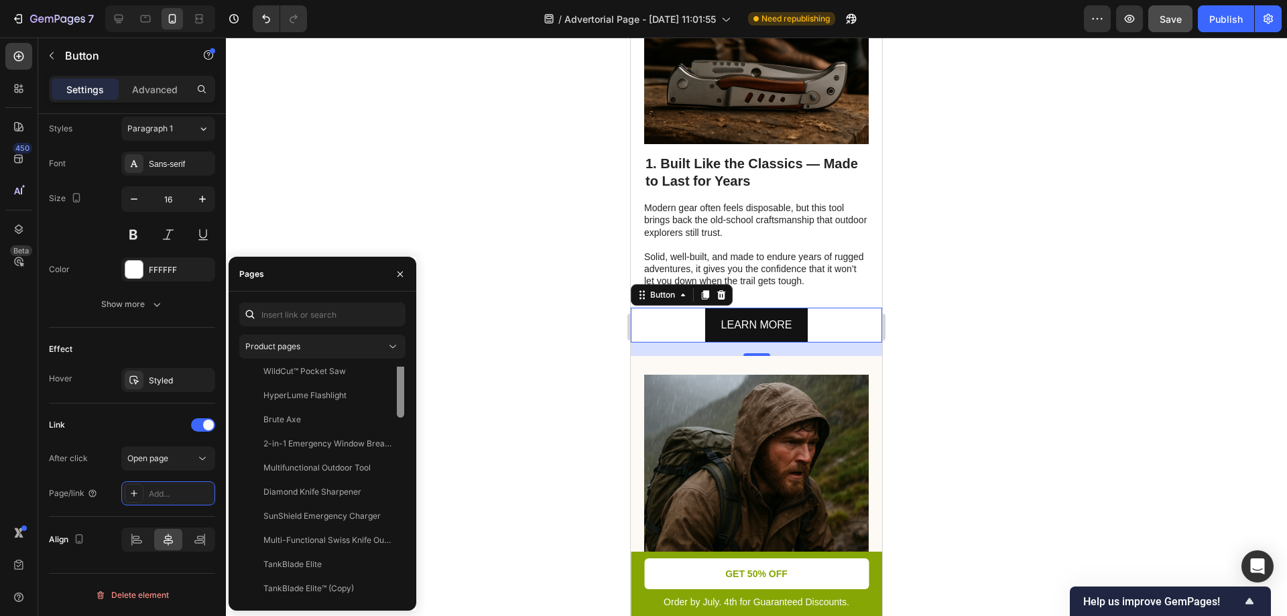
scroll to position [52, 0]
drag, startPoint x: 400, startPoint y: 428, endPoint x: 409, endPoint y: 462, distance: 34.8
click at [409, 462] on div "Product pages Automatic TankBlade Elite™ + Free Sheath (Copy) View SurvivorX - …" at bounding box center [323, 451] width 188 height 298
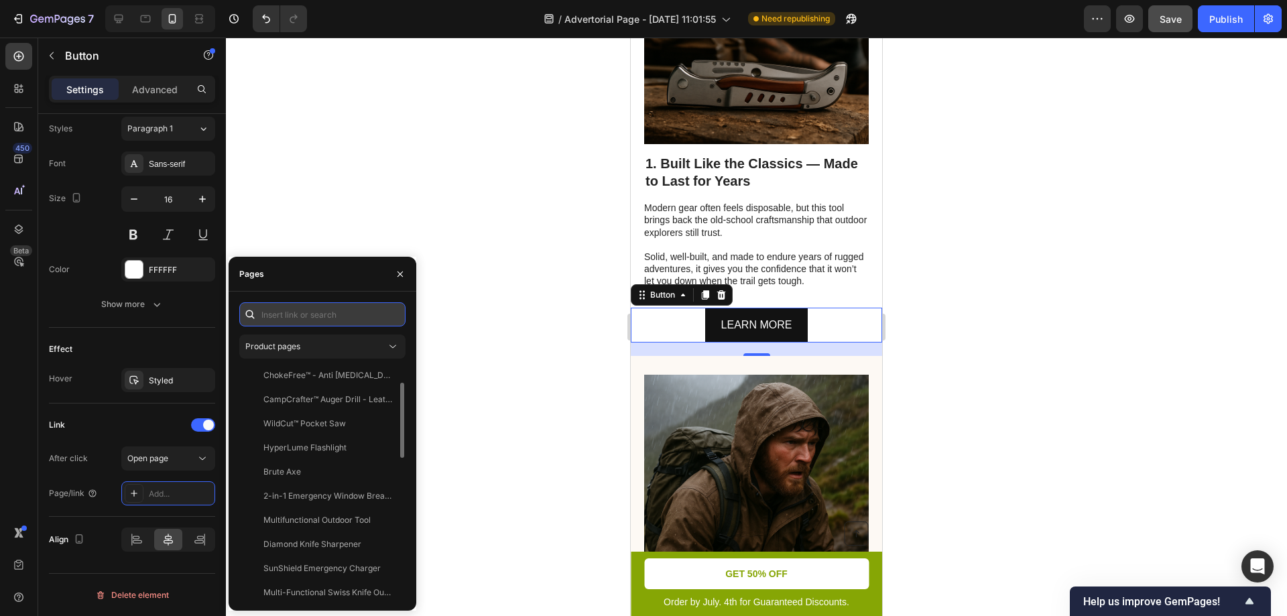
click at [312, 305] on input "text" at bounding box center [322, 314] width 166 height 24
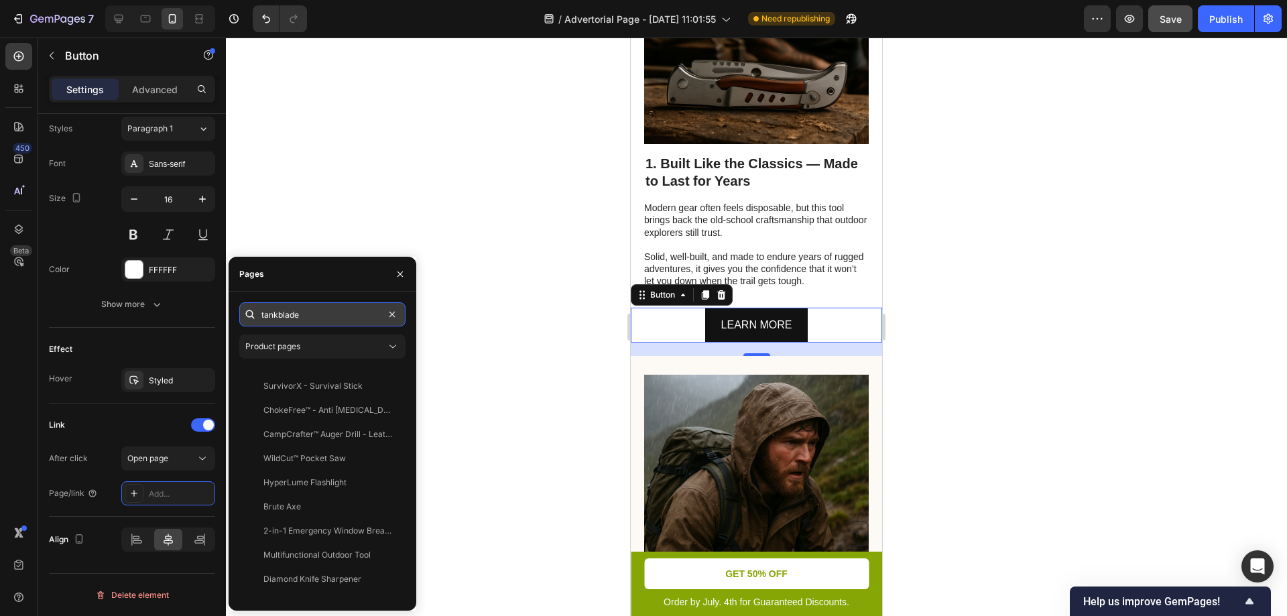
scroll to position [0, 0]
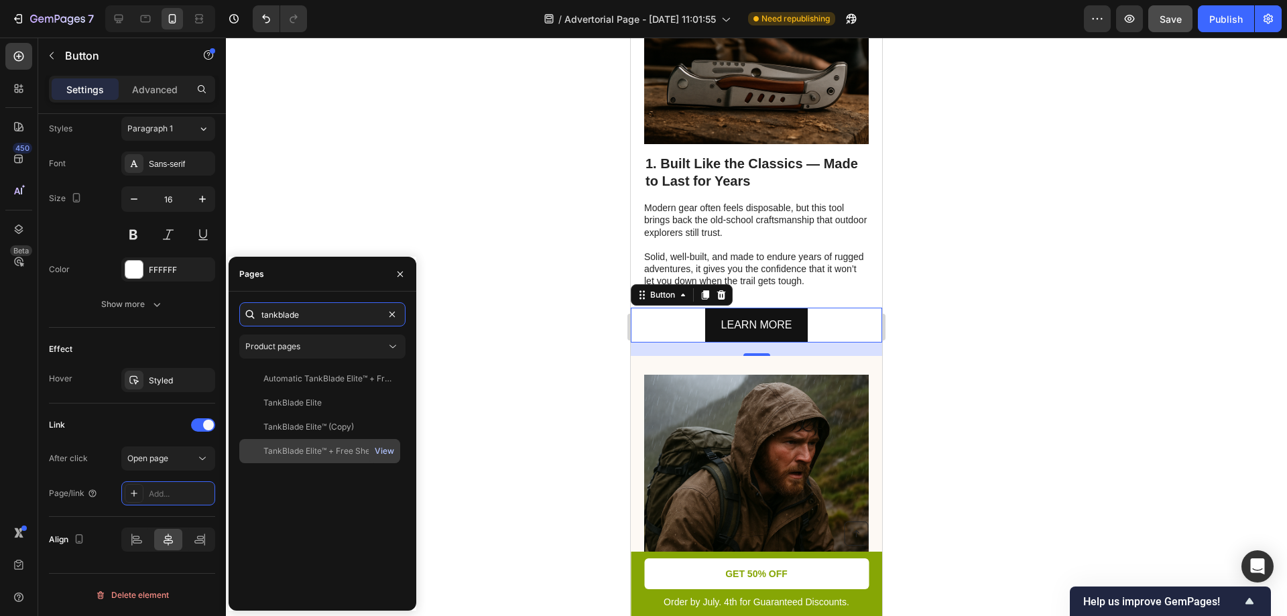
type input "tankblade"
click at [381, 451] on div "View" at bounding box center [384, 451] width 19 height 12
click at [330, 452] on div "TankBlade Elite™ + Free Sheath" at bounding box center [322, 451] width 119 height 12
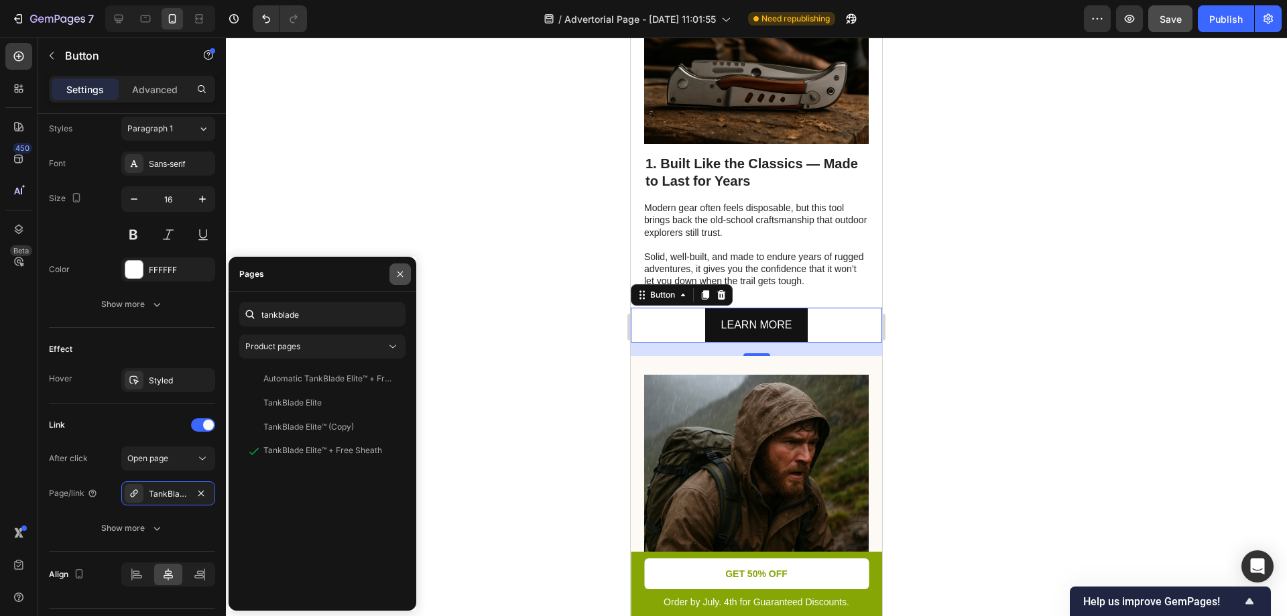
click at [401, 276] on icon "button" at bounding box center [400, 274] width 11 height 11
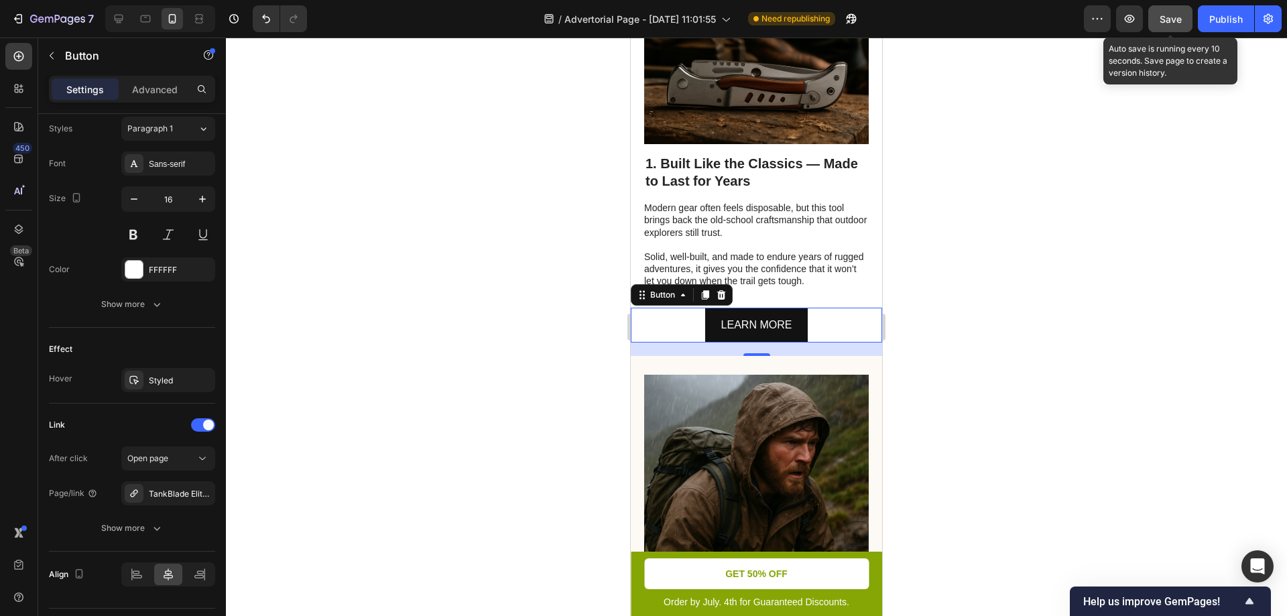
click at [1171, 30] on button "Save" at bounding box center [1170, 18] width 44 height 27
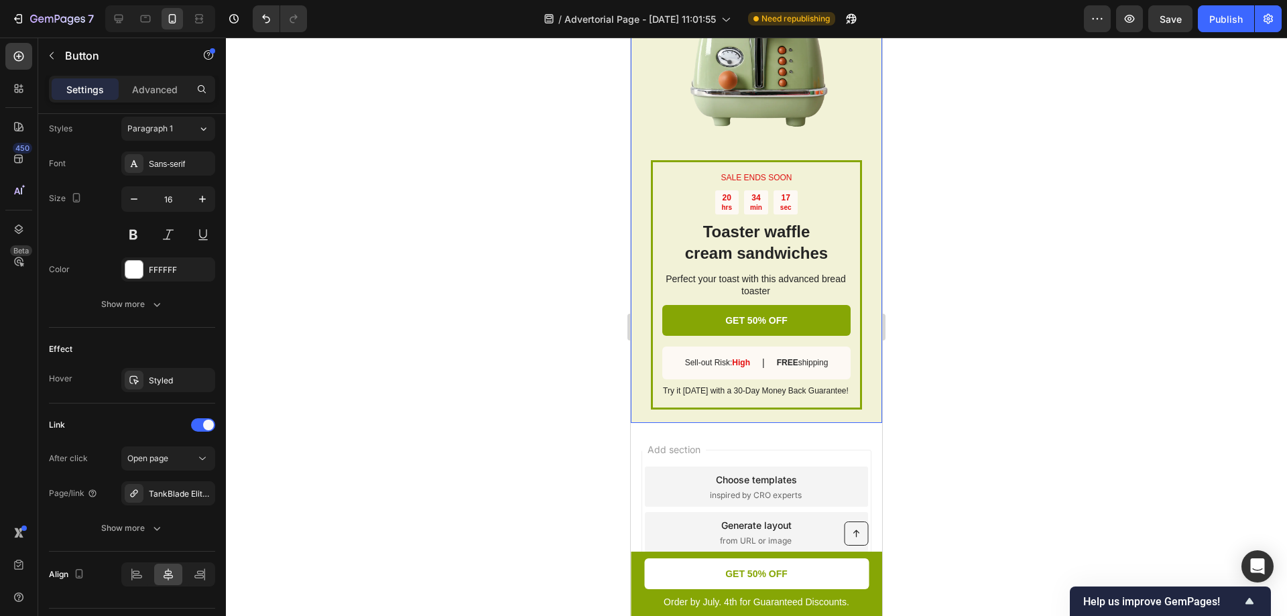
scroll to position [2338, 0]
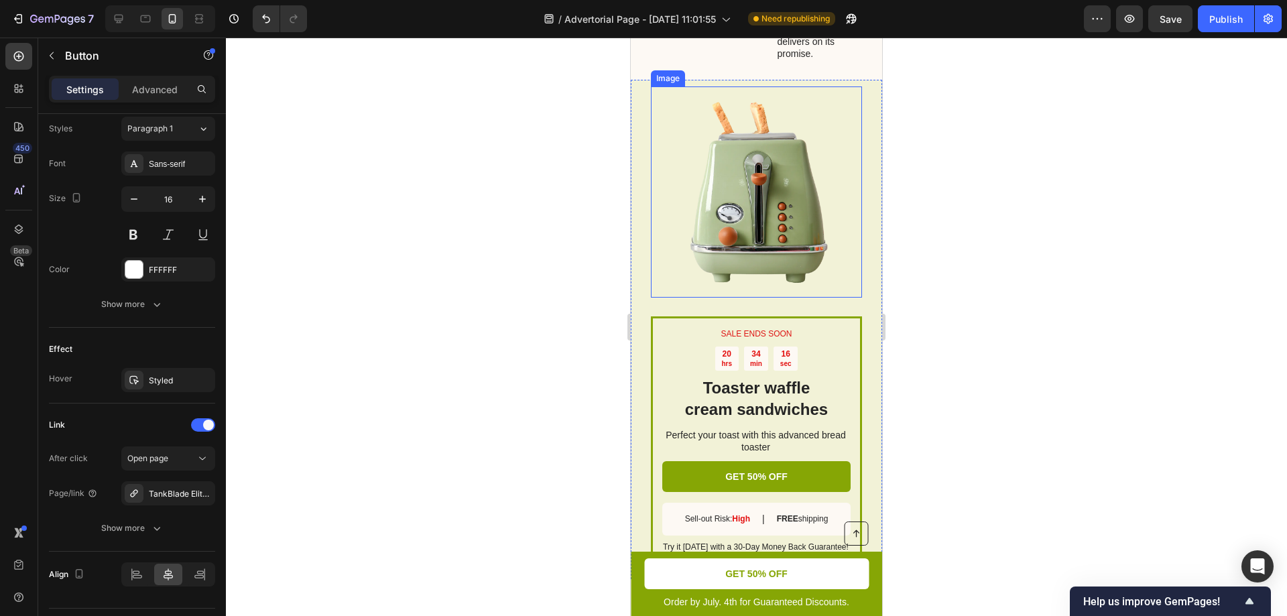
click at [838, 106] on img at bounding box center [756, 191] width 211 height 211
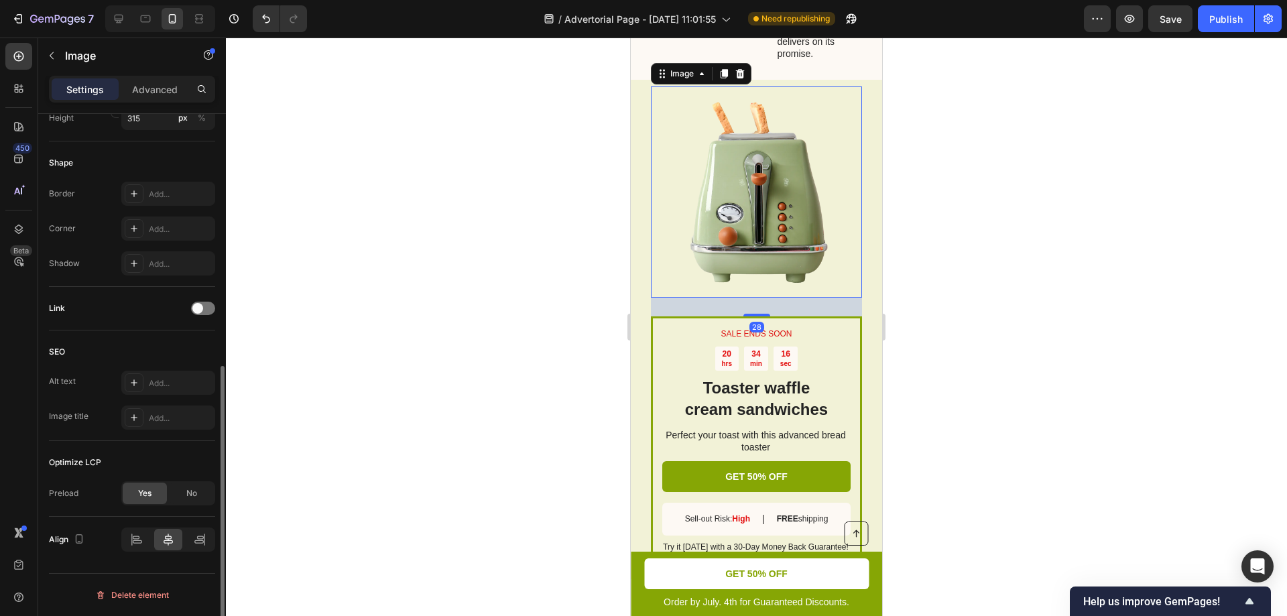
scroll to position [0, 0]
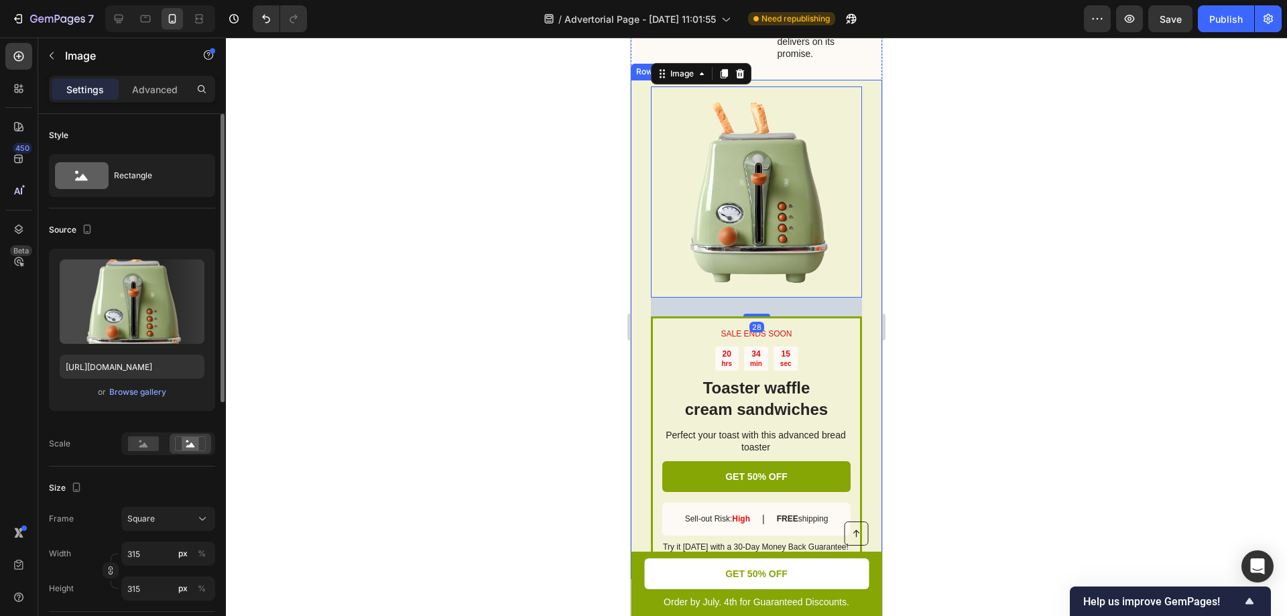
click at [862, 109] on div "SALE ENDS SOON Text Block 20 hrs 34 min 15 sec Countdown Timer Toaster waffle c…" at bounding box center [756, 329] width 251 height 499
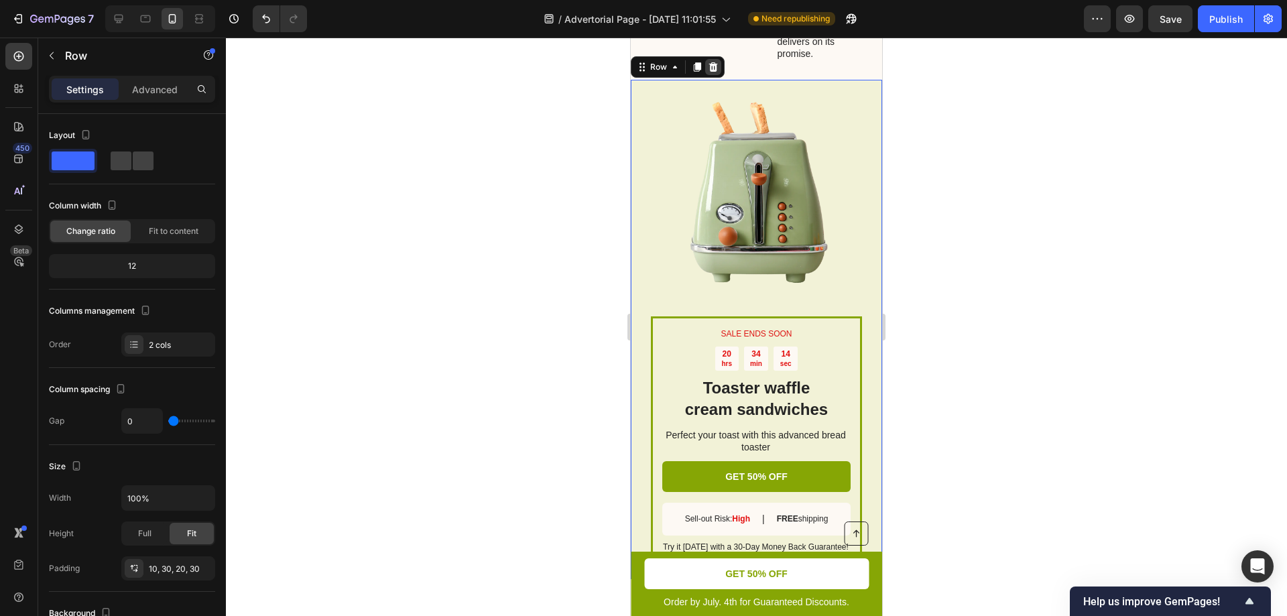
click at [714, 72] on icon at bounding box center [713, 67] width 11 height 11
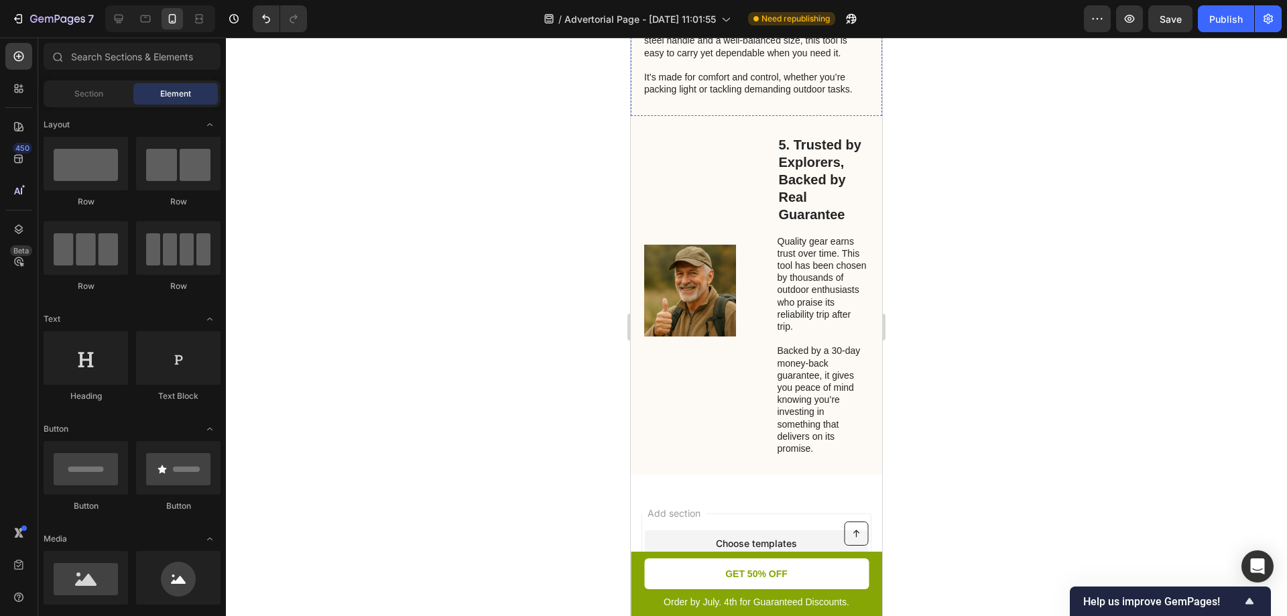
scroll to position [1942, 0]
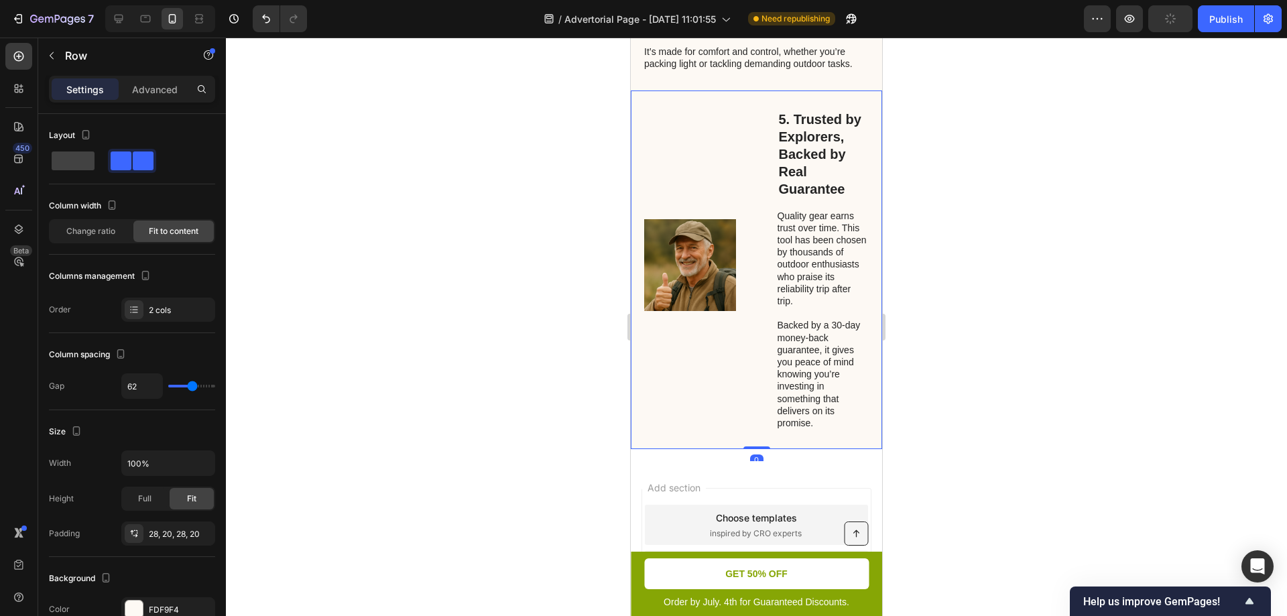
click at [708, 244] on div "Image" at bounding box center [690, 270] width 92 height 322
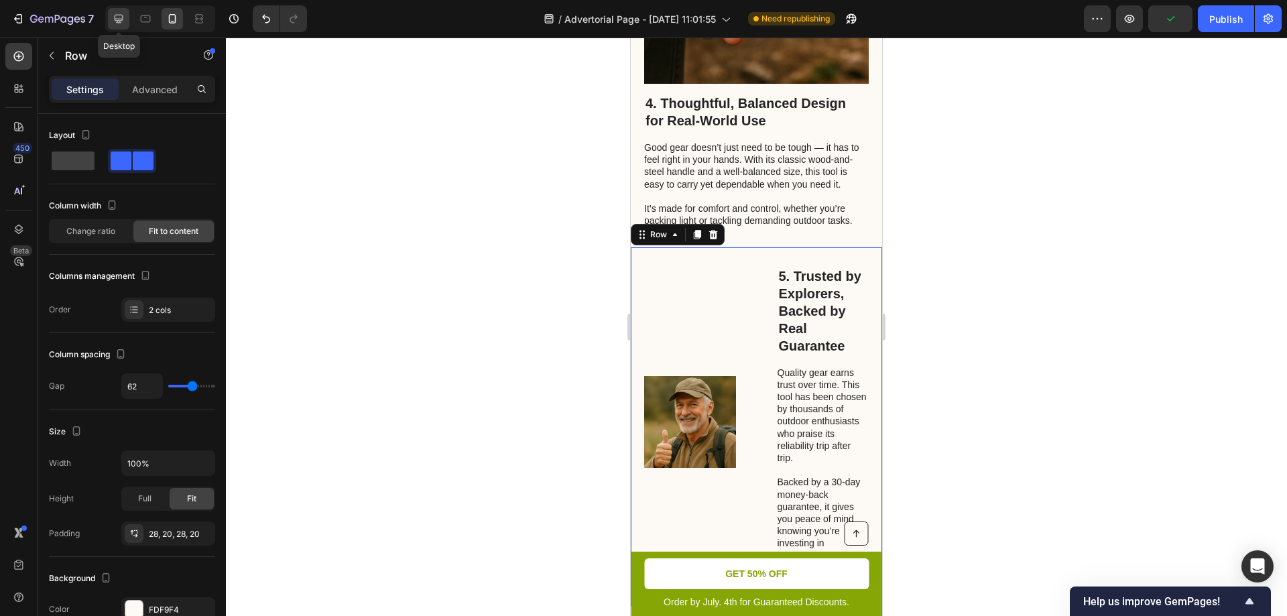
click at [123, 21] on icon at bounding box center [118, 18] width 13 height 13
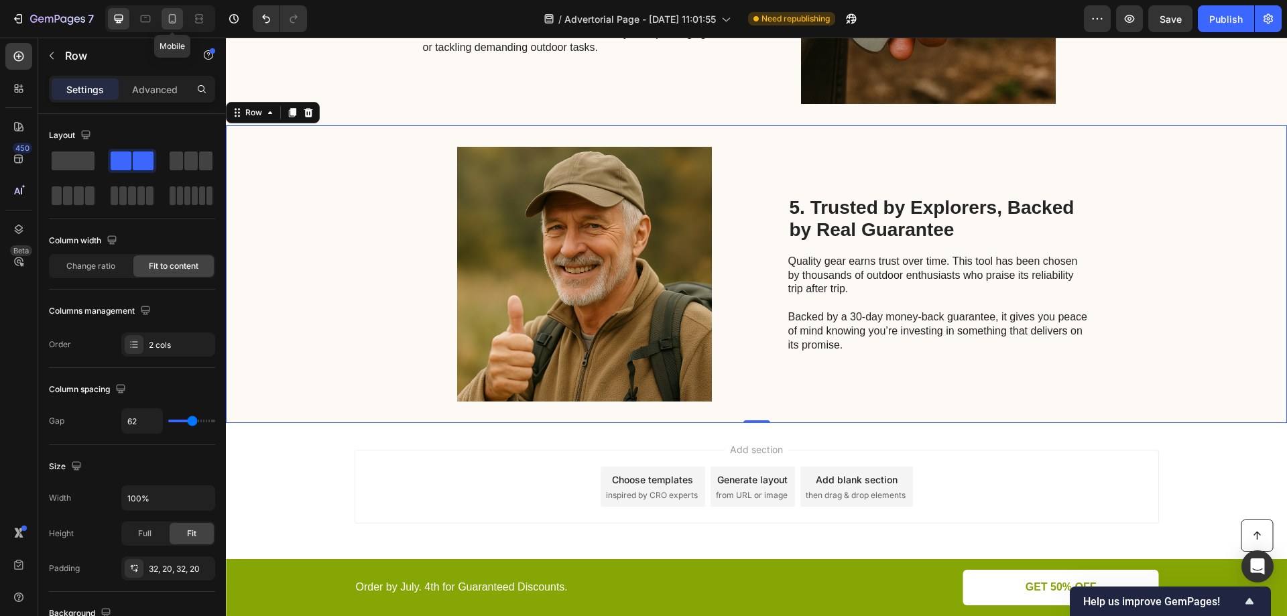
click at [169, 21] on icon at bounding box center [172, 18] width 7 height 9
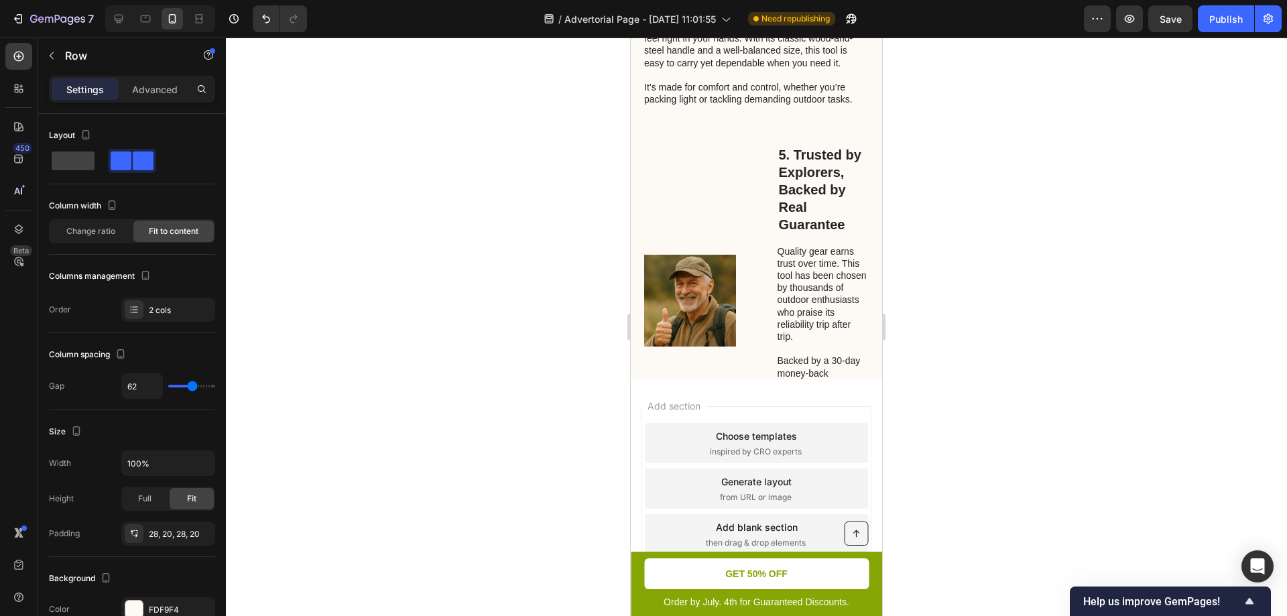
scroll to position [1907, 0]
click at [753, 181] on div "5. Trusted by Explorers, Backed by Real Guarantee Heading Quality gear earns tr…" at bounding box center [756, 304] width 251 height 359
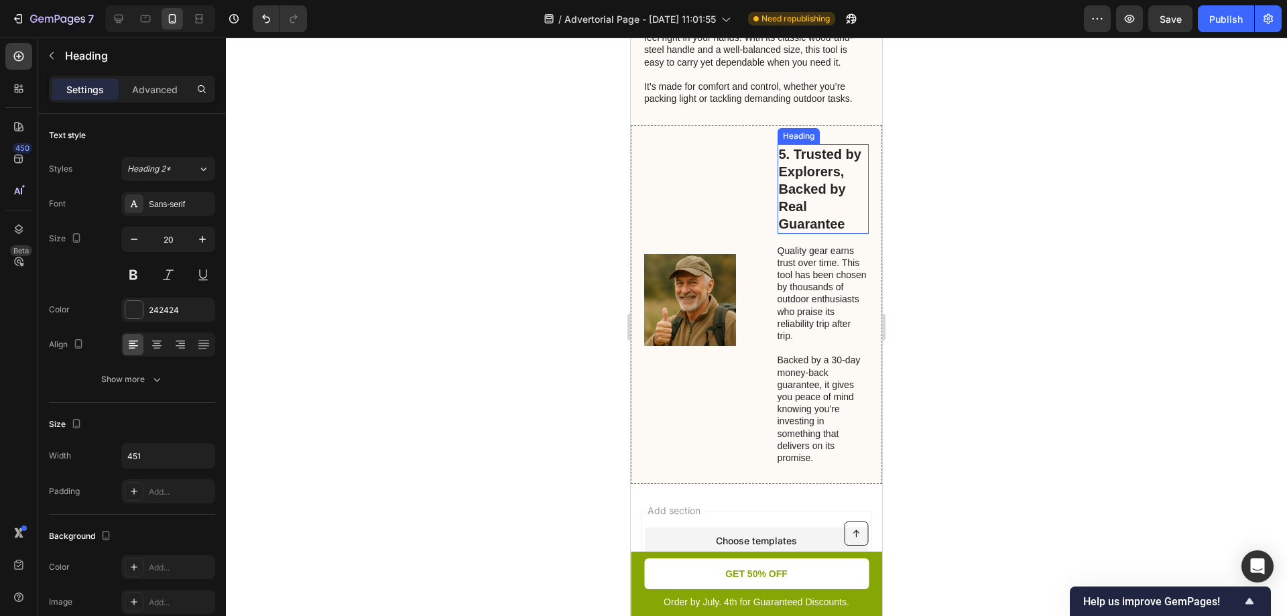
click at [811, 182] on h2 "5. Trusted by Explorers, Backed by Real Guarantee" at bounding box center [823, 189] width 92 height 90
click at [765, 155] on div "5. Trusted by Explorers, Backed by Real Guarantee Heading Quality gear earns tr…" at bounding box center [756, 304] width 251 height 359
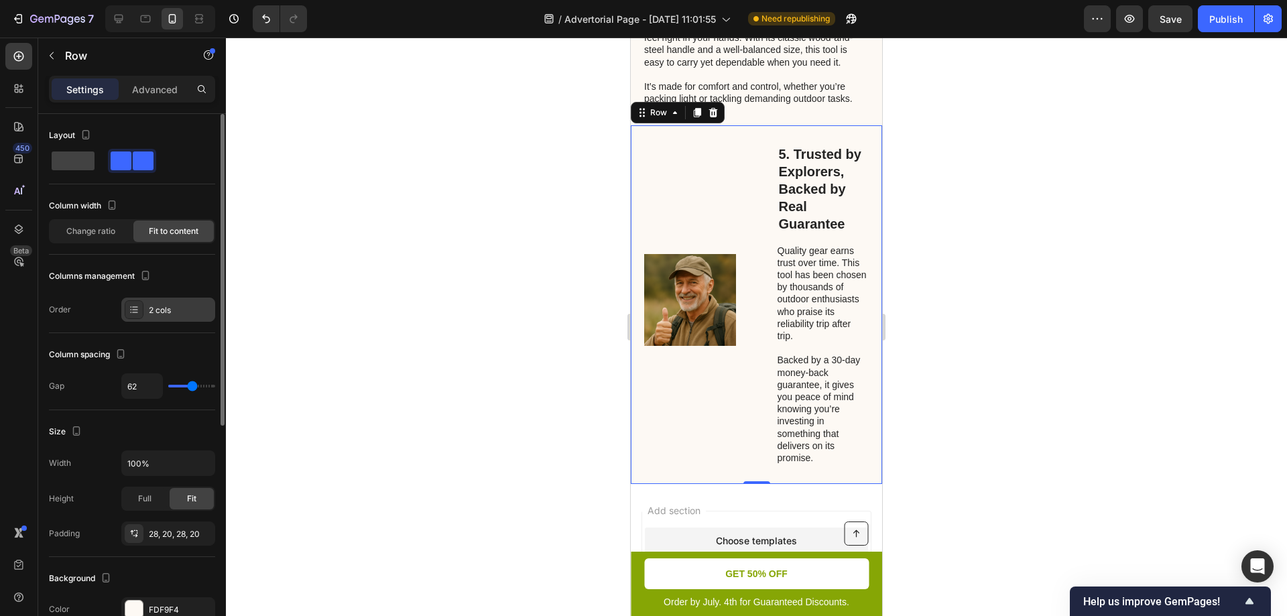
click at [168, 308] on div "2 cols" at bounding box center [180, 310] width 63 height 12
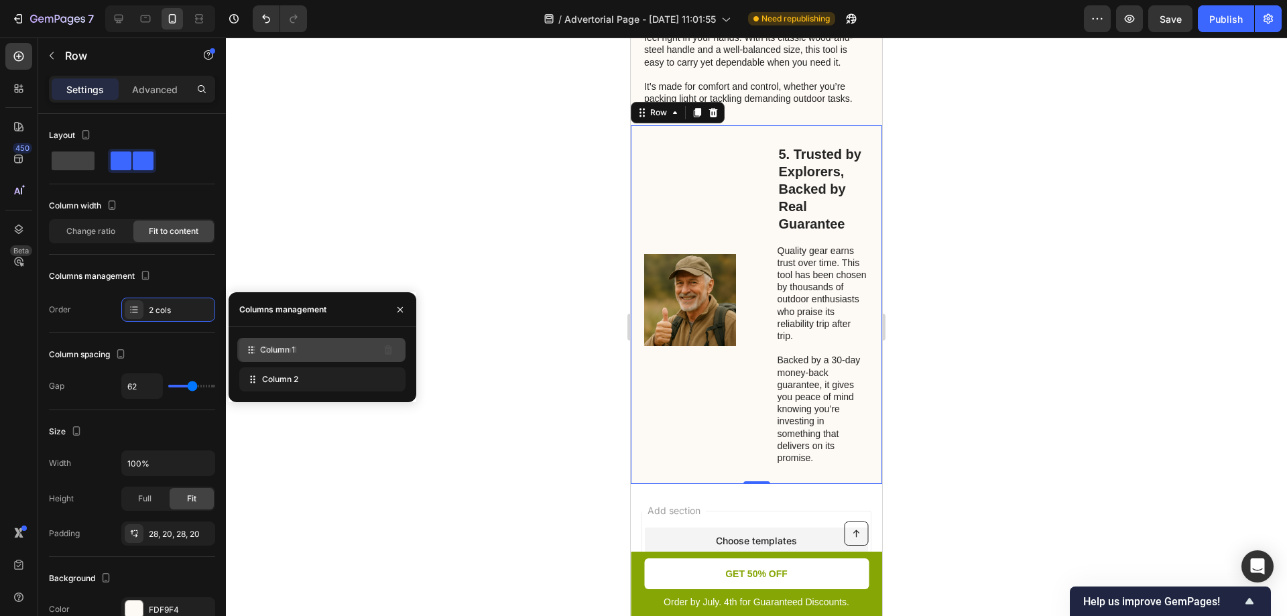
drag, startPoint x: 252, startPoint y: 380, endPoint x: 250, endPoint y: 350, distance: 29.6
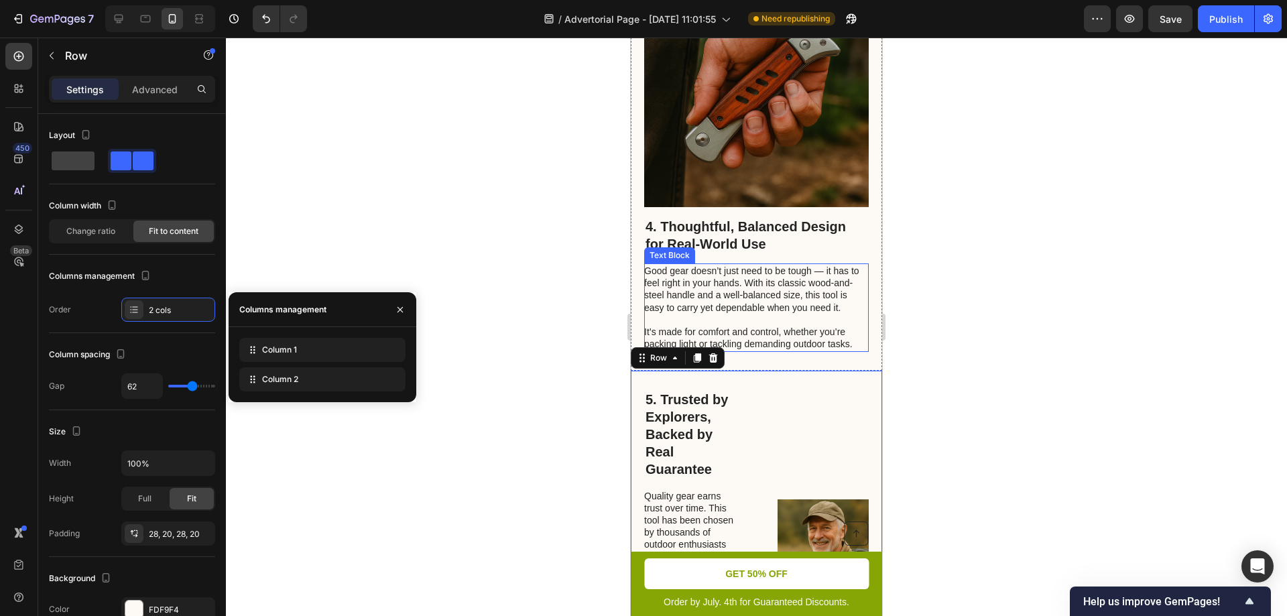
scroll to position [1750, 0]
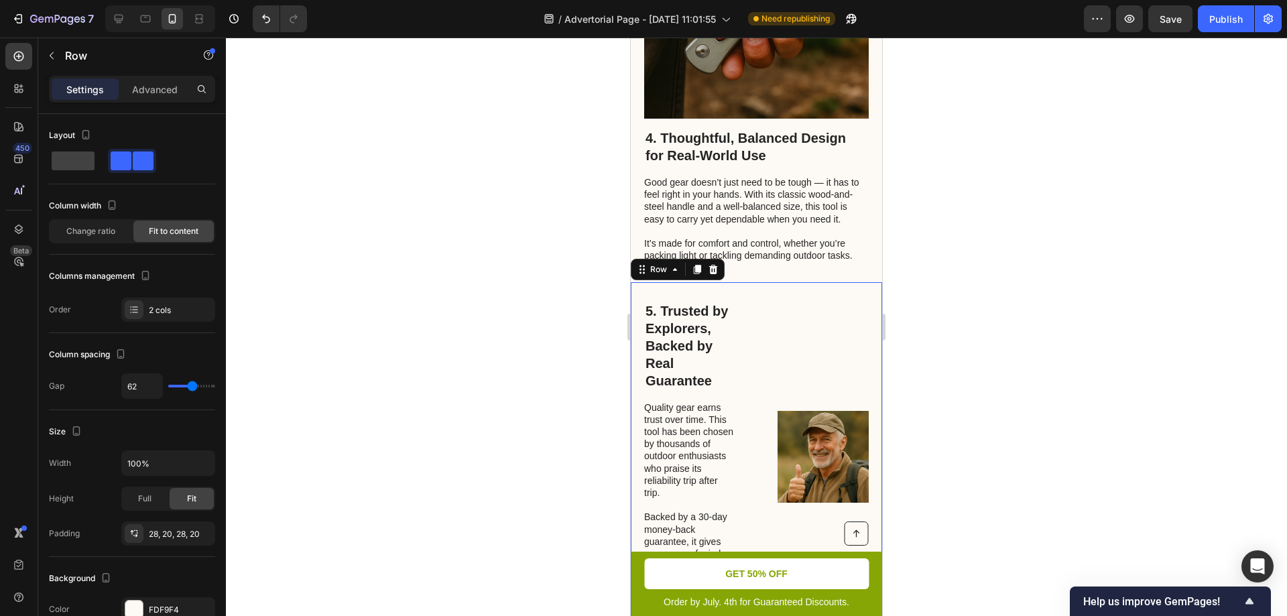
click at [858, 330] on div "5. Trusted by Explorers, Backed by Real Guarantee Heading Quality gear earns tr…" at bounding box center [756, 461] width 251 height 359
click at [712, 273] on icon at bounding box center [713, 268] width 9 height 9
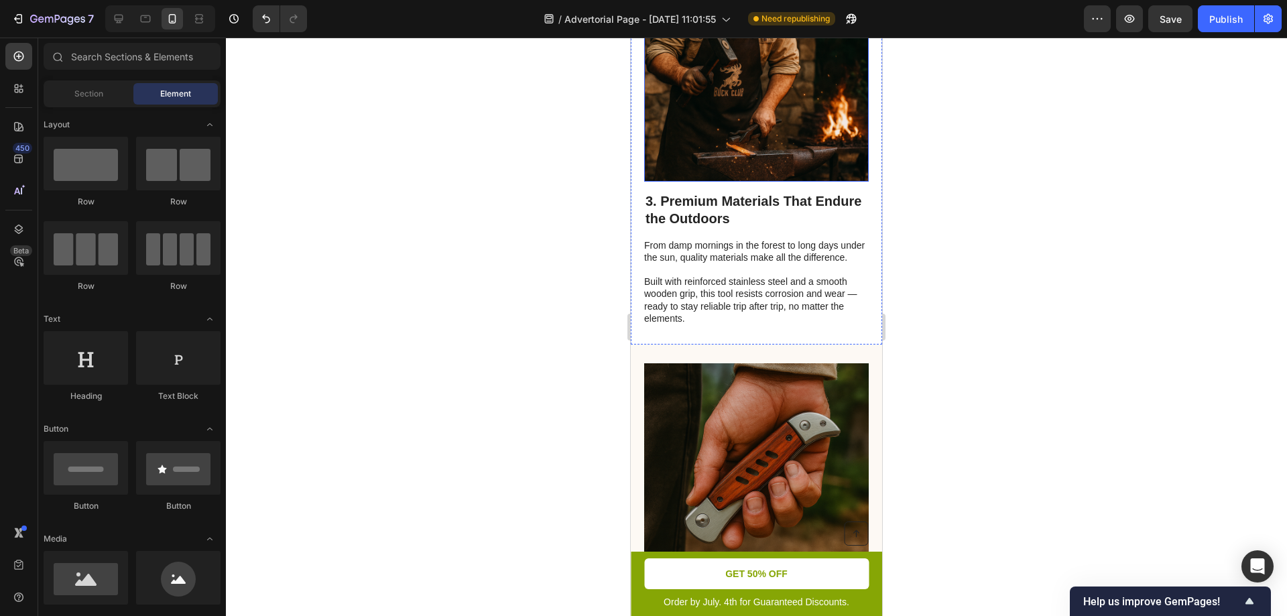
scroll to position [1125, 0]
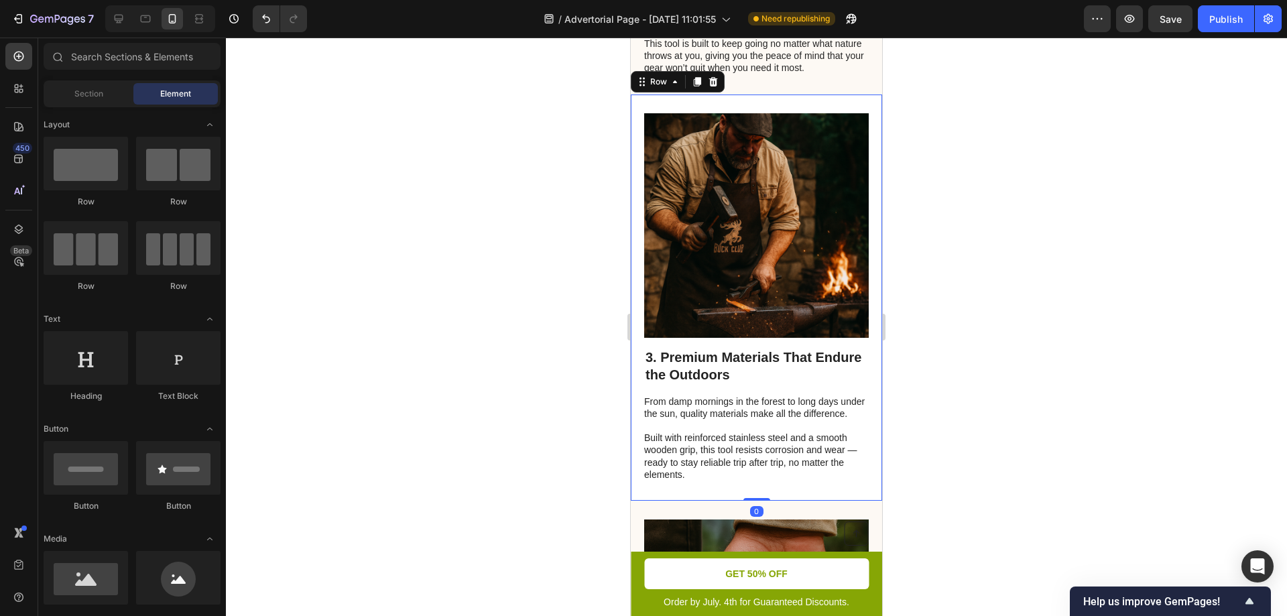
click at [864, 141] on div "Image 3. Premium Materials That Endure the Outdoors Heading From damp mornings …" at bounding box center [756, 297] width 251 height 406
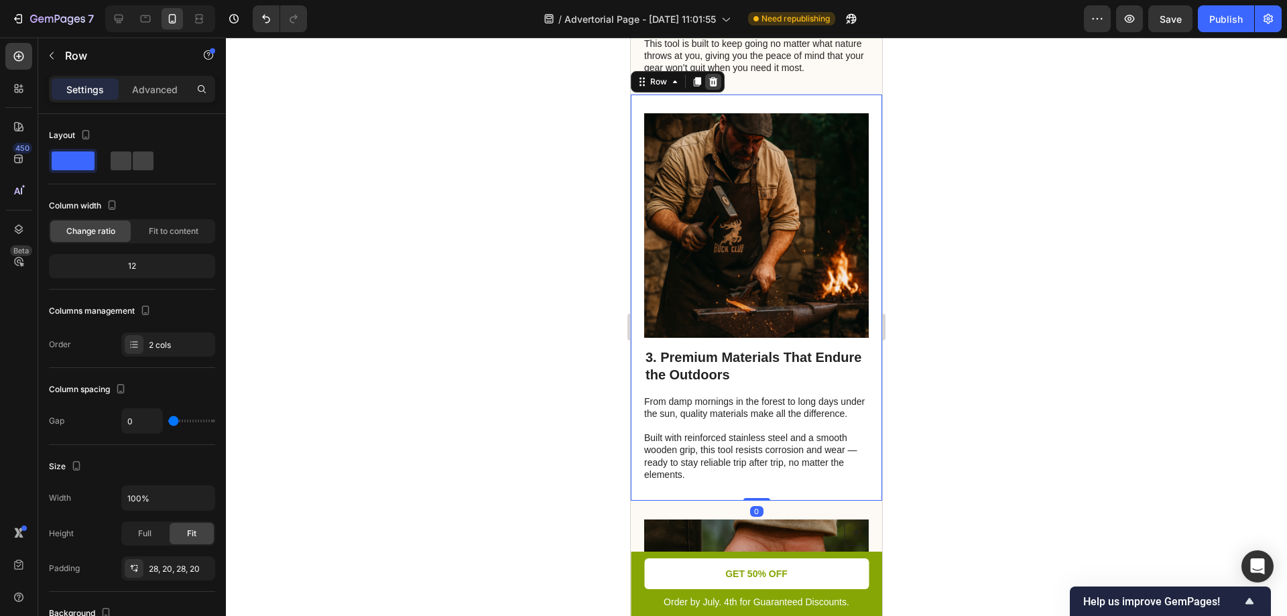
click at [712, 87] on icon at bounding box center [713, 81] width 11 height 11
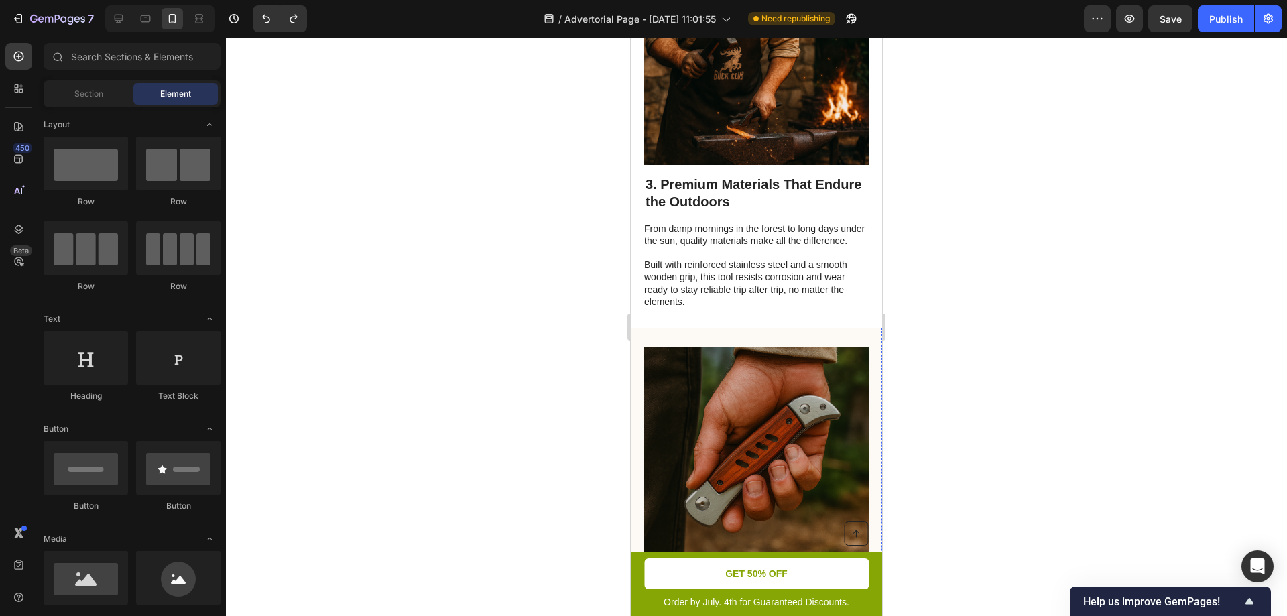
scroll to position [985, 0]
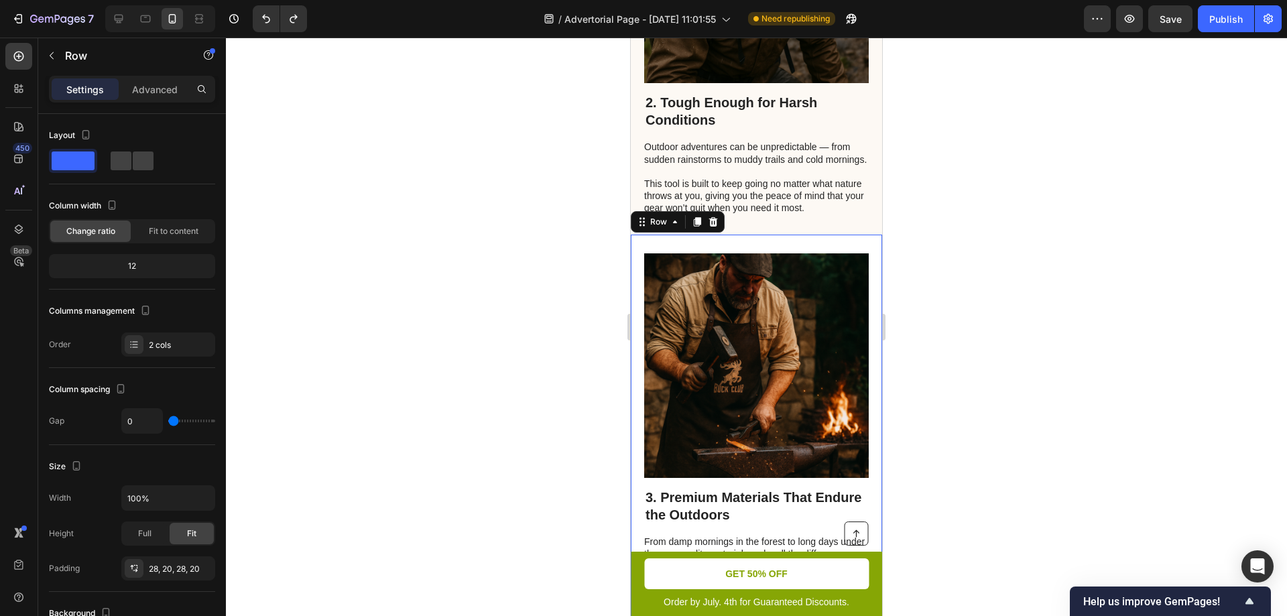
click at [859, 279] on div "Image 3. Premium Materials That Endure the Outdoors Heading From damp mornings …" at bounding box center [756, 438] width 251 height 406
click at [694, 226] on icon at bounding box center [697, 221] width 7 height 9
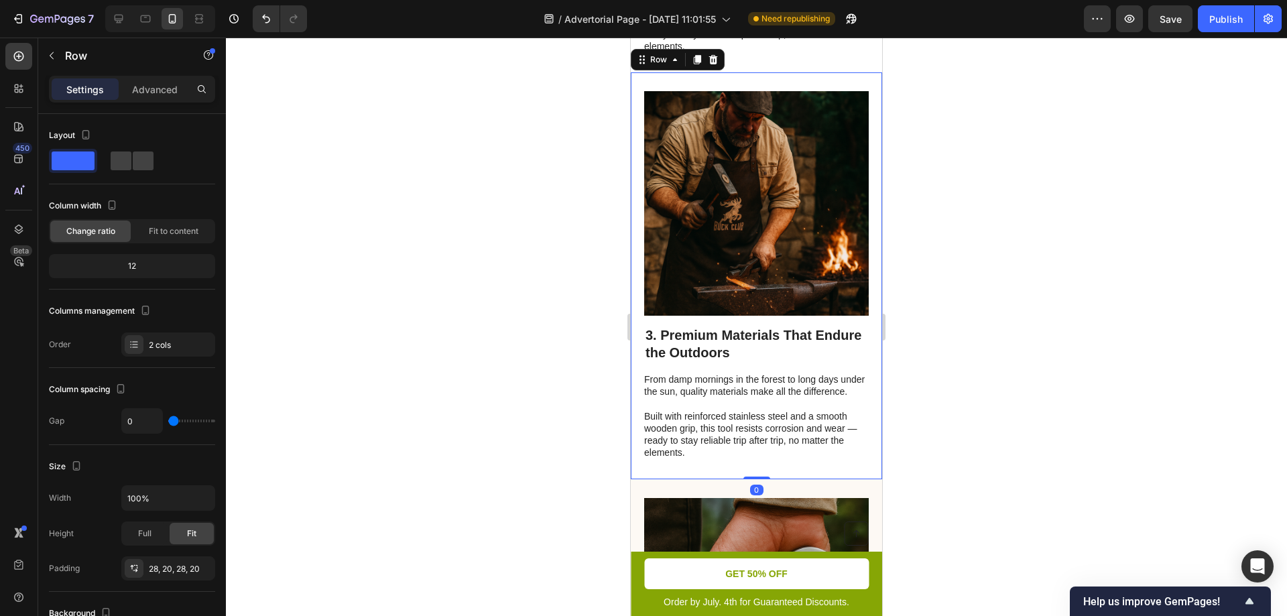
scroll to position [1578, 0]
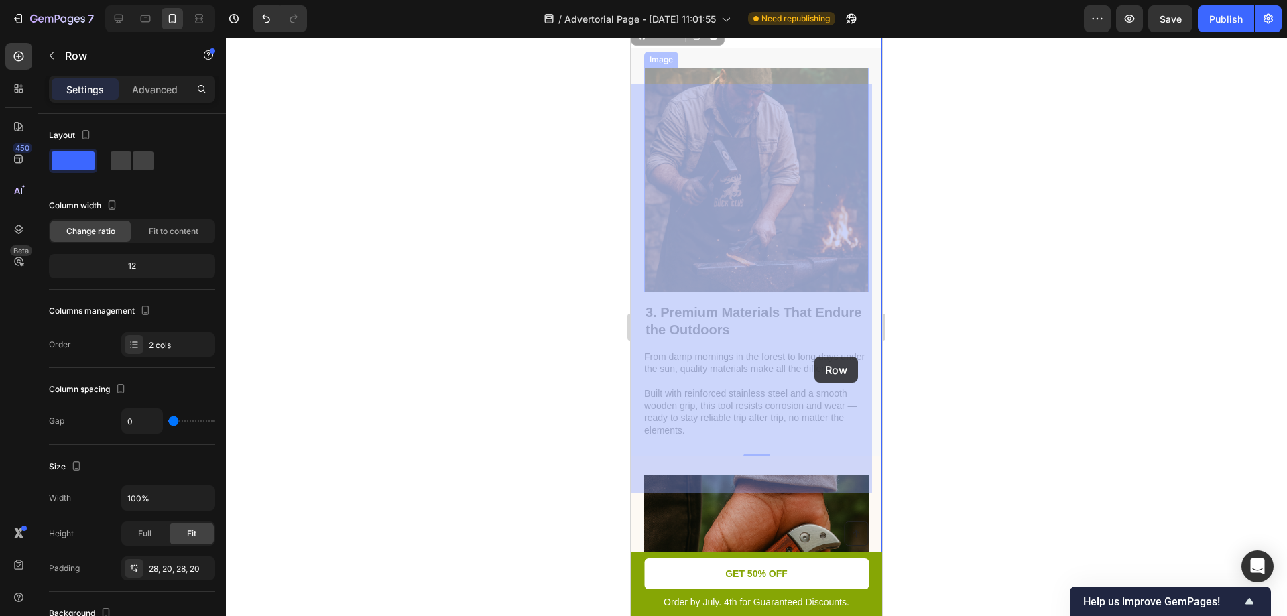
drag, startPoint x: 830, startPoint y: 91, endPoint x: 814, endPoint y: 357, distance: 265.9
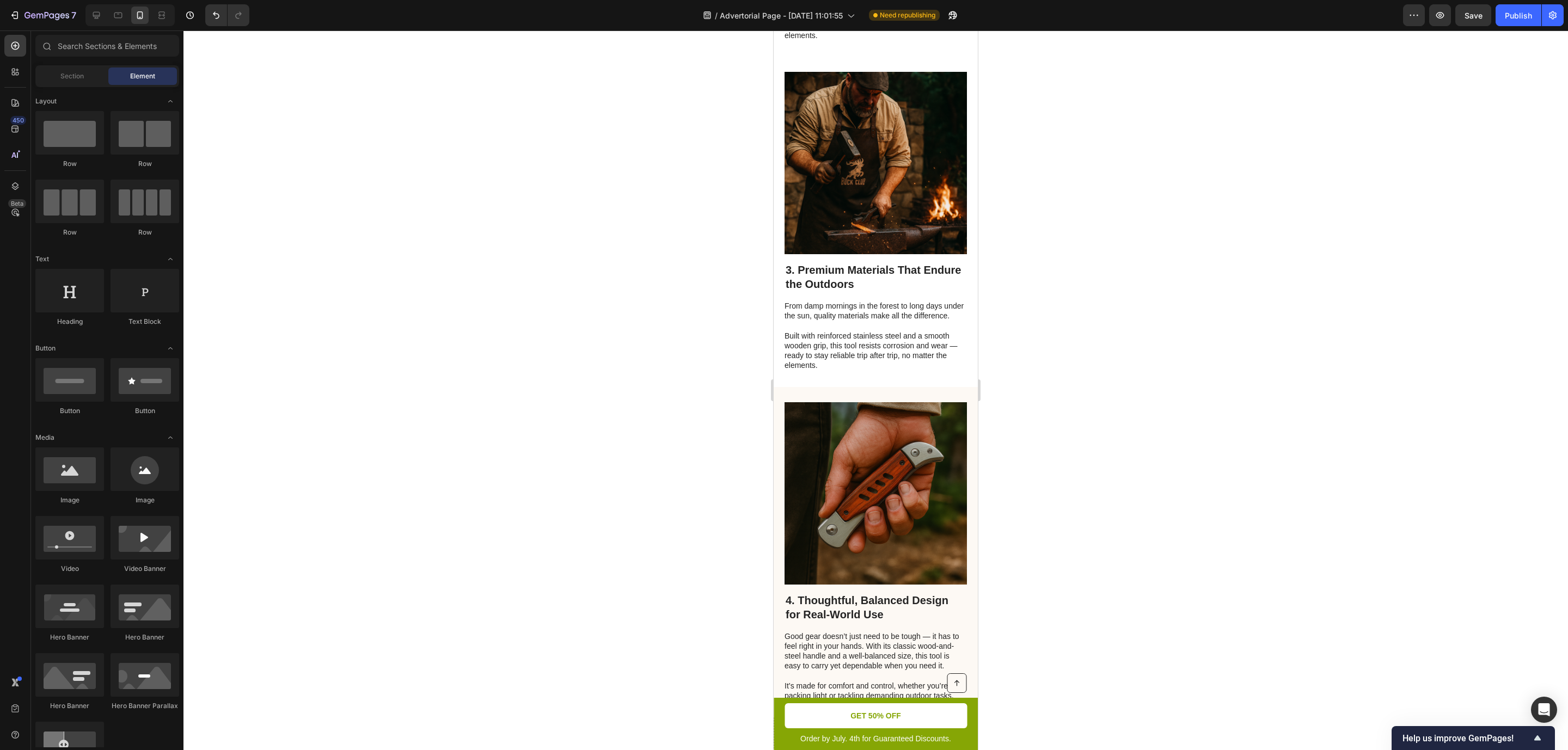
scroll to position [1275, 0]
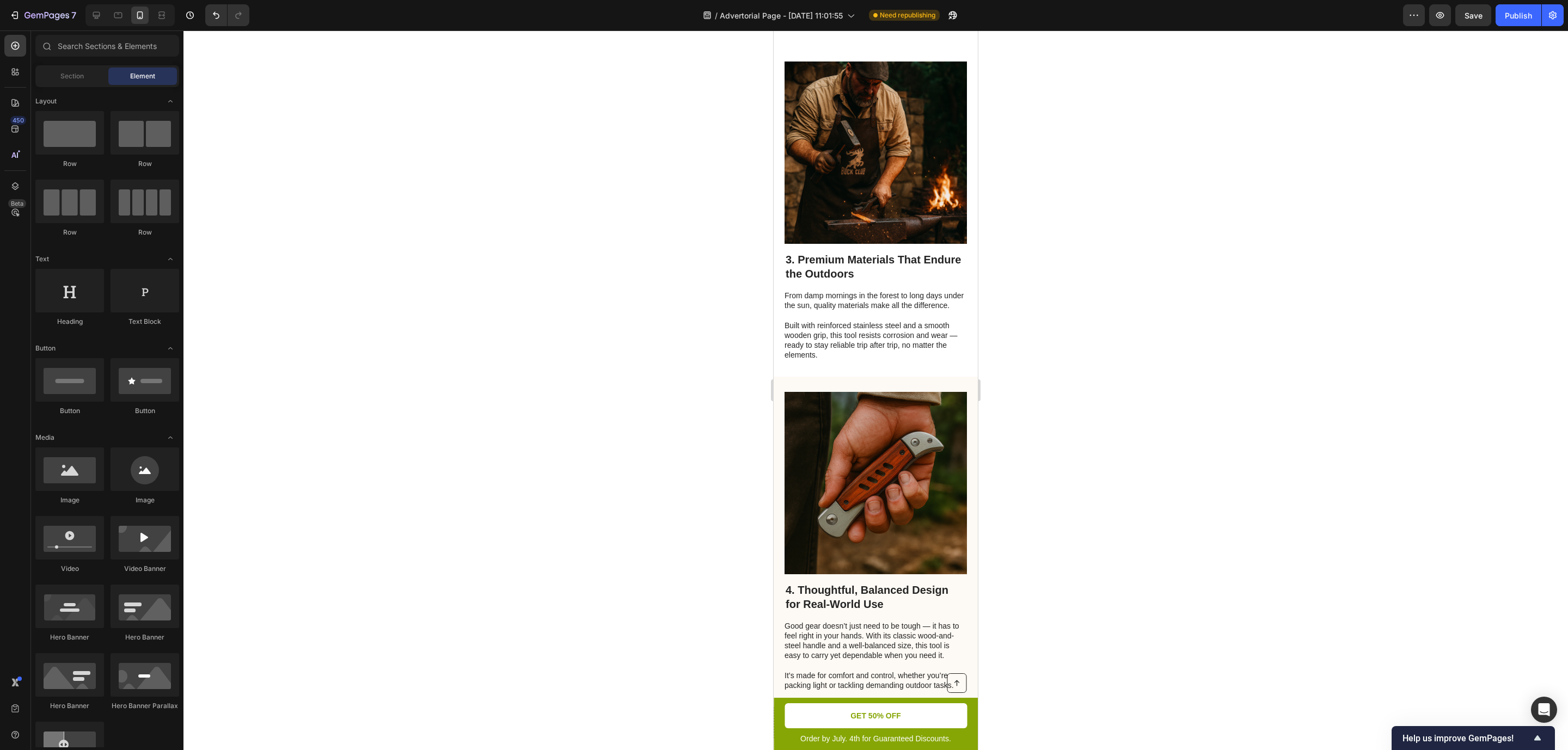
drag, startPoint x: 968, startPoint y: 453, endPoint x: 1753, endPoint y: 414, distance: 786.0
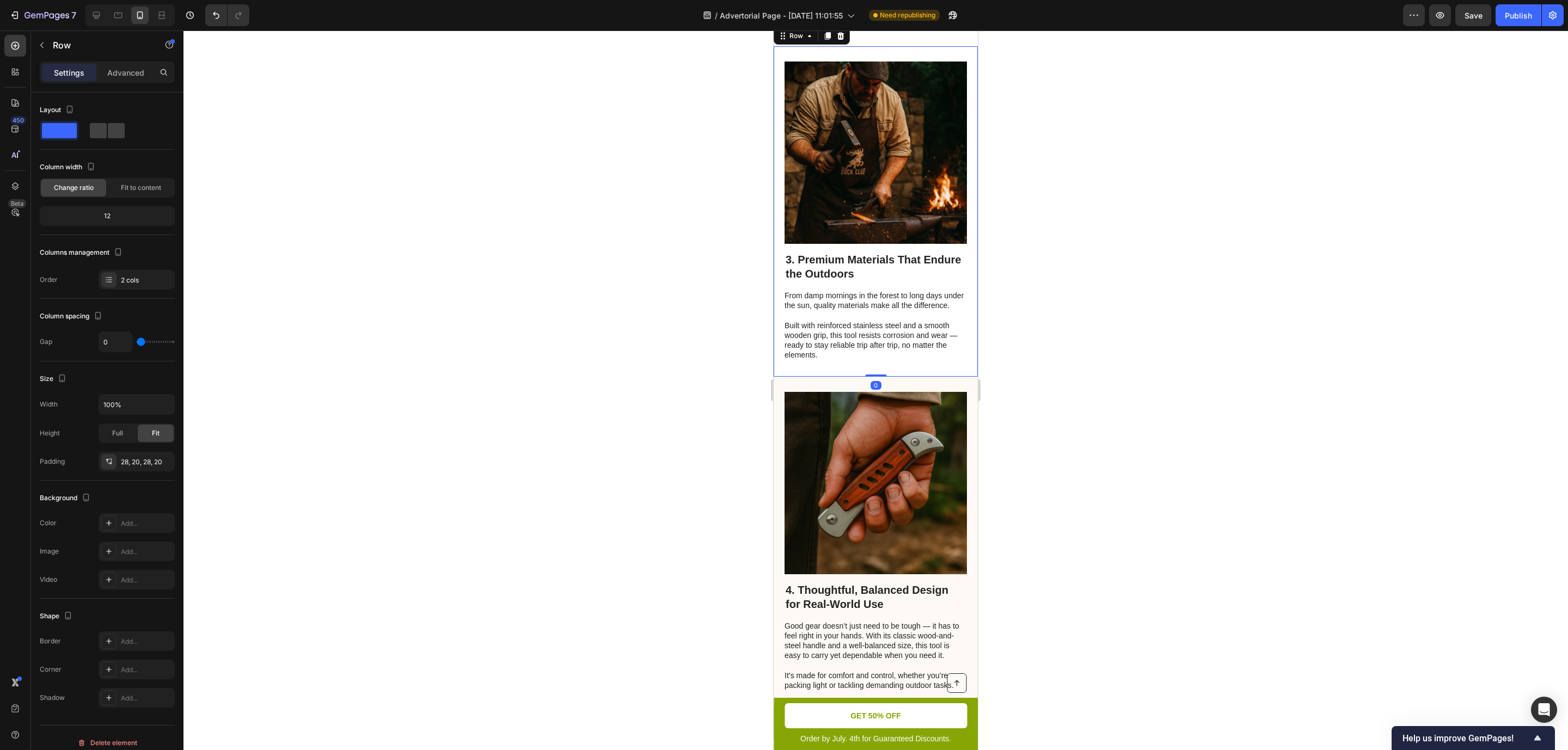
click at [951, 93] on div "Image 3. Premium Materials That Endure the Outdoors Heading From damp mornings …" at bounding box center [875, 211] width 204 height 330
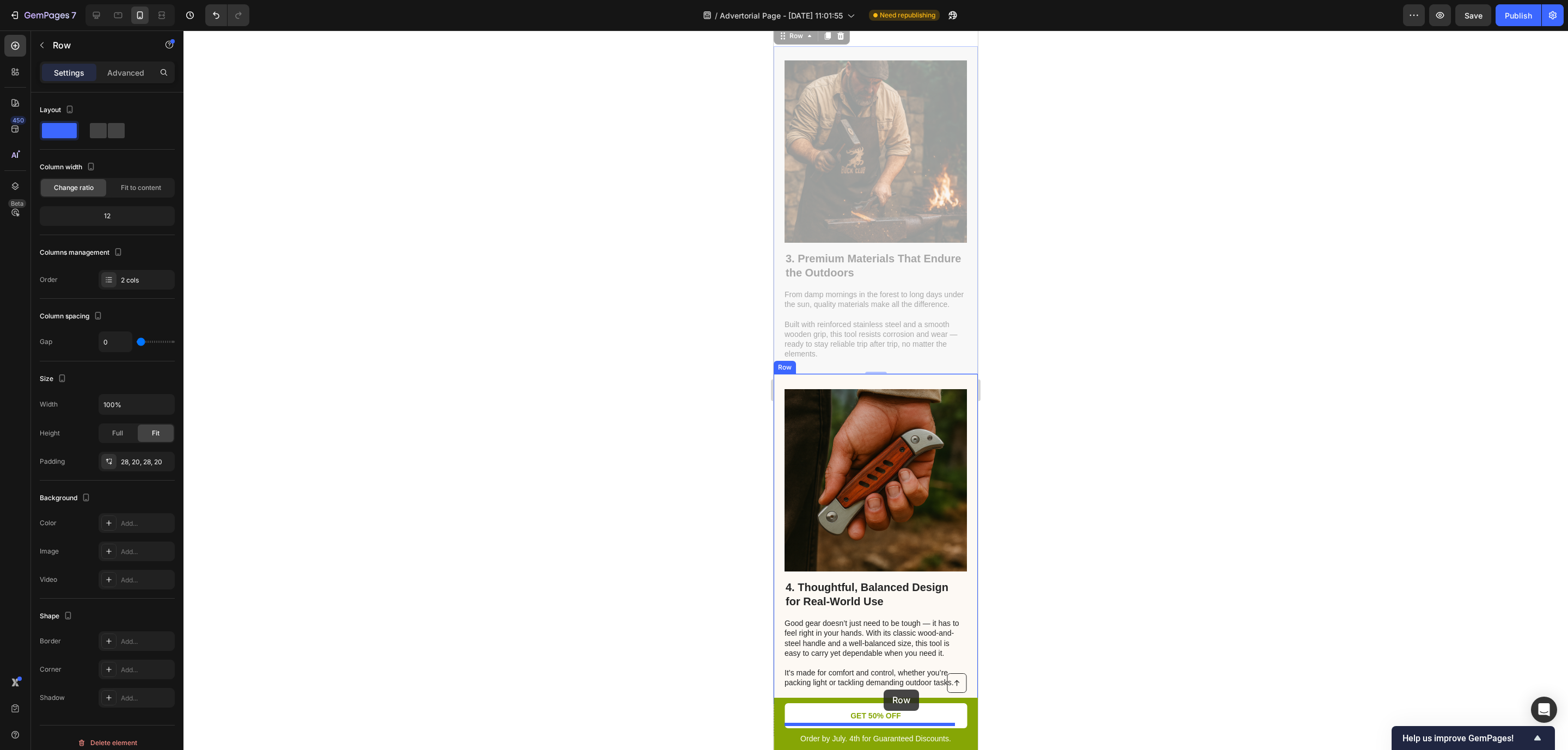
drag, startPoint x: 952, startPoint y: 106, endPoint x: 884, endPoint y: 690, distance: 587.9
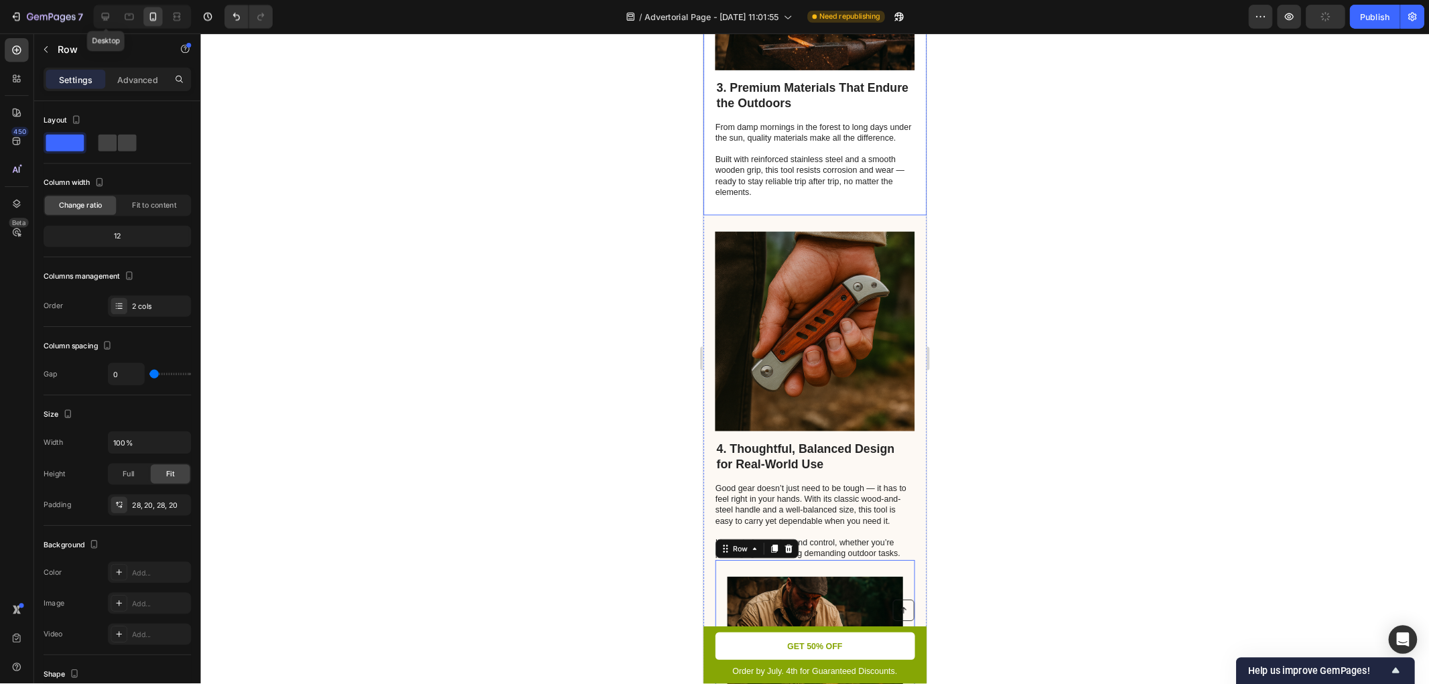
scroll to position [1384, 0]
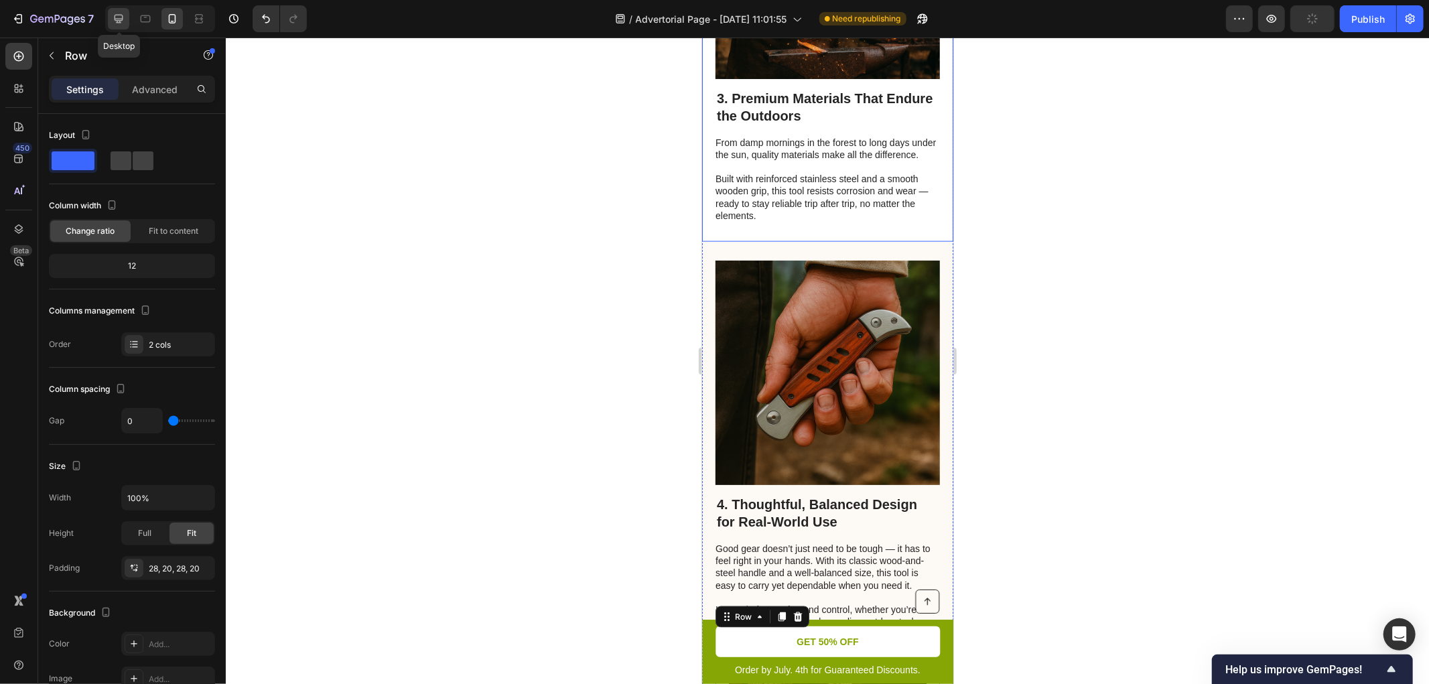
click at [121, 23] on icon at bounding box center [118, 18] width 13 height 13
type input "62"
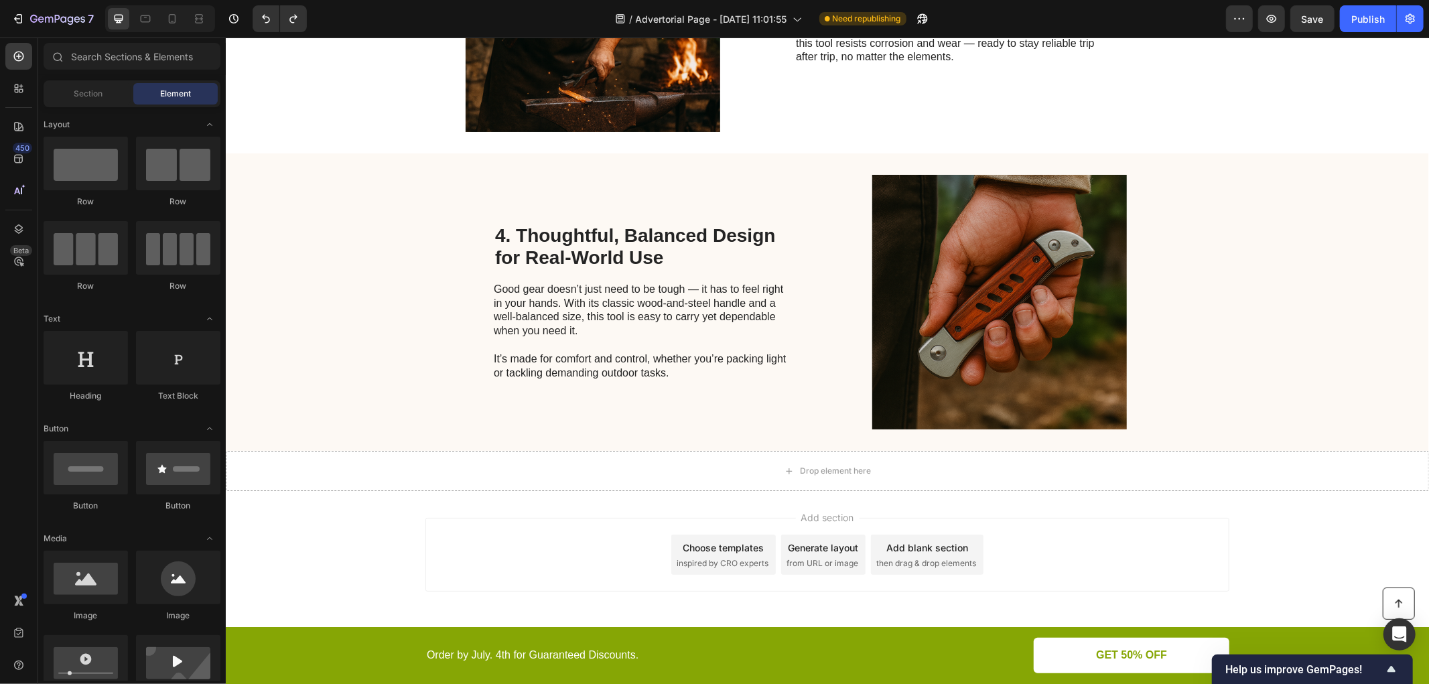
scroll to position [1100, 0]
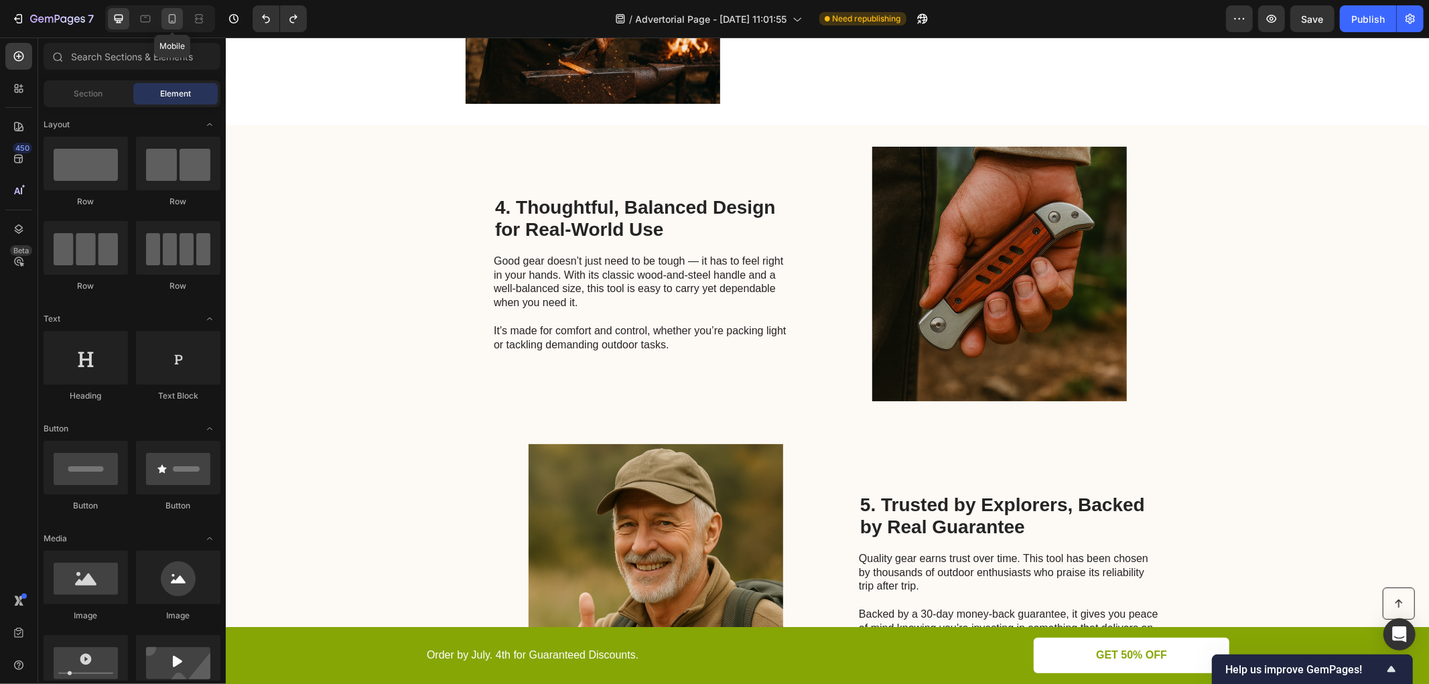
click at [174, 21] on icon at bounding box center [172, 18] width 13 height 13
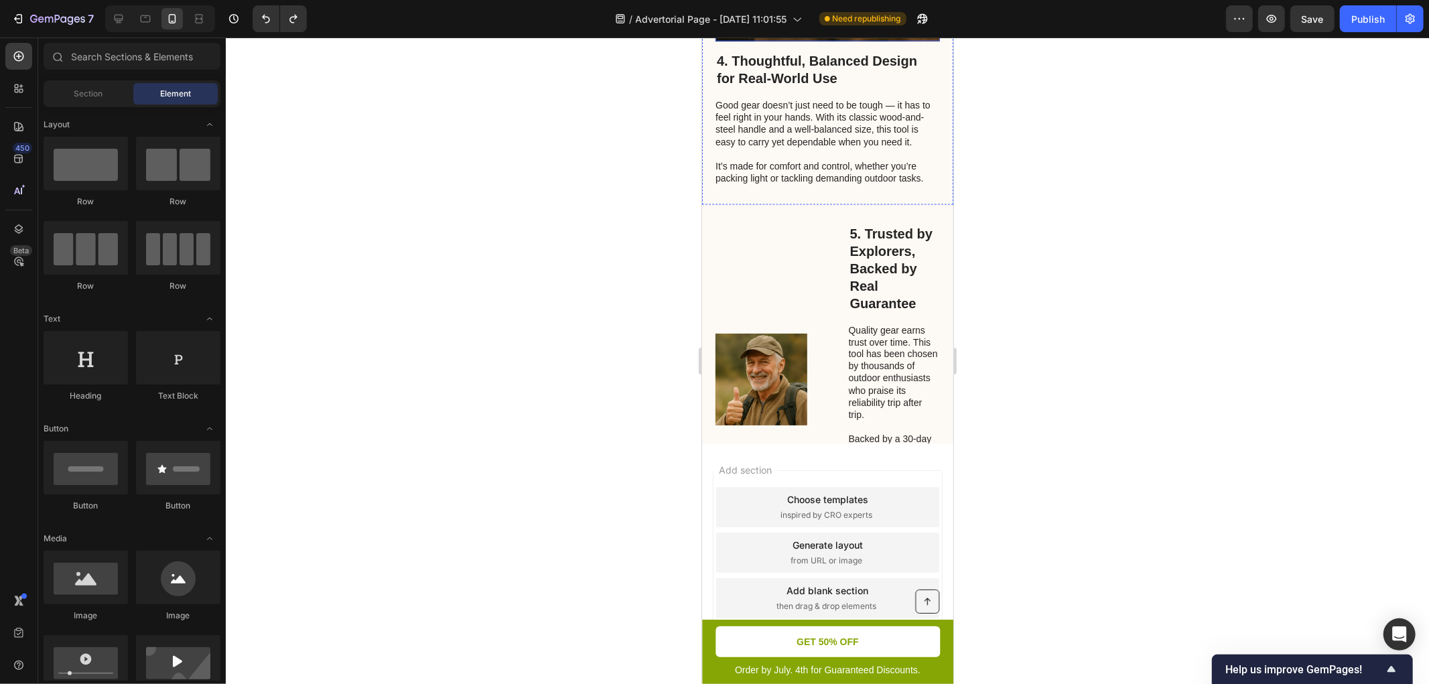
scroll to position [1828, 0]
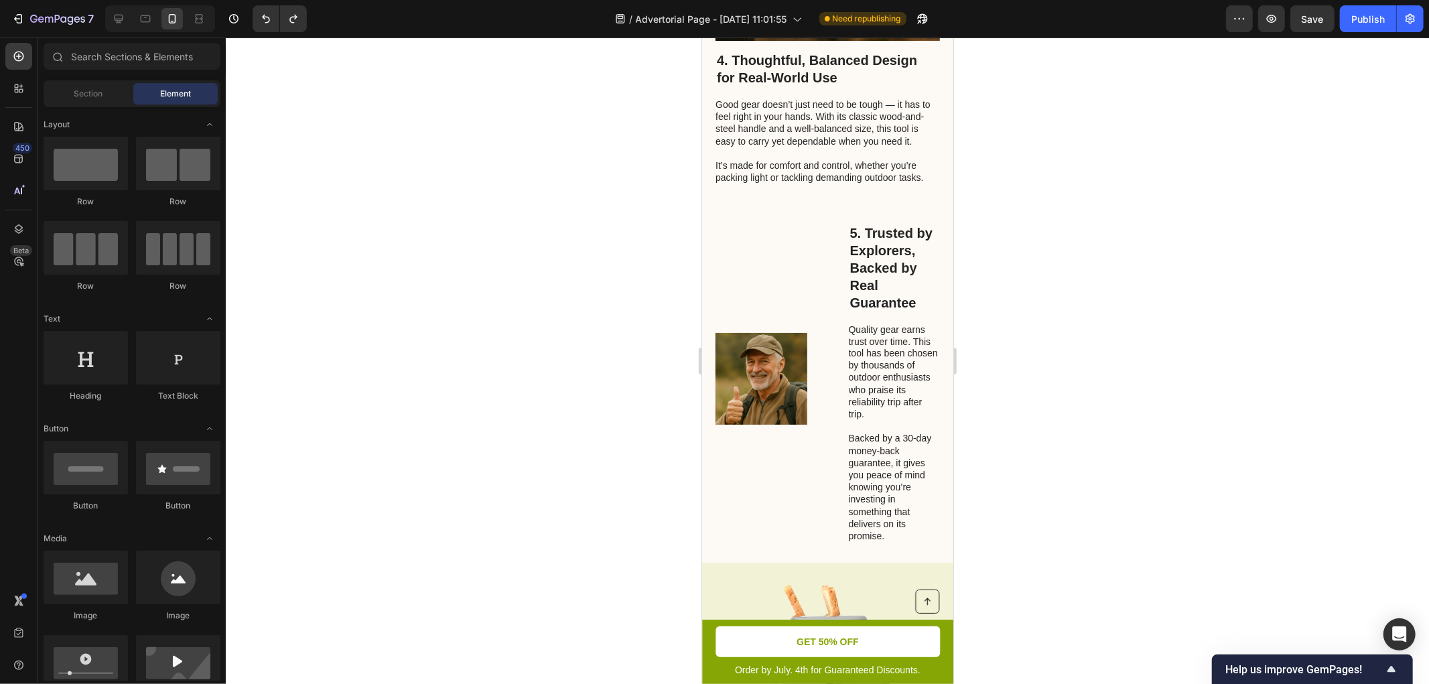
click at [1027, 240] on div at bounding box center [828, 361] width 1204 height 647
click at [298, 21] on icon "Undo/Redo" at bounding box center [293, 18] width 13 height 13
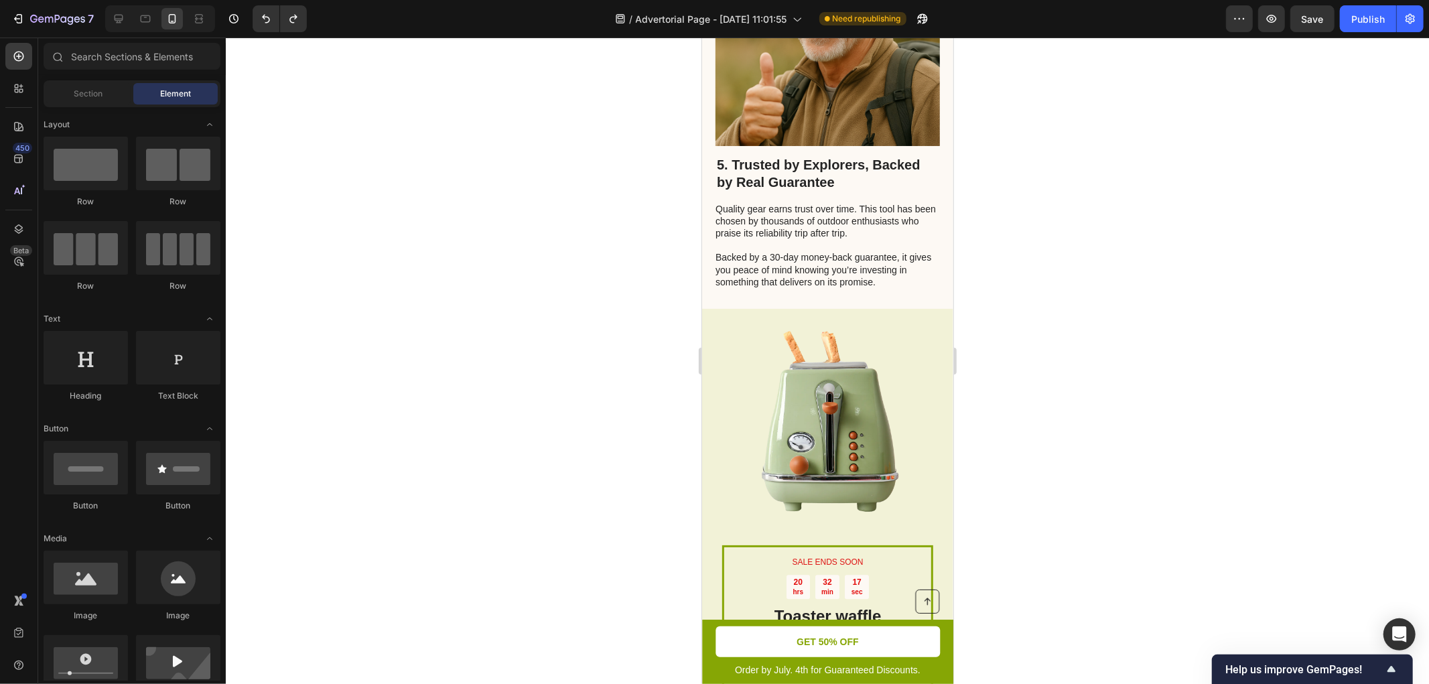
scroll to position [2085, 0]
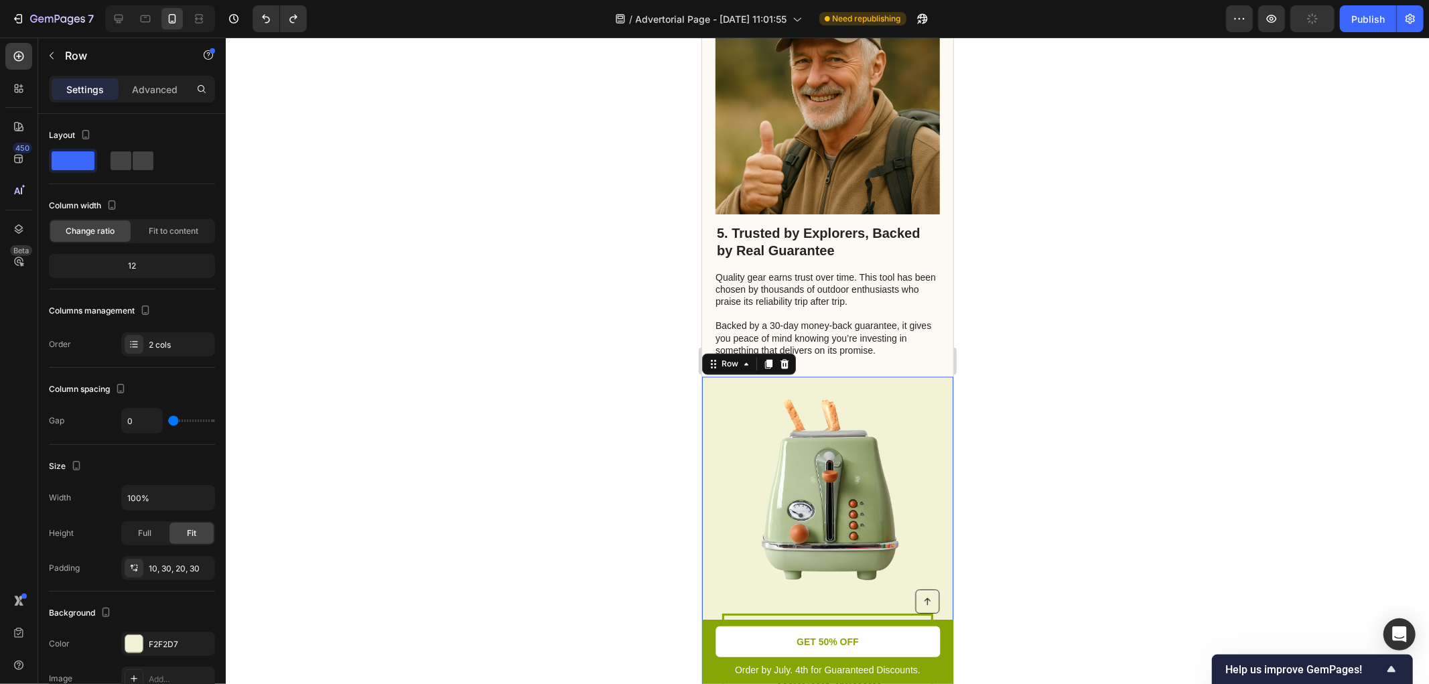
click at [927, 379] on div "SALE ENDS SOON Text Block 20 hrs 32 min 15 sec Countdown Timer Toaster waffle c…" at bounding box center [827, 626] width 251 height 499
click at [783, 359] on icon at bounding box center [784, 364] width 11 height 11
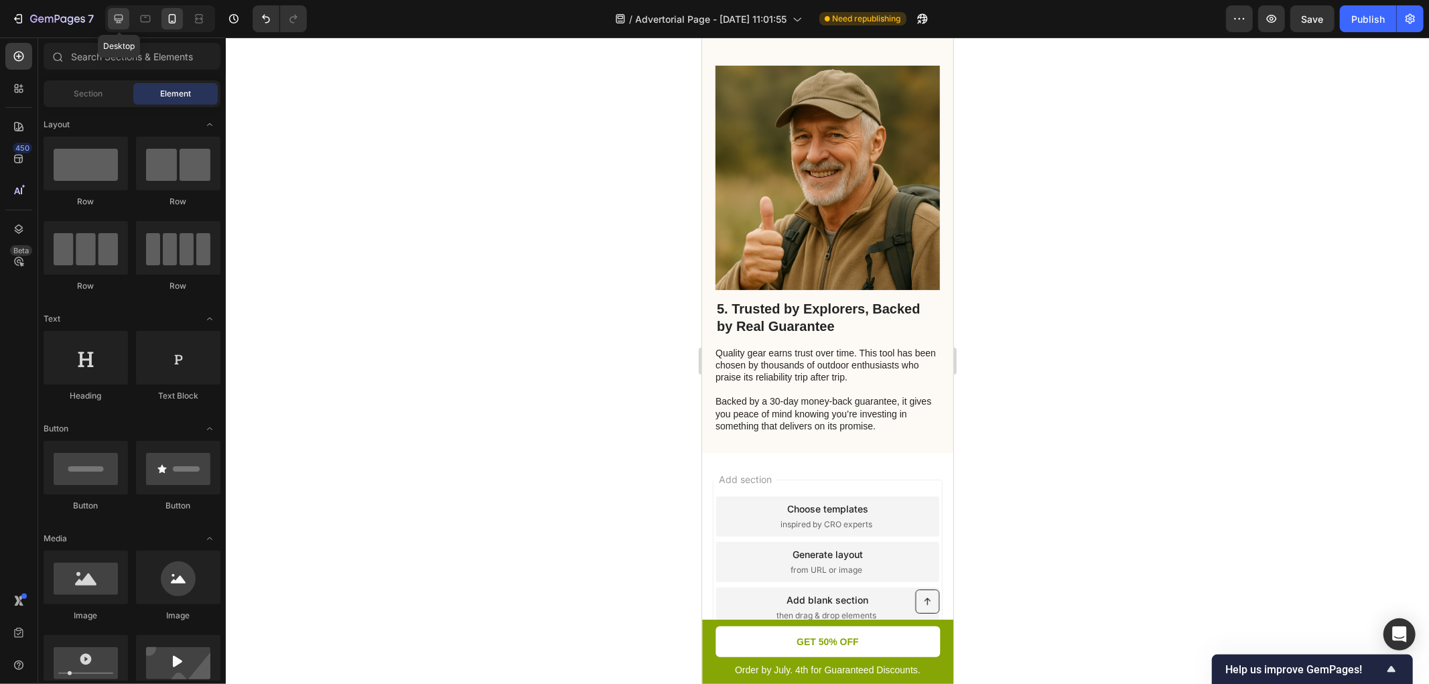
click at [119, 21] on icon at bounding box center [119, 19] width 9 height 9
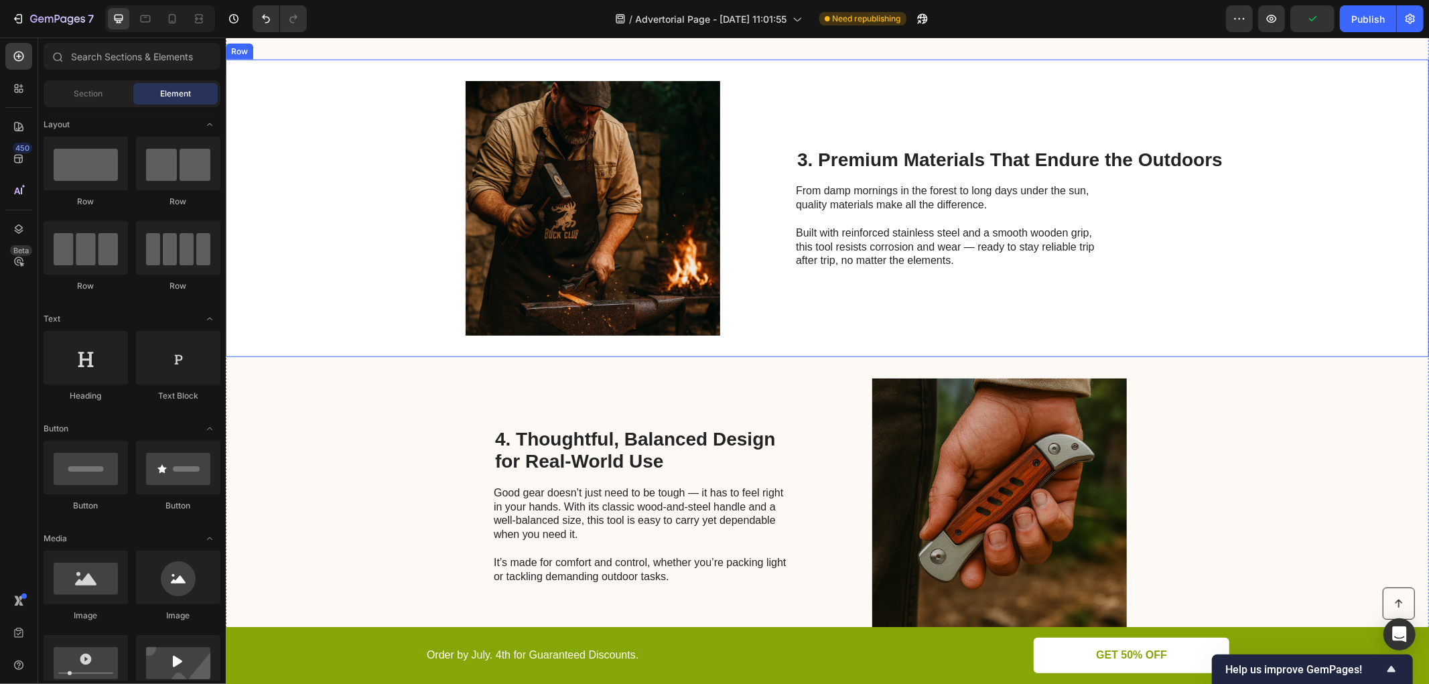
scroll to position [1329, 0]
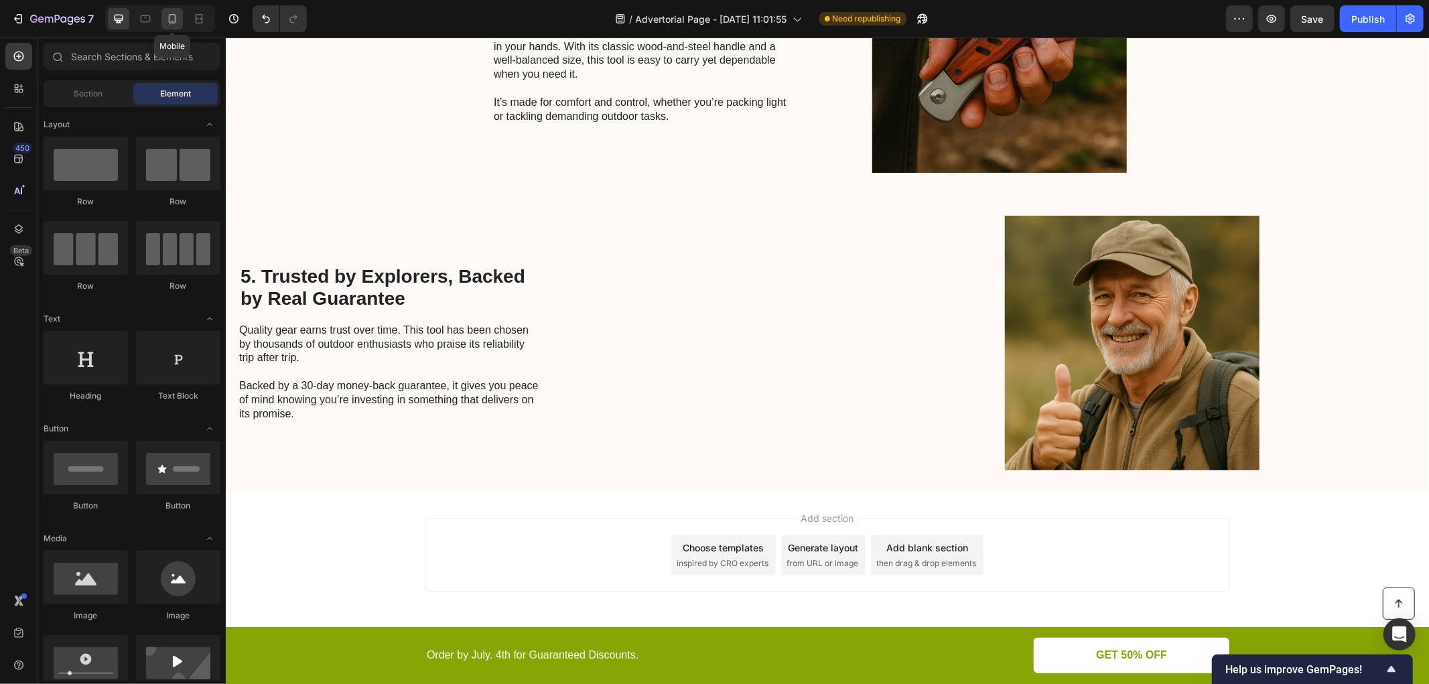
click at [176, 18] on icon at bounding box center [172, 18] width 13 height 13
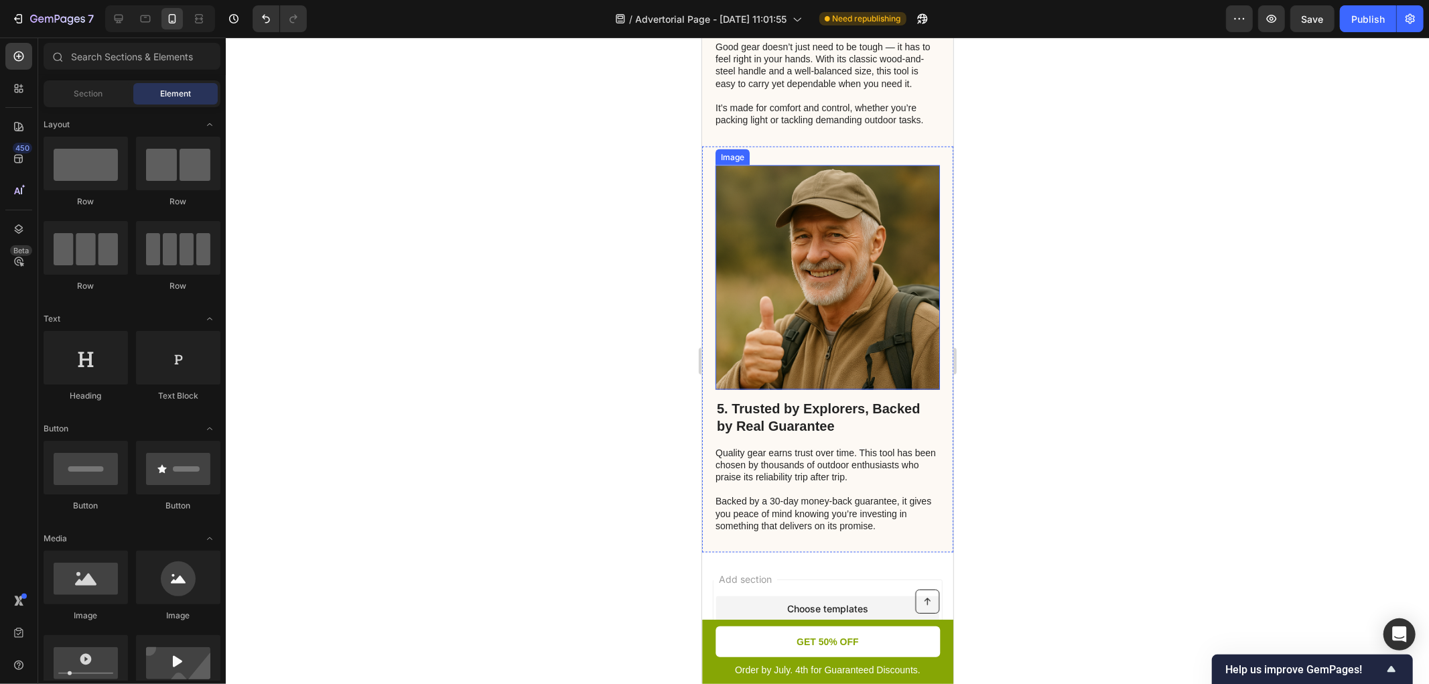
scroll to position [1798, 0]
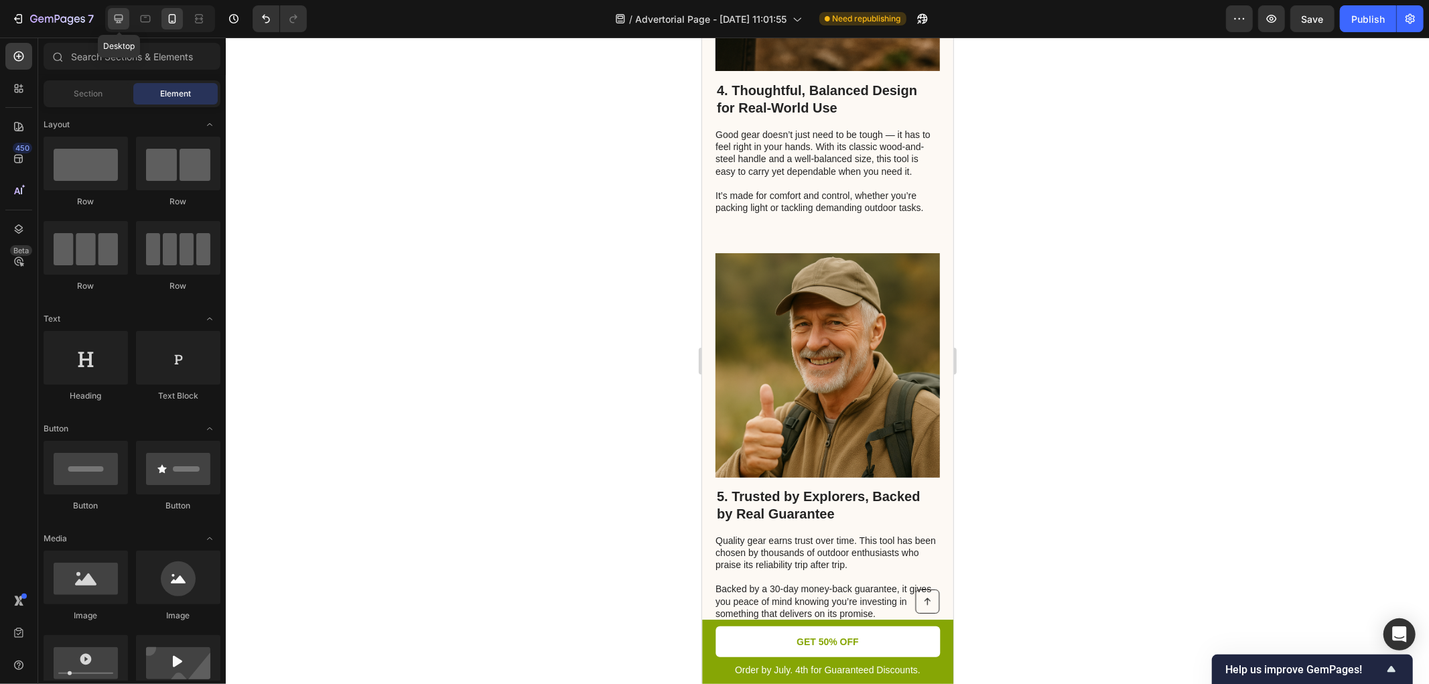
click at [121, 21] on icon at bounding box center [119, 19] width 9 height 9
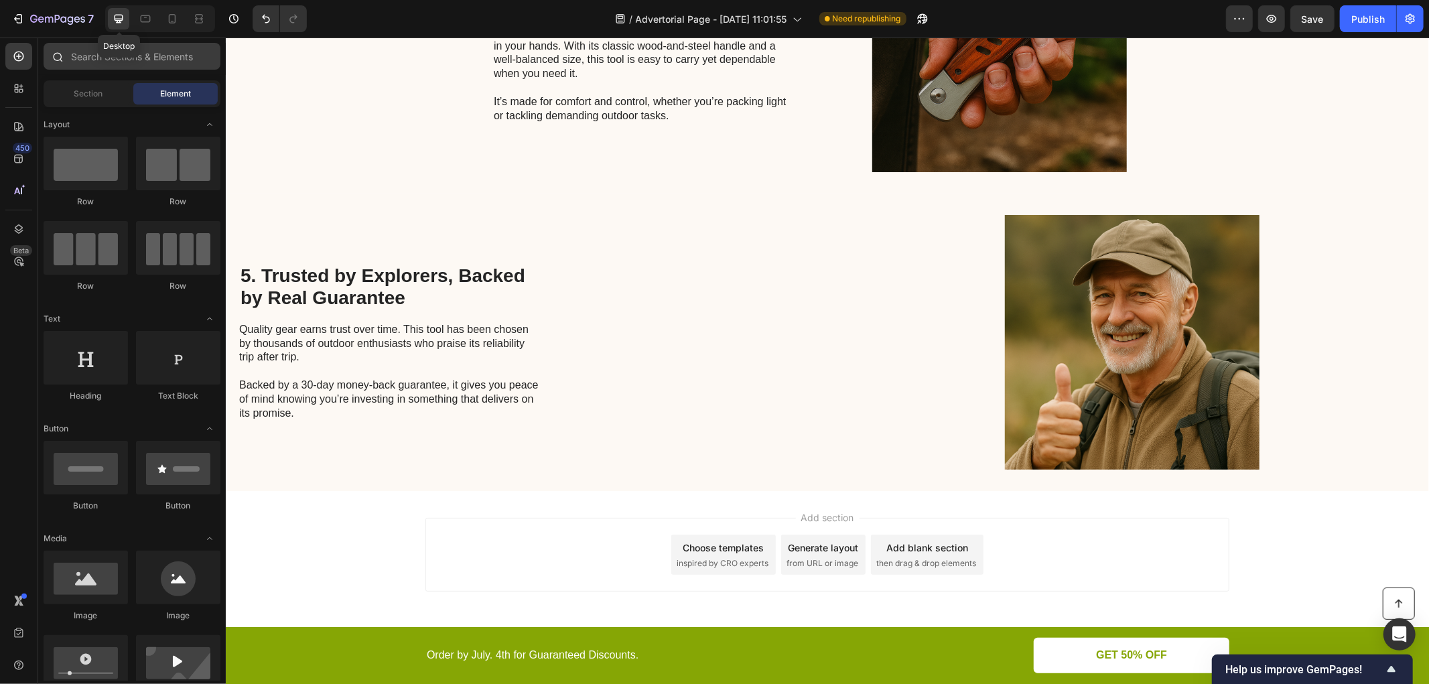
scroll to position [1329, 0]
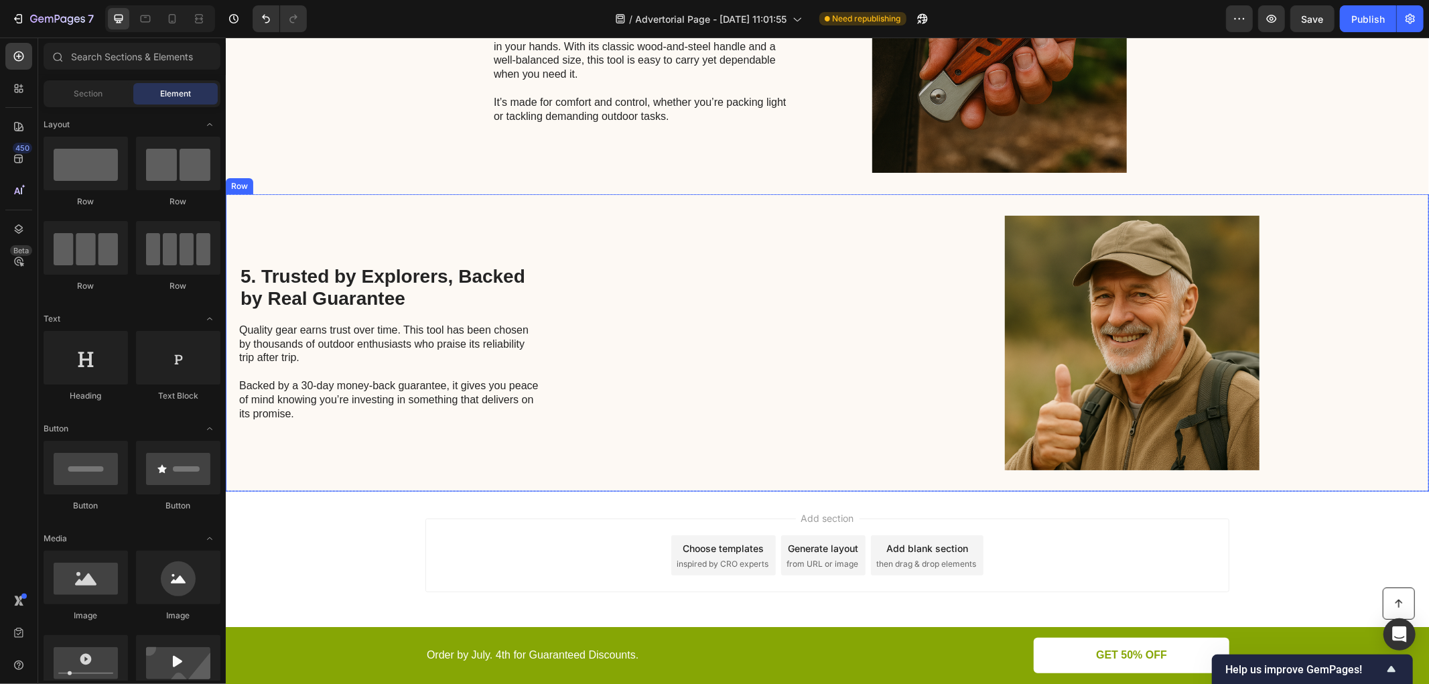
click at [888, 203] on div "5. Trusted by Explorers, Backed by Real Guarantee Heading Quality gear earns tr…" at bounding box center [827, 343] width 1204 height 298
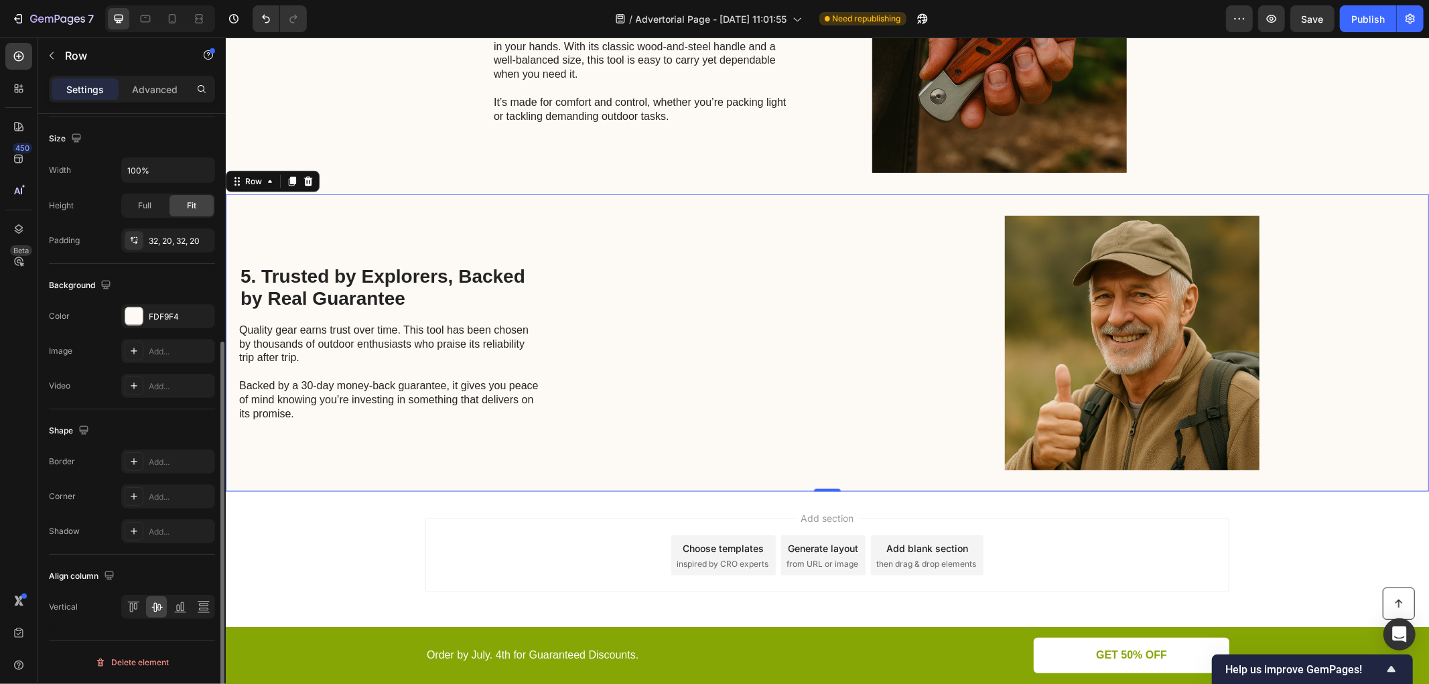
scroll to position [0, 0]
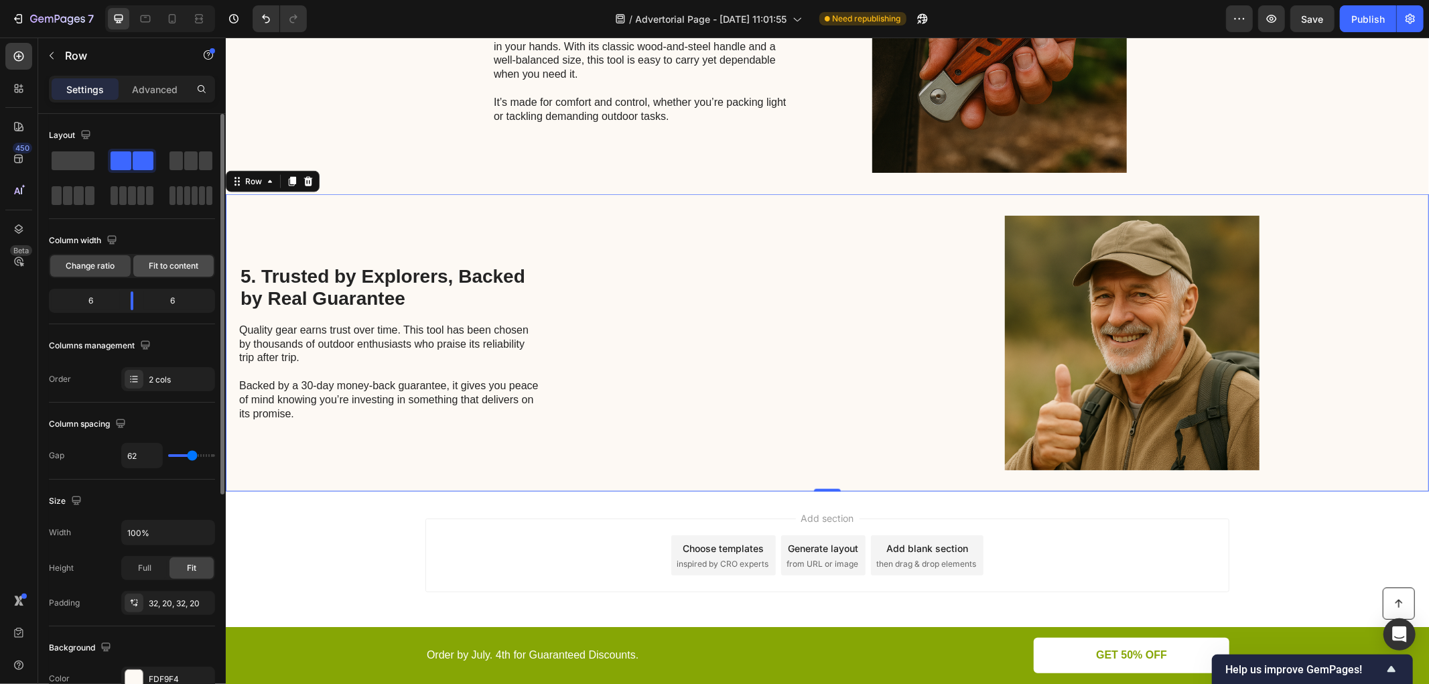
click at [163, 270] on span "Fit to content" at bounding box center [174, 266] width 50 height 12
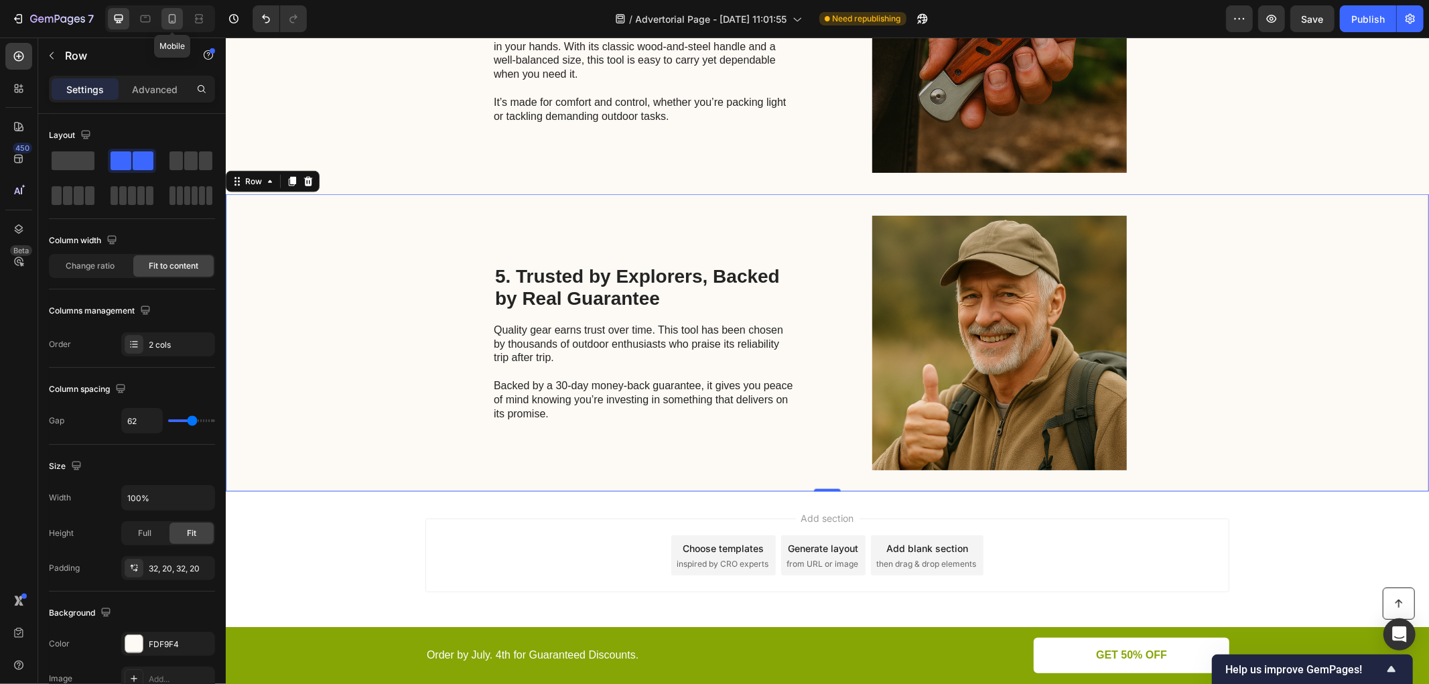
click at [176, 17] on icon at bounding box center [172, 18] width 7 height 9
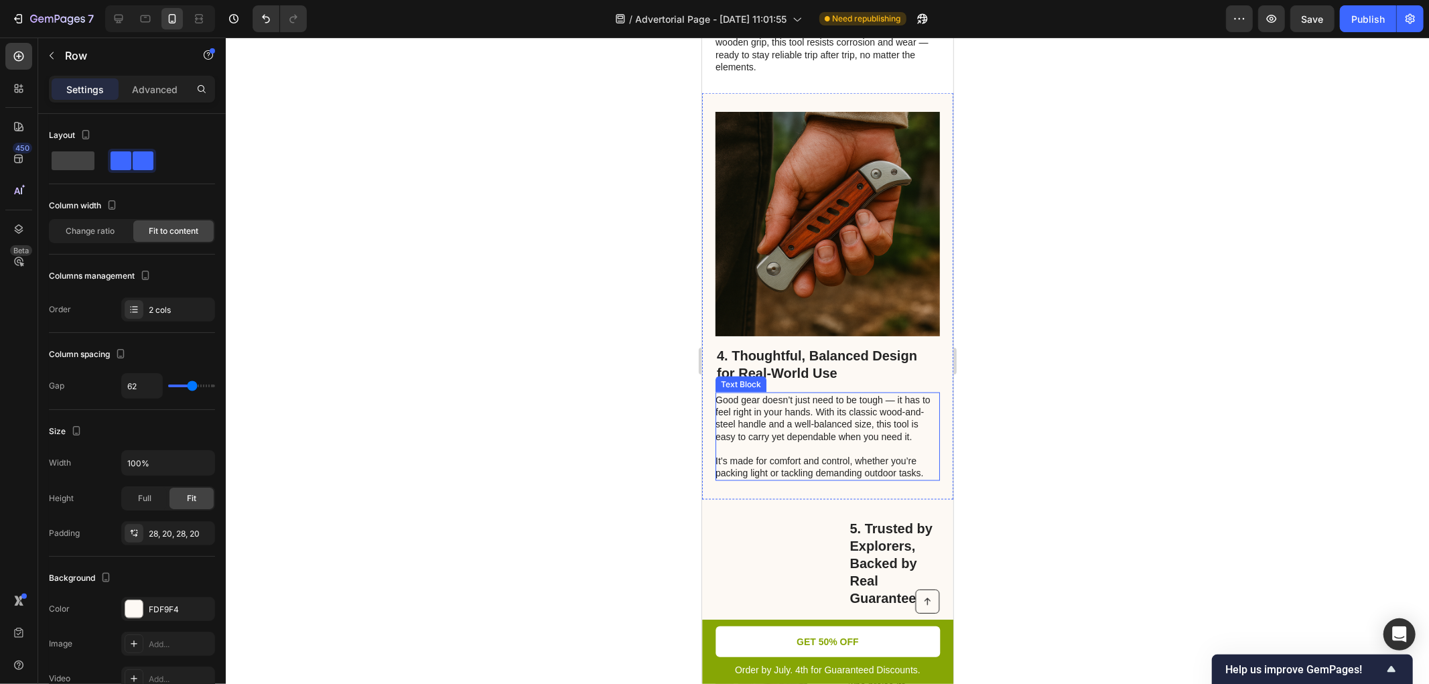
scroll to position [1707, 0]
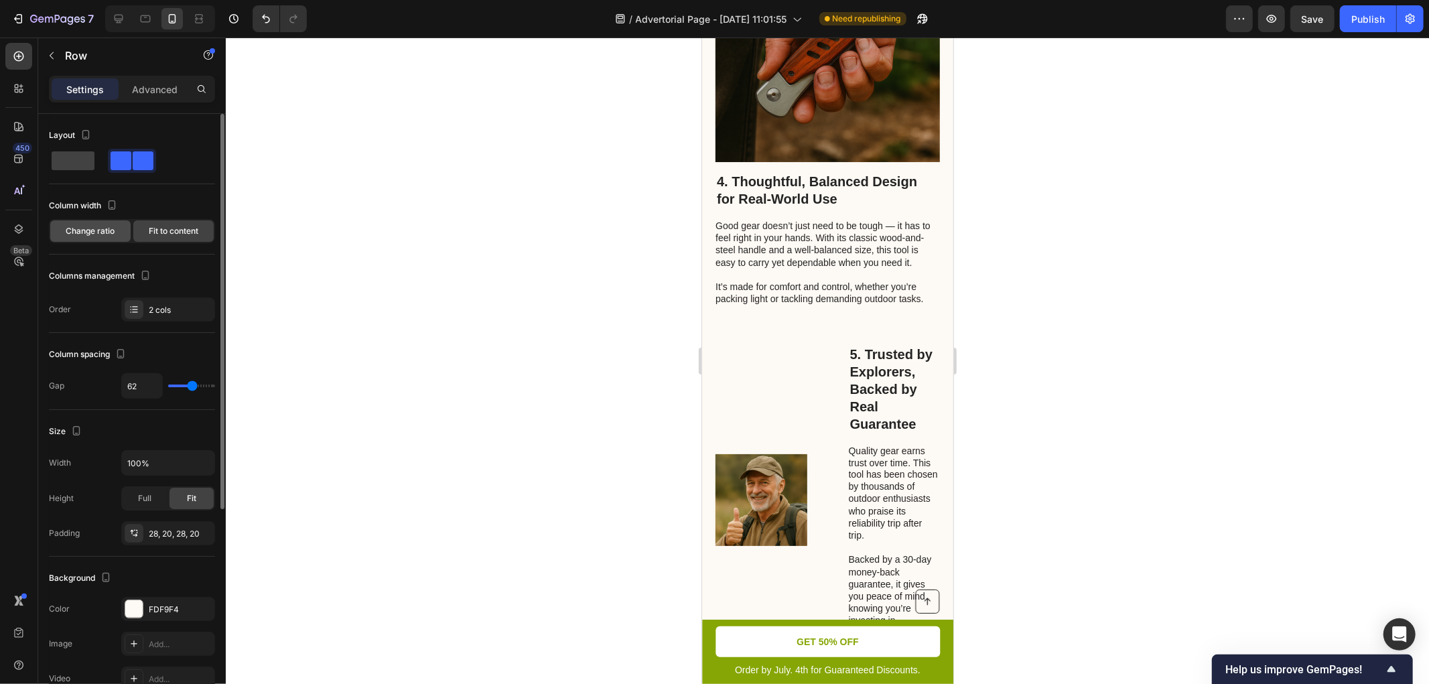
click at [106, 232] on span "Change ratio" at bounding box center [90, 231] width 49 height 12
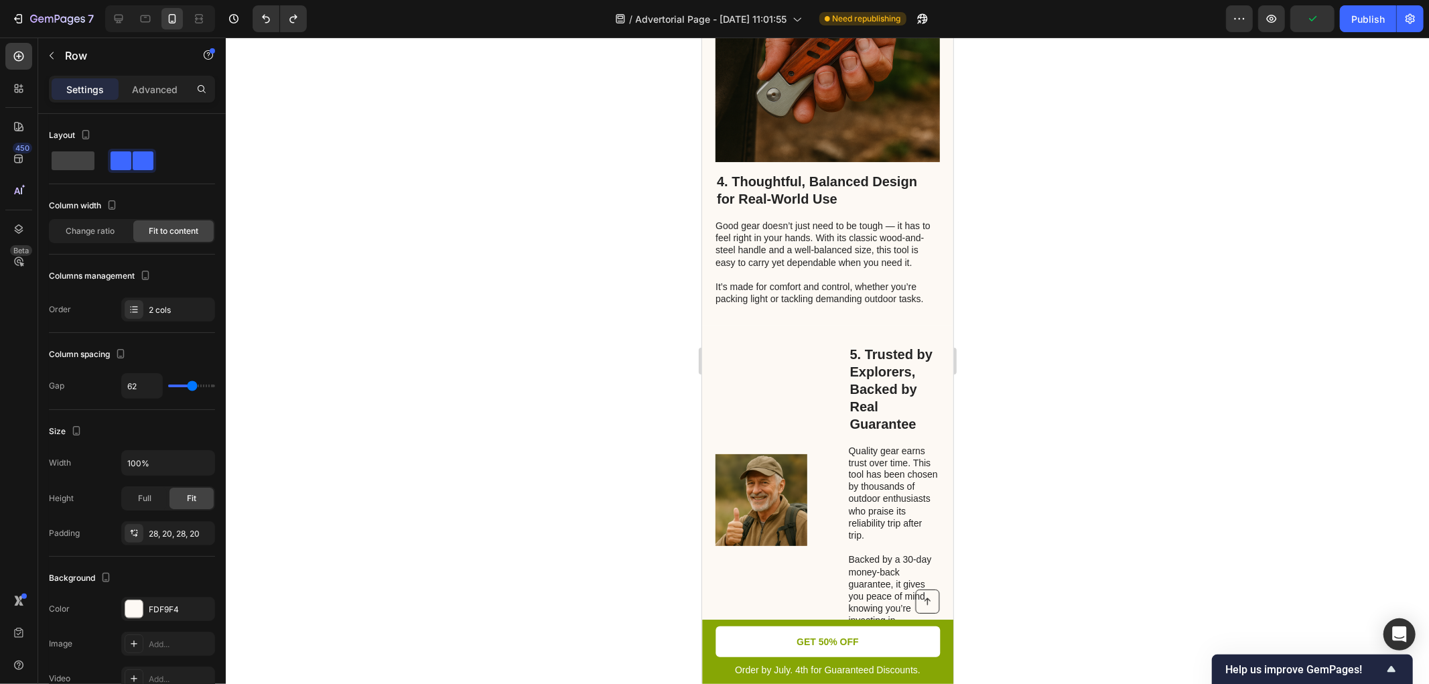
type input "0"
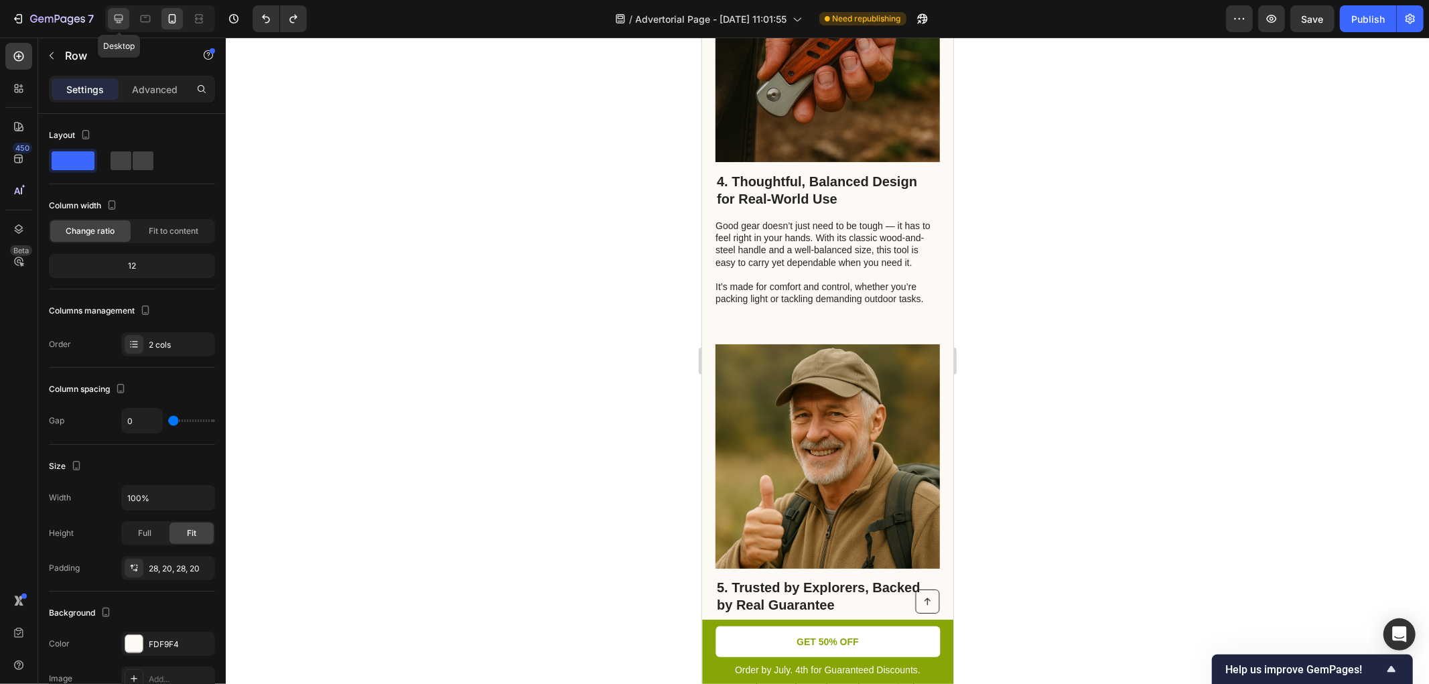
click at [125, 21] on icon at bounding box center [118, 18] width 13 height 13
type input "62"
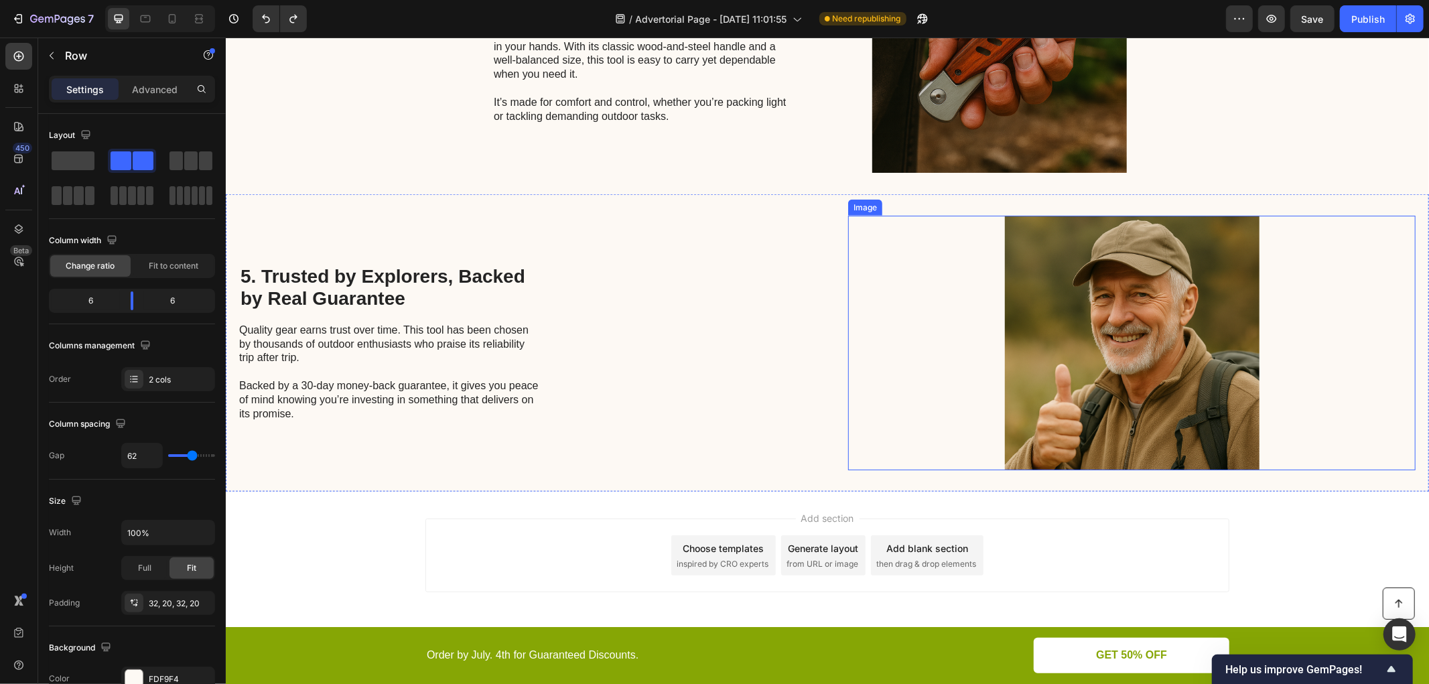
scroll to position [1155, 0]
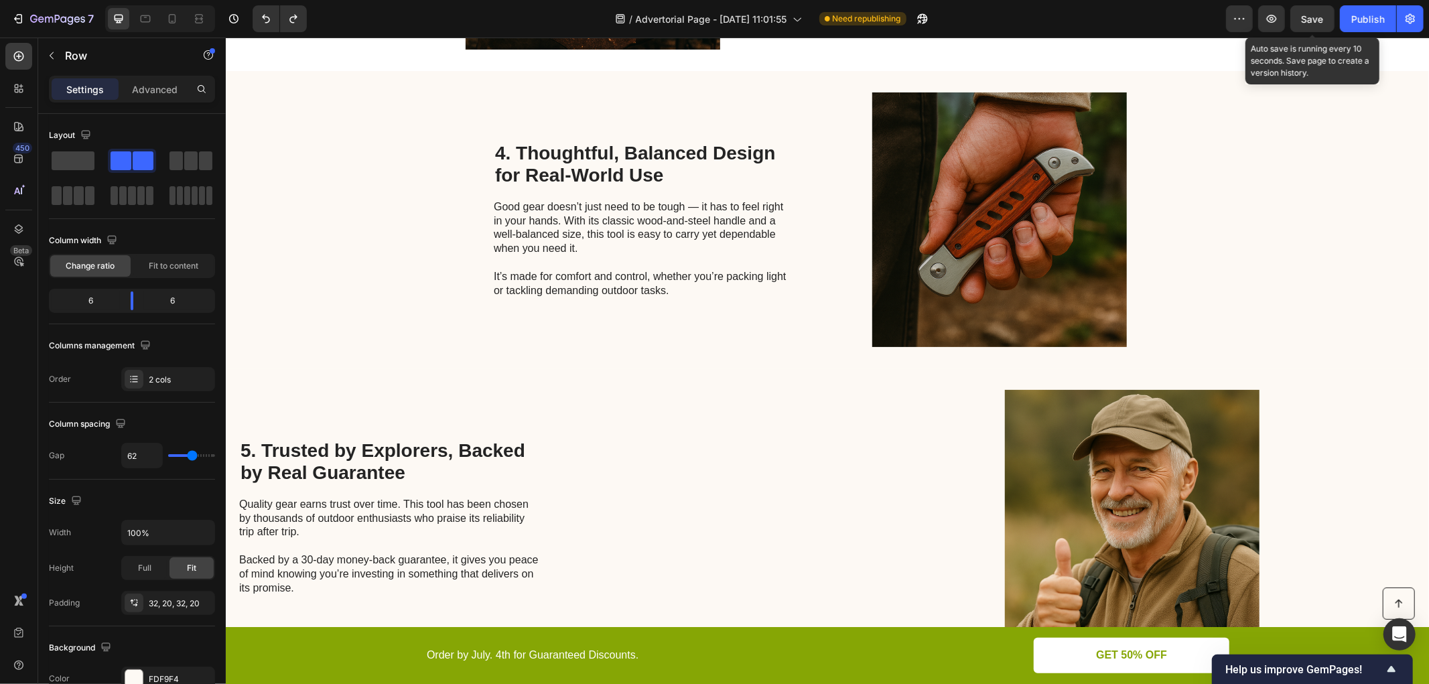
click at [1286, 23] on span "Save" at bounding box center [1313, 18] width 22 height 11
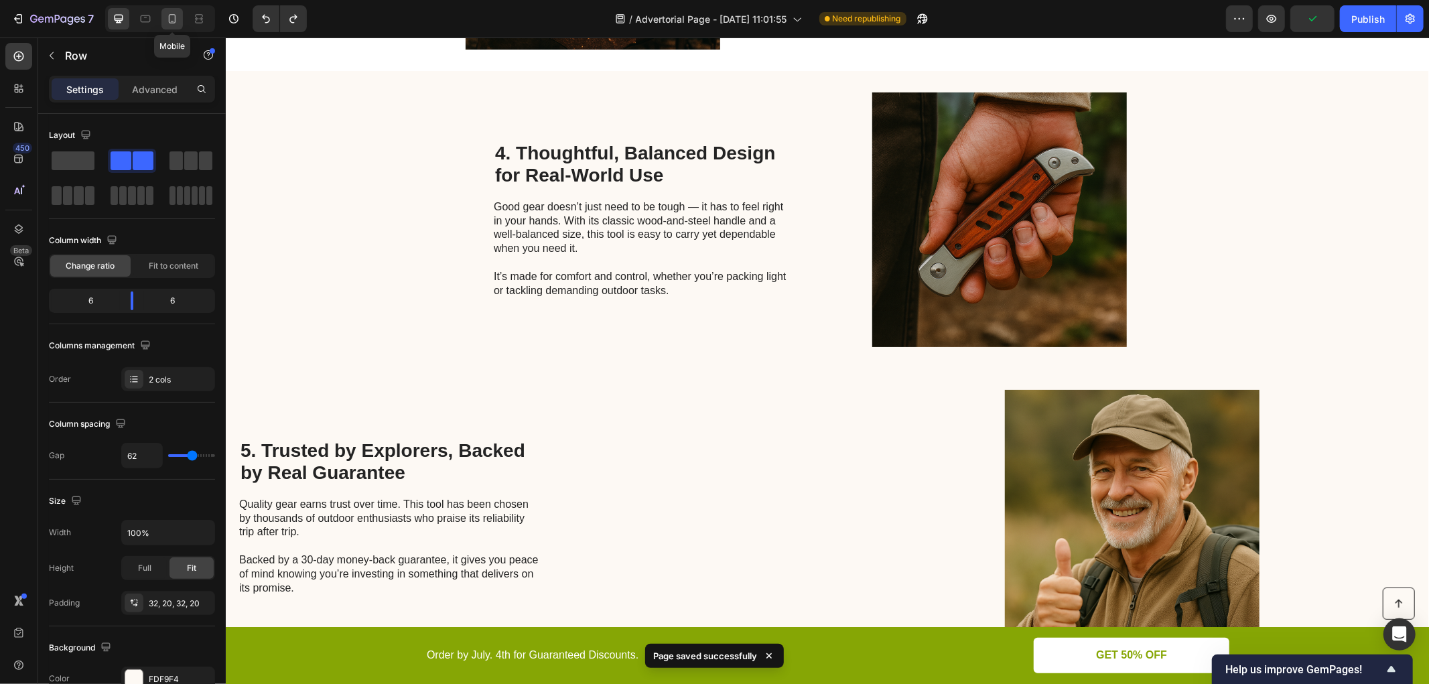
click at [174, 21] on icon at bounding box center [172, 18] width 13 height 13
type input "0"
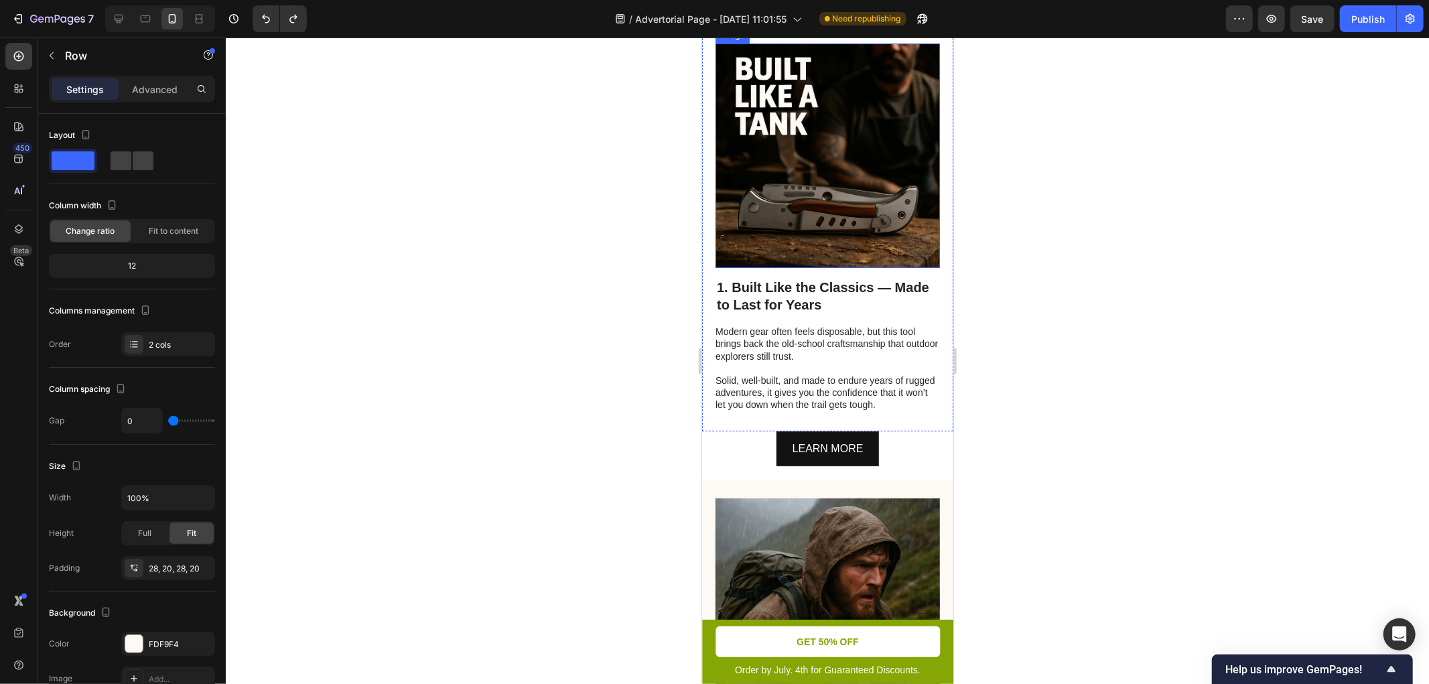
scroll to position [347, 0]
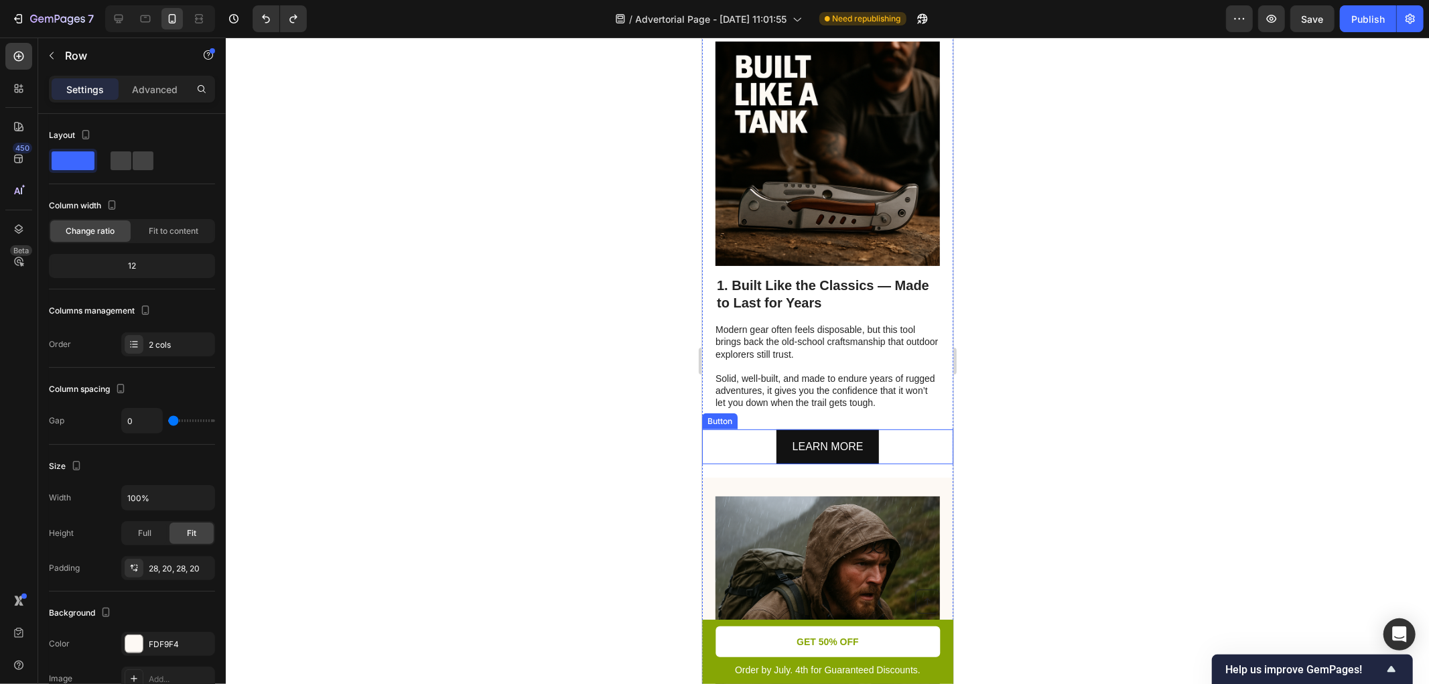
click at [899, 464] on div "LEARN MORE Button" at bounding box center [827, 447] width 251 height 36
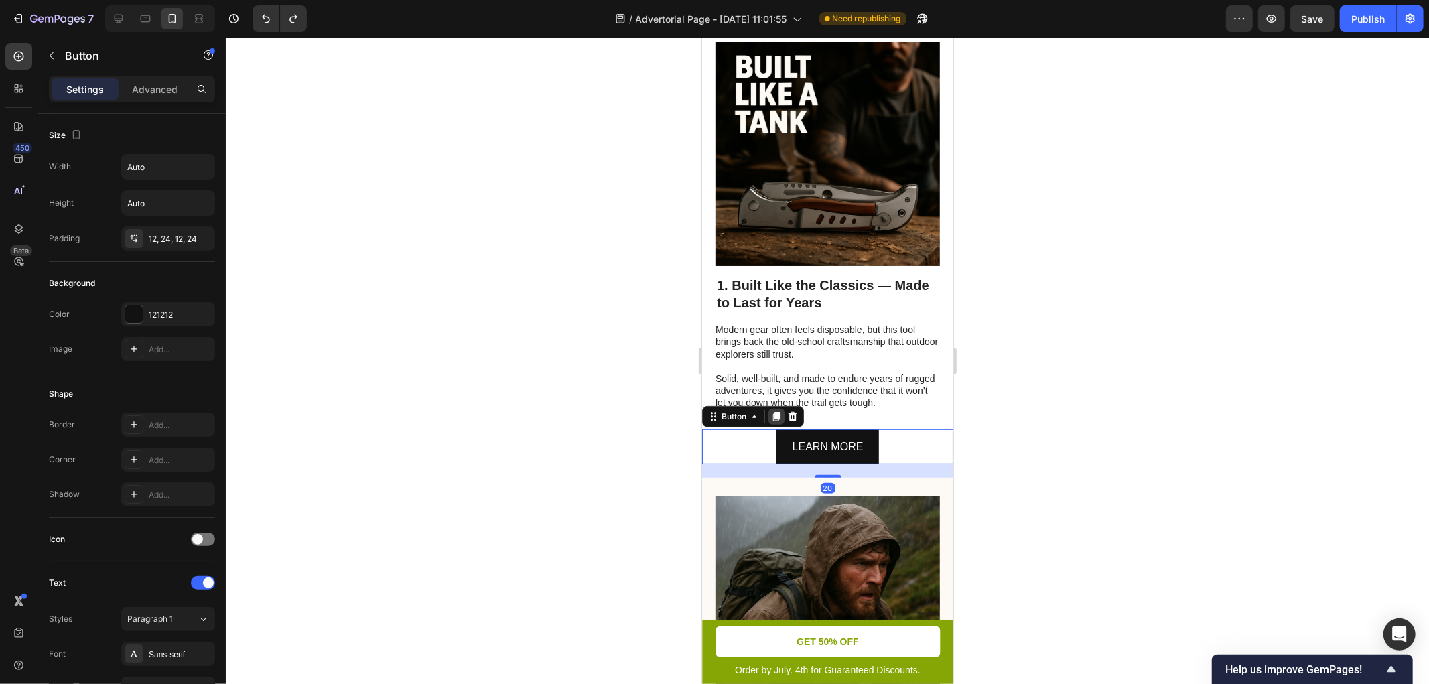
click at [777, 421] on icon at bounding box center [776, 415] width 7 height 9
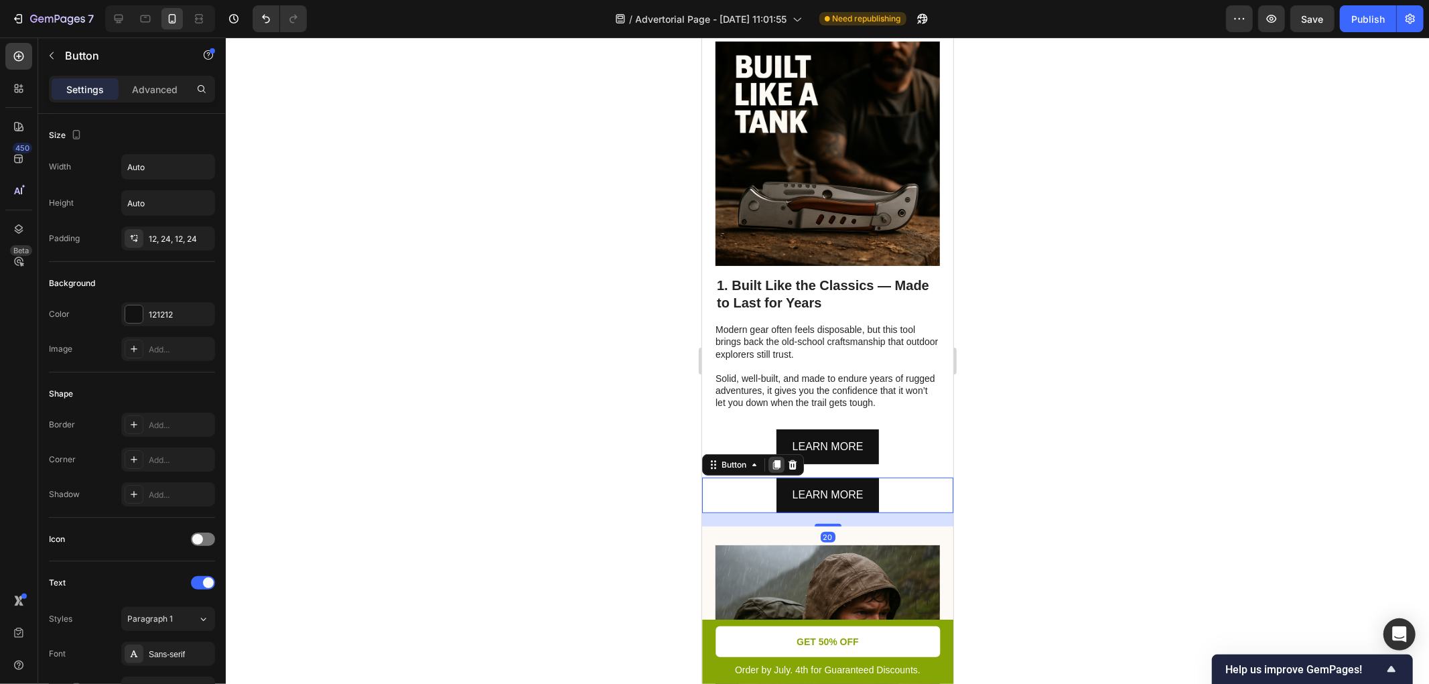
click at [773, 470] on icon at bounding box center [776, 464] width 11 height 11
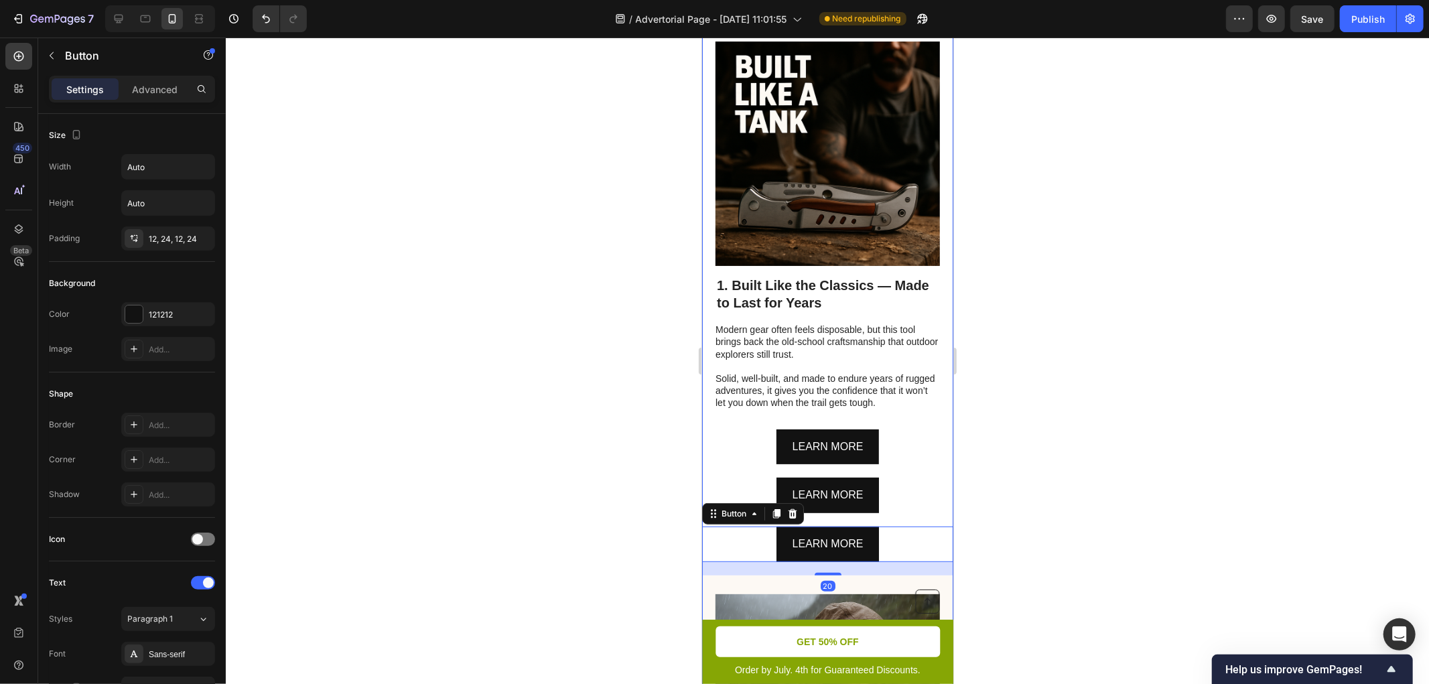
scroll to position [521, 0]
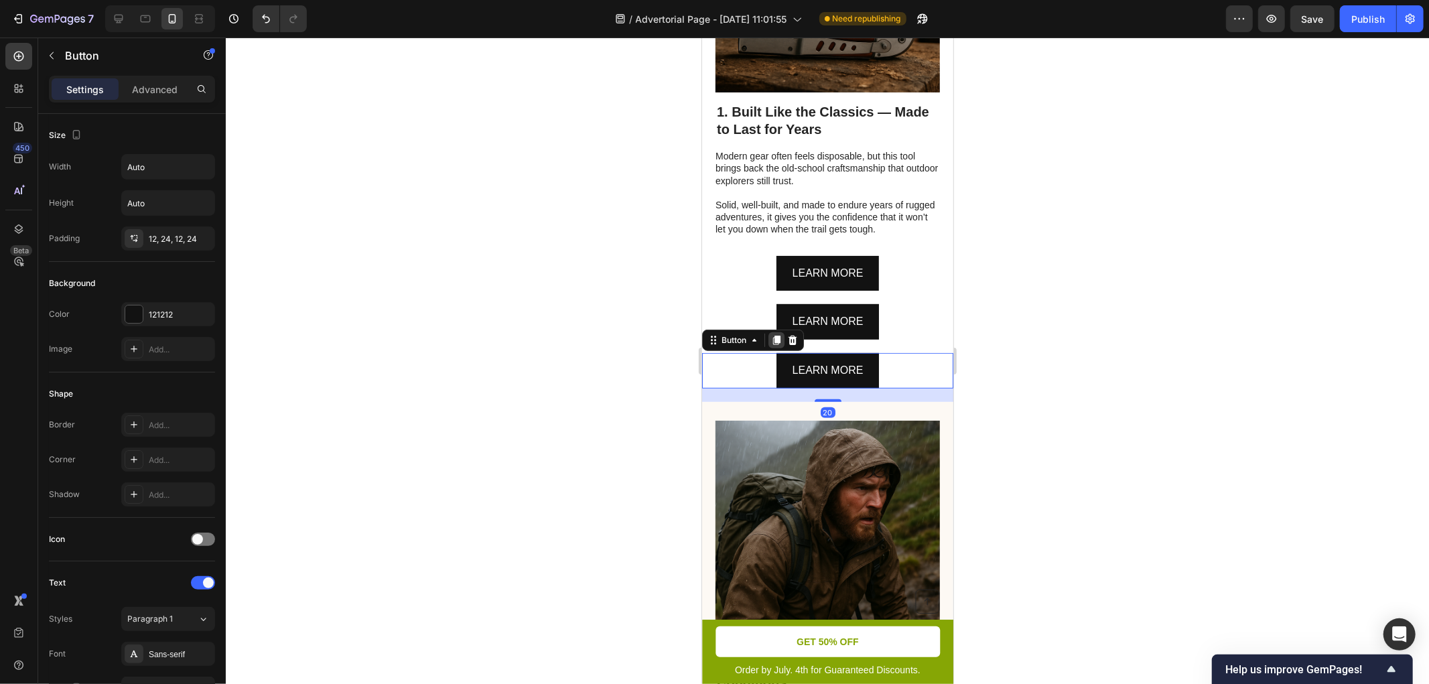
click at [773, 345] on icon at bounding box center [776, 339] width 11 height 11
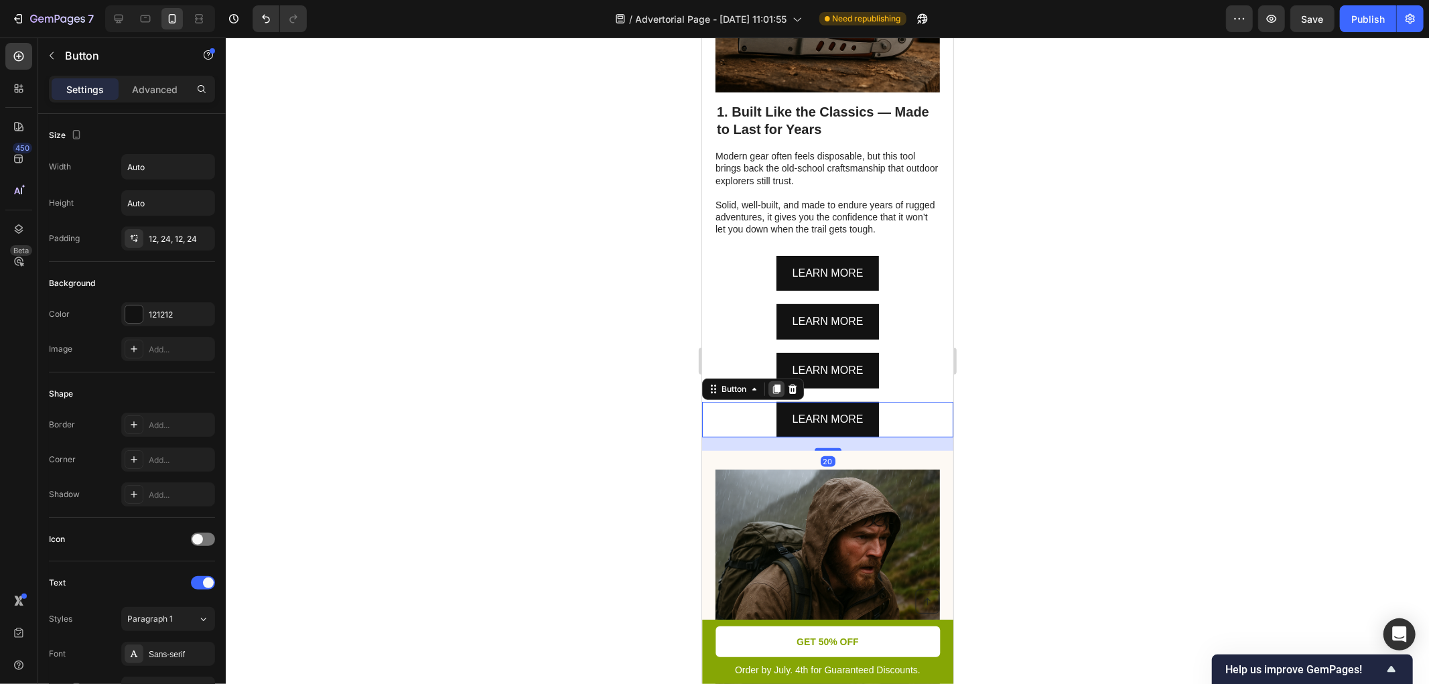
click at [777, 393] on icon at bounding box center [776, 388] width 7 height 9
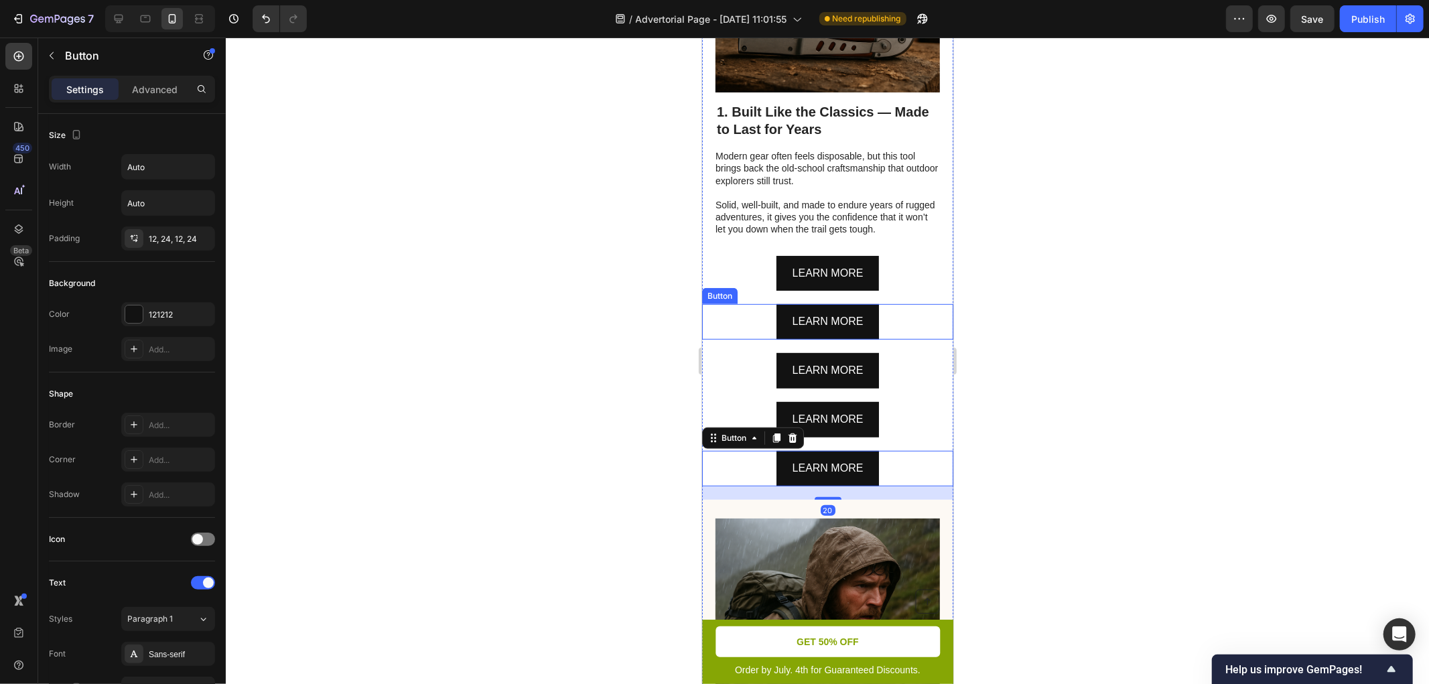
scroll to position [694, 0]
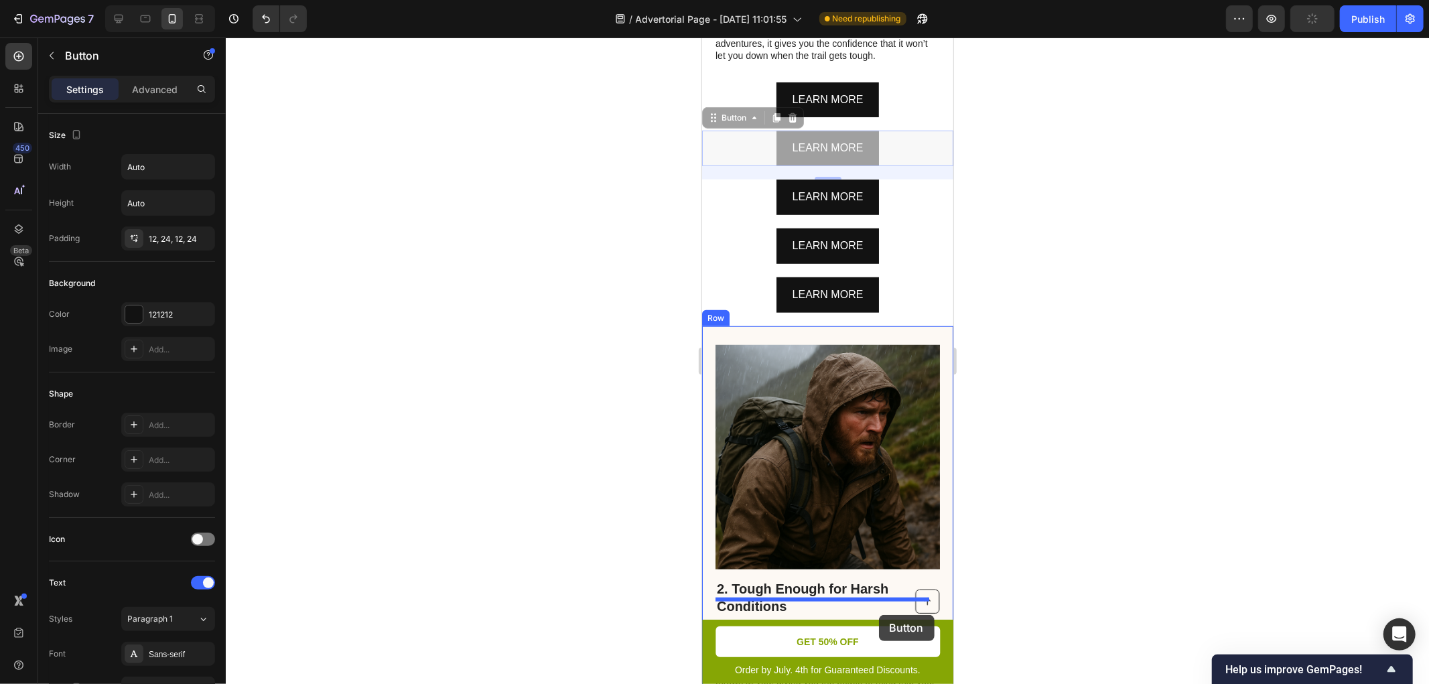
drag, startPoint x: 889, startPoint y: 177, endPoint x: 879, endPoint y: 614, distance: 437.7
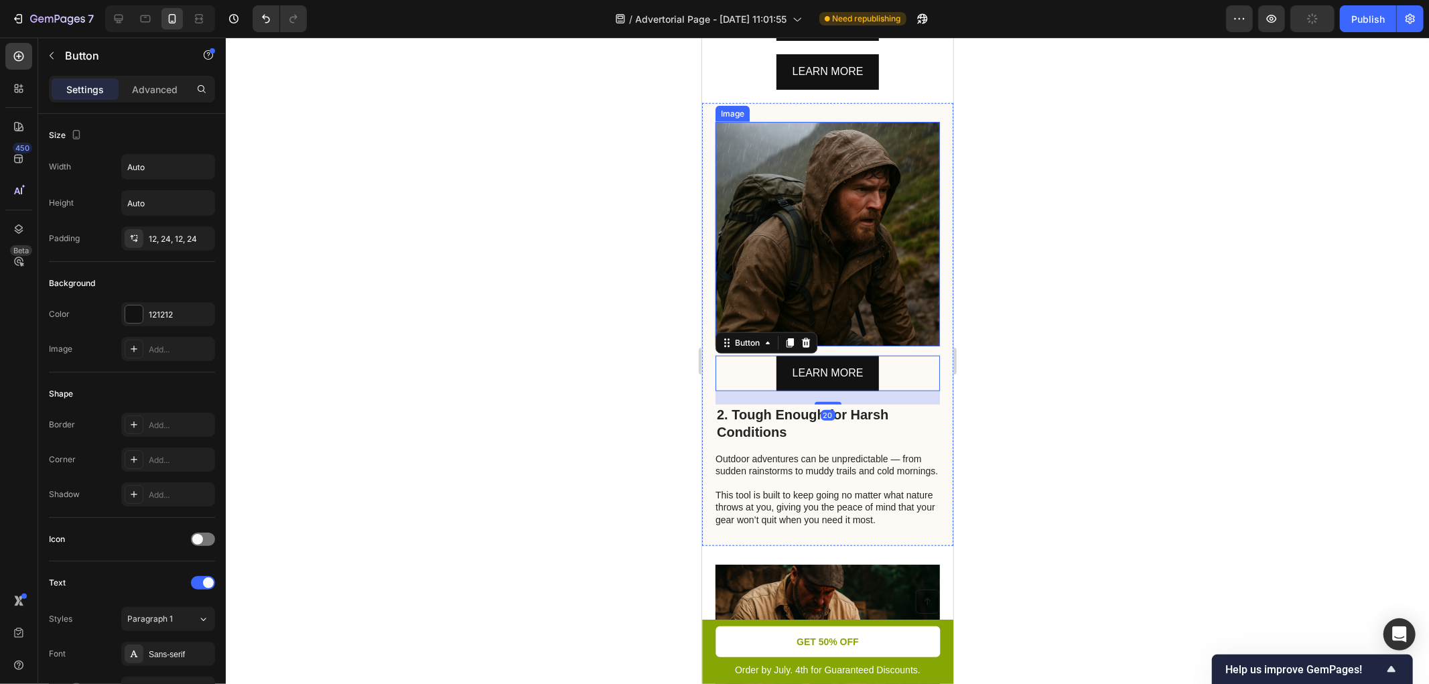
scroll to position [1042, 0]
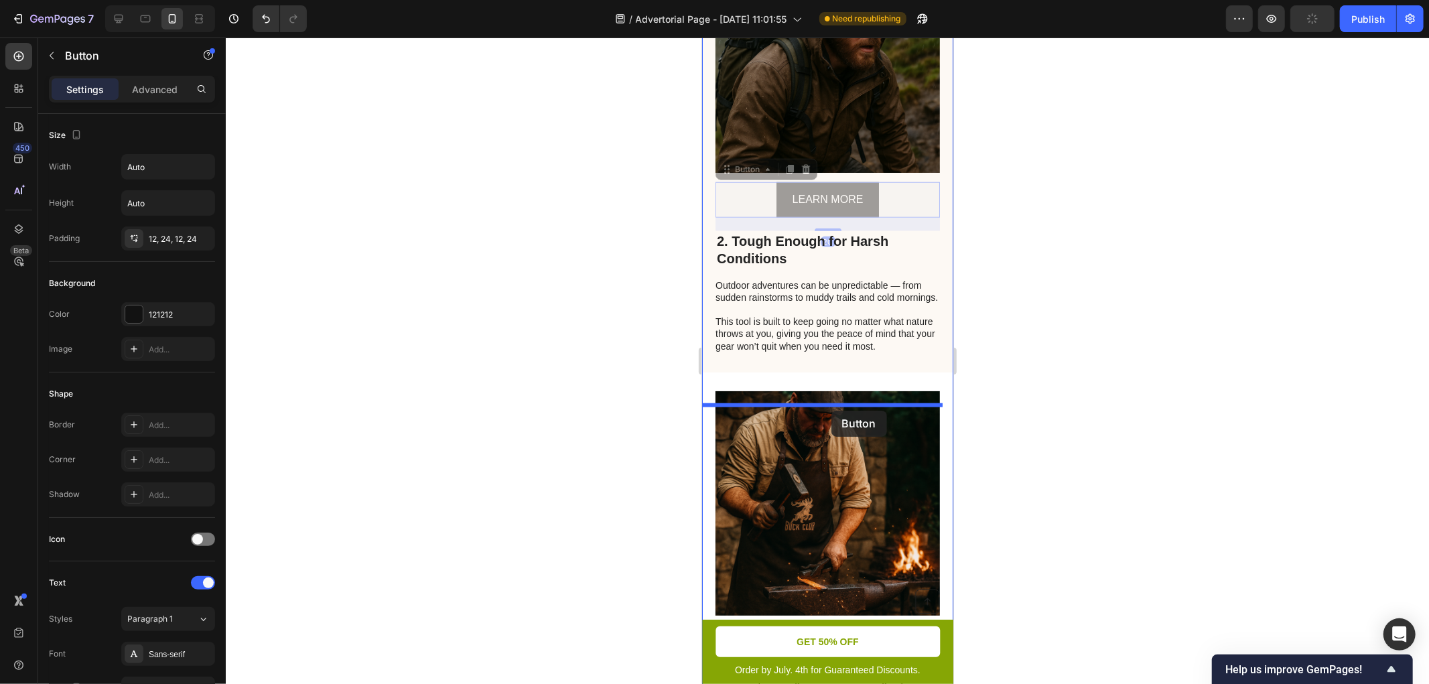
drag, startPoint x: 890, startPoint y: 220, endPoint x: 831, endPoint y: 410, distance: 198.6
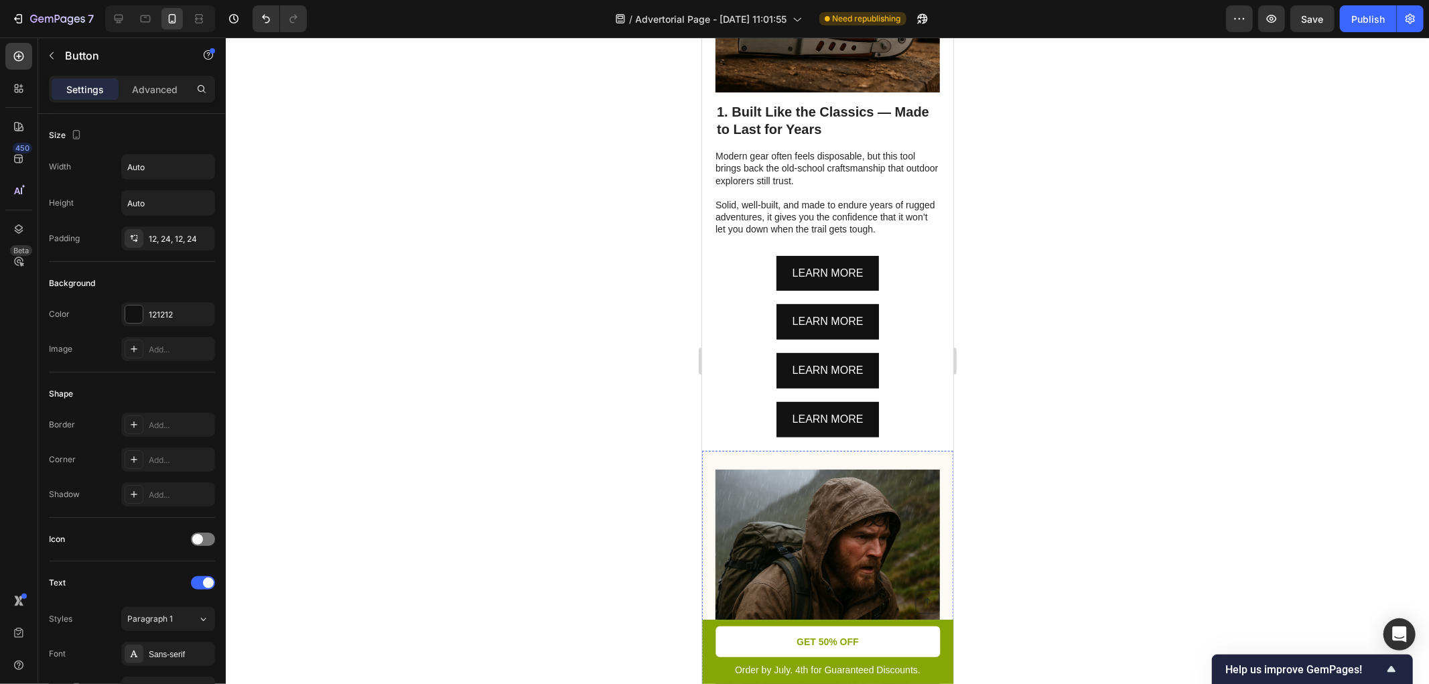
scroll to position [694, 0]
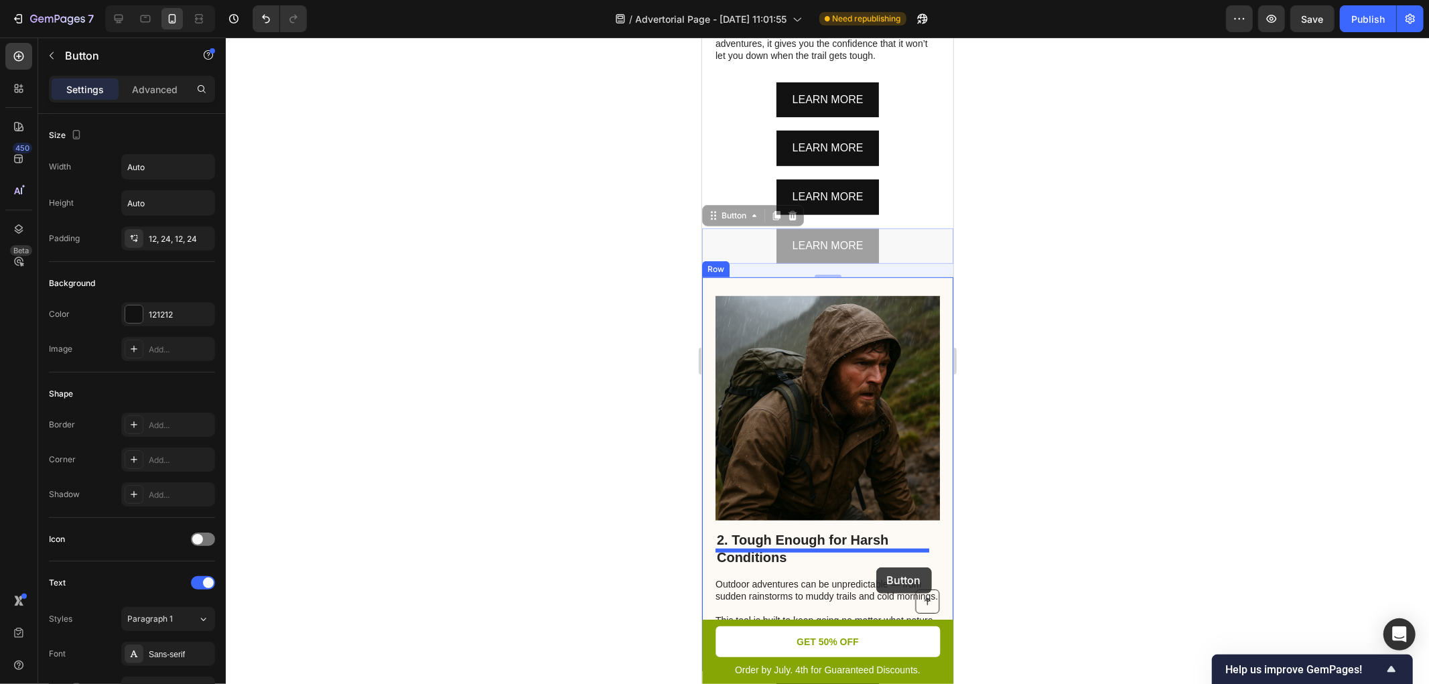
drag, startPoint x: 879, startPoint y: 277, endPoint x: 845, endPoint y: 566, distance: 291.5
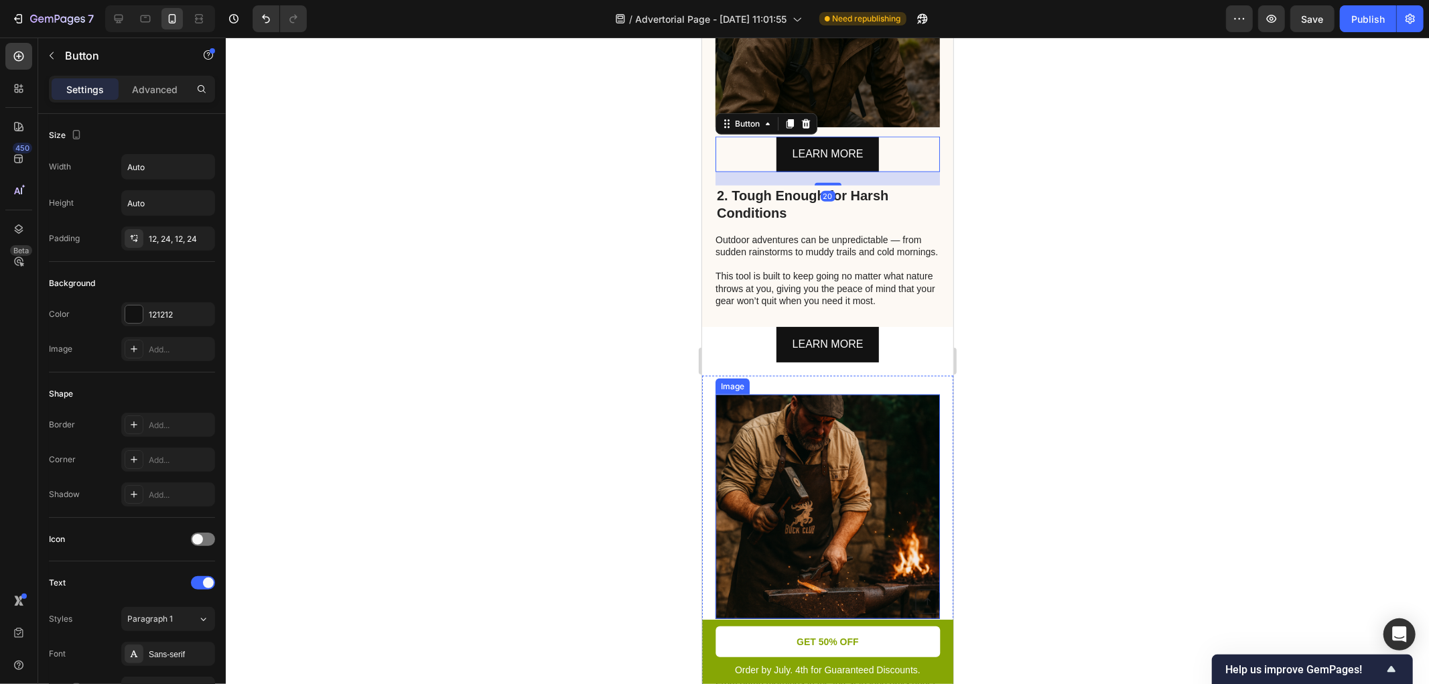
scroll to position [1042, 0]
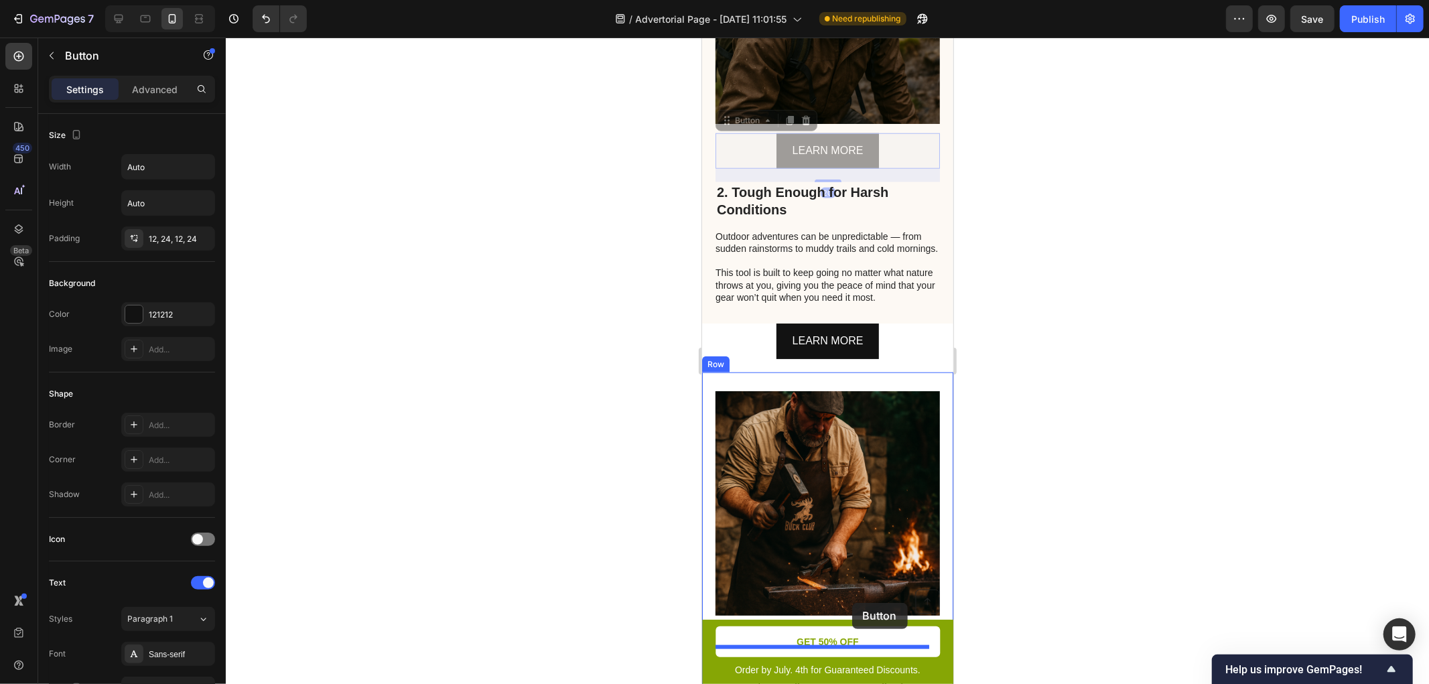
drag, startPoint x: 883, startPoint y: 171, endPoint x: 852, endPoint y: 602, distance: 432.7
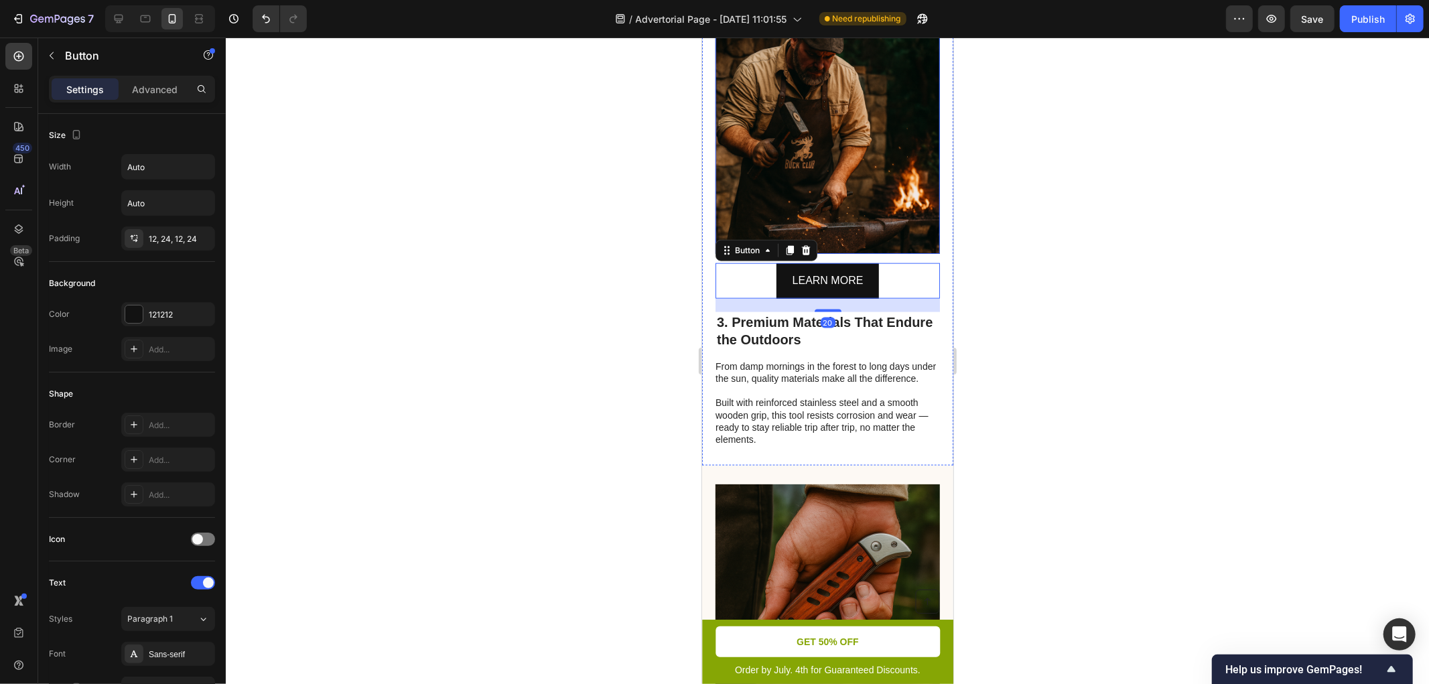
scroll to position [1390, 0]
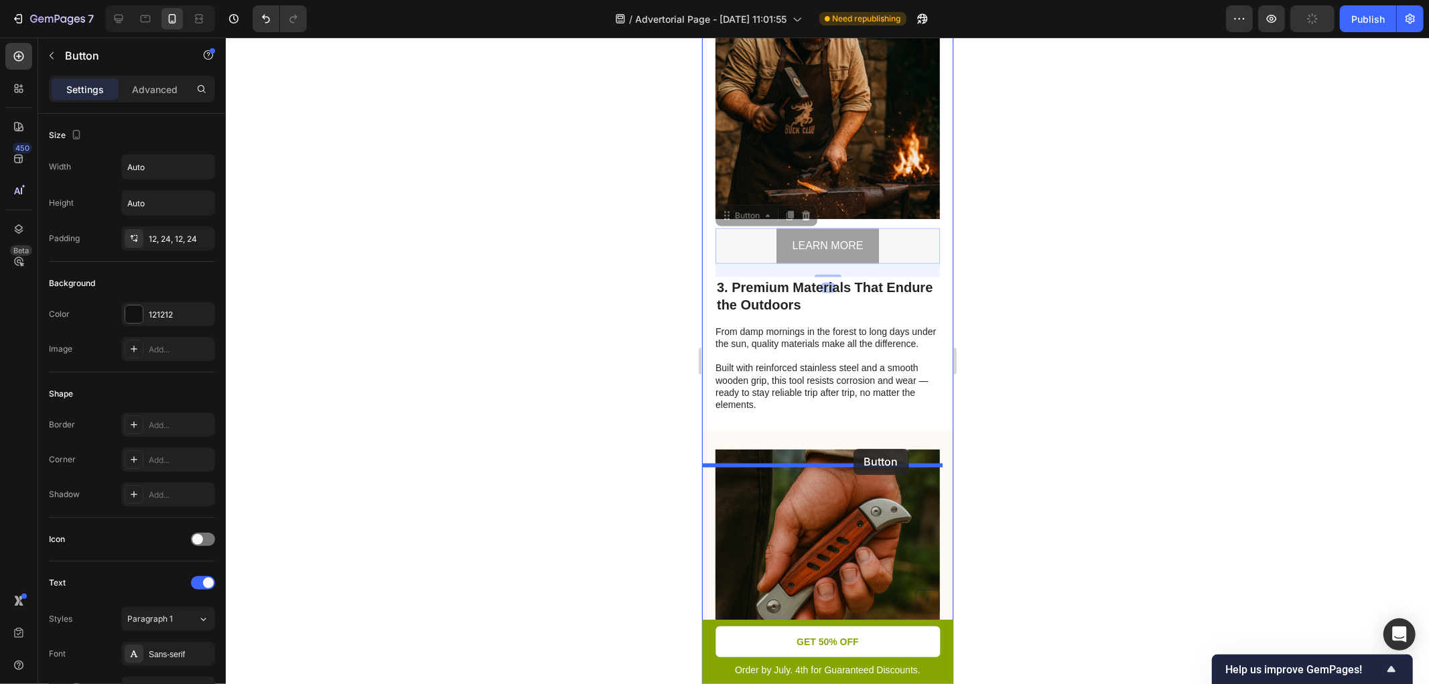
drag, startPoint x: 884, startPoint y: 263, endPoint x: 852, endPoint y: 448, distance: 187.6
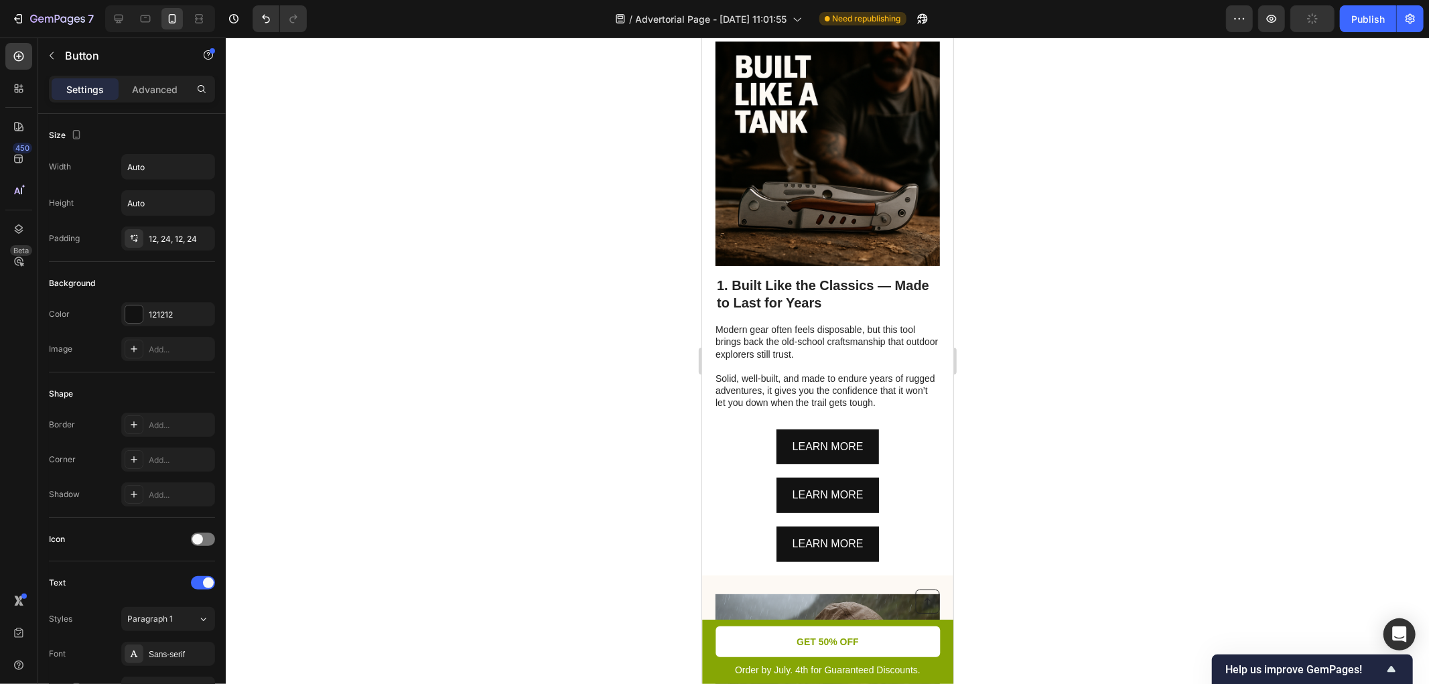
scroll to position [521, 0]
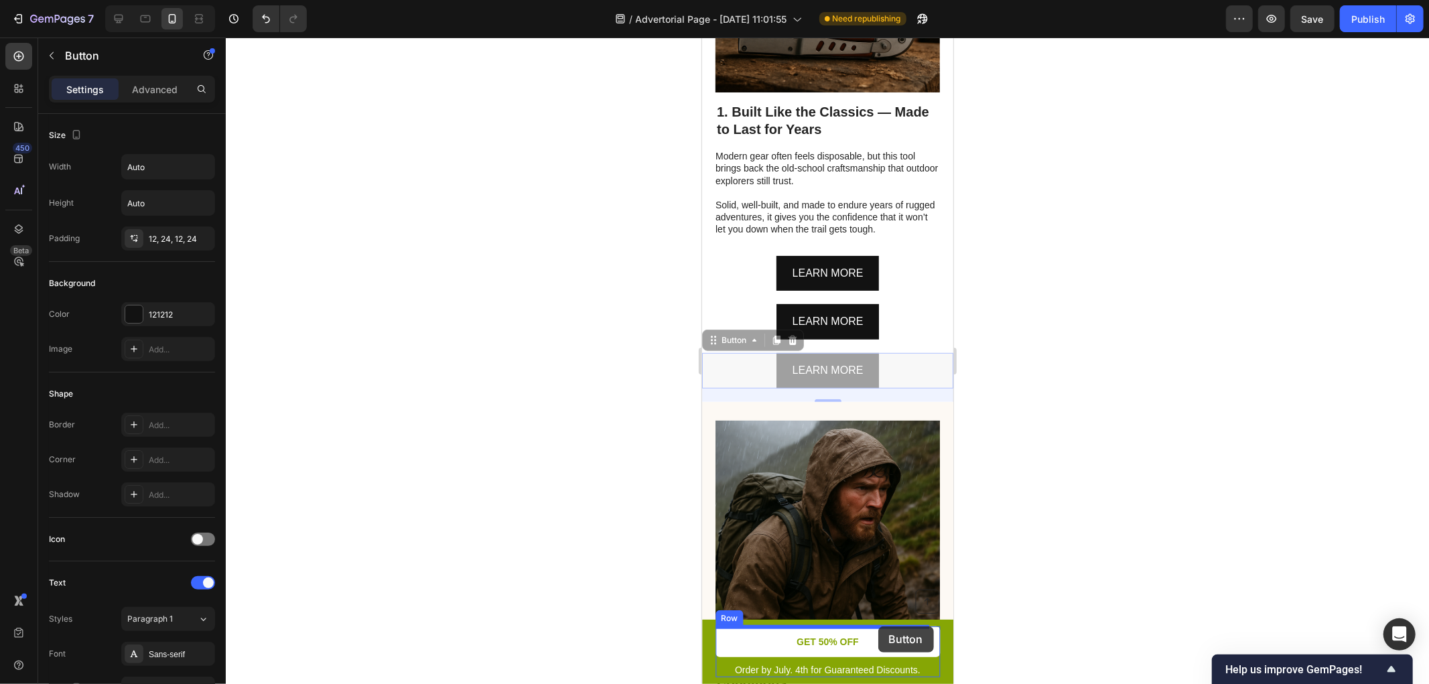
drag, startPoint x: 865, startPoint y: 392, endPoint x: 878, endPoint y: 625, distance: 233.5
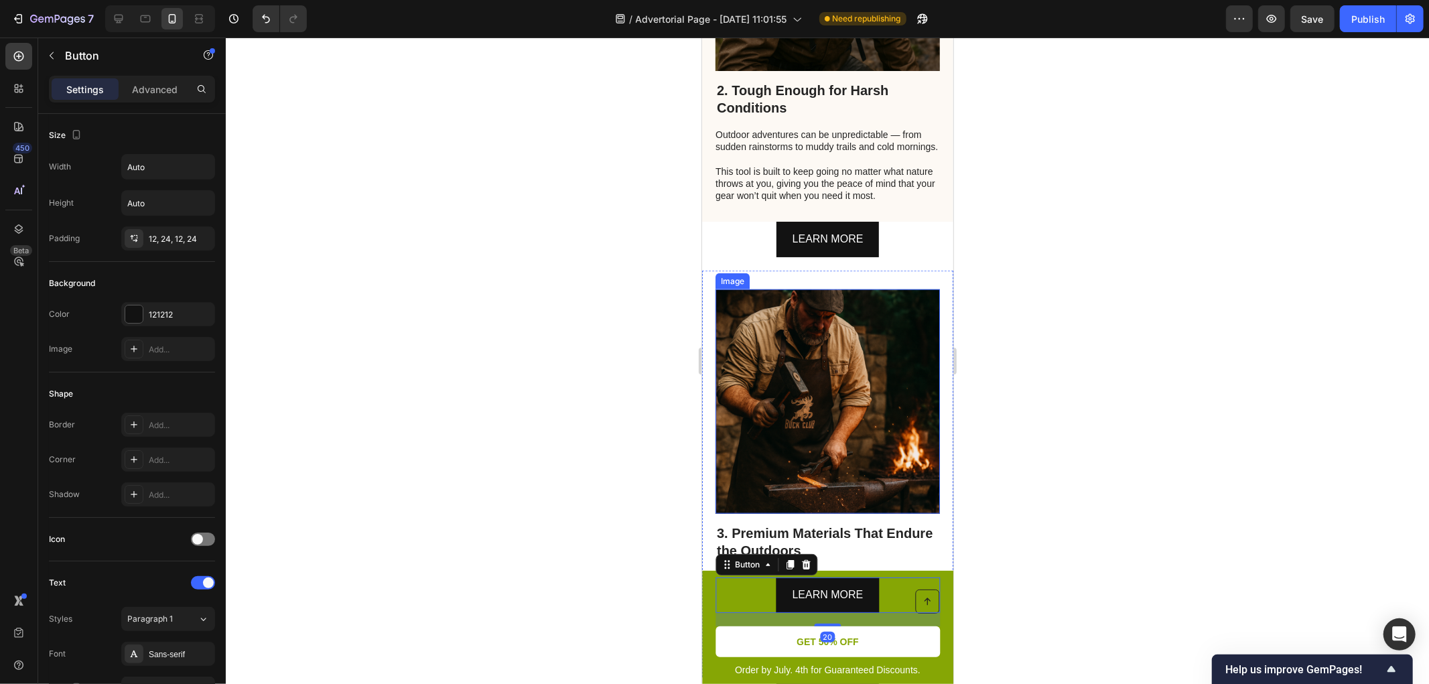
scroll to position [1216, 0]
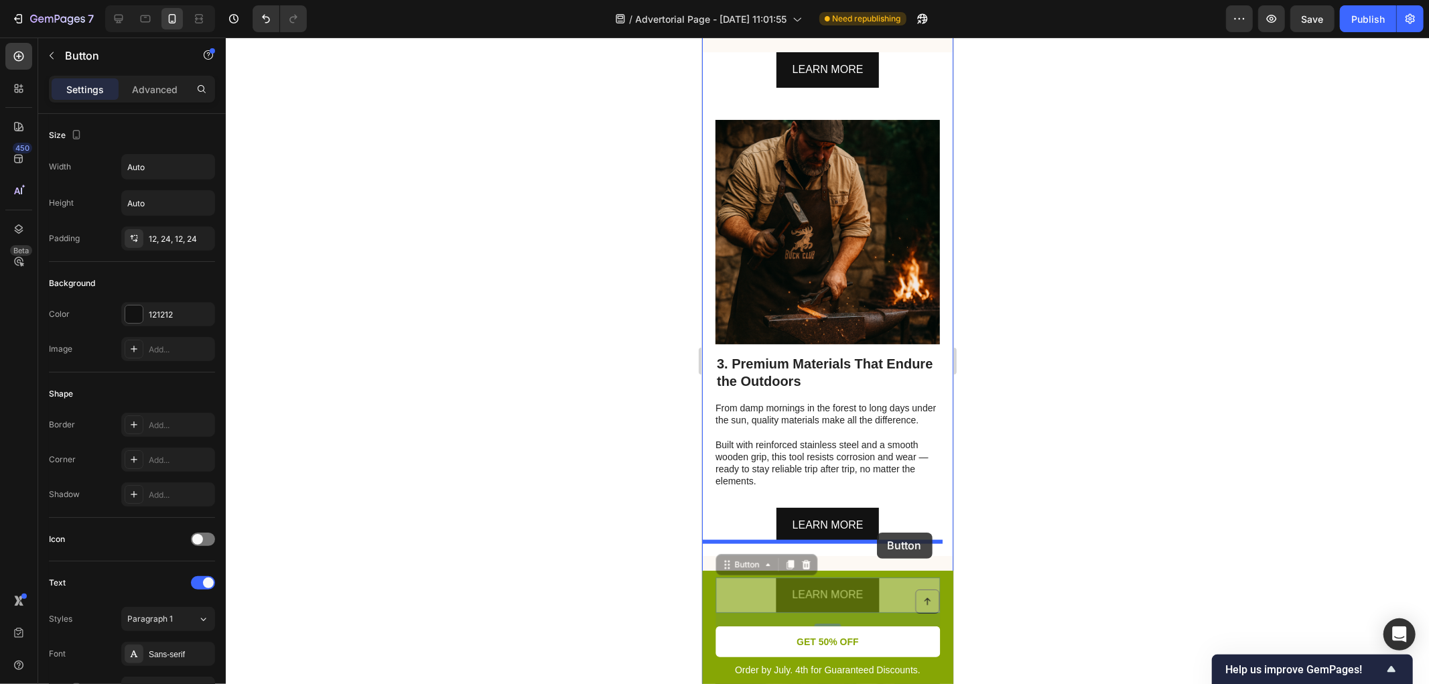
drag, startPoint x: 858, startPoint y: 598, endPoint x: 877, endPoint y: 531, distance: 70.2
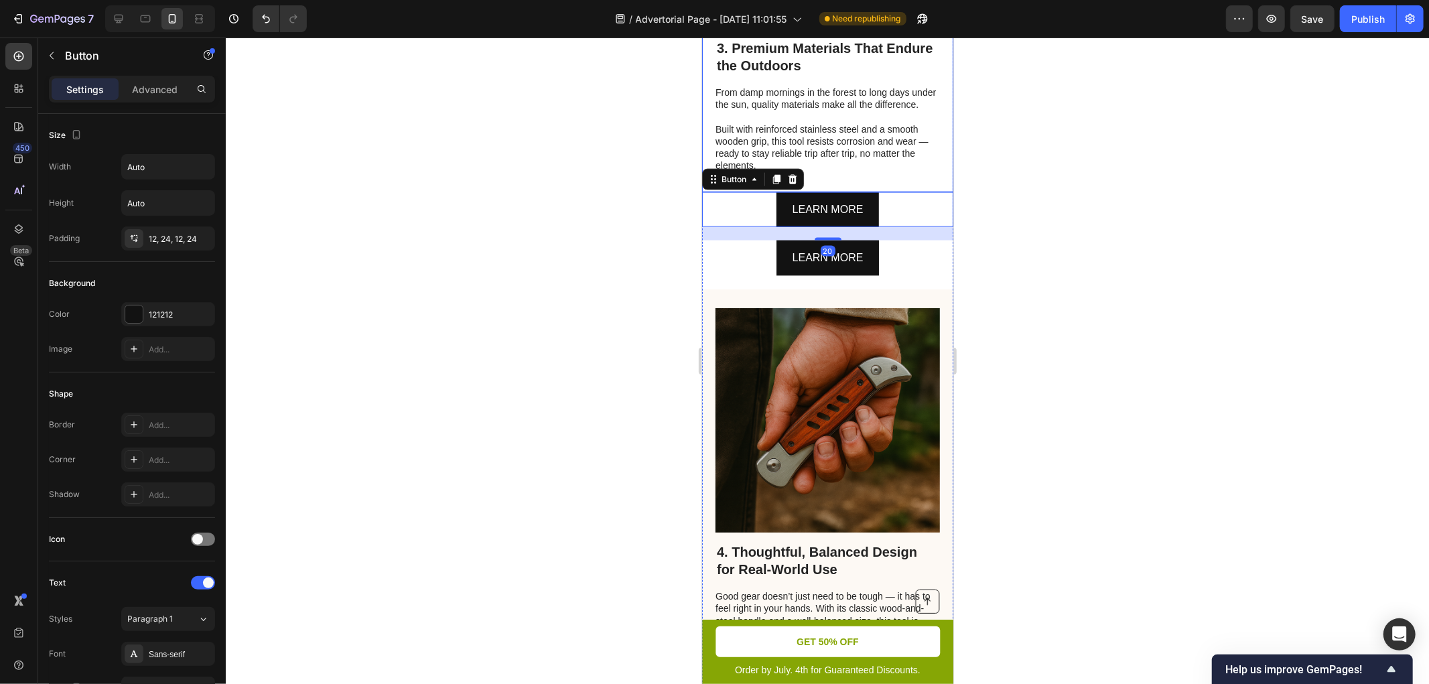
scroll to position [1563, 0]
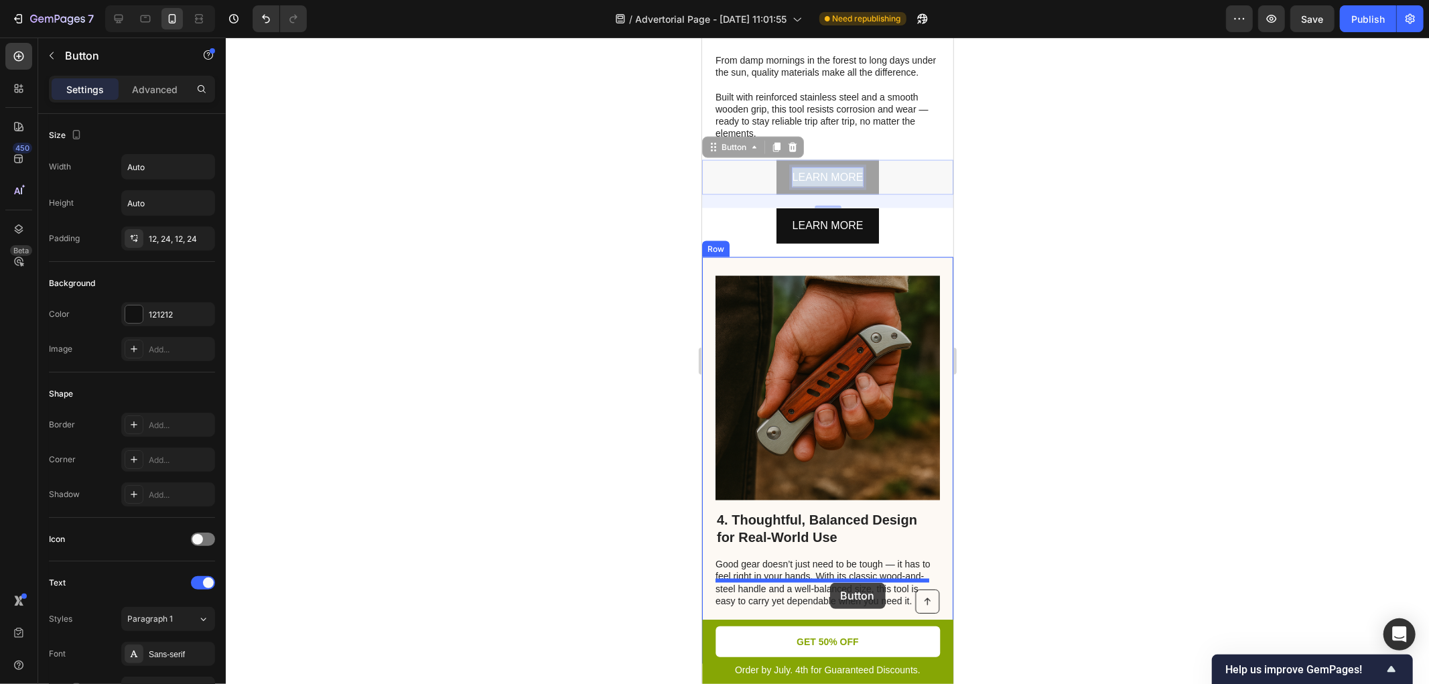
drag, startPoint x: 849, startPoint y: 210, endPoint x: 830, endPoint y: 582, distance: 372.4
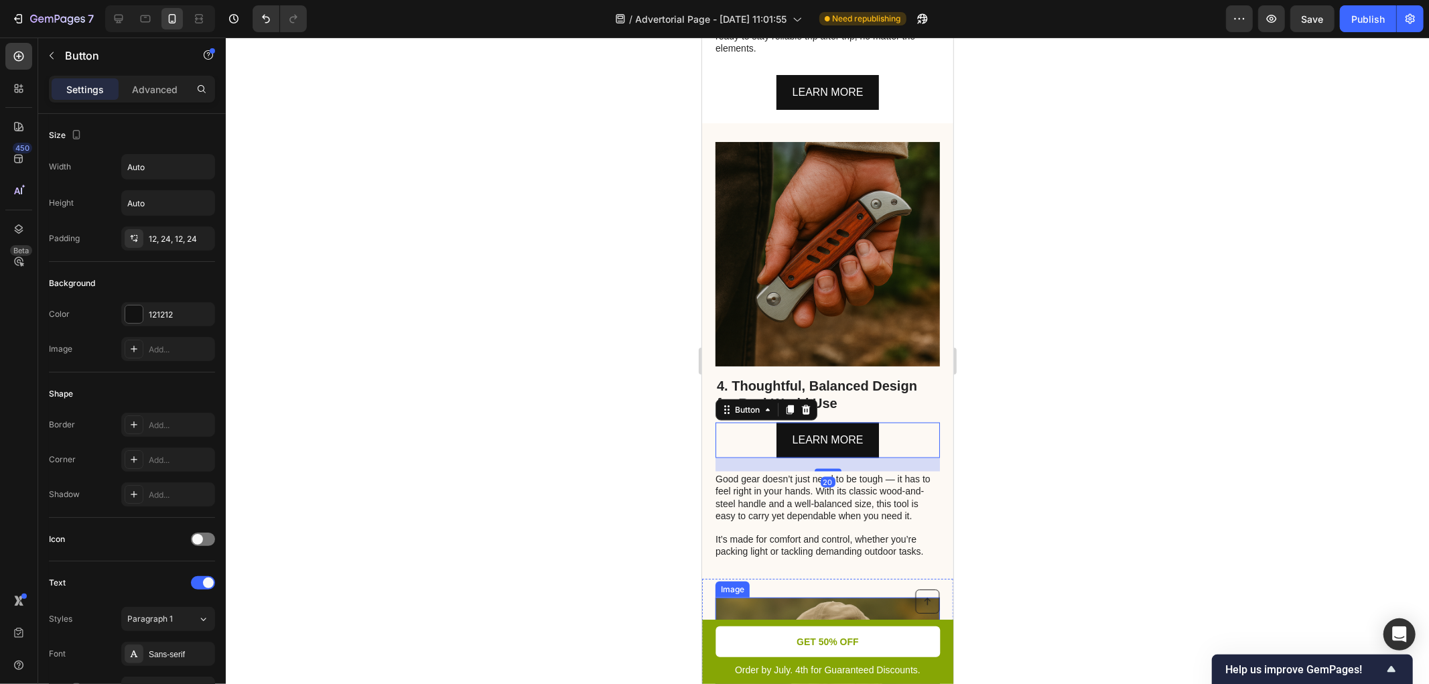
scroll to position [1737, 0]
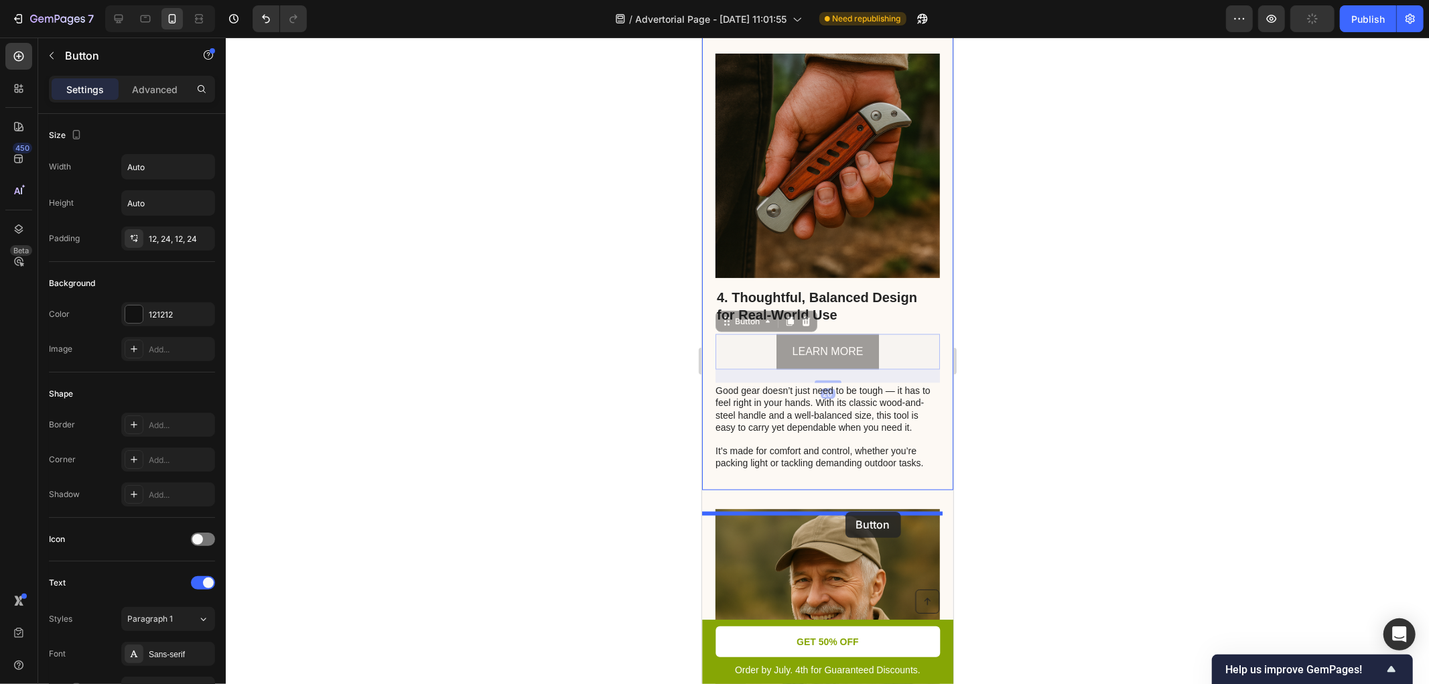
drag, startPoint x: 864, startPoint y: 371, endPoint x: 845, endPoint y: 511, distance: 142.0
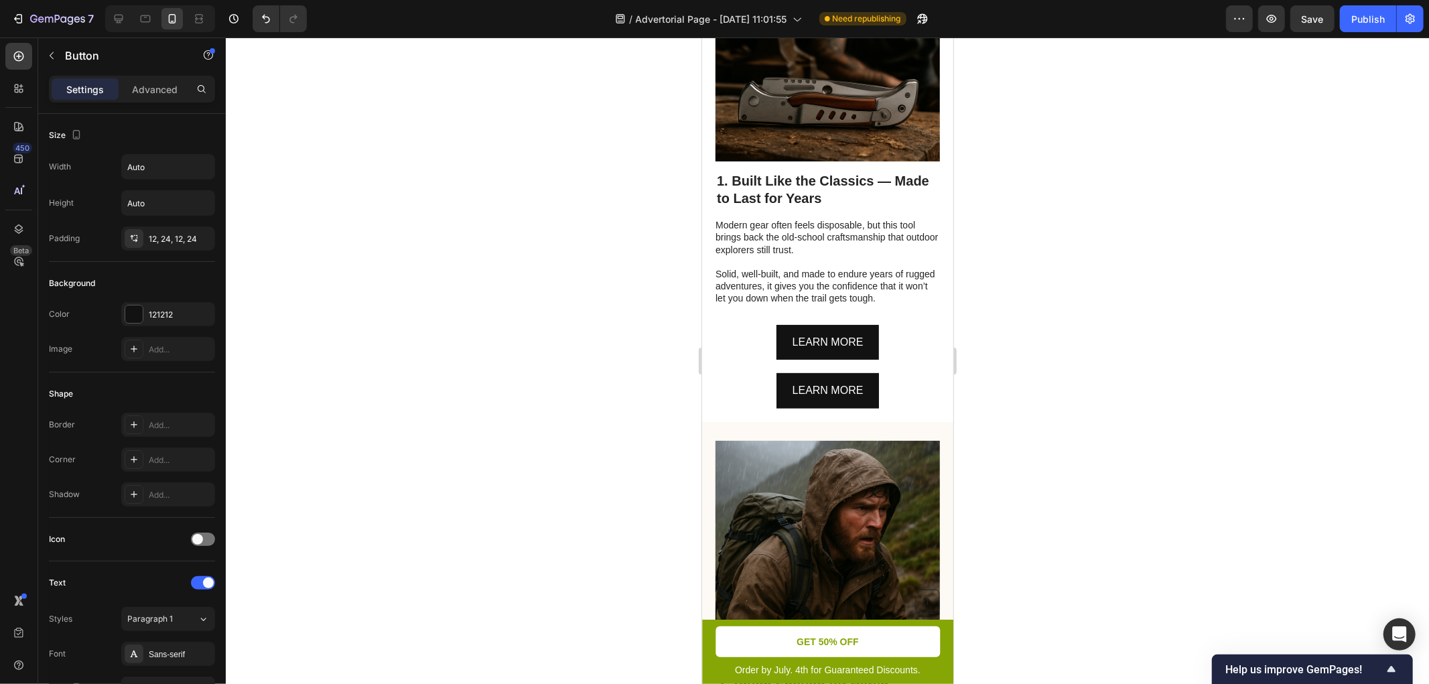
scroll to position [521, 0]
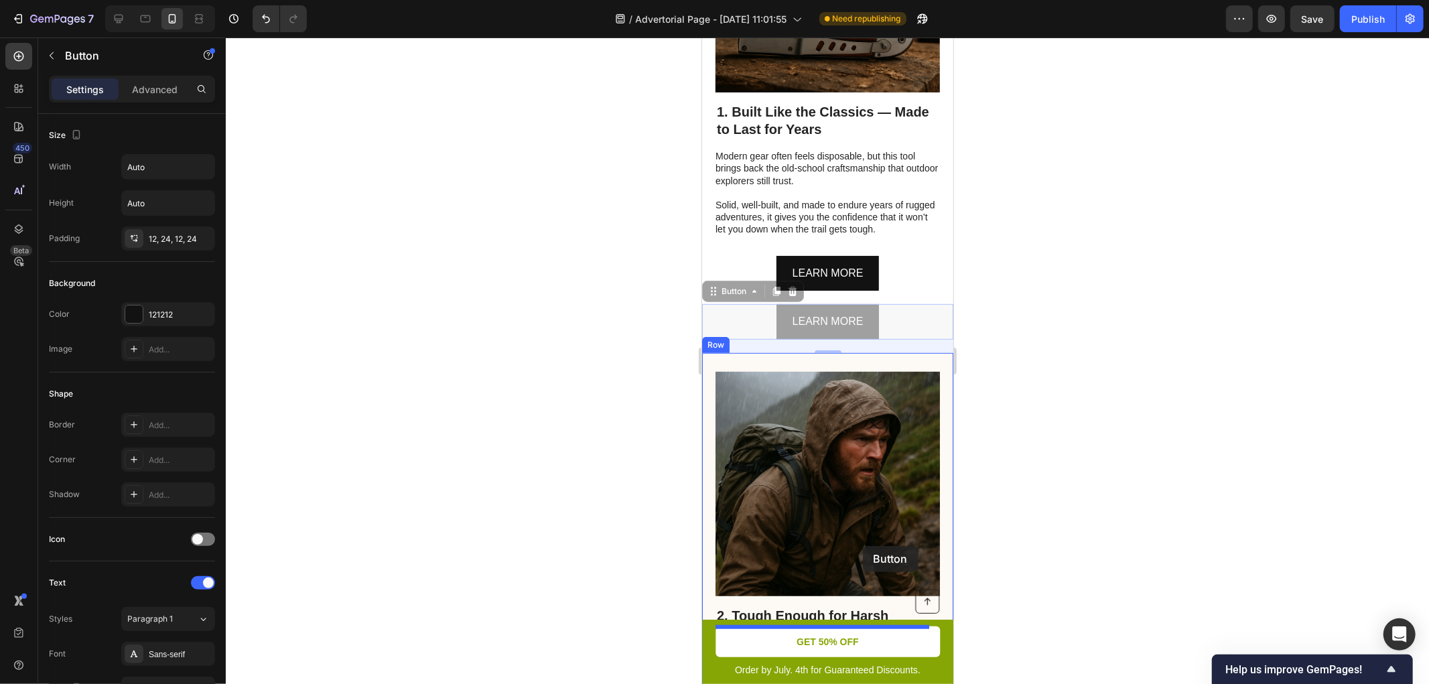
drag, startPoint x: 891, startPoint y: 351, endPoint x: 857, endPoint y: 562, distance: 213.8
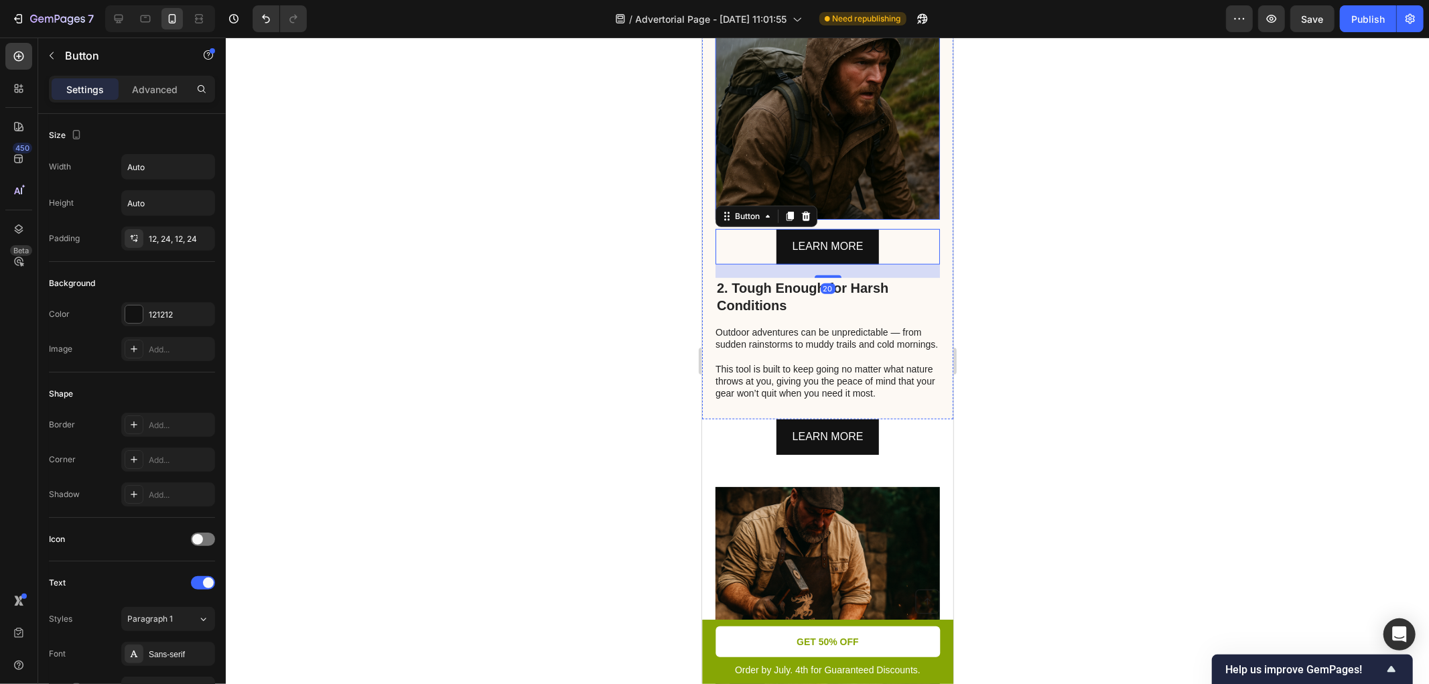
scroll to position [868, 0]
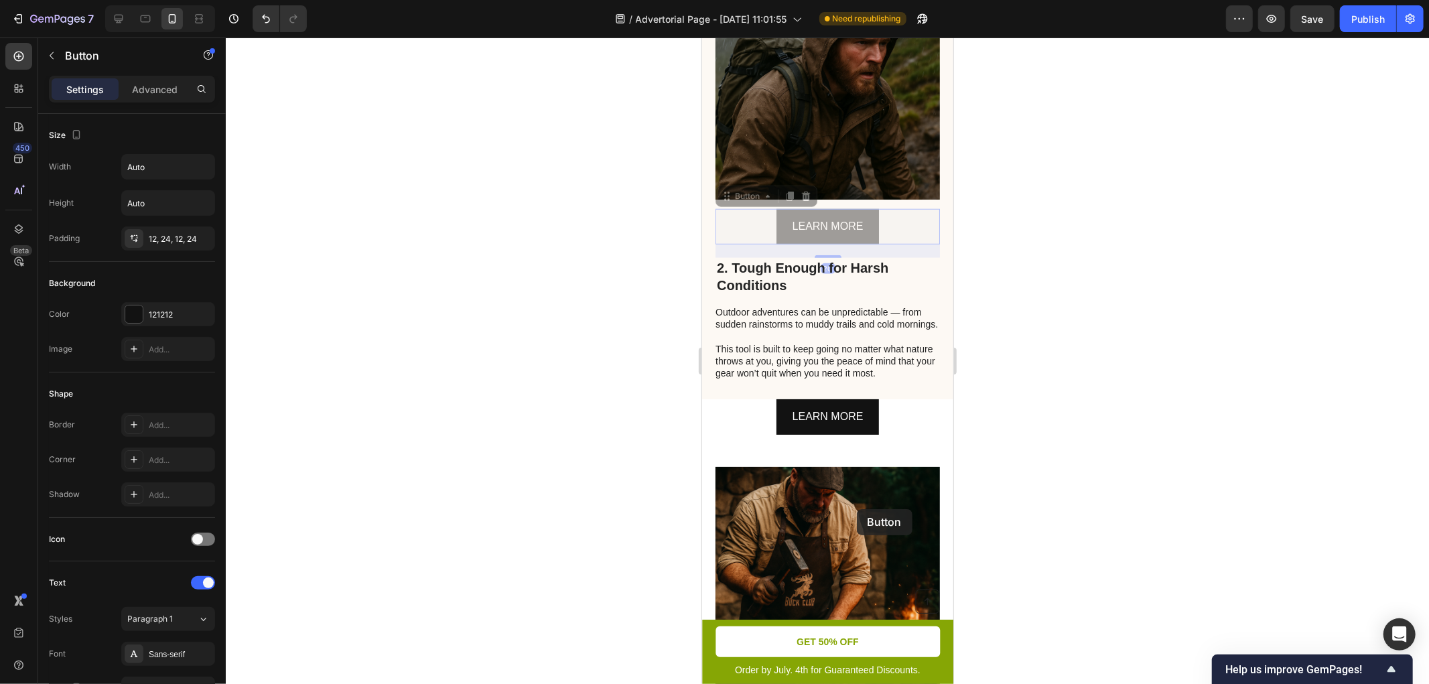
drag, startPoint x: 860, startPoint y: 254, endPoint x: 856, endPoint y: 539, distance: 284.8
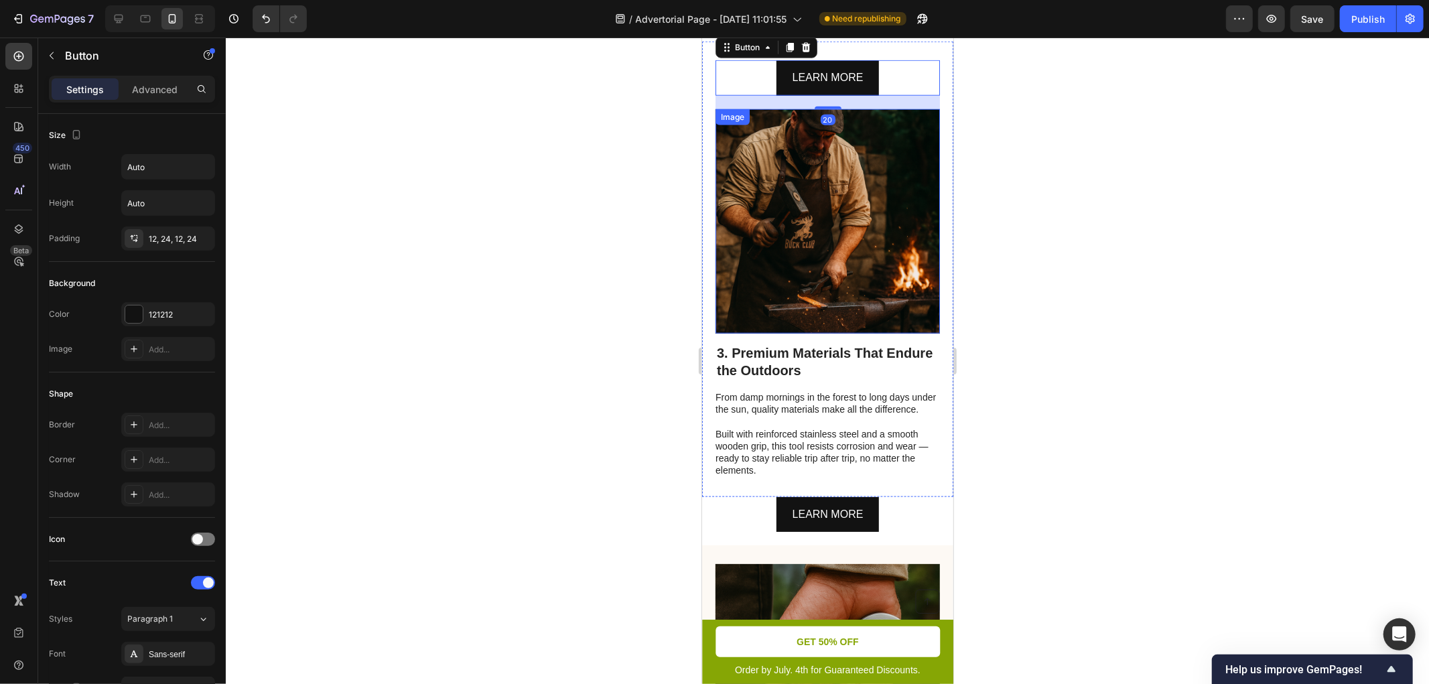
scroll to position [1167, 0]
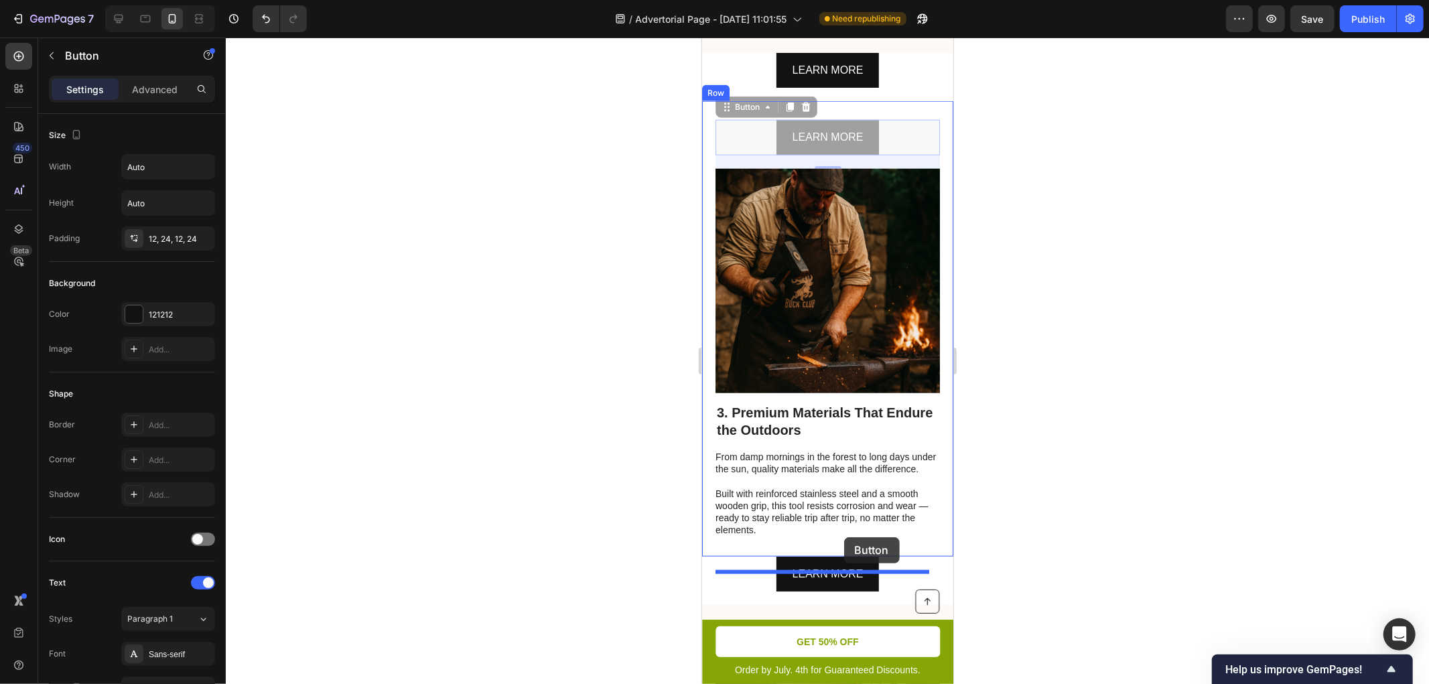
drag, startPoint x: 860, startPoint y: 170, endPoint x: 845, endPoint y: 553, distance: 382.9
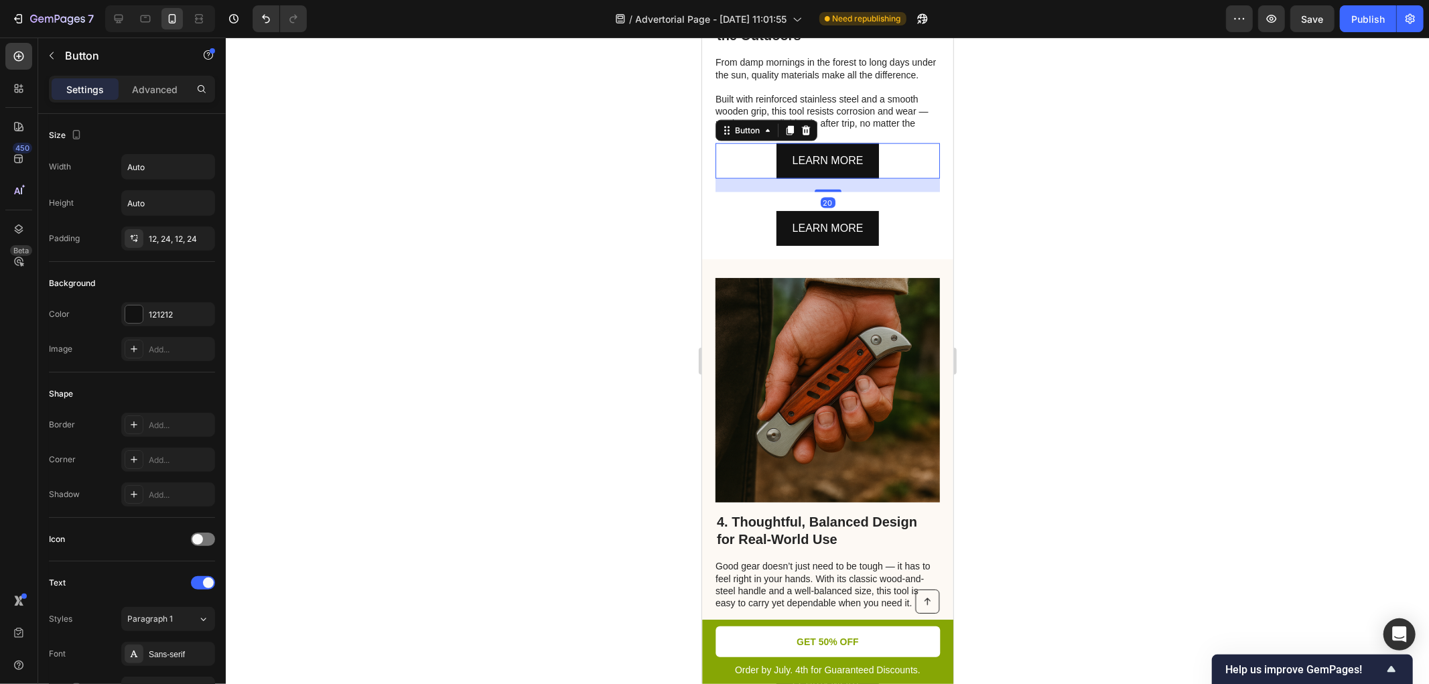
scroll to position [1514, 0]
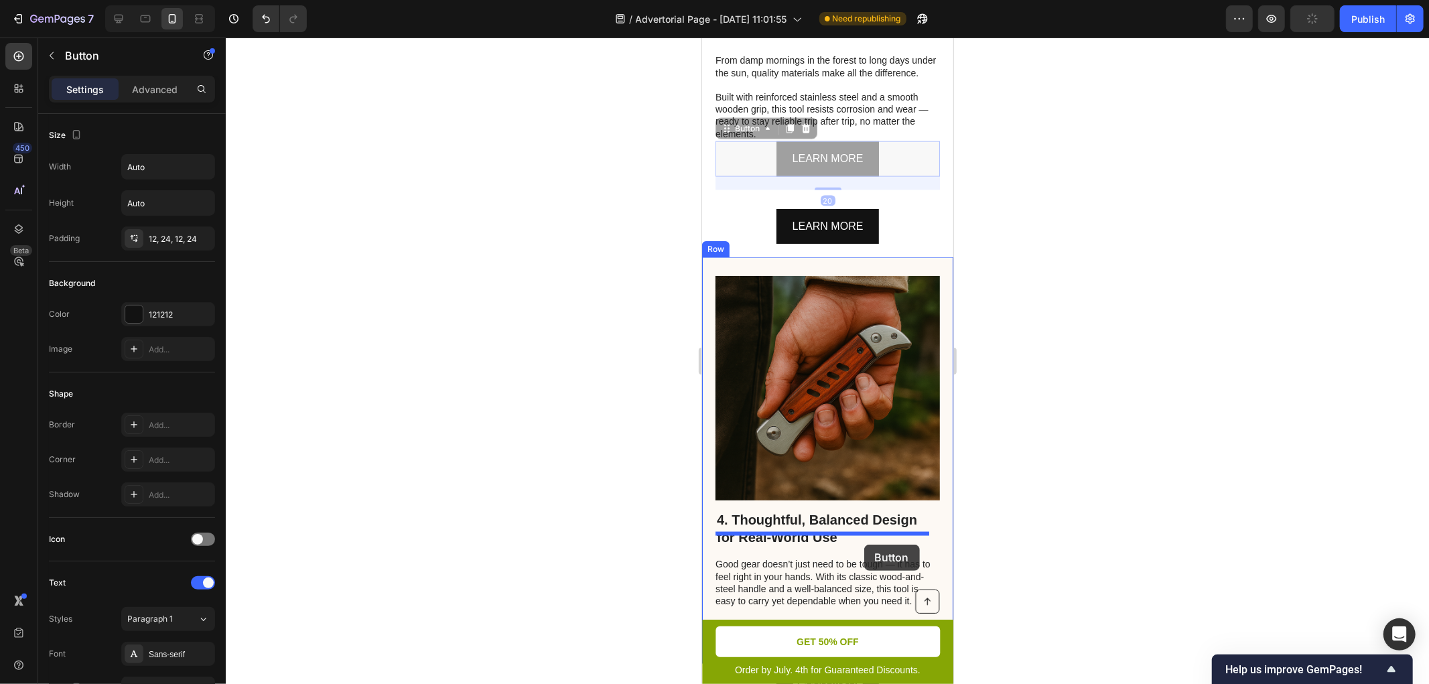
drag, startPoint x: 865, startPoint y: 186, endPoint x: 864, endPoint y: 544, distance: 358.5
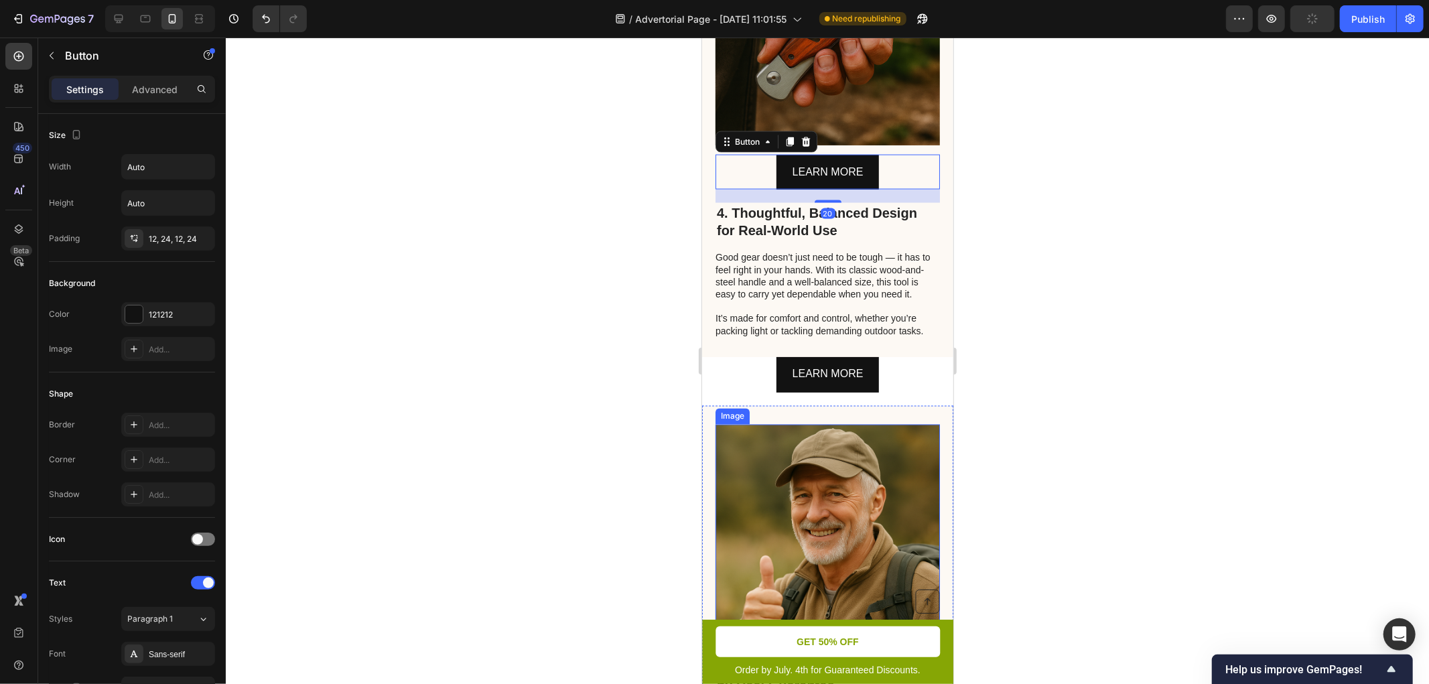
scroll to position [1862, 0]
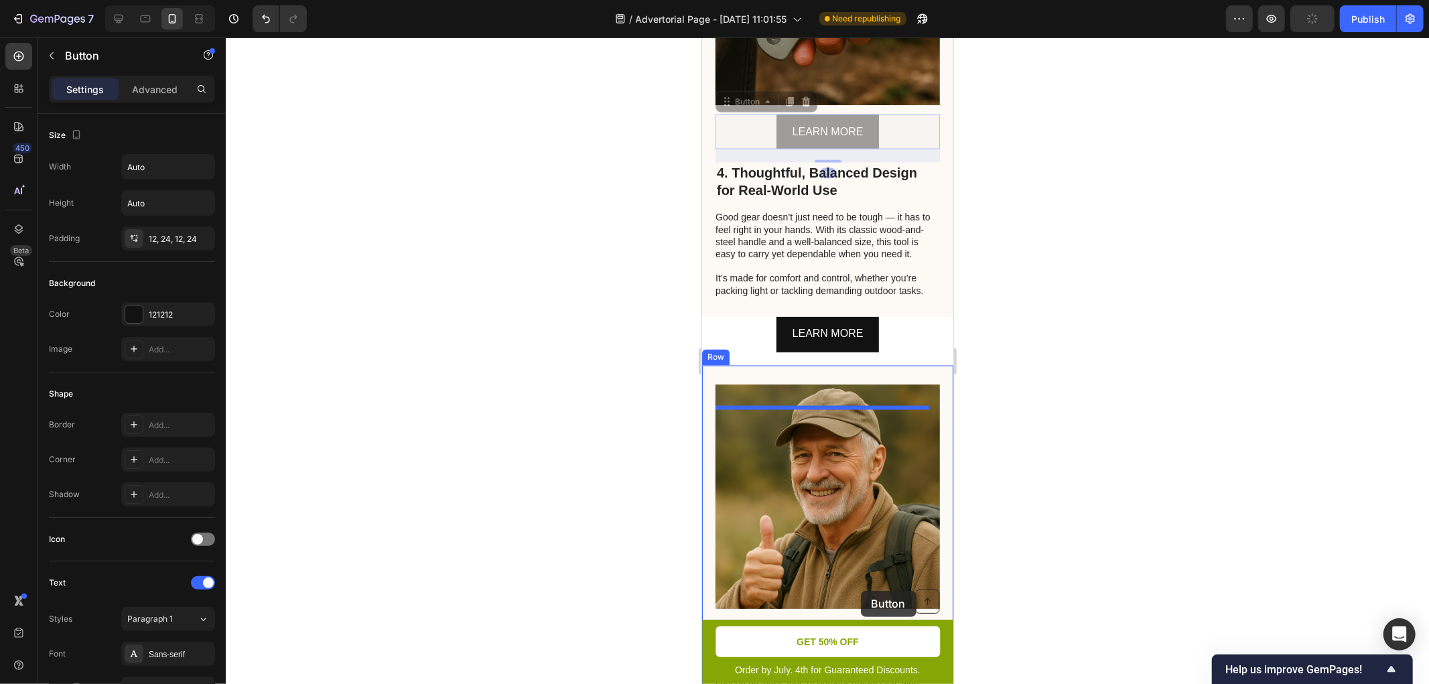
drag, startPoint x: 878, startPoint y: 154, endPoint x: 860, endPoint y: 591, distance: 437.3
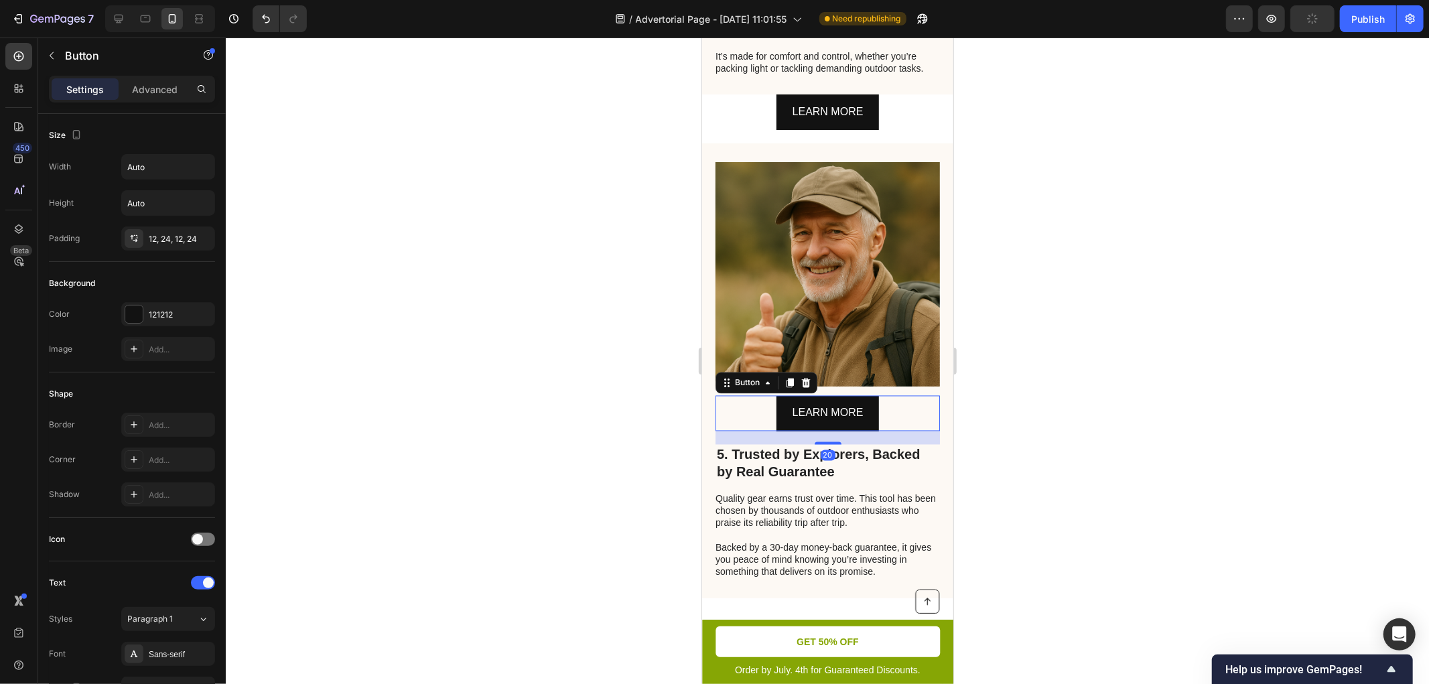
scroll to position [2181, 0]
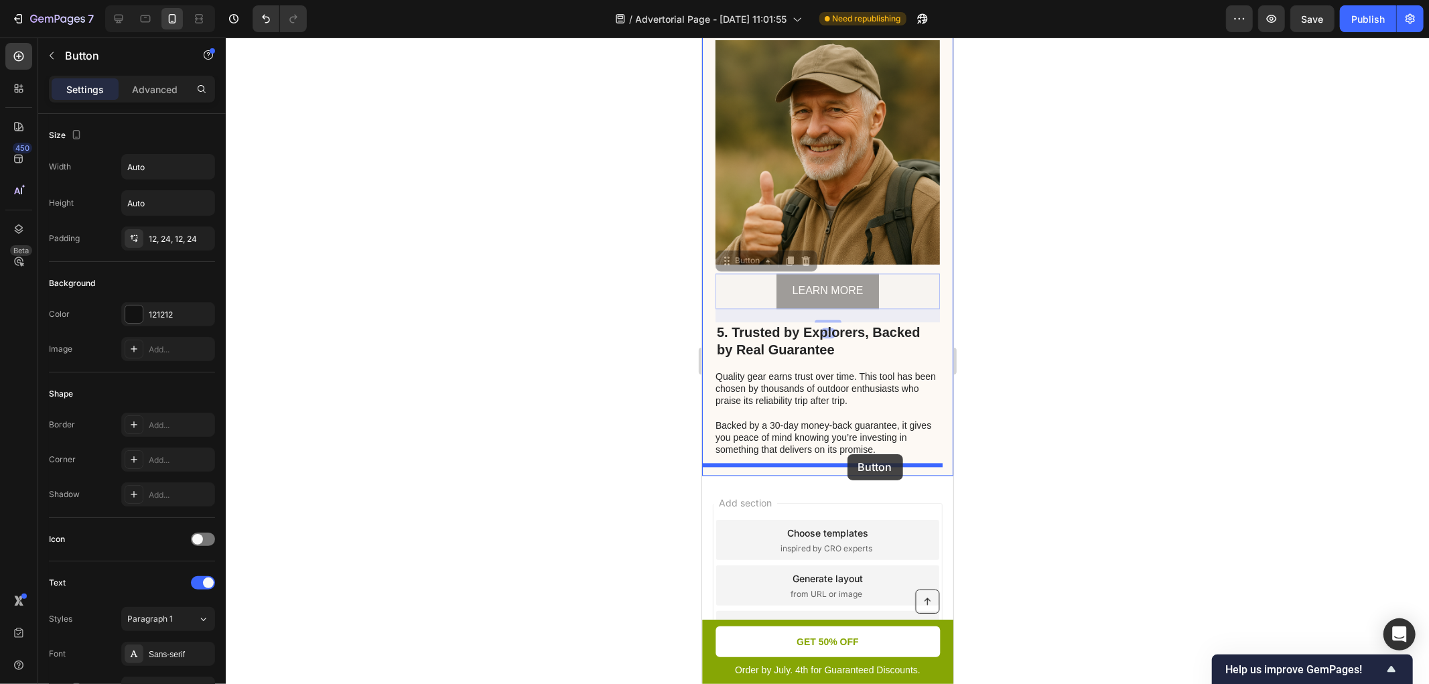
drag, startPoint x: 887, startPoint y: 275, endPoint x: 847, endPoint y: 454, distance: 182.6
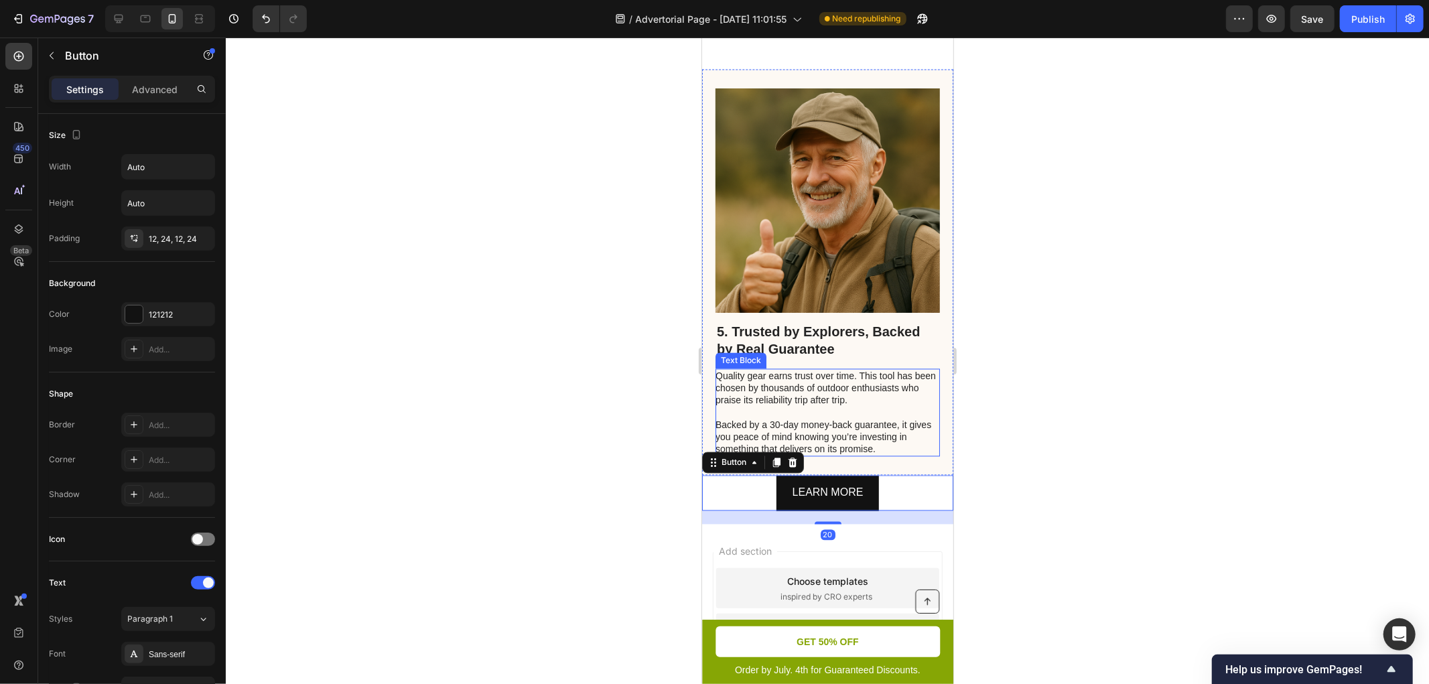
click at [600, 414] on div at bounding box center [828, 361] width 1204 height 647
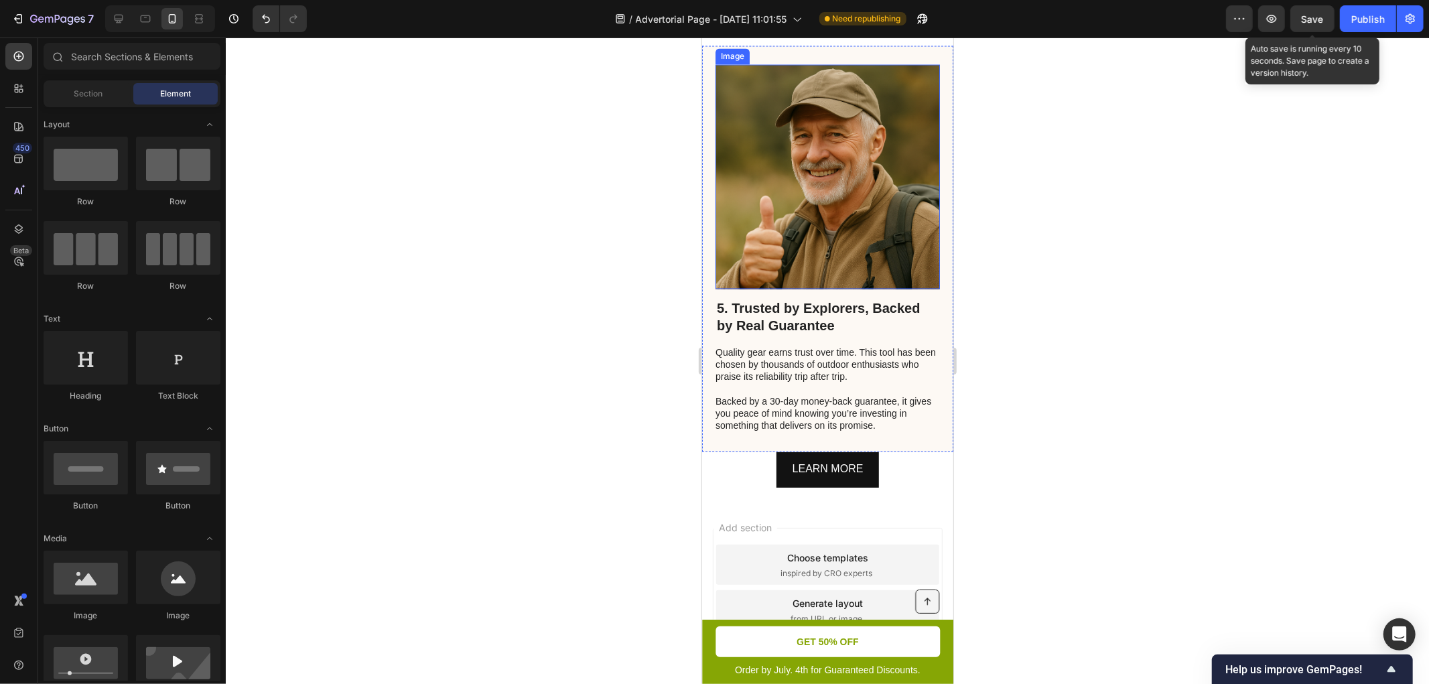
click at [1286, 24] on div "Save" at bounding box center [1313, 19] width 22 height 14
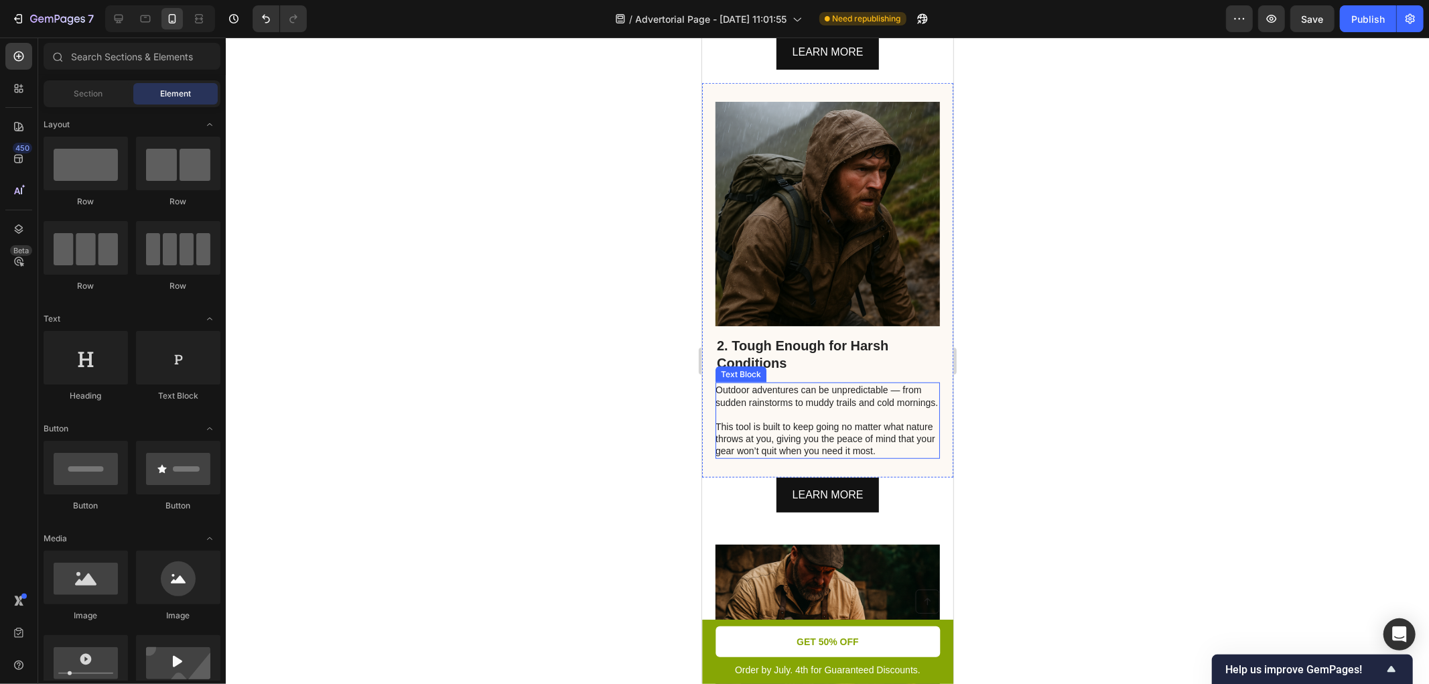
scroll to position [916, 0]
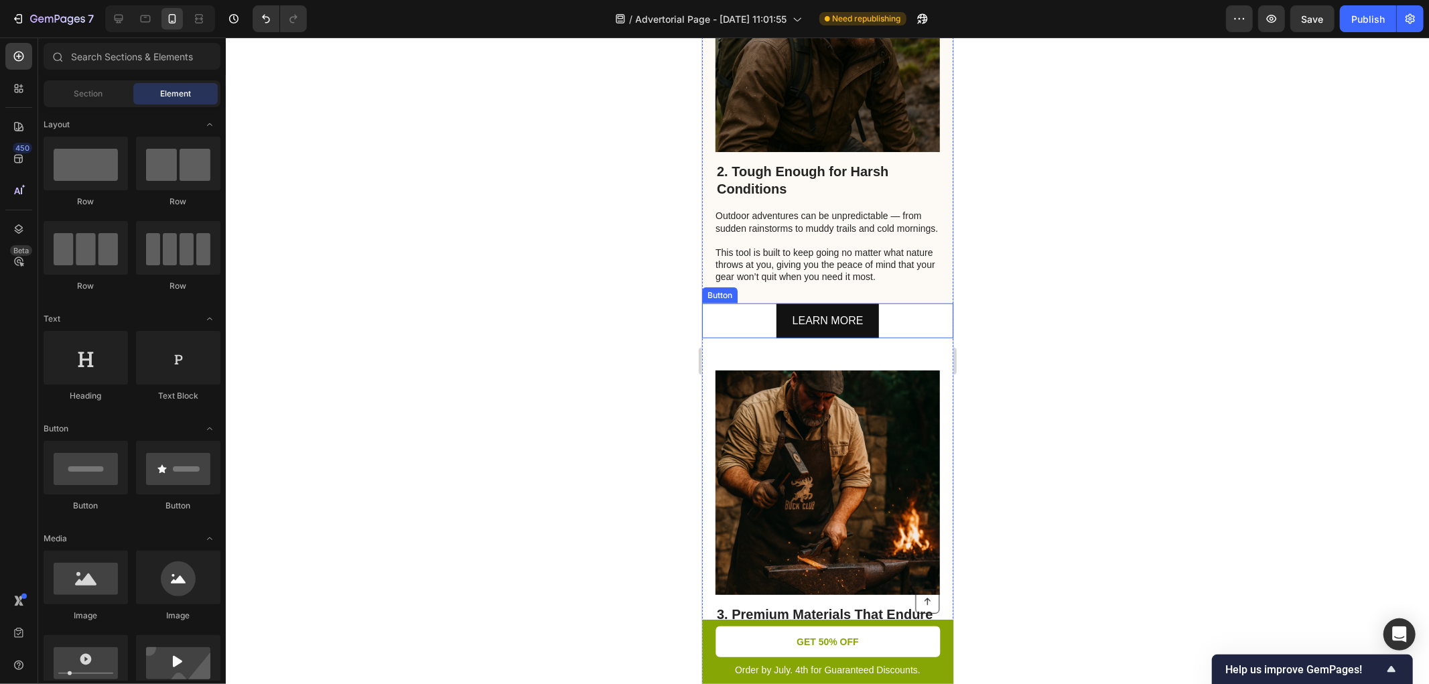
click at [905, 338] on div "LEARN MORE Button" at bounding box center [827, 321] width 251 height 36
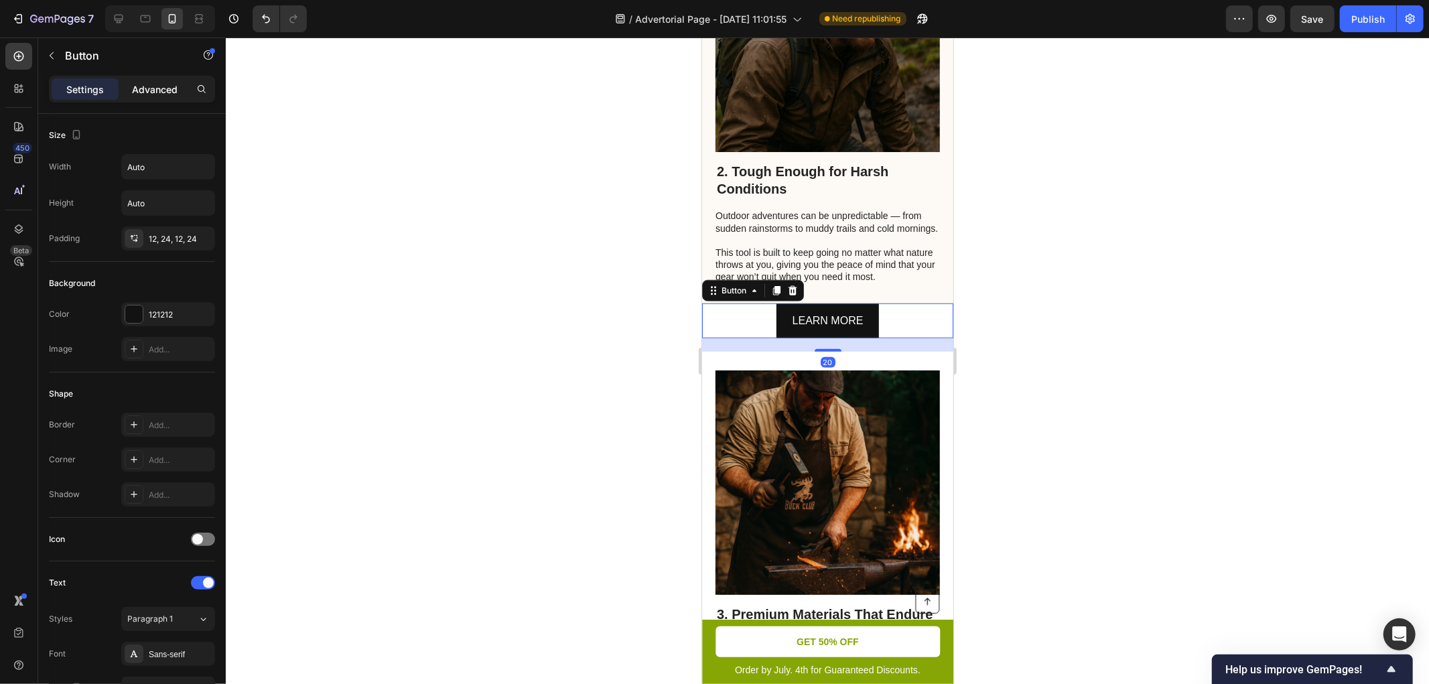
click at [150, 85] on p "Advanced" at bounding box center [155, 89] width 46 height 14
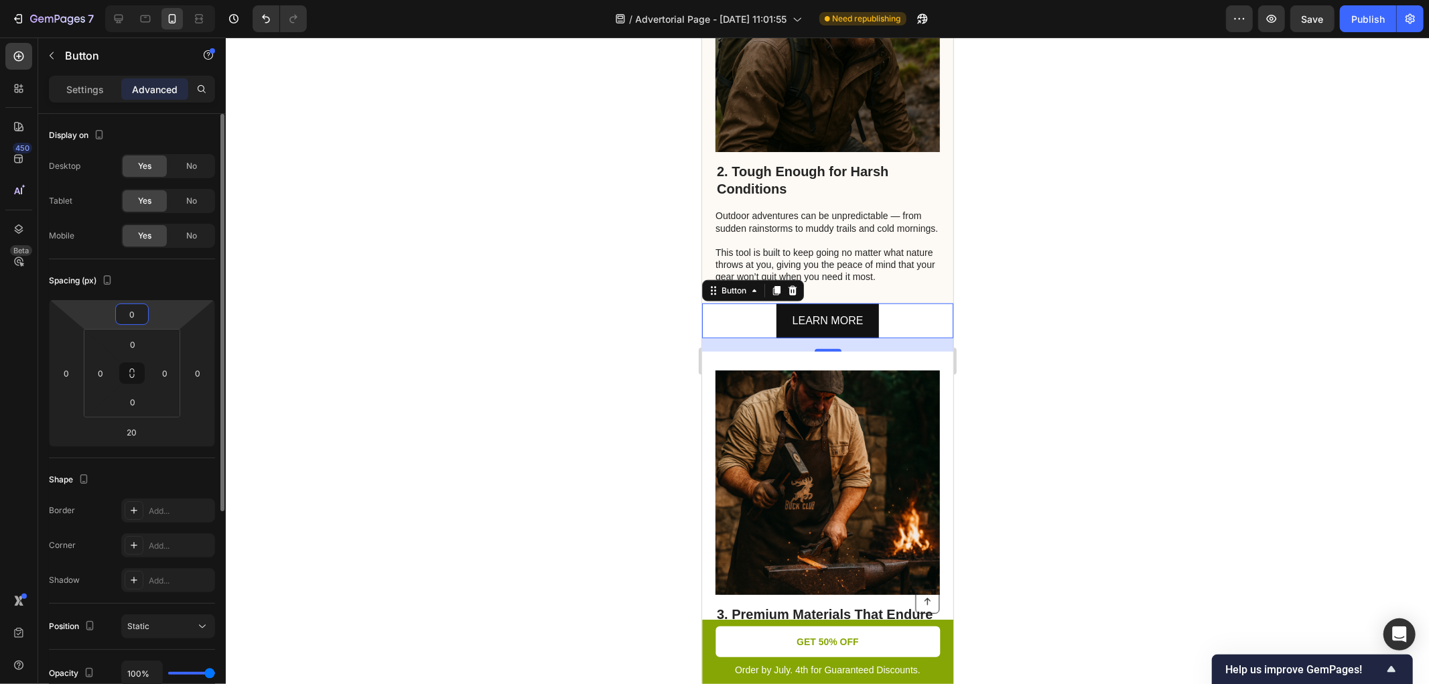
click at [138, 315] on input "0" at bounding box center [132, 314] width 27 height 20
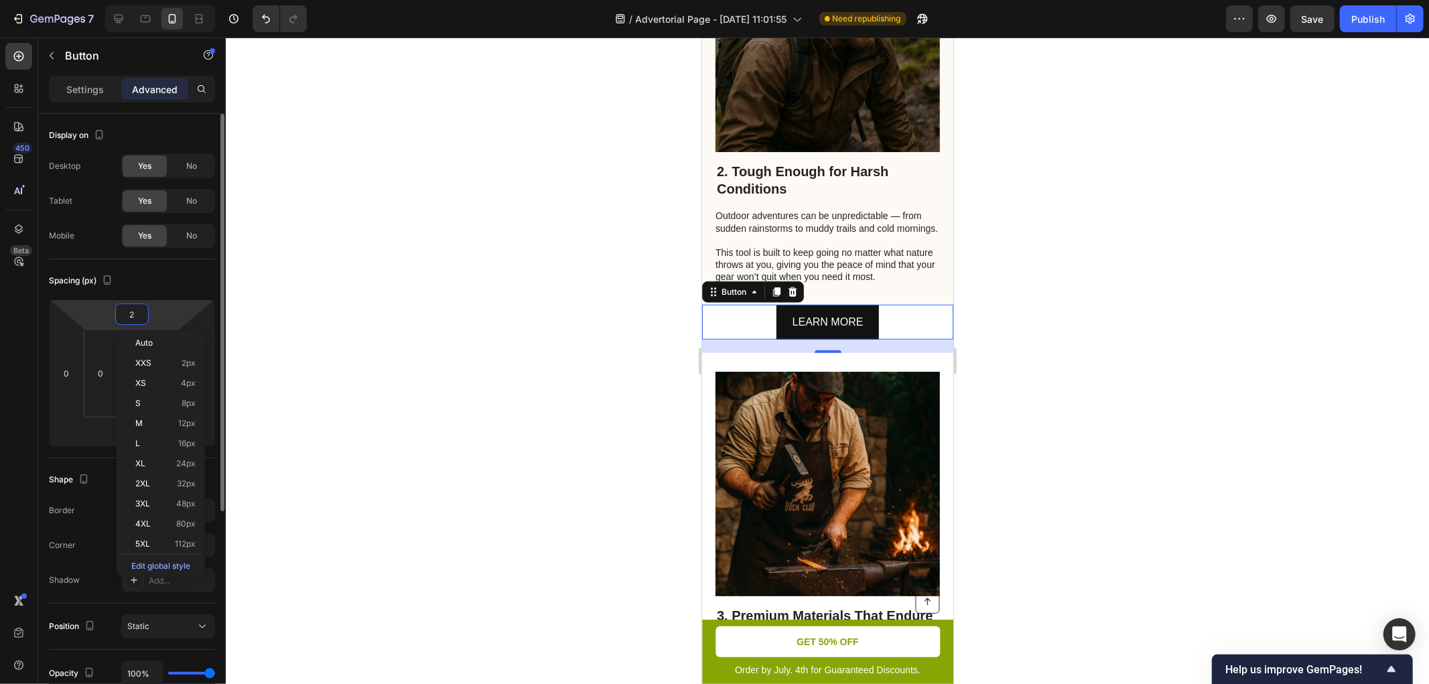
type input "20"
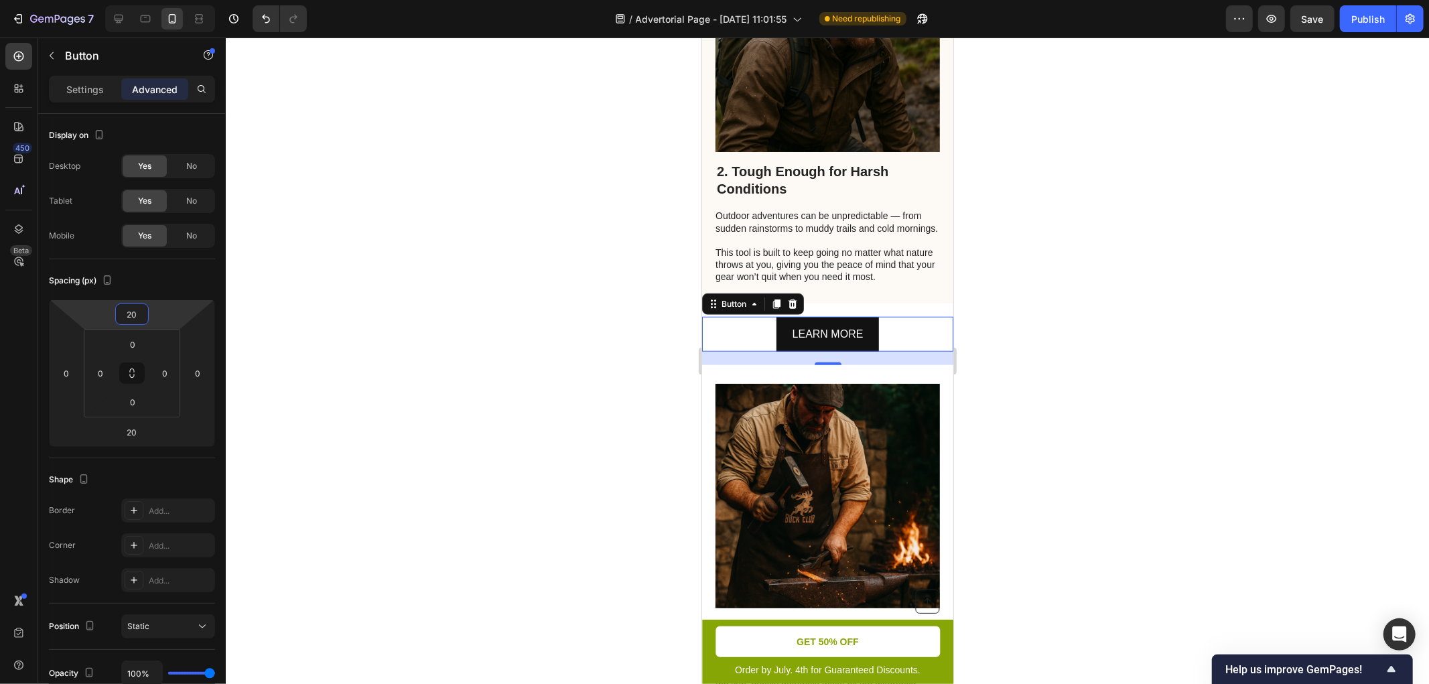
click at [521, 334] on div at bounding box center [828, 361] width 1204 height 647
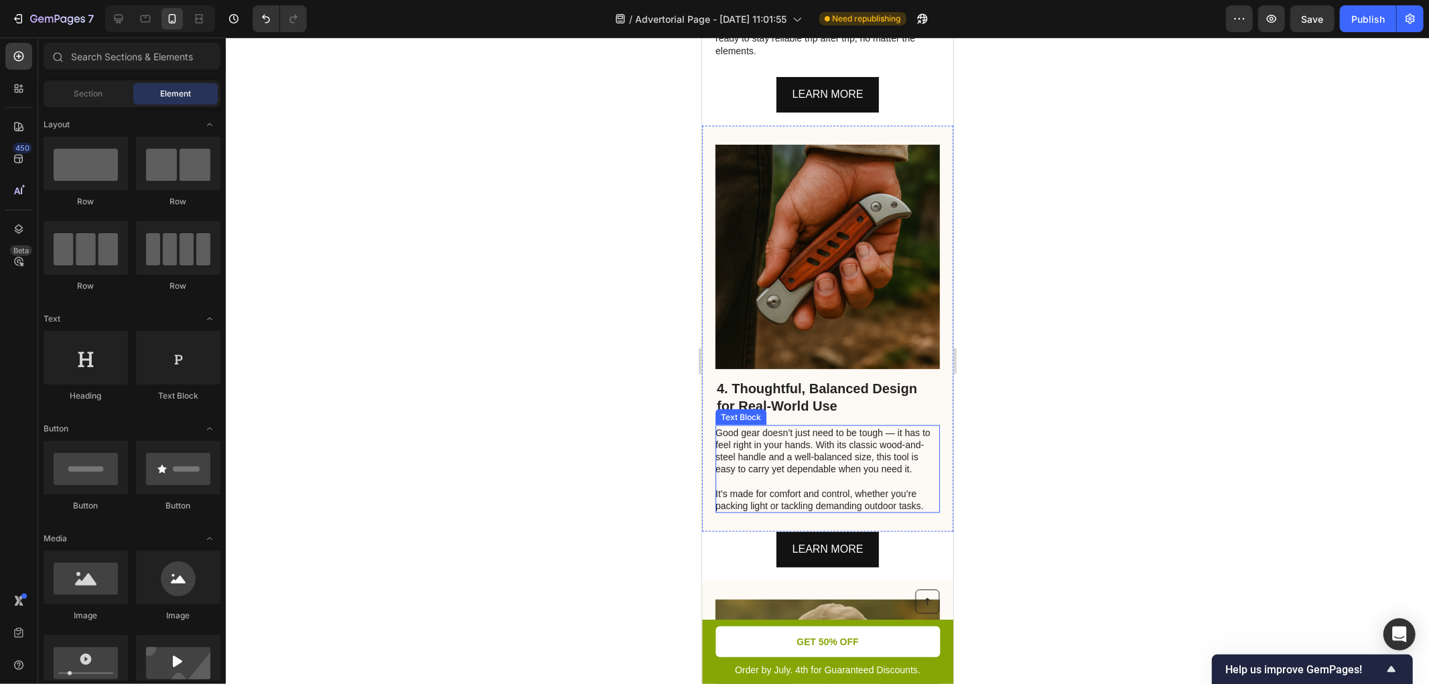
scroll to position [1785, 0]
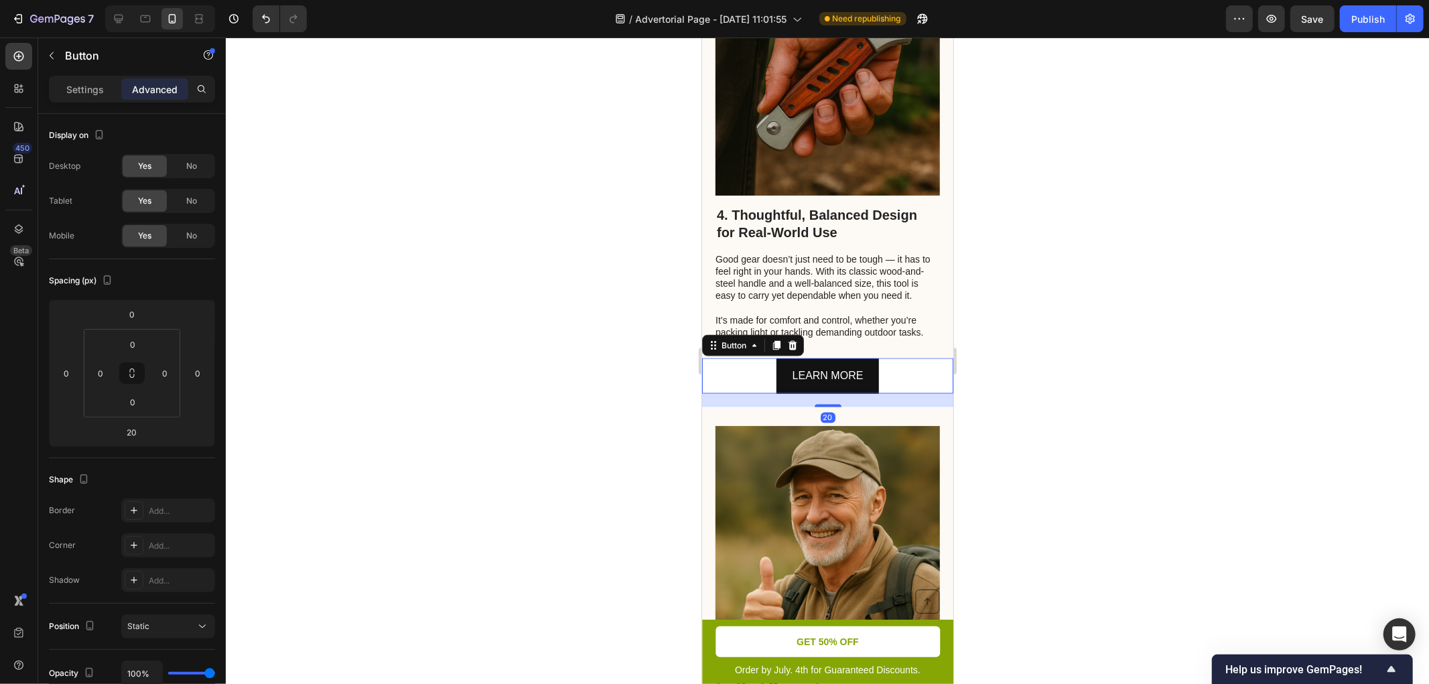
click at [891, 393] on div "LEARN MORE Button 20" at bounding box center [827, 376] width 251 height 36
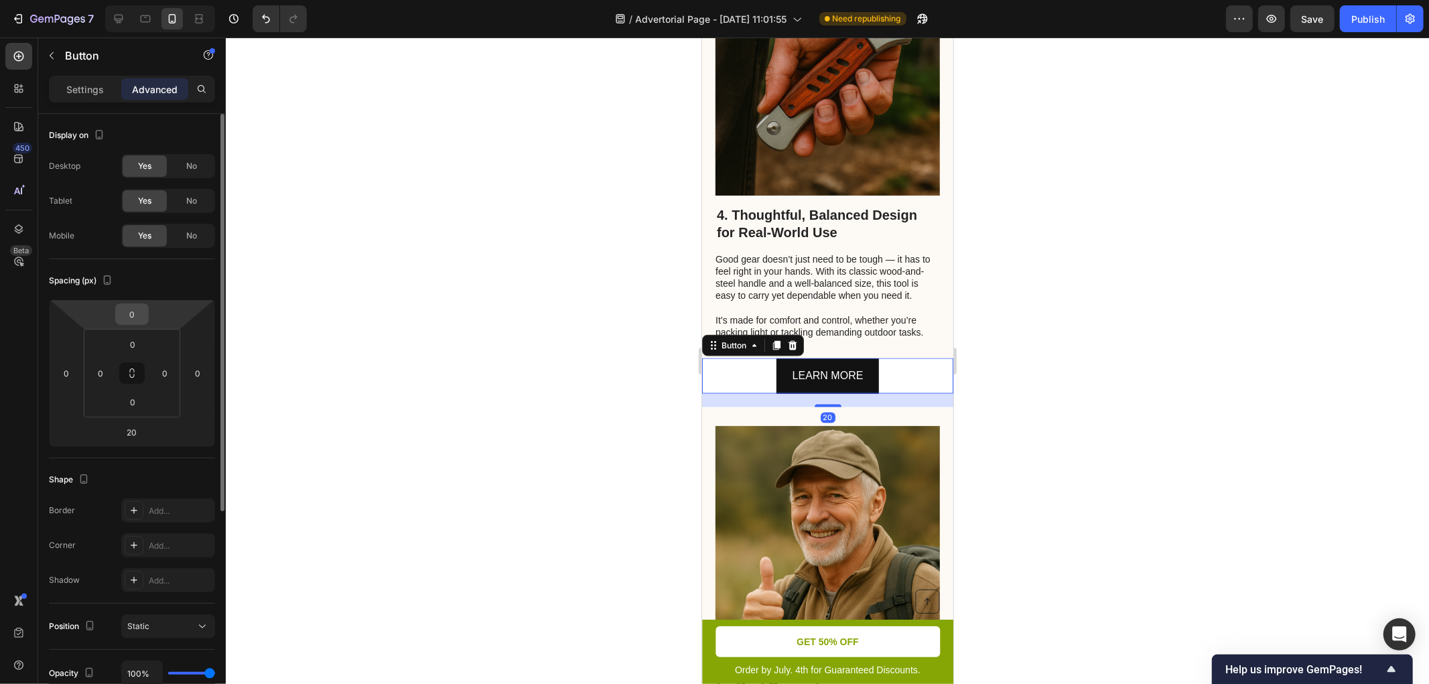
click at [143, 318] on input "0" at bounding box center [132, 314] width 27 height 20
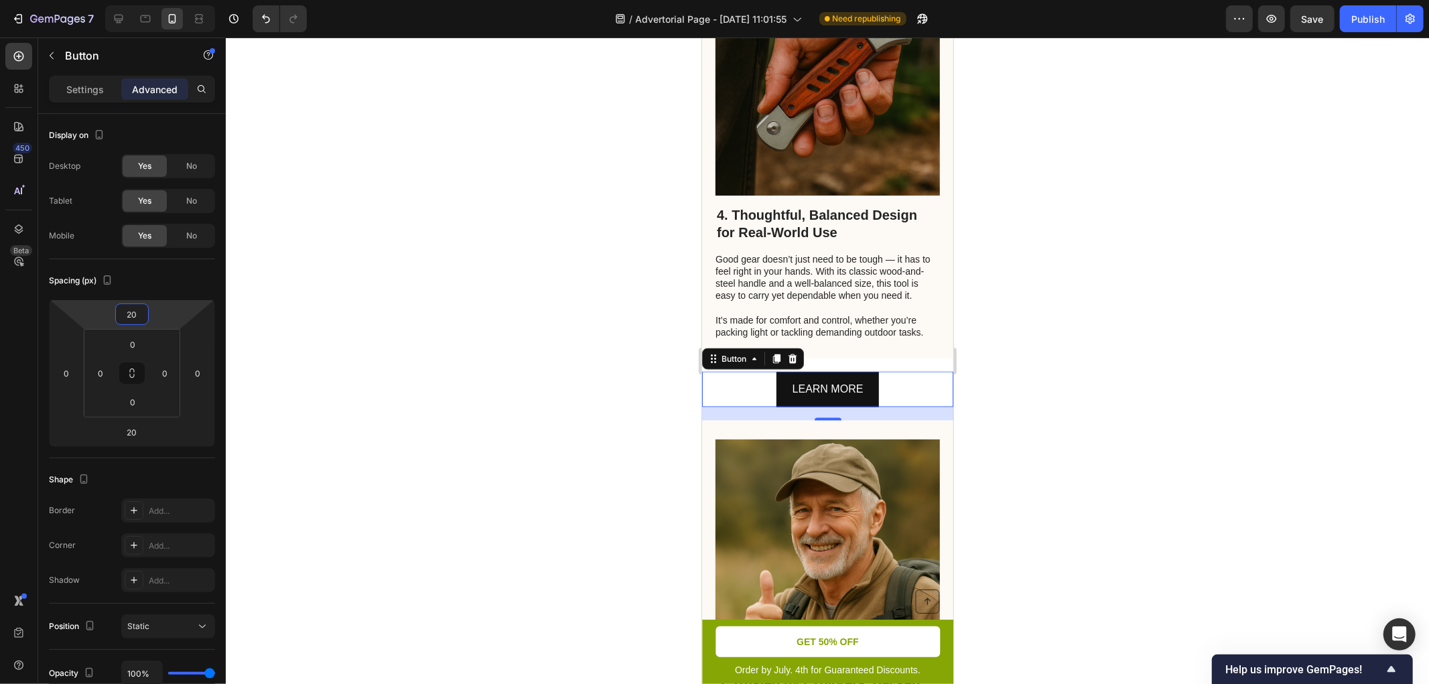
type input "20"
click at [348, 344] on div at bounding box center [828, 361] width 1204 height 647
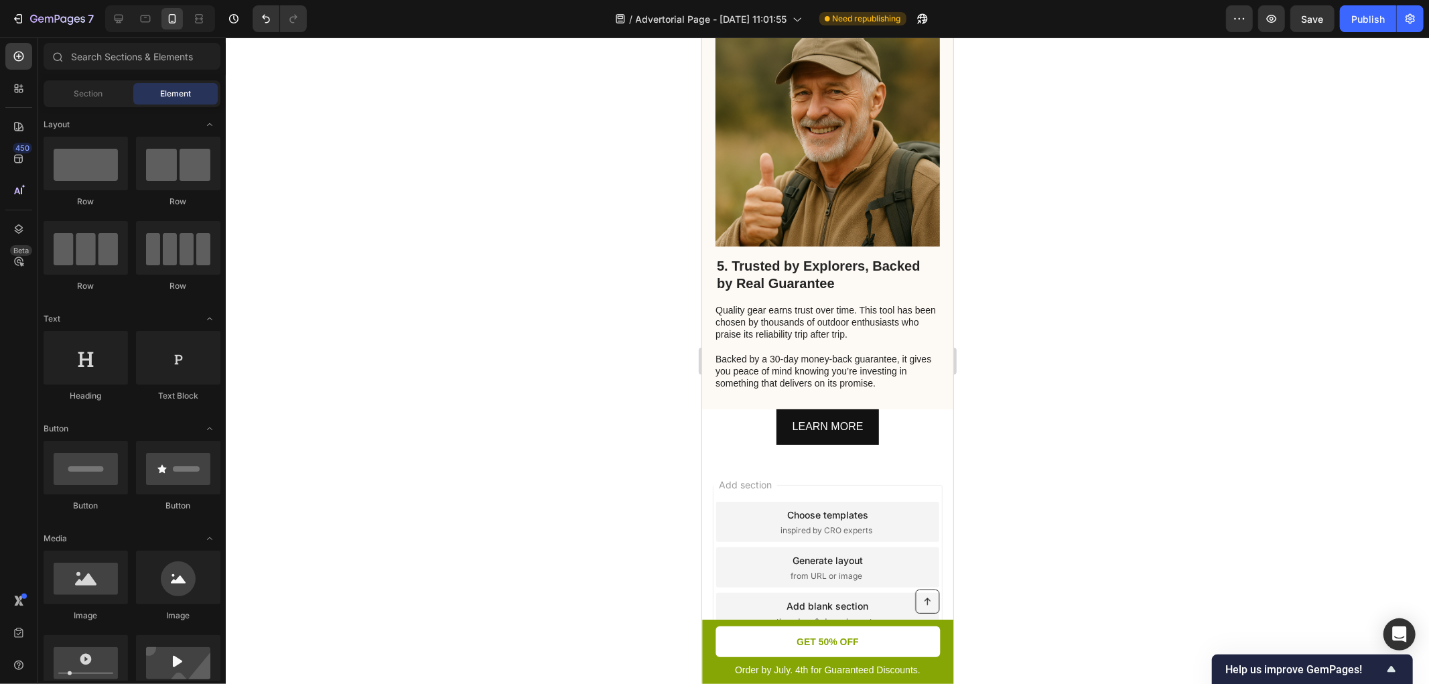
scroll to position [2207, 0]
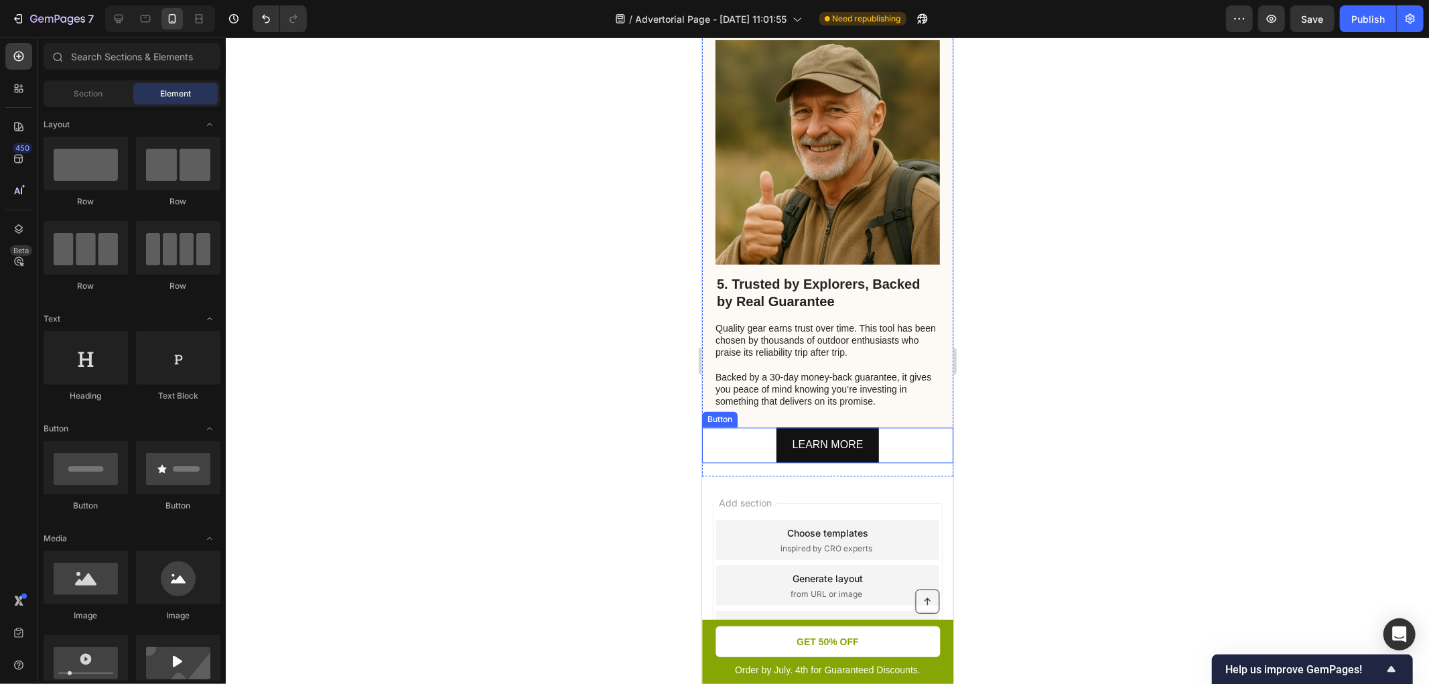
click at [905, 429] on div "LEARN MORE Button" at bounding box center [827, 445] width 251 height 36
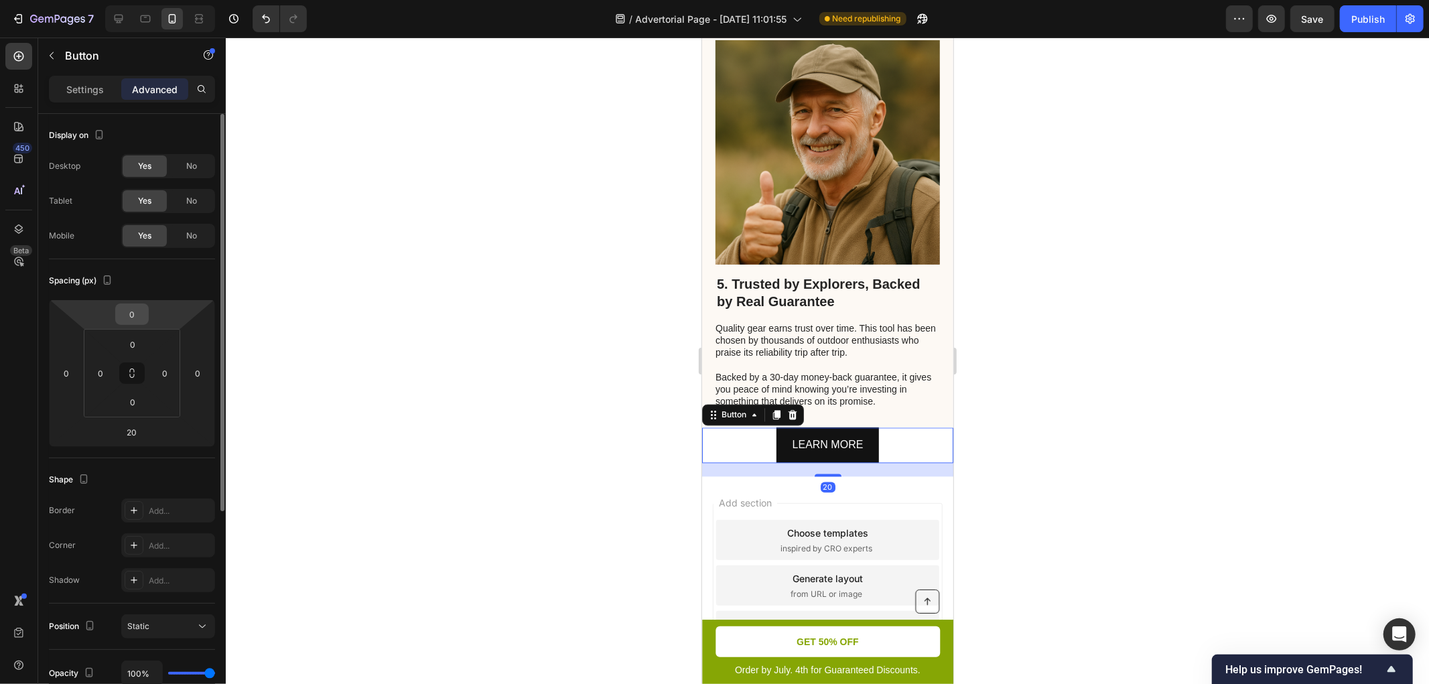
click at [136, 314] on input "0" at bounding box center [132, 314] width 27 height 20
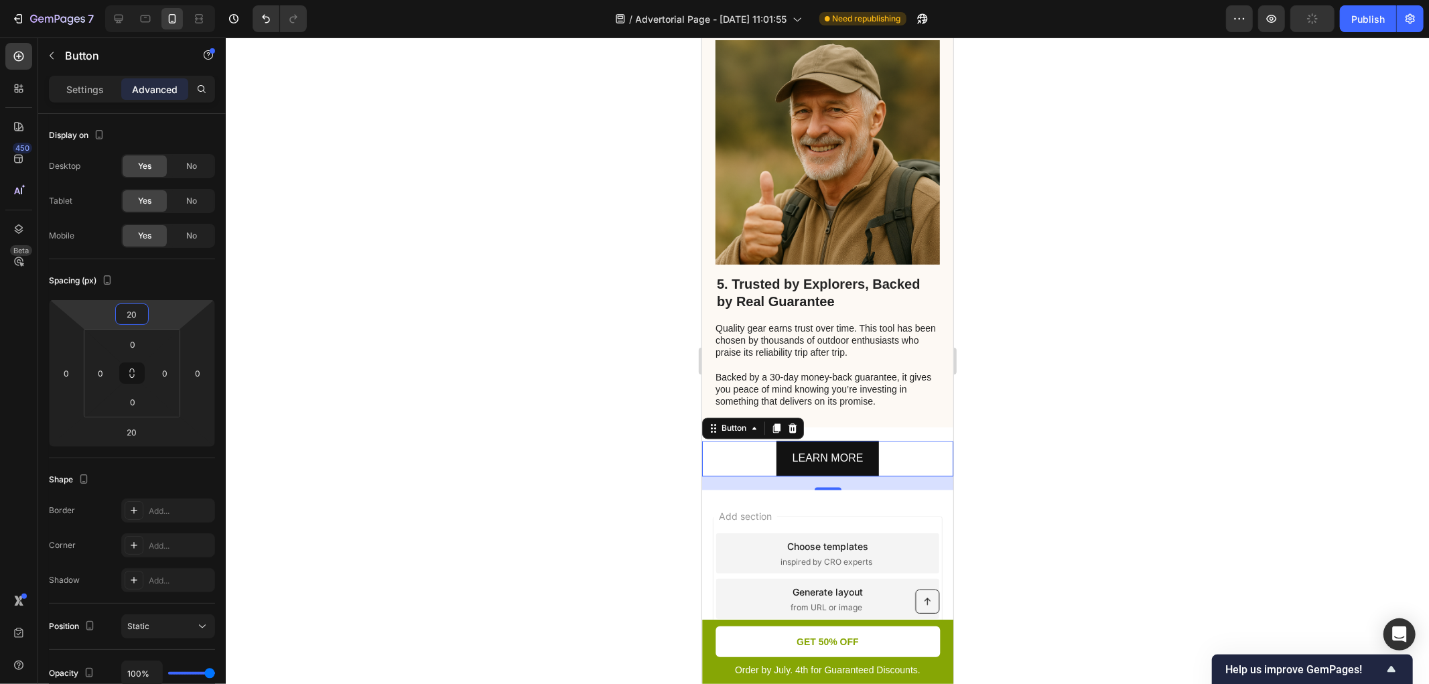
type input "20"
click at [424, 365] on div at bounding box center [828, 361] width 1204 height 647
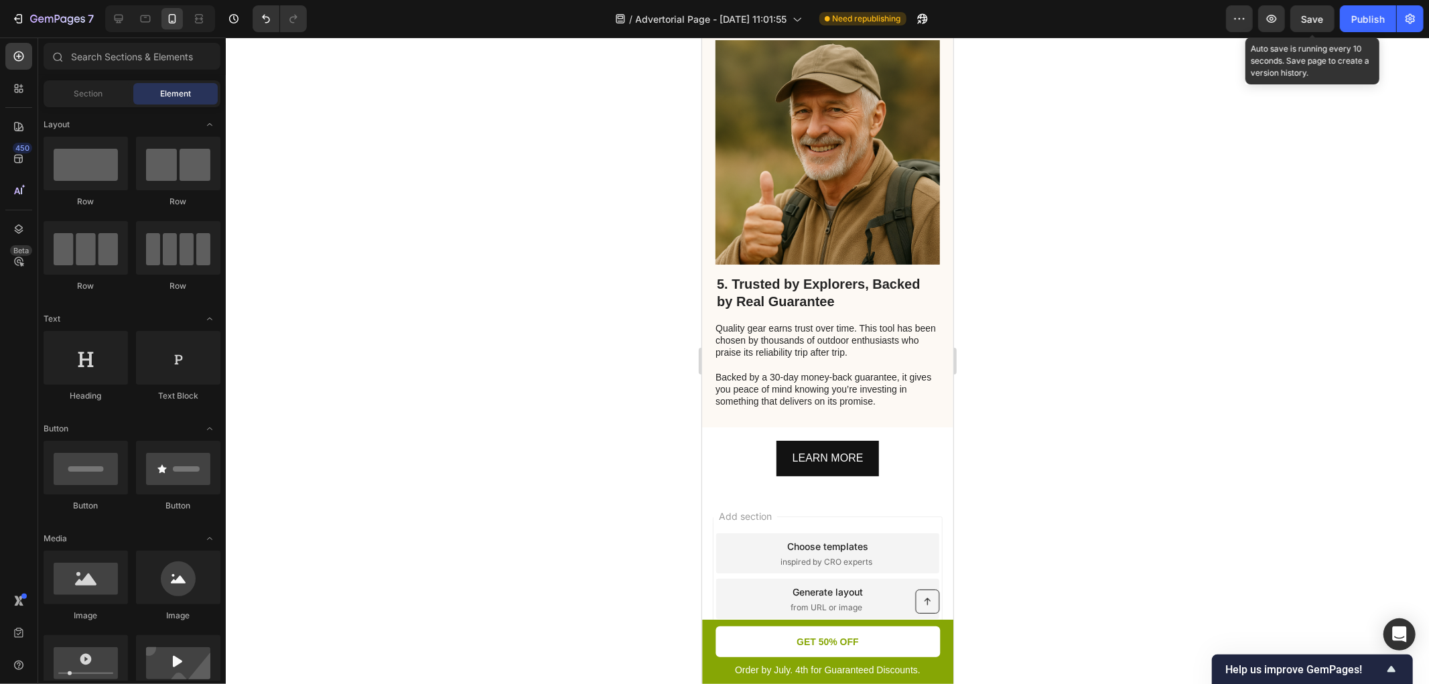
click at [1286, 21] on span "Save" at bounding box center [1313, 18] width 22 height 11
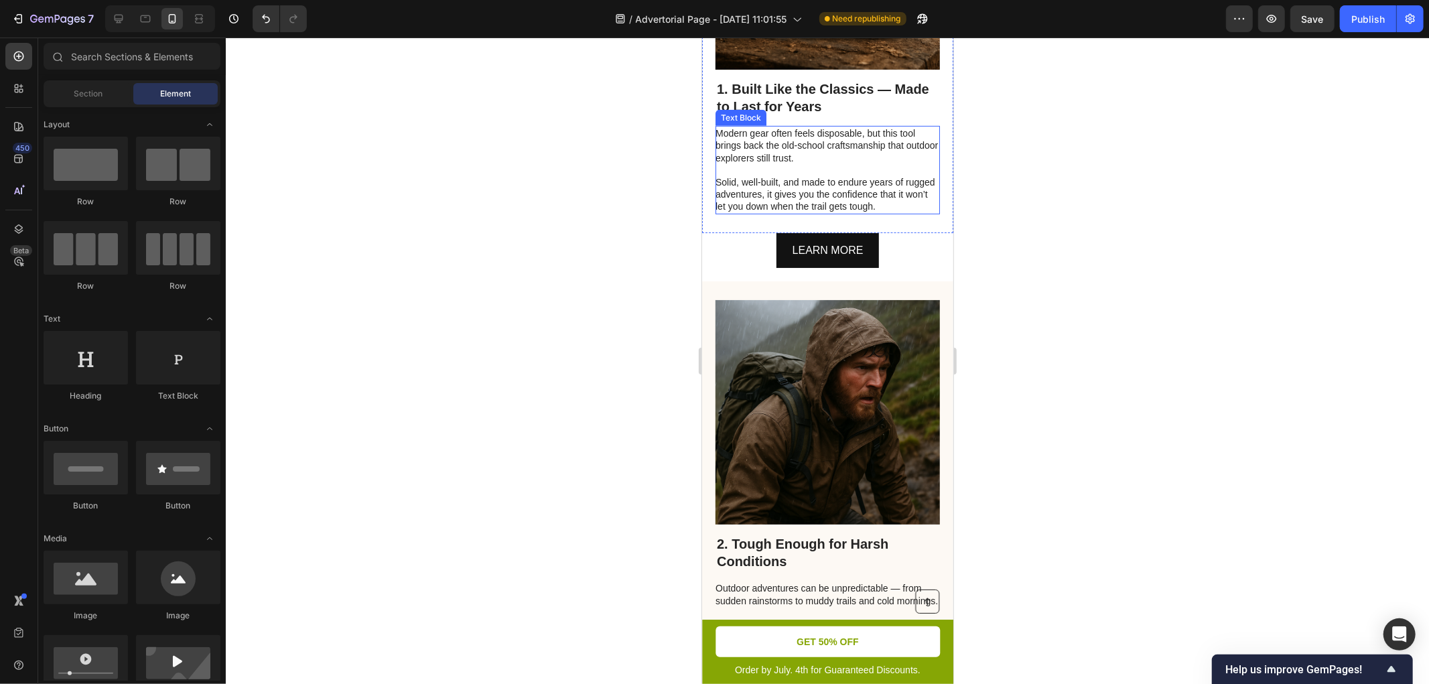
scroll to position [694, 0]
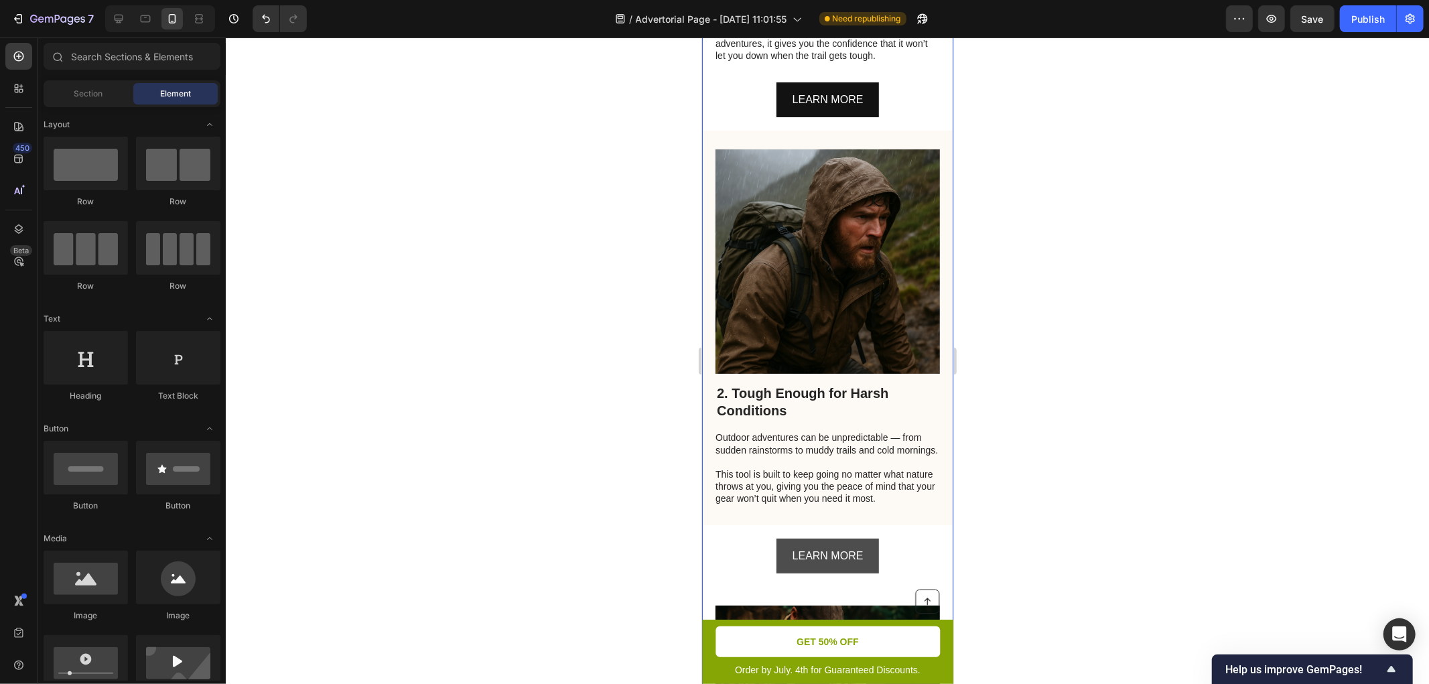
click at [869, 574] on button "LEARN MORE" at bounding box center [827, 556] width 103 height 36
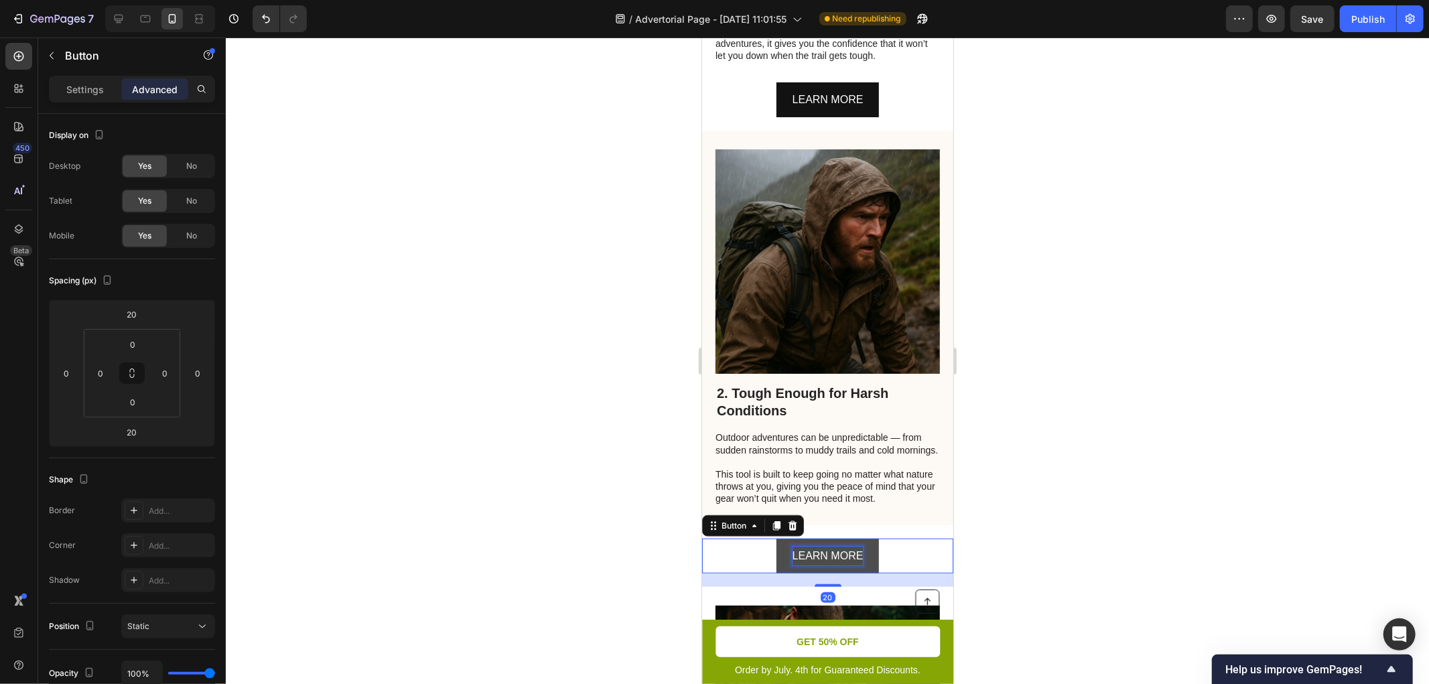
click at [844, 566] on p "LEARN MORE" at bounding box center [827, 555] width 71 height 19
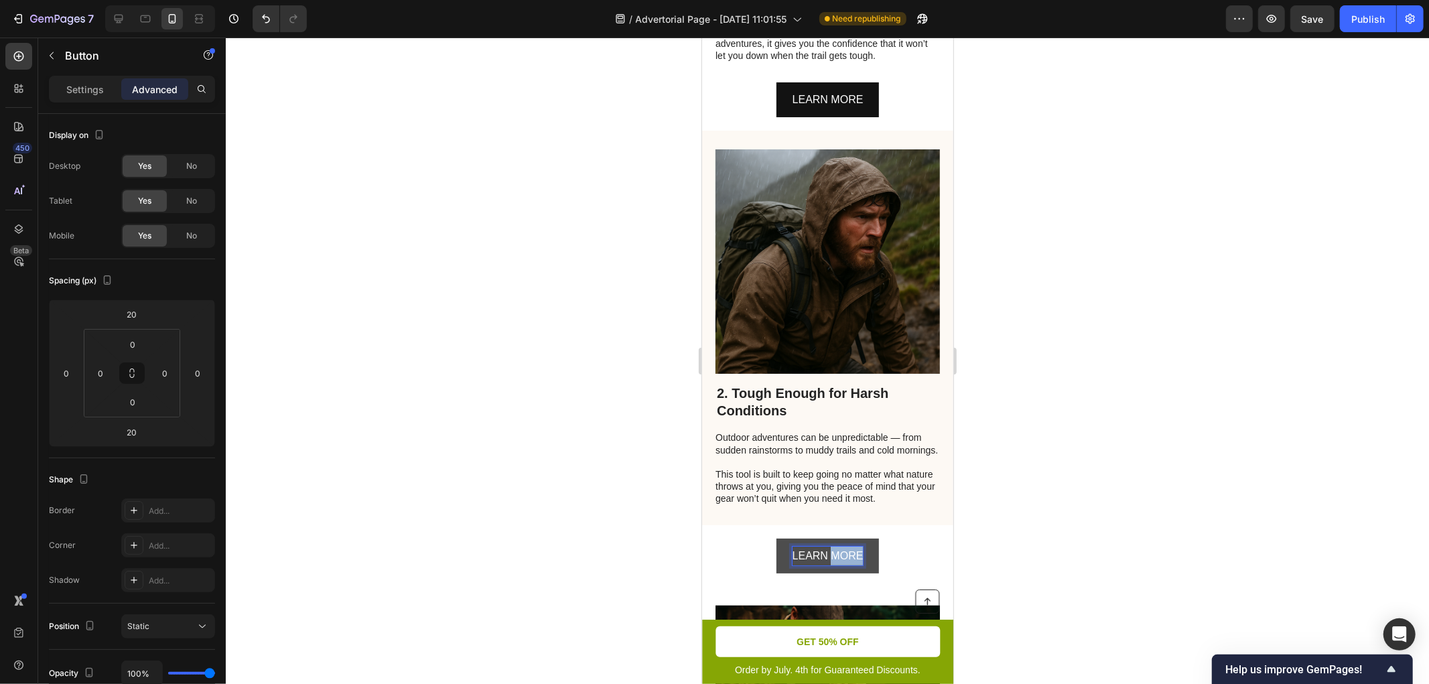
click at [844, 566] on p "LEARN MORE" at bounding box center [827, 555] width 71 height 19
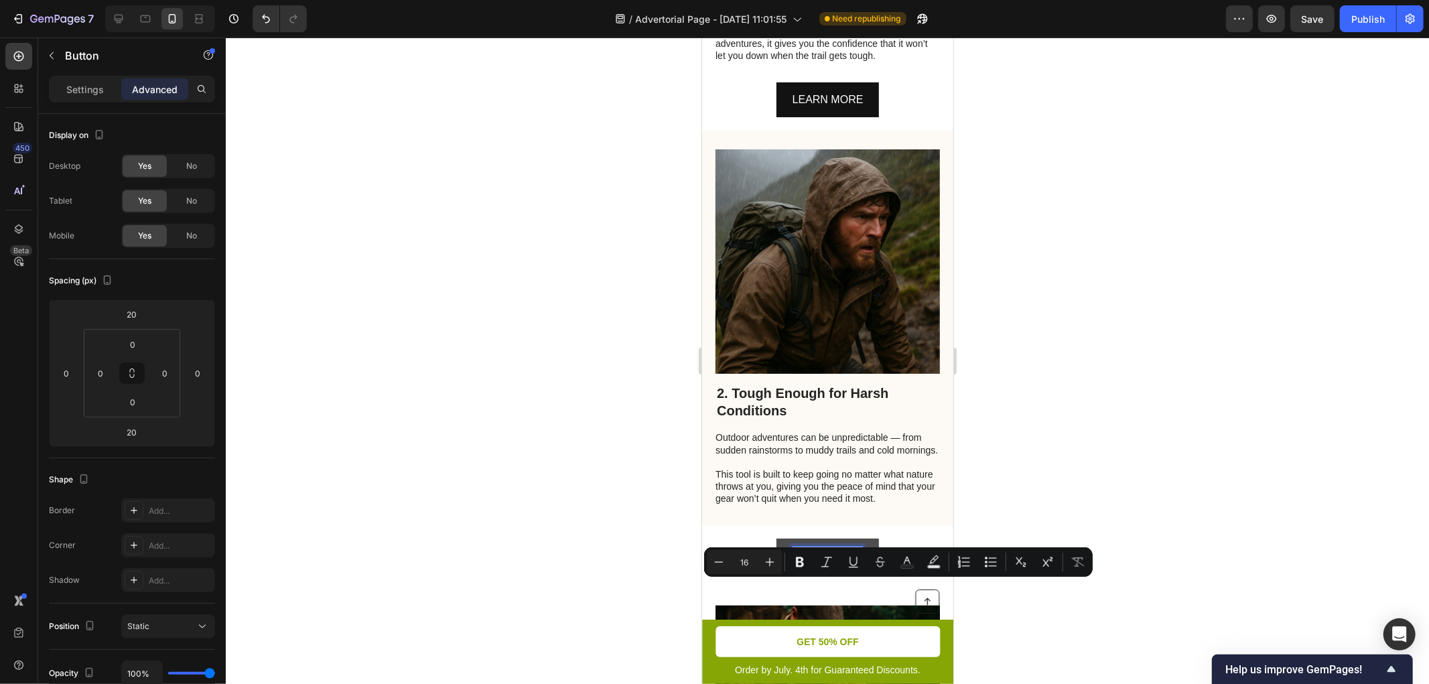
click at [844, 566] on p "LEARN MORE" at bounding box center [827, 555] width 71 height 19
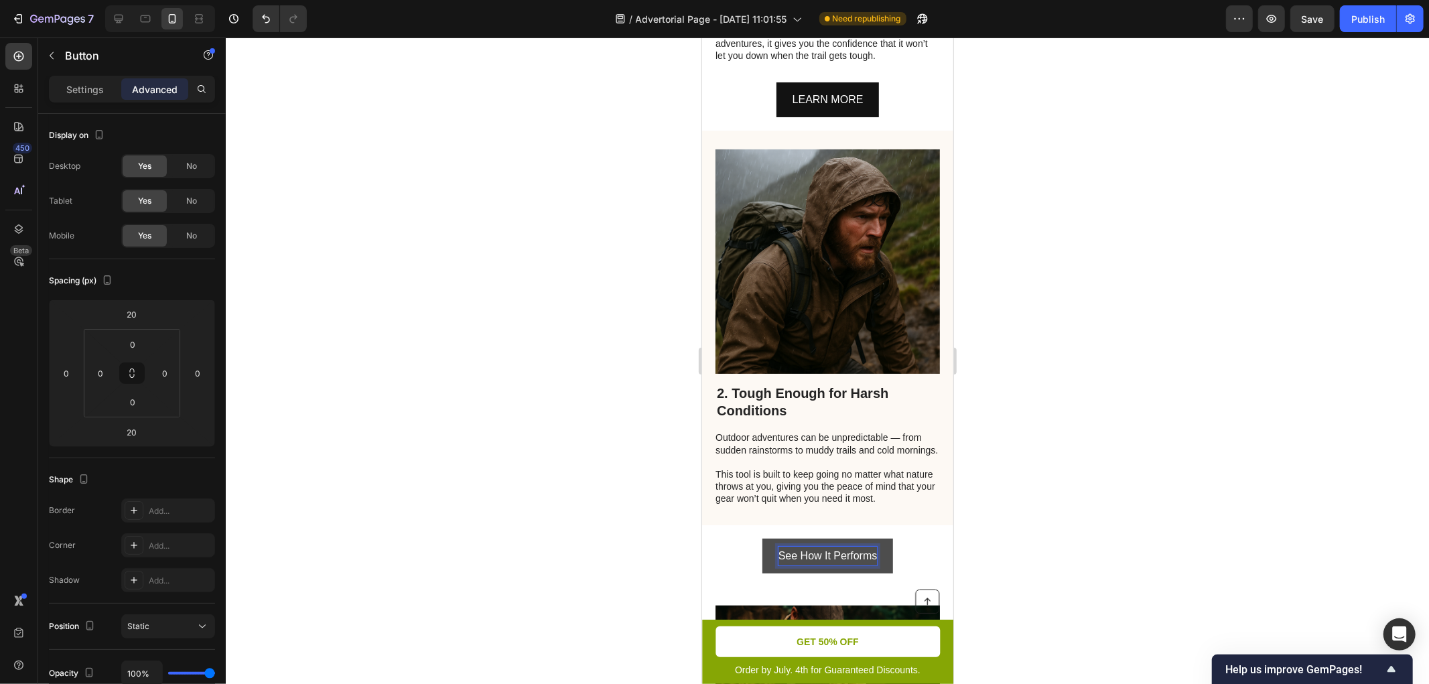
click at [858, 566] on p "See How It Performs" at bounding box center [827, 555] width 99 height 19
click at [800, 538] on button "SEE" at bounding box center [827, 556] width 54 height 36
click at [786, 538] on button "SEE HOW" at bounding box center [827, 556] width 83 height 36
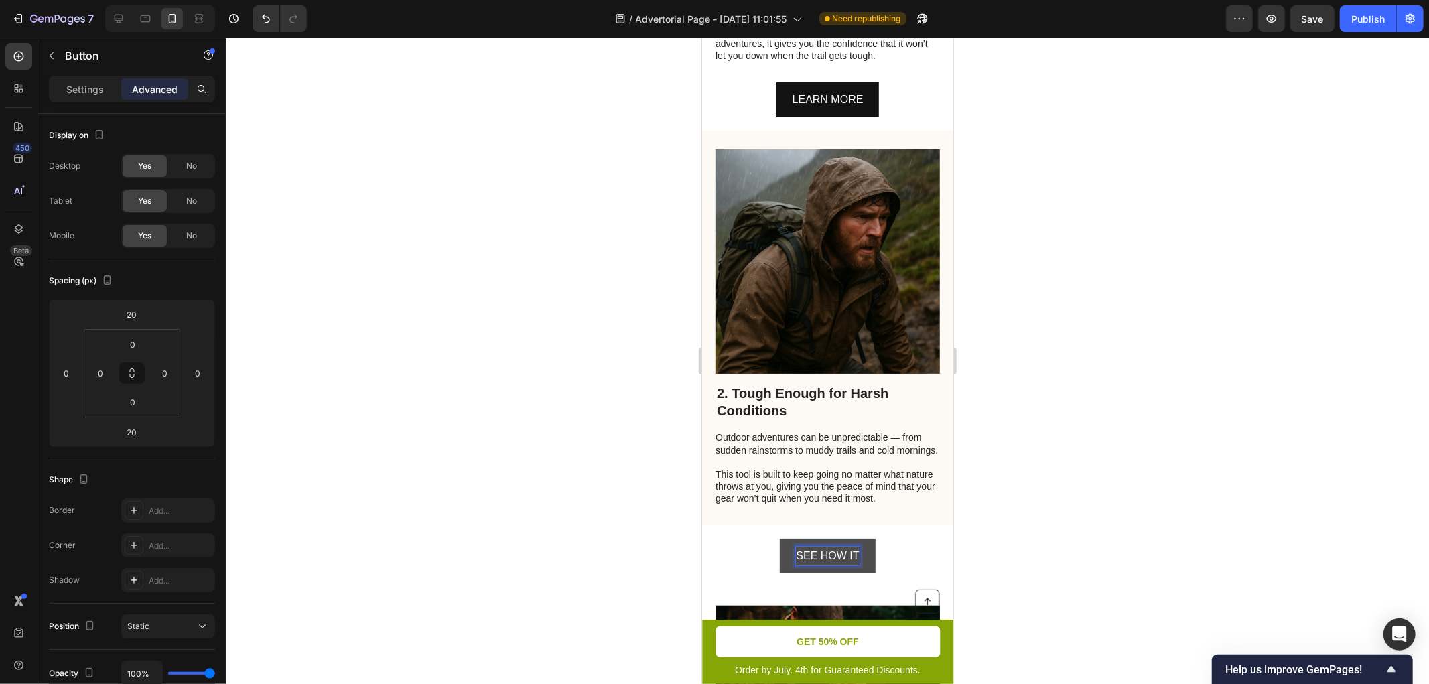
click at [779, 538] on button "SEE HOW IT" at bounding box center [826, 556] width 95 height 36
click at [598, 597] on div at bounding box center [828, 361] width 1204 height 647
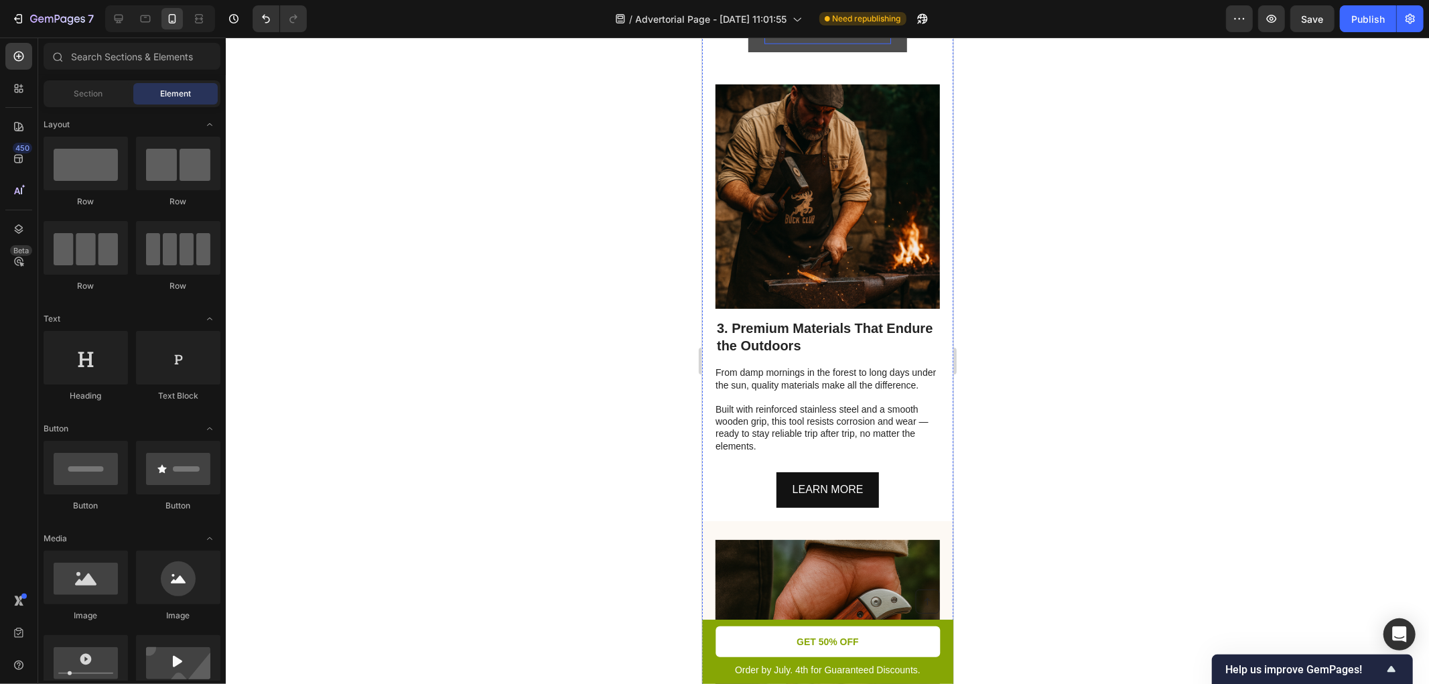
scroll to position [1390, 0]
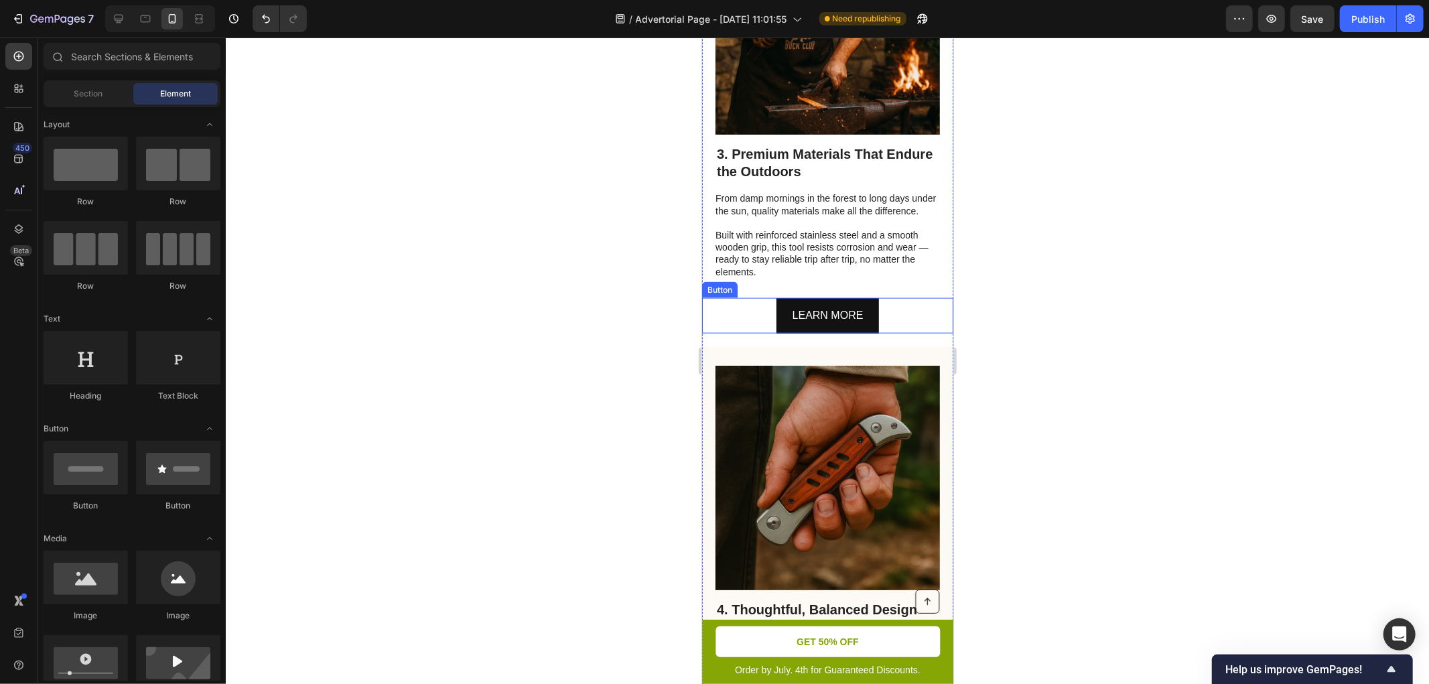
click at [900, 333] on div "LEARN MORE Button" at bounding box center [827, 316] width 251 height 36
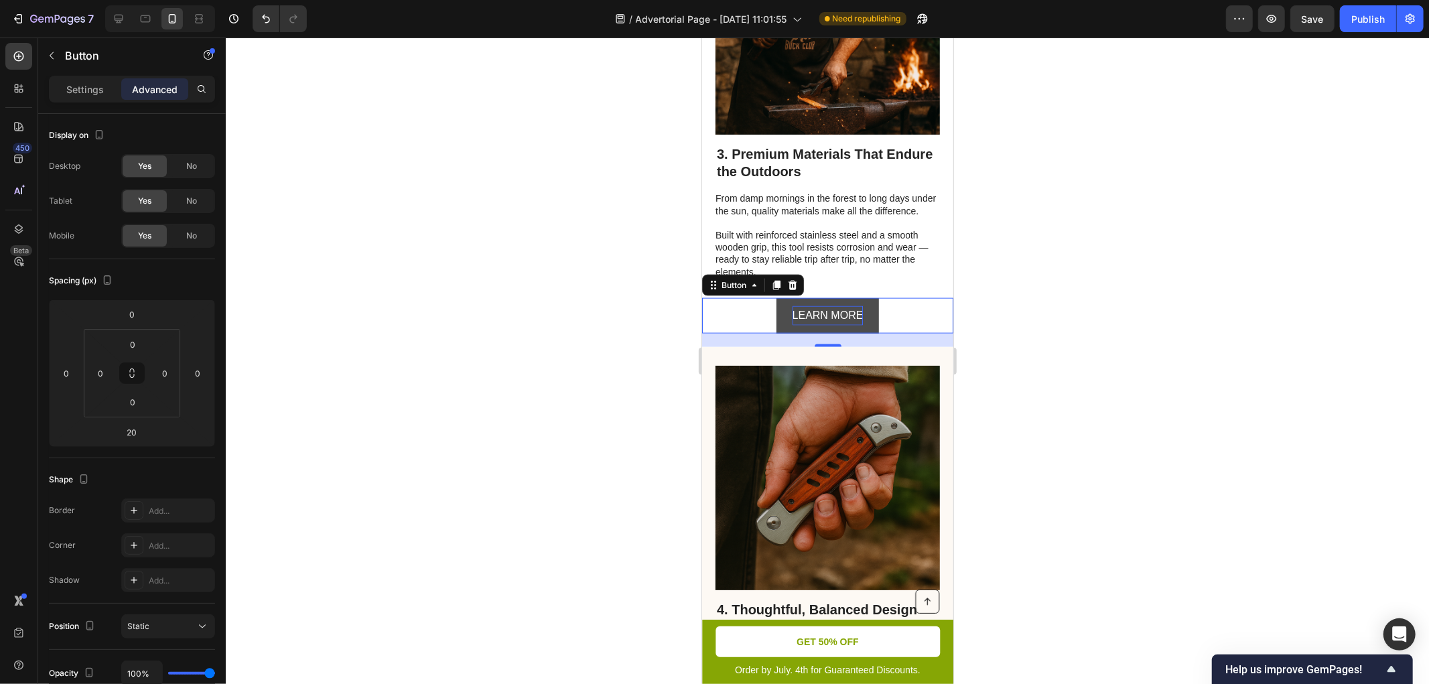
click at [832, 325] on p "LEARN MORE" at bounding box center [827, 315] width 71 height 19
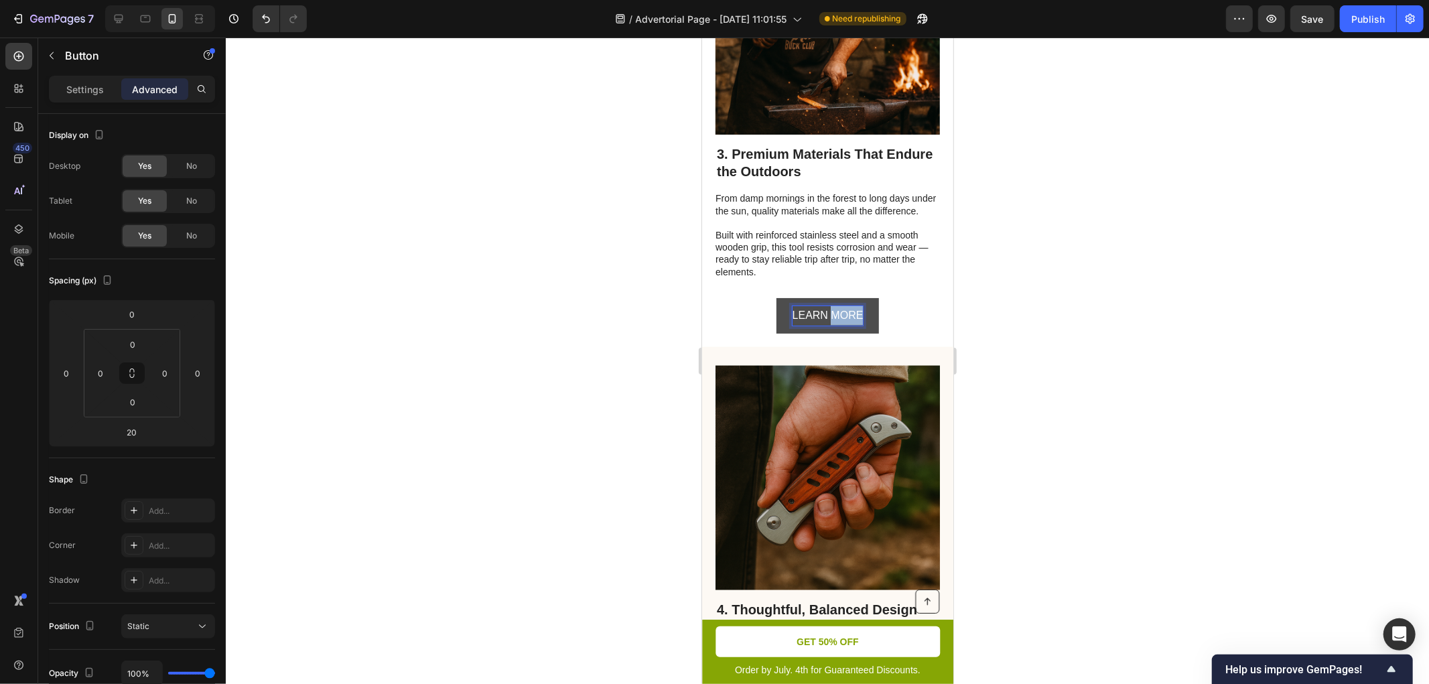
click at [832, 325] on p "LEARN MORE" at bounding box center [827, 315] width 71 height 19
click at [608, 384] on div at bounding box center [828, 361] width 1204 height 647
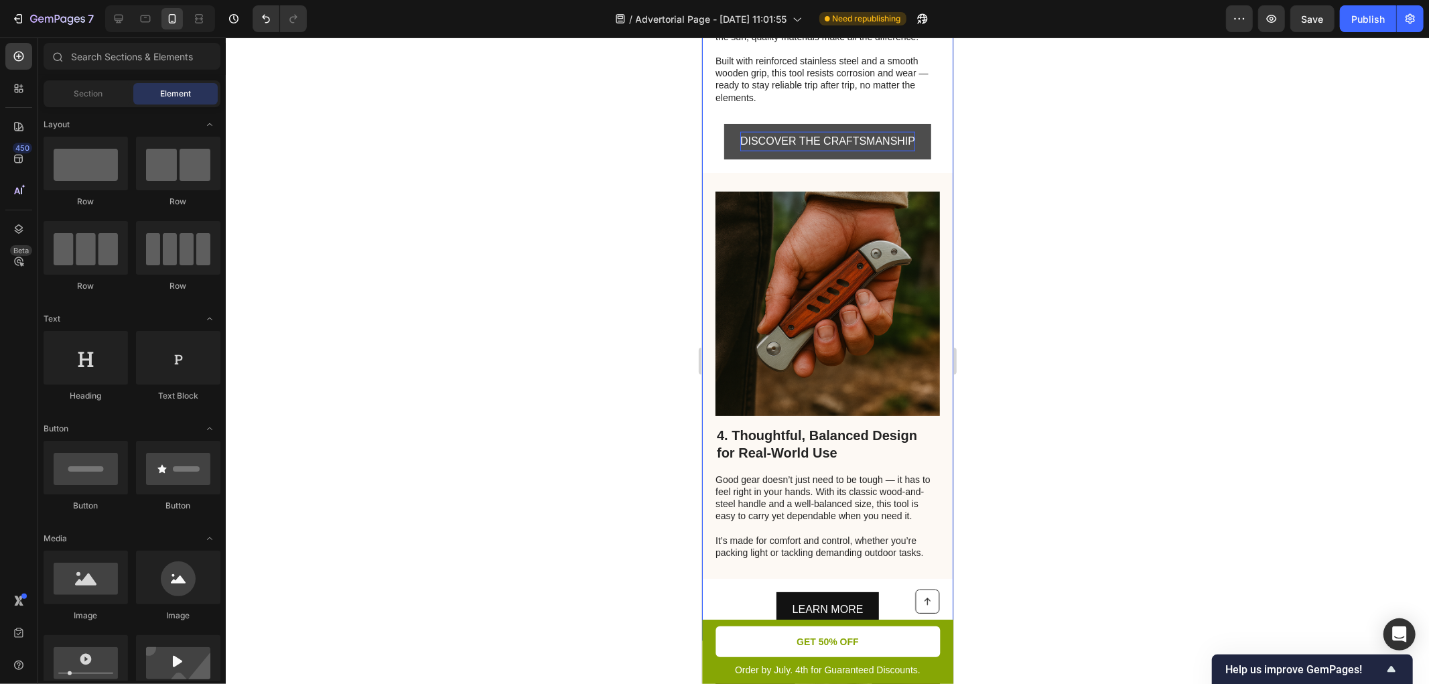
scroll to position [1737, 0]
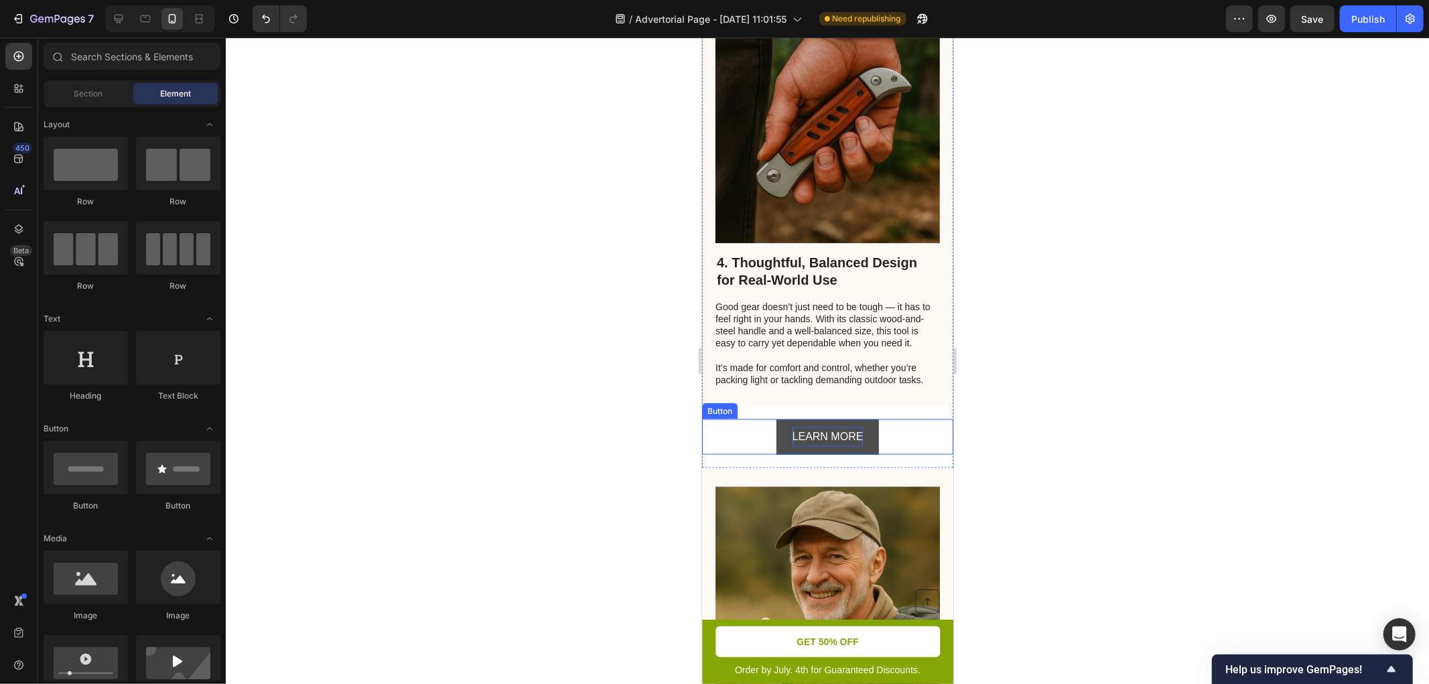
click at [843, 446] on p "LEARN MORE" at bounding box center [827, 436] width 71 height 19
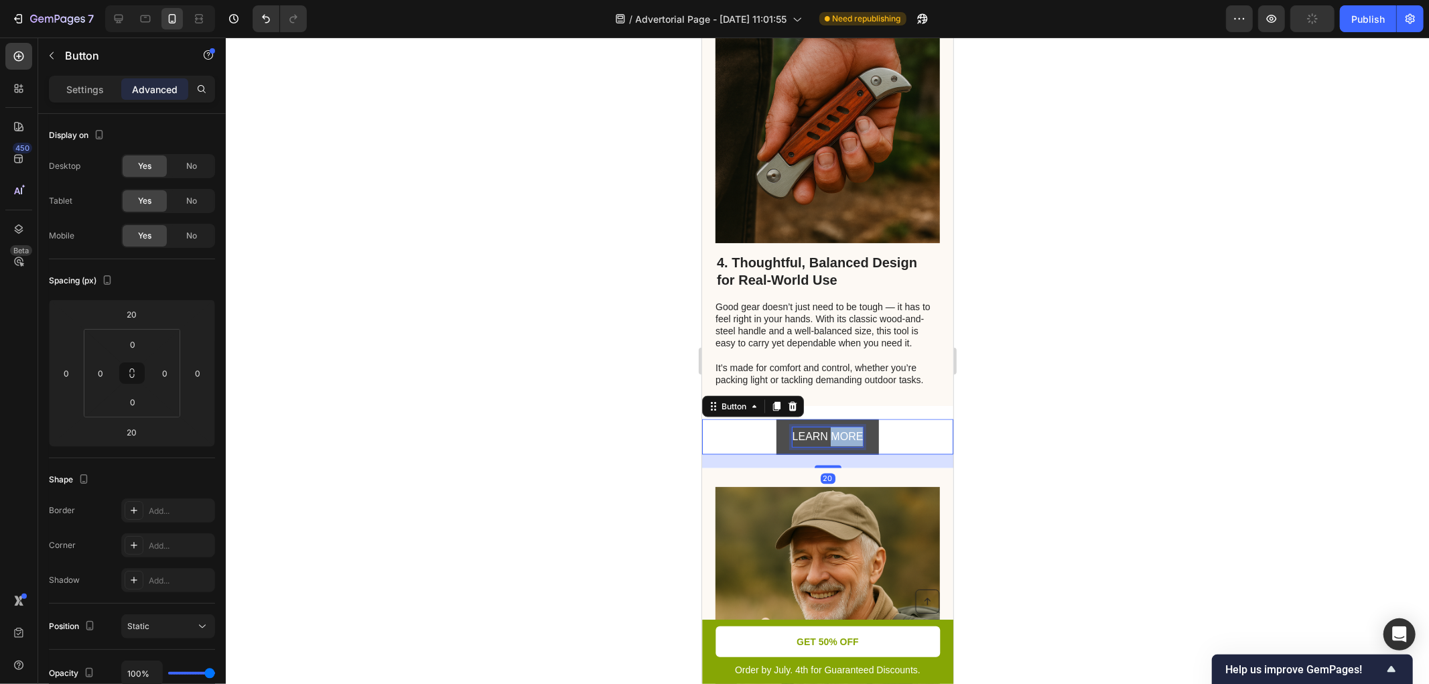
click at [843, 446] on p "LEARN MORE" at bounding box center [827, 436] width 71 height 19
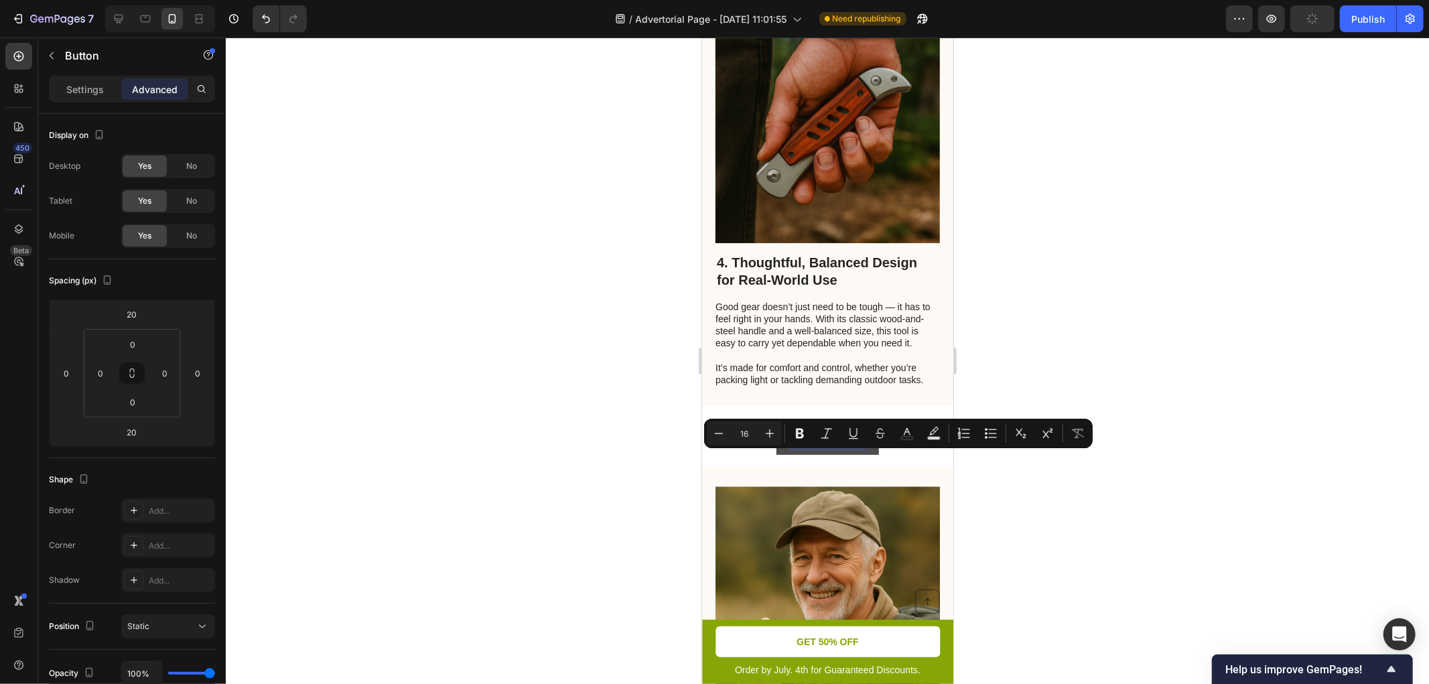
click at [843, 446] on p "LEARN MORE" at bounding box center [827, 436] width 71 height 19
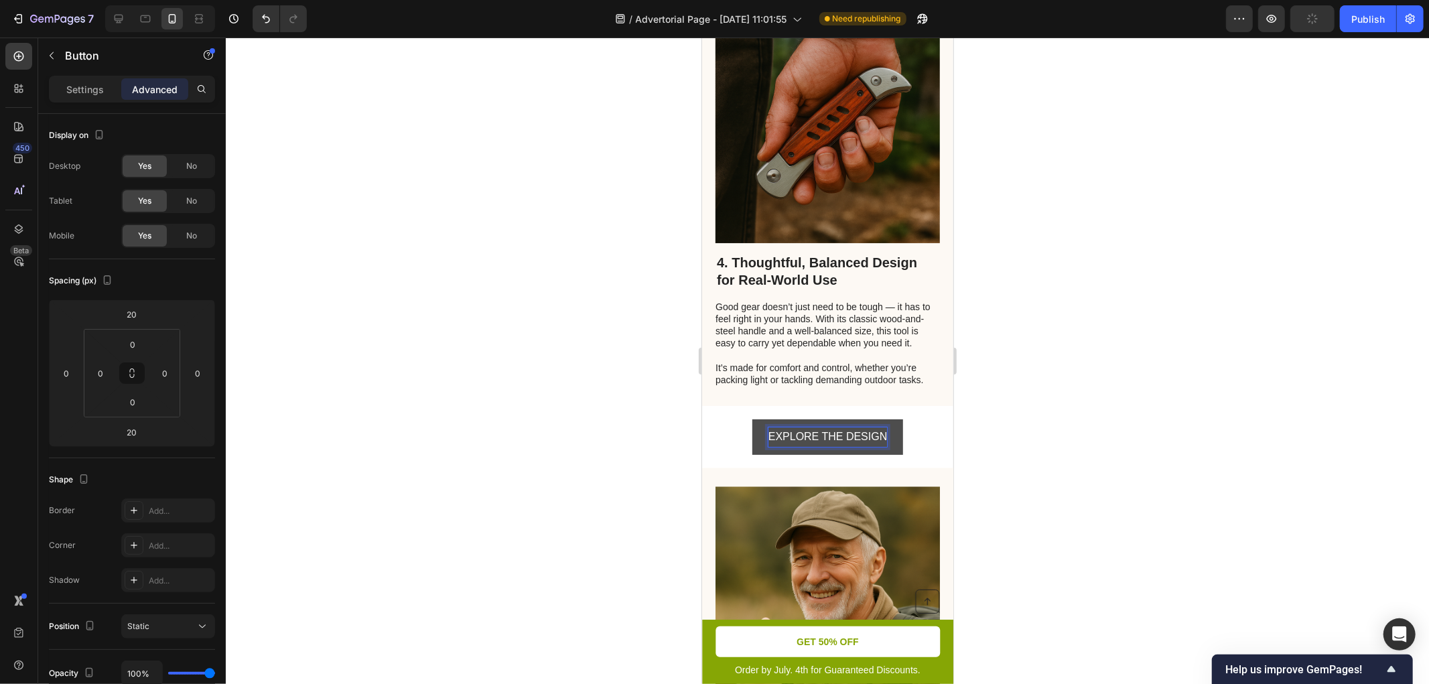
click at [622, 457] on div at bounding box center [828, 361] width 1204 height 647
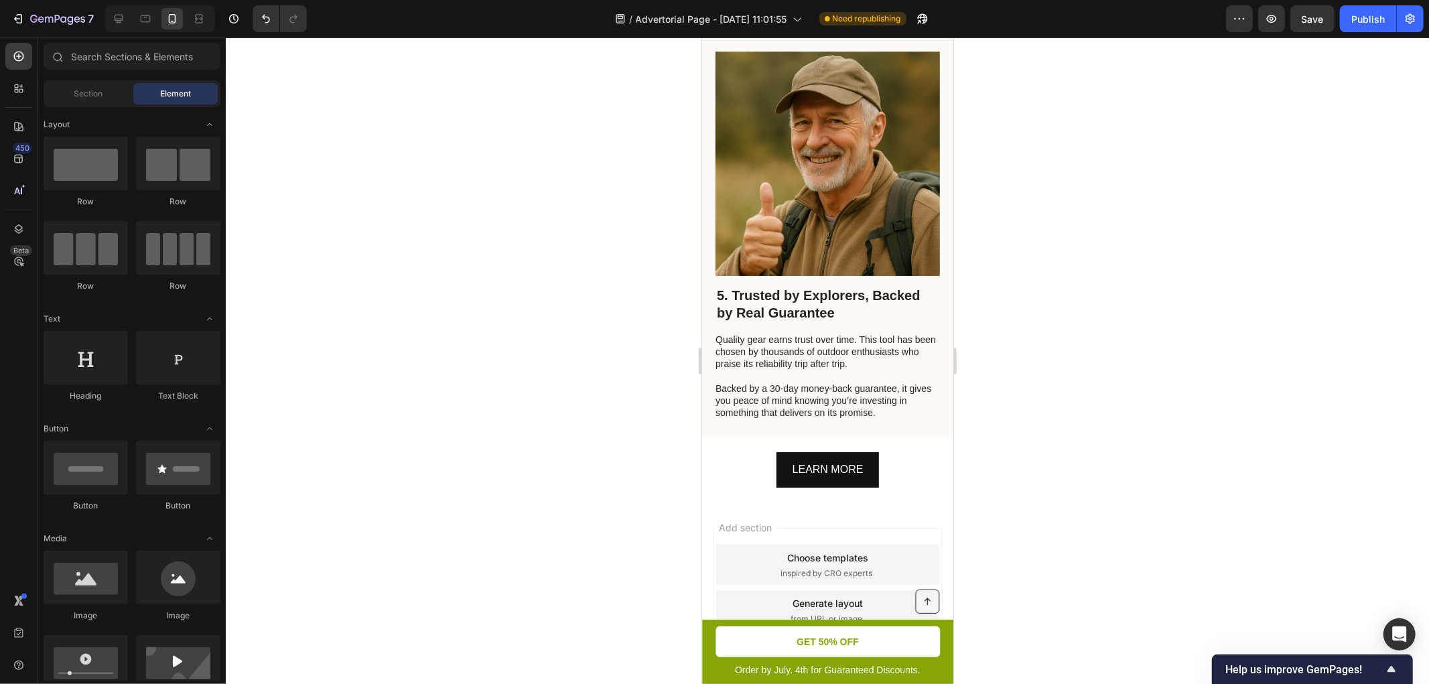
scroll to position [2221, 0]
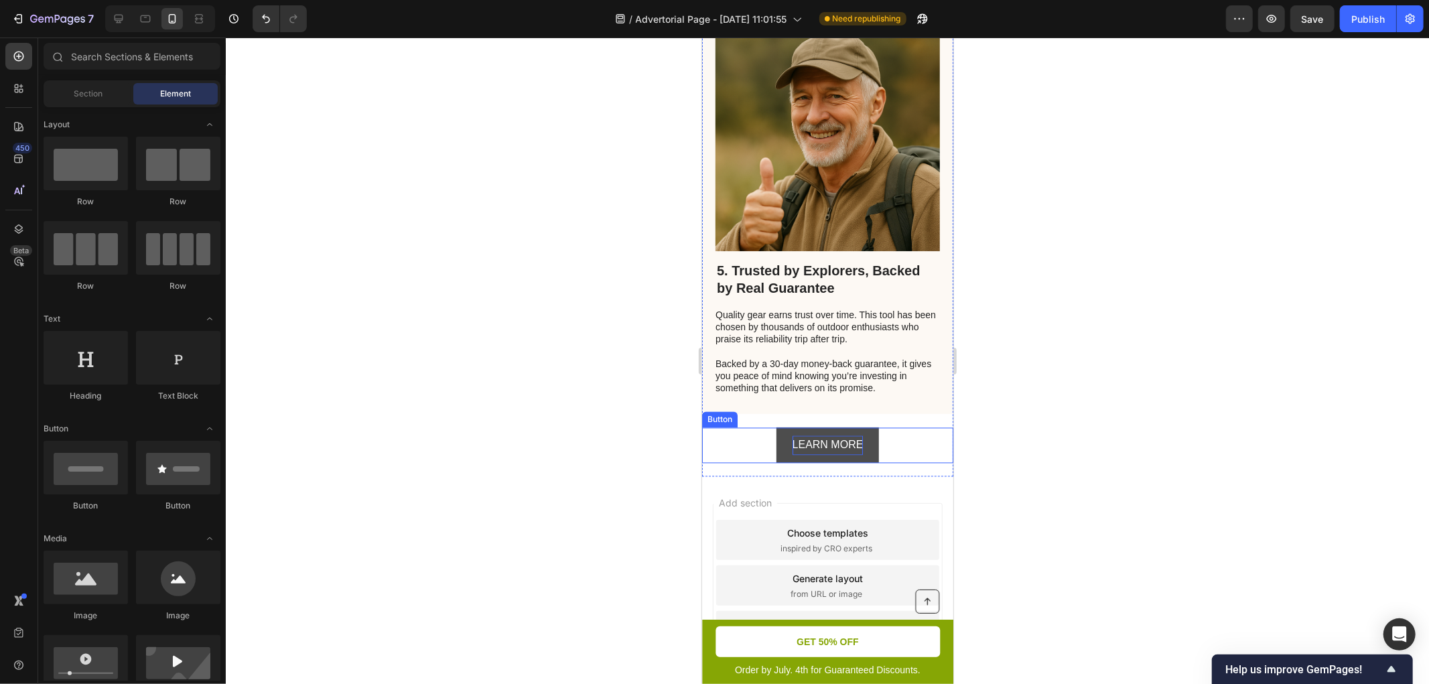
click at [848, 436] on p "LEARN MORE" at bounding box center [827, 444] width 71 height 19
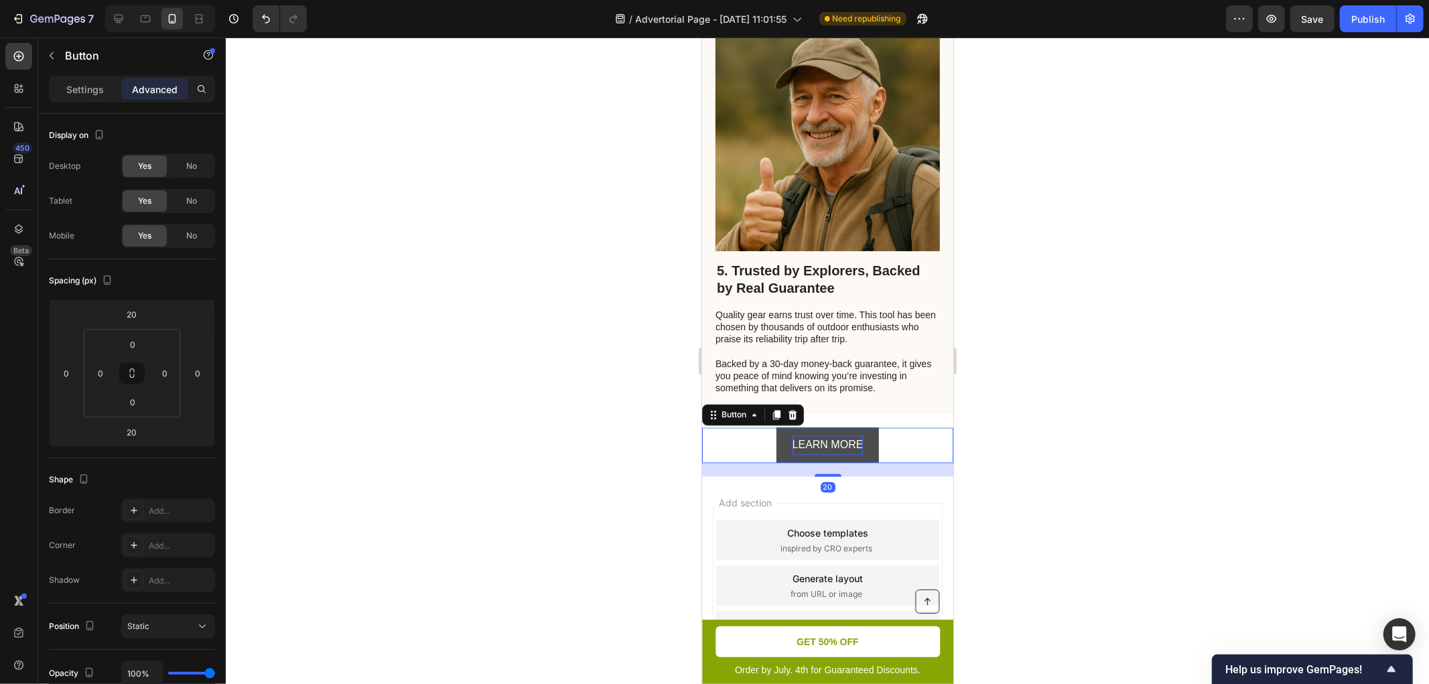
click at [848, 436] on p "LEARN MORE" at bounding box center [827, 444] width 71 height 19
click at [621, 456] on div at bounding box center [828, 361] width 1204 height 647
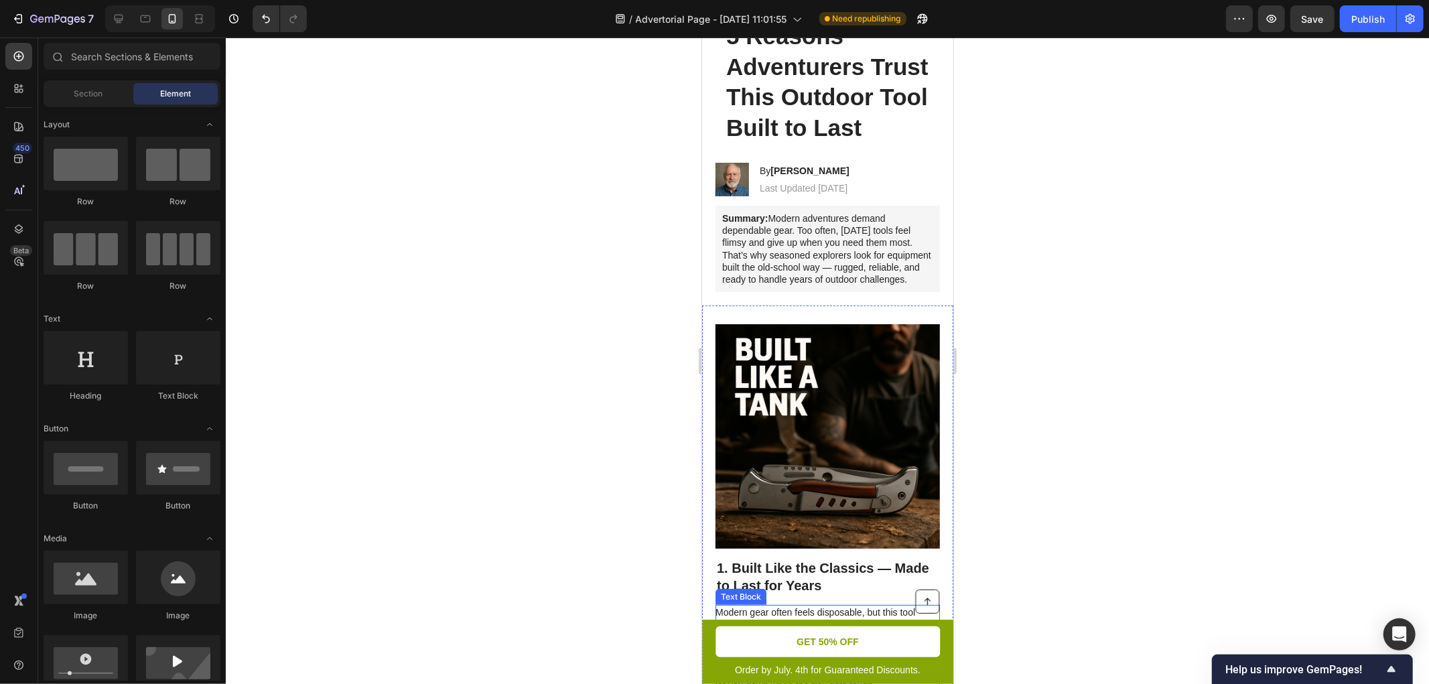
scroll to position [0, 0]
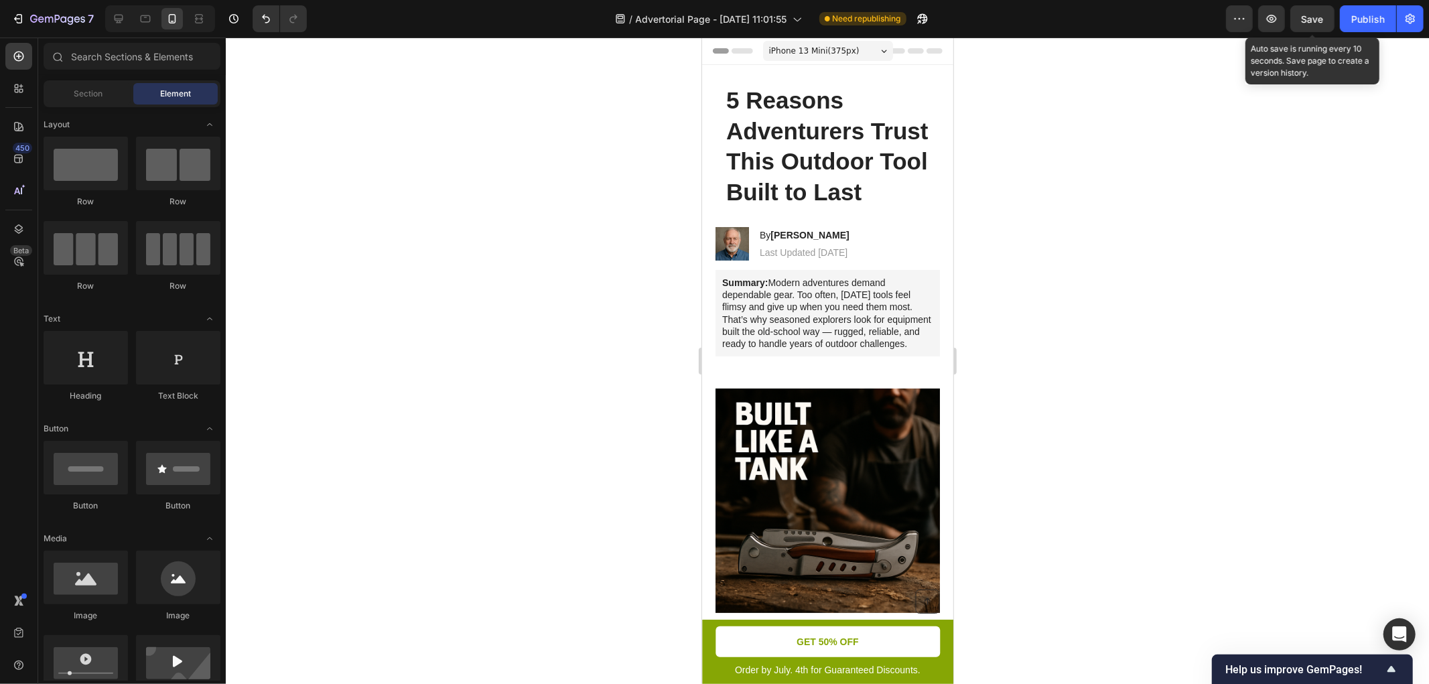
click at [1286, 22] on span "Save" at bounding box center [1313, 18] width 22 height 11
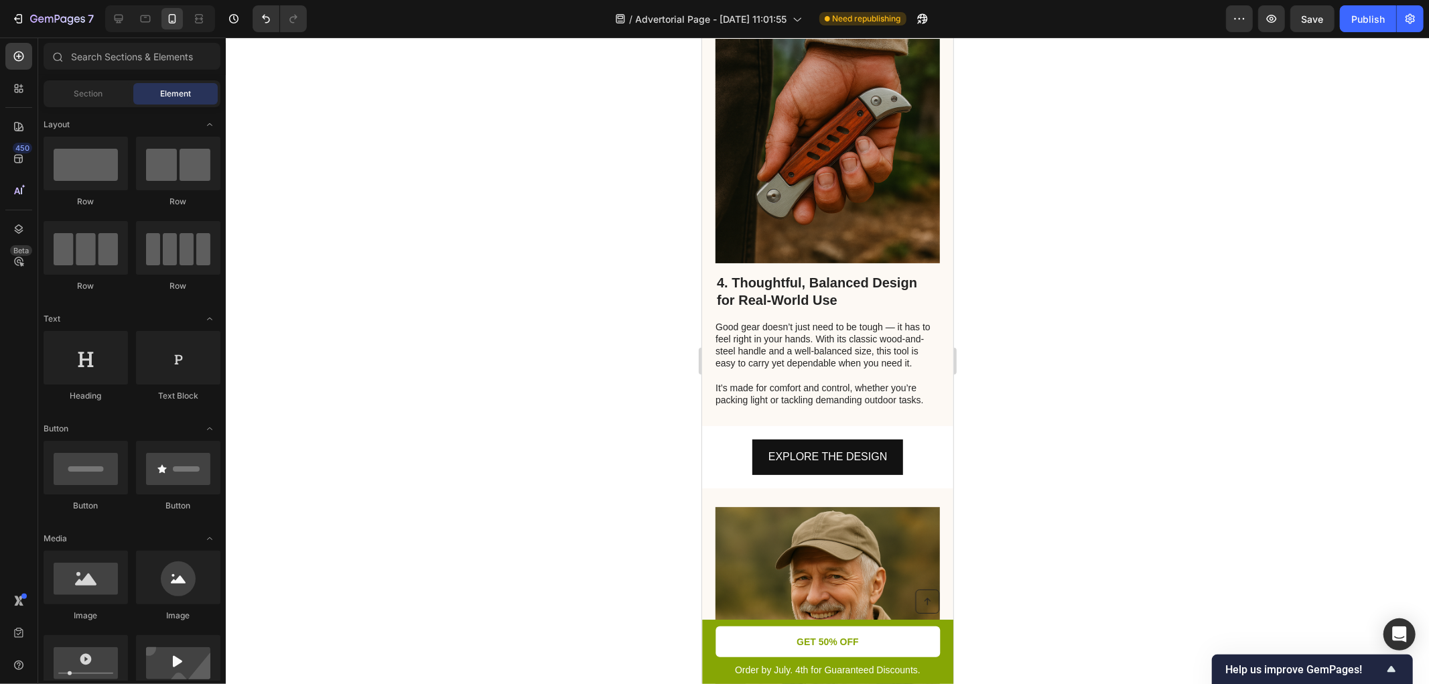
scroll to position [1737, 0]
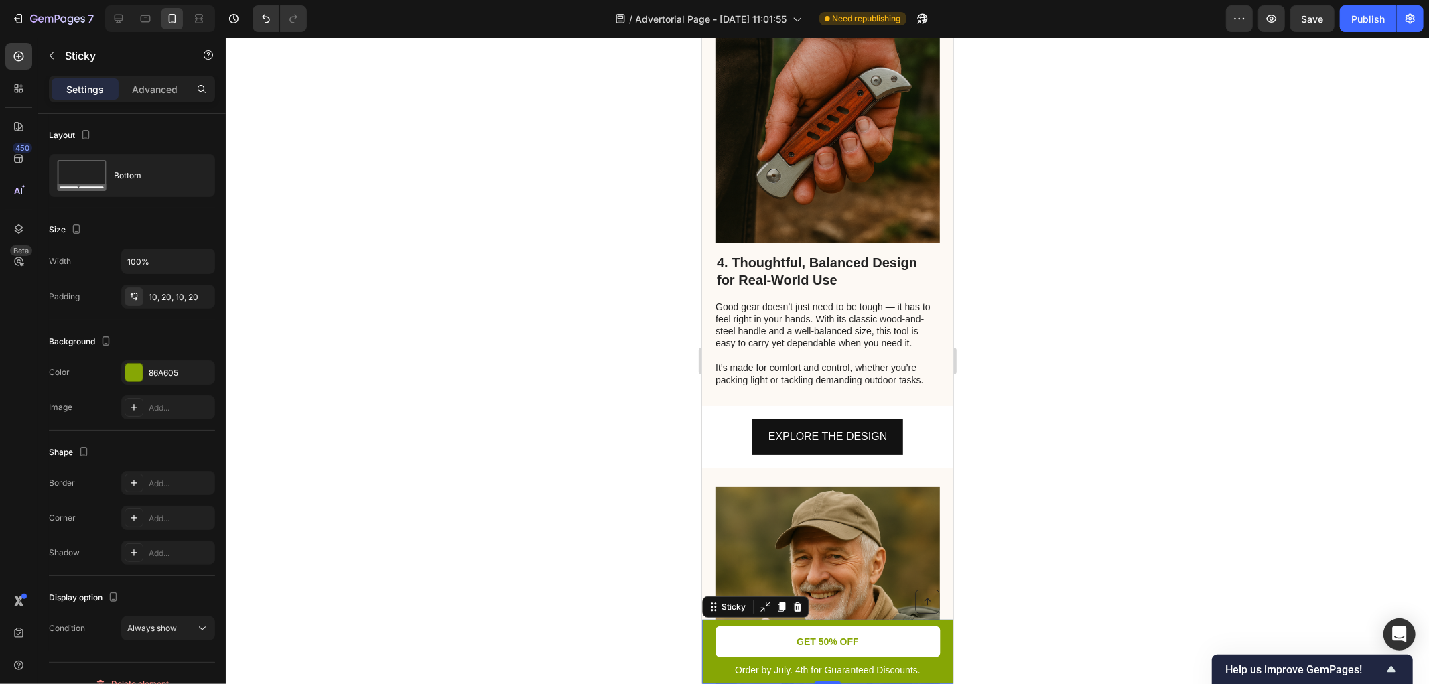
click at [937, 615] on div "Button Order by July. 4th for Guaranteed Discounts. Text Block GET 50% OFF Butt…" at bounding box center [827, 651] width 251 height 64
click at [795, 612] on div at bounding box center [797, 606] width 16 height 16
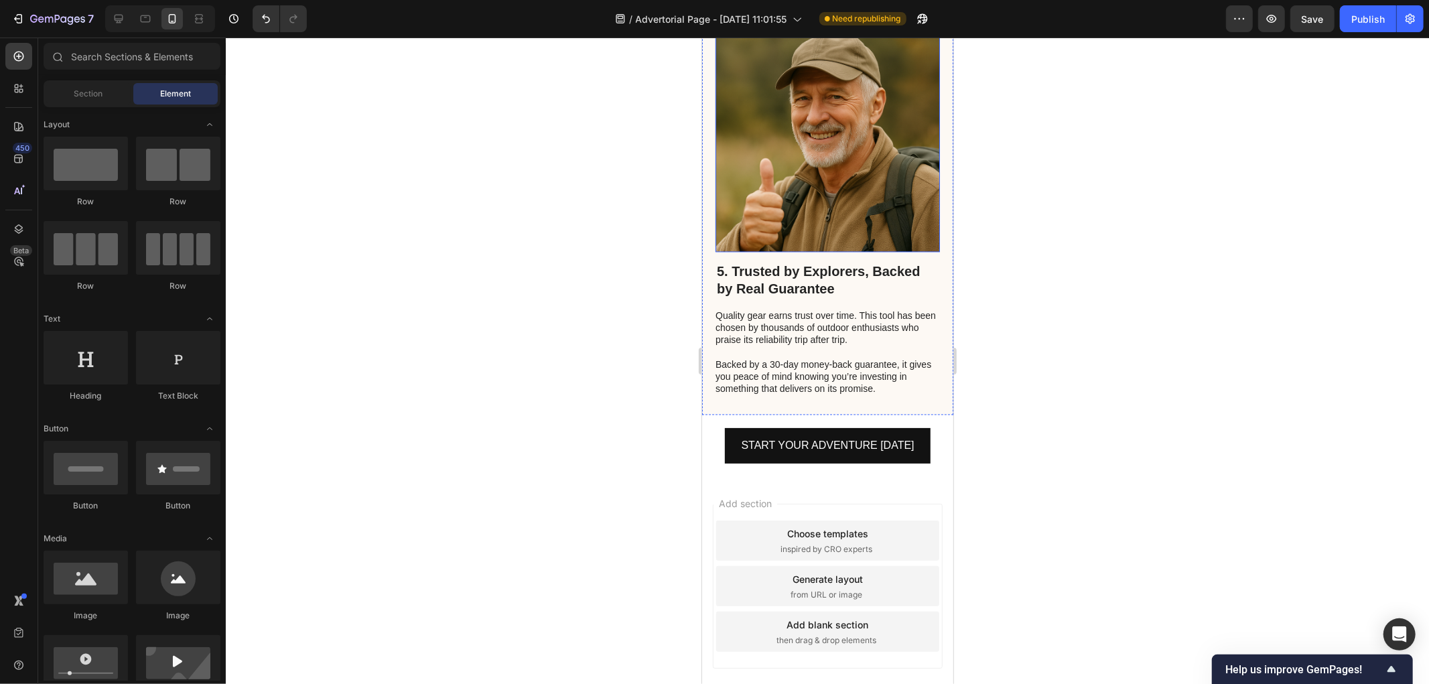
scroll to position [2221, 0]
click at [1286, 23] on span "Save" at bounding box center [1313, 18] width 22 height 11
click at [1286, 24] on div "Publish" at bounding box center [1369, 19] width 34 height 14
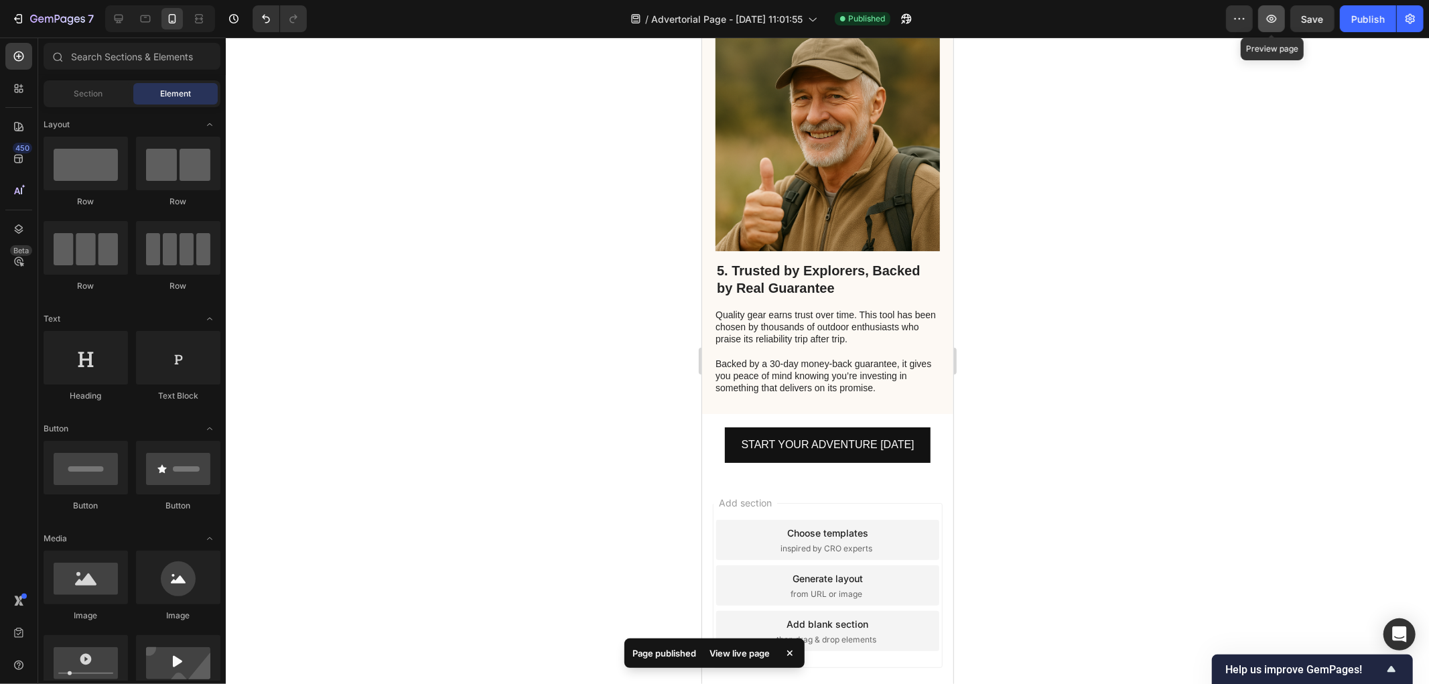
click at [1277, 18] on icon "button" at bounding box center [1271, 18] width 13 height 13
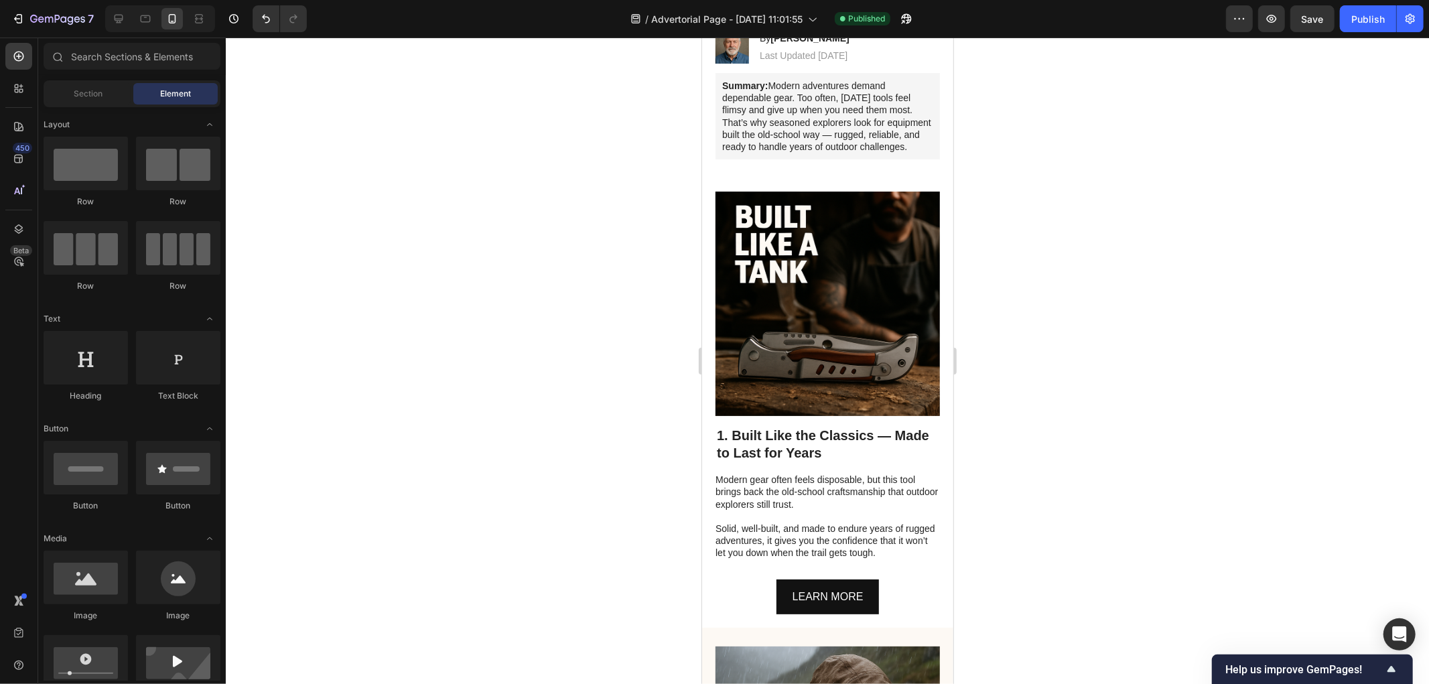
scroll to position [0, 0]
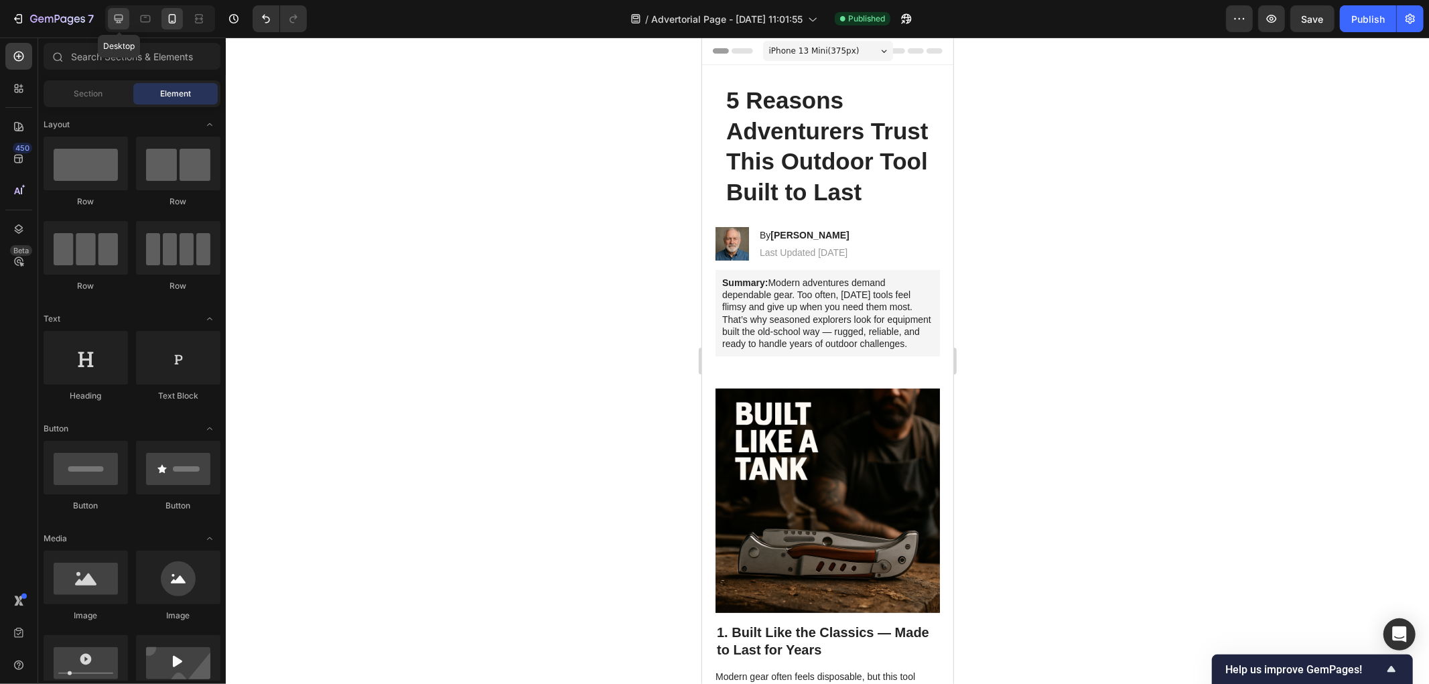
click at [125, 20] on icon at bounding box center [118, 18] width 13 height 13
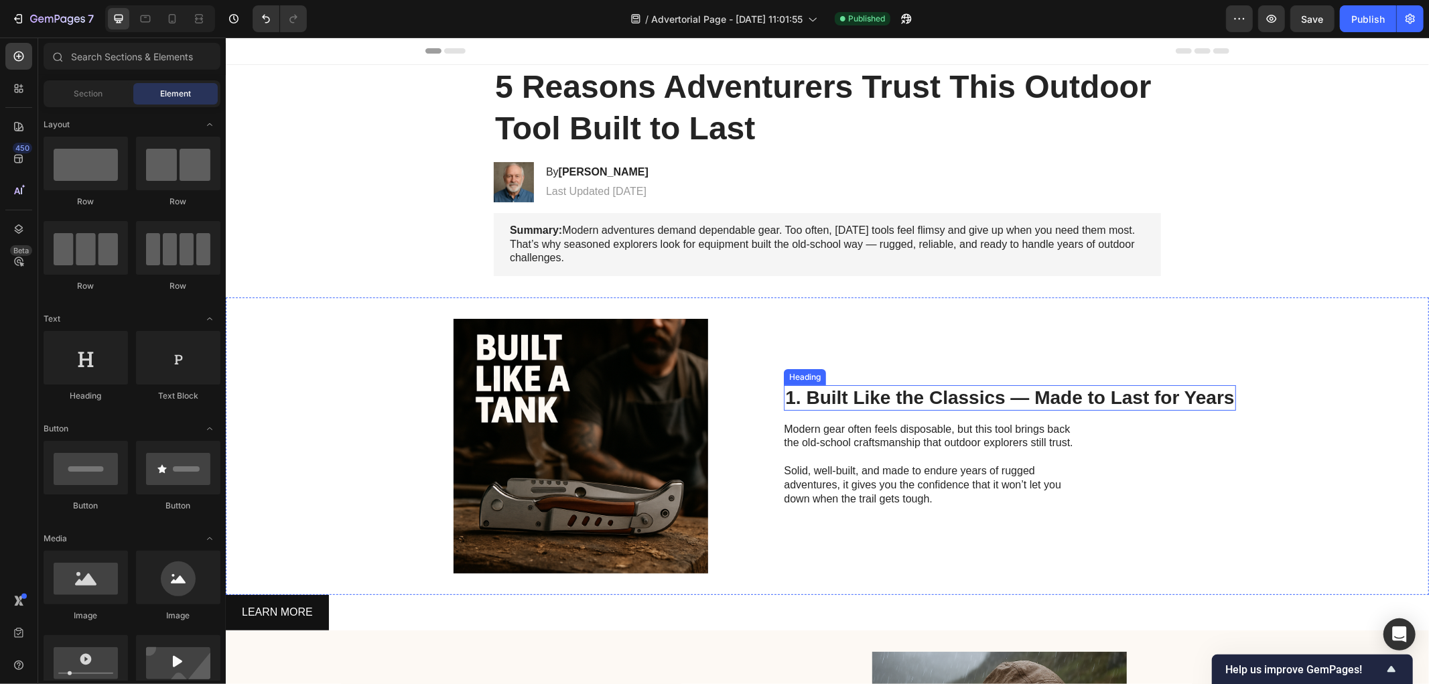
scroll to position [173, 0]
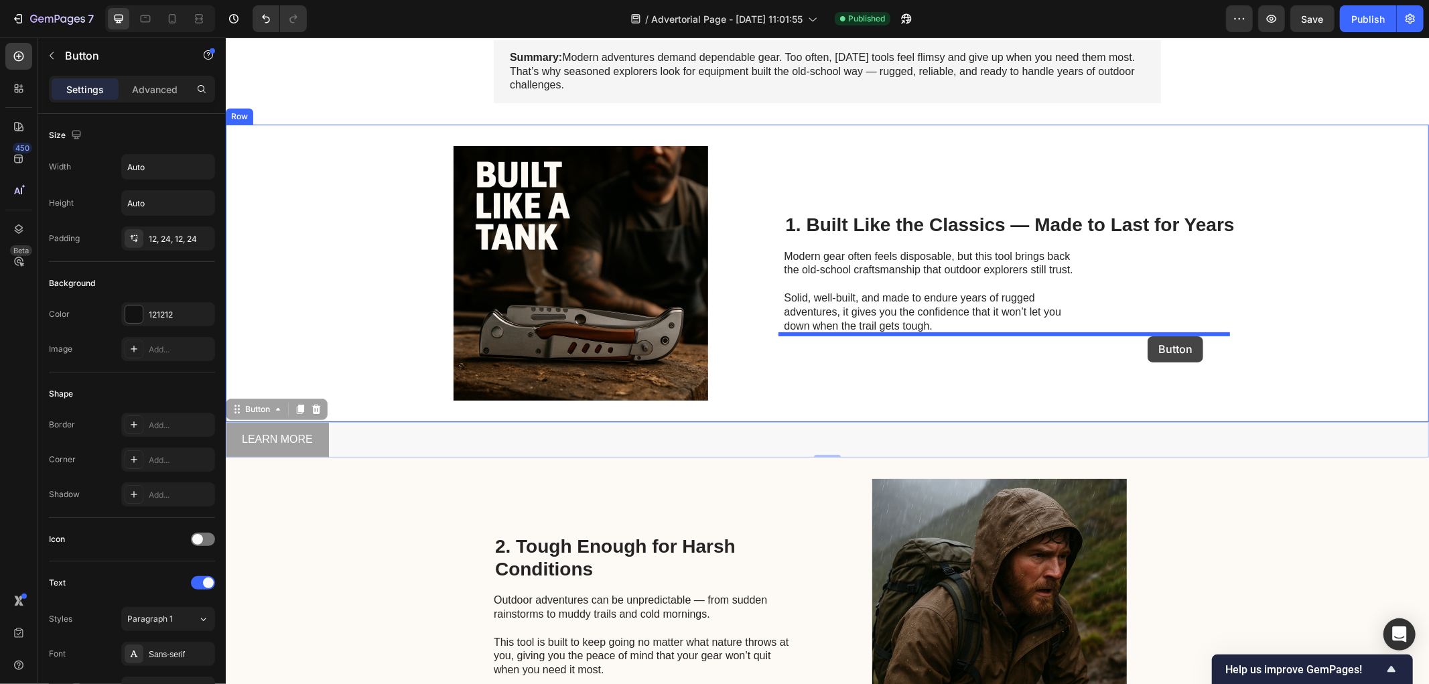
drag, startPoint x: 316, startPoint y: 437, endPoint x: 1147, endPoint y: 336, distance: 837.7
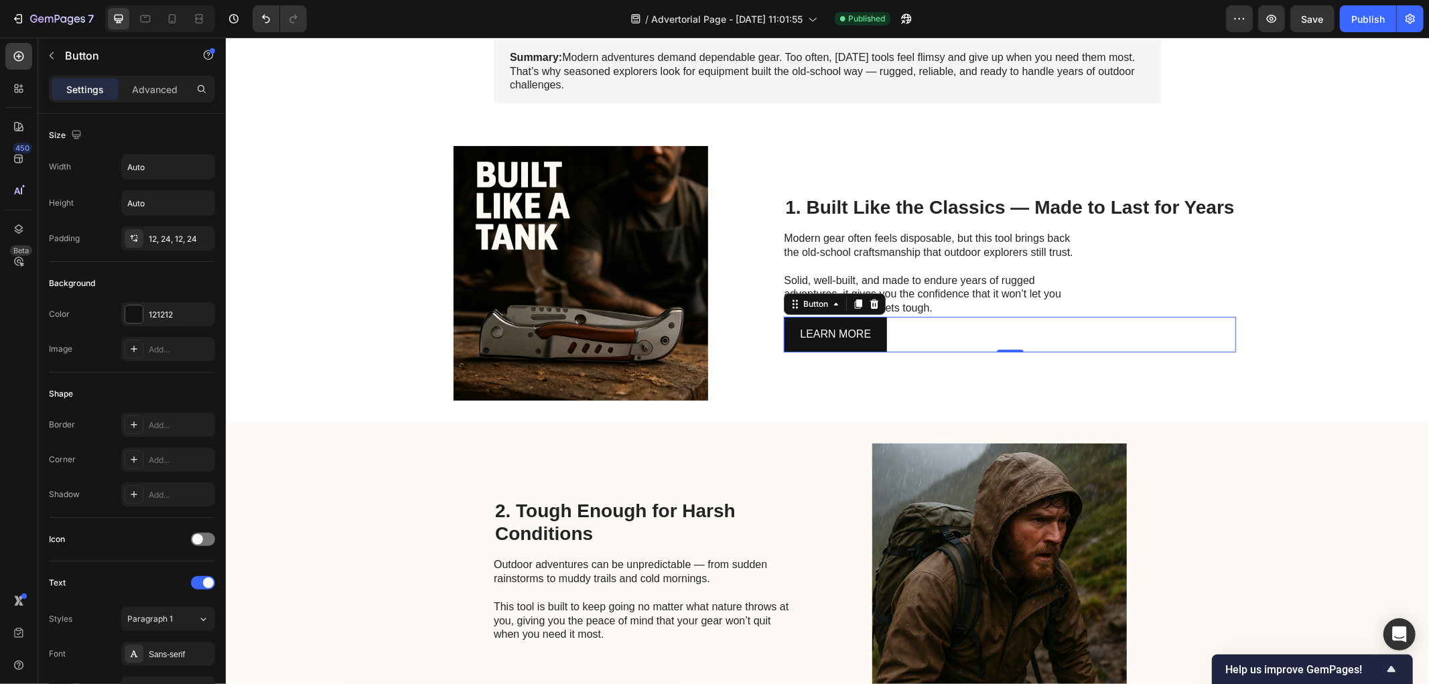
click at [912, 336] on div "LEARN MORE Button 0" at bounding box center [1009, 334] width 452 height 36
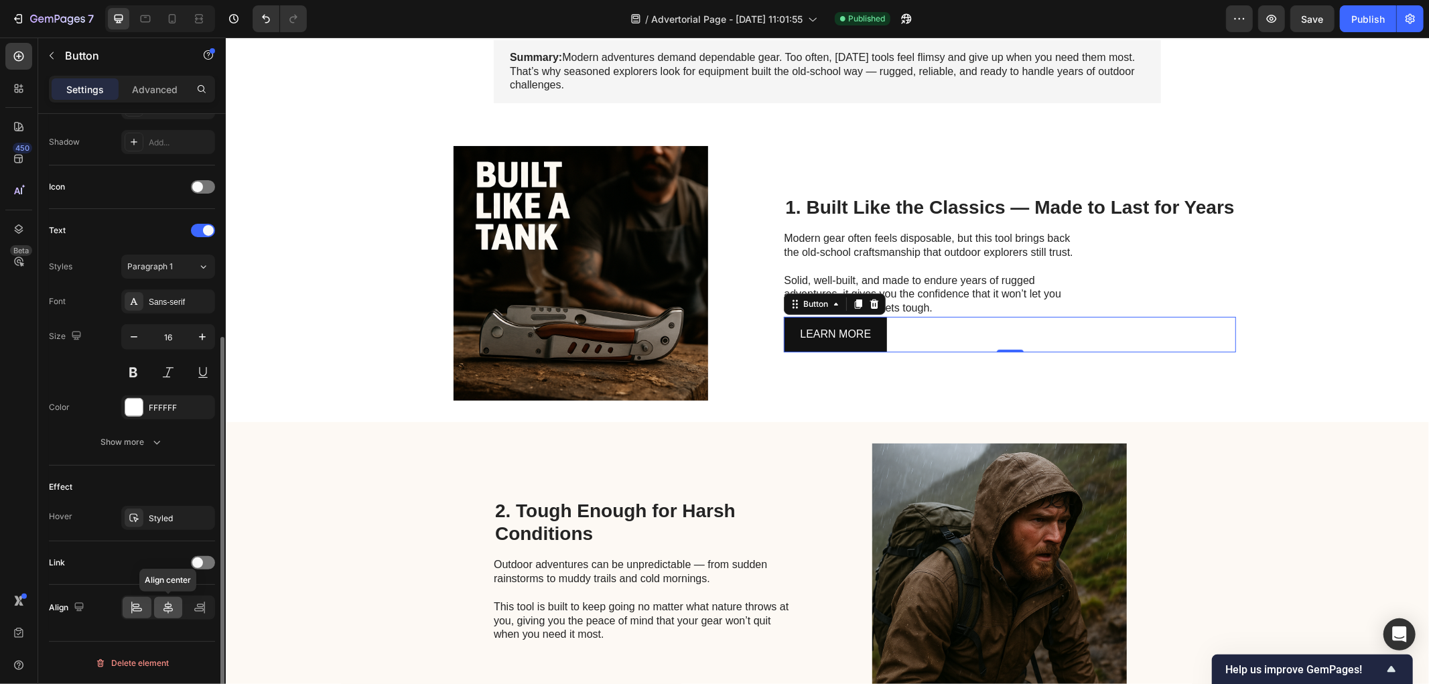
click at [166, 612] on icon at bounding box center [167, 607] width 13 height 13
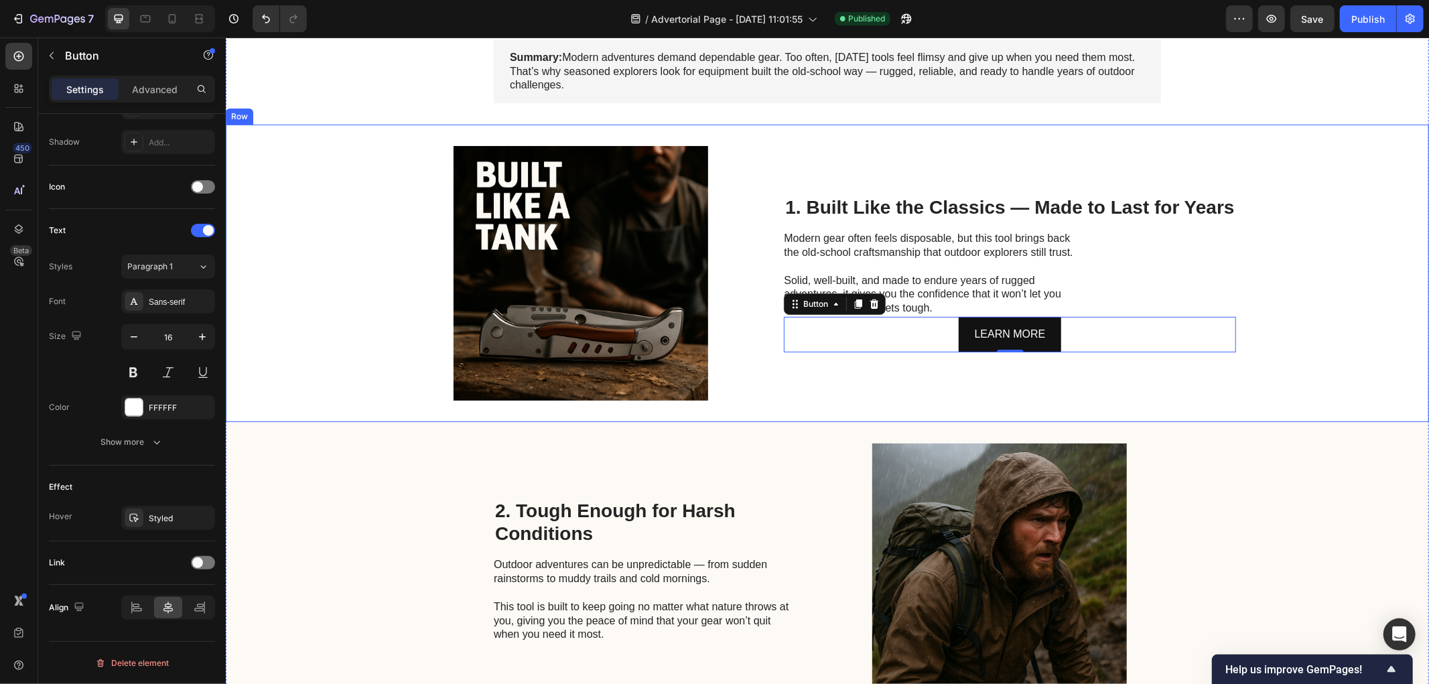
click at [1286, 368] on div "Image 1. Built Like the Classics — Made to Last for Years Heading Modern gear o…" at bounding box center [827, 273] width 1204 height 298
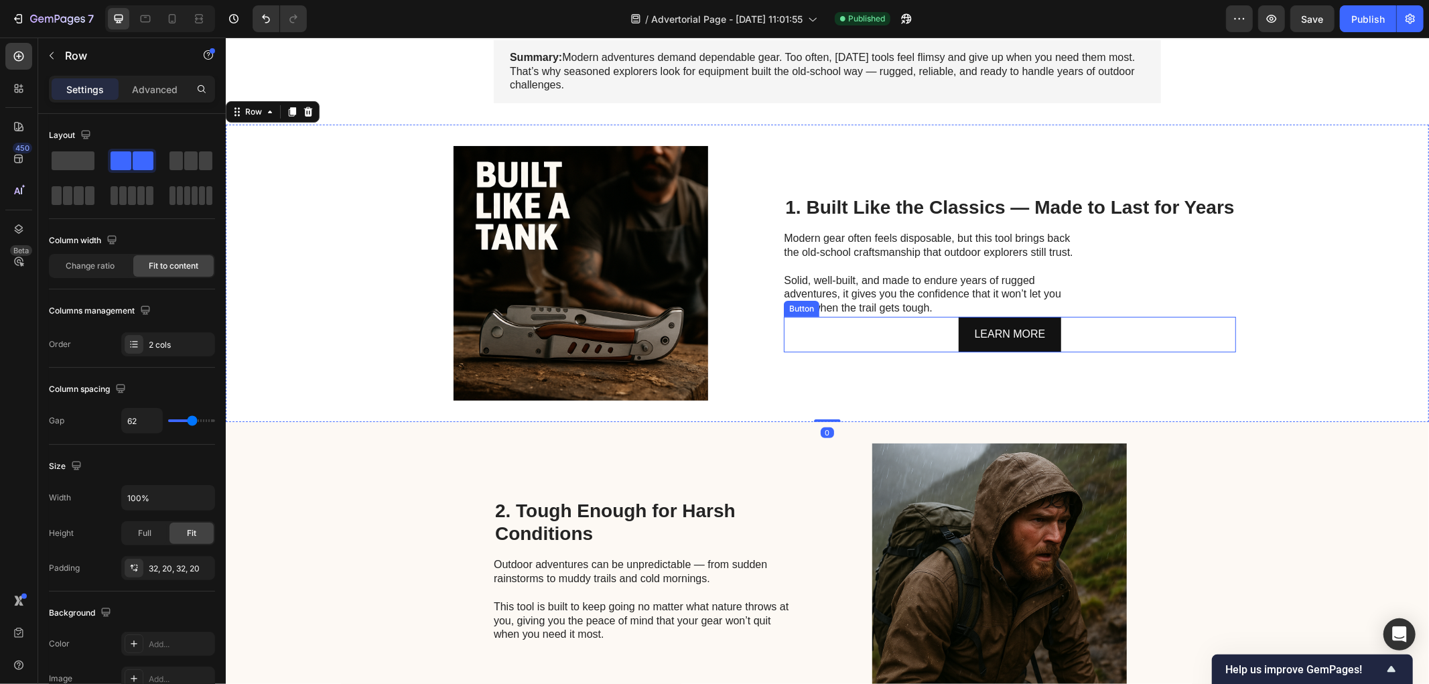
click at [1076, 336] on div "LEARN MORE Button" at bounding box center [1009, 334] width 452 height 36
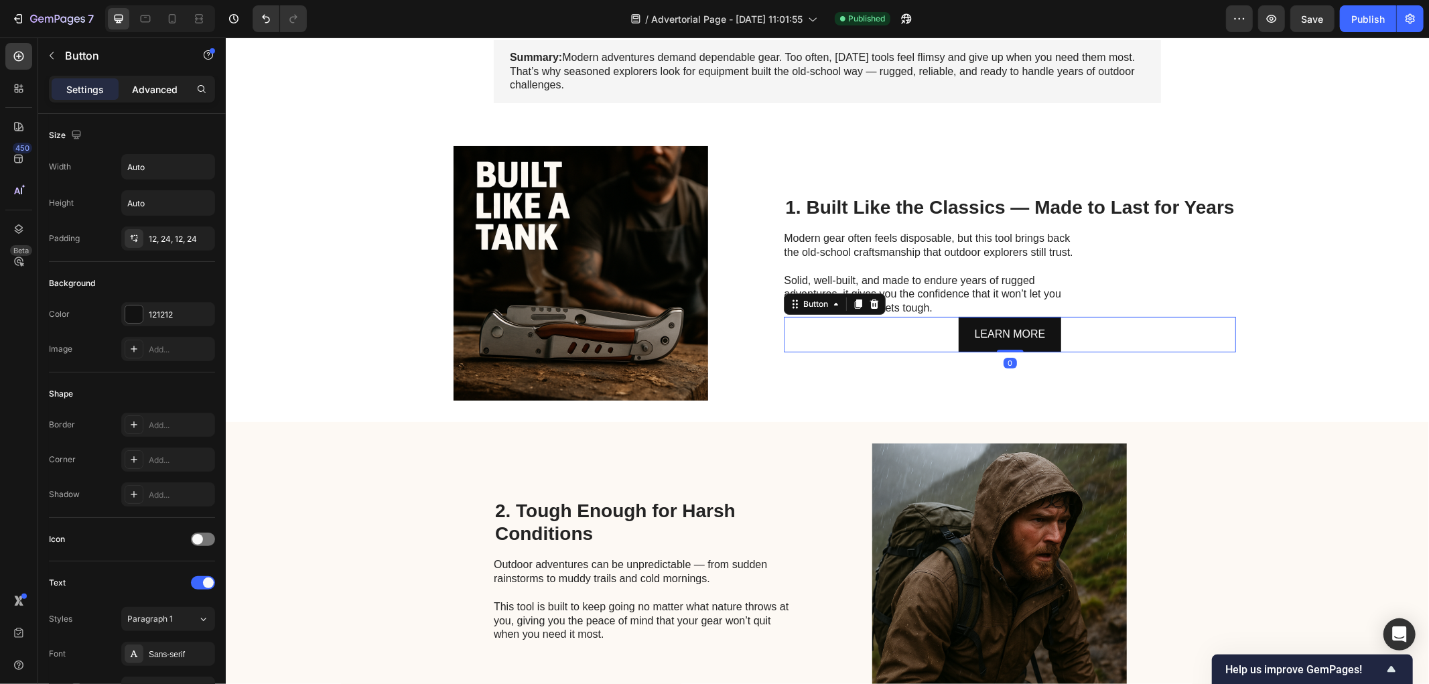
click at [151, 91] on p "Advanced" at bounding box center [155, 89] width 46 height 14
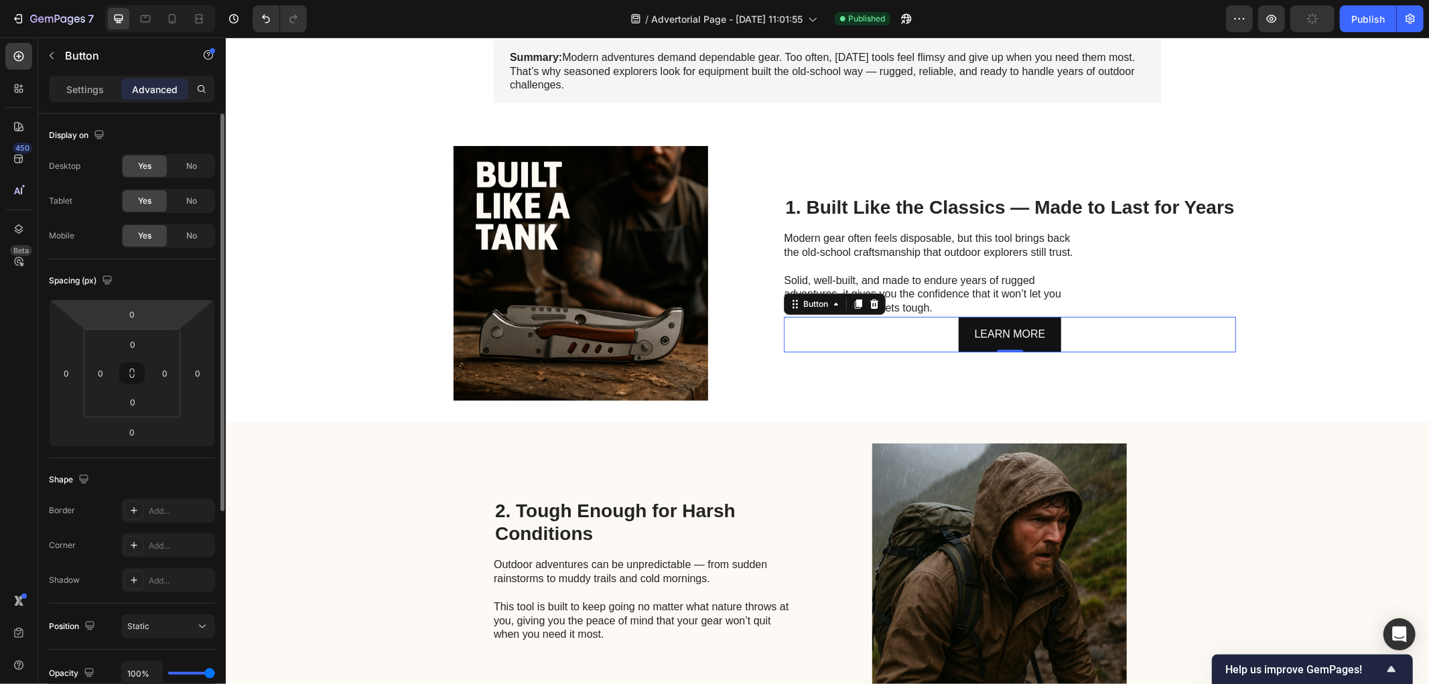
click at [149, 0] on html "7 / Advertorial Page - Sep 27, 11:01:55 Published Preview Publish 450 Beta Sect…" at bounding box center [714, 0] width 1429 height 0
type input "20"
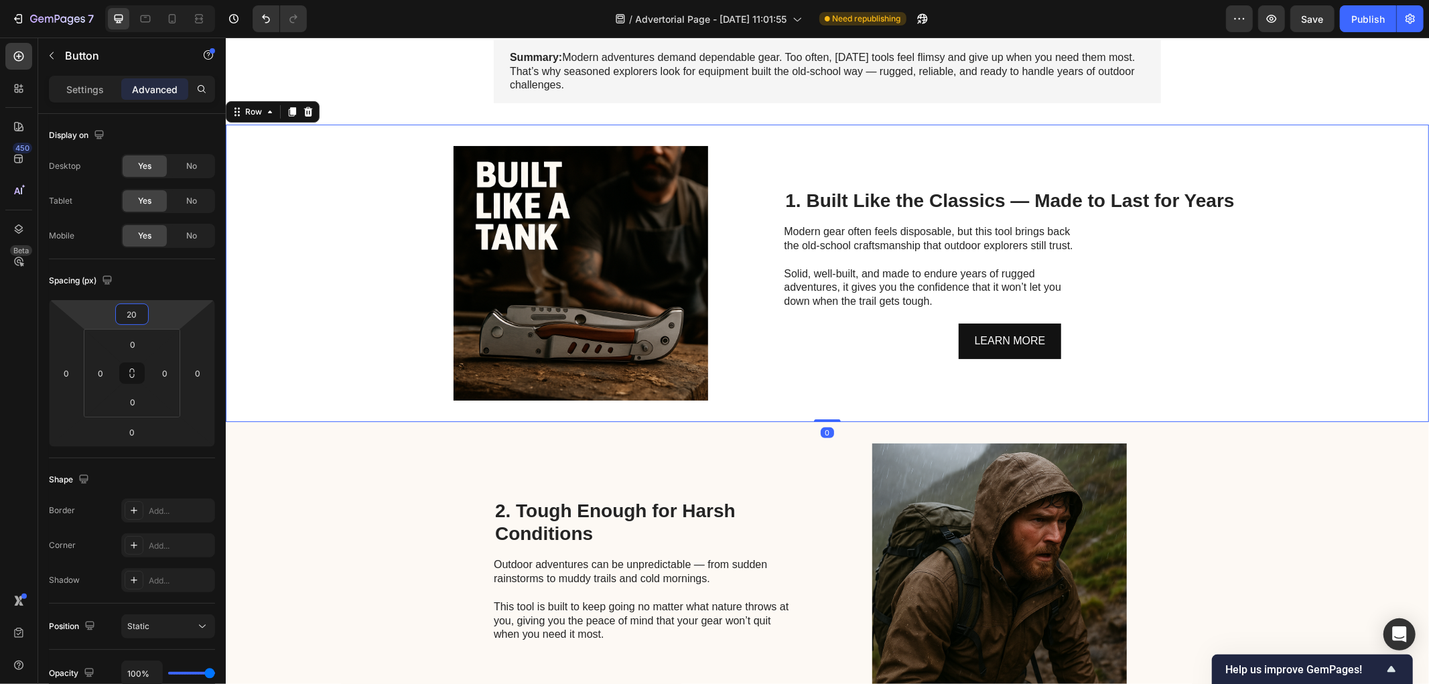
click at [1286, 352] on div "Image 1. Built Like the Classics — Made to Last for Years Heading Modern gear o…" at bounding box center [827, 273] width 1204 height 298
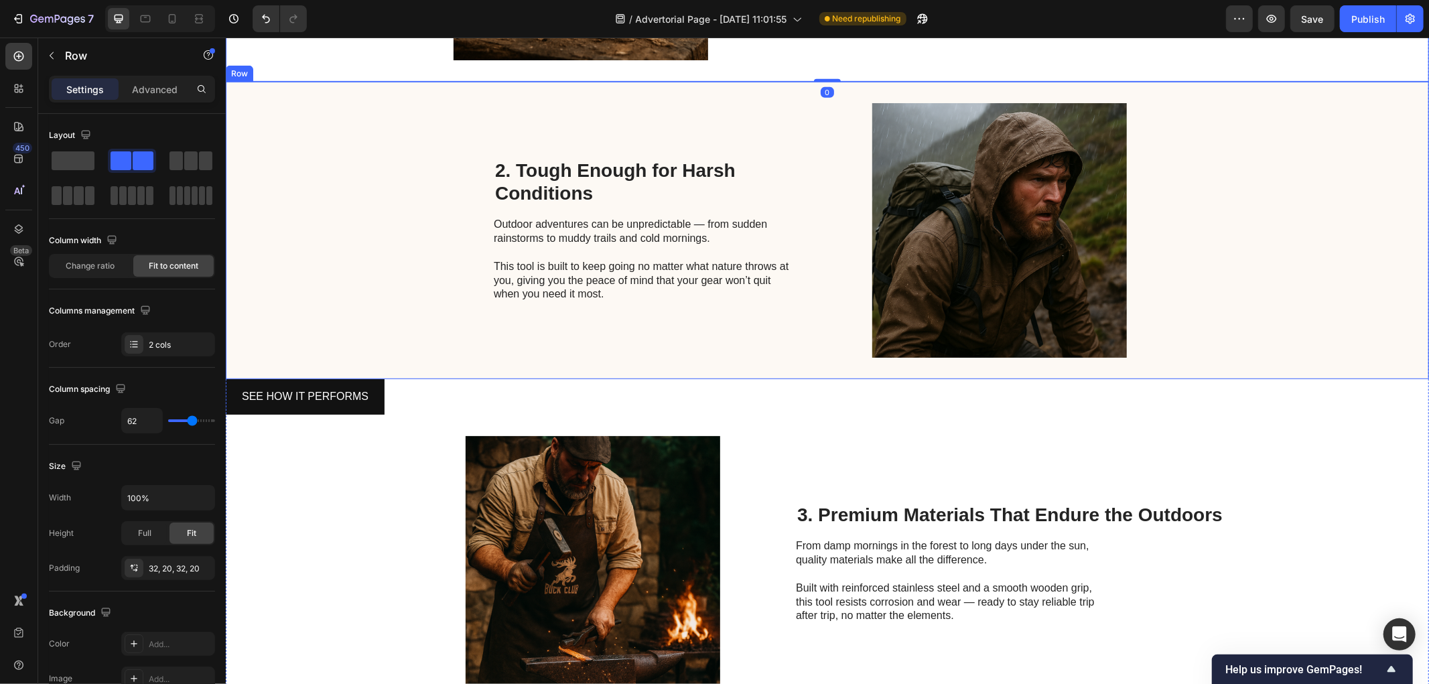
scroll to position [521, 0]
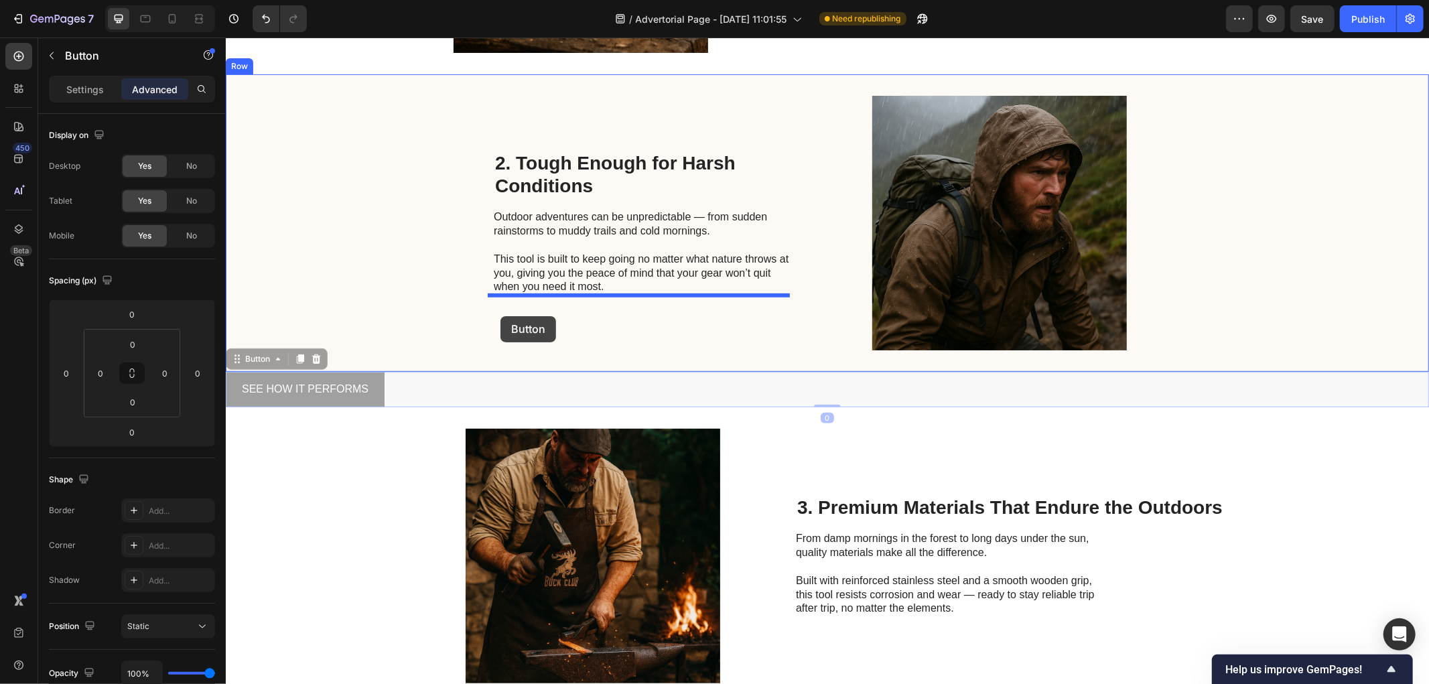
drag, startPoint x: 366, startPoint y: 386, endPoint x: 500, endPoint y: 316, distance: 151.4
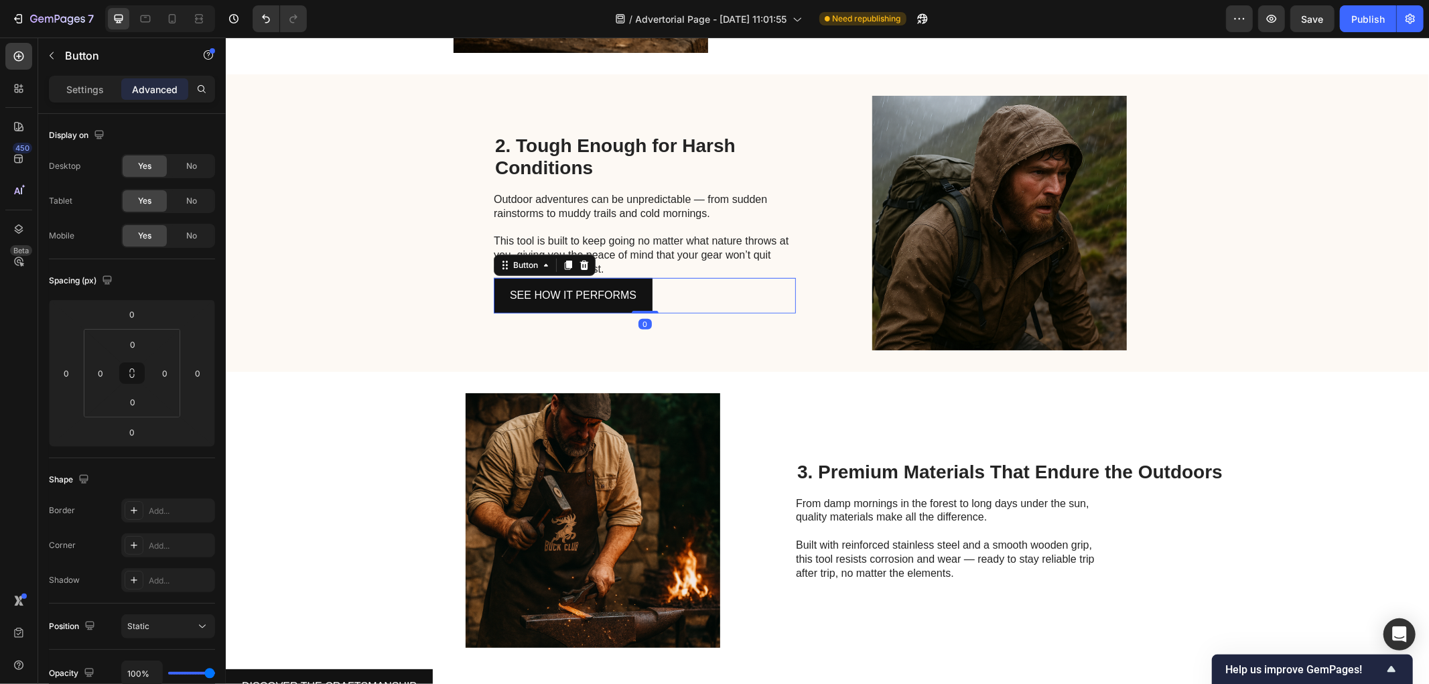
click at [676, 295] on div "SEE HOW IT PERFORMS Button 0" at bounding box center [644, 295] width 302 height 36
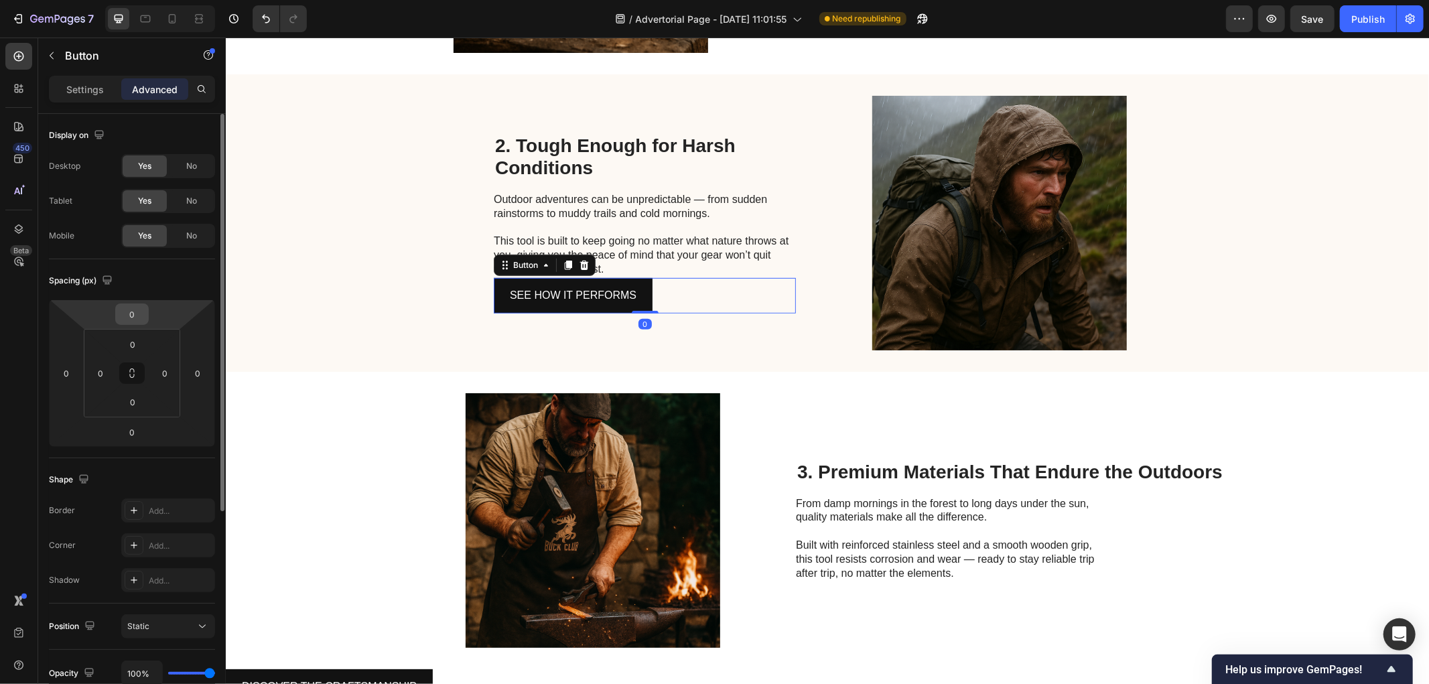
click at [148, 314] on div "0" at bounding box center [132, 314] width 34 height 21
click at [136, 316] on input "0" at bounding box center [132, 314] width 27 height 20
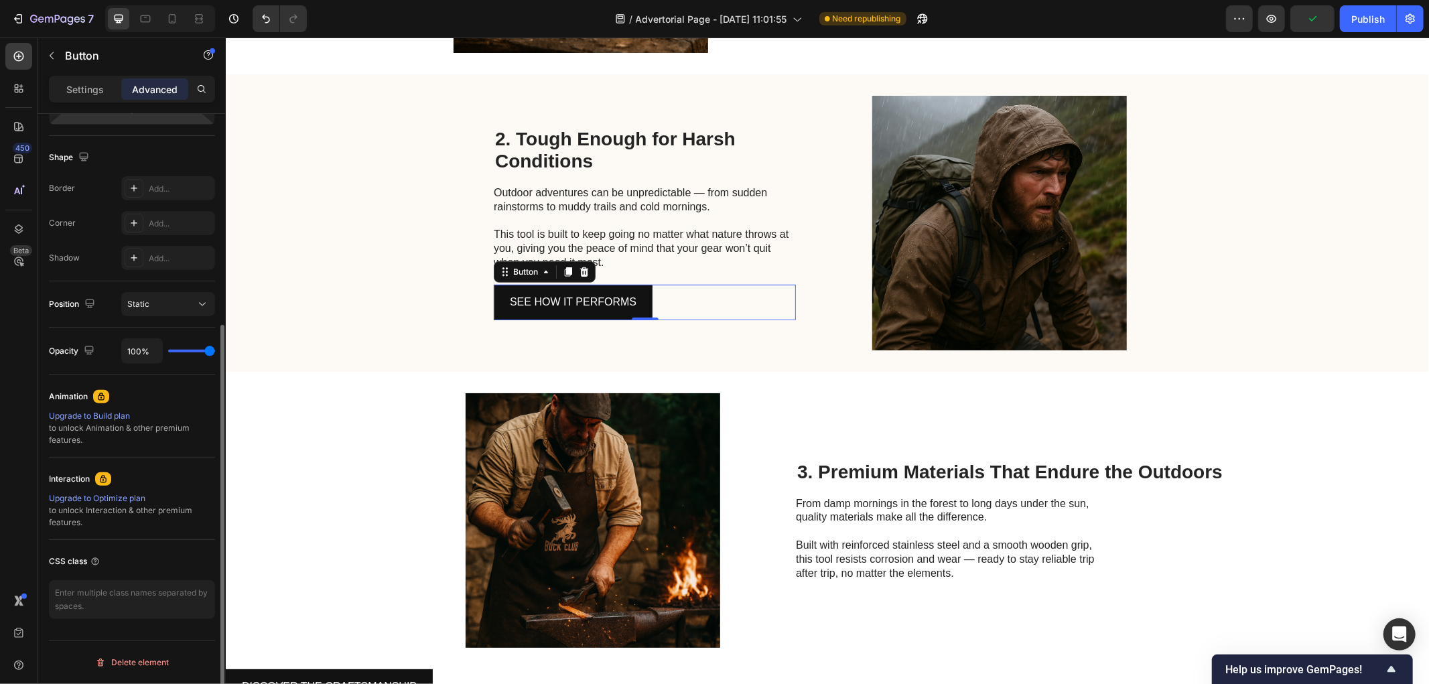
scroll to position [0, 0]
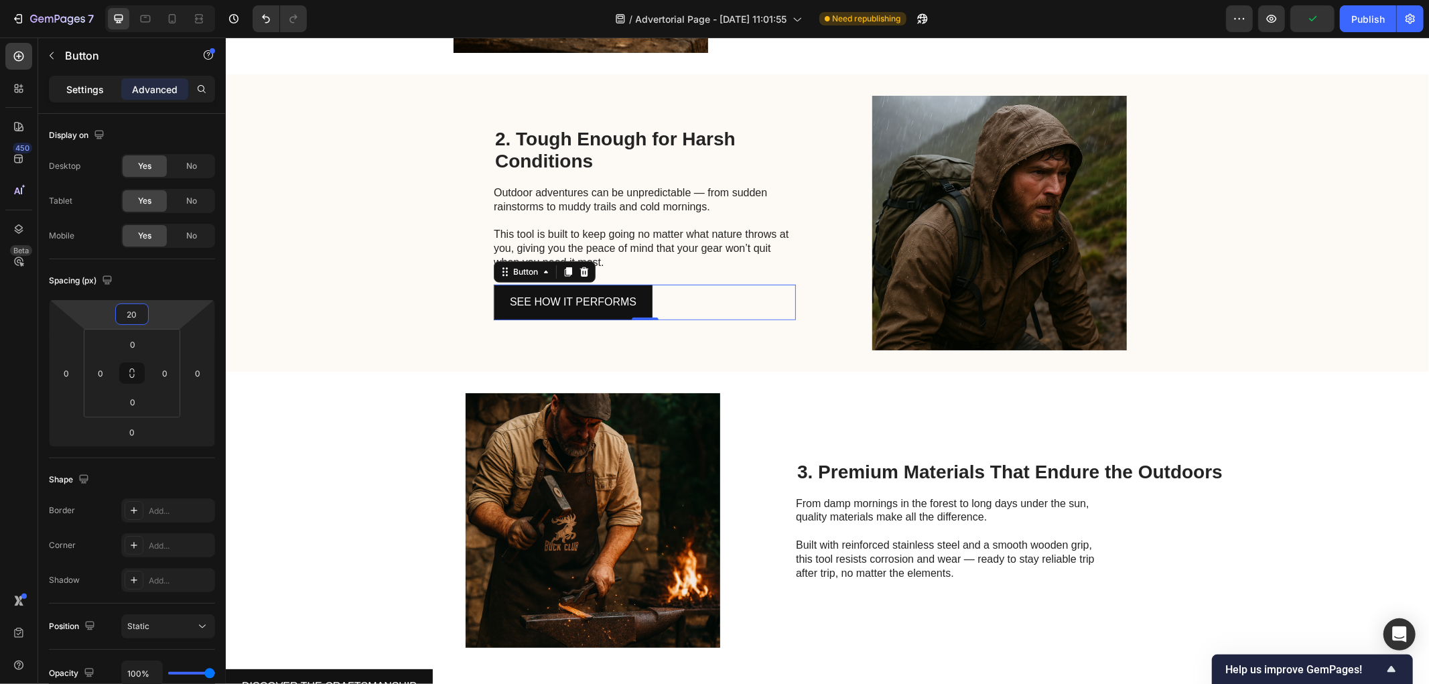
type input "20"
click at [70, 86] on p "Settings" at bounding box center [85, 89] width 38 height 14
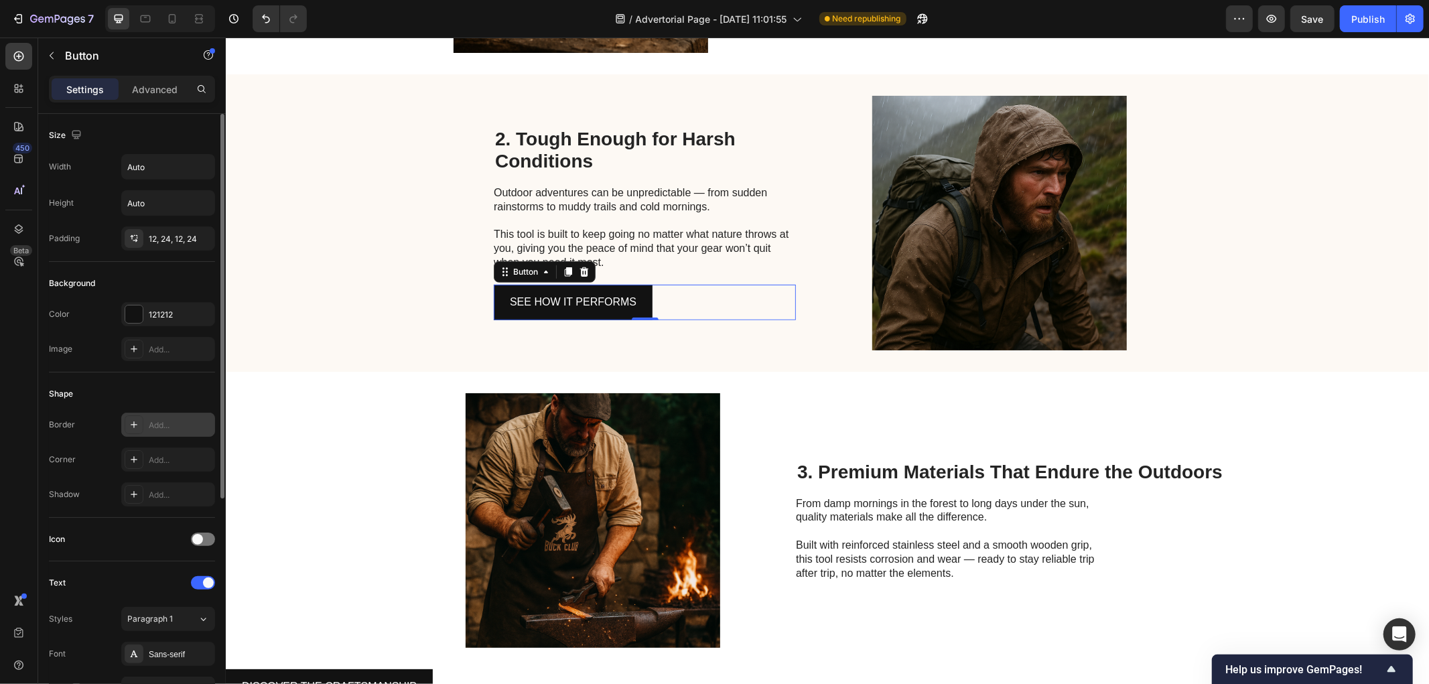
scroll to position [352, 0]
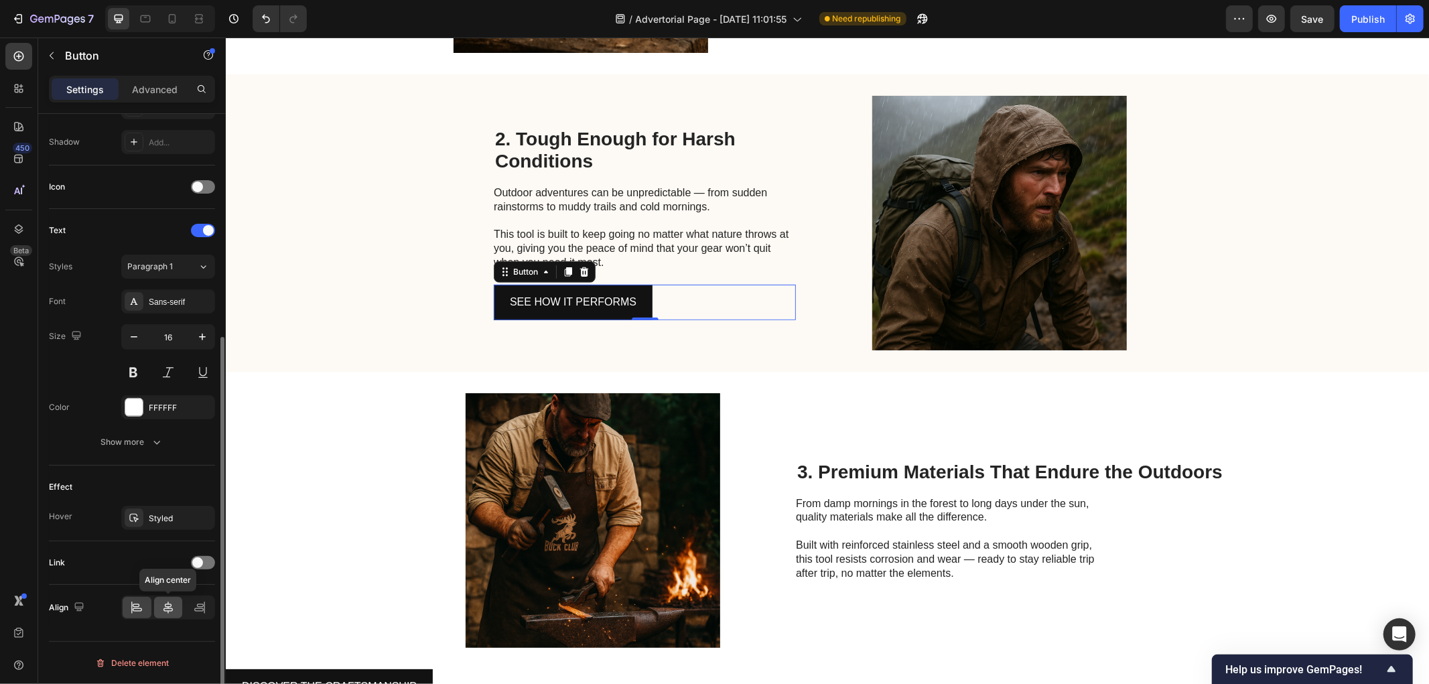
click at [162, 615] on div at bounding box center [168, 607] width 29 height 21
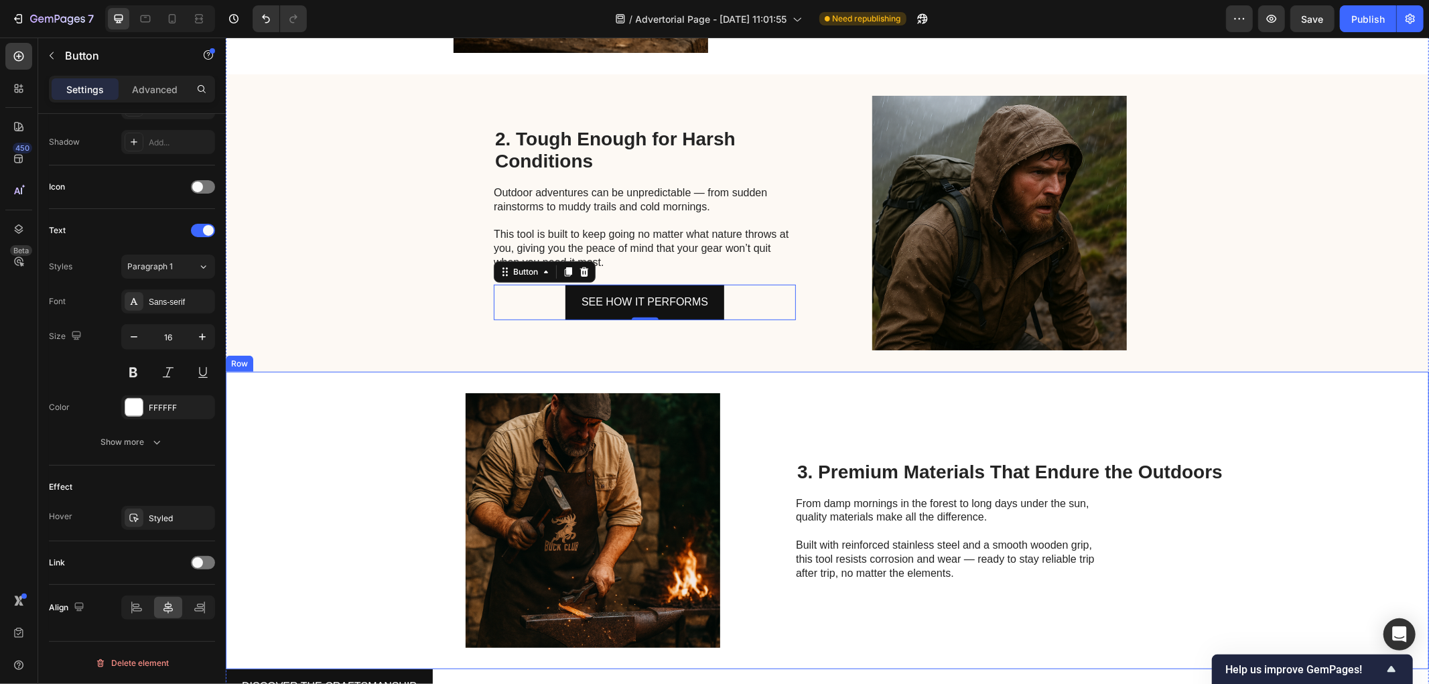
click at [843, 450] on div "3. Premium Materials That Endure the Outdoors Heading From damp mornings in the…" at bounding box center [1009, 520] width 428 height 255
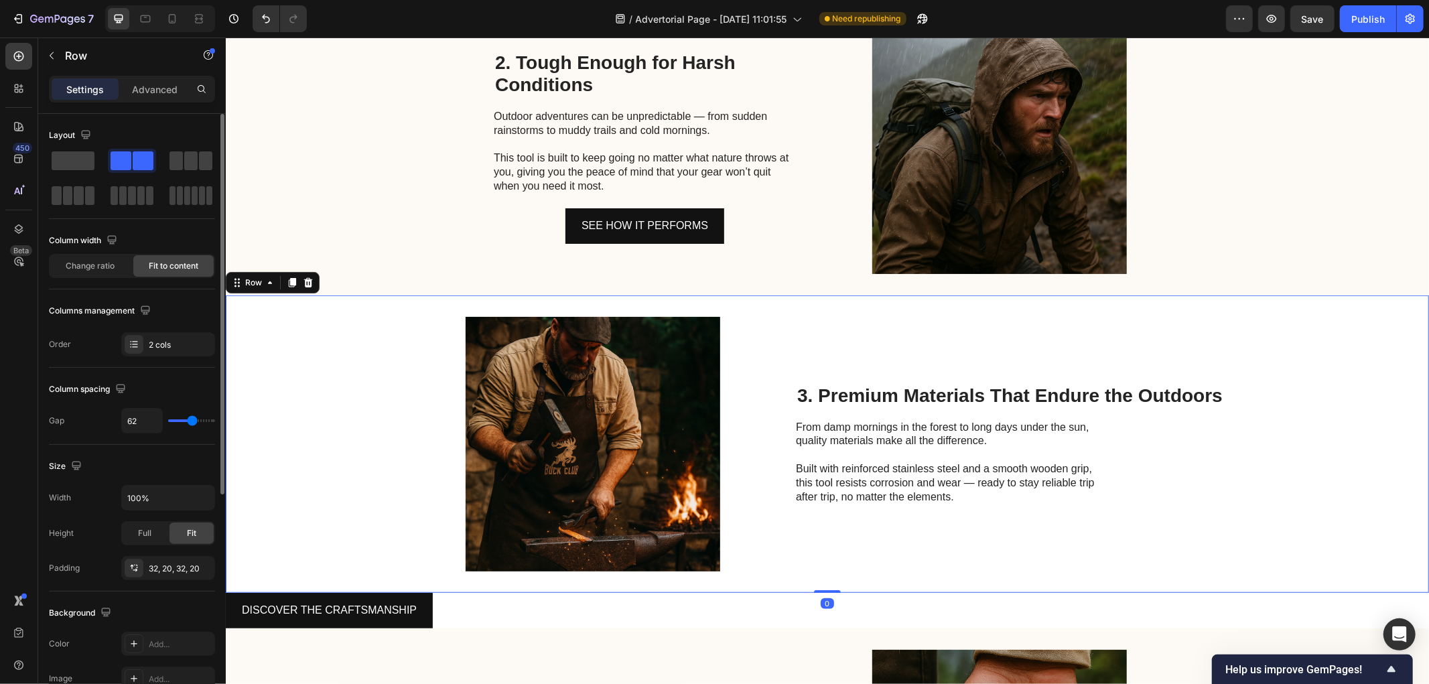
scroll to position [694, 0]
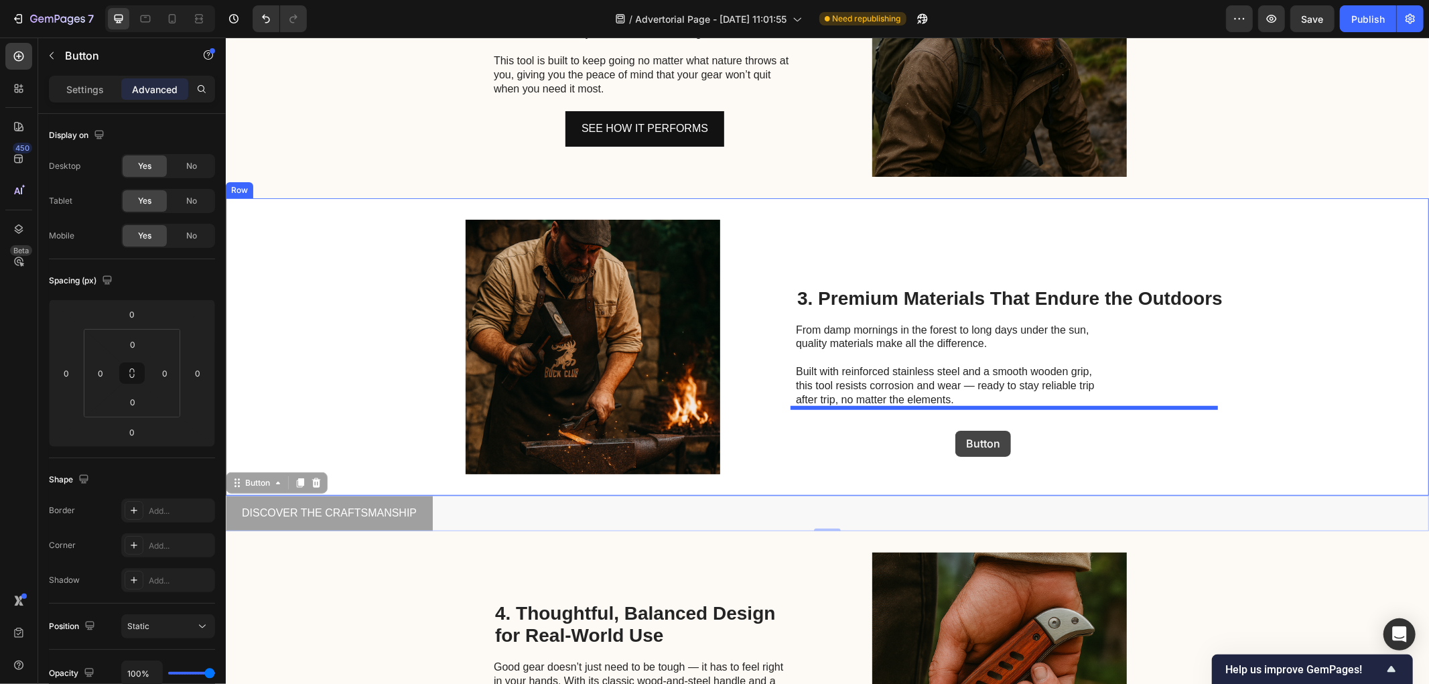
drag, startPoint x: 388, startPoint y: 515, endPoint x: 955, endPoint y: 430, distance: 573.3
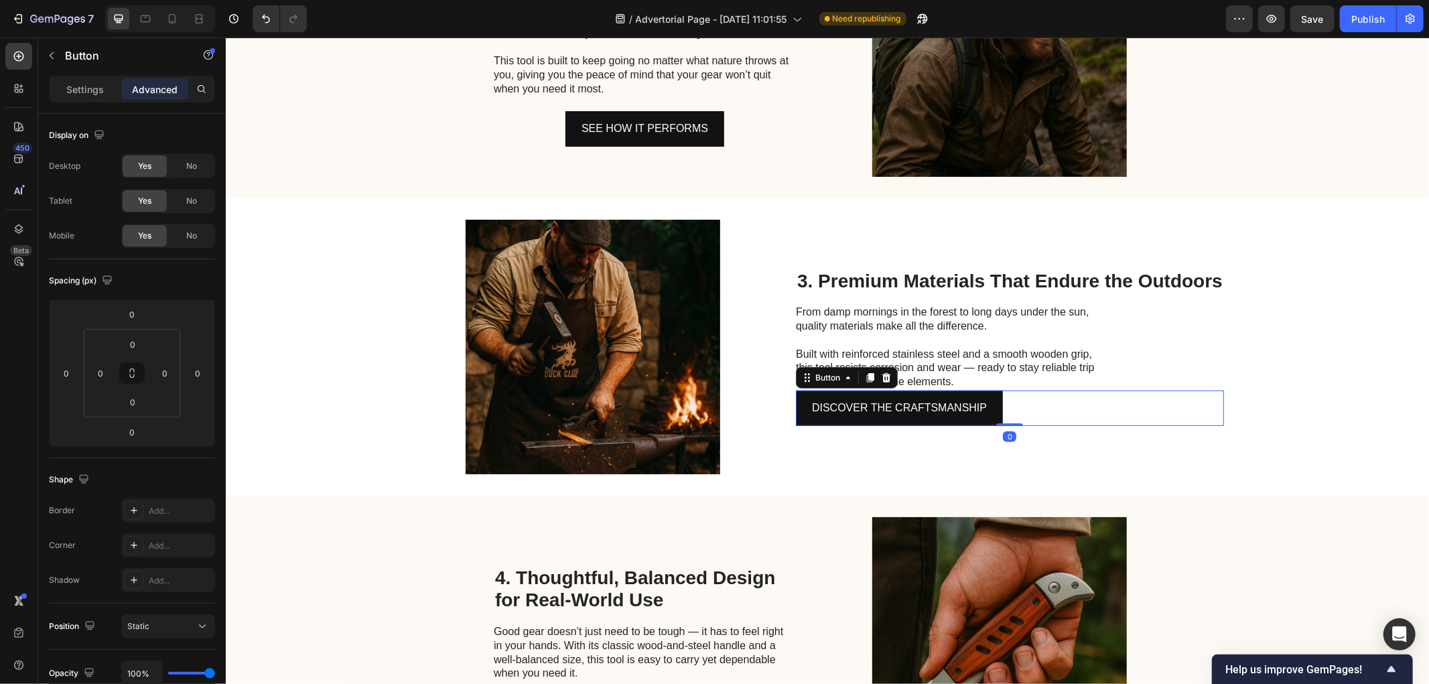
click at [1013, 405] on div "DISCOVER THE CRAFTSMANSHIP Button 0" at bounding box center [1009, 408] width 428 height 36
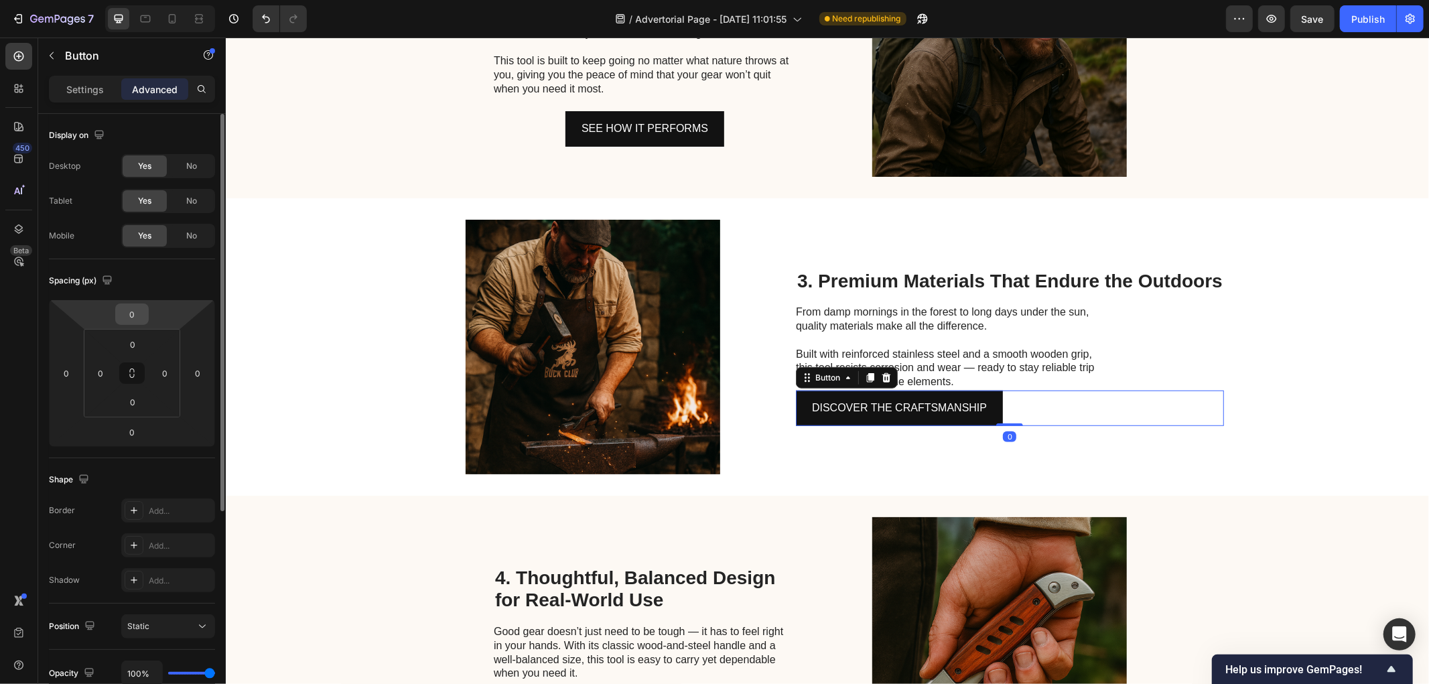
click at [138, 316] on input "0" at bounding box center [132, 314] width 27 height 20
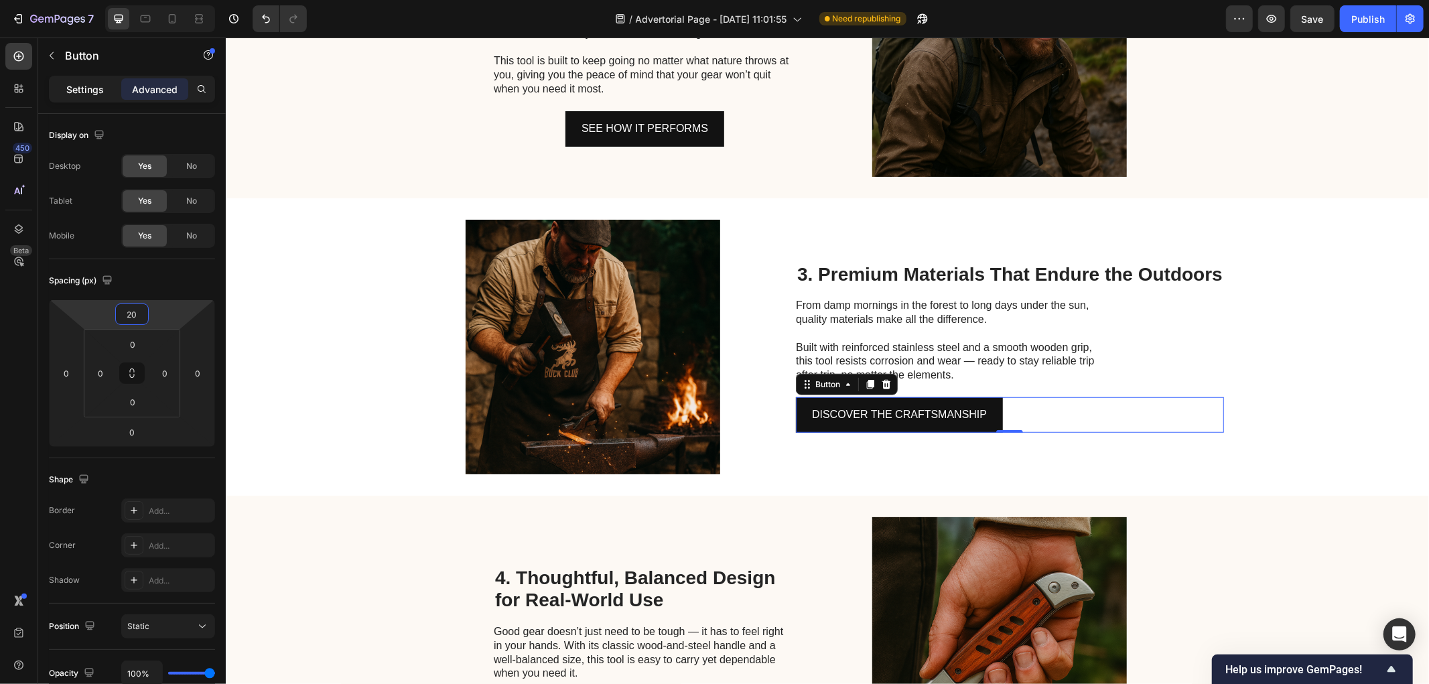
type input "20"
click at [91, 91] on p "Settings" at bounding box center [85, 89] width 38 height 14
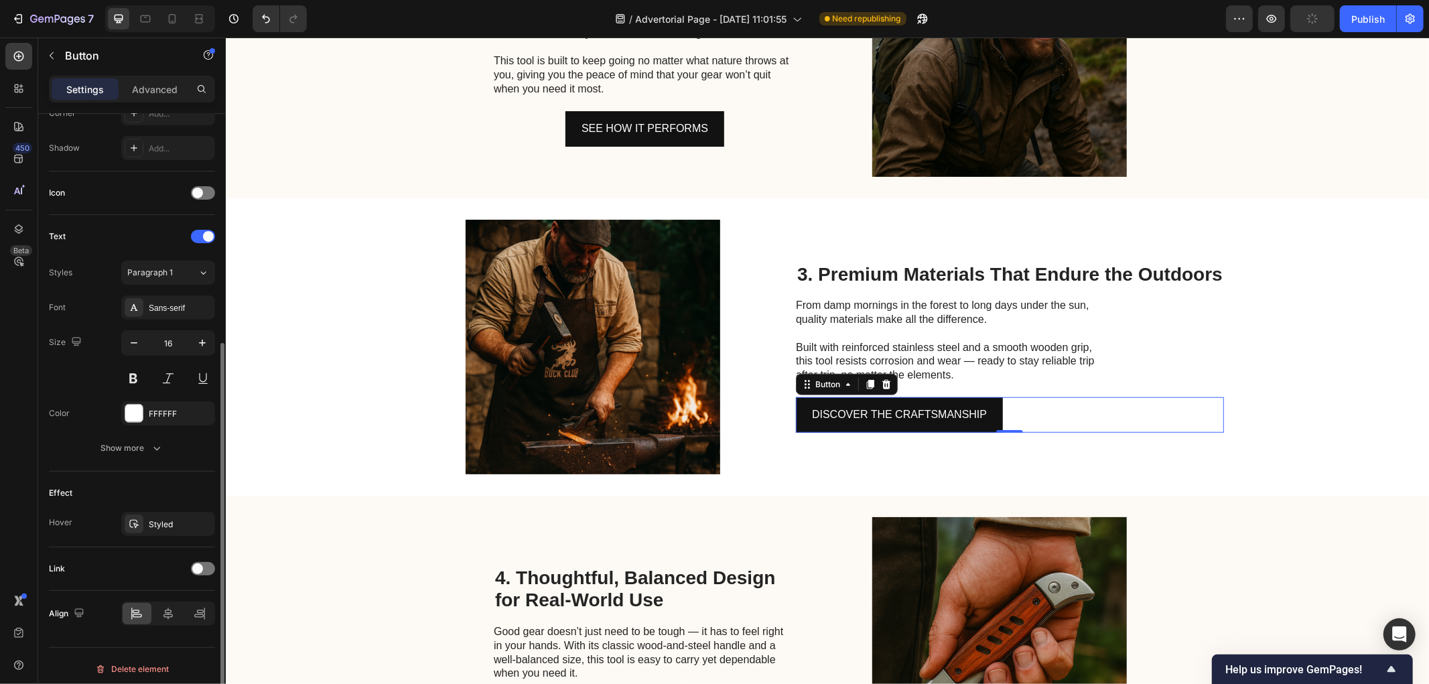
scroll to position [352, 0]
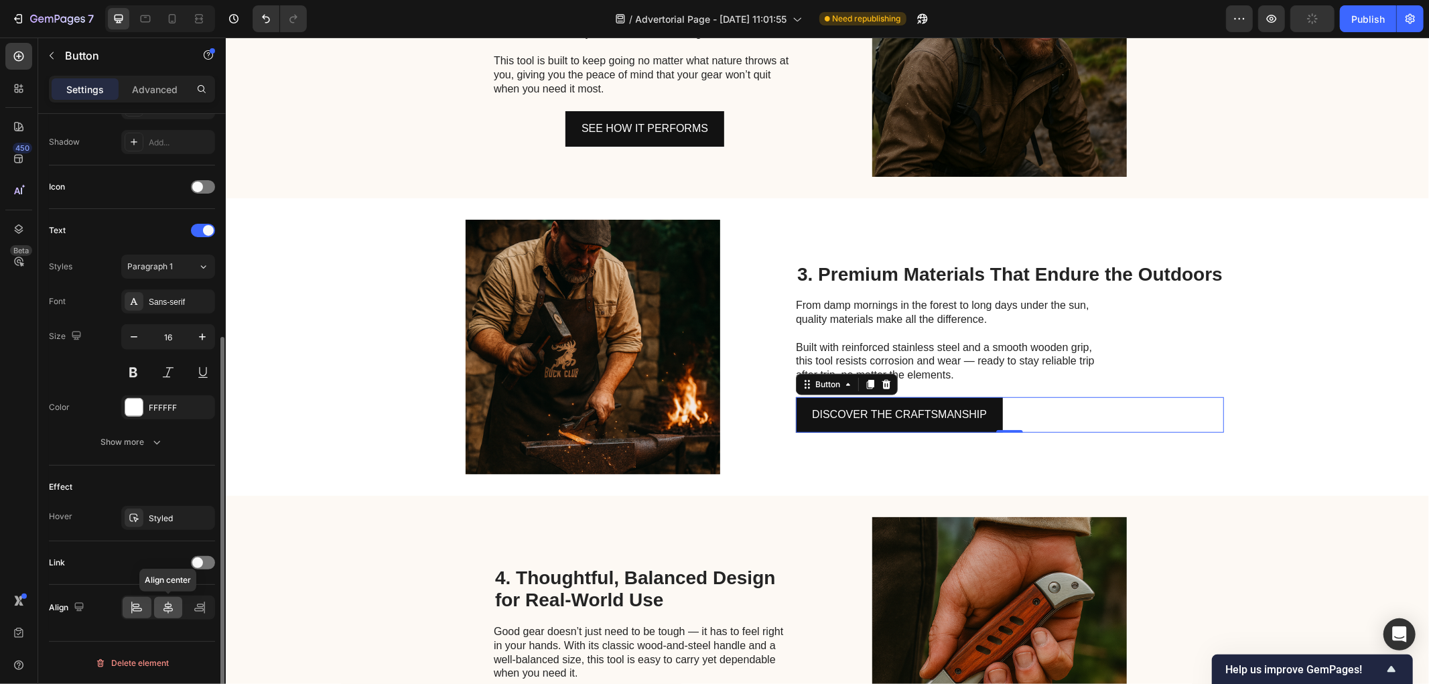
click at [172, 608] on icon at bounding box center [167, 607] width 13 height 13
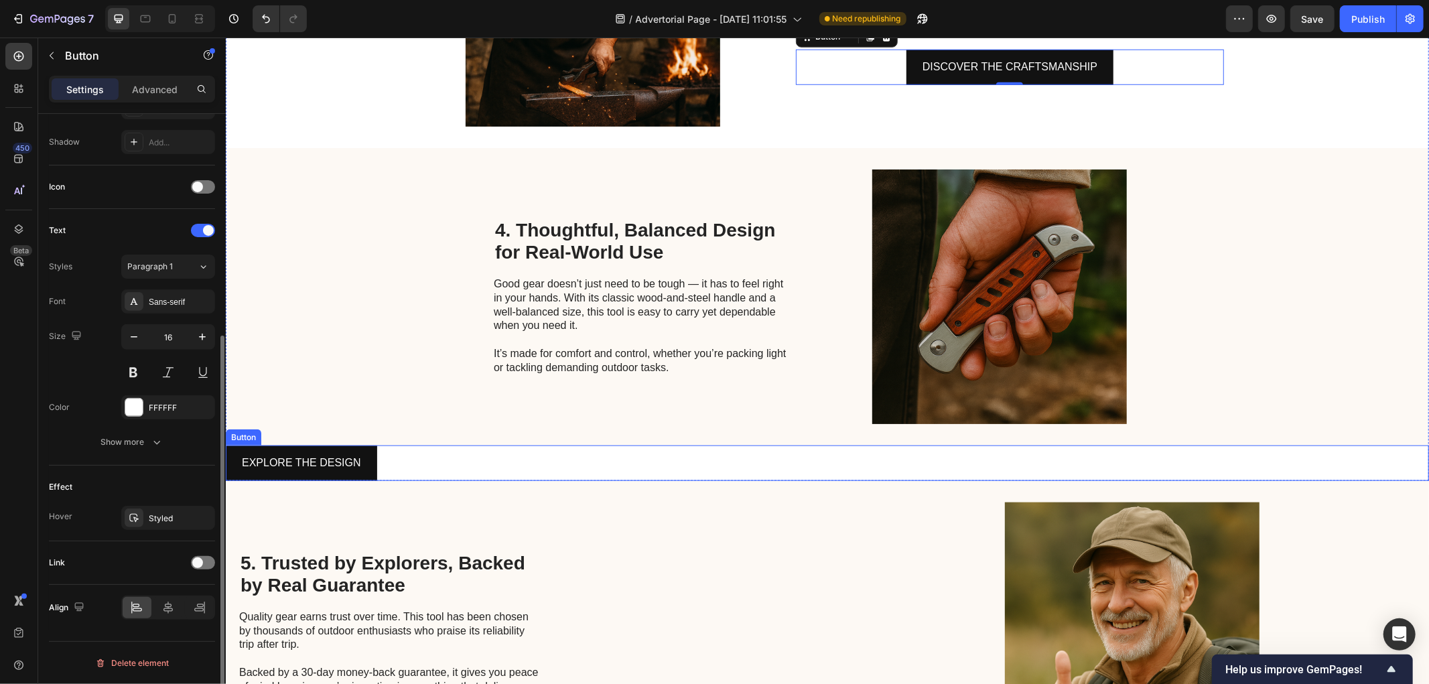
scroll to position [352, 0]
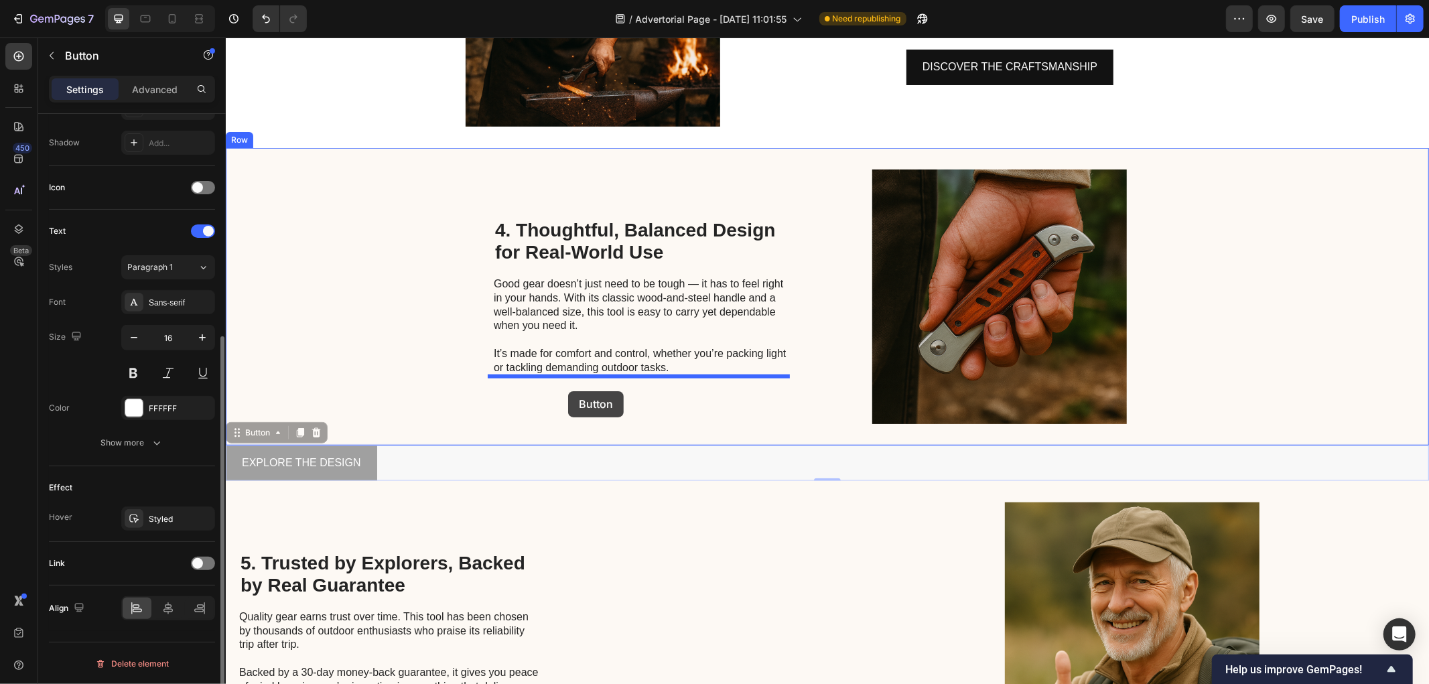
drag, startPoint x: 354, startPoint y: 469, endPoint x: 568, endPoint y: 391, distance: 227.7
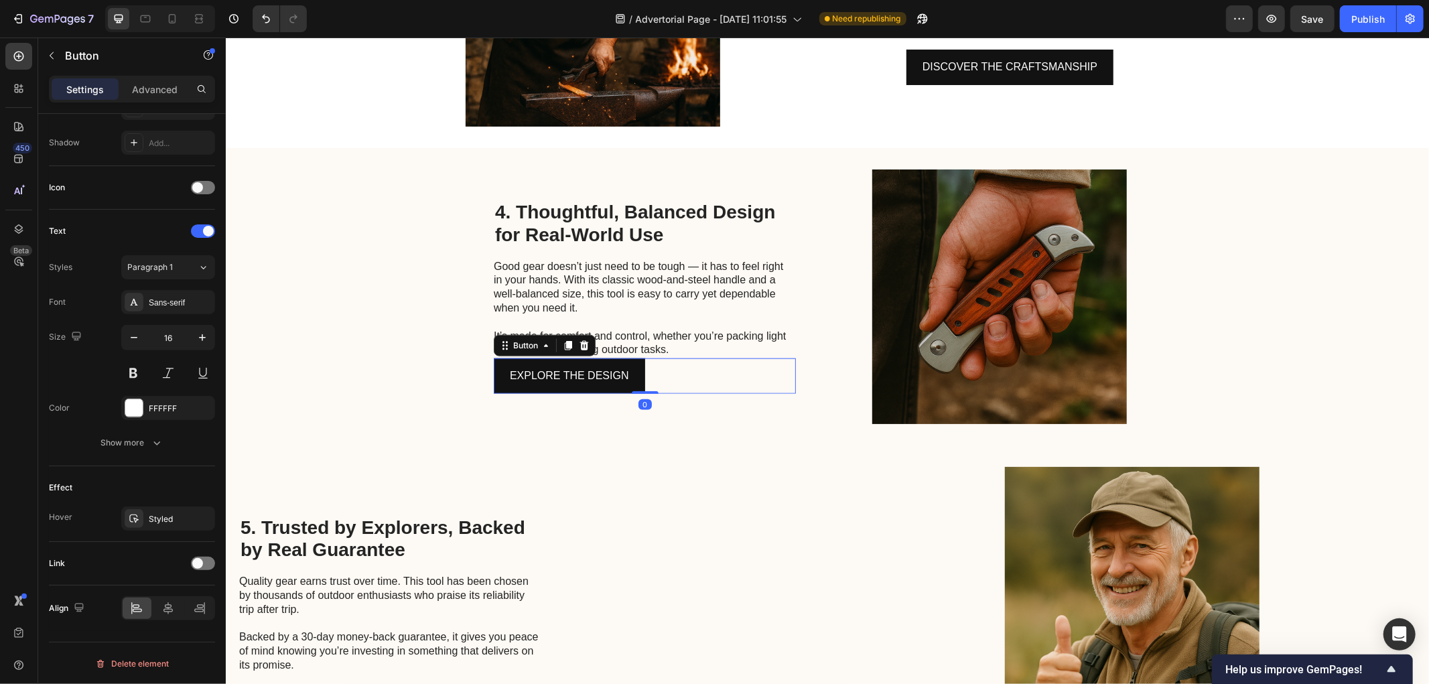
click at [660, 369] on div "EXPLORE THE DESIGN Button 0" at bounding box center [644, 376] width 302 height 36
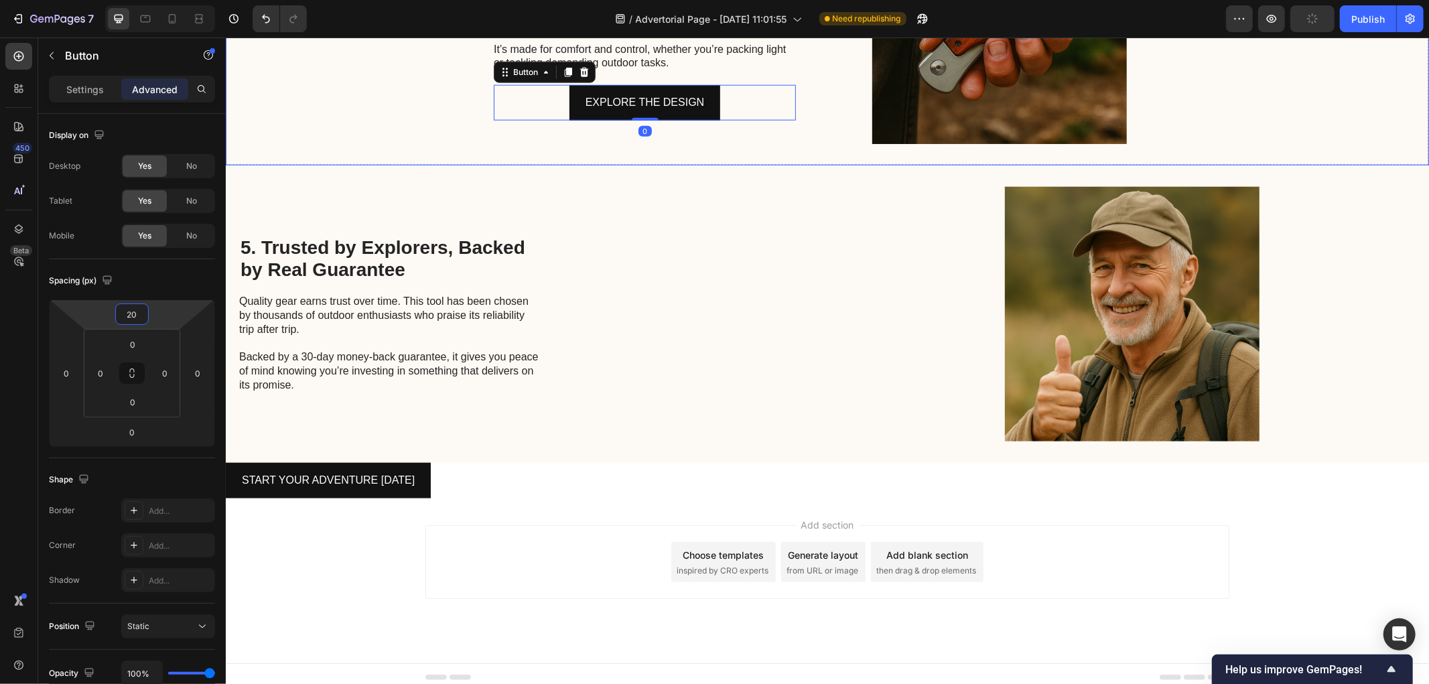
scroll to position [1329, 0]
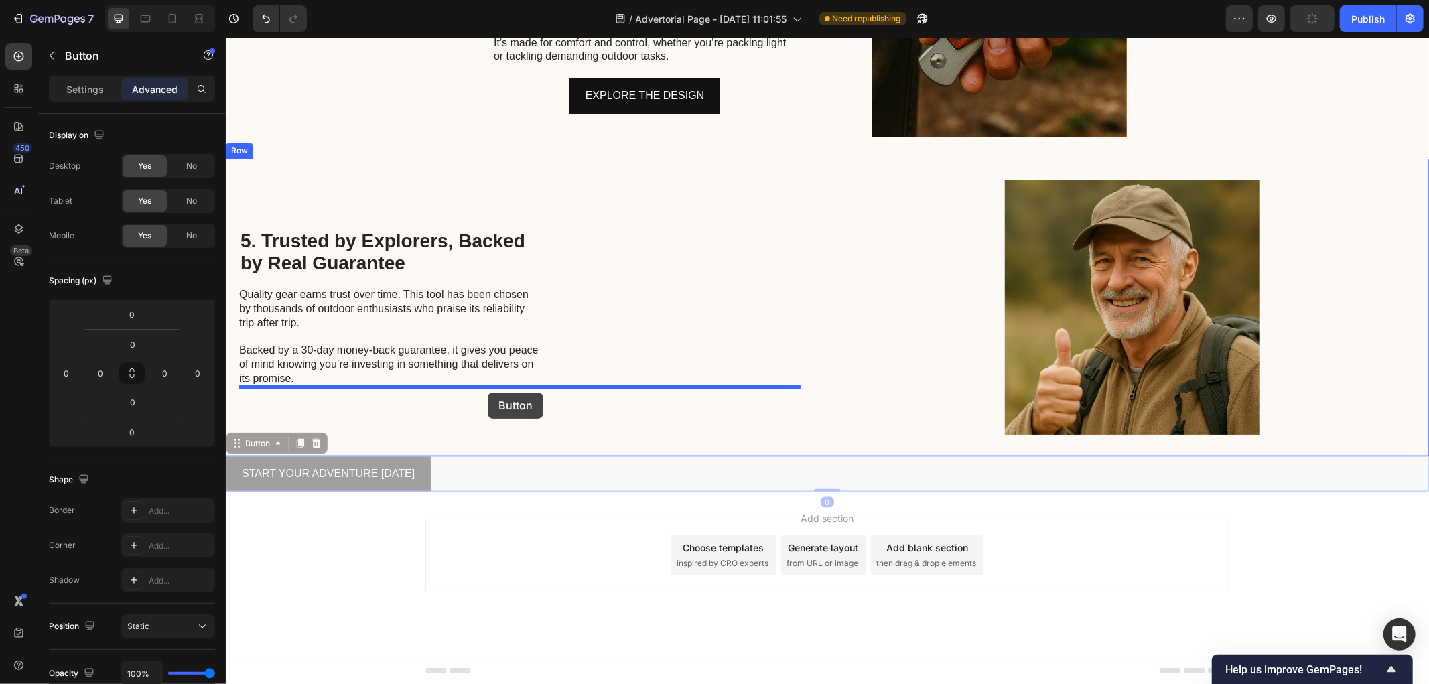
drag, startPoint x: 400, startPoint y: 470, endPoint x: 487, endPoint y: 392, distance: 117.2
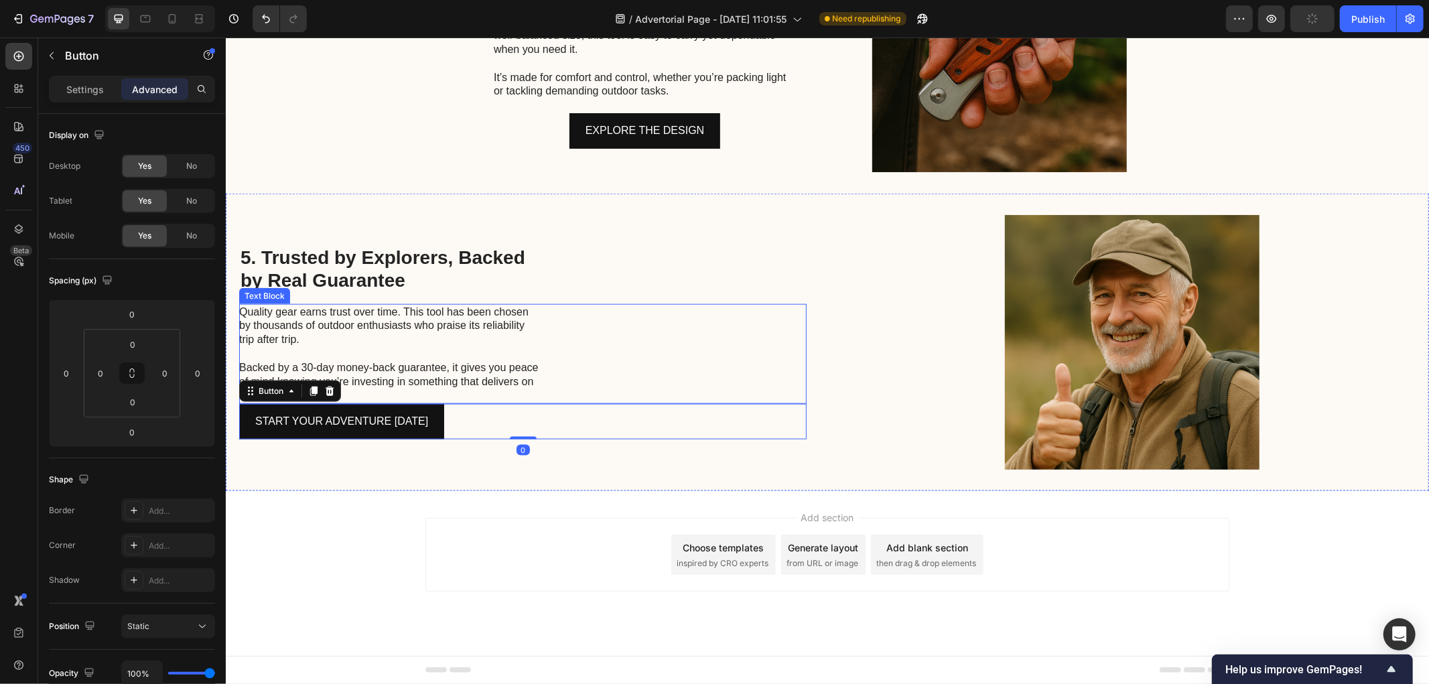
scroll to position [1294, 0]
click at [450, 424] on div "START YOUR ADVENTURE [DATE] Button 0" at bounding box center [523, 421] width 568 height 36
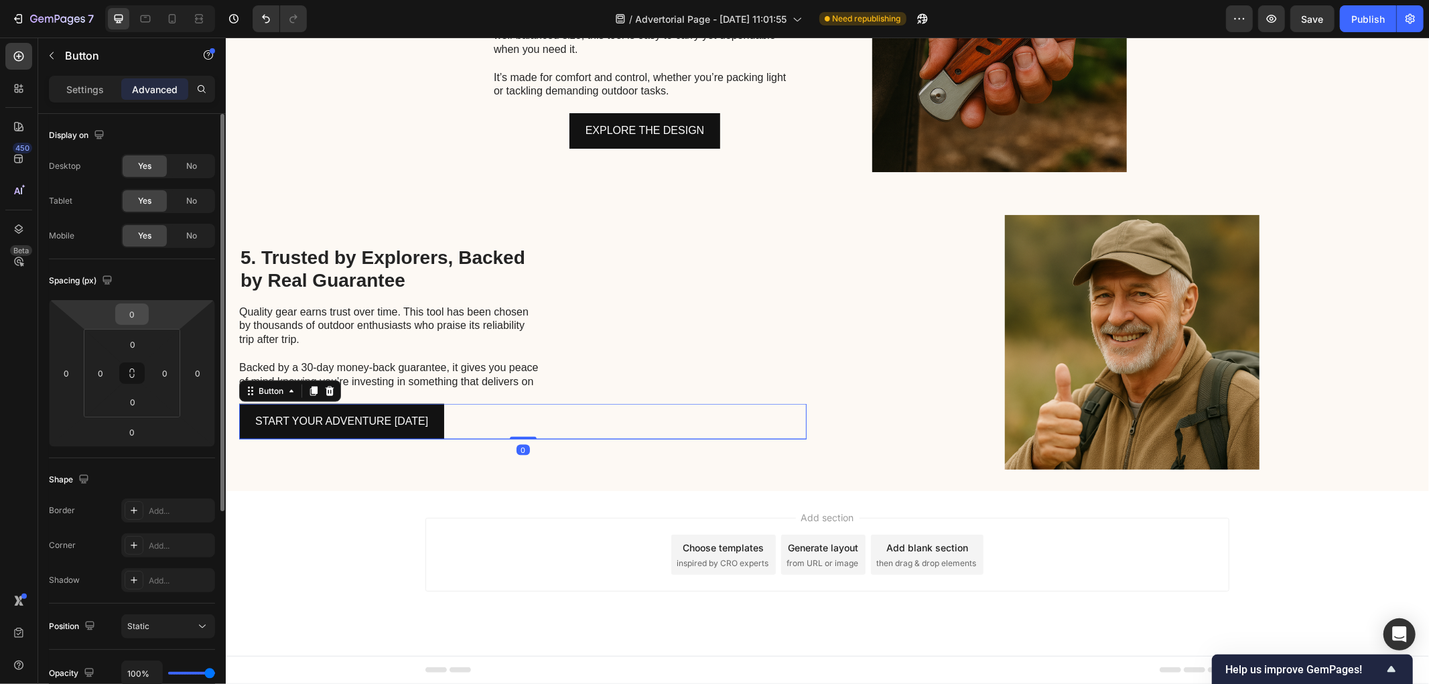
click at [132, 319] on input "0" at bounding box center [132, 314] width 27 height 20
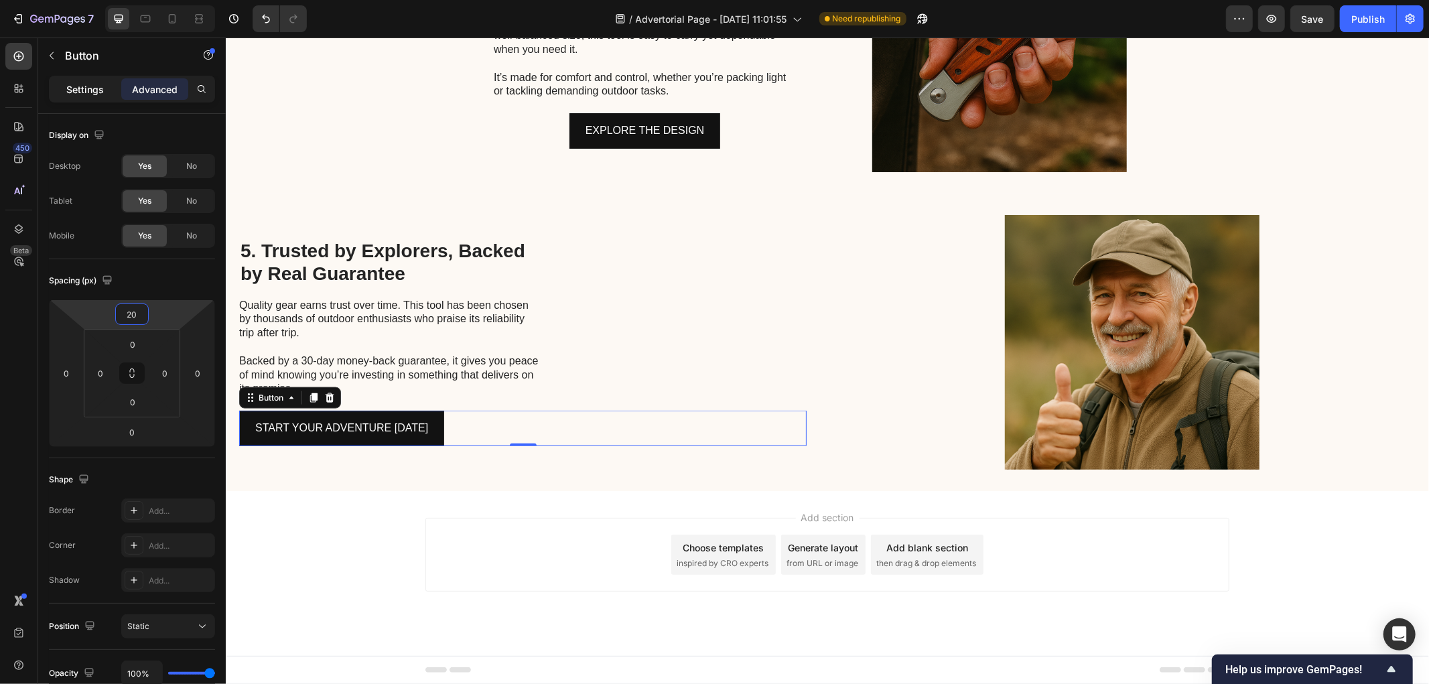
type input "20"
click at [86, 86] on p "Settings" at bounding box center [85, 89] width 38 height 14
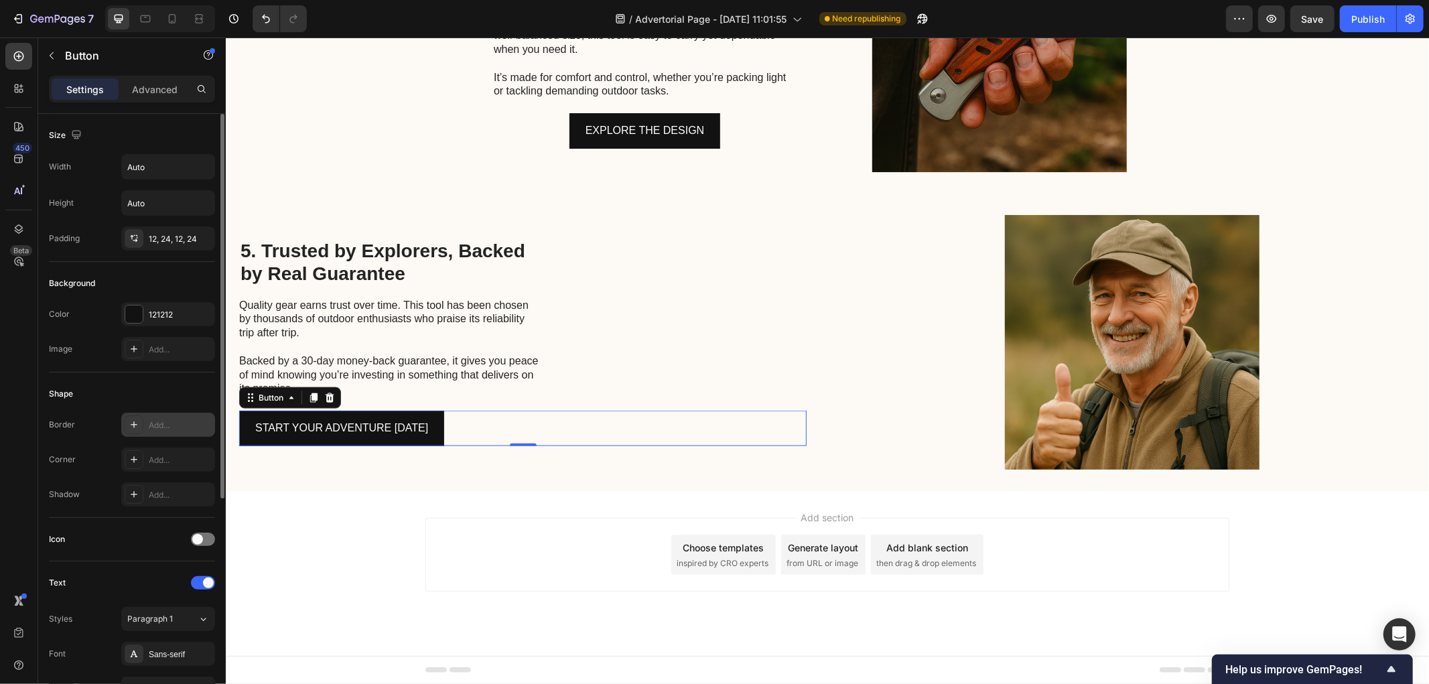
scroll to position [346, 0]
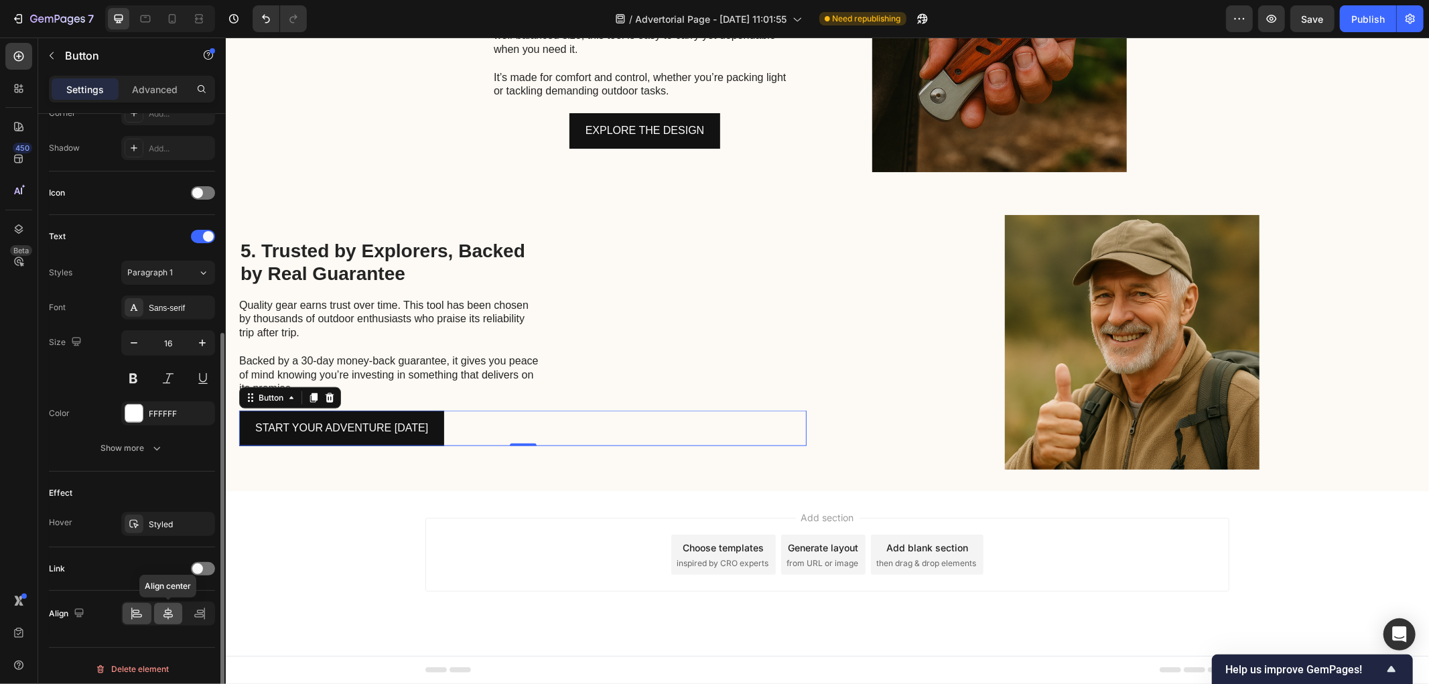
click at [165, 615] on icon at bounding box center [167, 613] width 13 height 13
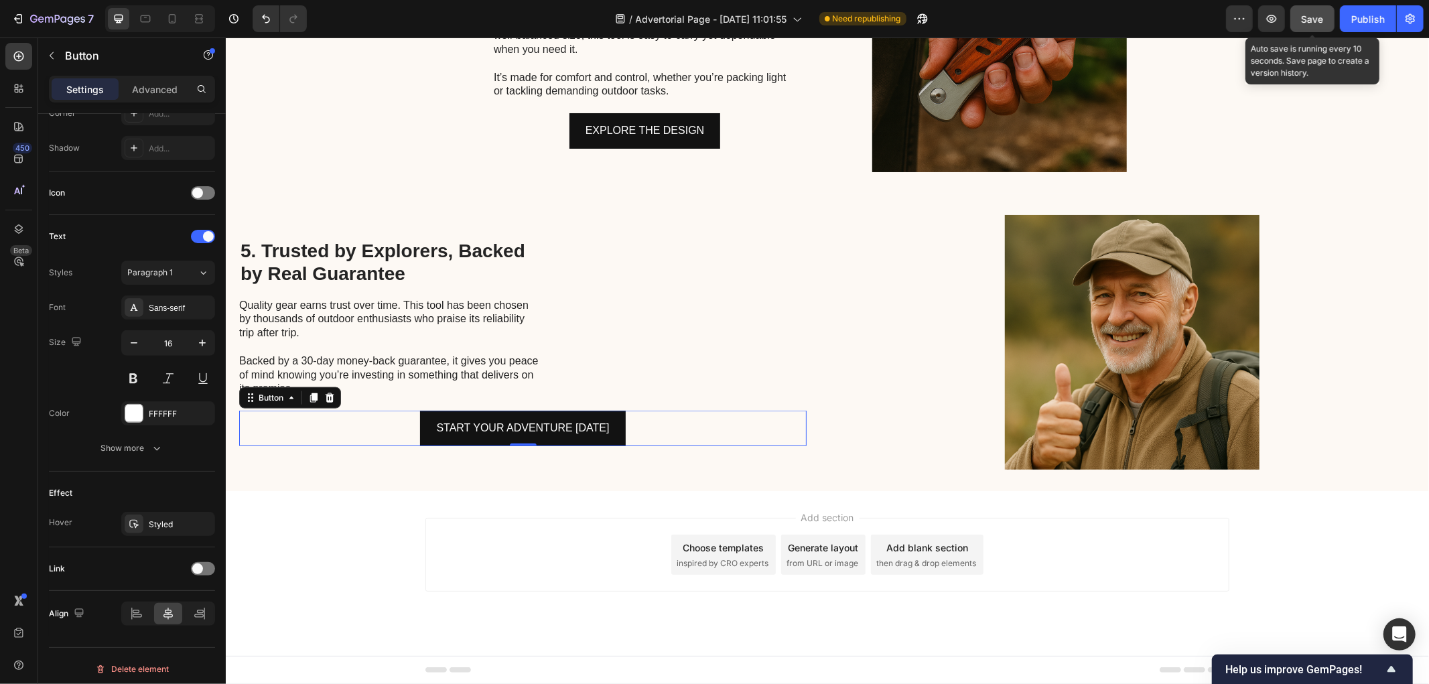
click at [1312, 23] on span "Save" at bounding box center [1313, 18] width 22 height 11
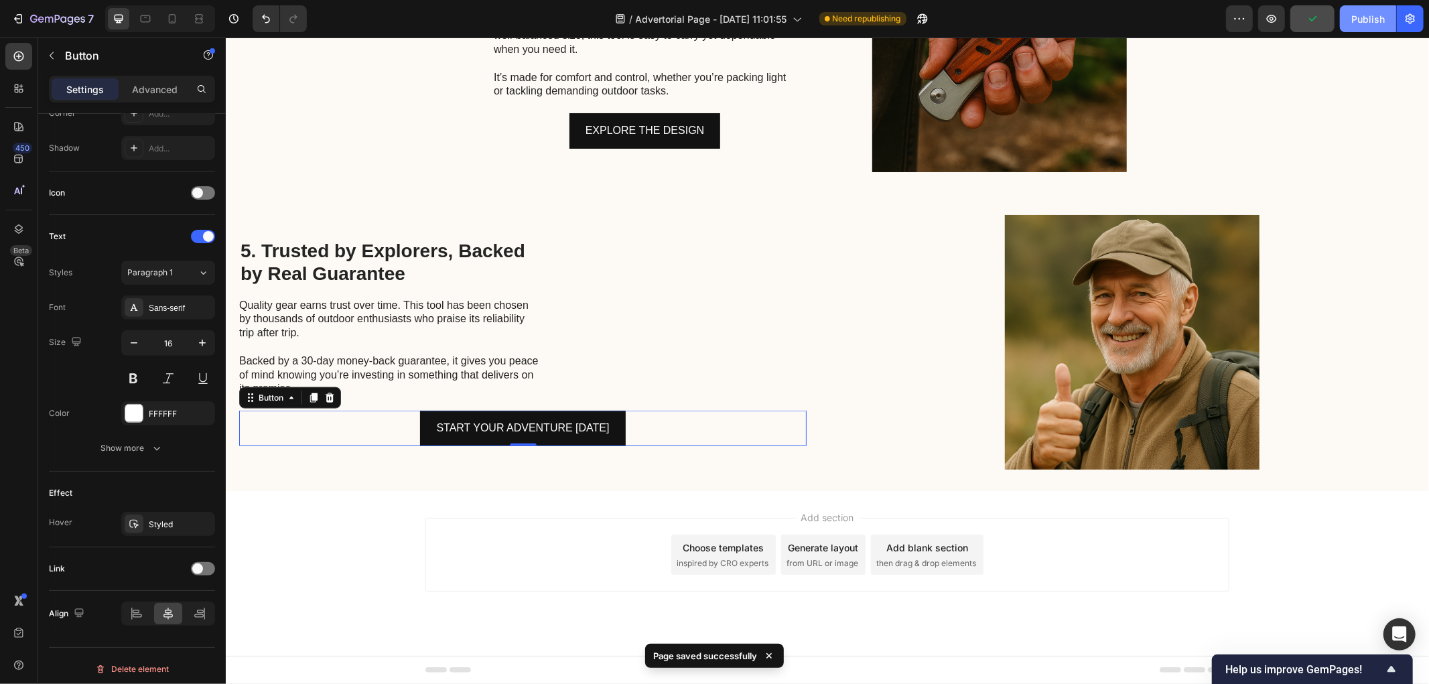
click at [1366, 27] on button "Publish" at bounding box center [1368, 18] width 56 height 27
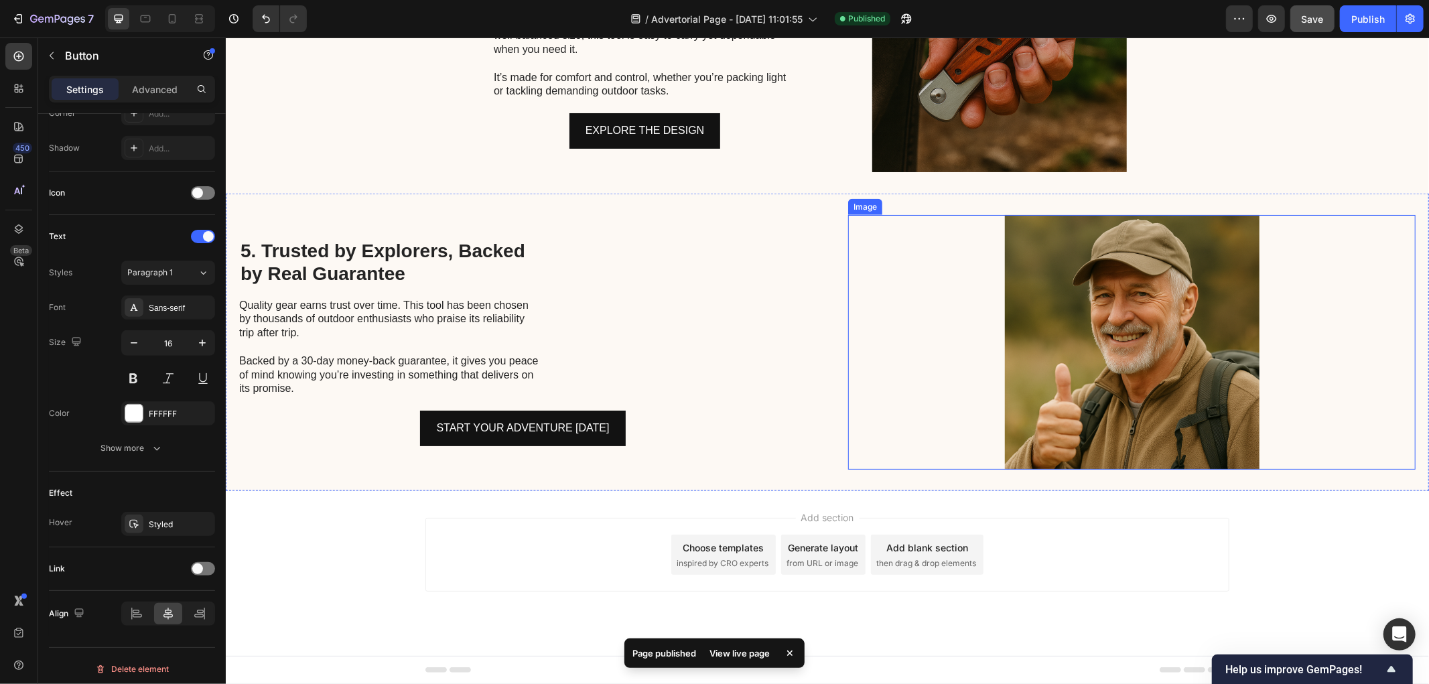
scroll to position [773, 0]
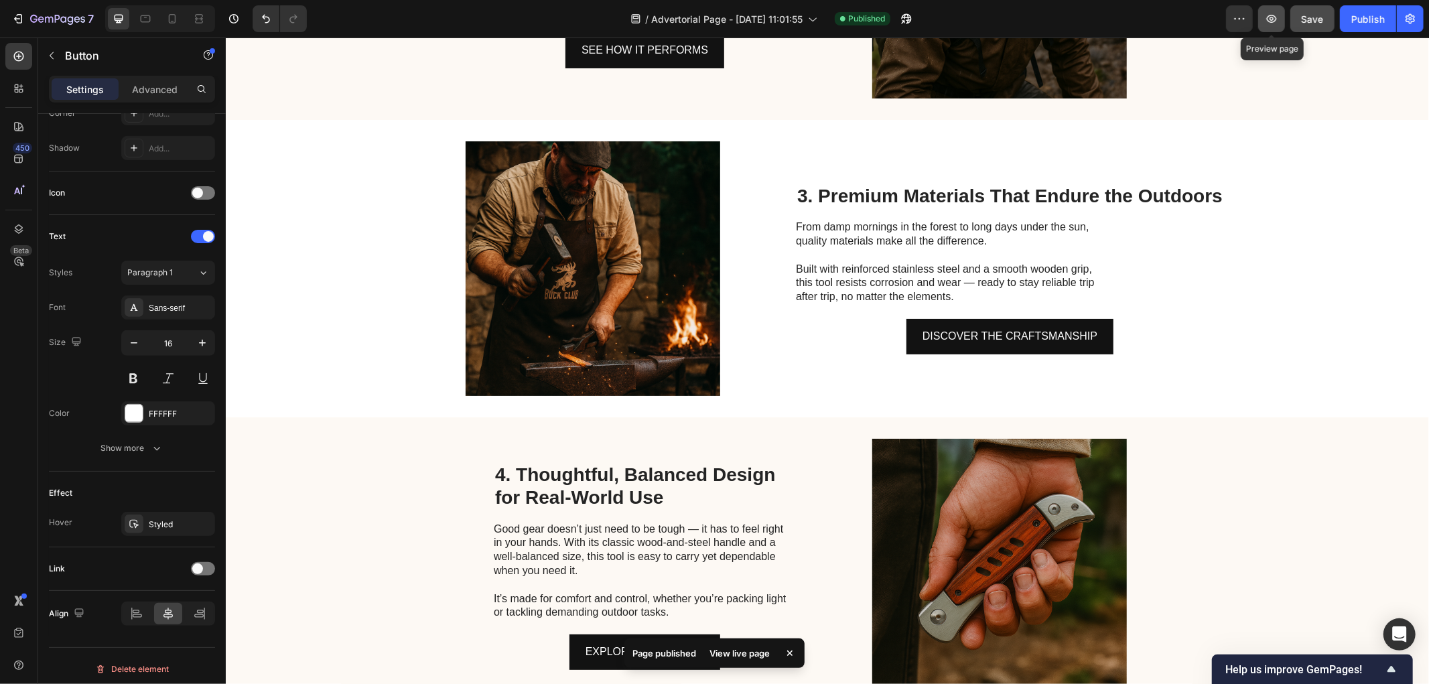
click at [1275, 23] on icon "button" at bounding box center [1271, 18] width 13 height 13
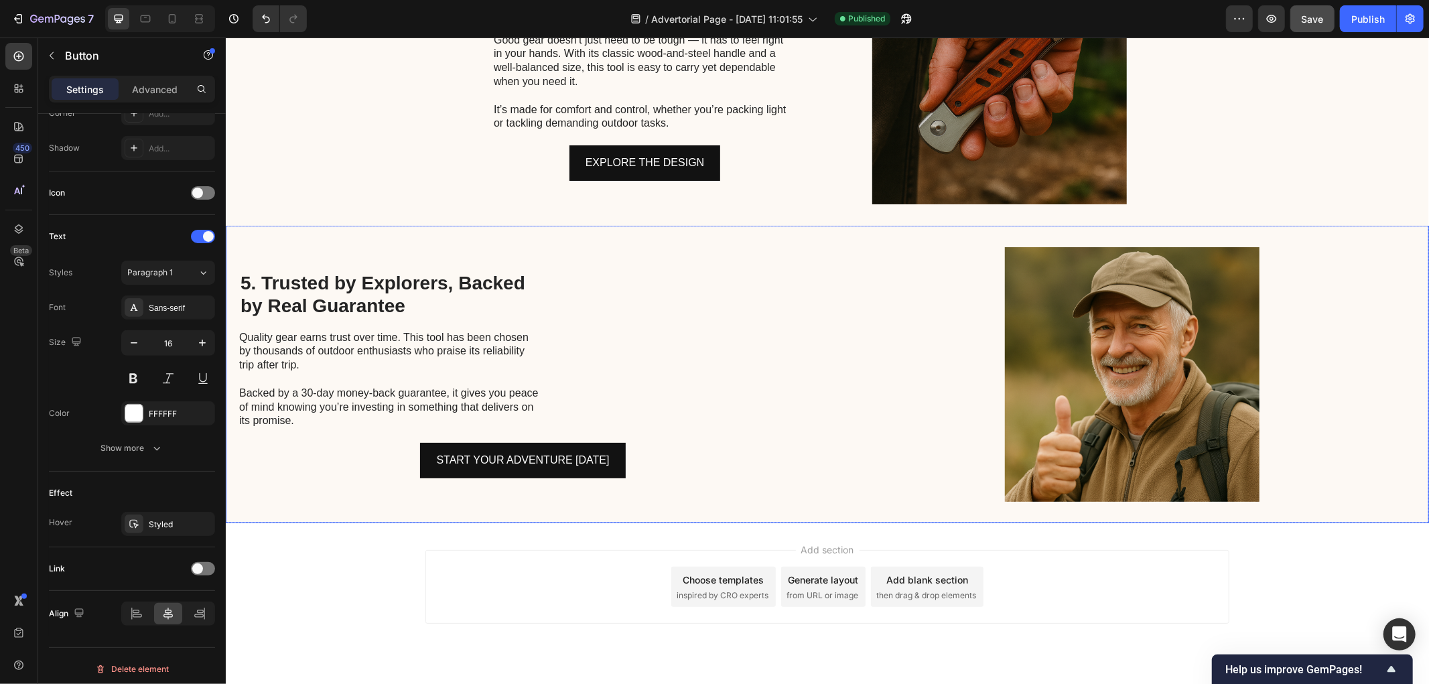
scroll to position [1294, 0]
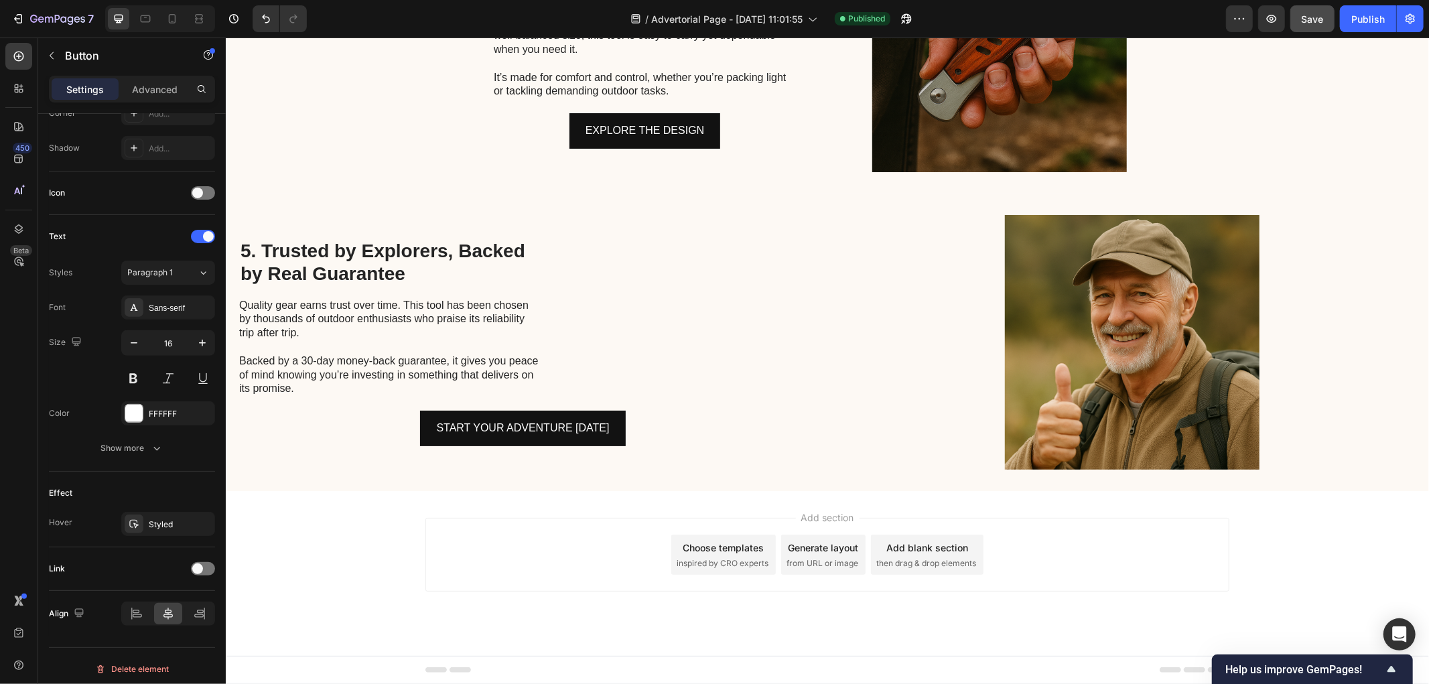
click at [629, 432] on div "START YOUR ADVENTURE [DATE] Button" at bounding box center [523, 428] width 568 height 36
click at [598, 434] on p "START YOUR ADVENTURE [DATE]" at bounding box center [522, 427] width 173 height 19
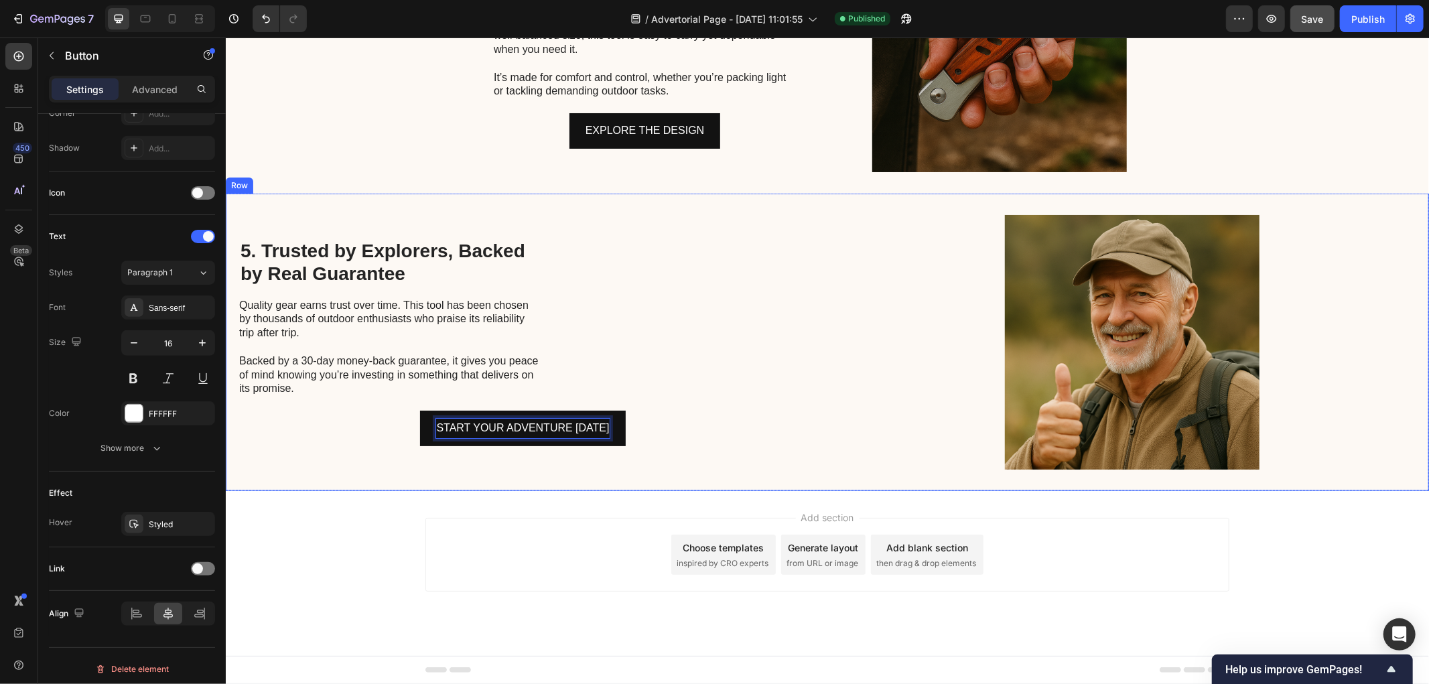
click at [659, 401] on div "START YOUR ADVENTURE [DATE] Button" at bounding box center [523, 421] width 568 height 49
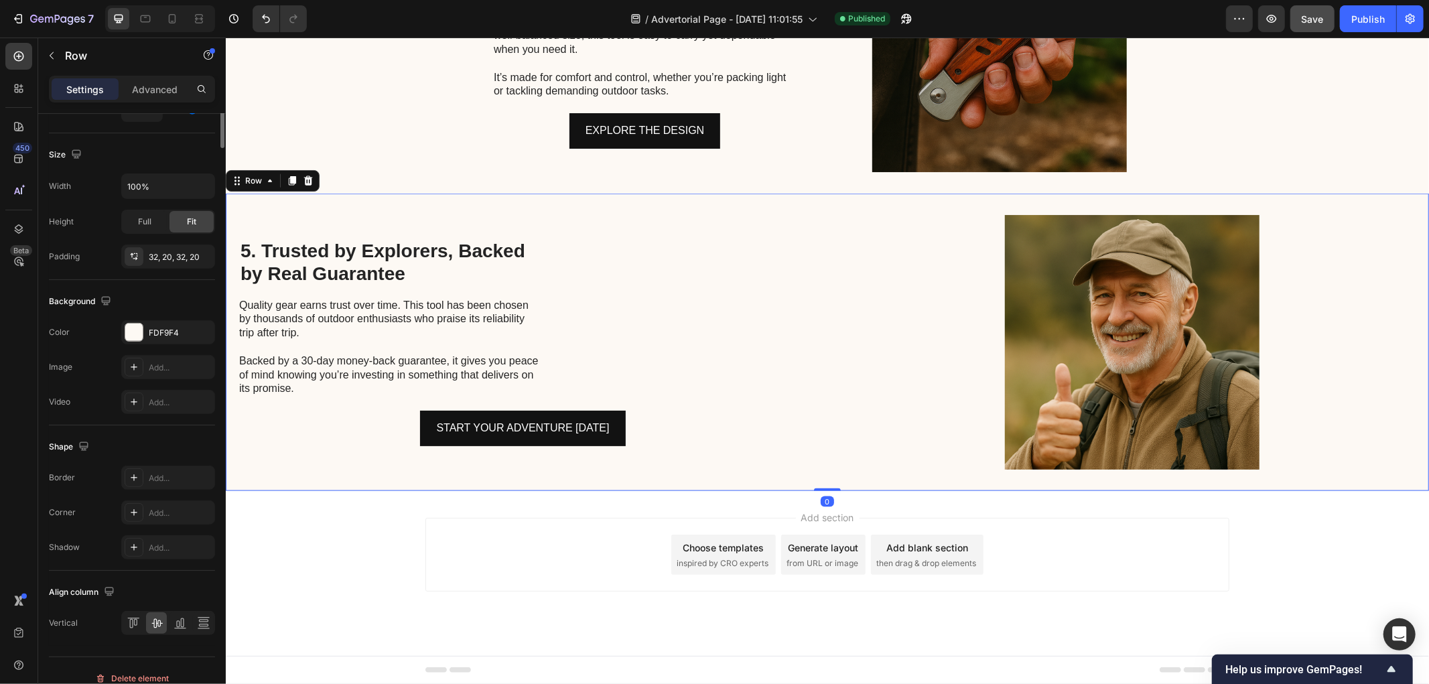
scroll to position [0, 0]
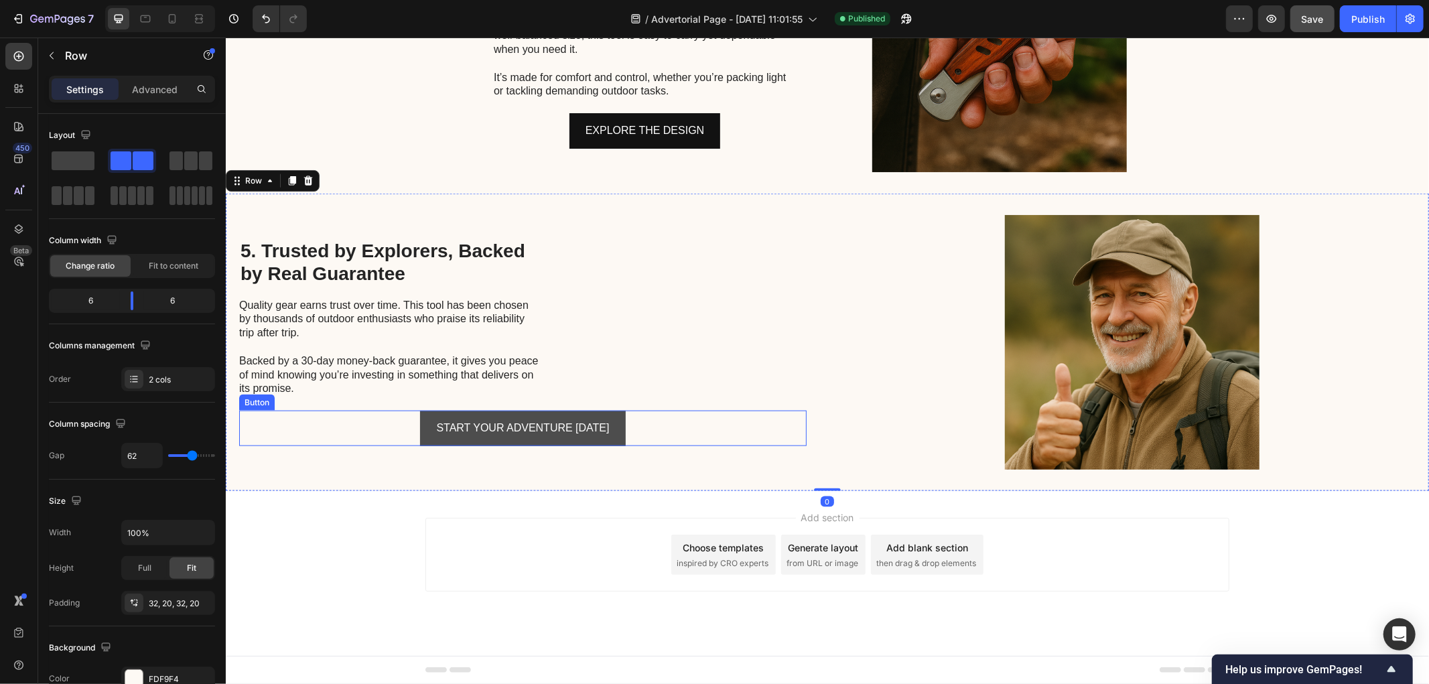
click at [532, 410] on button "START YOUR ADVENTURE [DATE]" at bounding box center [521, 428] width 205 height 36
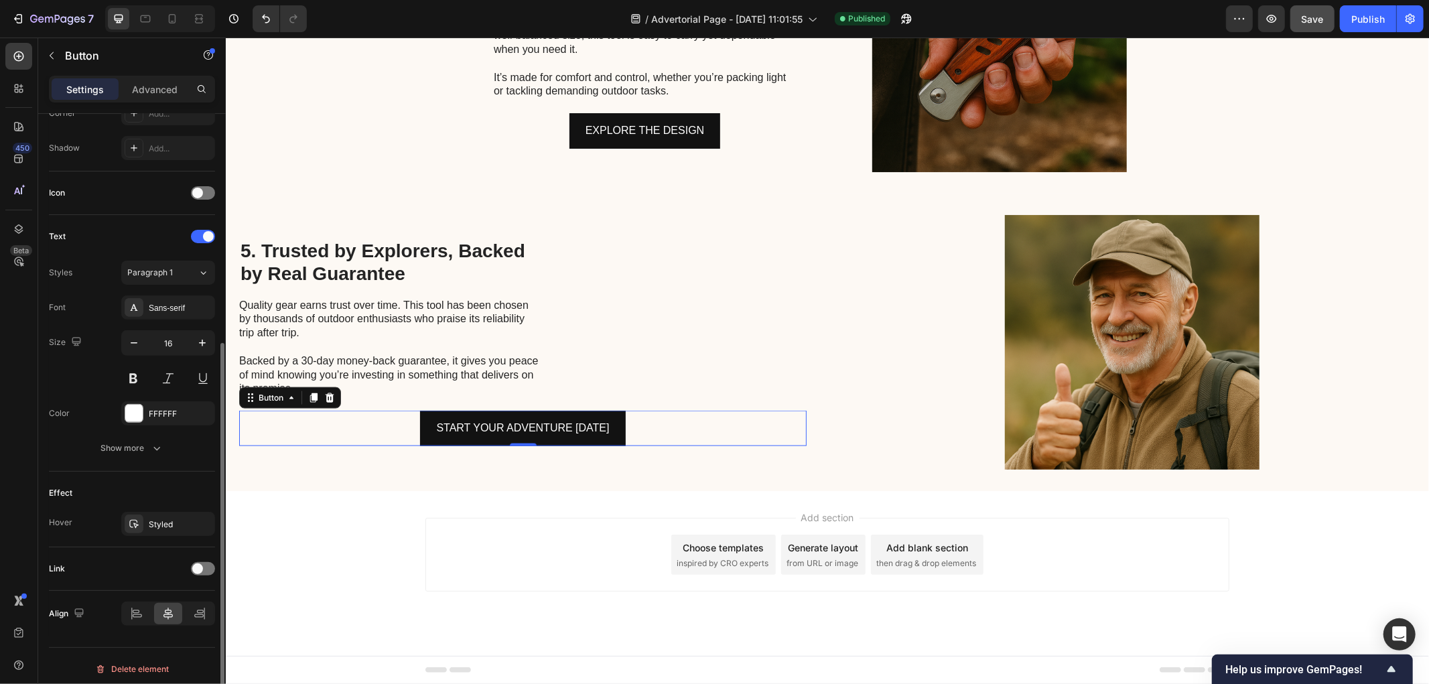
scroll to position [352, 0]
click at [138, 611] on icon at bounding box center [137, 609] width 9 height 3
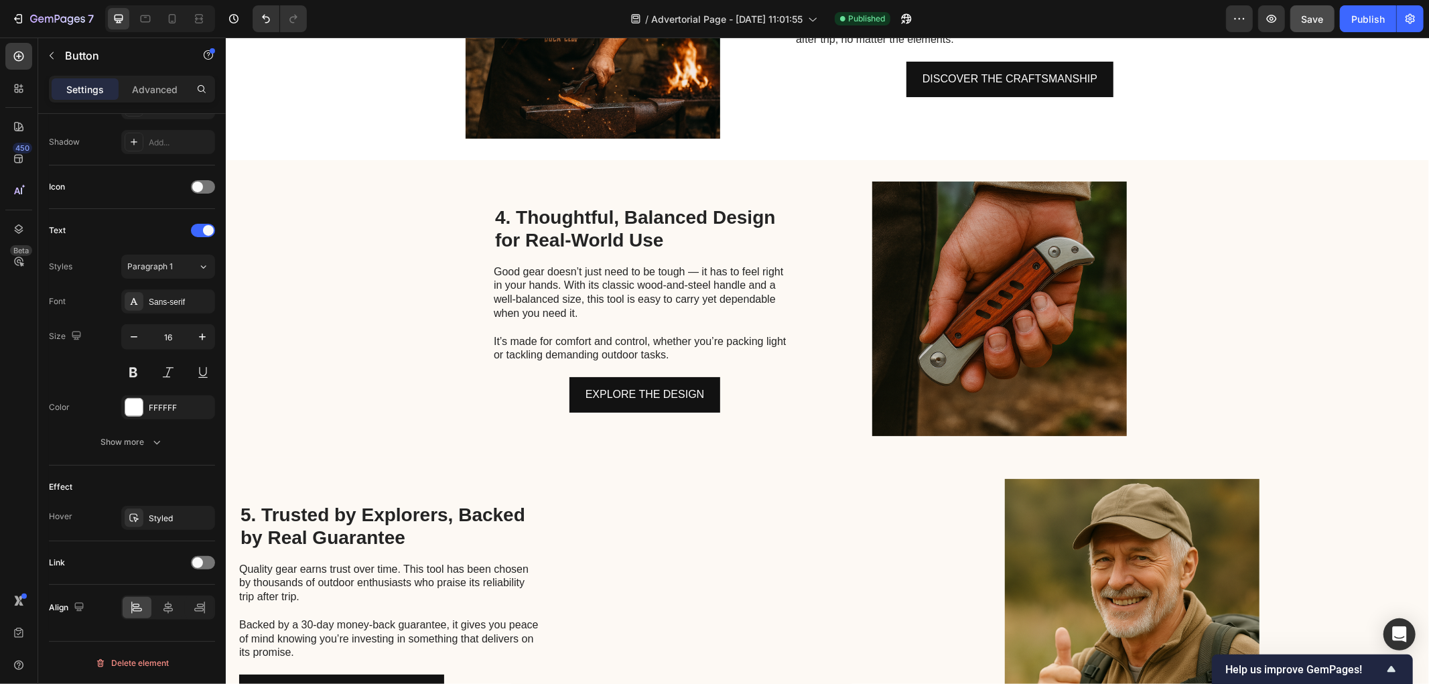
scroll to position [1120, 0]
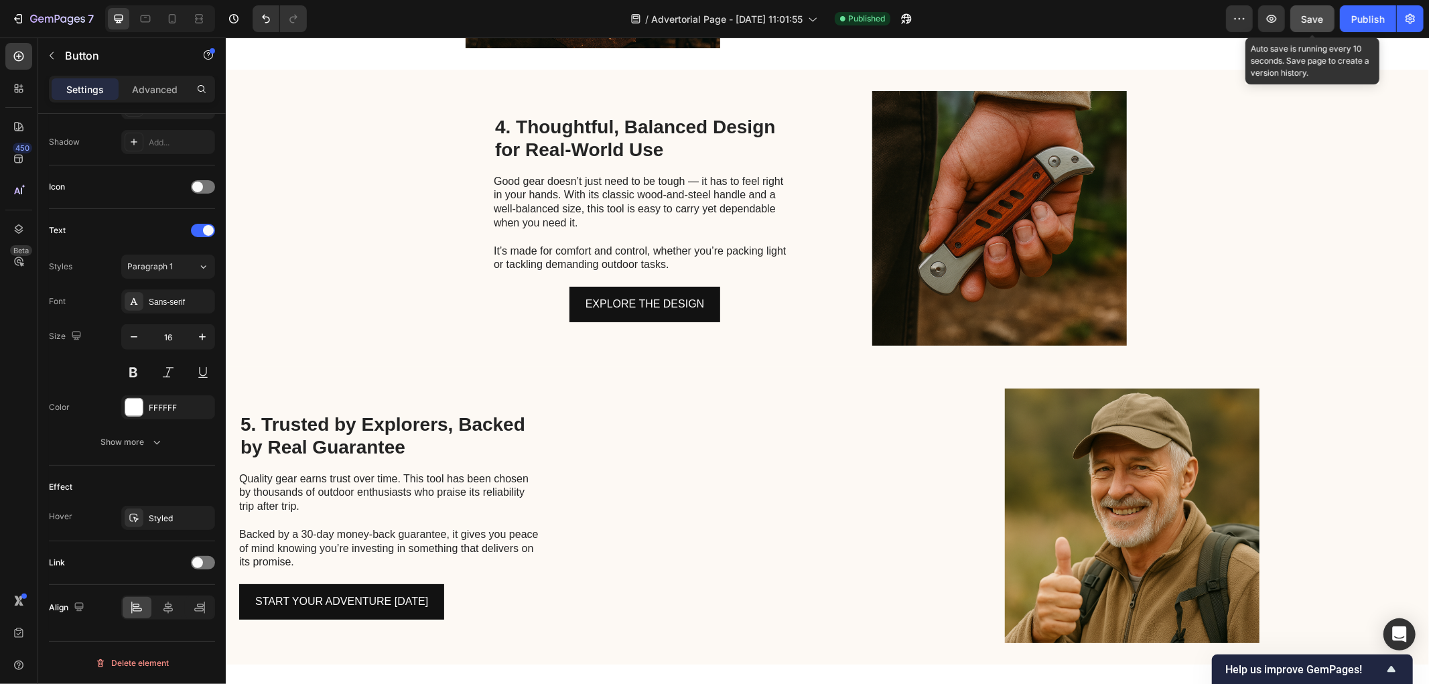
click at [1303, 25] on div "Save" at bounding box center [1313, 19] width 22 height 14
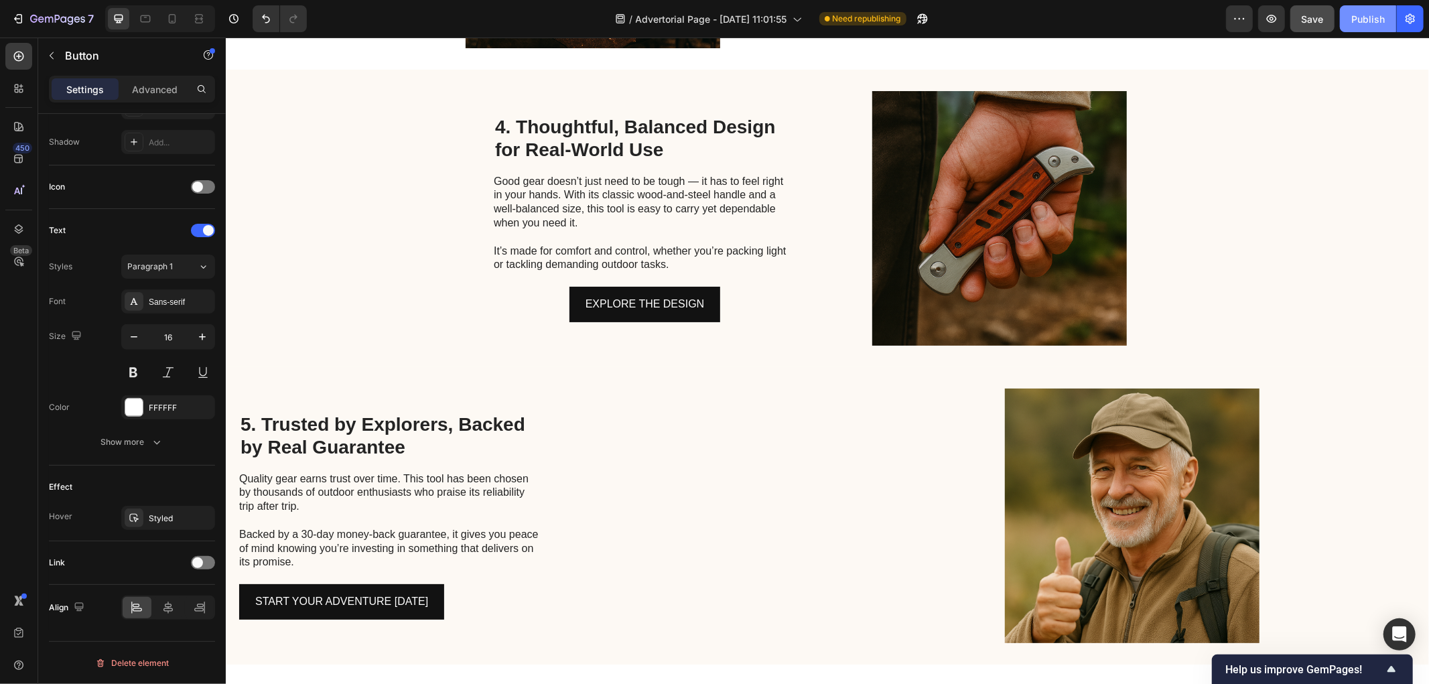
click at [1358, 23] on div "Publish" at bounding box center [1369, 19] width 34 height 14
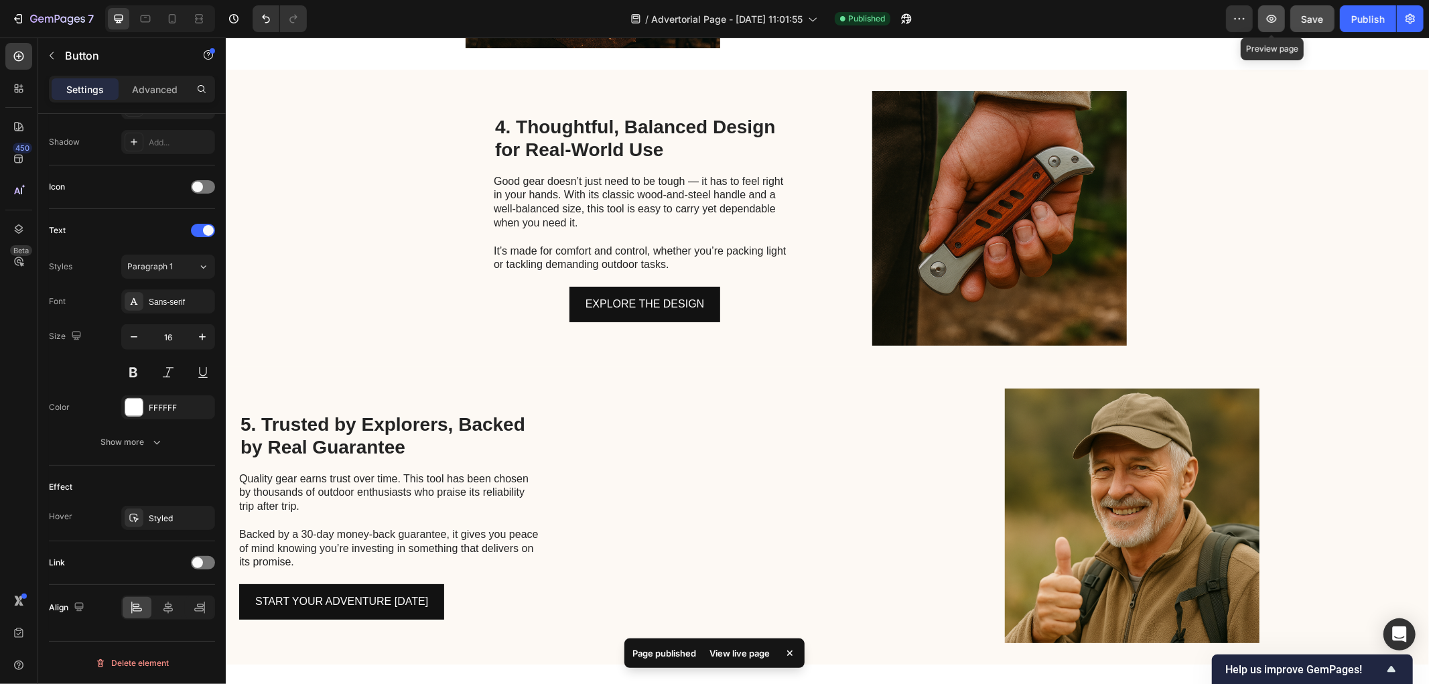
click at [1270, 25] on icon "button" at bounding box center [1271, 18] width 13 height 13
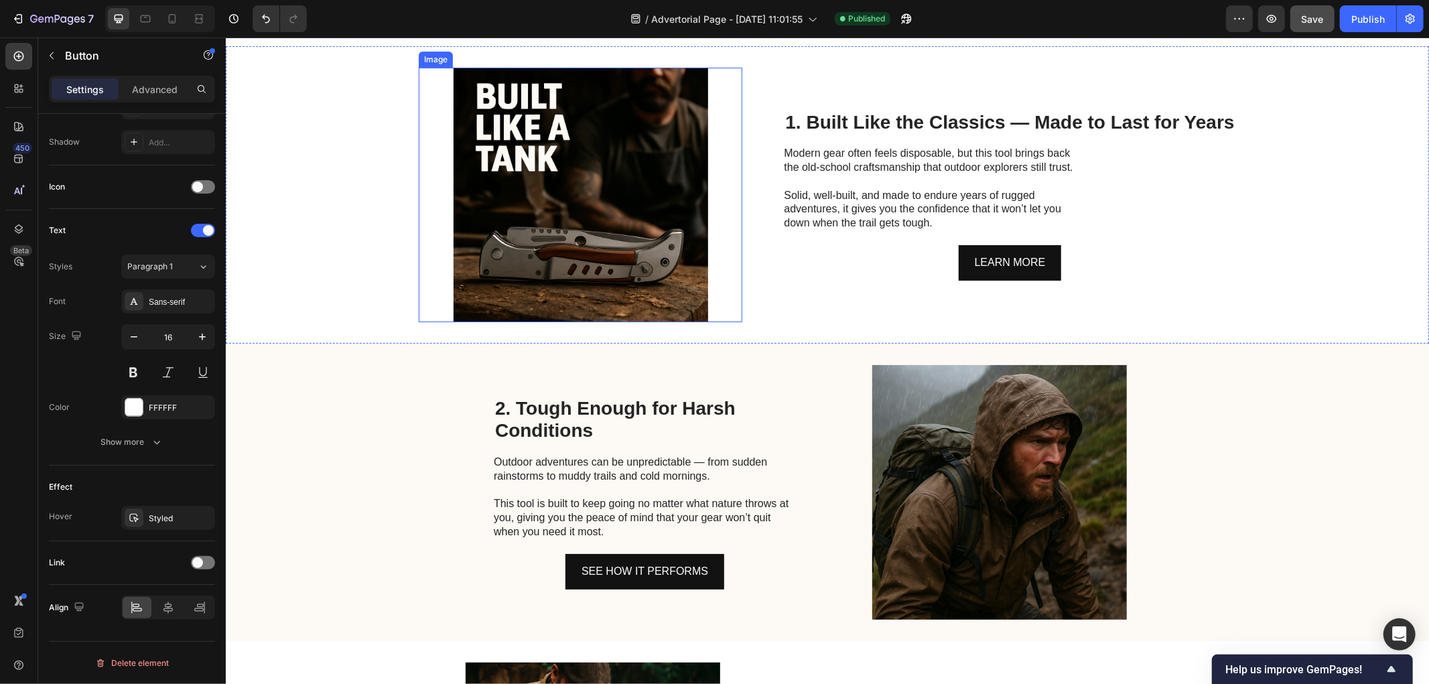
scroll to position [0, 0]
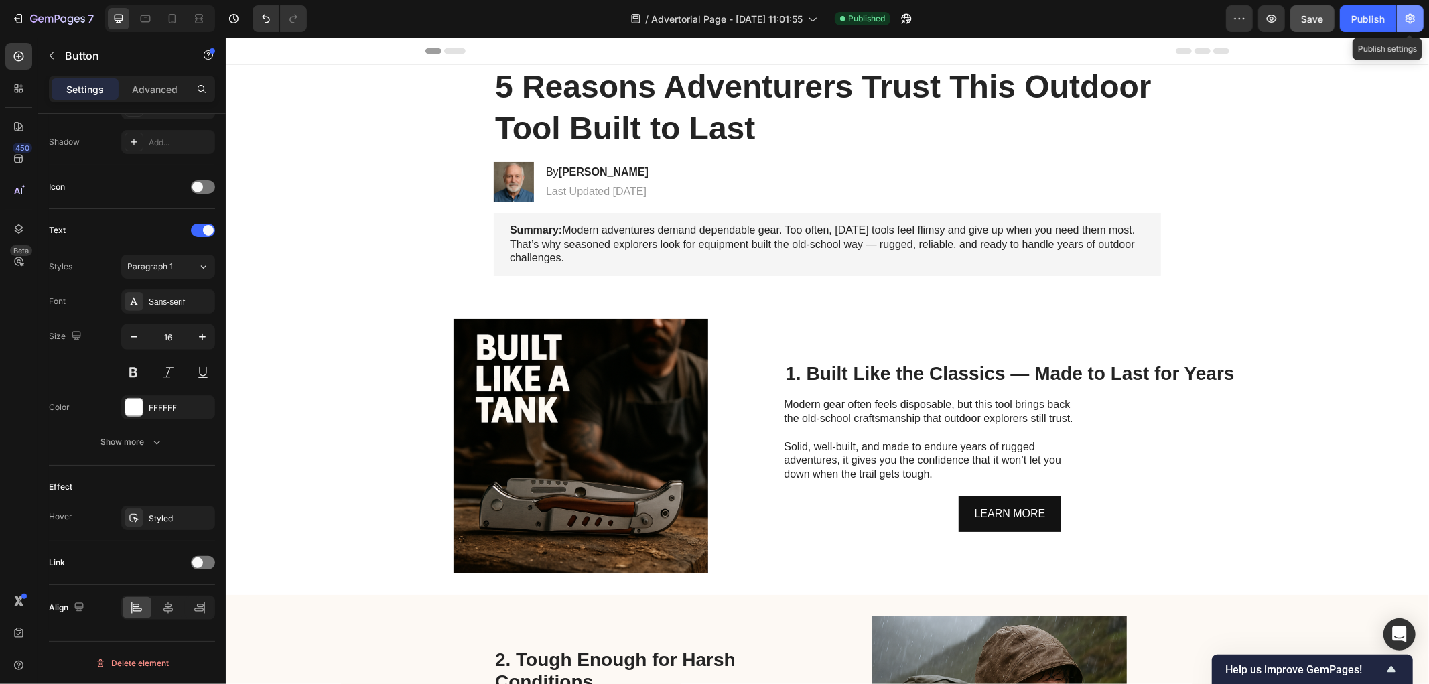
click at [1411, 20] on icon "button" at bounding box center [1410, 18] width 3 height 3
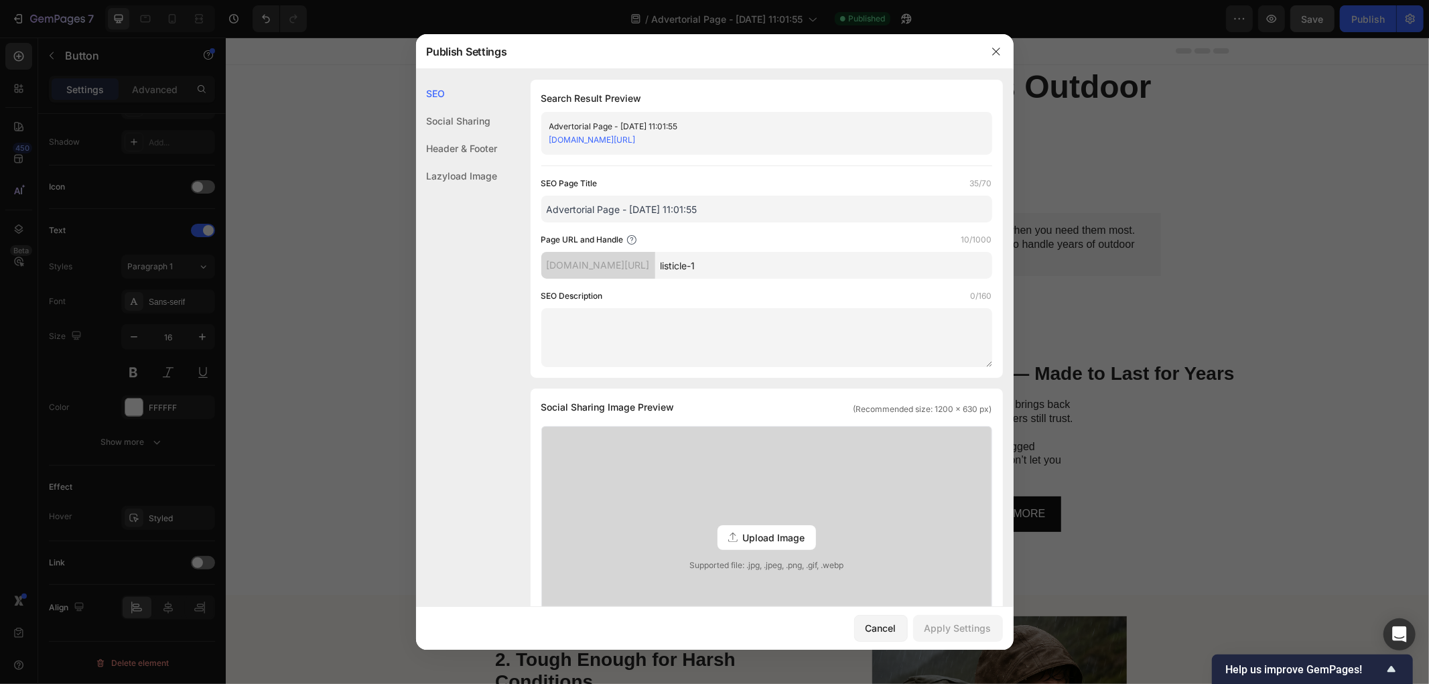
click at [681, 112] on div "Advertorial Page - [DATE] 11:01:55 [DOMAIN_NAME][URL]" at bounding box center [766, 133] width 451 height 43
click at [678, 119] on div "Advertorial Page - [DATE] 11:01:55 [DOMAIN_NAME][URL]" at bounding box center [766, 133] width 451 height 43
click at [668, 122] on div "Advertorial Page - [DATE] 11:01:55" at bounding box center [755, 126] width 413 height 13
click at [672, 123] on div "Advertorial Page - [DATE] 11:01:55" at bounding box center [755, 126] width 413 height 13
click at [670, 123] on div "Advertorial Page - [DATE] 11:01:55" at bounding box center [755, 126] width 413 height 13
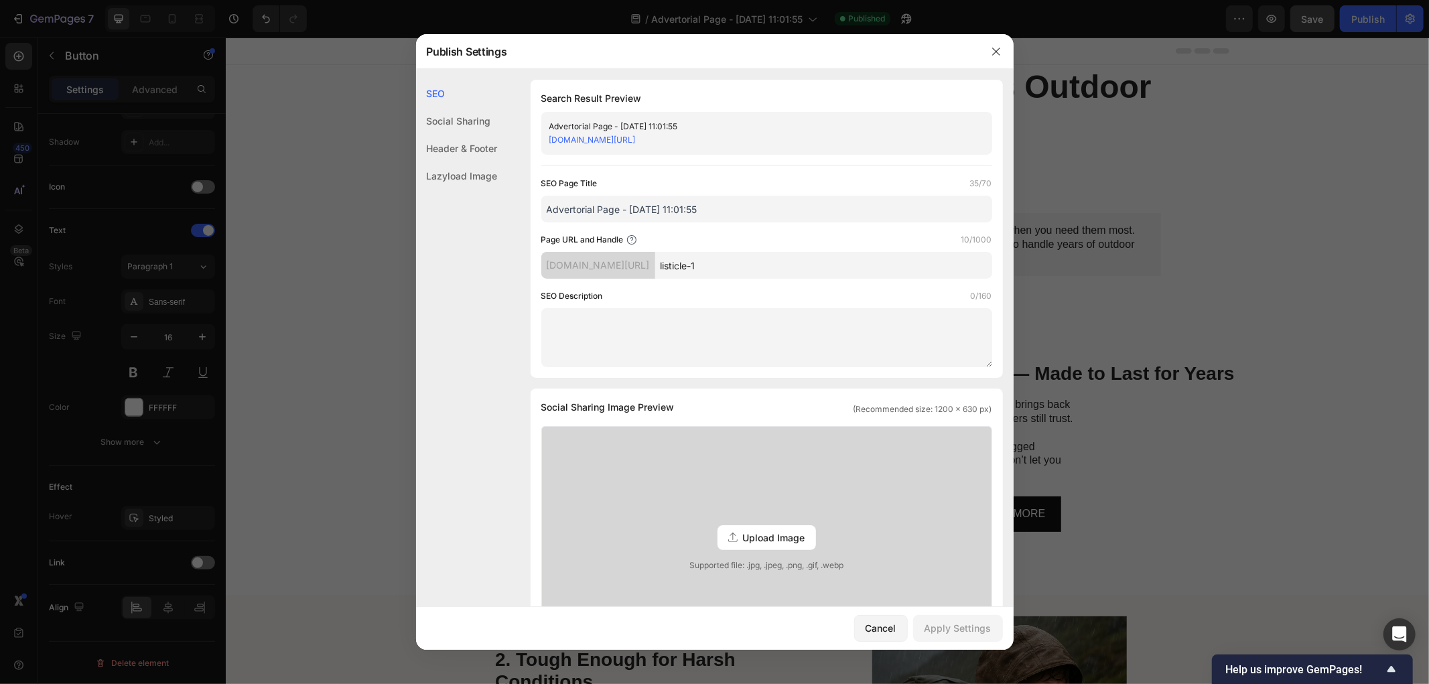
click at [614, 208] on input "Advertorial Page - [DATE] 11:01:55" at bounding box center [766, 209] width 451 height 27
click at [647, 212] on input "Advertorial Page - [DATE] 11:01:55" at bounding box center [766, 209] width 451 height 27
click at [580, 212] on input "5 reasons" at bounding box center [766, 209] width 451 height 27
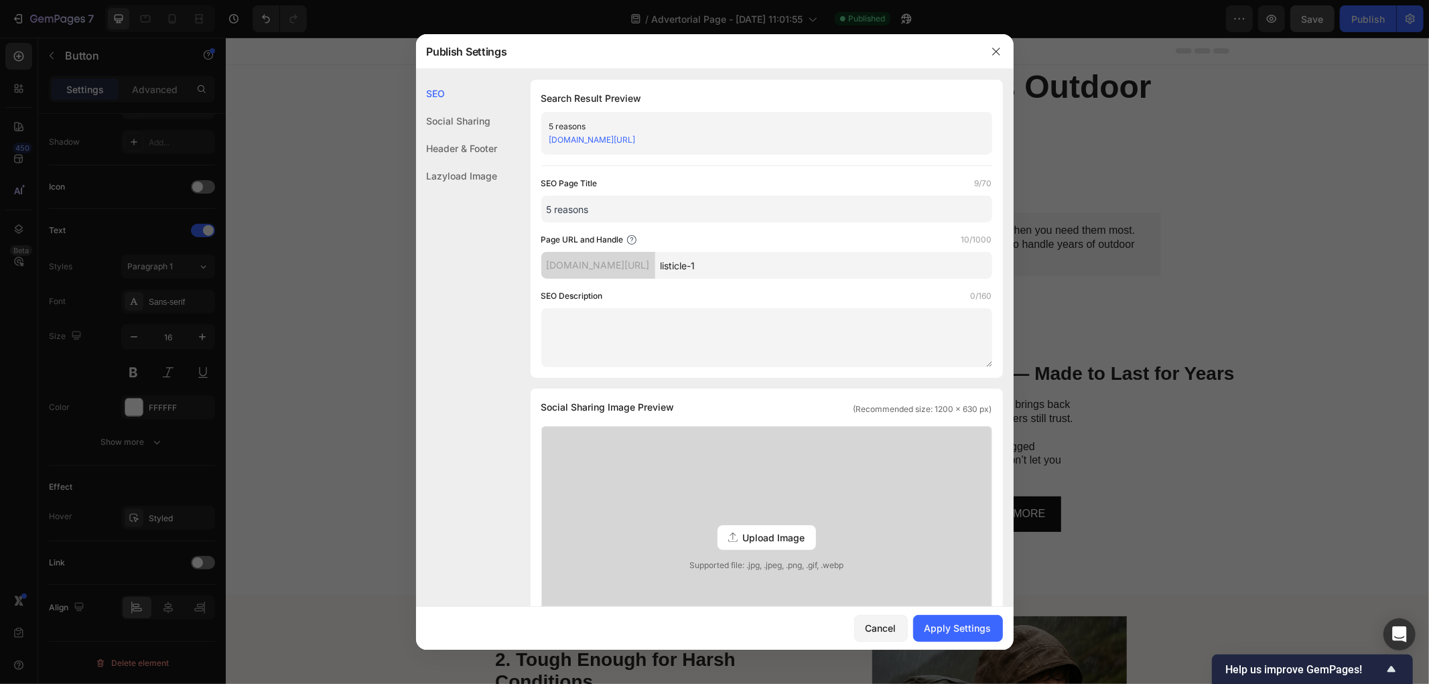
click at [580, 212] on input "5 reasons" at bounding box center [766, 209] width 451 height 27
paste input "👉 5 Reasons Adventurers Trust This Outdoor Tool"
type input "👉 5 Reasons Adventurers Trust This Outdoor Tool"
click at [946, 633] on div "Apply Settings" at bounding box center [958, 628] width 67 height 14
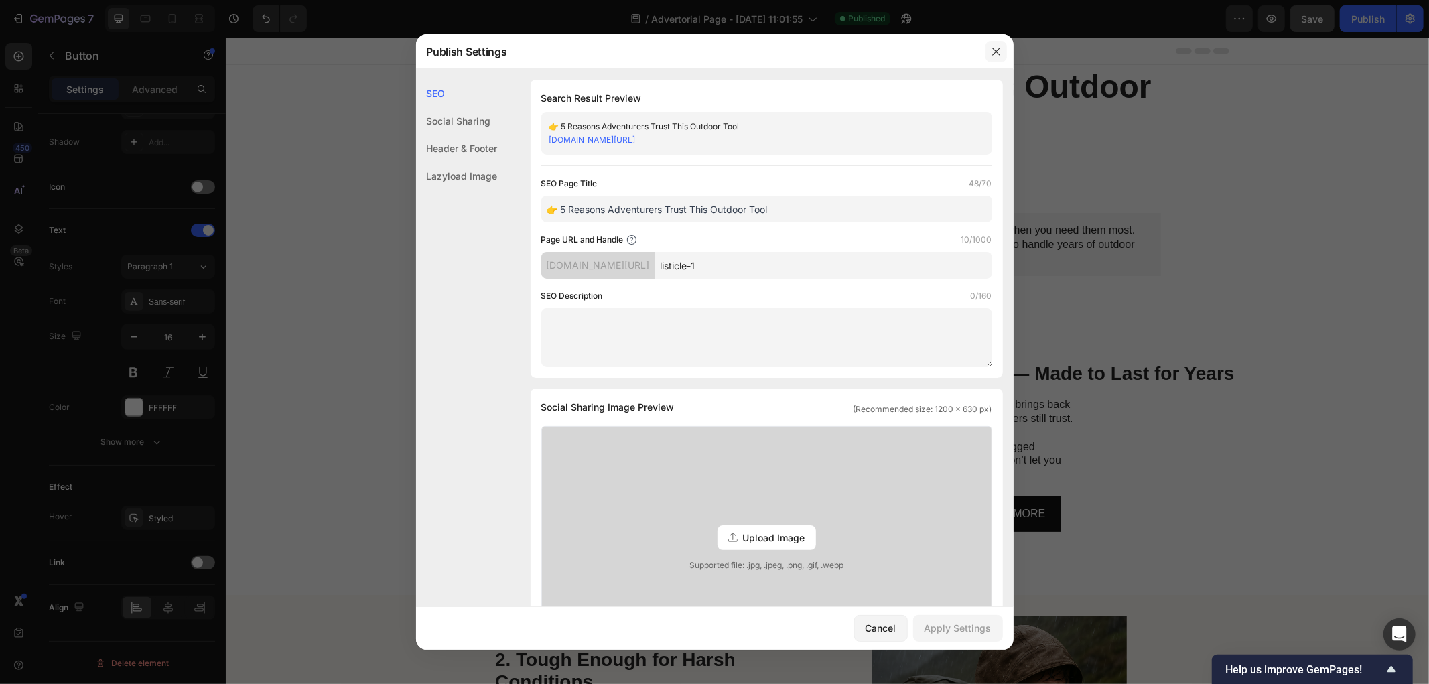
click at [995, 54] on icon "button" at bounding box center [996, 51] width 11 height 11
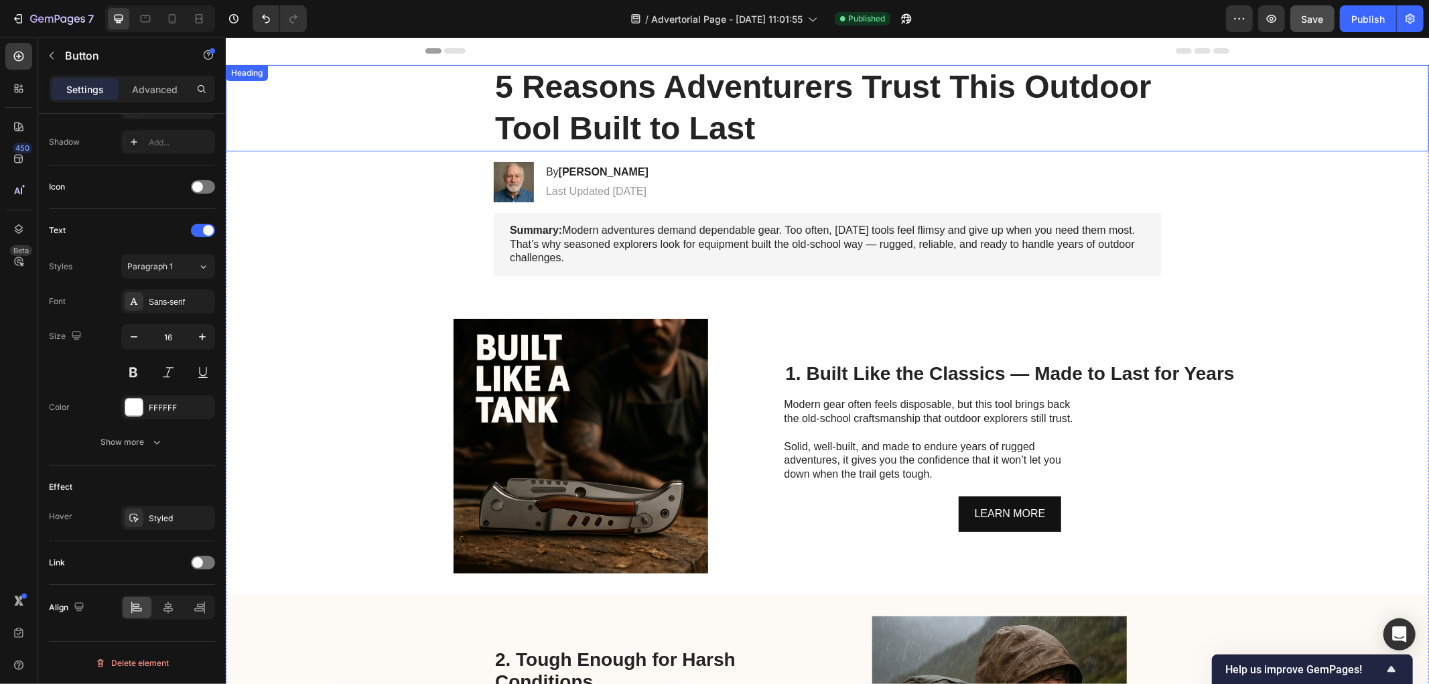
click at [813, 118] on h1 "5 Reasons Adventurers Trust This Outdoor Tool Built to Last" at bounding box center [826, 107] width 667 height 86
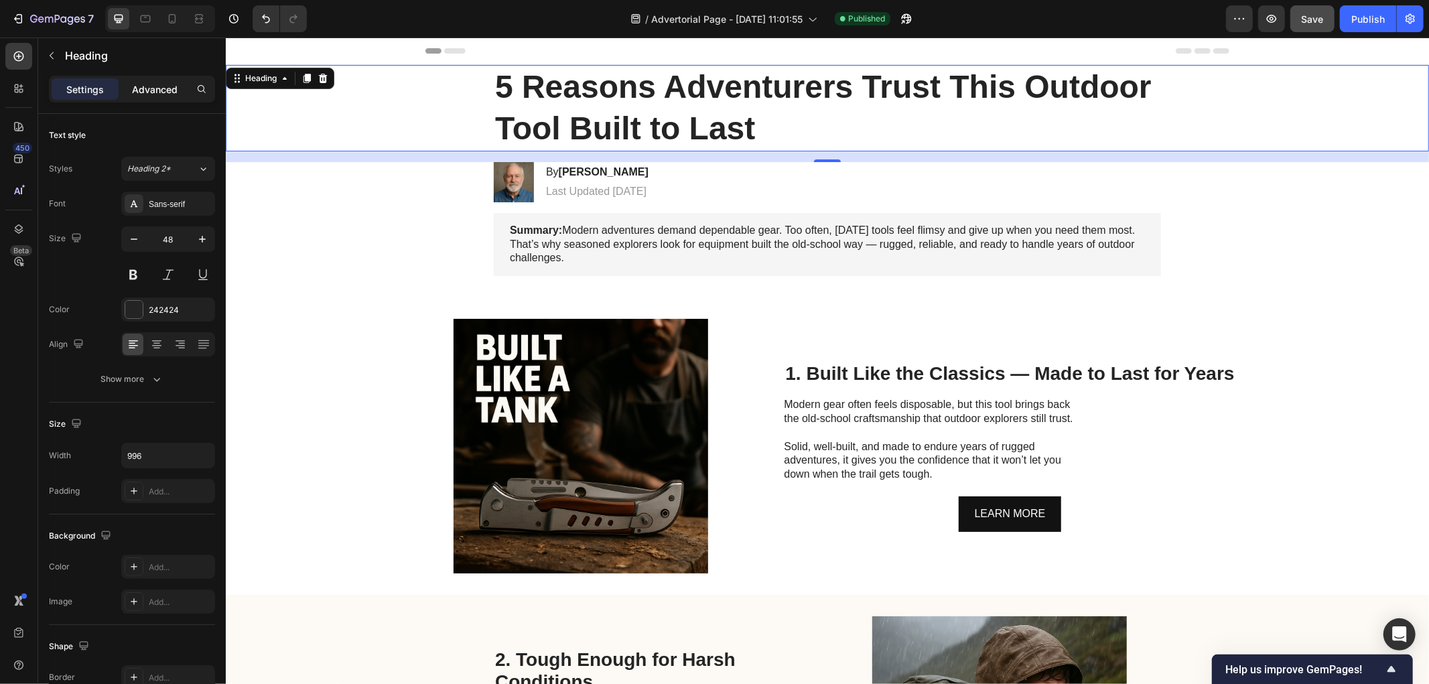
click at [166, 87] on p "Advanced" at bounding box center [155, 89] width 46 height 14
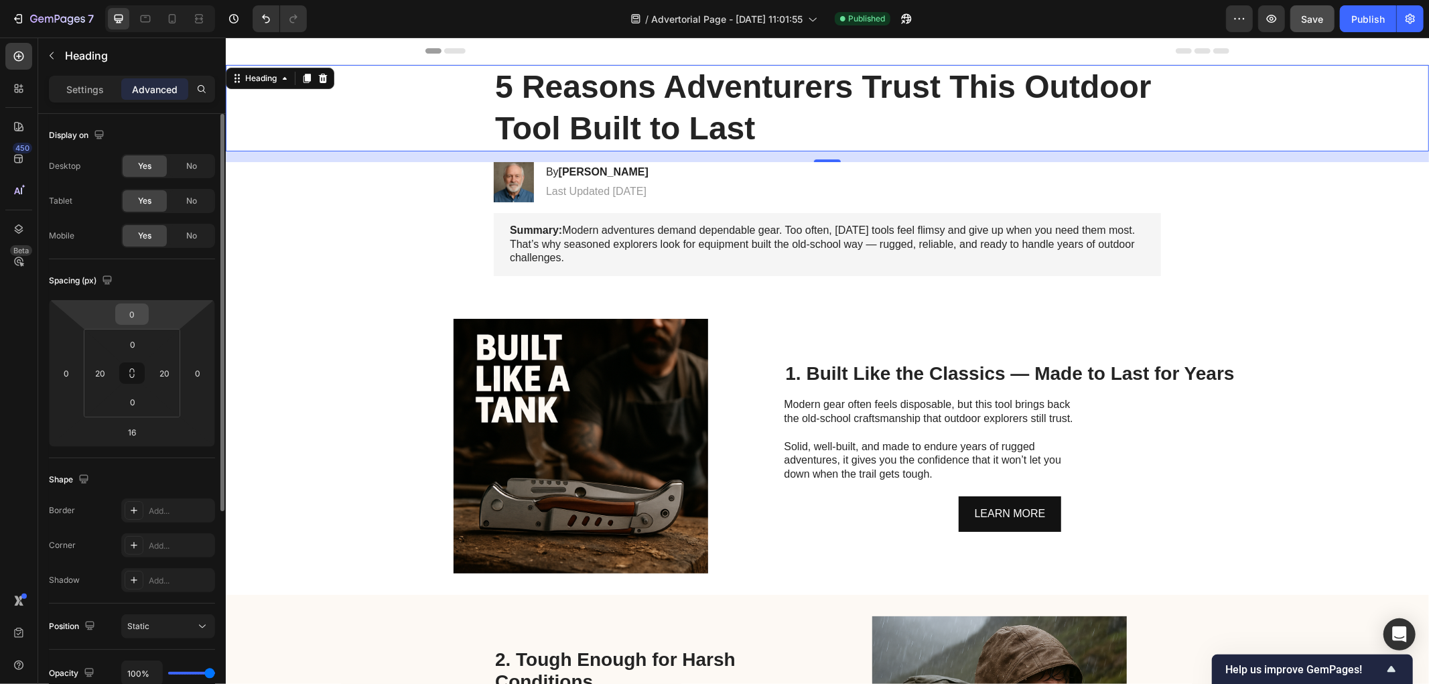
click at [141, 318] on input "0" at bounding box center [132, 314] width 27 height 20
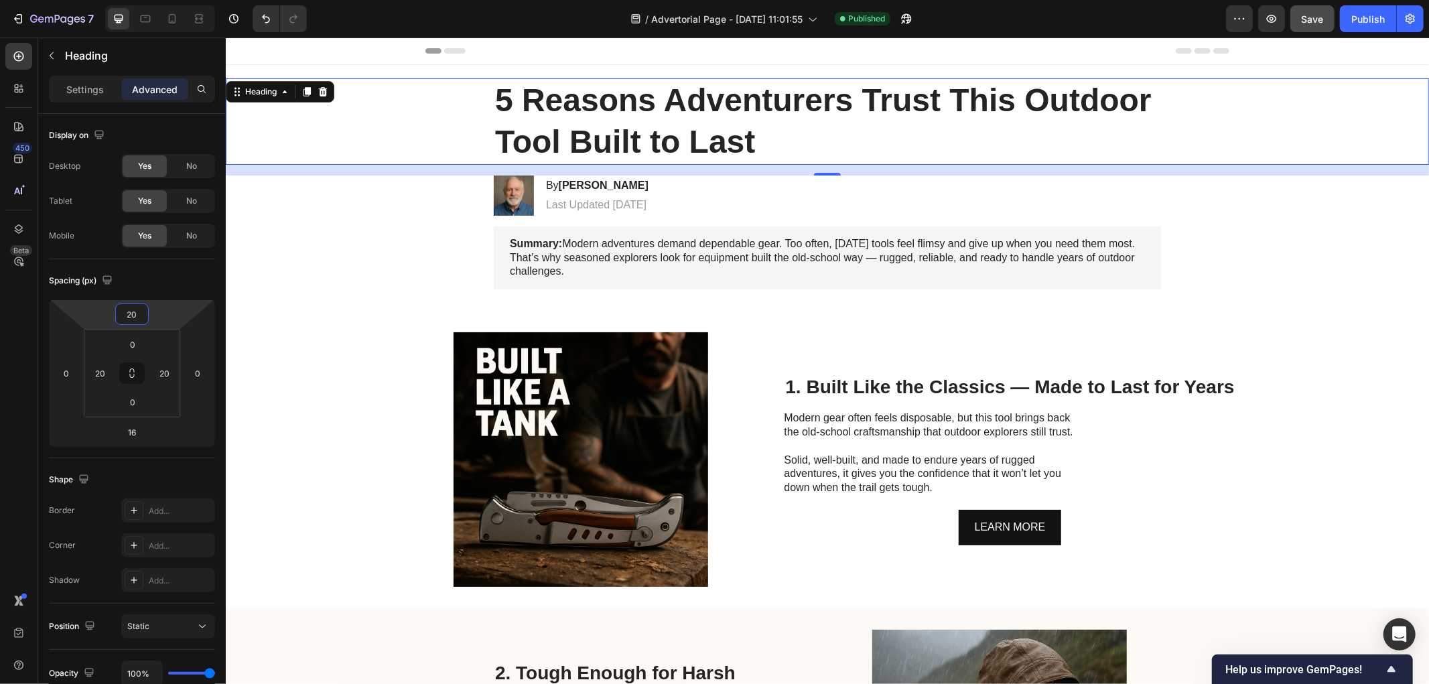
type input "20"
click at [1317, 23] on span "Save" at bounding box center [1313, 18] width 22 height 11
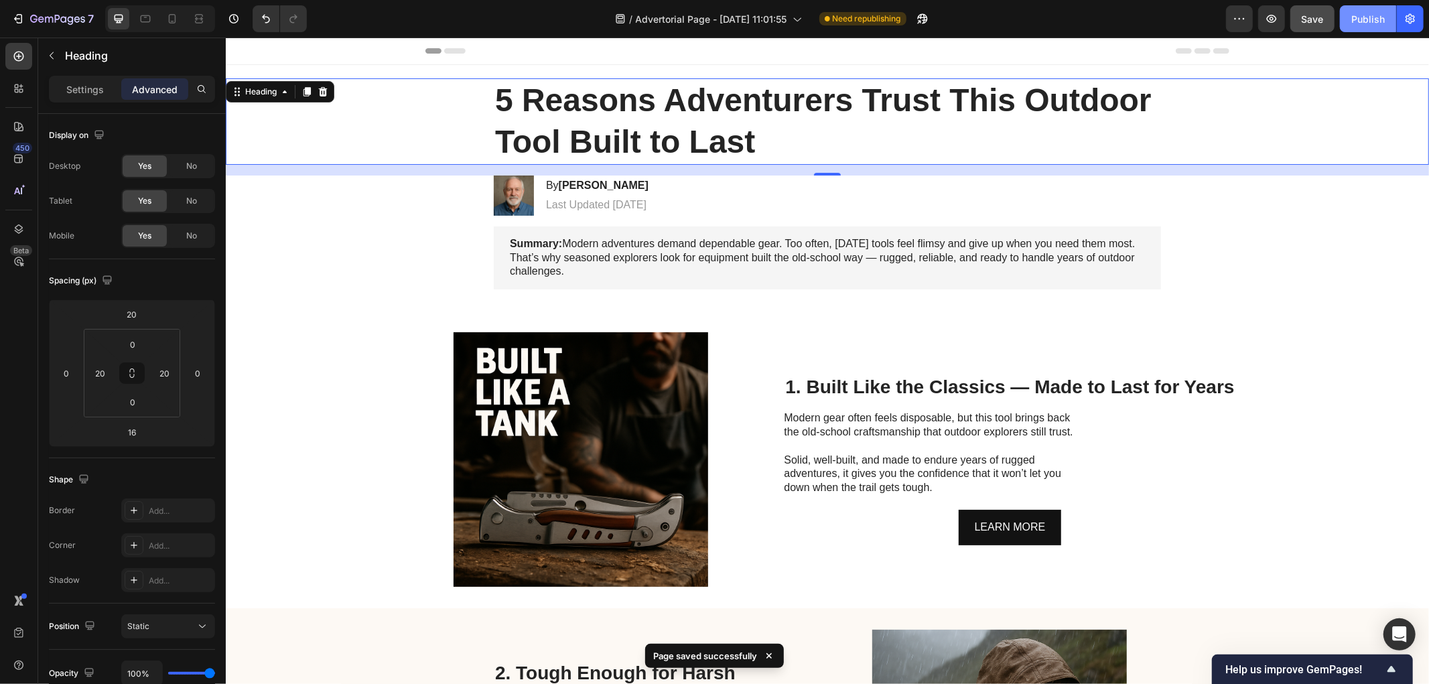
click at [1364, 20] on div "Publish" at bounding box center [1369, 19] width 34 height 14
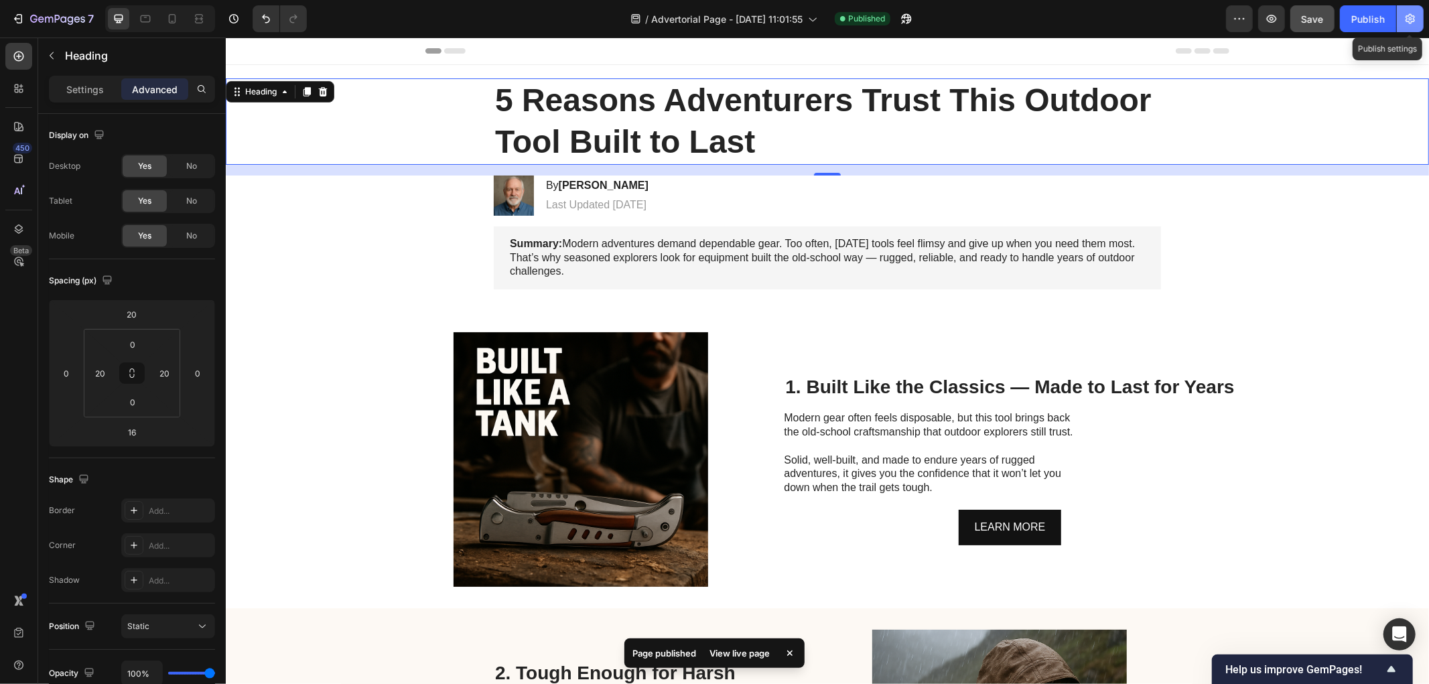
click at [1415, 21] on icon "button" at bounding box center [1410, 19] width 9 height 10
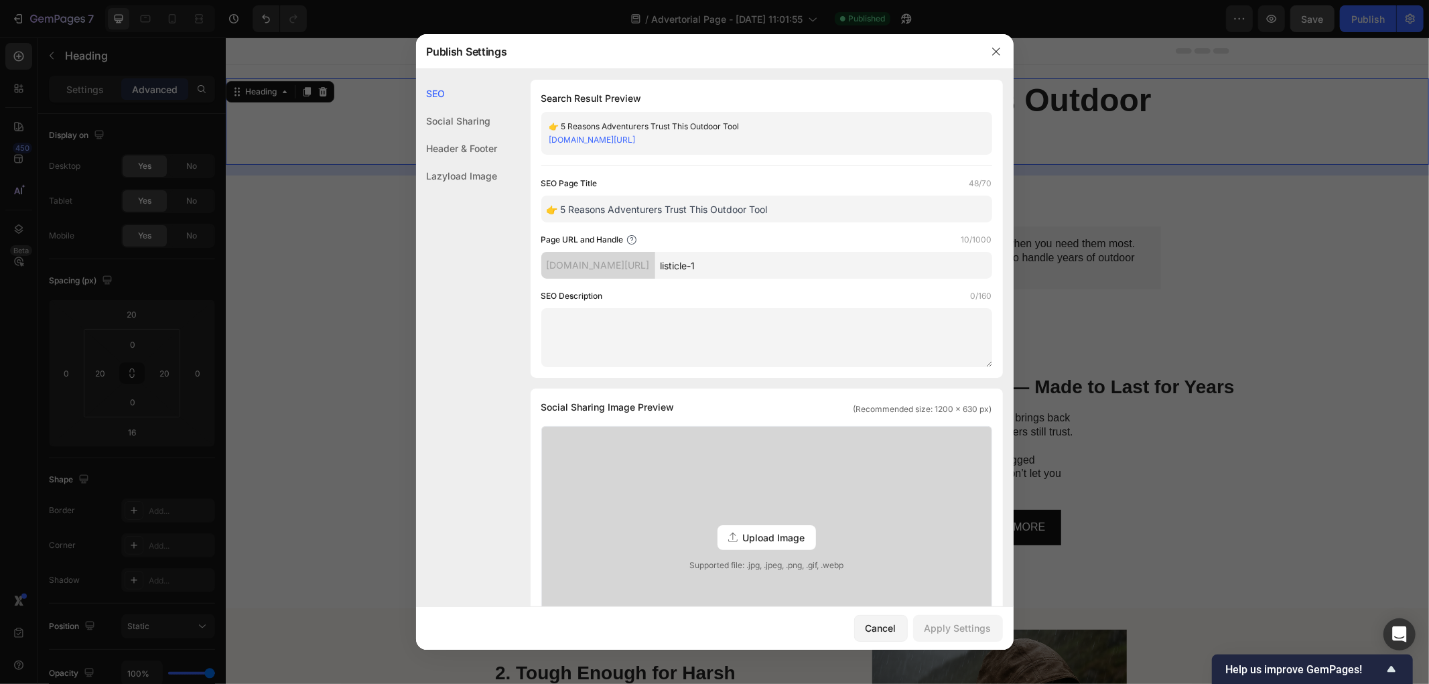
click at [560, 210] on input "👉 5 Reasons Adventurers Trust This Outdoor Tool" at bounding box center [766, 209] width 451 height 27
click at [549, 208] on input "5 Reasons Adventurers Trust This Outdoor Tool" at bounding box center [766, 209] width 451 height 27
type input "5 Reasons Adventurers Trust This Outdoor Tool"
click at [976, 632] on div "Apply Settings" at bounding box center [958, 628] width 67 height 14
click at [1001, 55] on icon "button" at bounding box center [996, 51] width 11 height 11
